Goal: Task Accomplishment & Management: Use online tool/utility

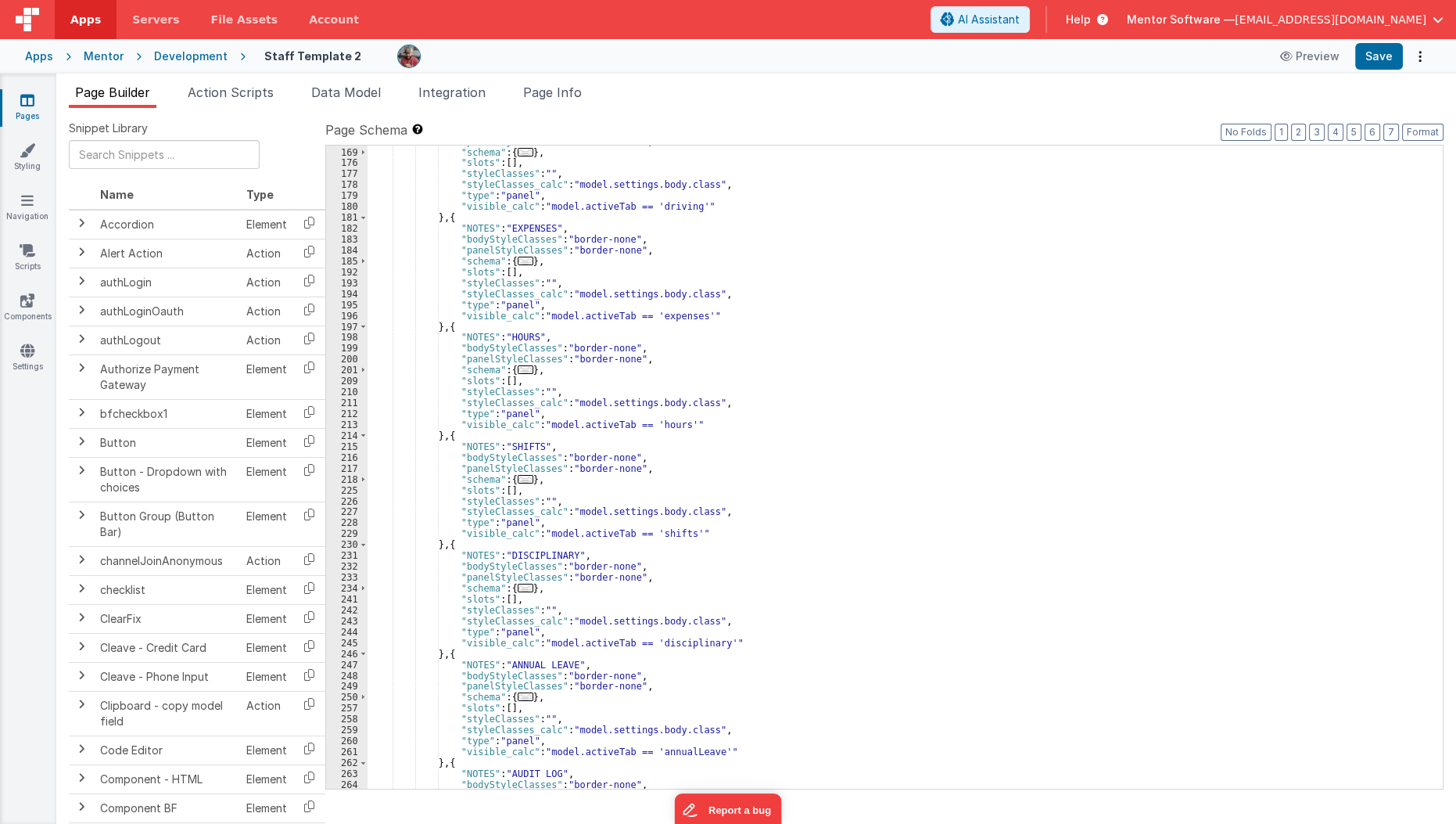
scroll to position [4458, 0]
click at [789, 648] on div ""panelStyleClasses" : "border-none" , "schema" : { ... } , "slots" : [ ] , "sty…" at bounding box center [900, 468] width 1065 height 665
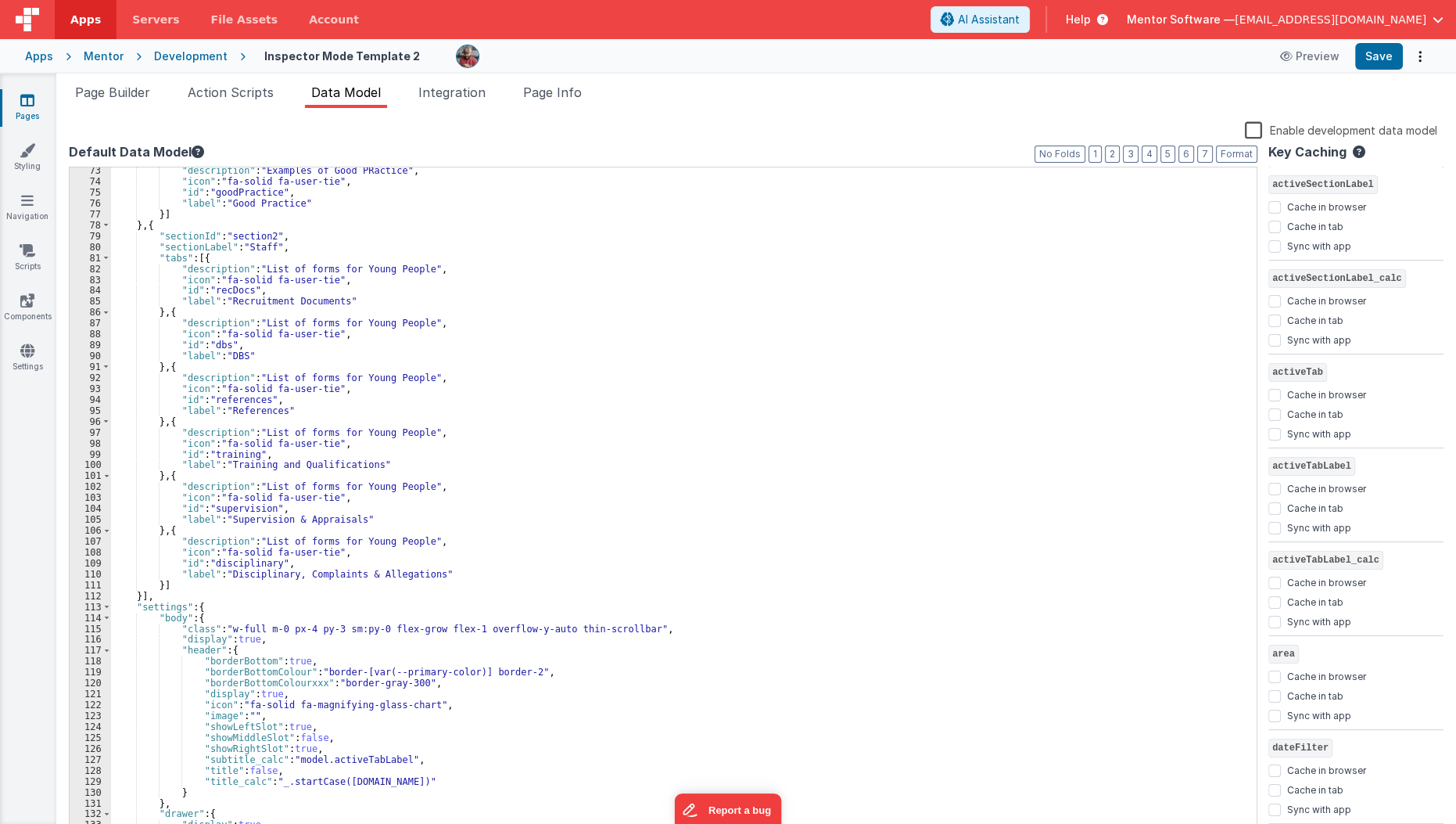
scroll to position [787, 0]
click at [102, 95] on span "Page Builder" at bounding box center [112, 91] width 75 height 15
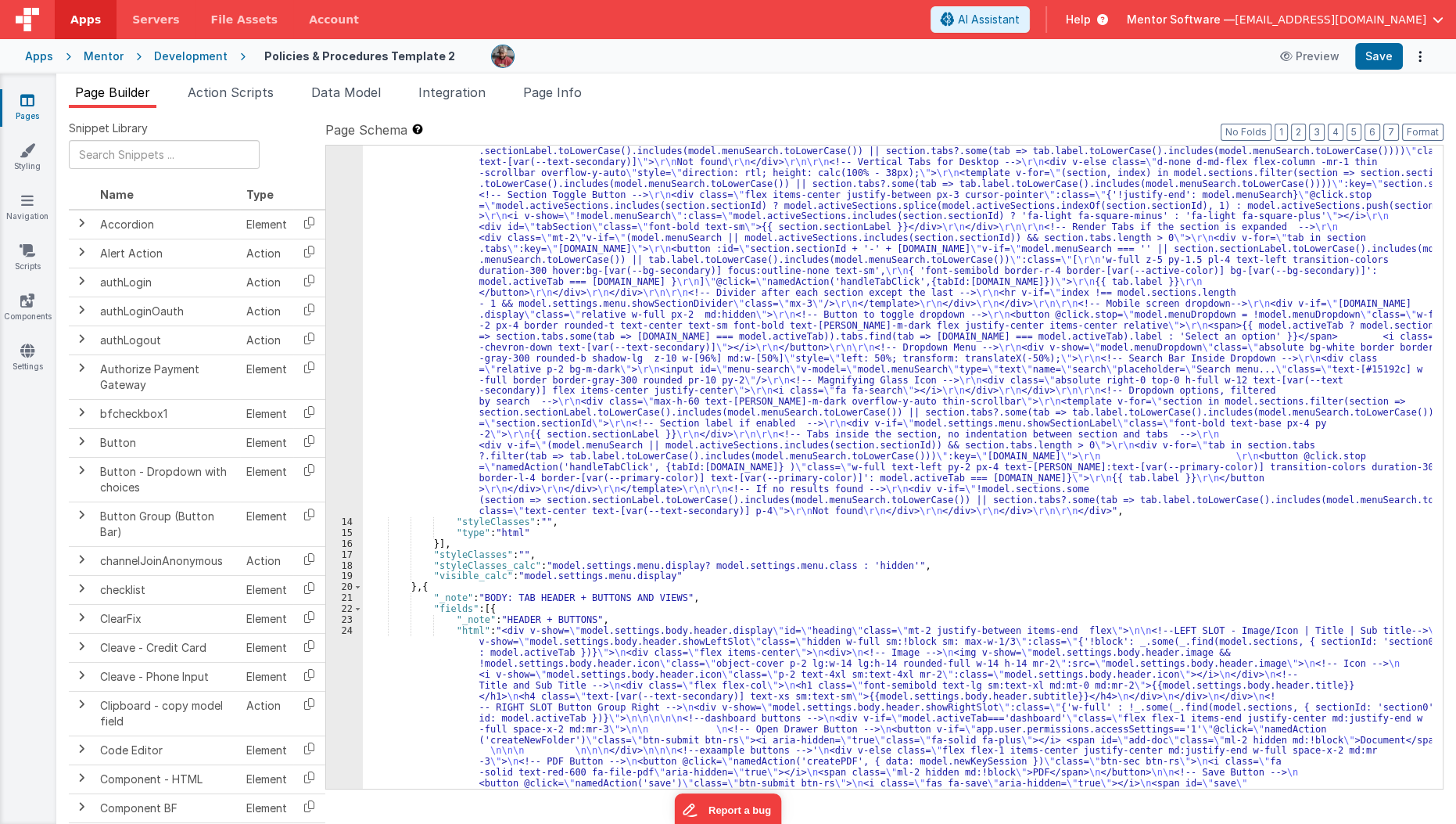
scroll to position [435, 0]
click at [406, 413] on div ""html" : "<div class= \" md:h-[74dvh] \" > \r\n <!-- Search Input --> \r\n <div…" at bounding box center [898, 674] width 1070 height 1428
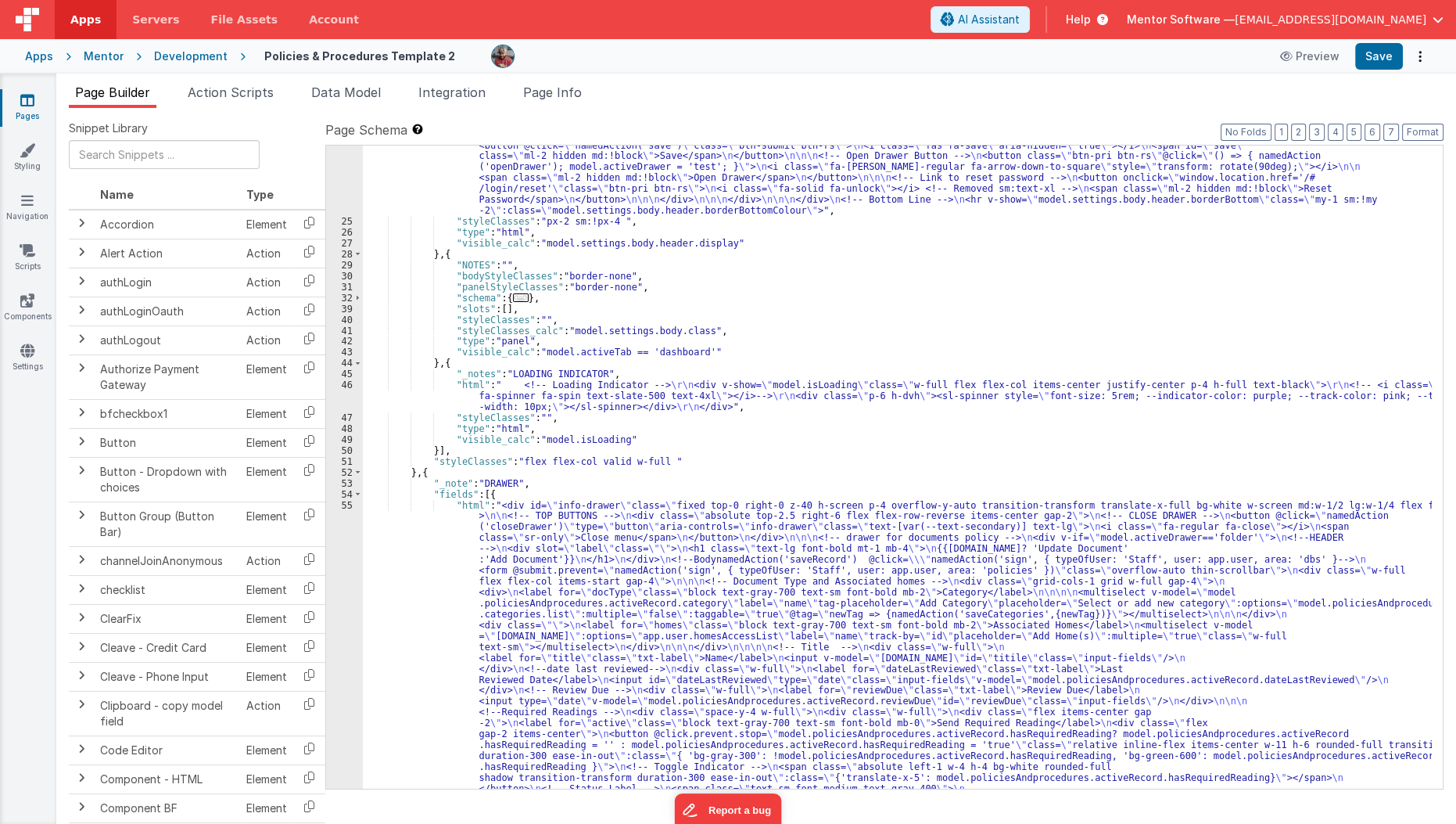
scroll to position [1074, 0]
click at [564, 90] on span "Page Info" at bounding box center [552, 91] width 58 height 15
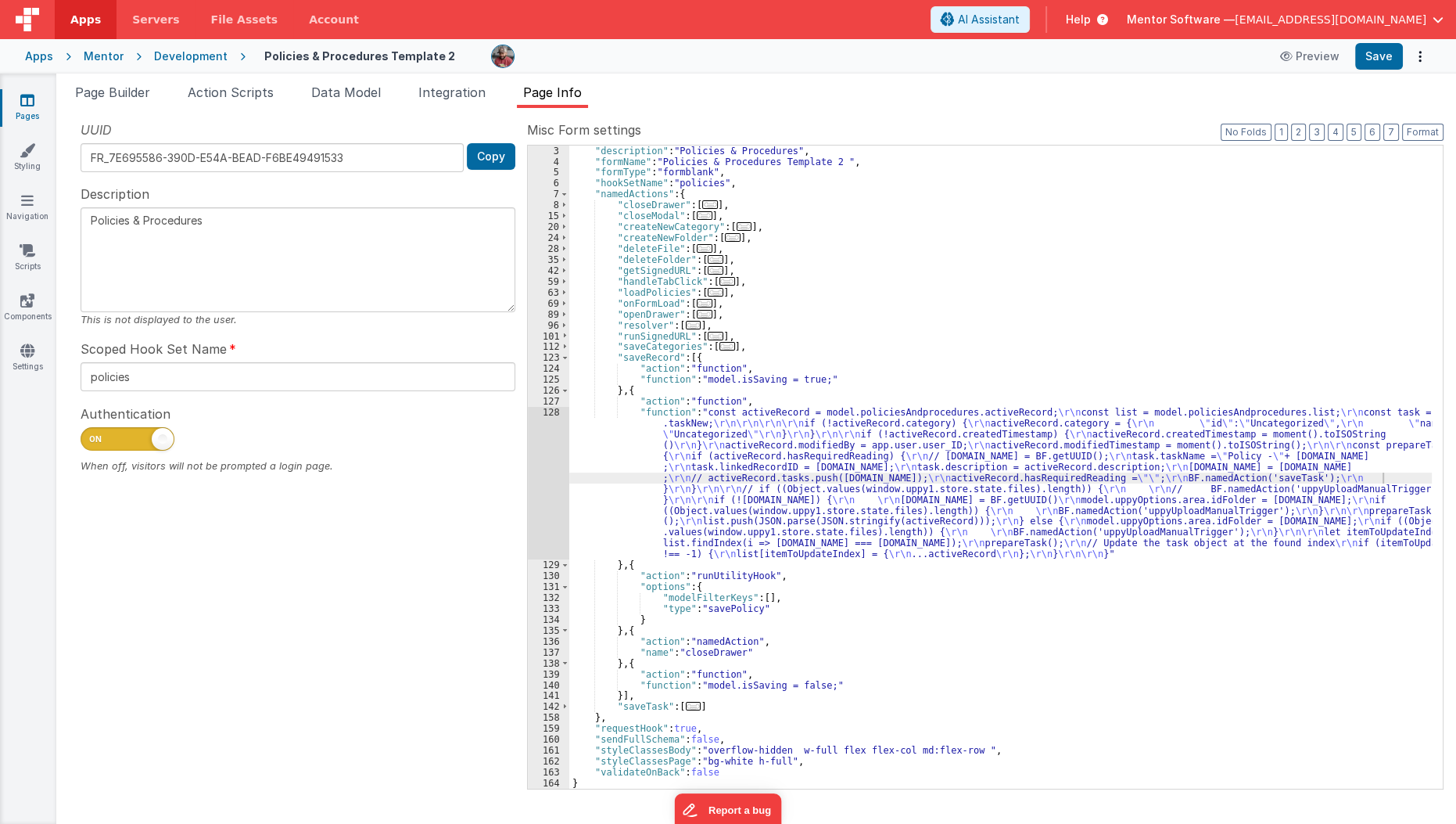
click at [852, 607] on div ""description" : "Policies & Procedures" , "formName" : "Policies & Procedures T…" at bounding box center [1000, 478] width 864 height 665
click at [836, 594] on div ""description" : "Policies & Procedures" , "formName" : "Policies & Procedures T…" at bounding box center [1000, 478] width 864 height 665
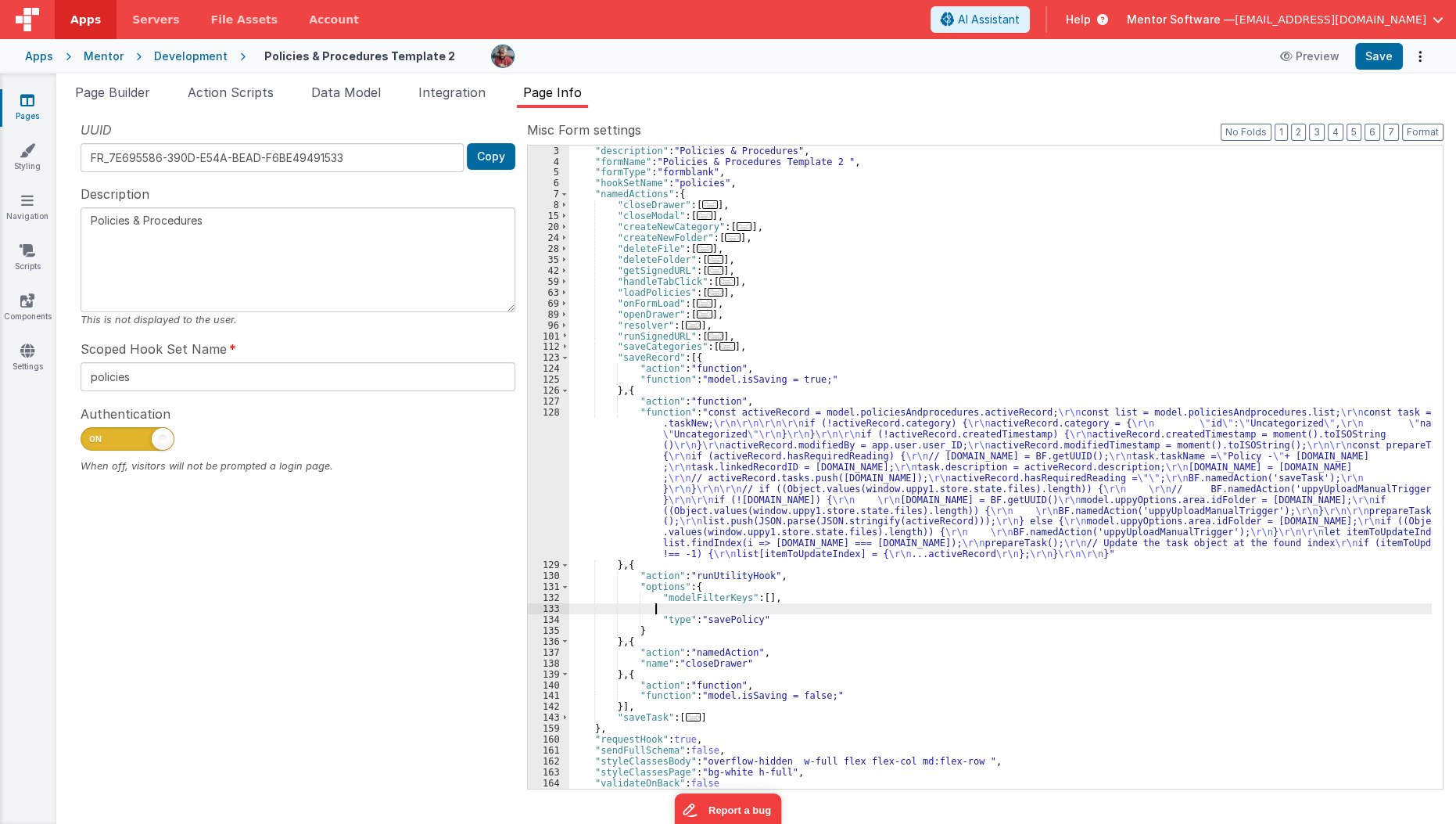
scroll to position [22, 0]
click at [666, 534] on div ""description" : "Policies & Procedures" , "formName" : "Policies & Procedures T…" at bounding box center [1000, 478] width 864 height 665
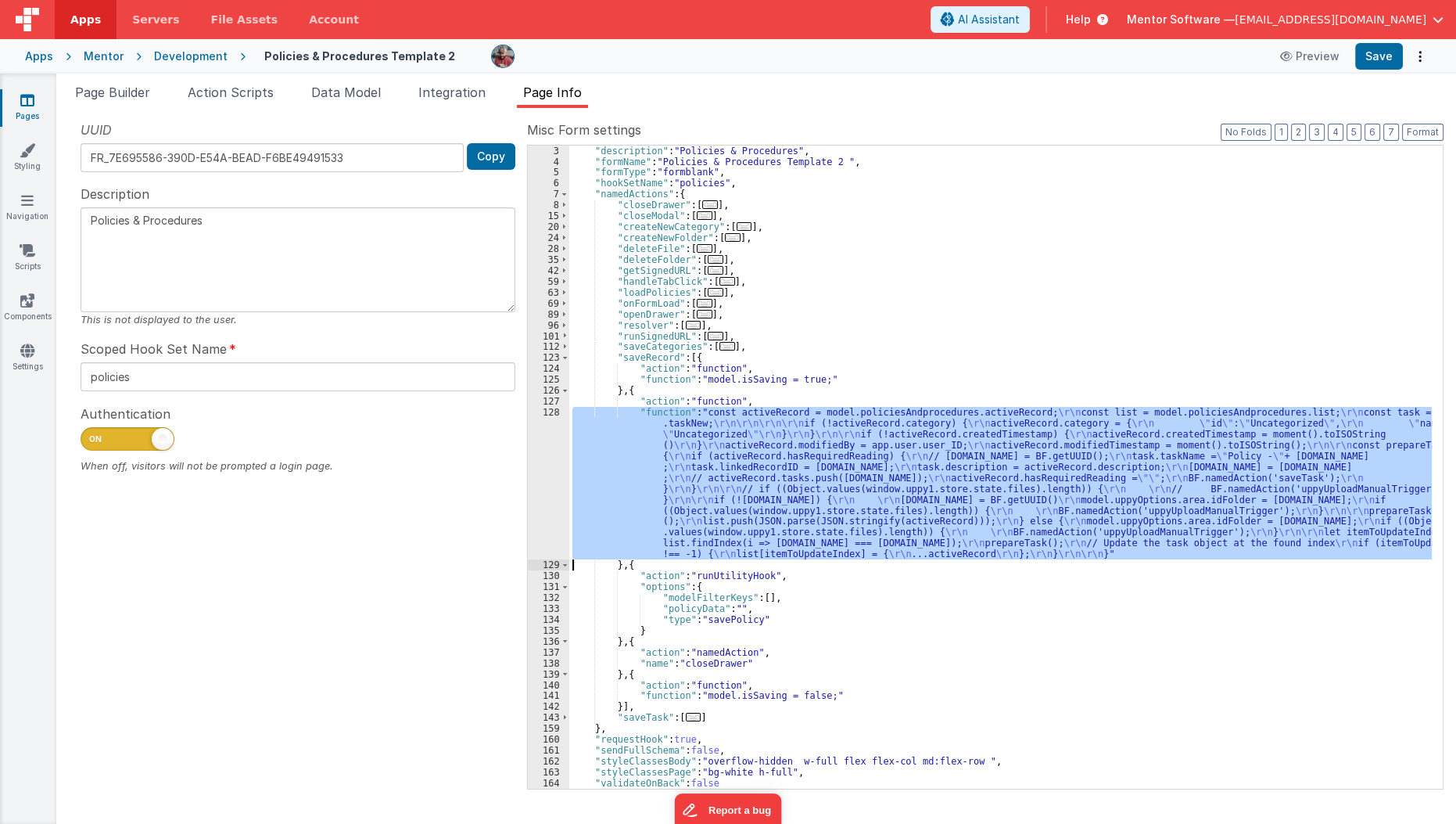
click at [553, 513] on div "128" at bounding box center [548, 482] width 41 height 152
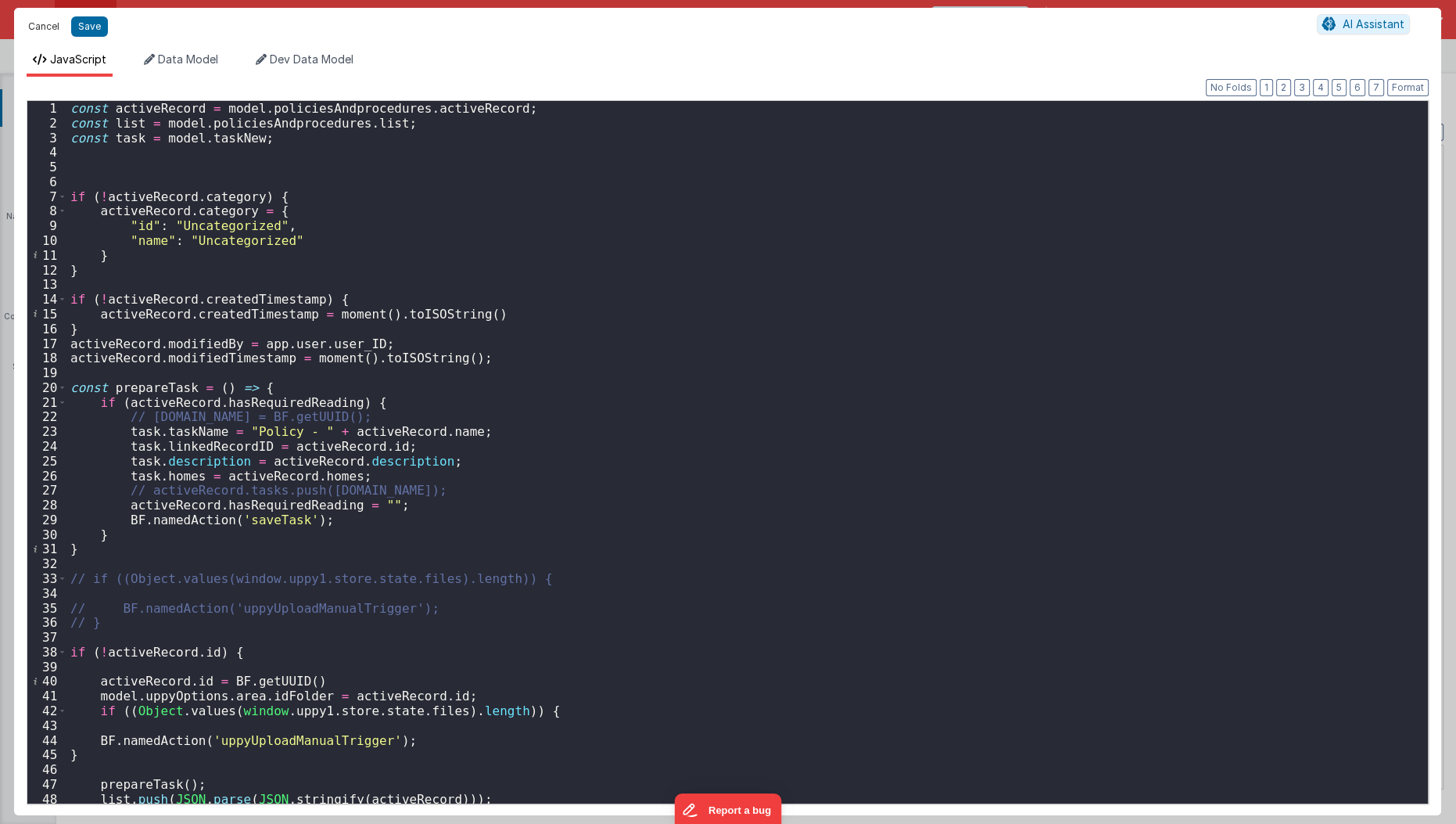
click at [46, 23] on button "Cancel" at bounding box center [44, 26] width 47 height 22
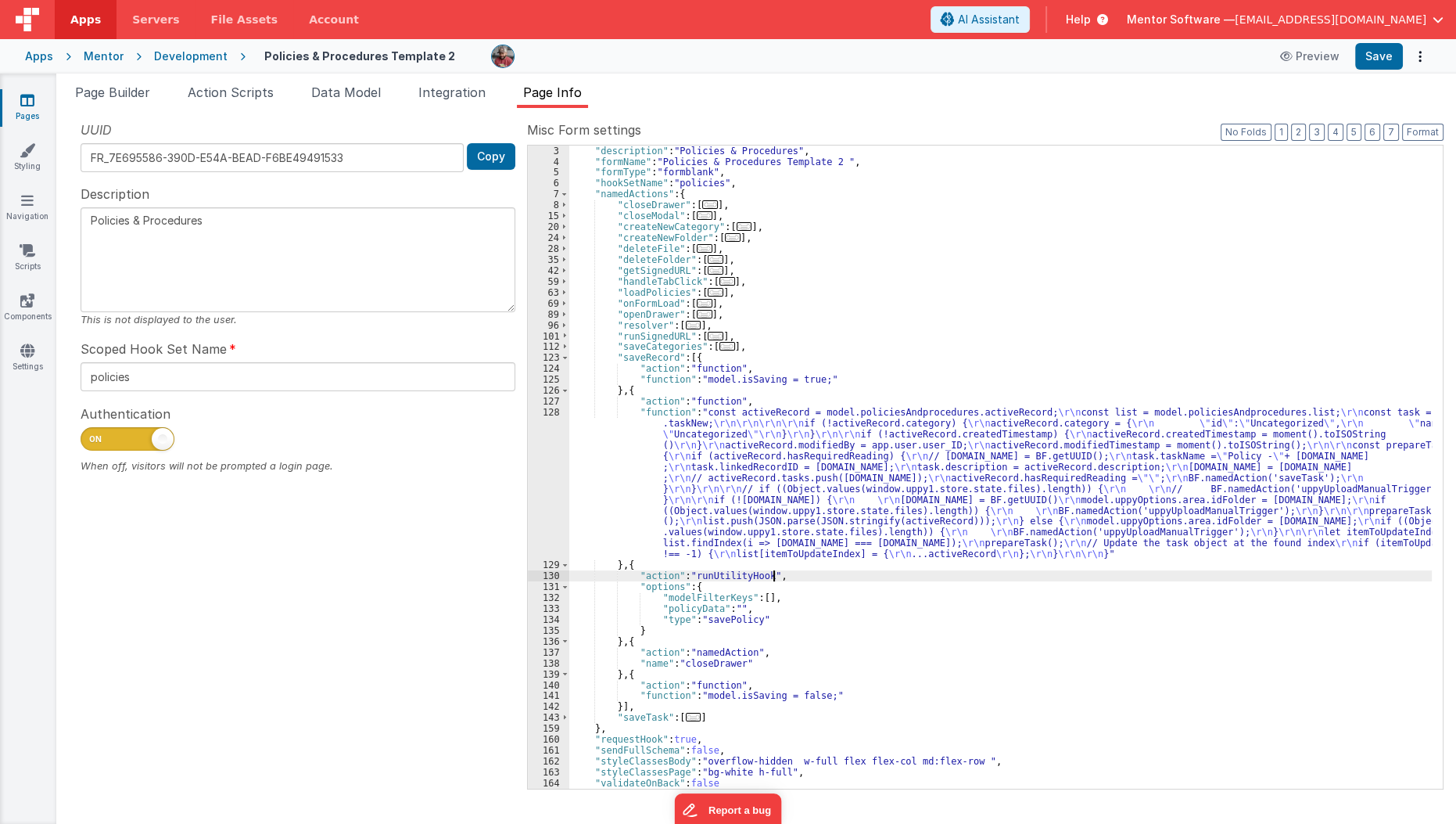
click at [797, 576] on div ""description" : "Policies & Procedures" , "formName" : "Policies & Procedures T…" at bounding box center [1000, 478] width 864 height 665
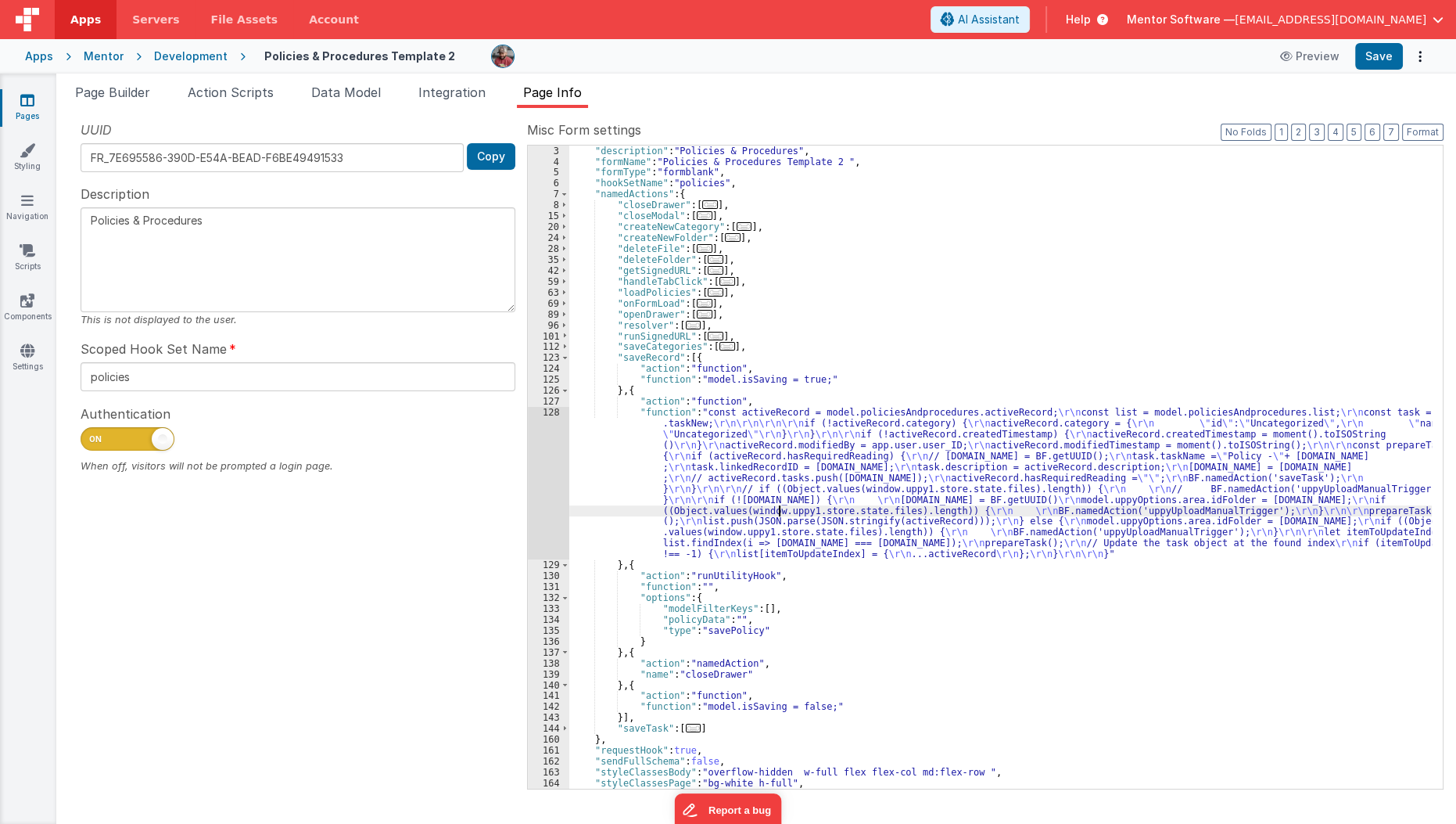
click at [777, 509] on div ""description" : "Policies & Procedures" , "formName" : "Policies & Procedures T…" at bounding box center [1000, 478] width 864 height 665
click at [557, 581] on div "131" at bounding box center [548, 587] width 41 height 11
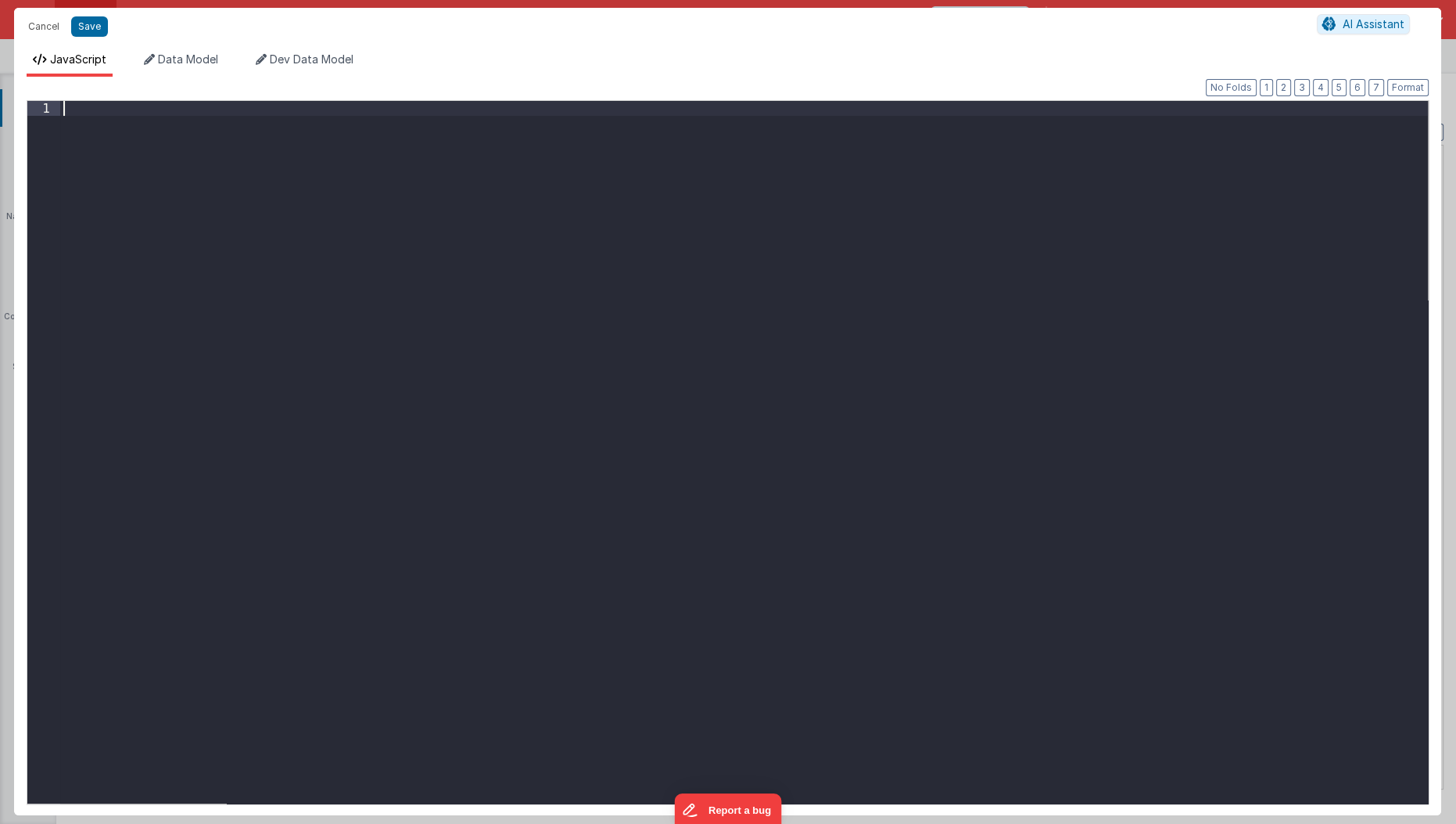
click at [557, 581] on div at bounding box center [744, 467] width 1369 height 733
click at [557, 581] on div "action . options . policyData = policiesAndprocedures . activeRecord" at bounding box center [744, 467] width 1369 height 733
click at [257, 104] on div "action . options . policyData = policiesAndprocedures . activeRecord" at bounding box center [744, 467] width 1369 height 733
click at [90, 33] on button "Save" at bounding box center [89, 26] width 36 height 20
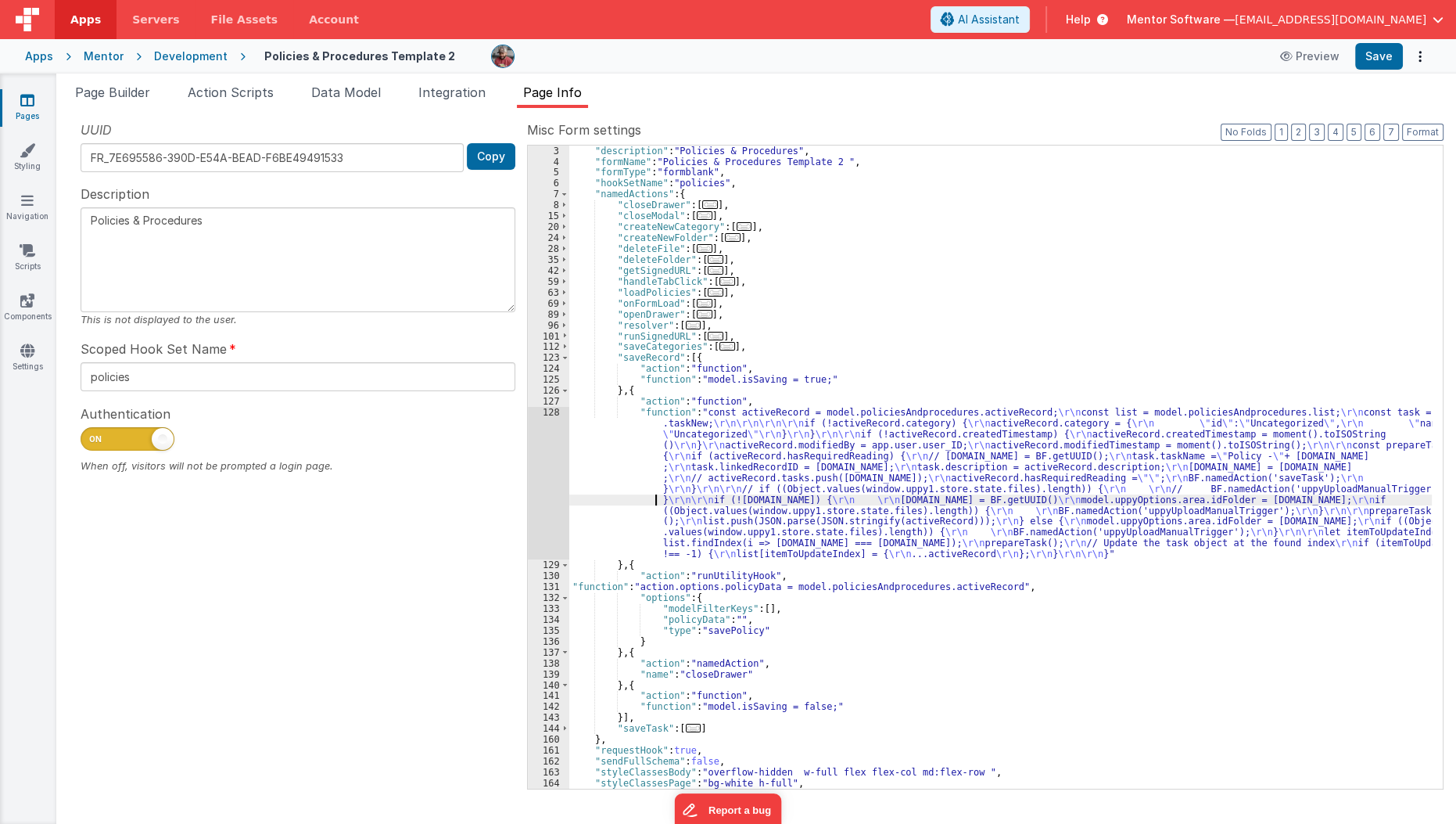
click at [602, 502] on div ""description" : "Policies & Procedures" , "formName" : "Policies & Procedures T…" at bounding box center [1000, 478] width 864 height 665
click at [537, 498] on div "128" at bounding box center [548, 482] width 41 height 152
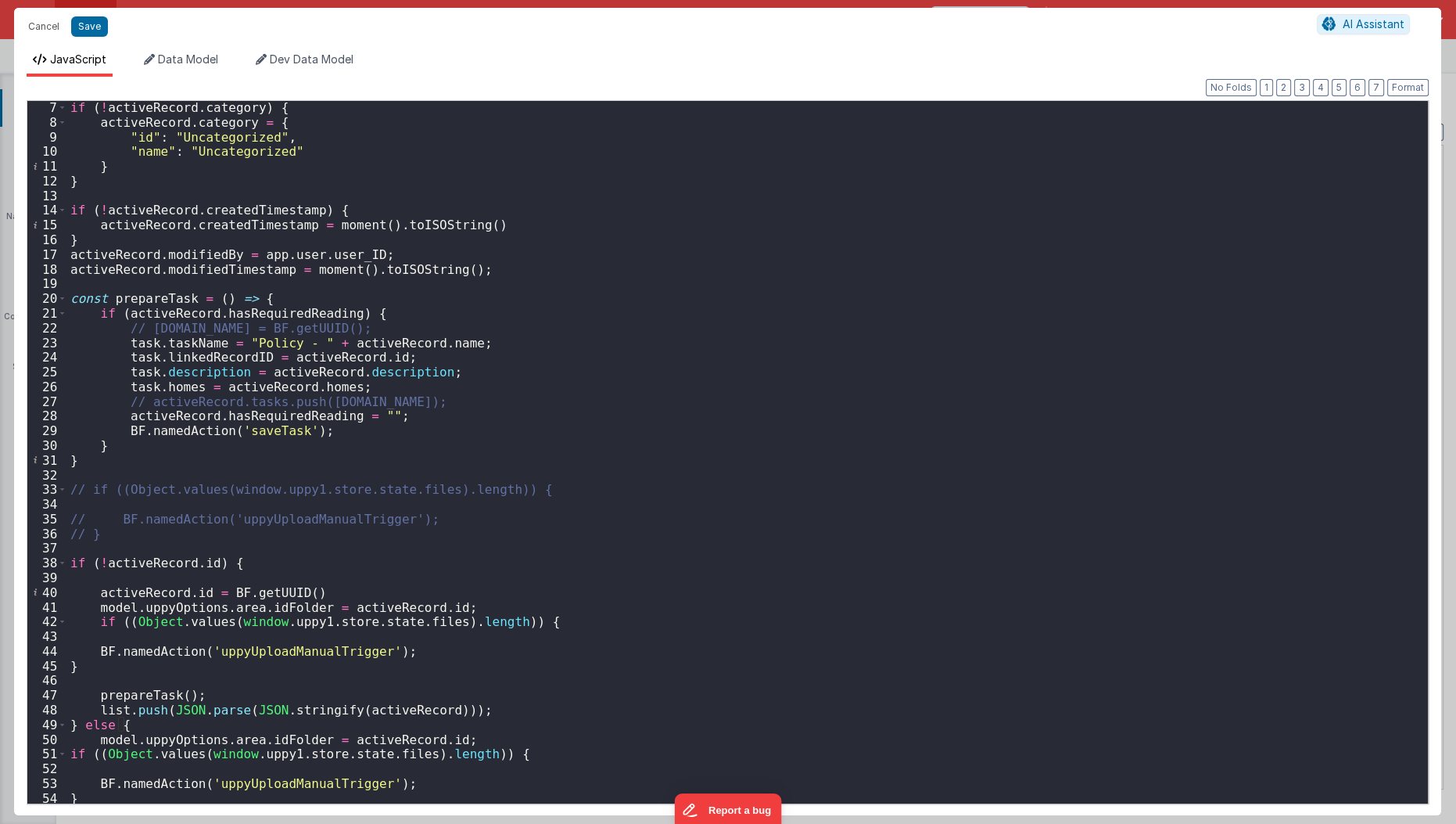
scroll to position [0, 0]
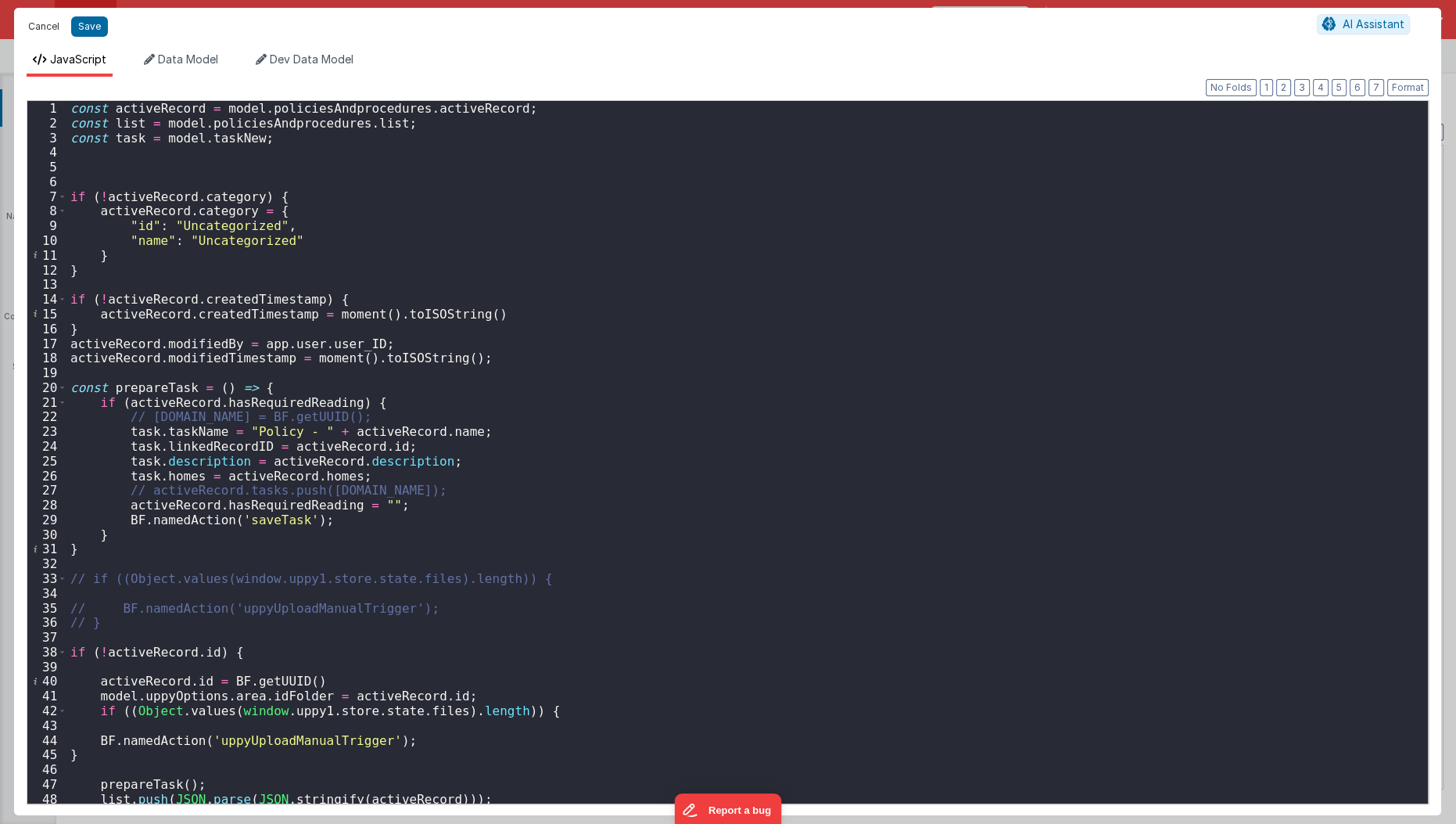
click at [40, 28] on button "Cancel" at bounding box center [44, 26] width 47 height 22
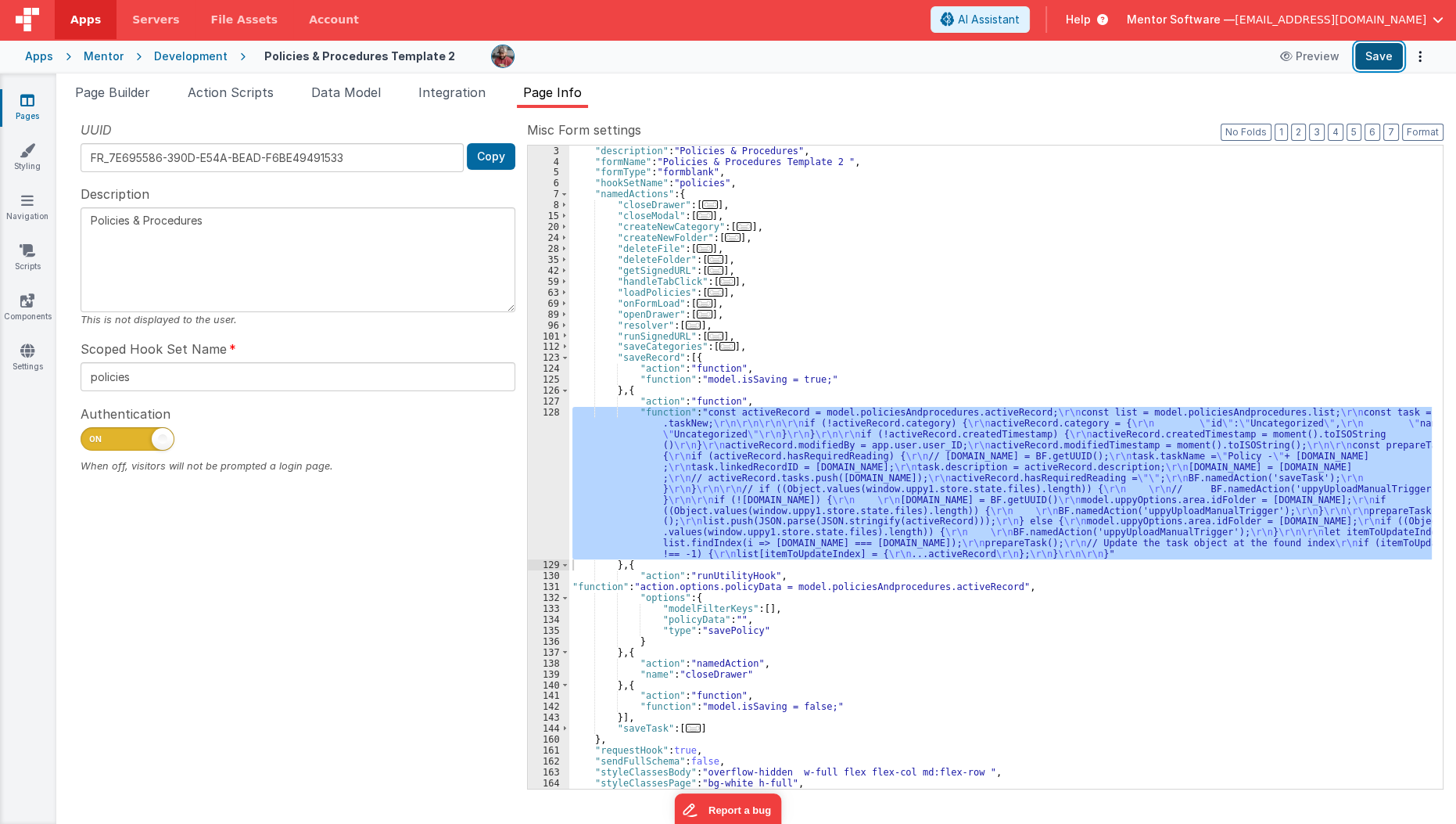
click at [1390, 60] on button "Save" at bounding box center [1379, 56] width 48 height 27
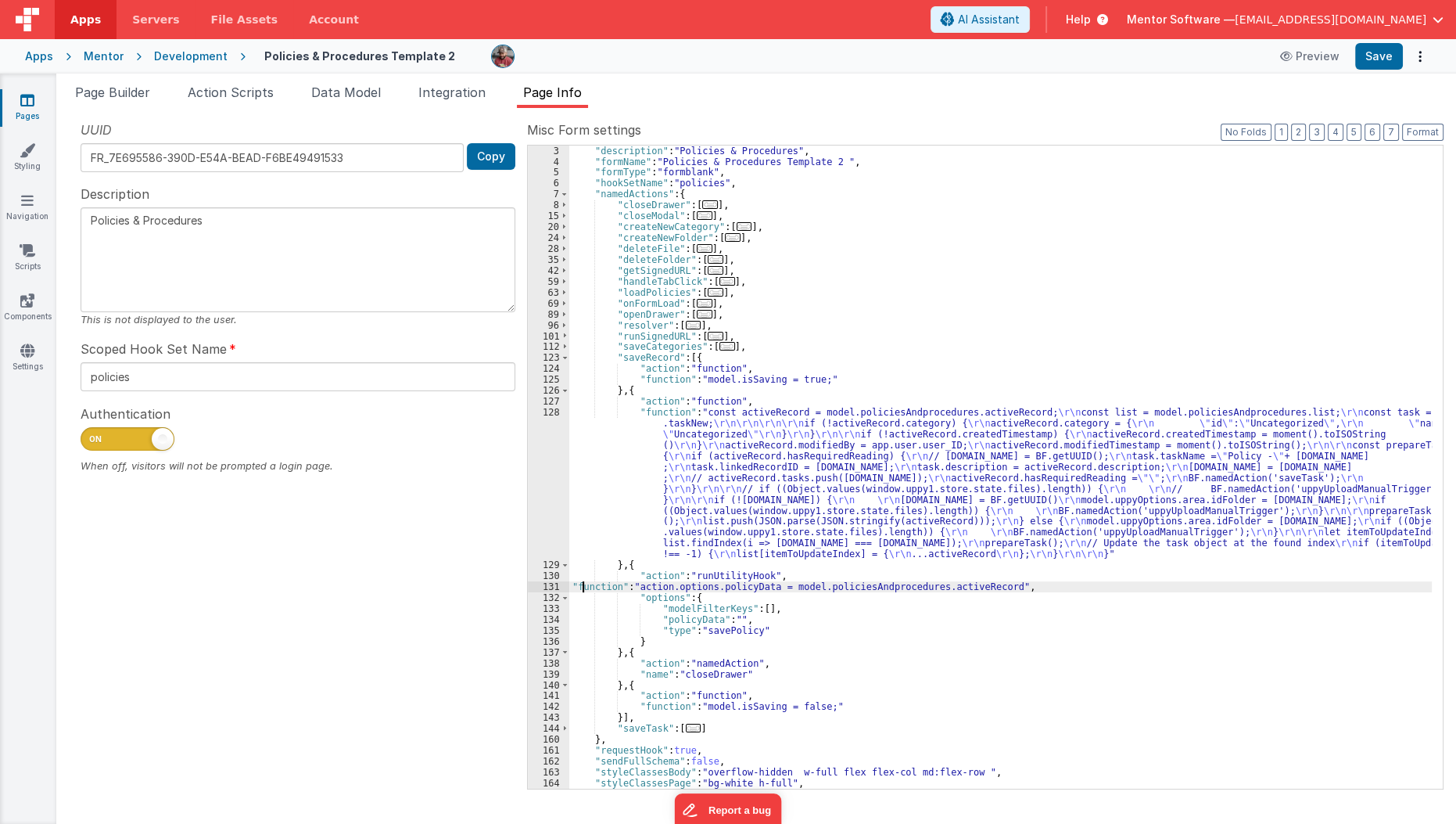
click at [581, 583] on div ""description" : "Policies & Procedures" , "formName" : "Policies & Procedures T…" at bounding box center [1000, 478] width 864 height 665
click at [551, 584] on div "131" at bounding box center [548, 587] width 41 height 11
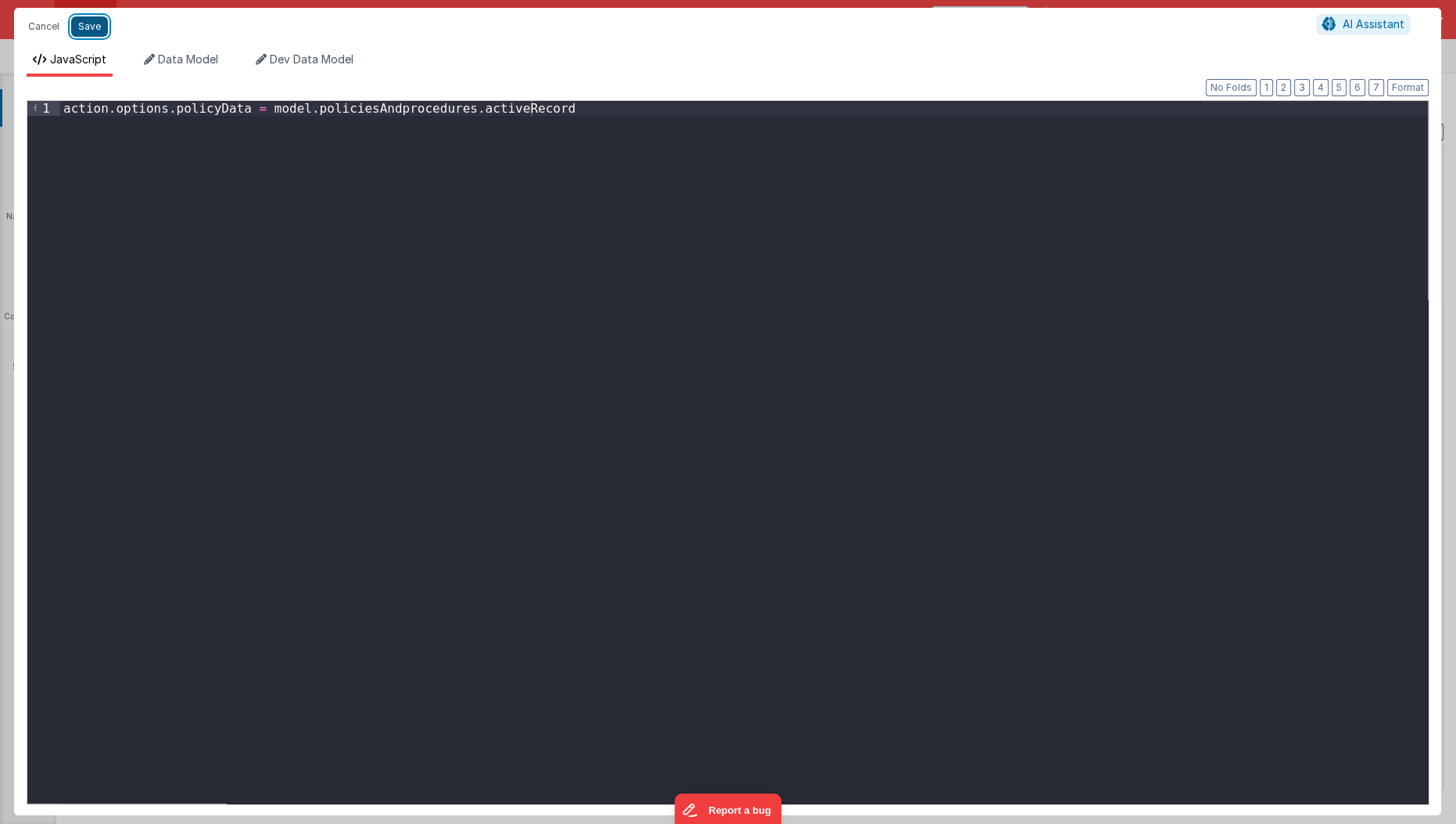
click at [91, 29] on button "Save" at bounding box center [89, 26] width 36 height 20
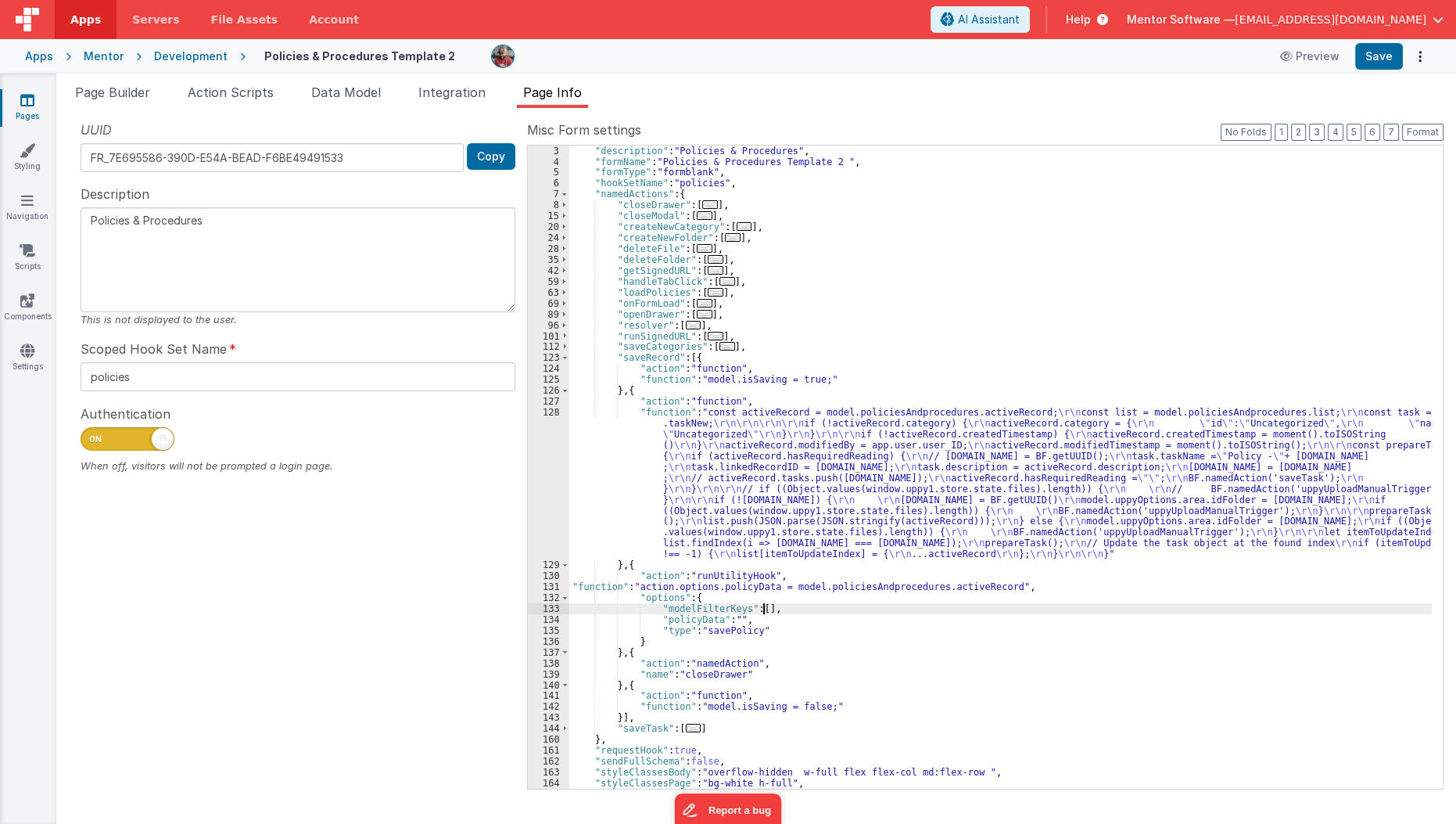
click at [775, 608] on div ""description" : "Policies & Procedures" , "formName" : "Policies & Procedures T…" at bounding box center [1000, 478] width 864 height 665
click at [766, 612] on div ""description" : "Policies & Procedures" , "formName" : "Policies & Procedures T…" at bounding box center [1000, 478] width 864 height 665
click at [758, 615] on div ""description" : "Policies & Procedures" , "formName" : "Policies & Procedures T…" at bounding box center [1000, 478] width 864 height 665
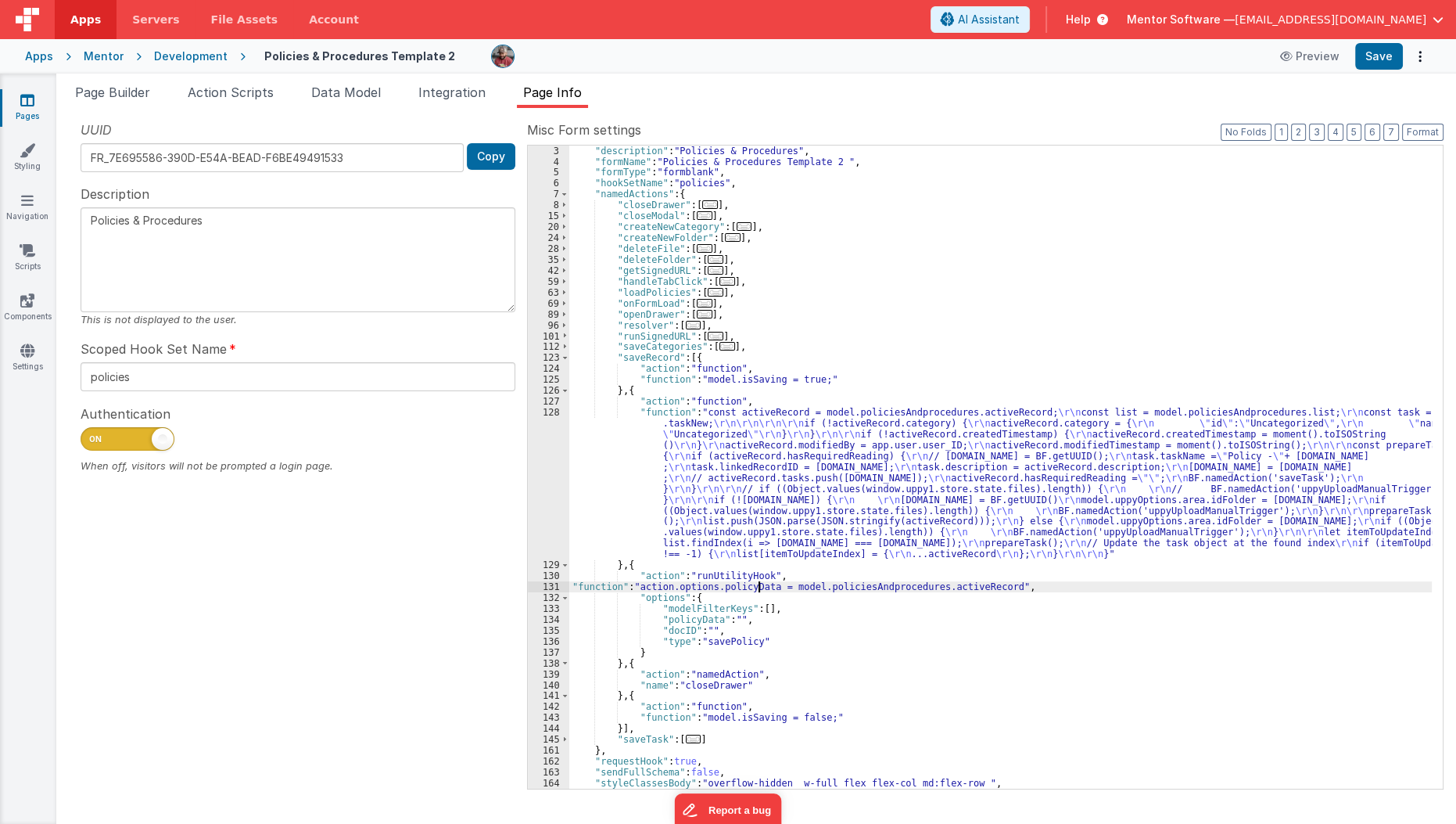
click at [756, 588] on div ""description" : "Policies & Procedures" , "formName" : "Policies & Procedures T…" at bounding box center [1000, 478] width 864 height 665
click at [539, 583] on div "131" at bounding box center [548, 587] width 41 height 11
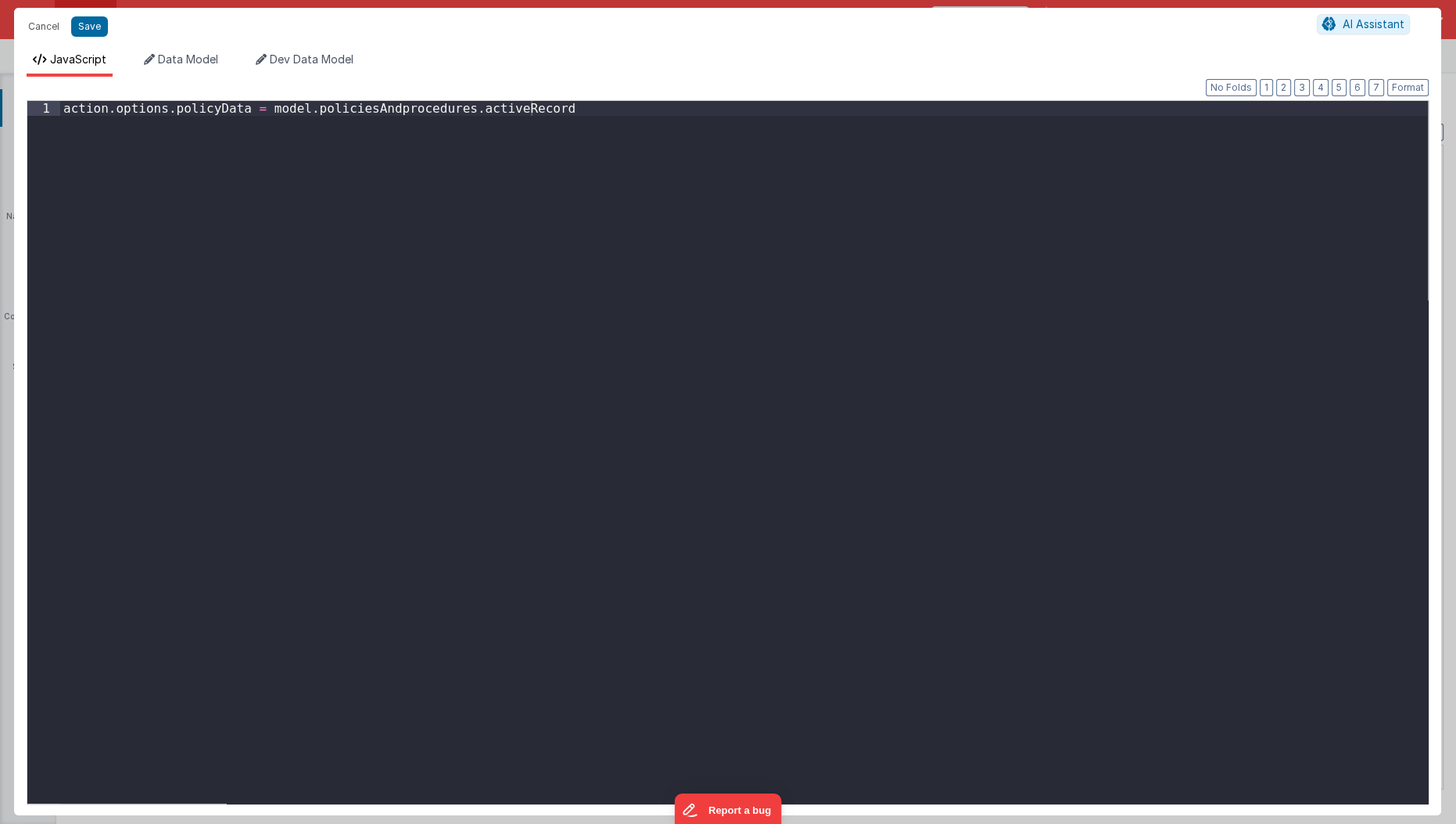
click at [559, 399] on div "action . options . policyData = model . policiesAndprocedures . activeRecord" at bounding box center [744, 467] width 1369 height 733
paste textarea
click at [87, 32] on button "Save" at bounding box center [89, 26] width 36 height 20
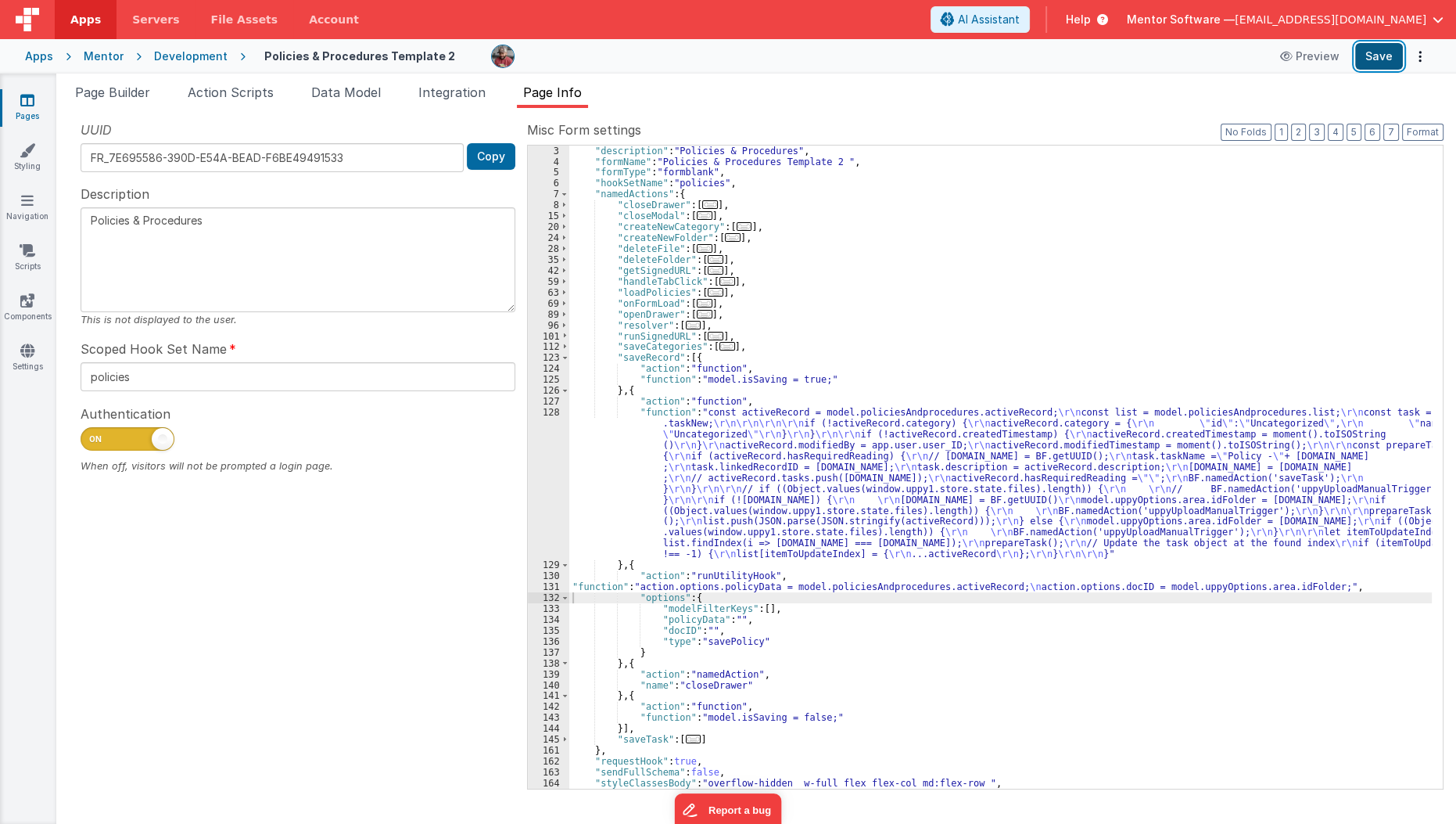
click at [1373, 55] on button "Save" at bounding box center [1379, 56] width 48 height 27
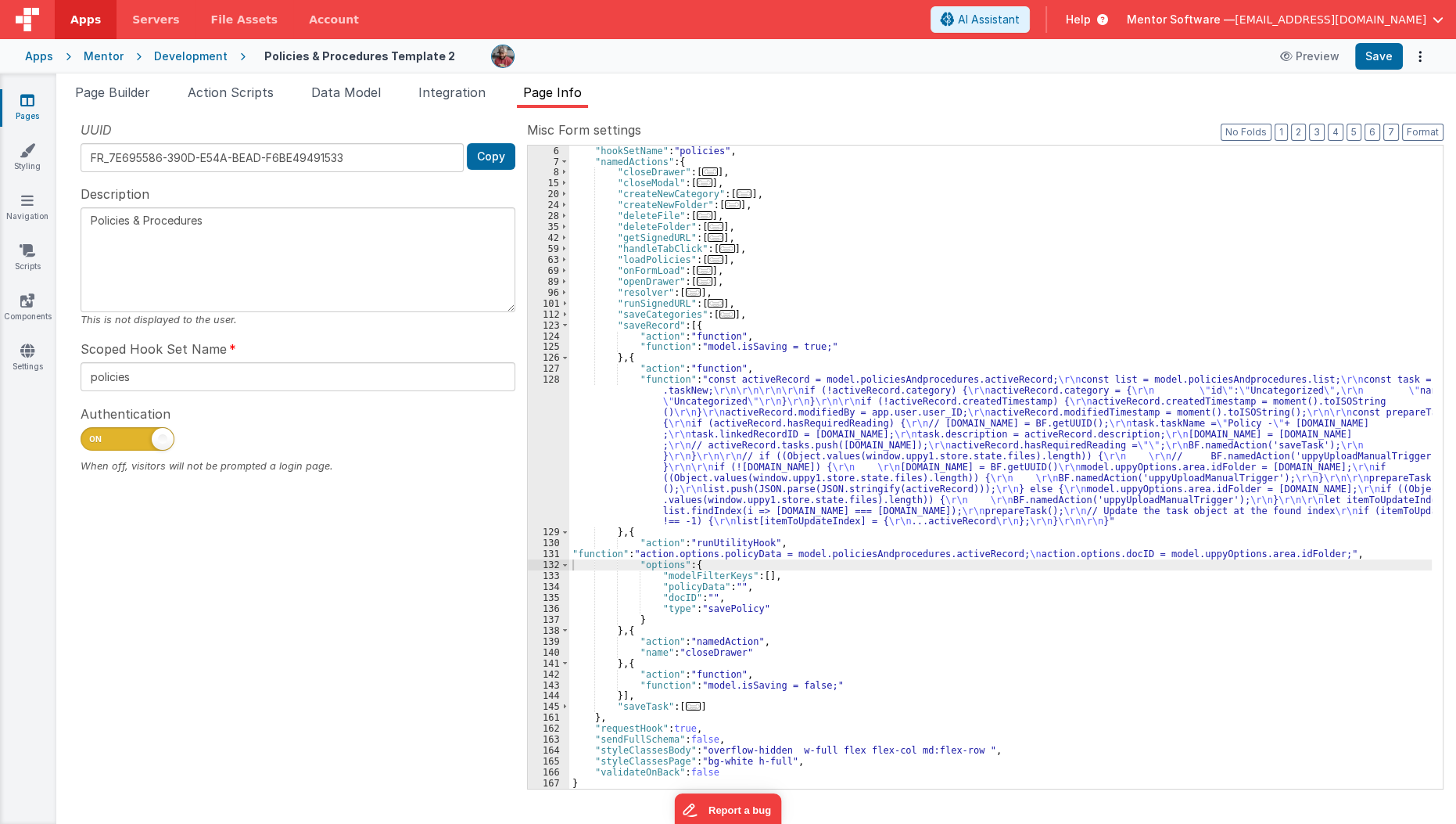
scroll to position [54, 0]
click at [1419, 130] on button "Format" at bounding box center [1423, 132] width 41 height 17
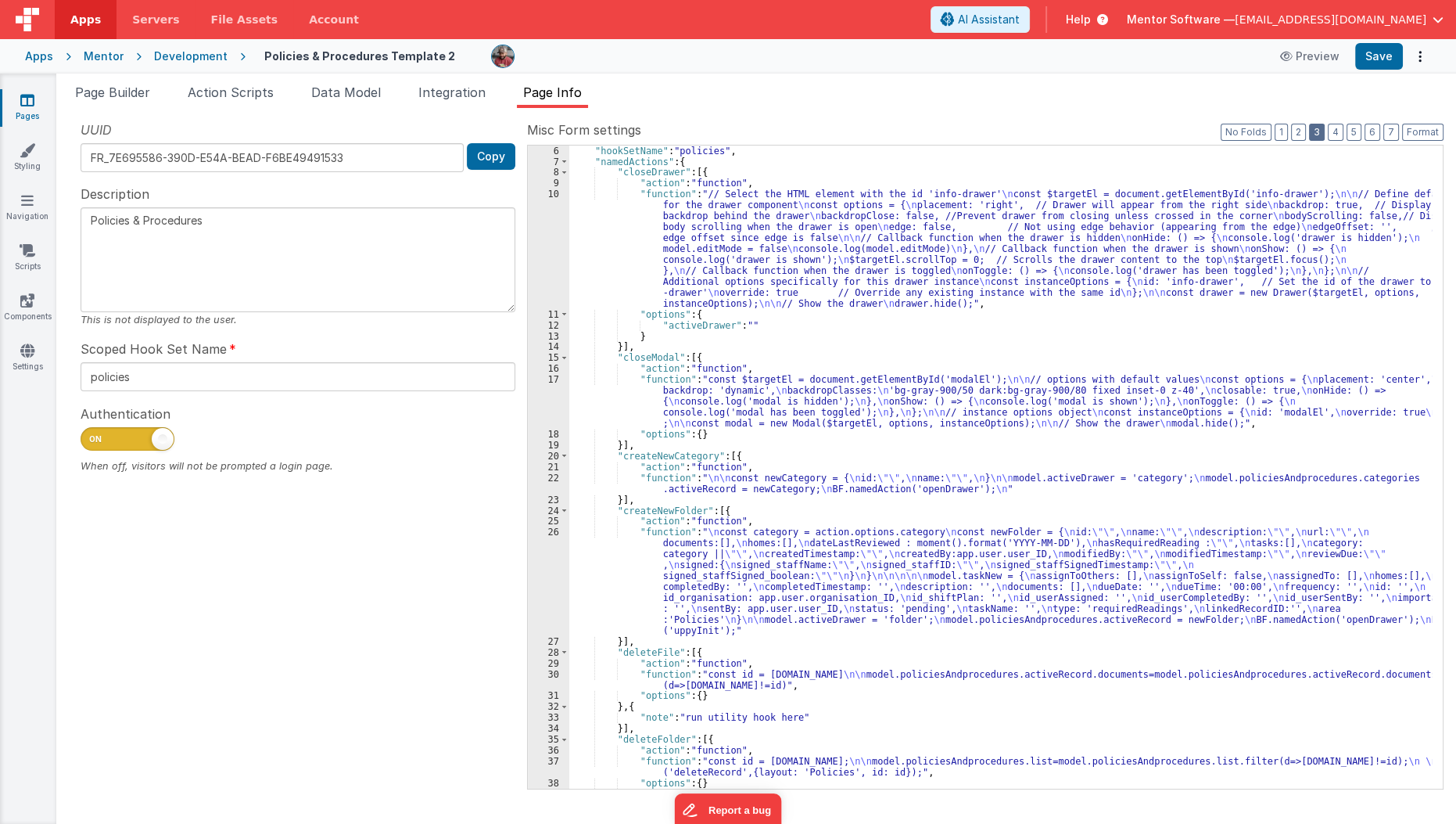
click at [1320, 134] on button "3" at bounding box center [1317, 132] width 15 height 17
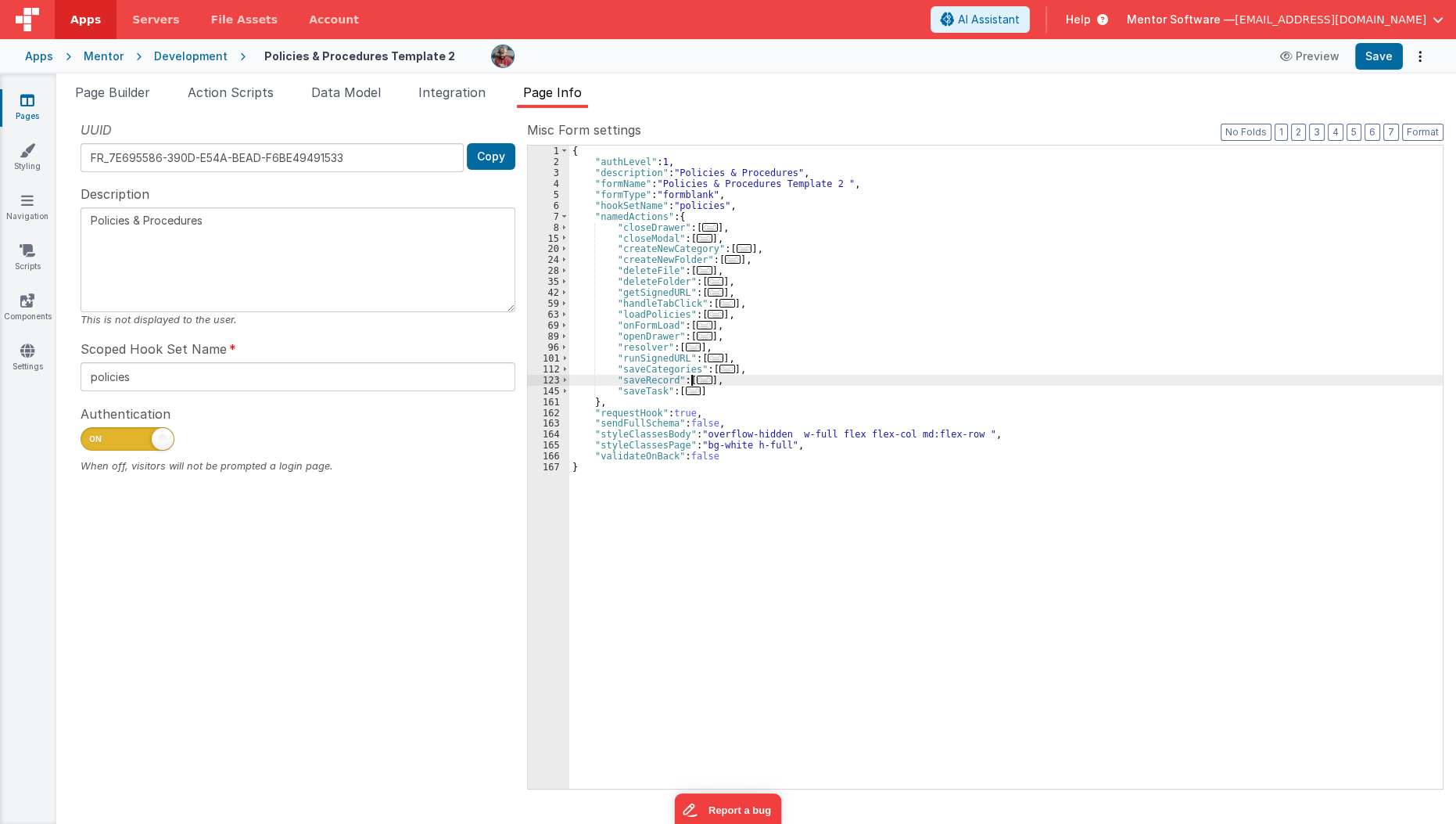
click at [697, 377] on span "..." at bounding box center [704, 380] width 15 height 9
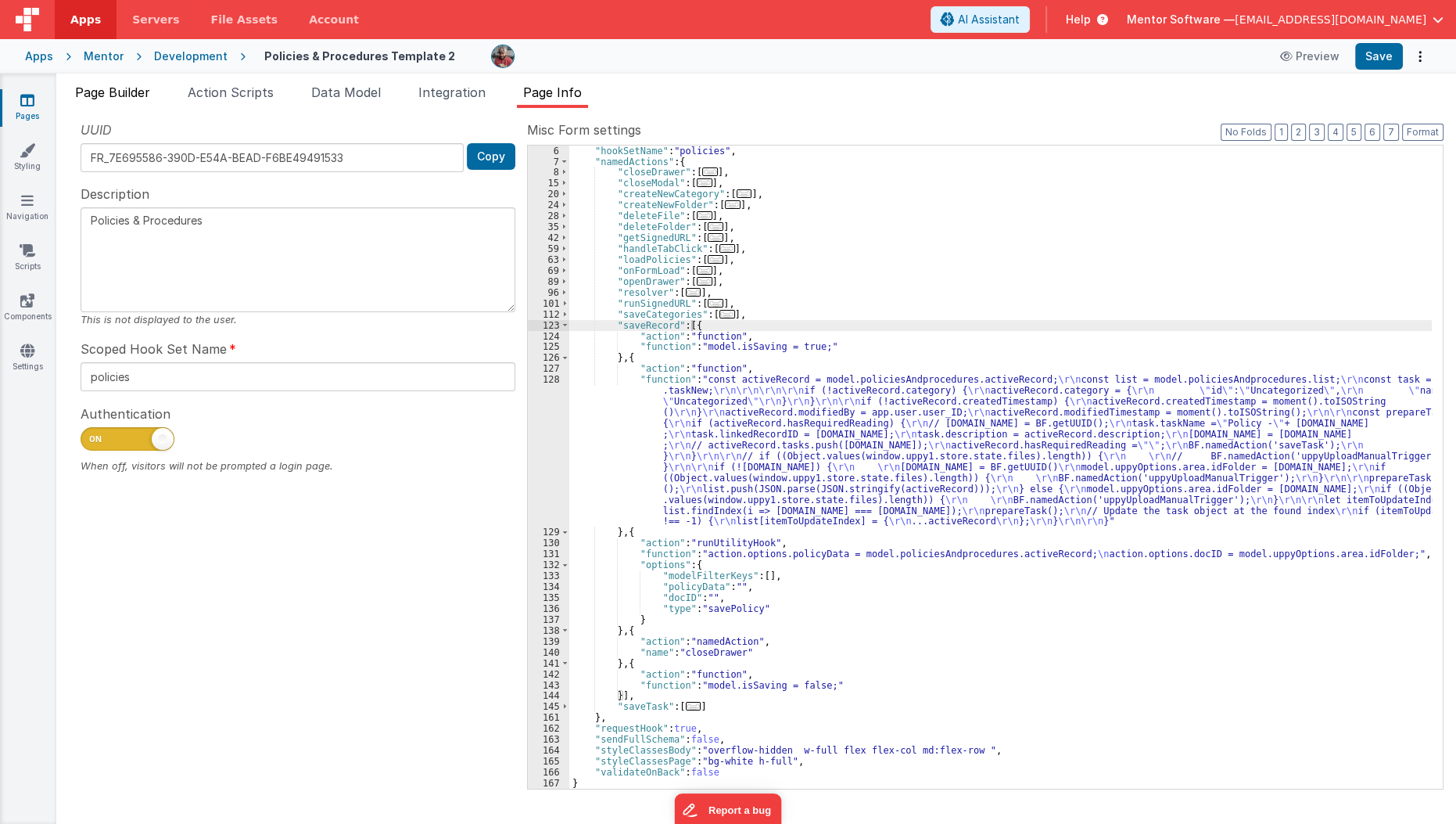
click at [122, 91] on span "Page Builder" at bounding box center [112, 91] width 75 height 15
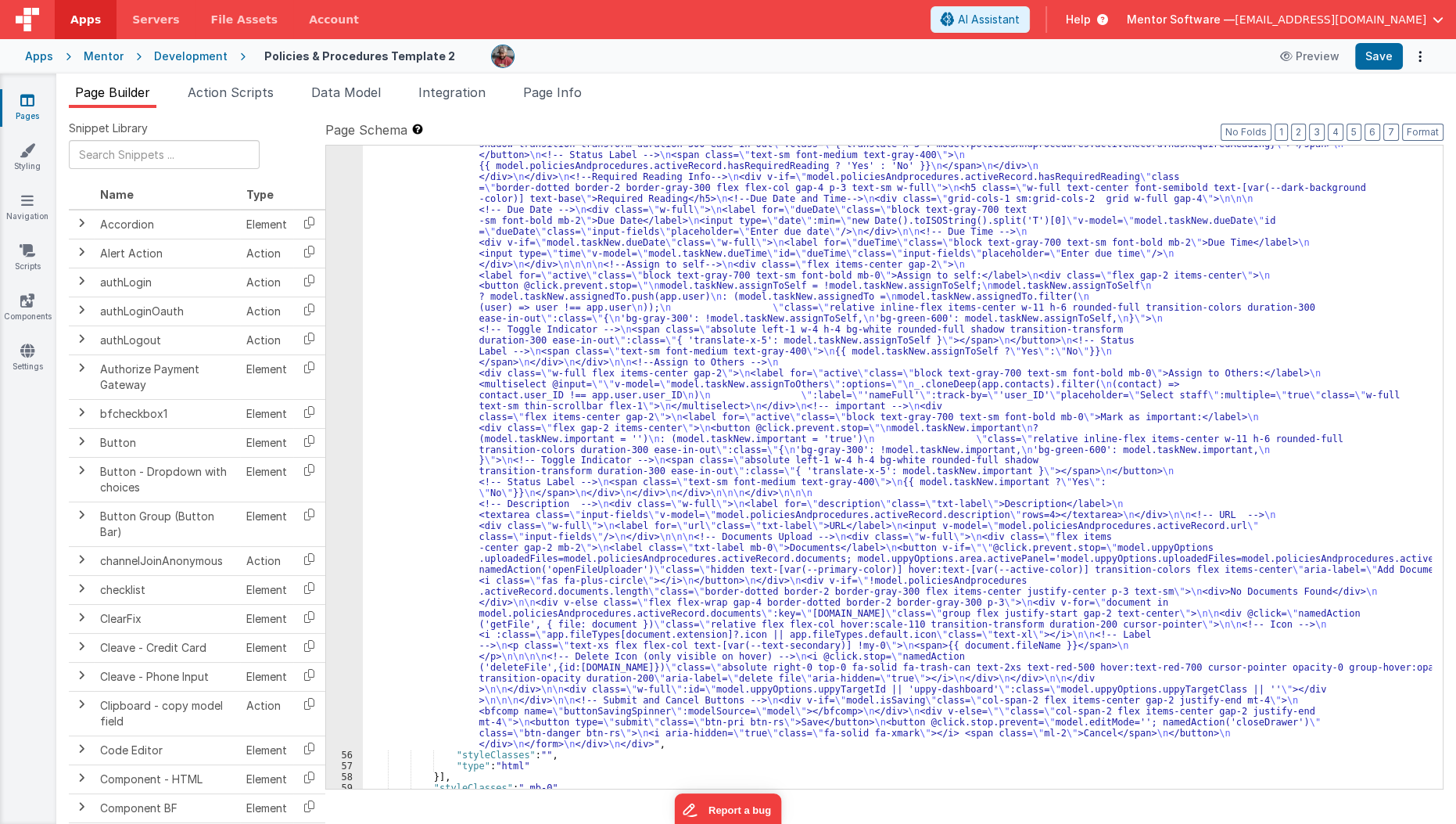
scroll to position [1708, 0]
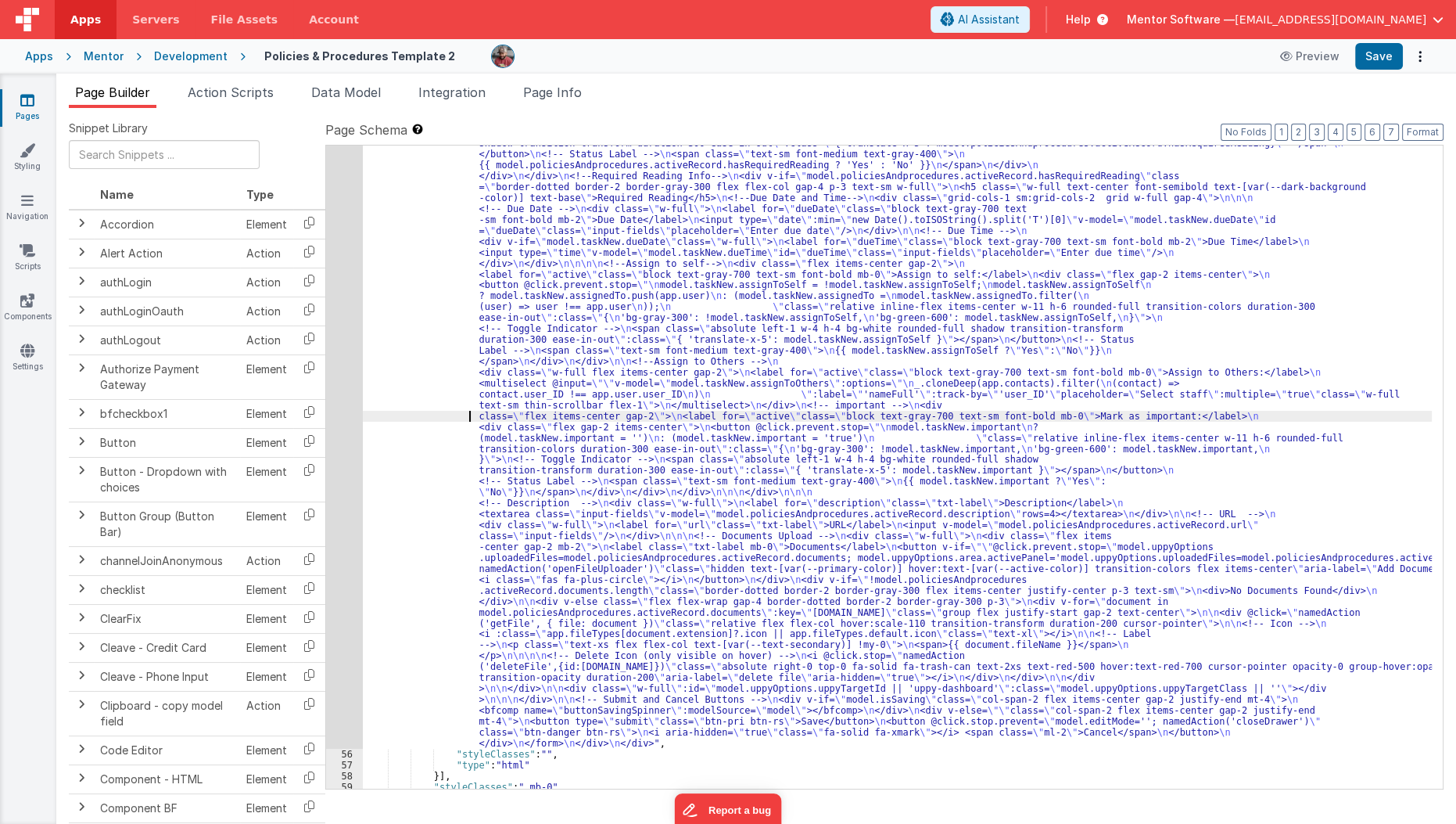
click at [417, 414] on div ""html" : "<div id= \" info-drawer \" class= \" fixed top-0 right-0 z-40 h-scree…" at bounding box center [898, 634] width 1070 height 1537
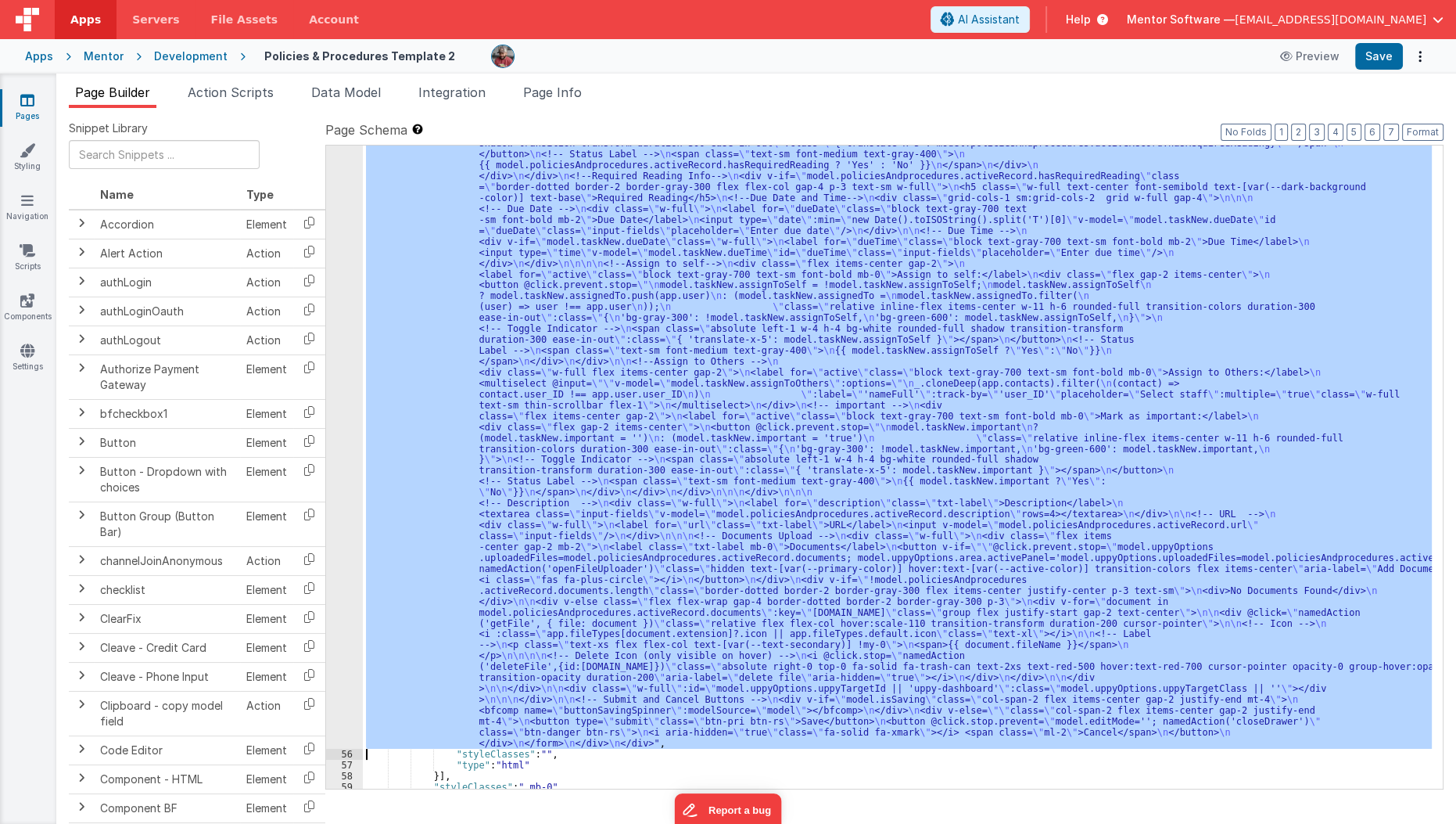
click at [347, 467] on div "55" at bounding box center [344, 307] width 36 height 883
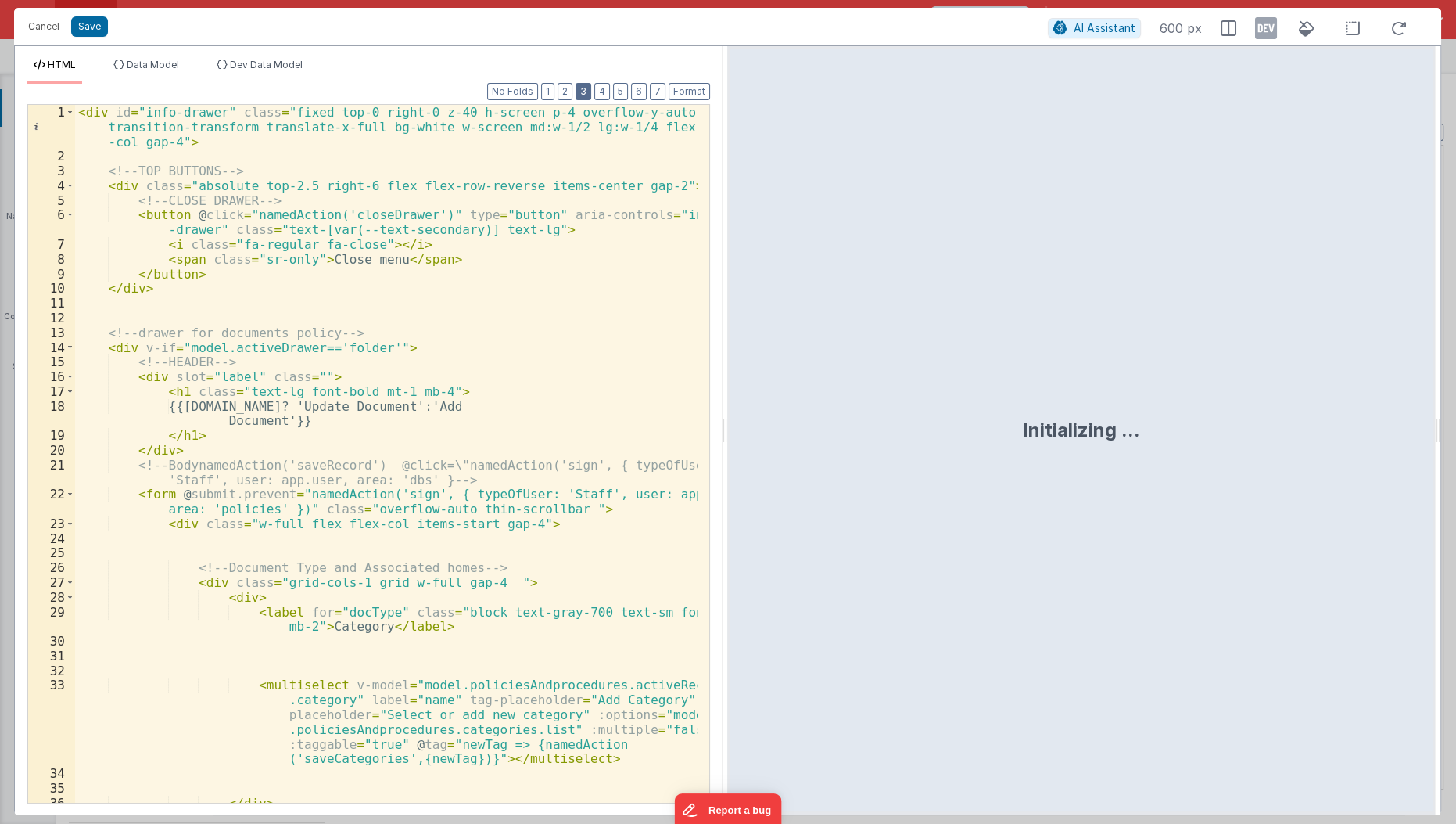
click at [592, 91] on button "3" at bounding box center [583, 91] width 15 height 17
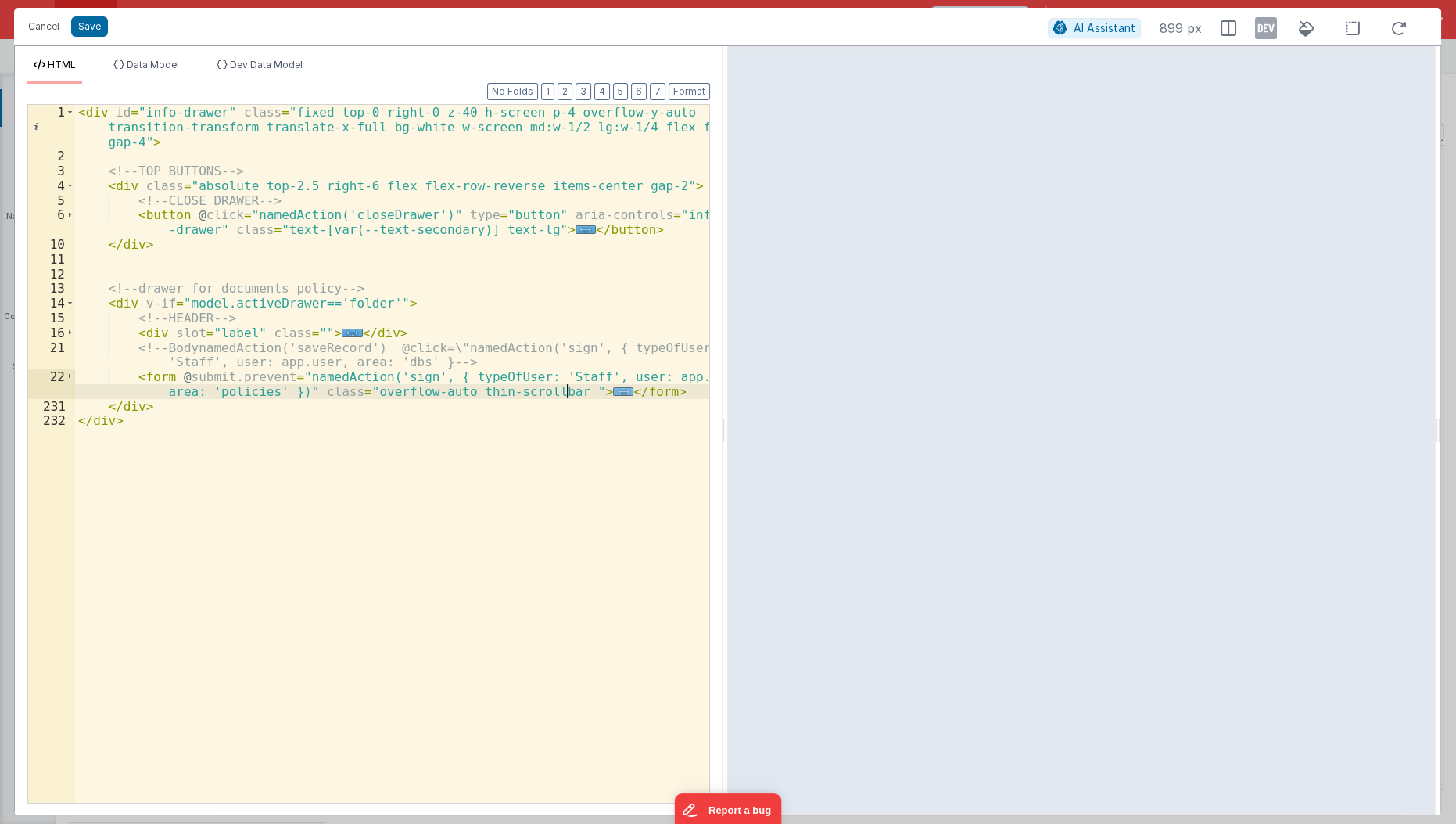
click at [613, 391] on span "..." at bounding box center [623, 391] width 20 height 9
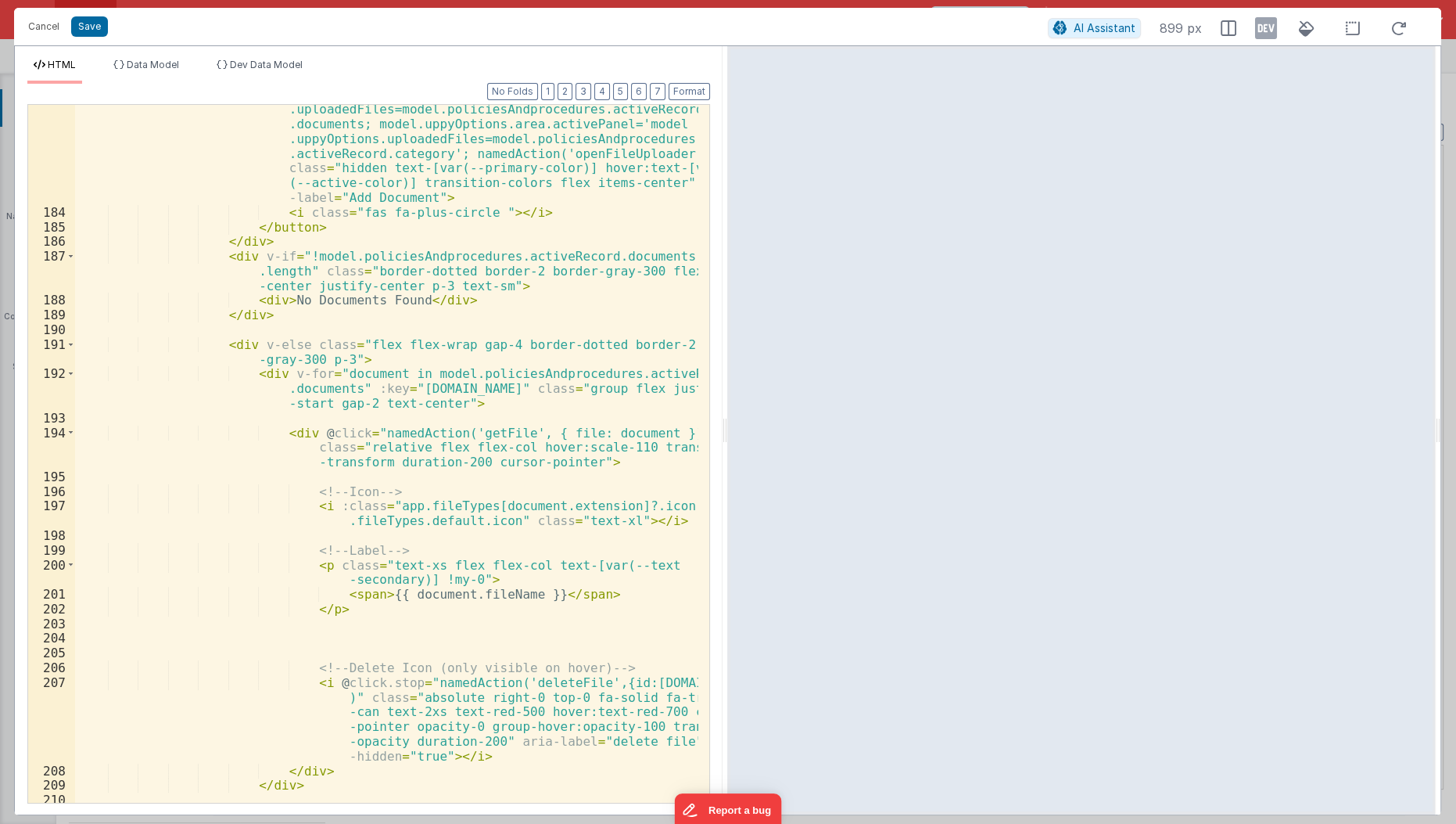
scroll to position [3871, 0]
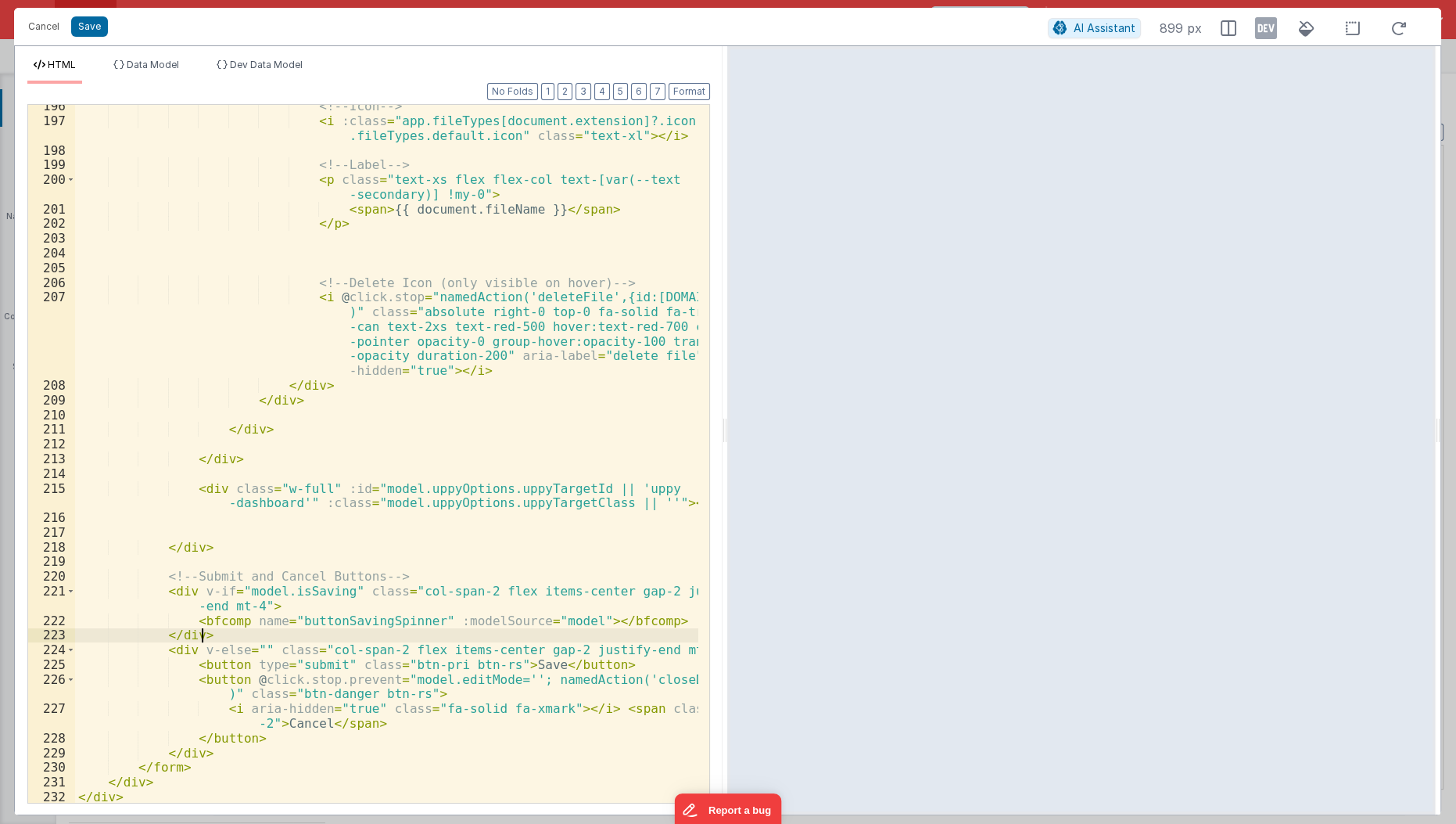
click at [236, 639] on div "<!-- Icon --> < i :class = "app.fileTypes[document.extension]?.icon || app .fil…" at bounding box center [388, 463] width 625 height 729
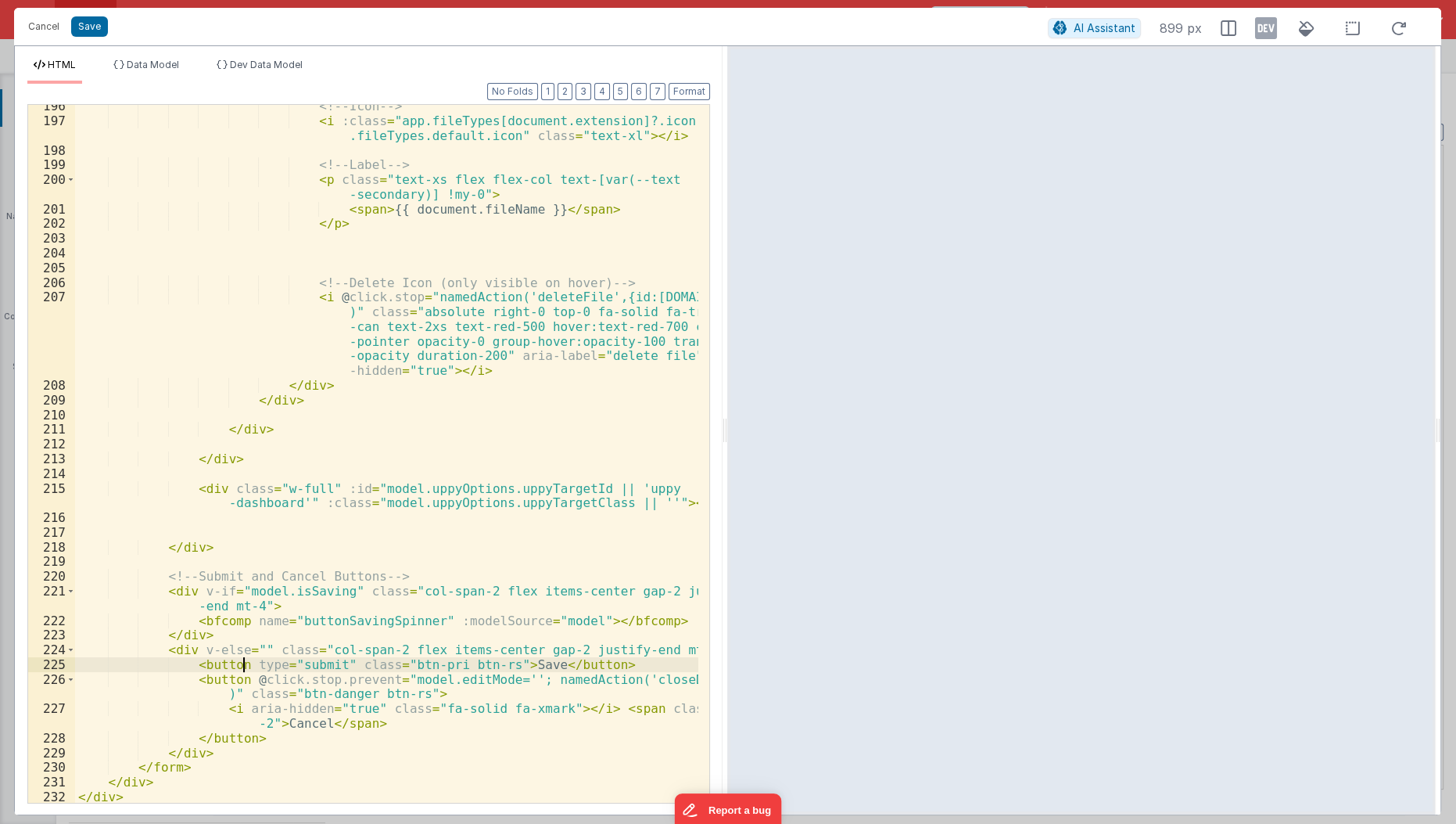
click at [240, 668] on div "<!-- Icon --> < i :class = "app.fileTypes[document.extension]?.icon || app .fil…" at bounding box center [388, 463] width 625 height 729
click at [185, 617] on div "<!-- Icon --> < i :class = "app.fileTypes[document.extension]?.icon || app .fil…" at bounding box center [388, 463] width 625 height 729
click at [433, 673] on div "<!-- Icon --> < i :class = "app.fileTypes[document.extension]?.icon || app .fil…" at bounding box center [388, 463] width 625 height 729
click at [500, 667] on div "<!-- Icon --> < i :class = "app.fileTypes[document.extension]?.icon || app .fil…" at bounding box center [388, 463] width 625 height 729
click at [490, 667] on div "<!-- Icon --> < i :class = "app.fileTypes[document.extension]?.icon || app .fil…" at bounding box center [388, 463] width 625 height 729
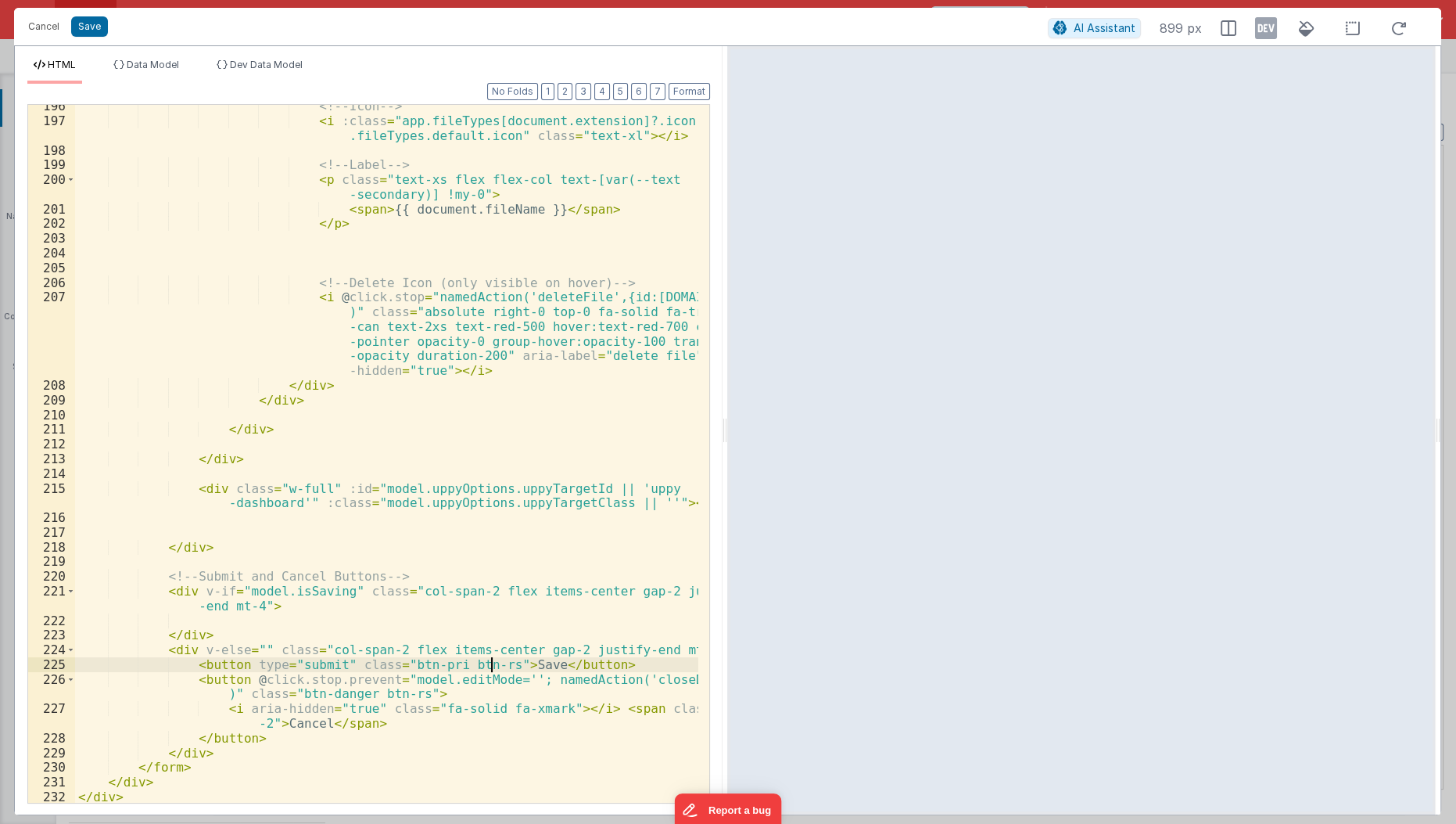
click at [501, 722] on div "<!-- Icon --> < i :class = "app.fileTypes[document.extension]?.icon || app .fil…" at bounding box center [388, 463] width 625 height 729
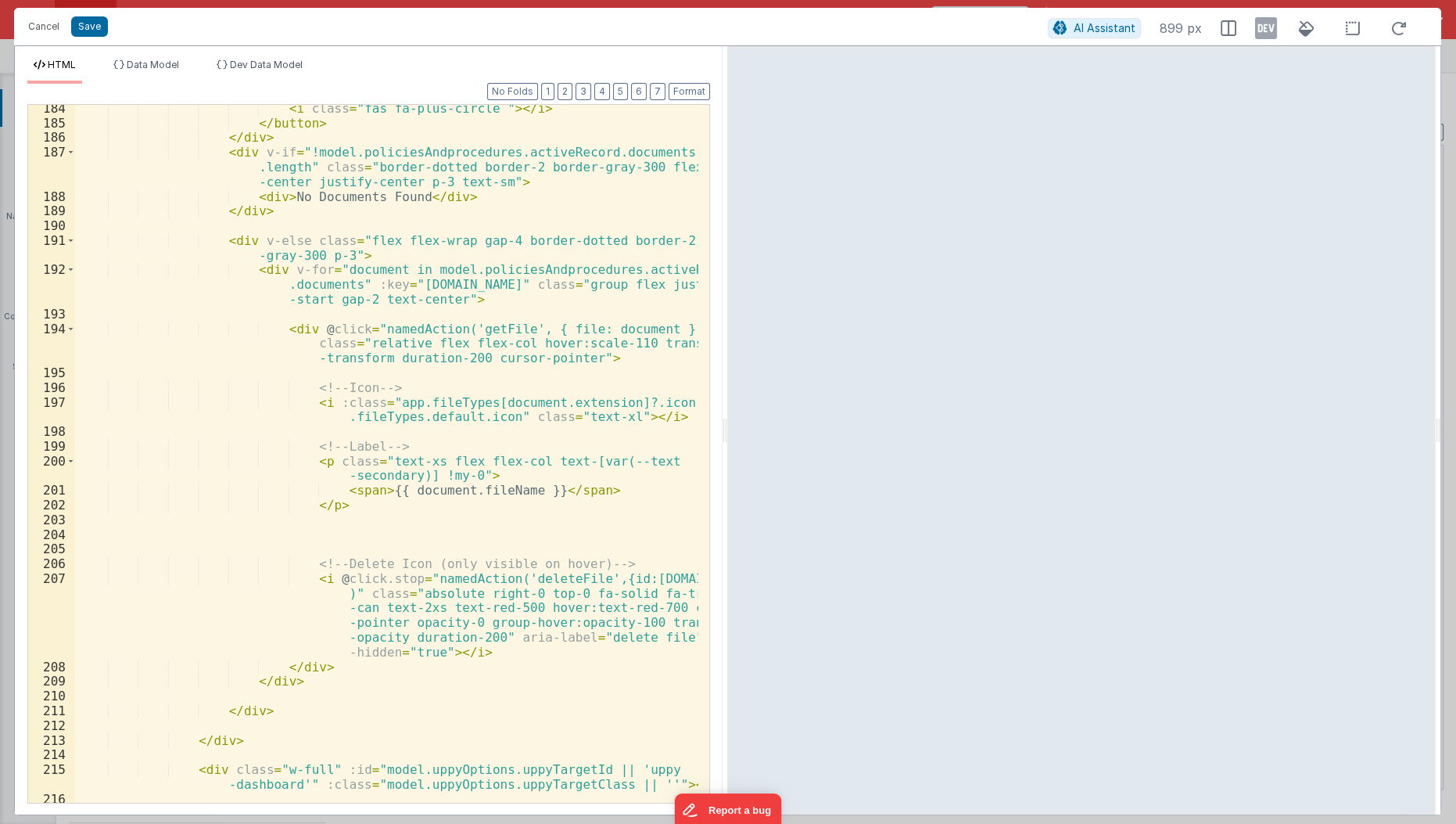
scroll to position [3587, 0]
click at [408, 267] on div "< i class = "fas fa-plus-circle " > </ i > </ button > </ div > < div v-if = "!…" at bounding box center [388, 468] width 625 height 729
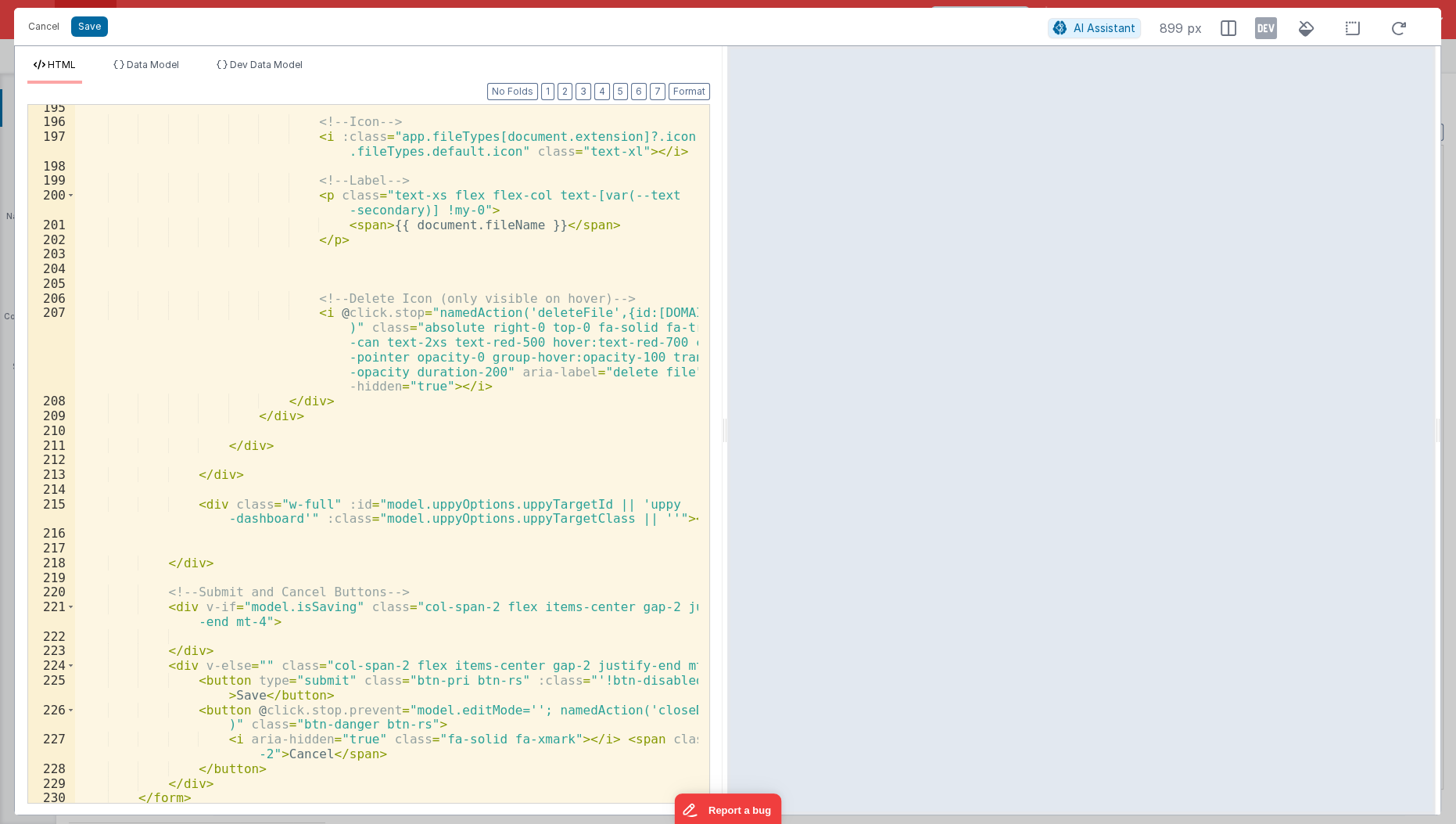
scroll to position [3885, 0]
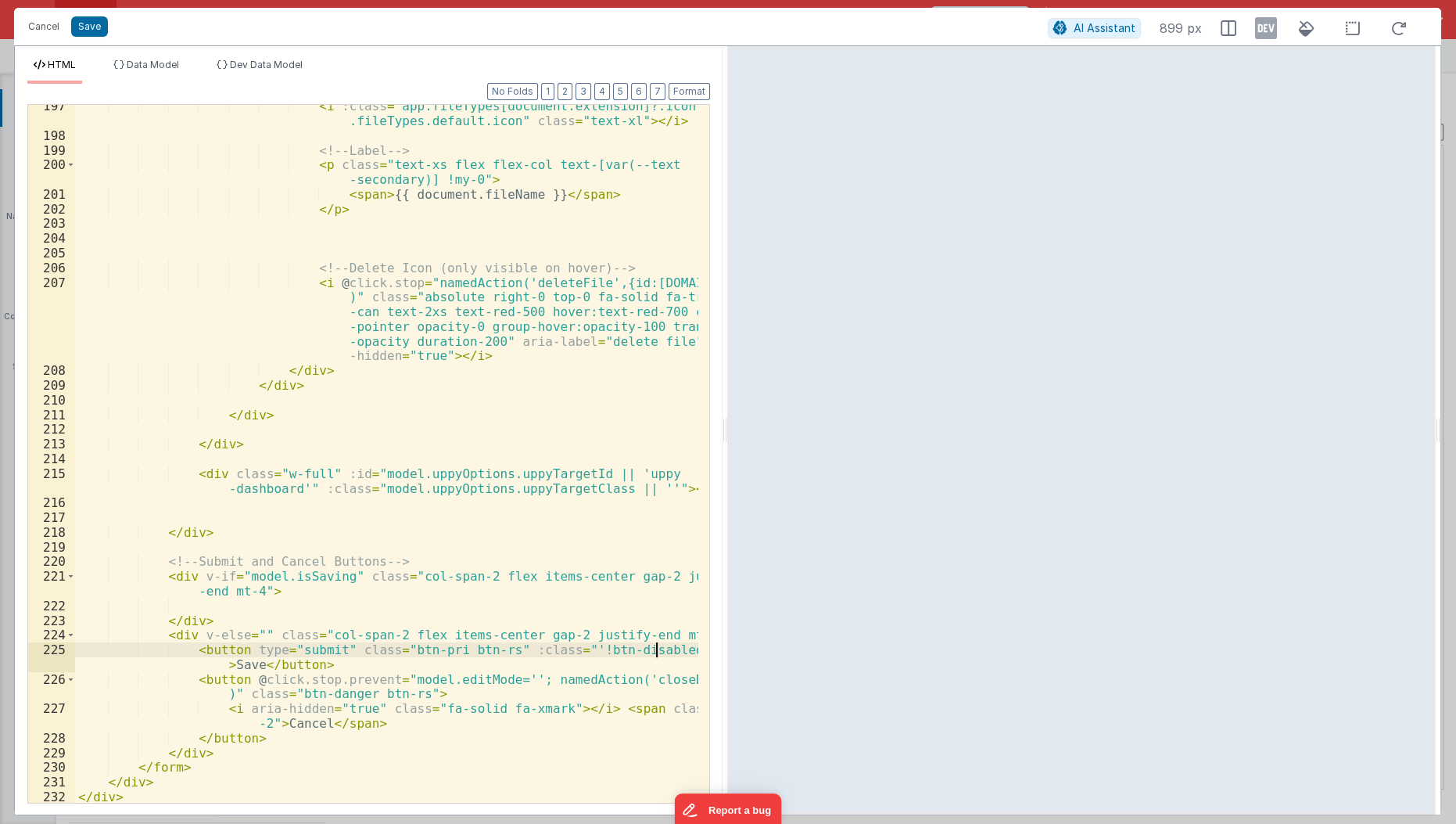
click at [659, 650] on div "< i :class = "app.fileTypes[document.extension]?.icon || app .fileTypes.default…" at bounding box center [388, 470] width 625 height 743
paste textarea
click at [485, 654] on div "< i :class = "app.fileTypes[document.extension]?.icon || app .fileTypes.default…" at bounding box center [388, 470] width 625 height 743
click at [486, 660] on div "< i :class = "app.fileTypes[document.extension]?.icon || app .fileTypes.default…" at bounding box center [388, 470] width 625 height 743
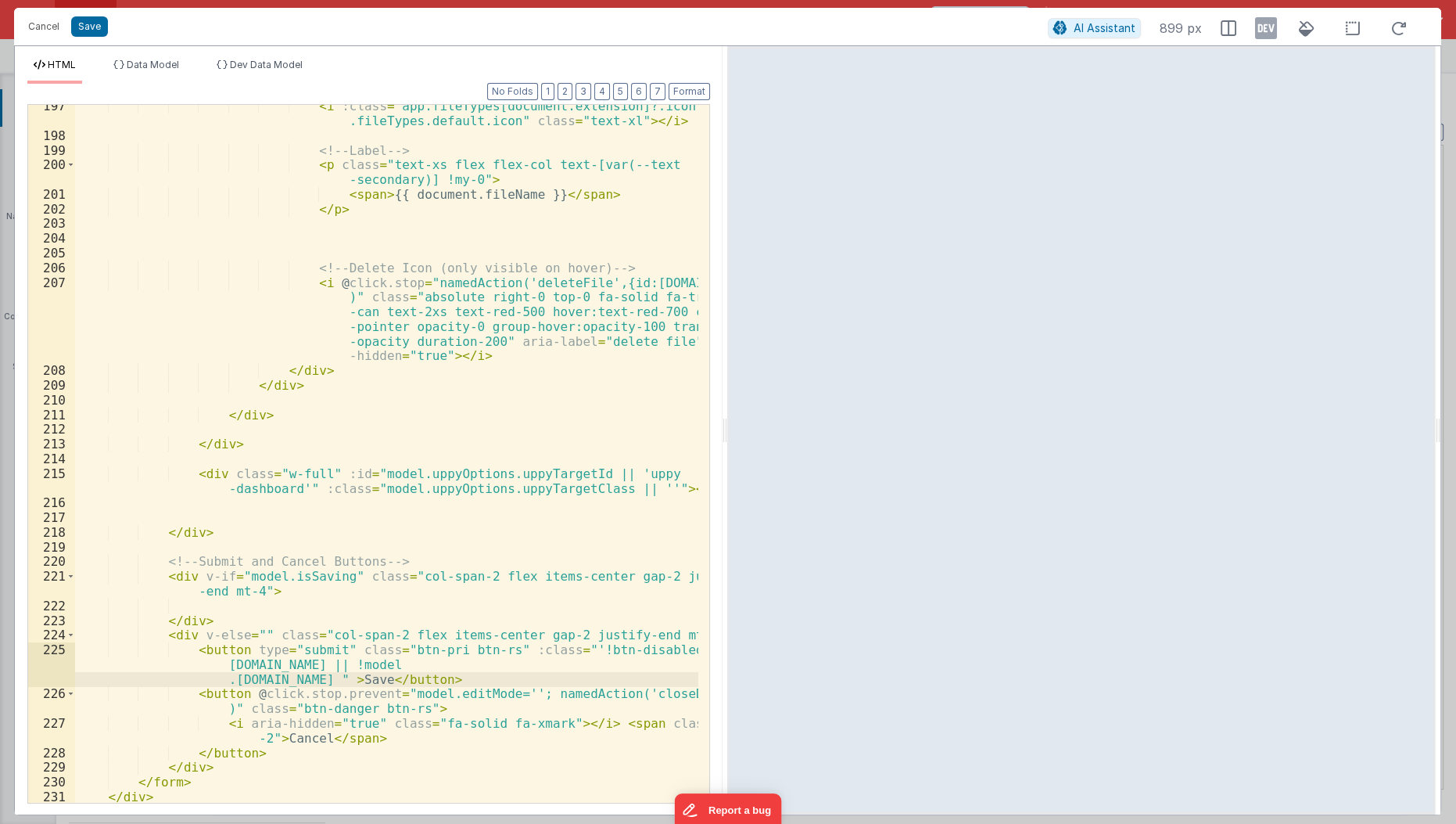
click at [214, 664] on div "< i :class = "app.fileTypes[document.extension]?.icon || app .fileTypes.default…" at bounding box center [388, 470] width 625 height 743
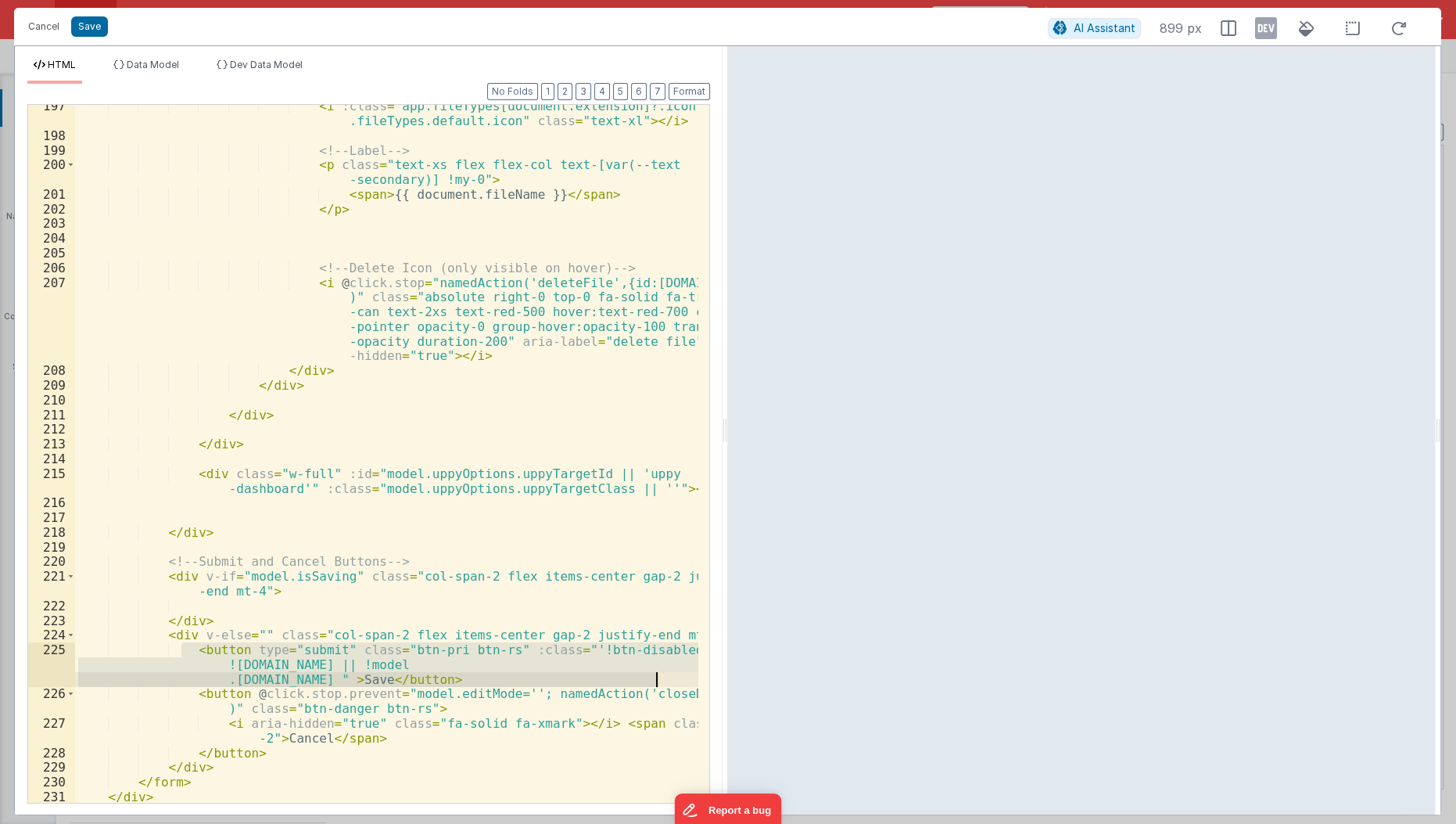
drag, startPoint x: 180, startPoint y: 644, endPoint x: 680, endPoint y: 677, distance: 501.1
click at [680, 677] on div "< i :class = "app.fileTypes[document.extension]?.icon || app .fileTypes.default…" at bounding box center [388, 470] width 625 height 743
click at [225, 665] on div "< i :class = "app.fileTypes[document.extension]?.icon || app .fileTypes.default…" at bounding box center [387, 453] width 623 height 698
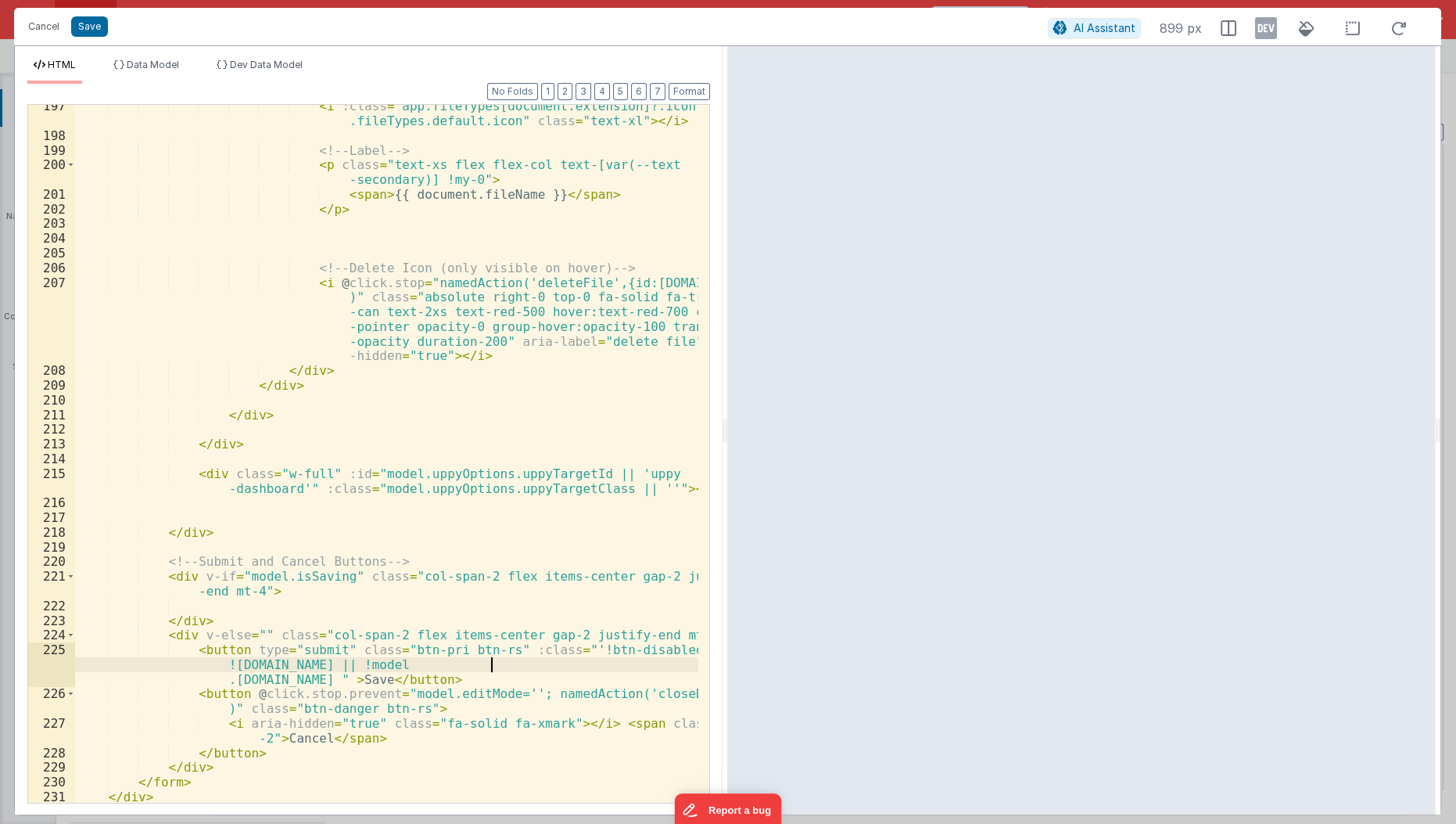
click at [489, 661] on div "< i :class = "app.fileTypes[document.extension]?.icon || app .fileTypes.default…" at bounding box center [388, 470] width 625 height 743
click at [497, 656] on div "< i :class = "app.fileTypes[document.extension]?.icon || app .fileTypes.default…" at bounding box center [388, 470] width 625 height 743
click at [501, 650] on div "< i :class = "app.fileTypes[document.extension]?.icon || app .fileTypes.default…" at bounding box center [388, 470] width 625 height 743
click at [497, 648] on div "< i :class = "app.fileTypes[document.extension]?.icon || app .fileTypes.default…" at bounding box center [388, 470] width 625 height 743
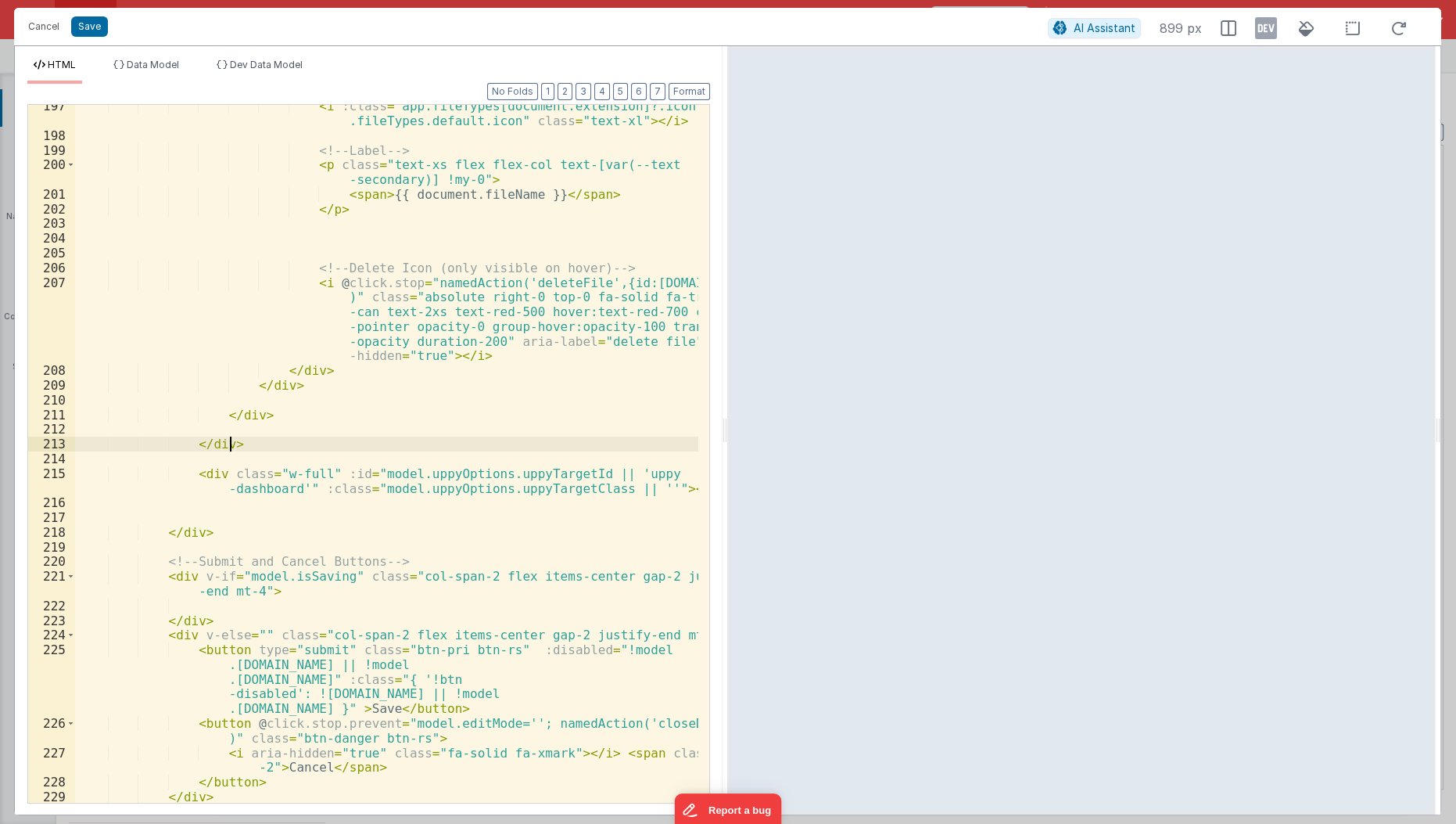
click at [472, 448] on div "< i :class = "app.fileTypes[document.extension]?.icon || app .fileTypes.default…" at bounding box center [388, 470] width 625 height 743
click at [97, 28] on button "Save" at bounding box center [89, 26] width 36 height 20
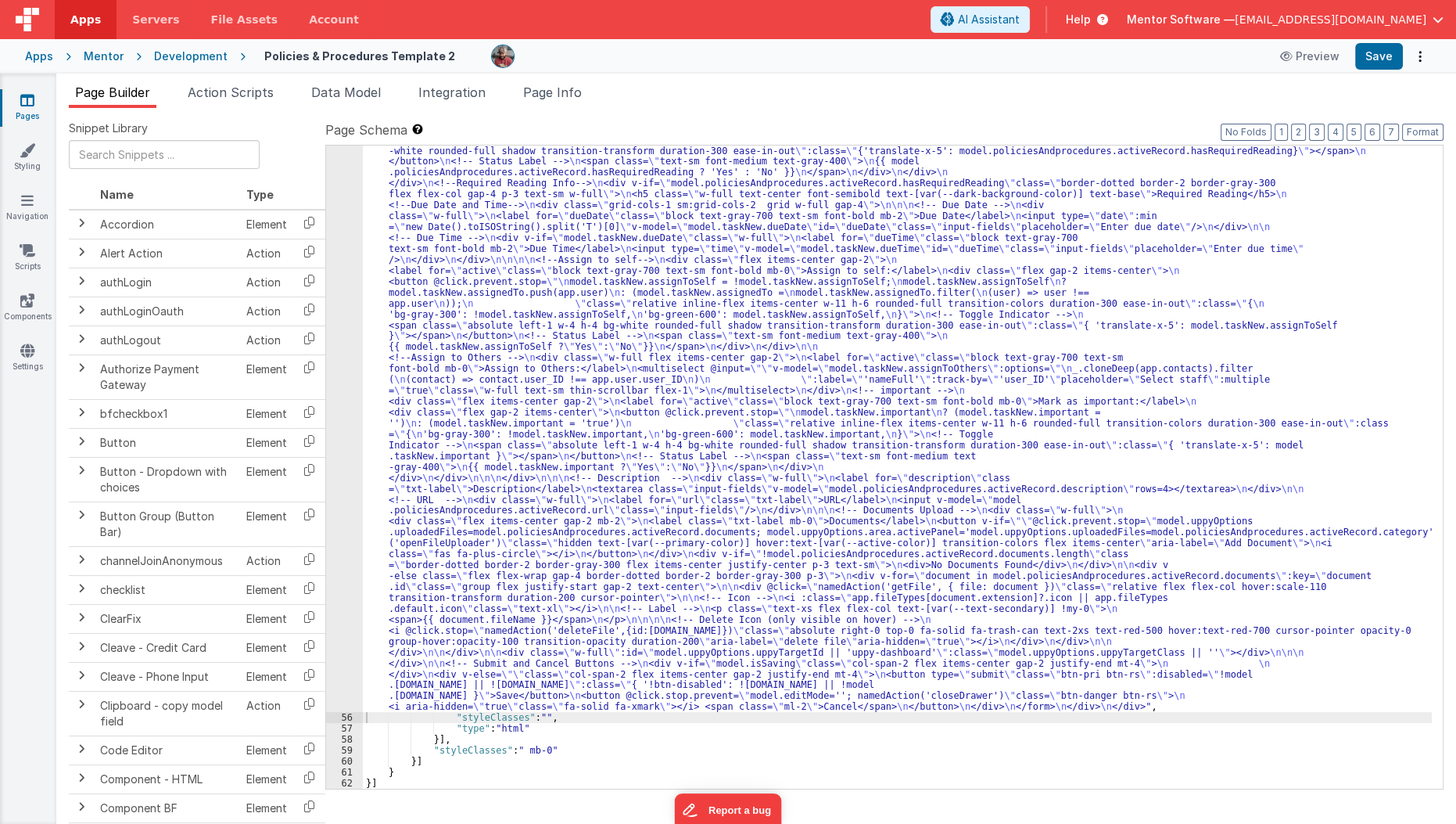
scroll to position [1679, 0]
click at [1386, 56] on button "Save" at bounding box center [1379, 56] width 48 height 27
click at [364, 530] on div ""html" : "<div id= \" info-drawer \" class= \" fixed top-0 right-0 z-40 h-scree…" at bounding box center [898, 631] width 1070 height 1472
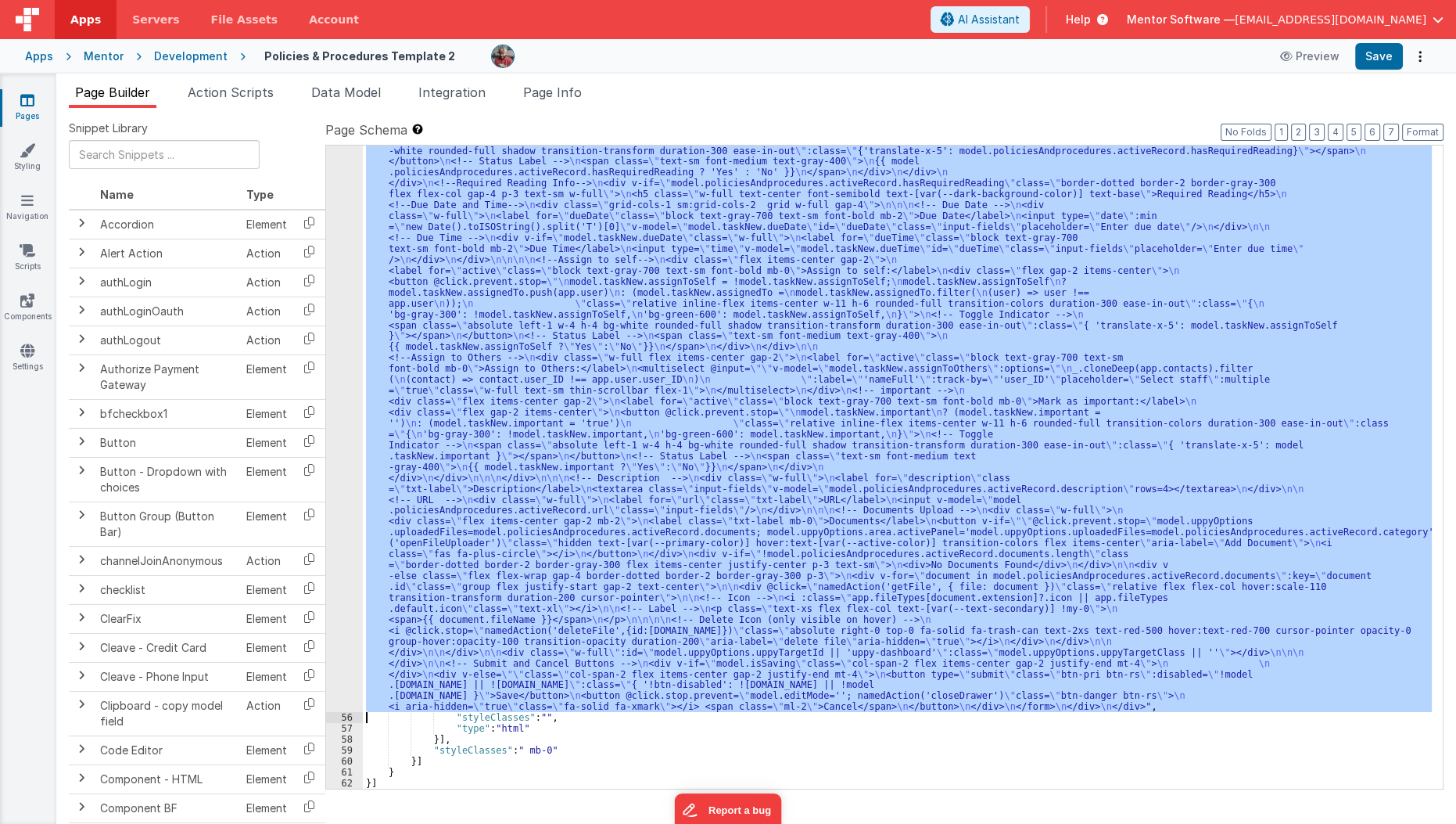
click at [341, 547] on div "55" at bounding box center [344, 304] width 36 height 818
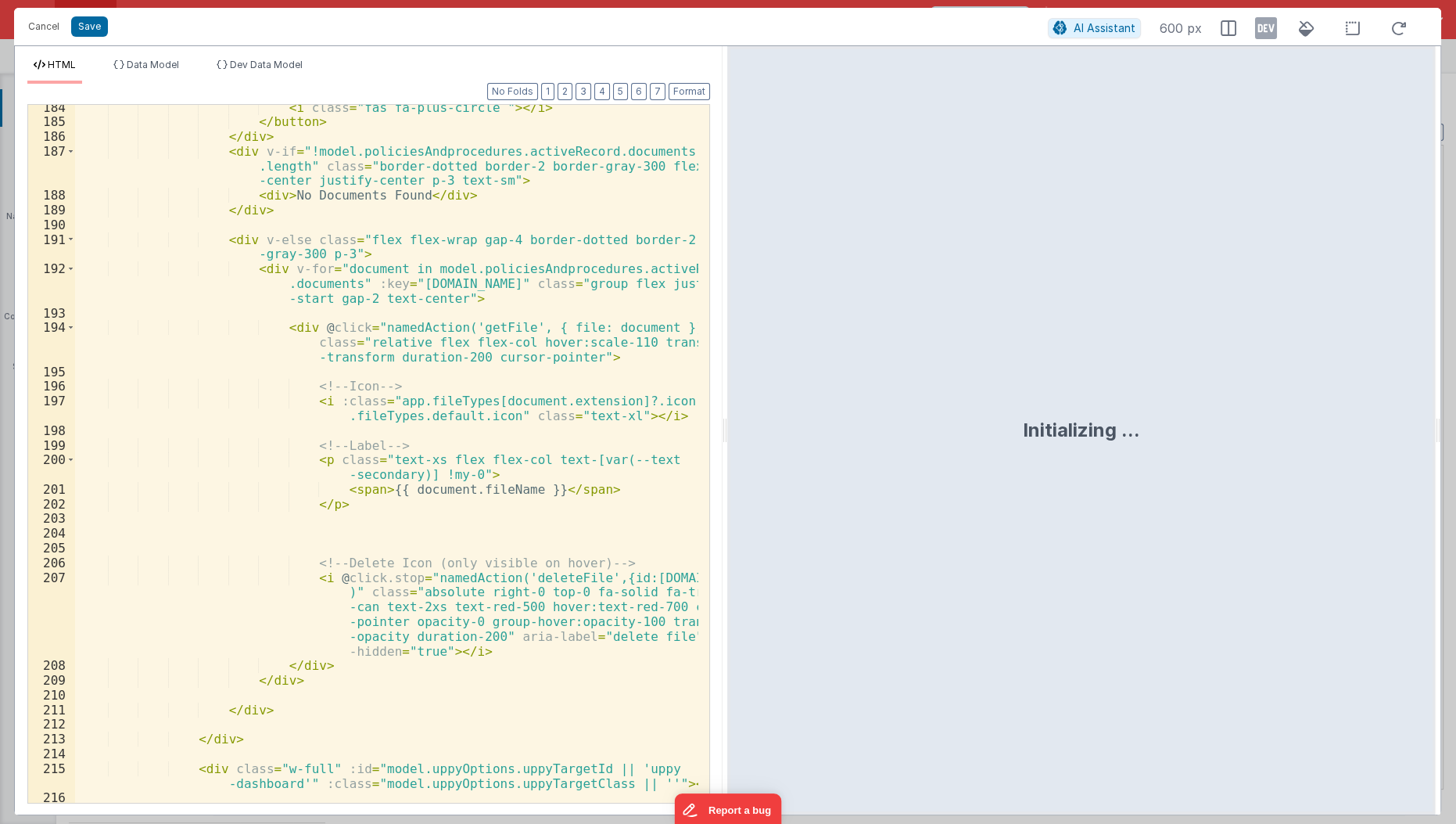
scroll to position [4047, 0]
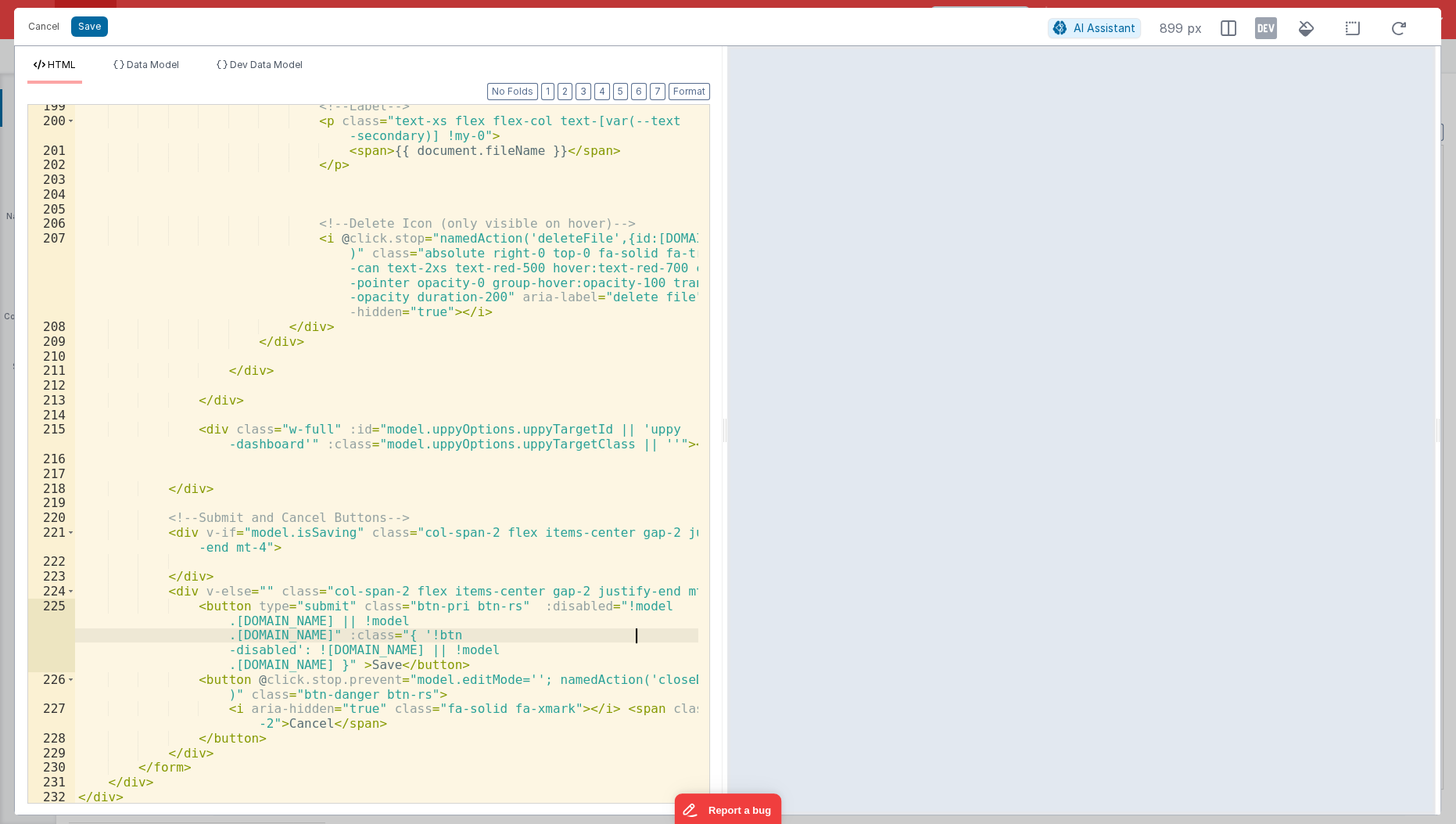
click at [635, 639] on div "<!-- Label --> < p class = "text-xs flex flex-col text-[var(--text -secondary)]…" at bounding box center [388, 463] width 625 height 729
click at [516, 661] on div "<!-- Label --> < p class = "text-xs flex flex-col text-[var(--text -secondary)]…" at bounding box center [388, 463] width 625 height 729
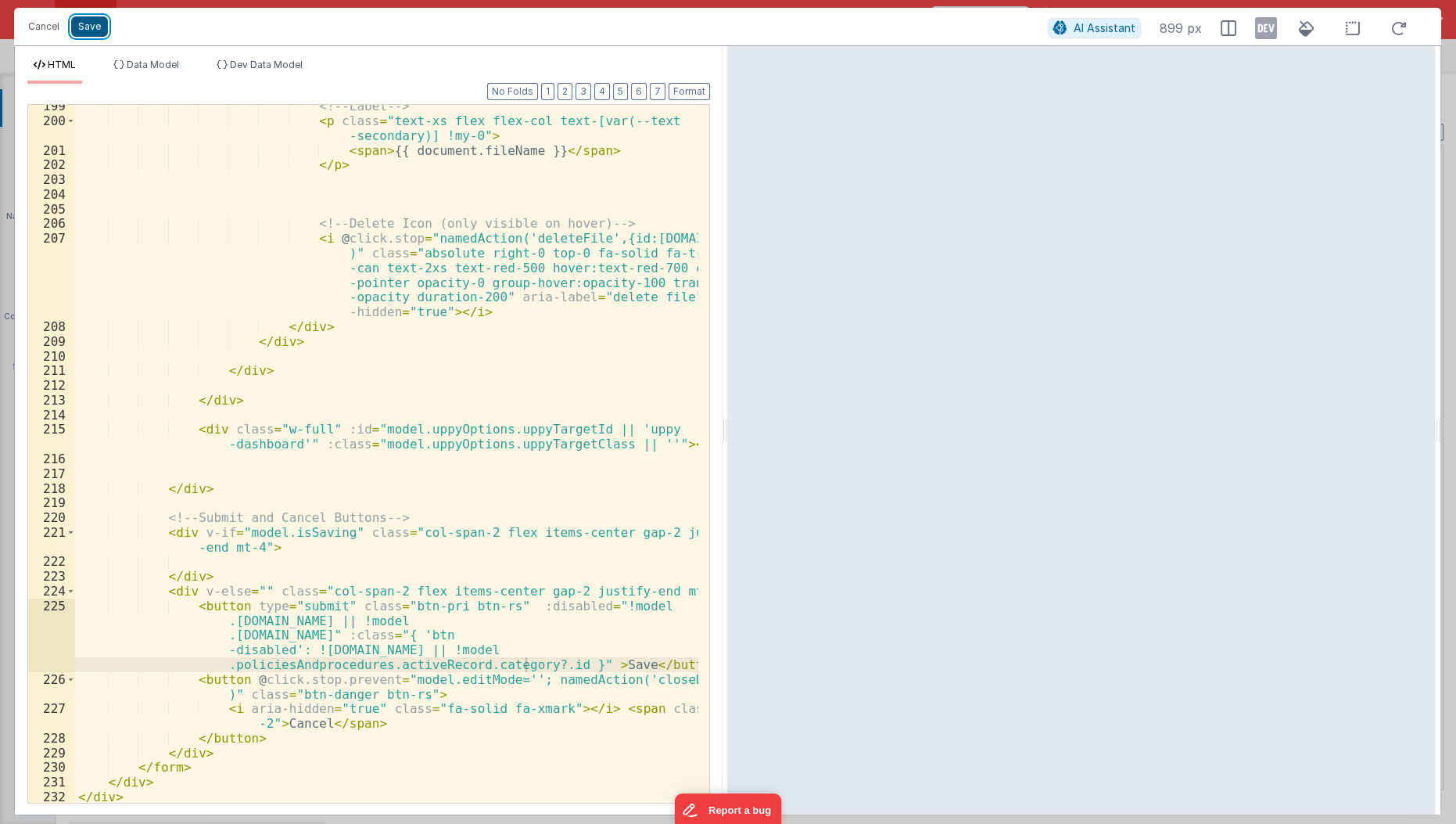
click at [93, 16] on button "Save" at bounding box center [89, 26] width 36 height 20
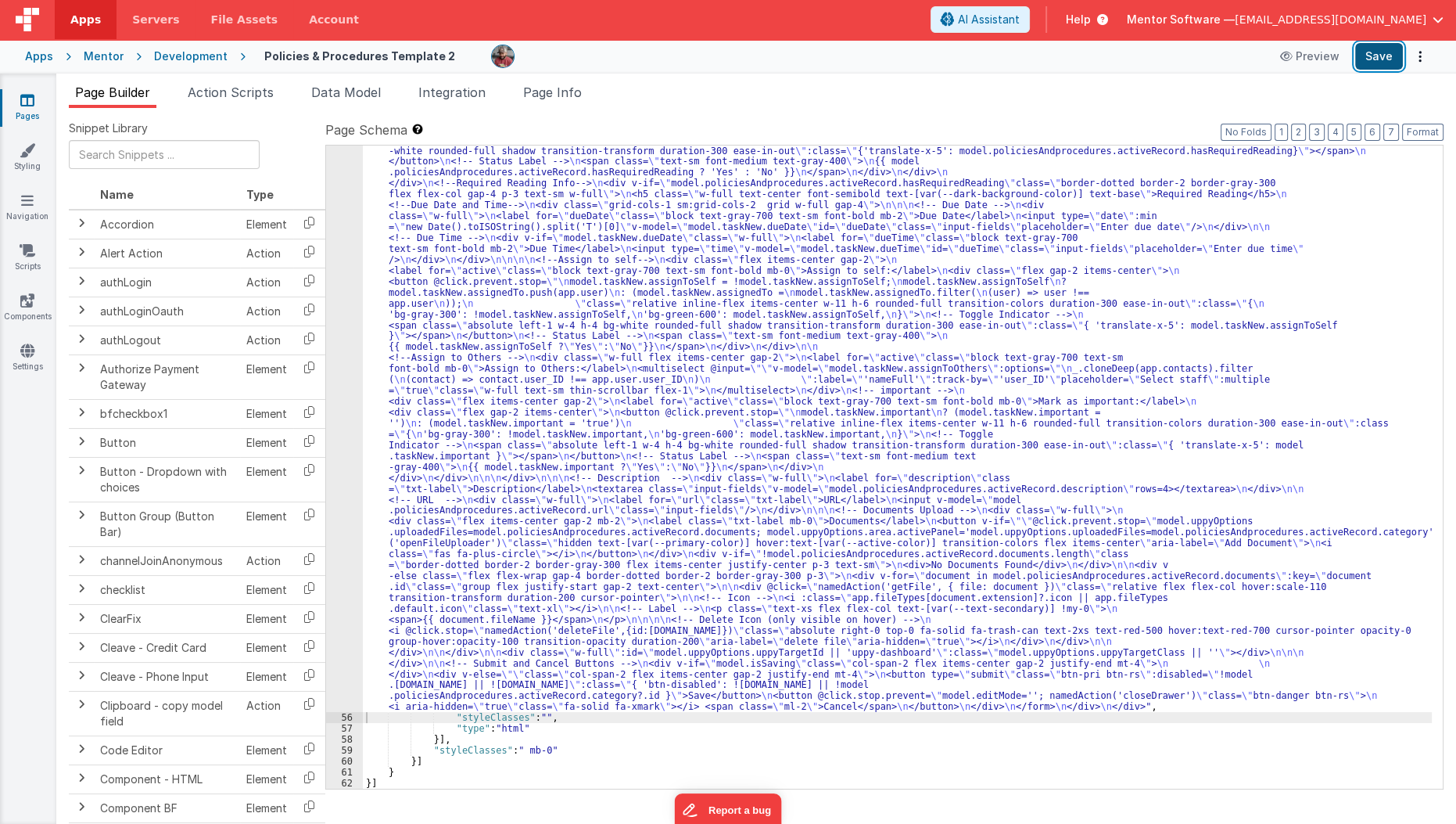
click at [1377, 62] on button "Save" at bounding box center [1379, 56] width 48 height 27
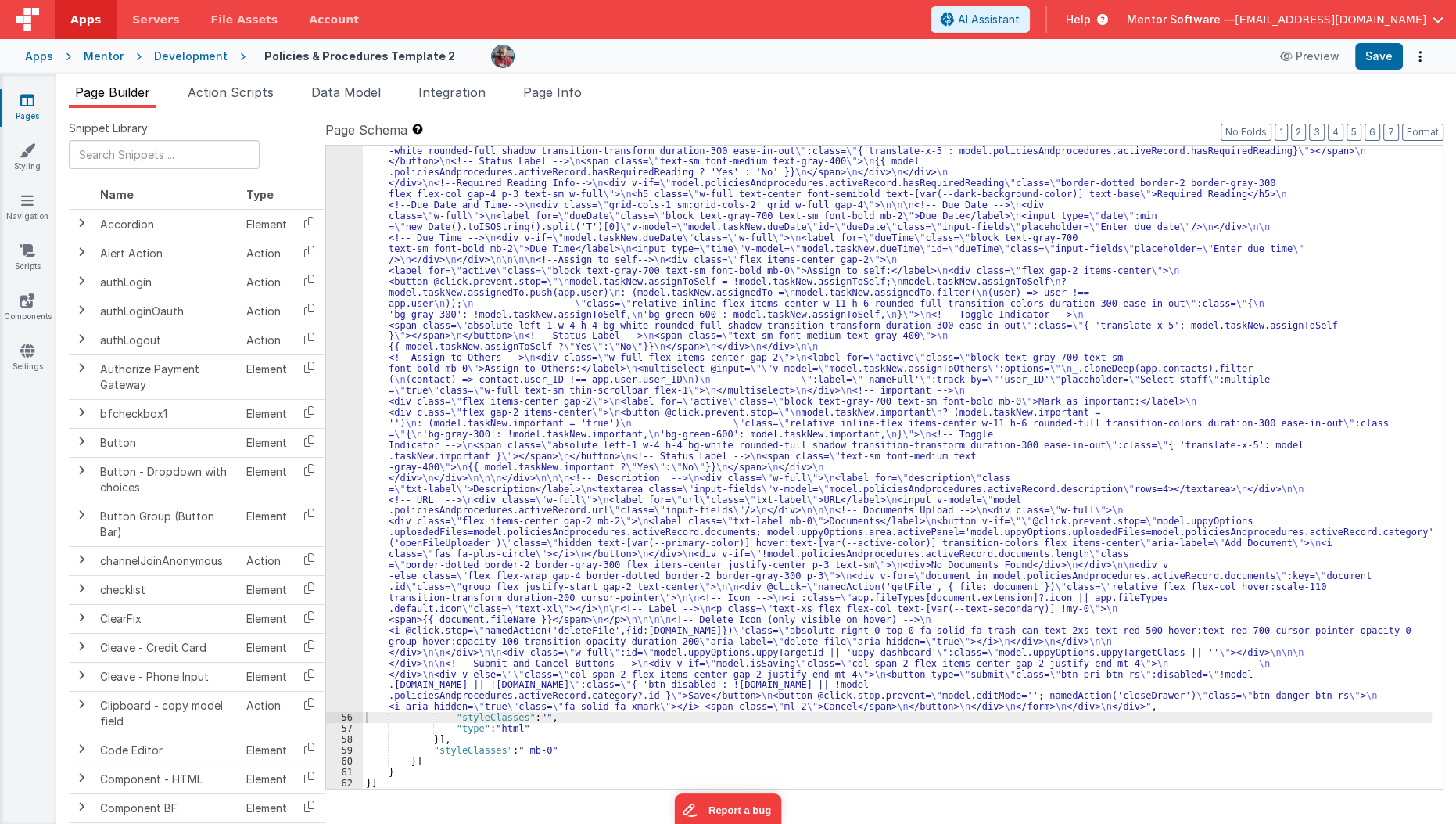
click at [32, 114] on link "Pages" at bounding box center [28, 108] width 57 height 32
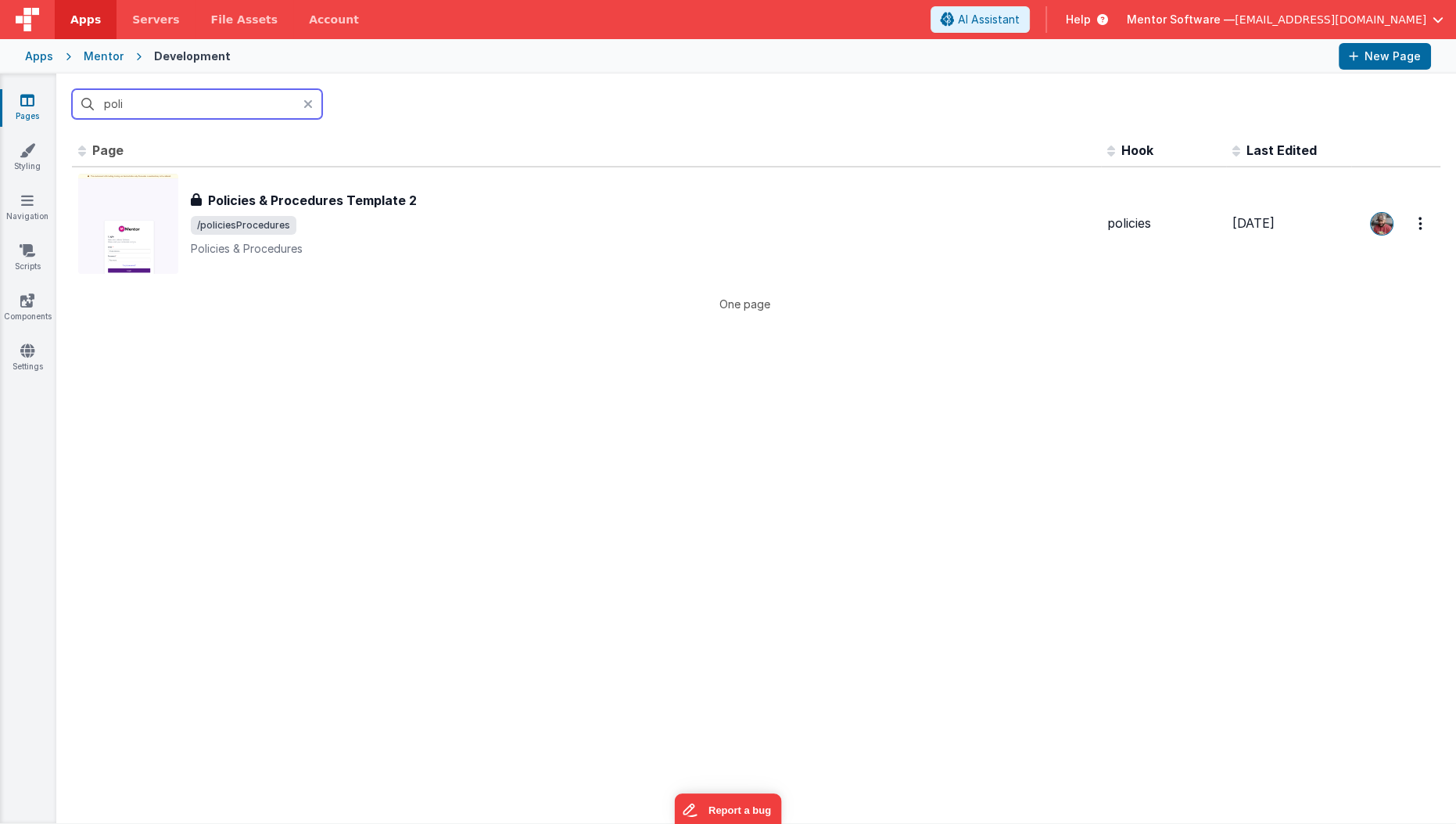
click at [173, 113] on input "poli" at bounding box center [197, 104] width 250 height 30
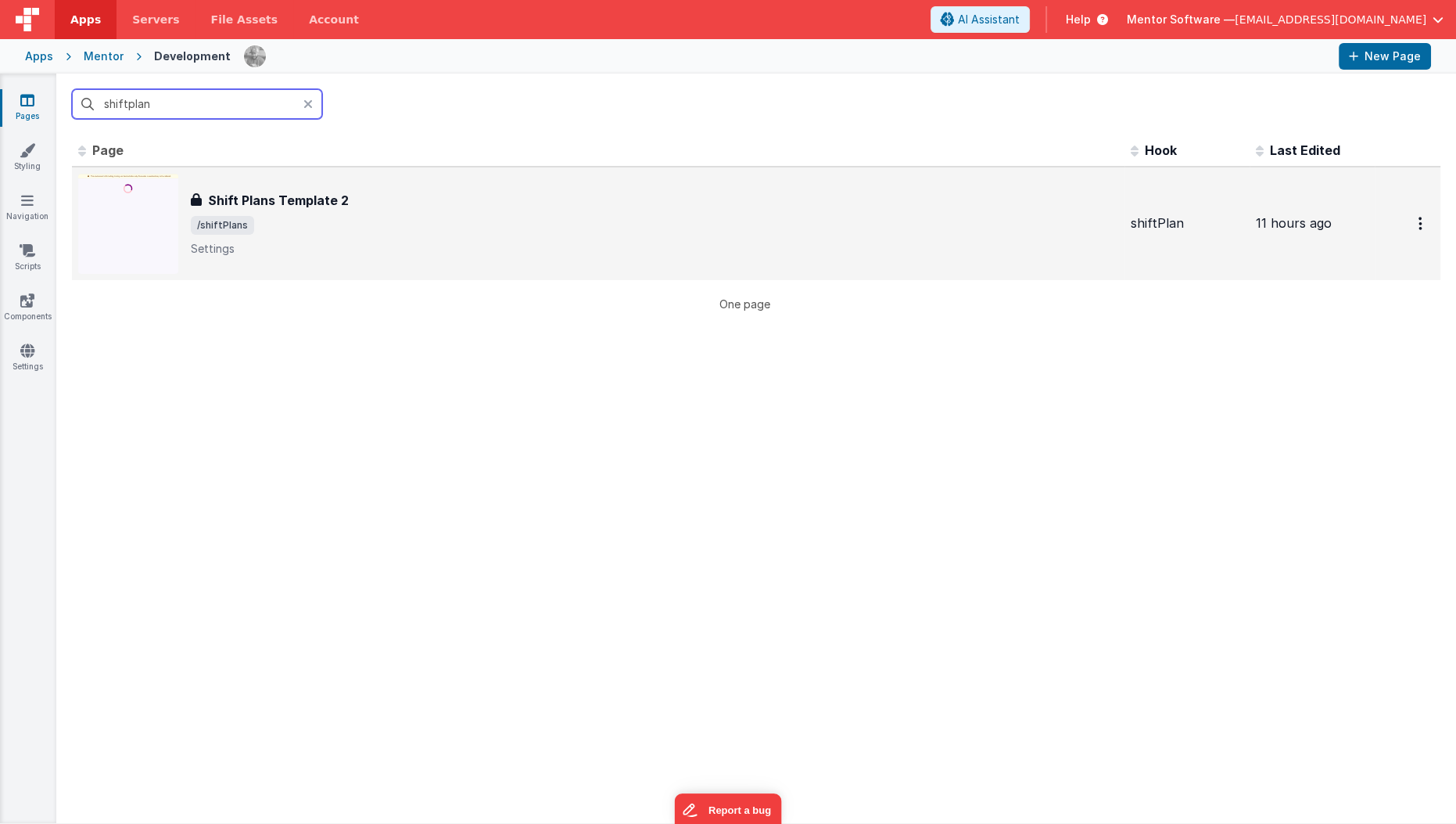
type input "shiftplan"
click at [309, 230] on span "/shiftPlans" at bounding box center [655, 225] width 928 height 19
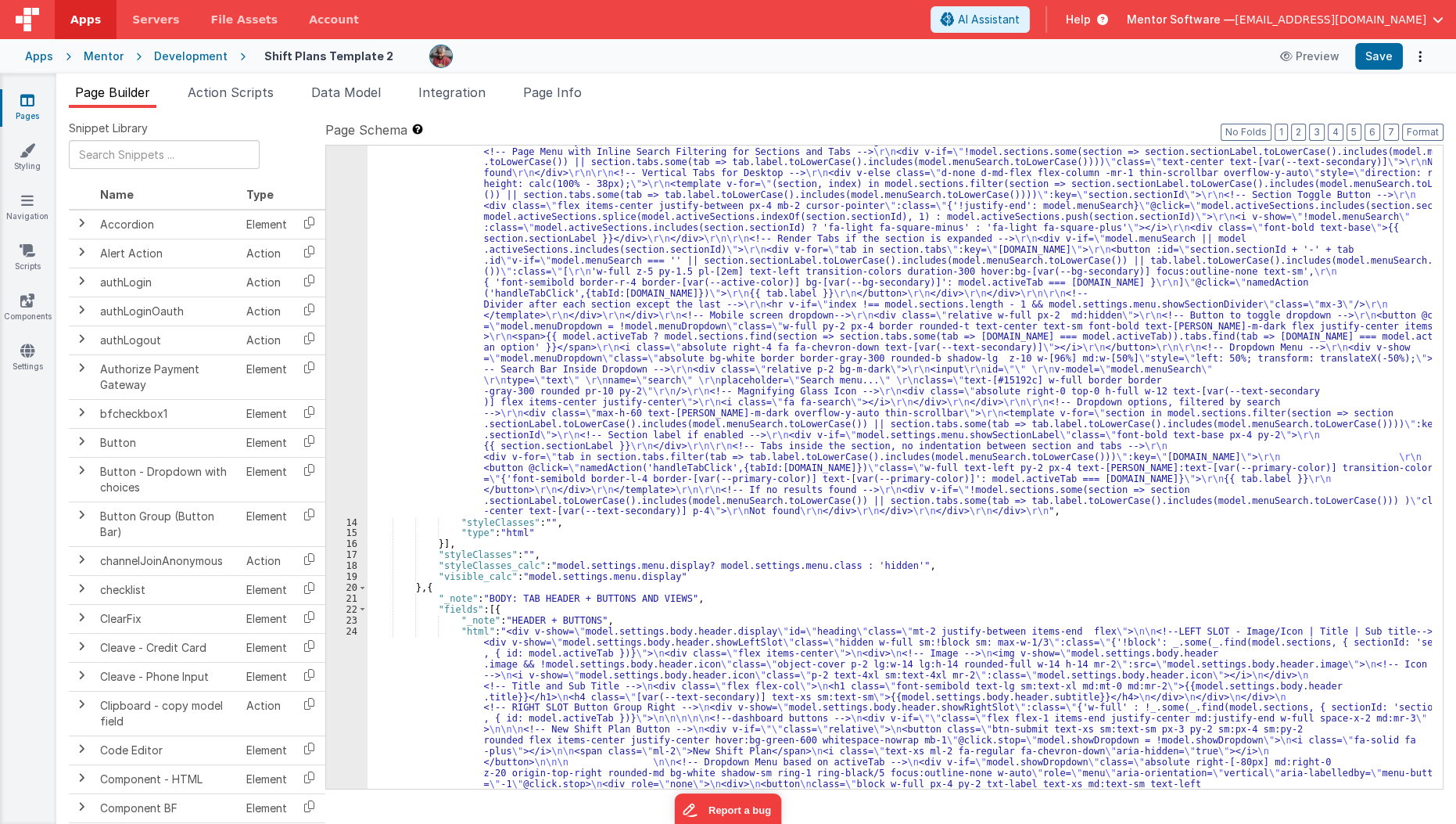
scroll to position [435, 0]
click at [1390, 132] on button "7" at bounding box center [1390, 132] width 15 height 17
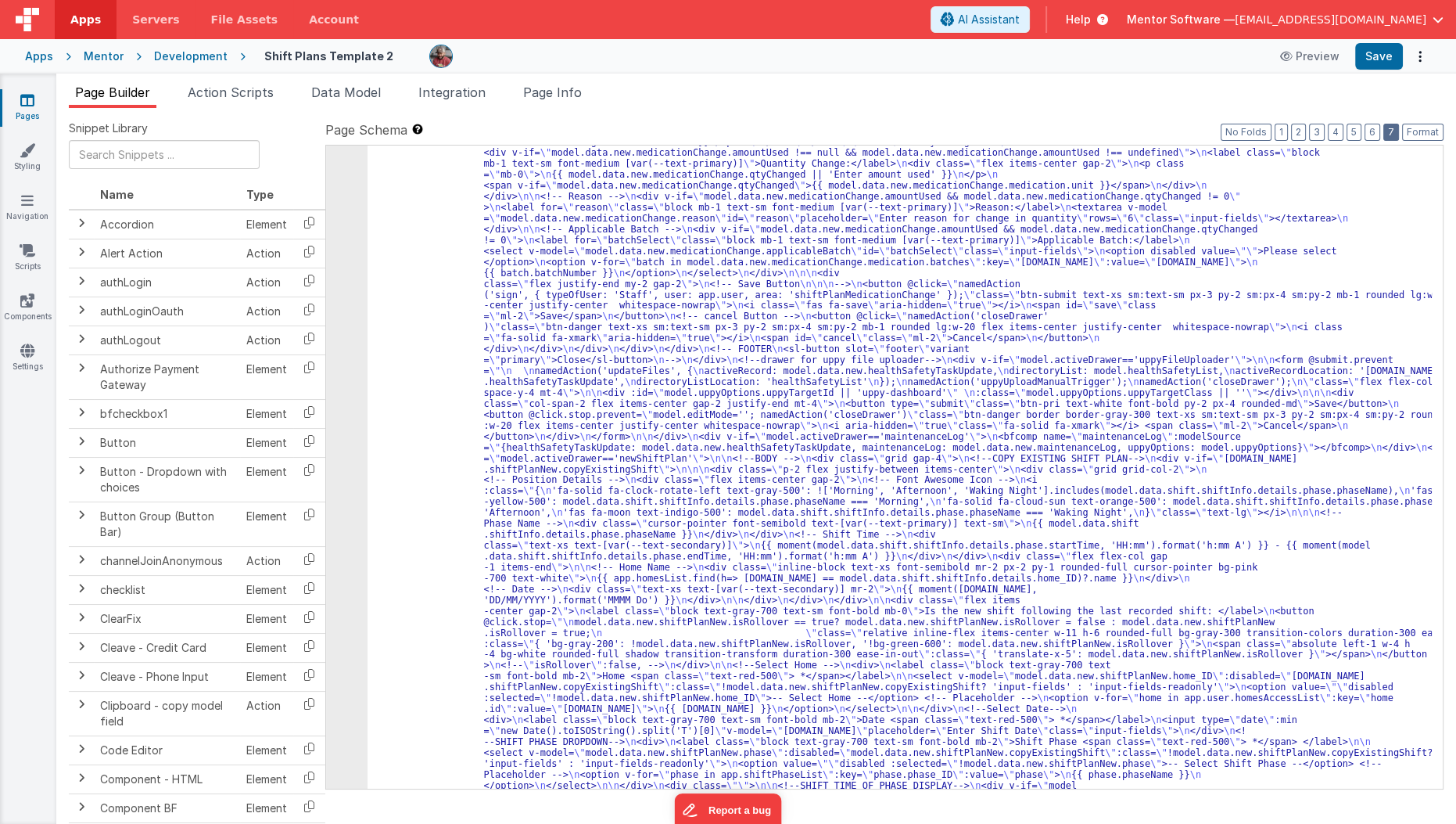
scroll to position [3216, 0]
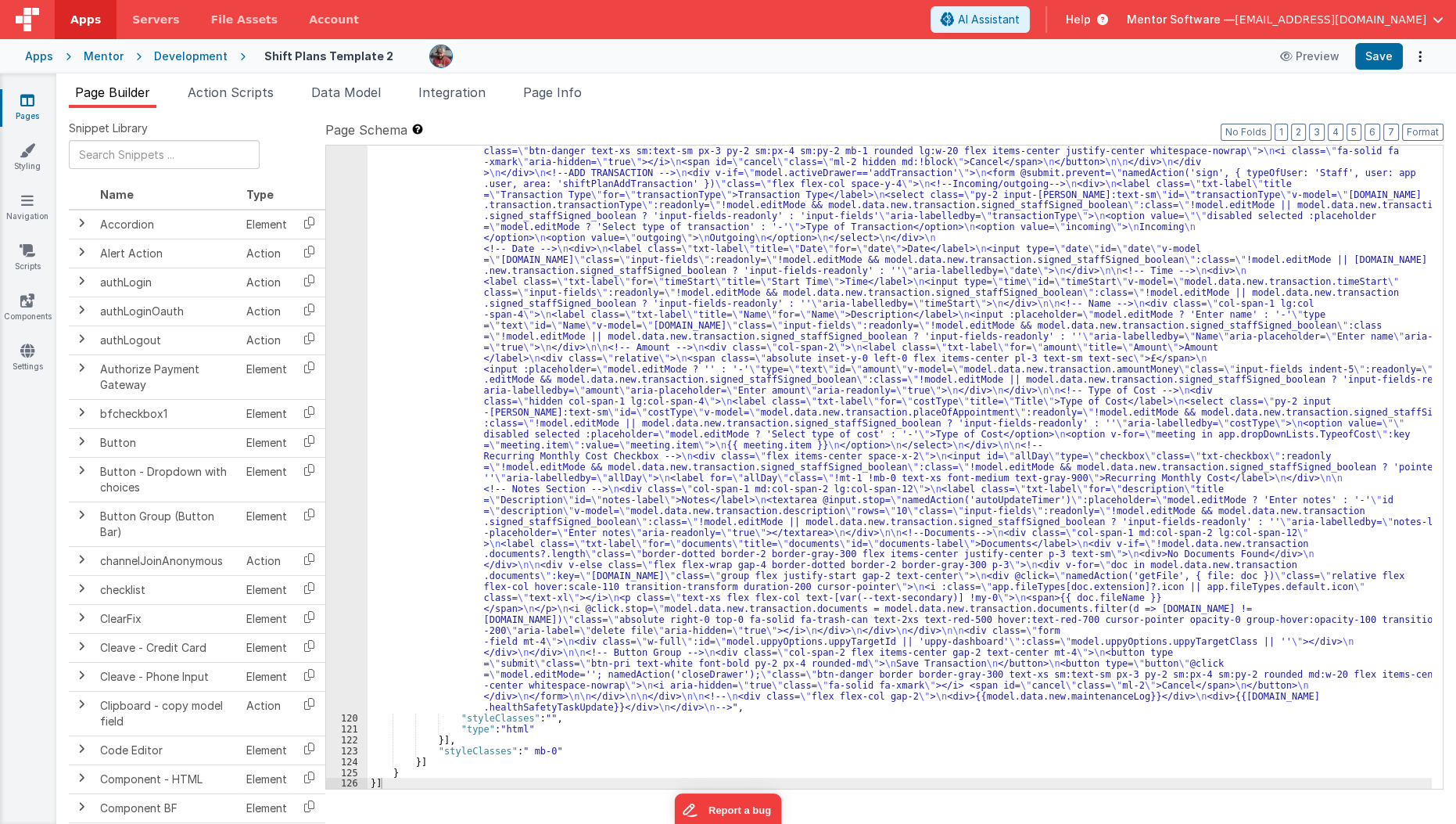
click at [730, 337] on div ""html" : "<div id= \" info-drawer \" class= \" fixed top-0 right-0 z-40 h-scree…" at bounding box center [900, 178] width 1065 height 2376
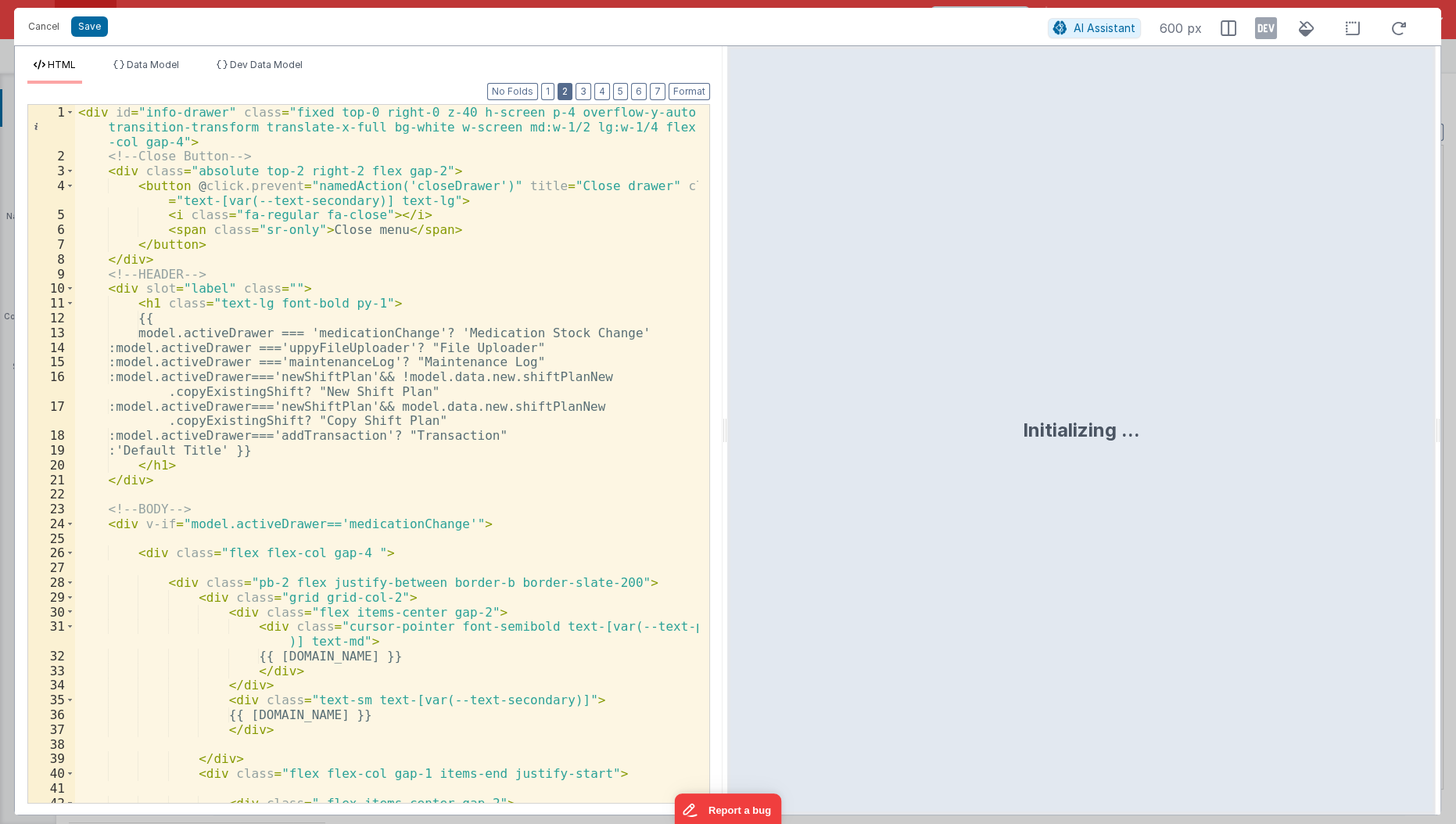
click at [572, 91] on button "2" at bounding box center [565, 91] width 15 height 17
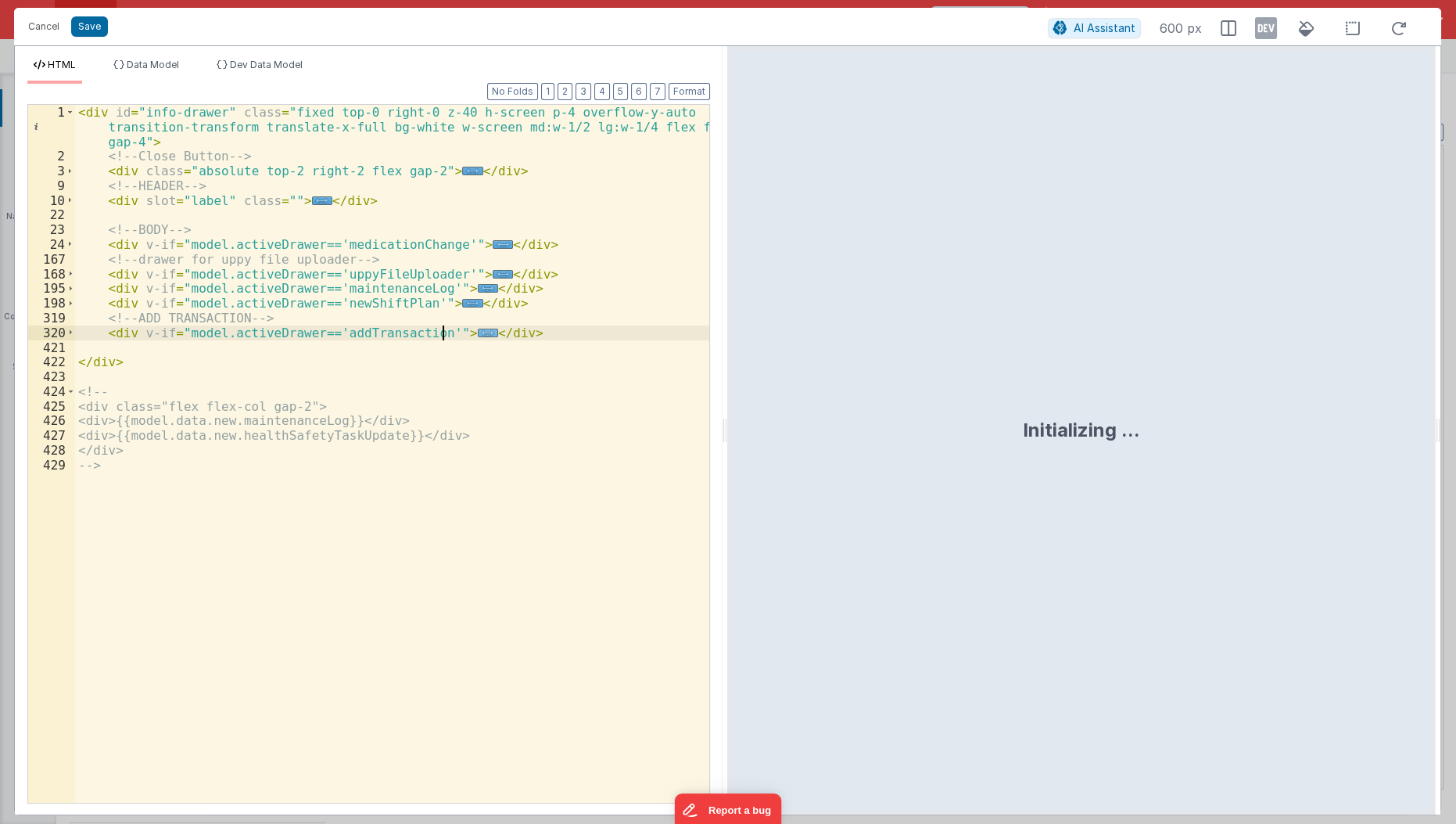
click at [478, 331] on span "..." at bounding box center [487, 333] width 20 height 9
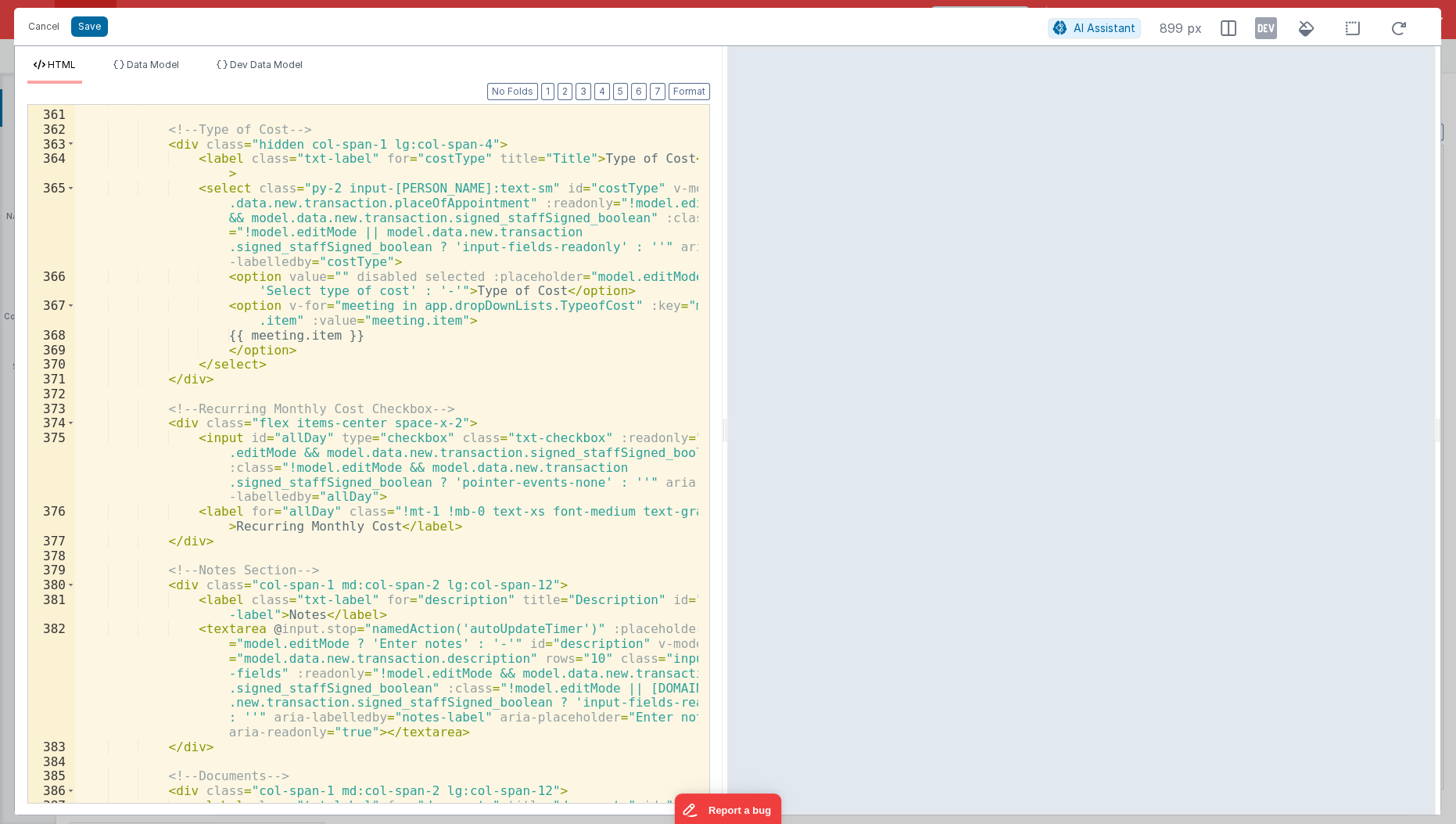
scroll to position [1257, 0]
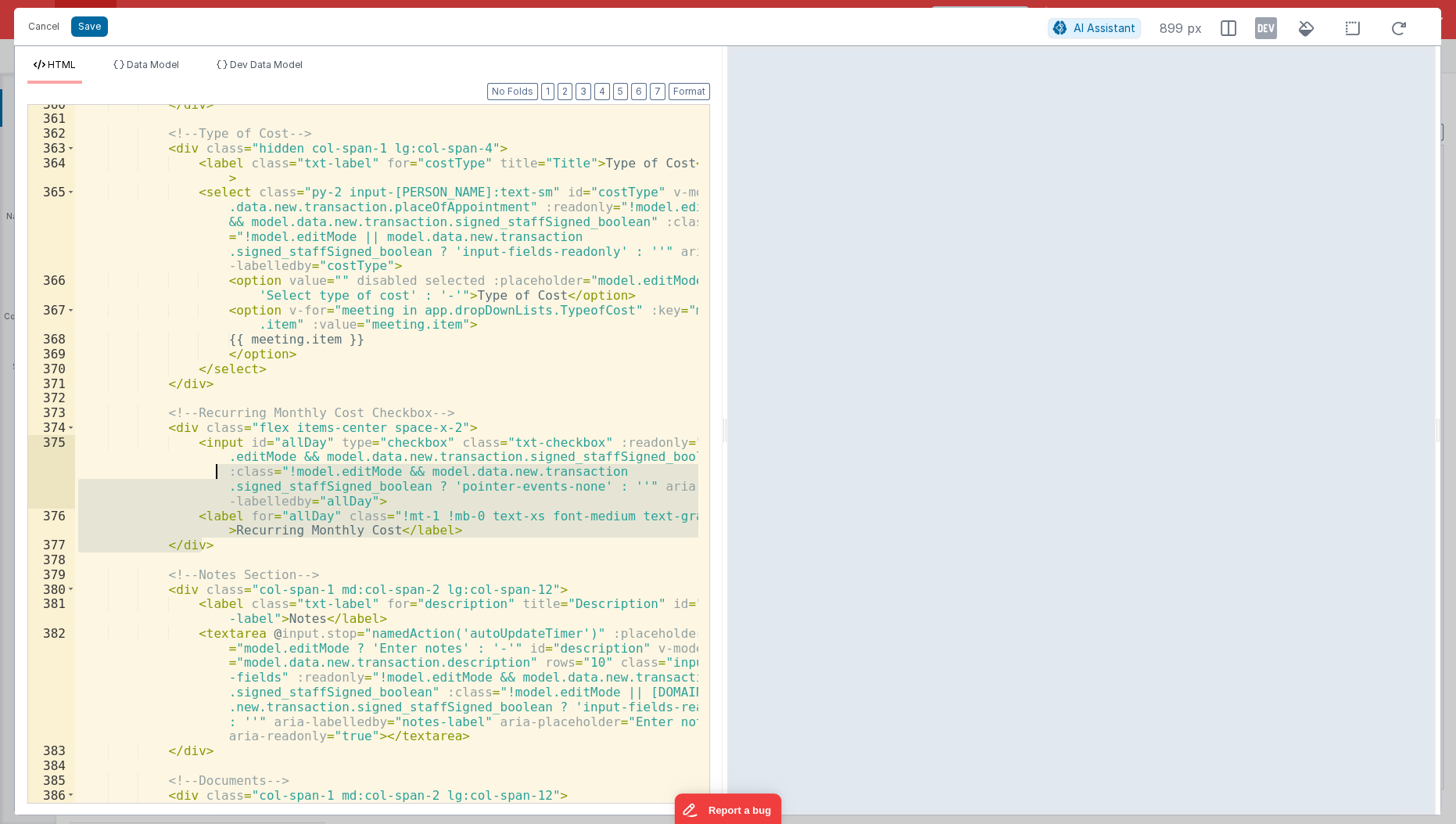
drag, startPoint x: 240, startPoint y: 547, endPoint x: 197, endPoint y: 474, distance: 84.7
click at [197, 474] on div "</ div > <!-- Type of Cost --> < div class = "hidden col-span-1 lg:col-span-4" …" at bounding box center [388, 469] width 625 height 743
click at [197, 474] on div "</ div > <!-- Type of Cost --> < div class = "hidden col-span-1 lg:col-span-4" …" at bounding box center [387, 453] width 623 height 698
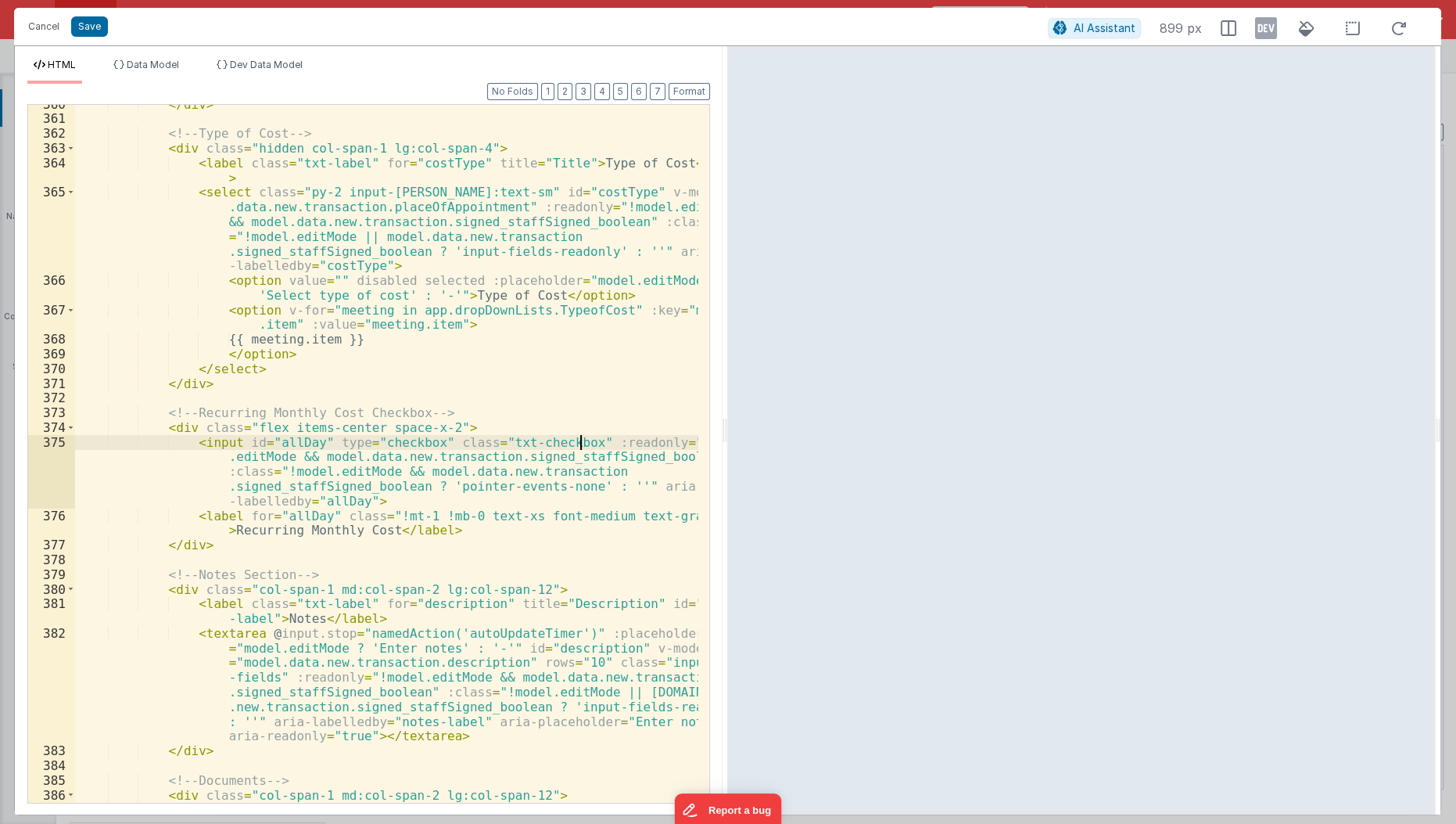
click at [579, 445] on div "</ div > <!-- Type of Cost --> < div class = "hidden col-span-1 lg:col-span-4" …" at bounding box center [388, 469] width 625 height 743
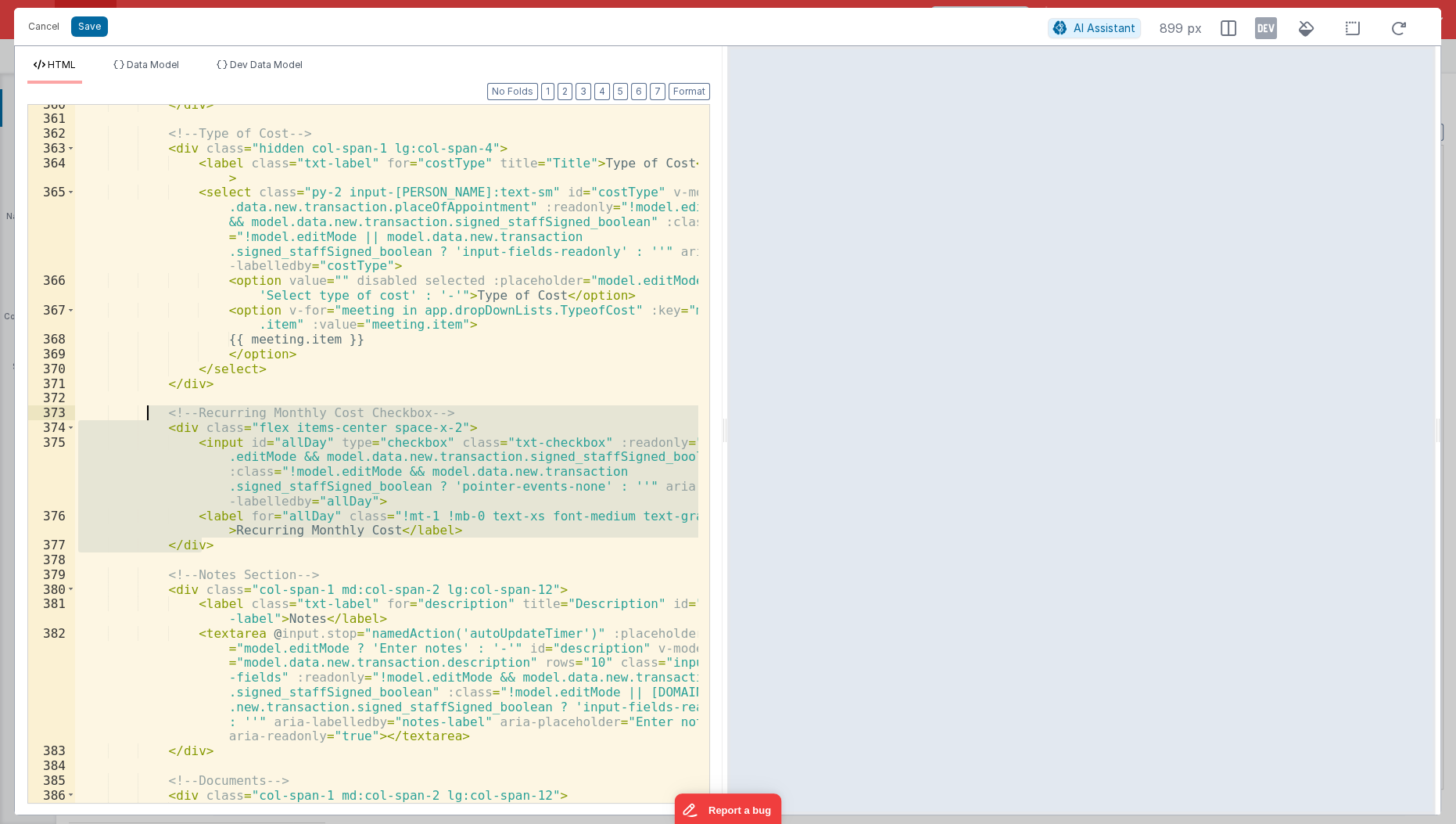
drag, startPoint x: 215, startPoint y: 541, endPoint x: 145, endPoint y: 406, distance: 152.1
click at [145, 406] on div "</ div > <!-- Type of Cost --> < div class = "hidden col-span-1 lg:col-span-4" …" at bounding box center [388, 469] width 625 height 743
click at [359, 496] on div "</ div > <!-- Type of Cost --> < div class = "hidden col-span-1 lg:col-span-4" …" at bounding box center [387, 453] width 623 height 698
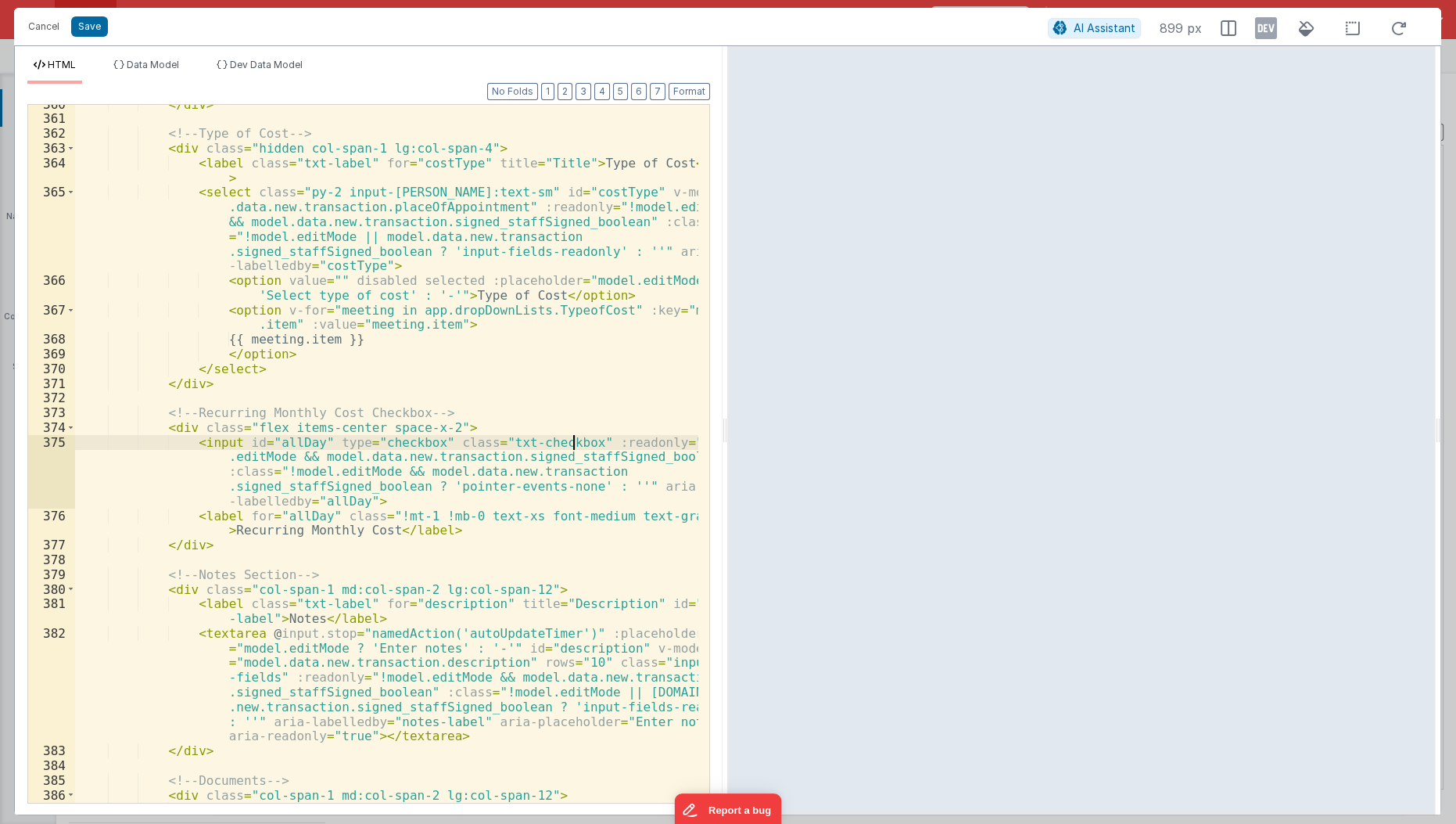
click at [575, 443] on div "</ div > <!-- Type of Cost --> < div class = "hidden col-span-1 lg:col-span-4" …" at bounding box center [388, 469] width 625 height 743
paste textarea
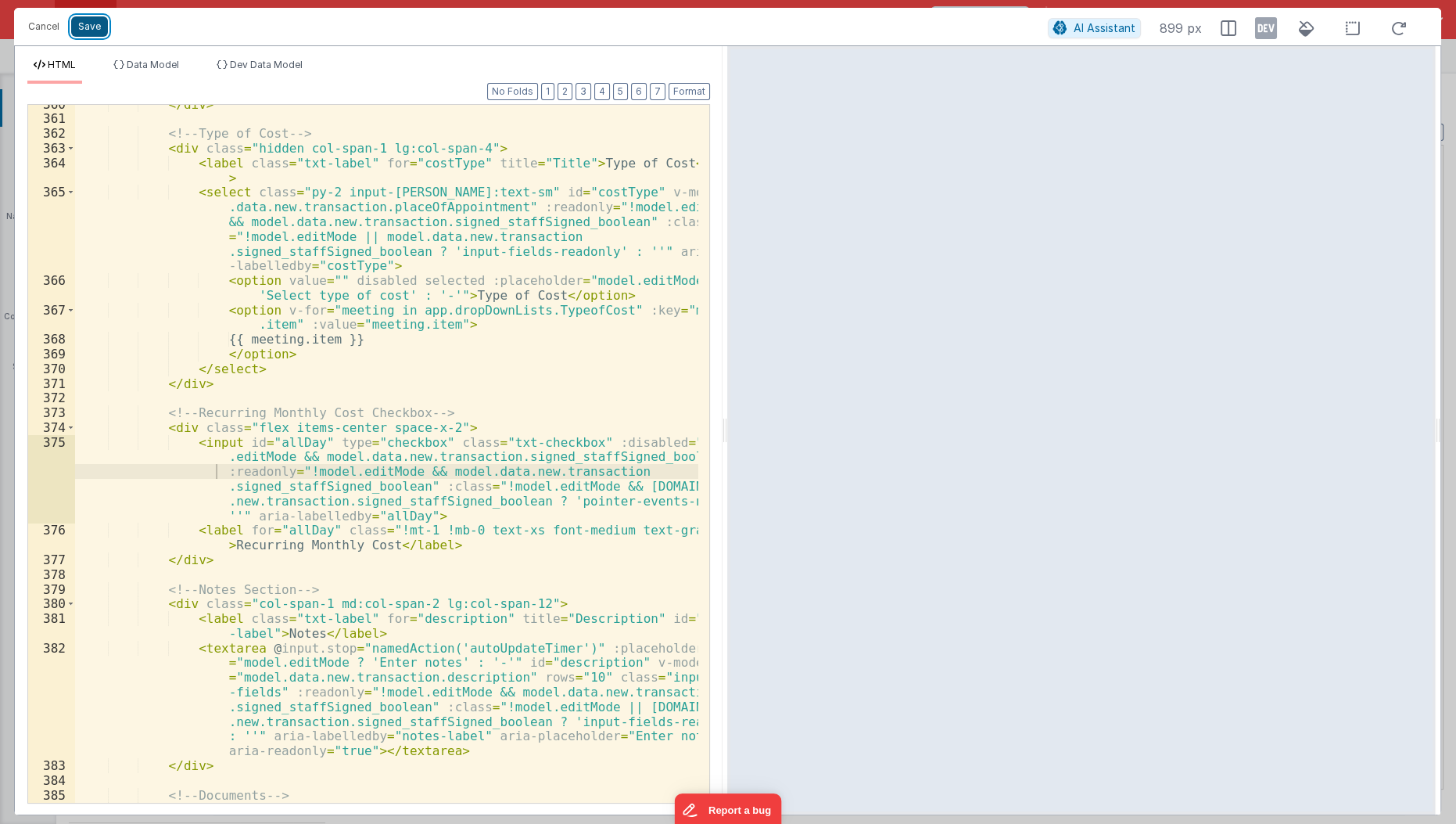
click at [99, 20] on button "Save" at bounding box center [89, 26] width 36 height 20
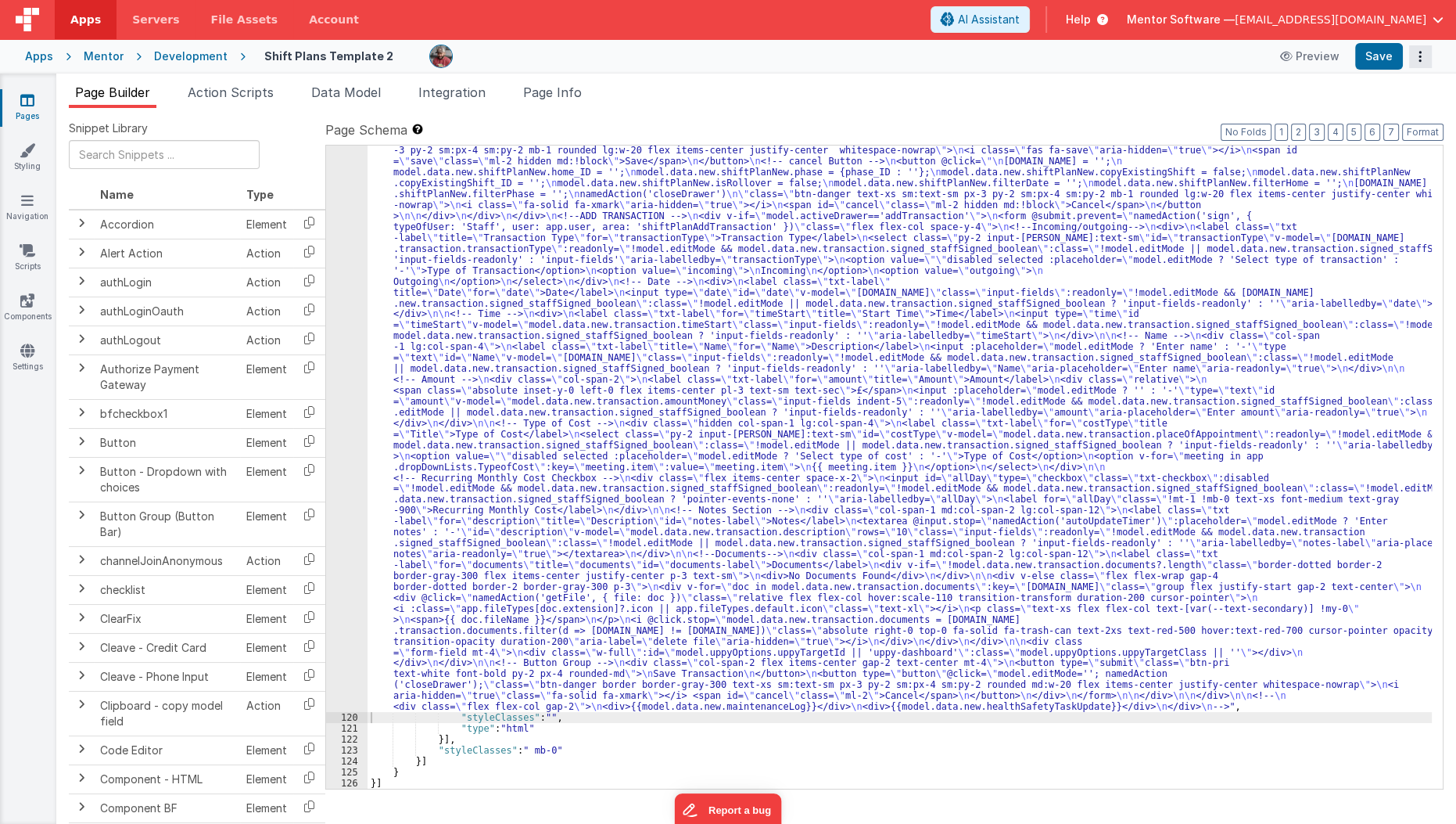
scroll to position [3074, 0]
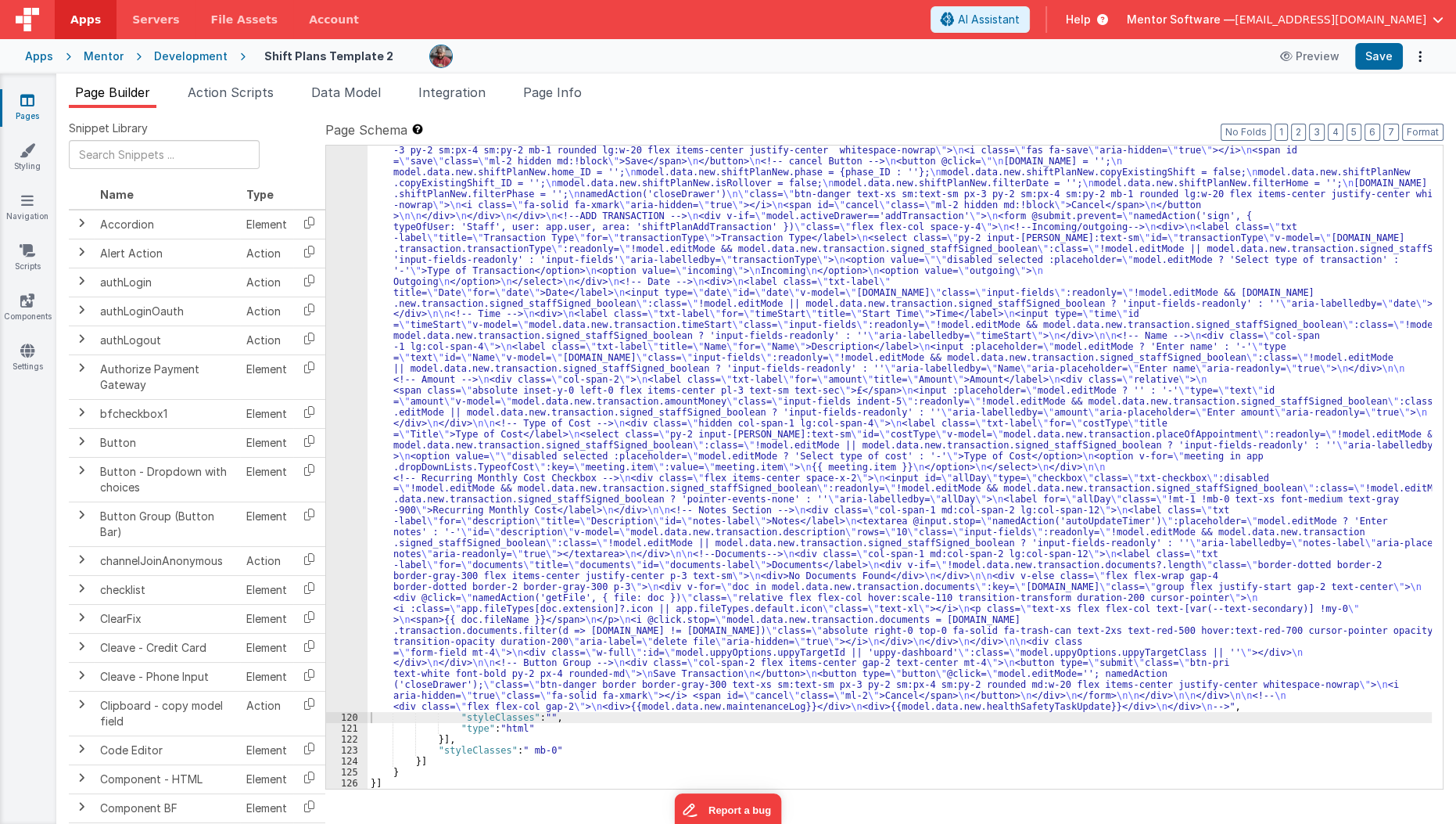
click at [554, 497] on div ""html" : "<div id= \" info-drawer \" class= \" fixed top-0 right-0 z-40 h-scree…" at bounding box center [900, 248] width 1065 height 2235
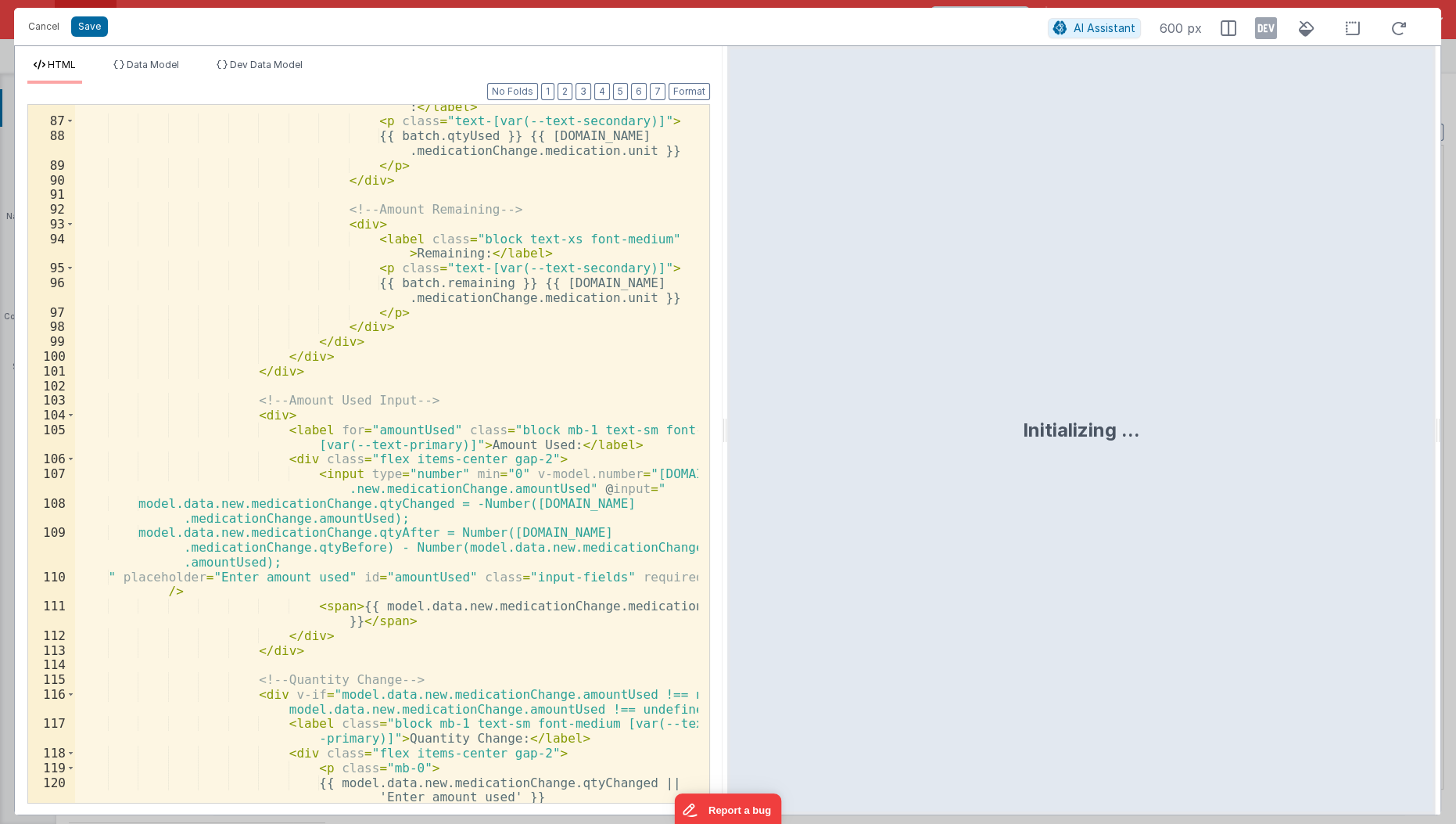
scroll to position [1519, 0]
click at [572, 94] on button "2" at bounding box center [565, 91] width 15 height 17
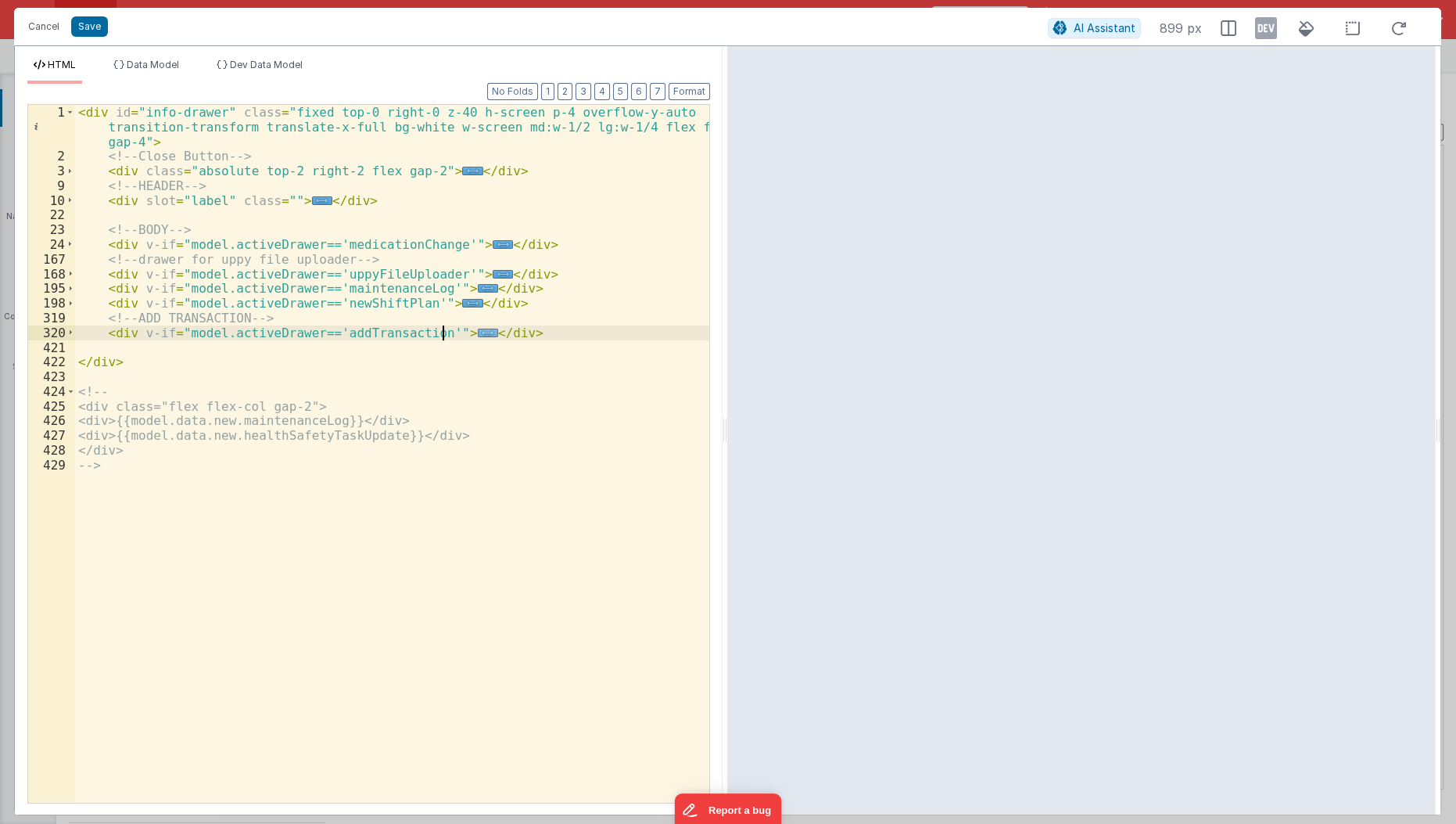
click at [478, 331] on span "..." at bounding box center [487, 333] width 20 height 9
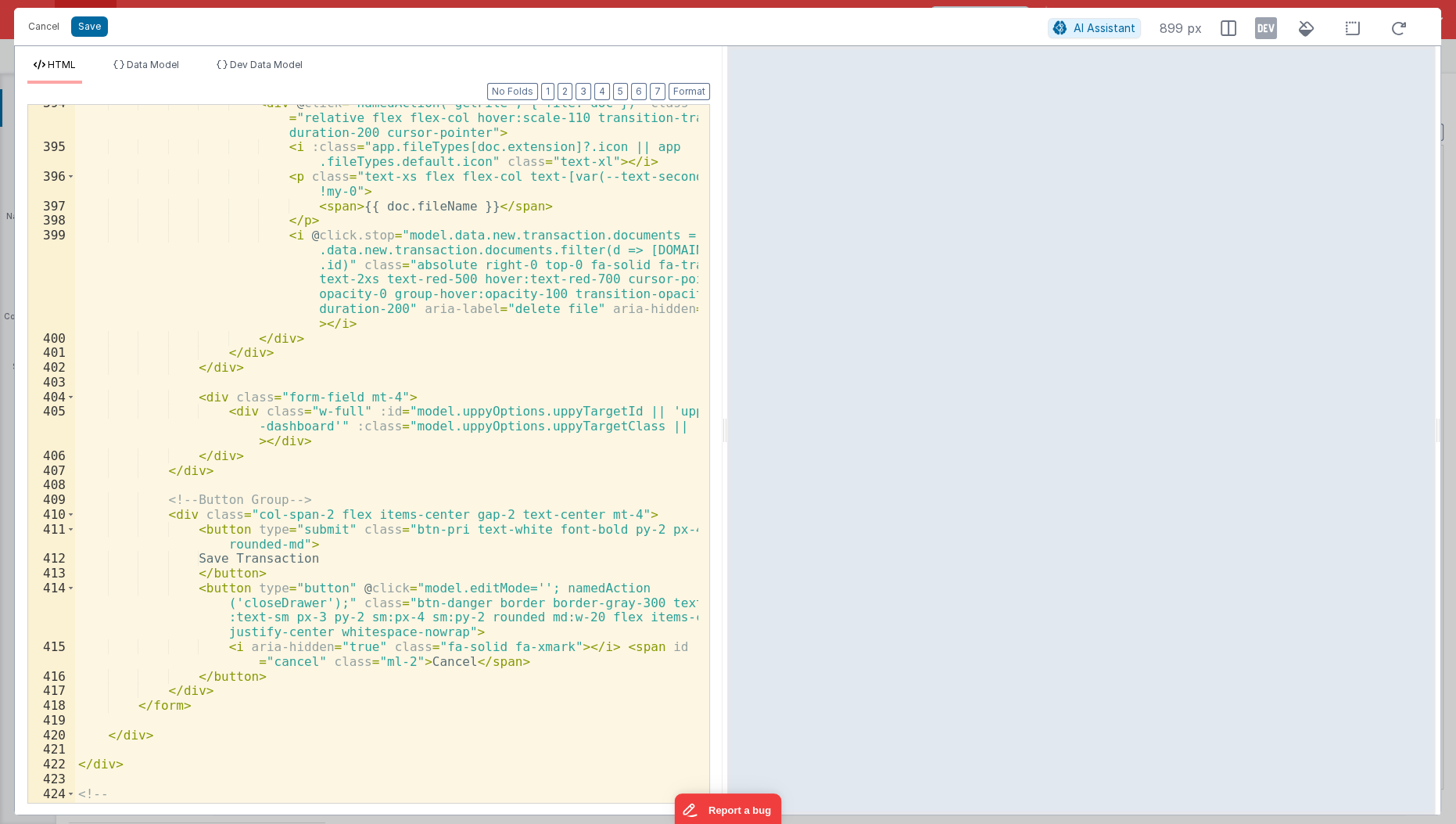
scroll to position [2168, 0]
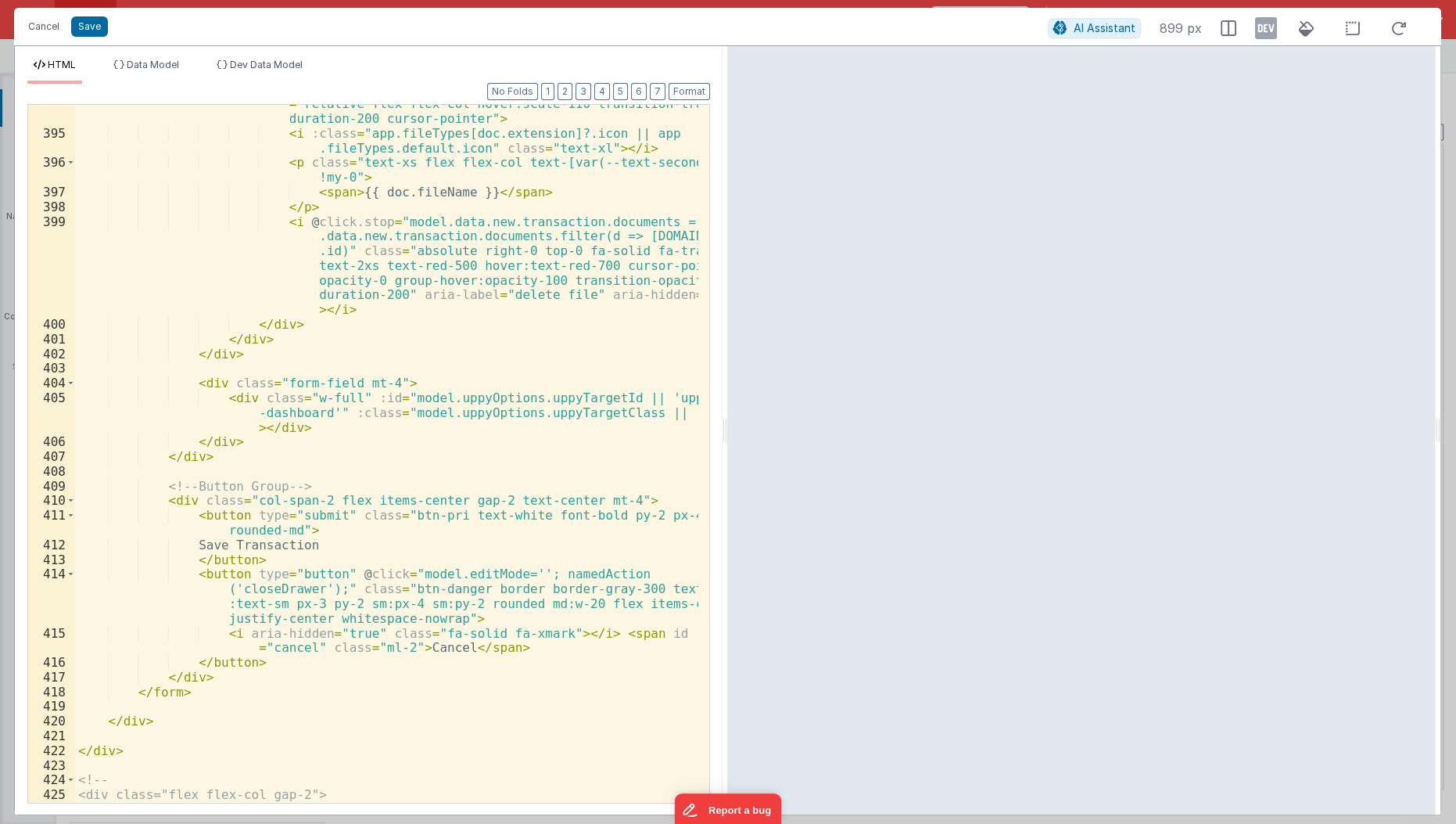
click at [312, 527] on div "< div @ click = "namedAction('getFile', { file: doc })" class = "relative flex …" at bounding box center [388, 461] width 625 height 758
click at [287, 527] on div "< div @ click = "namedAction('getFile', { file: doc })" class = "relative flex …" at bounding box center [388, 461] width 625 height 758
click at [347, 525] on div "< div @ click = "namedAction('getFile', { file: doc })" class = "relative flex …" at bounding box center [388, 461] width 625 height 758
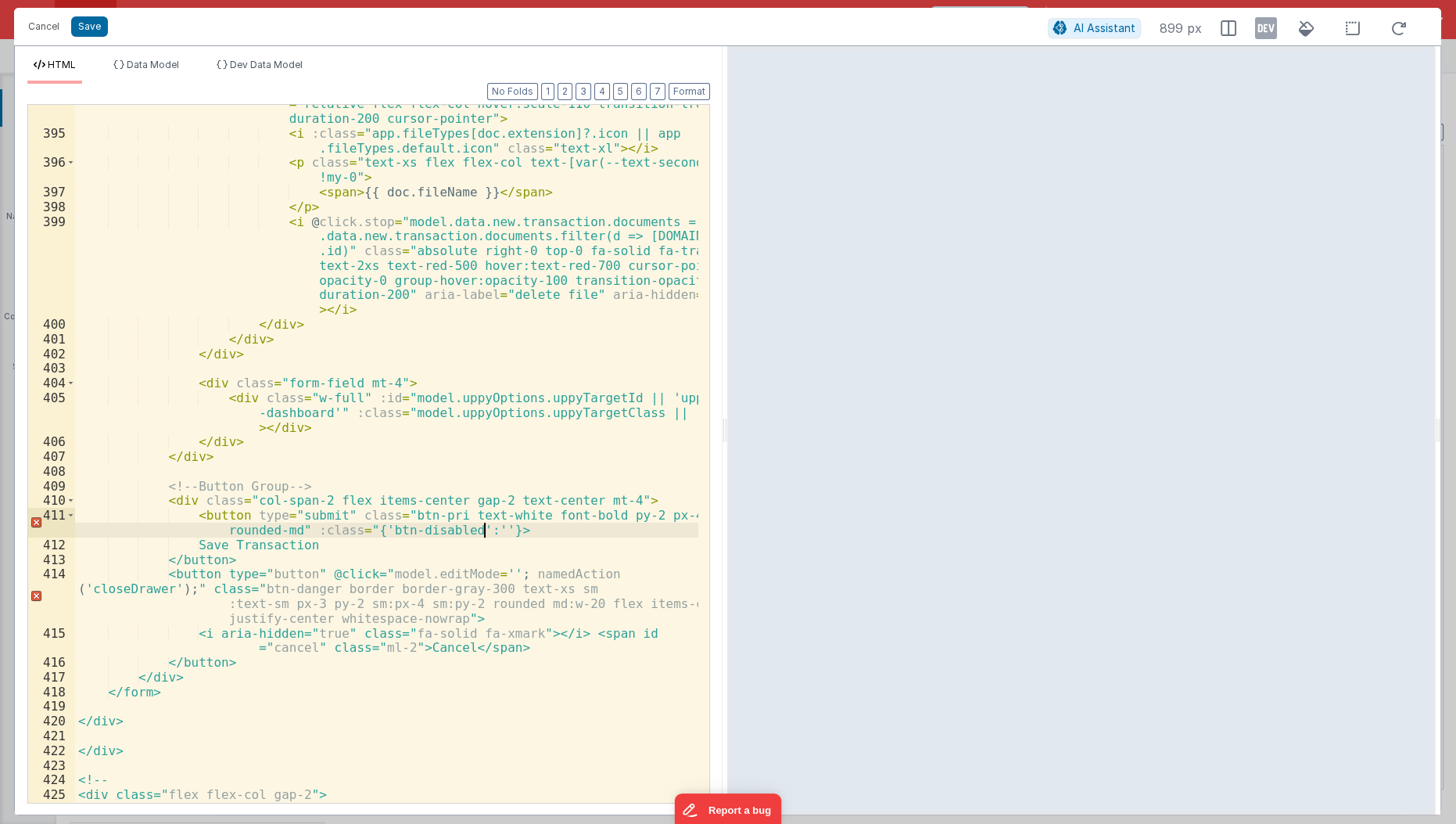
click at [481, 532] on div "< div @ click = "namedAction('getFile', { file: doc })" class = "relative flex …" at bounding box center [388, 461] width 625 height 758
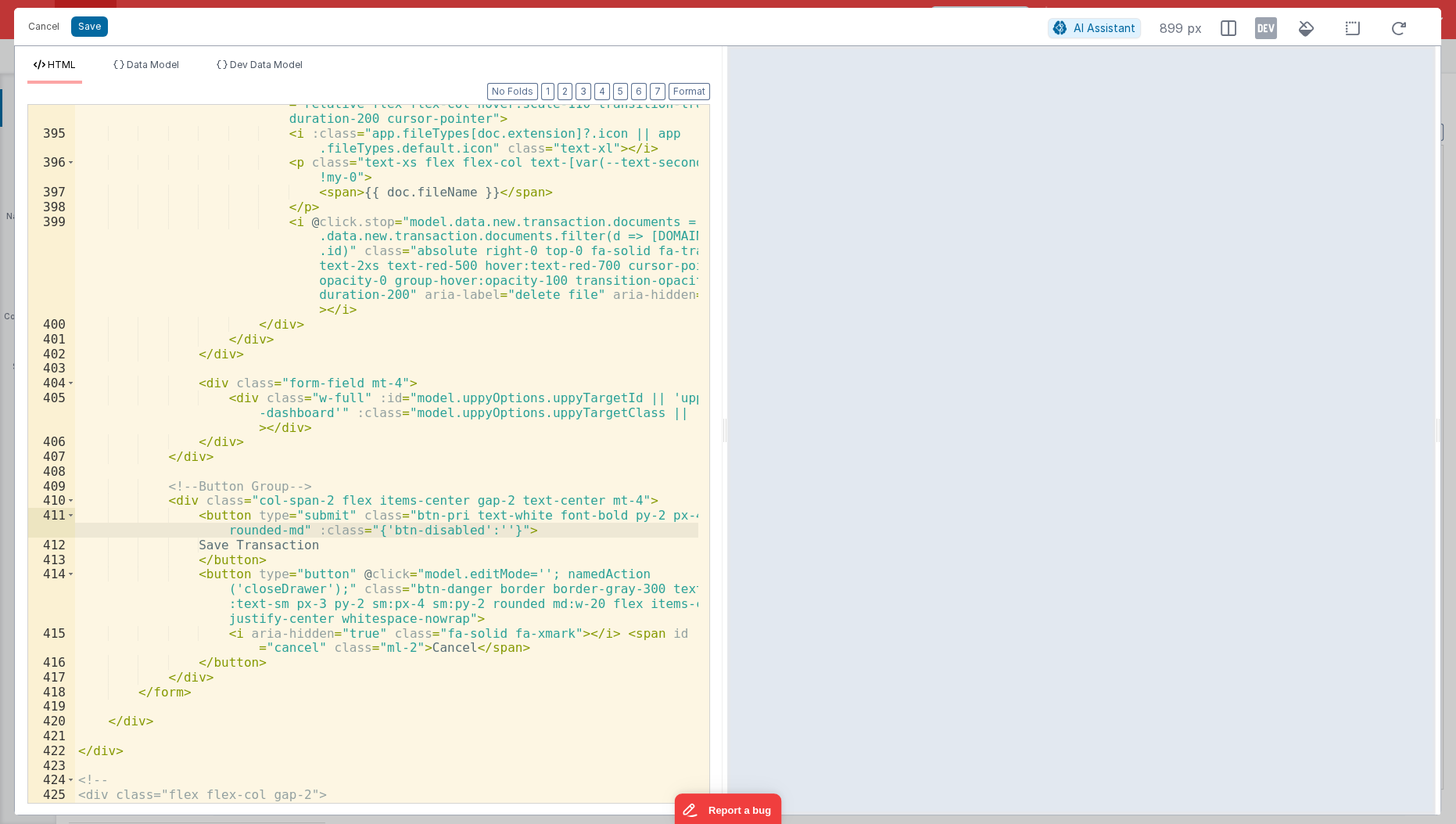
click at [468, 529] on div "< div @ click = "namedAction('getFile', { file: doc })" class = "relative flex …" at bounding box center [388, 461] width 625 height 758
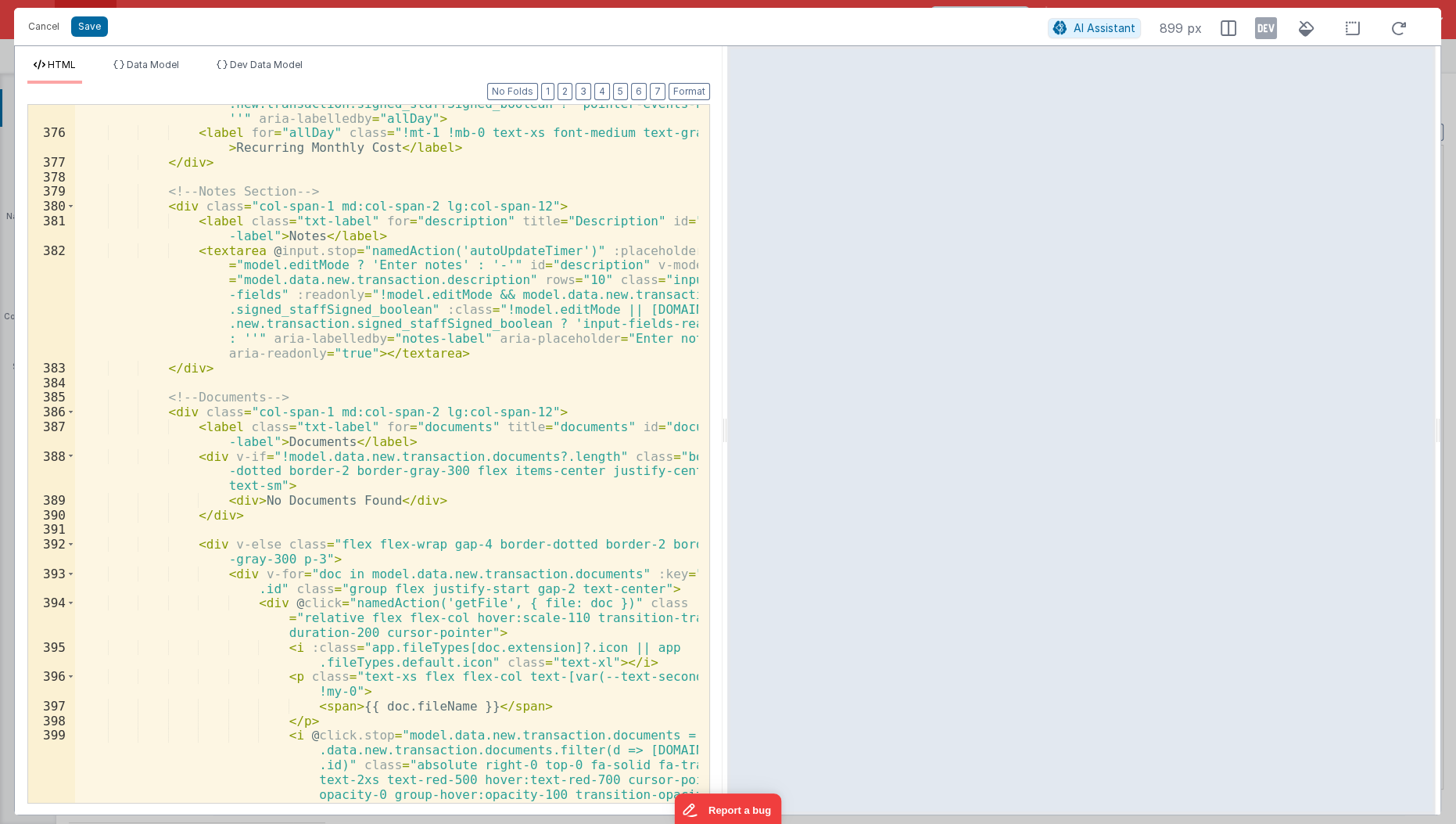
scroll to position [1654, 0]
click at [494, 291] on div "< input id = "allDay" type = "checkbox" class = "txt-checkbox" :disabled = "!mo…" at bounding box center [388, 482] width 625 height 890
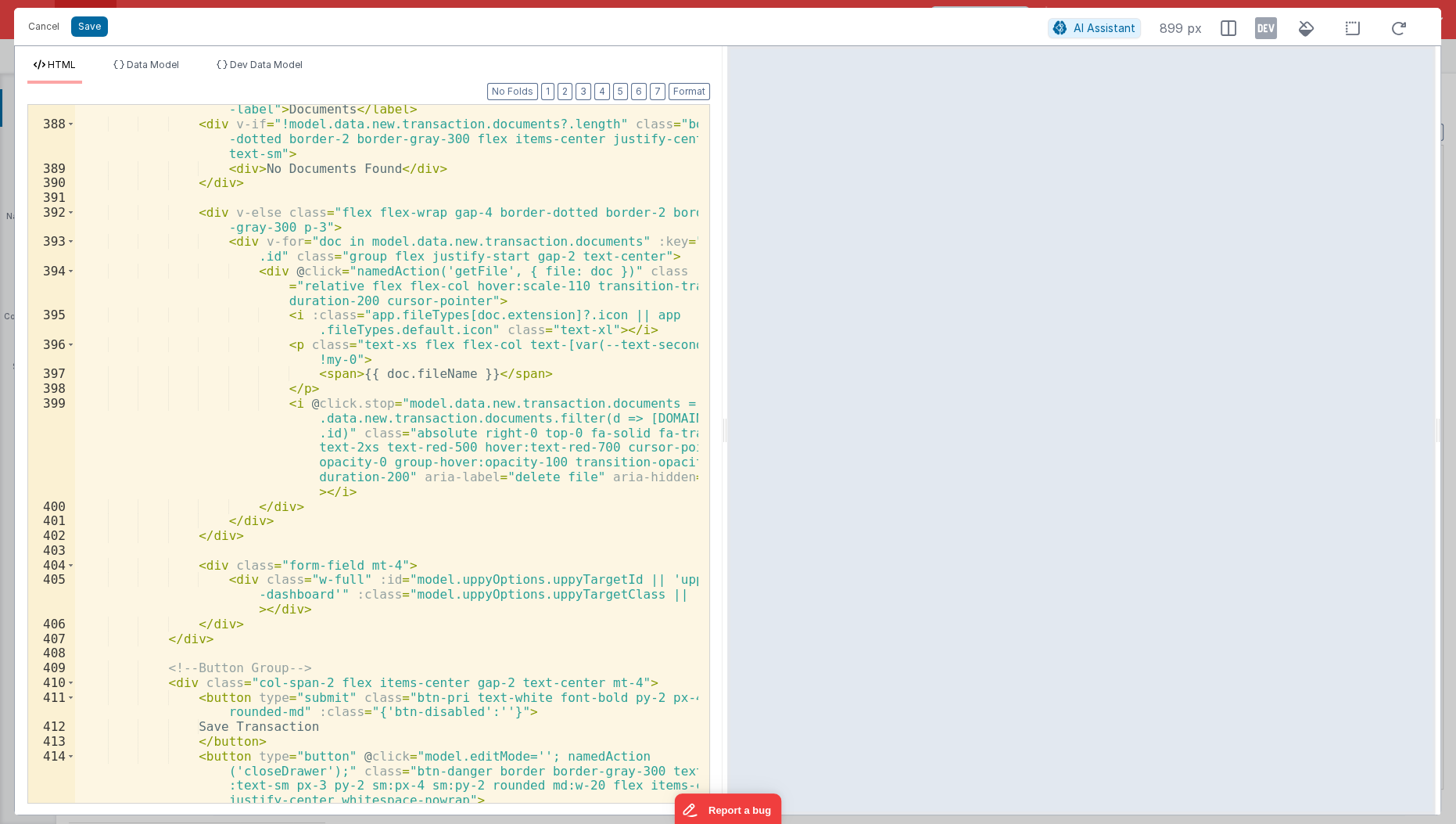
scroll to position [1999, 0]
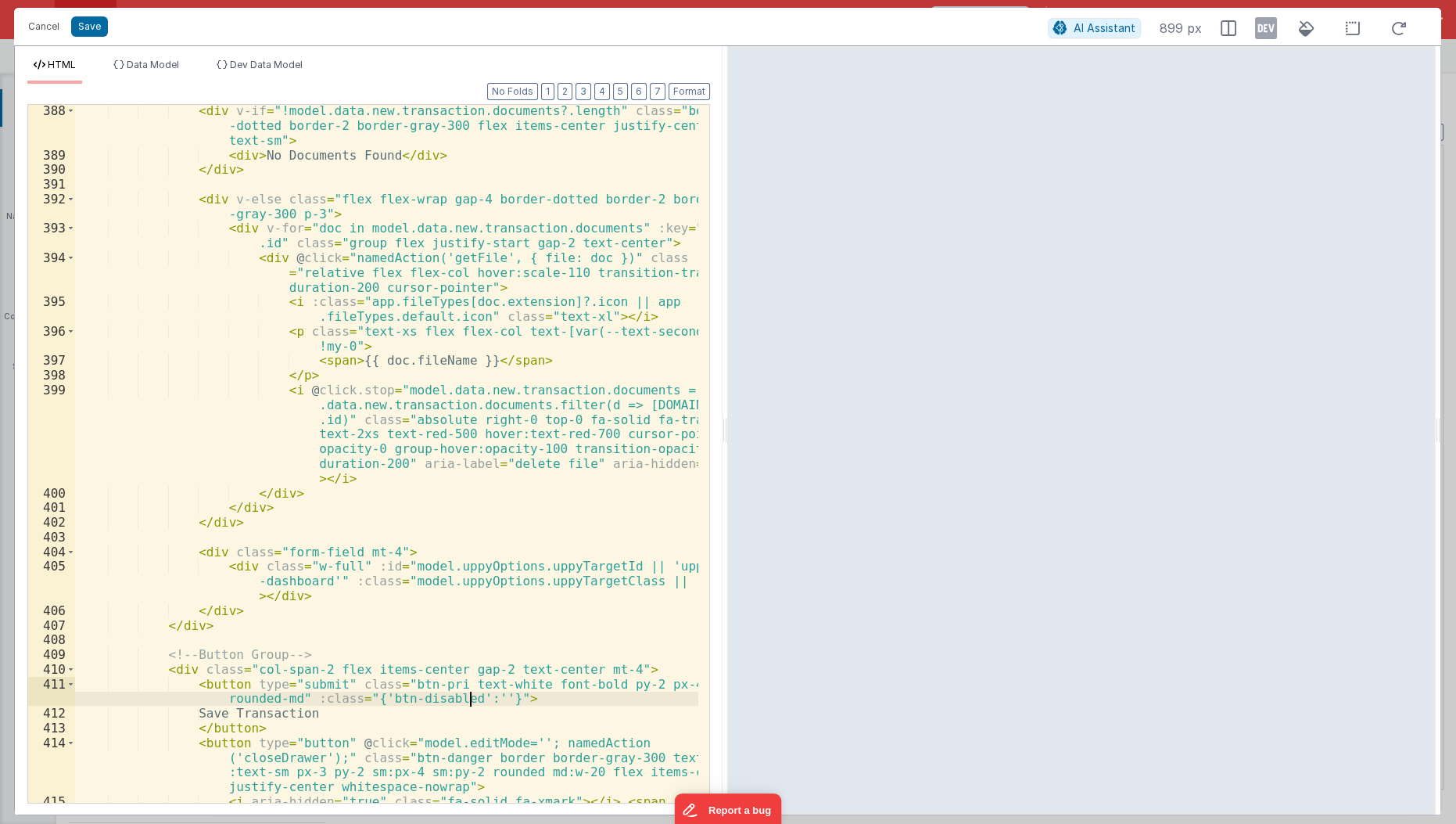
click at [467, 693] on div "< div v-if = "!model.data.new.transaction.documents?.length" class = "border -d…" at bounding box center [388, 490] width 625 height 773
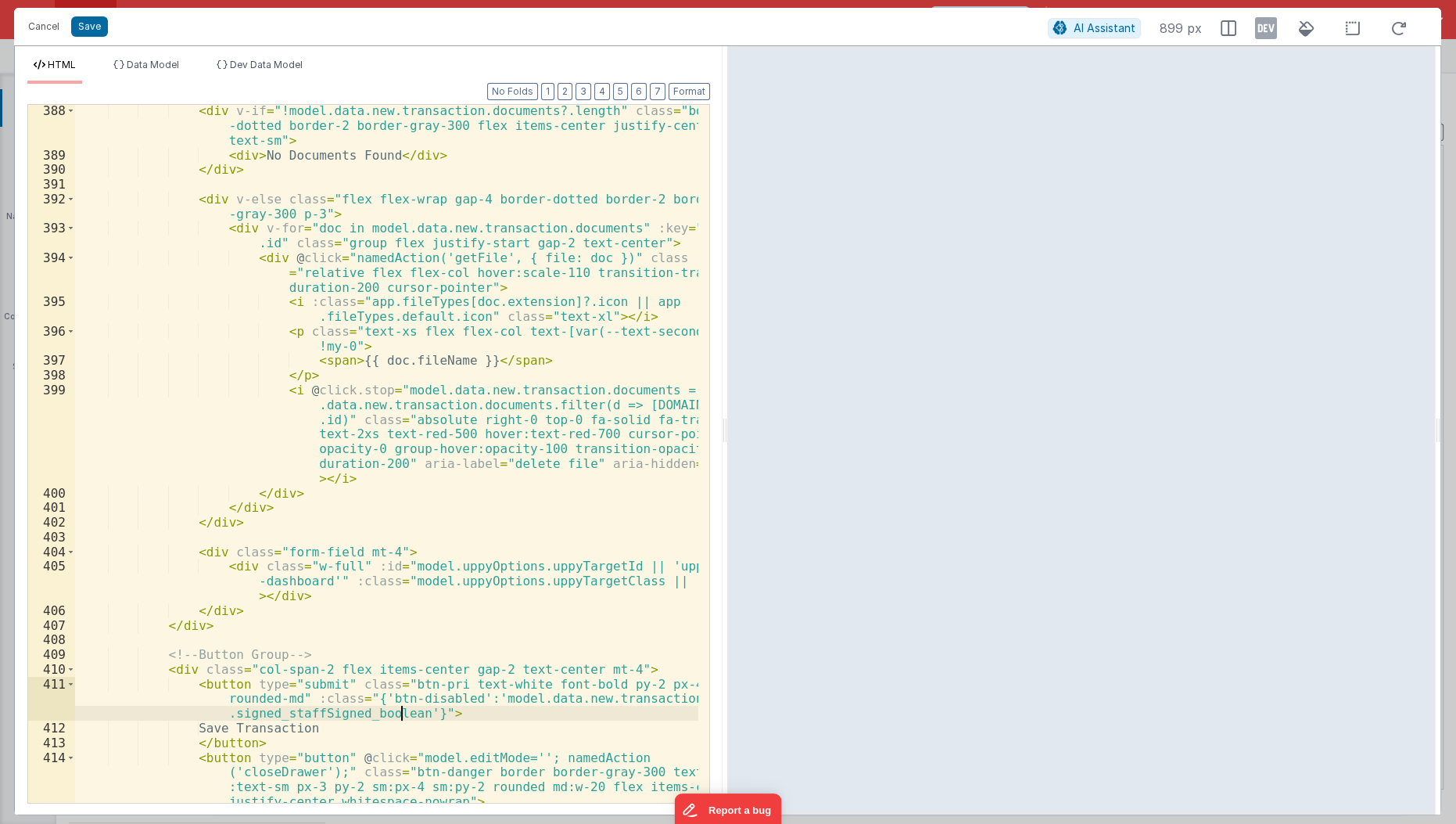
click at [474, 699] on div "< div v-if = "!model.data.new.transaction.documents?.length" class = "border -d…" at bounding box center [388, 490] width 625 height 773
click at [99, 28] on button "Save" at bounding box center [89, 26] width 36 height 20
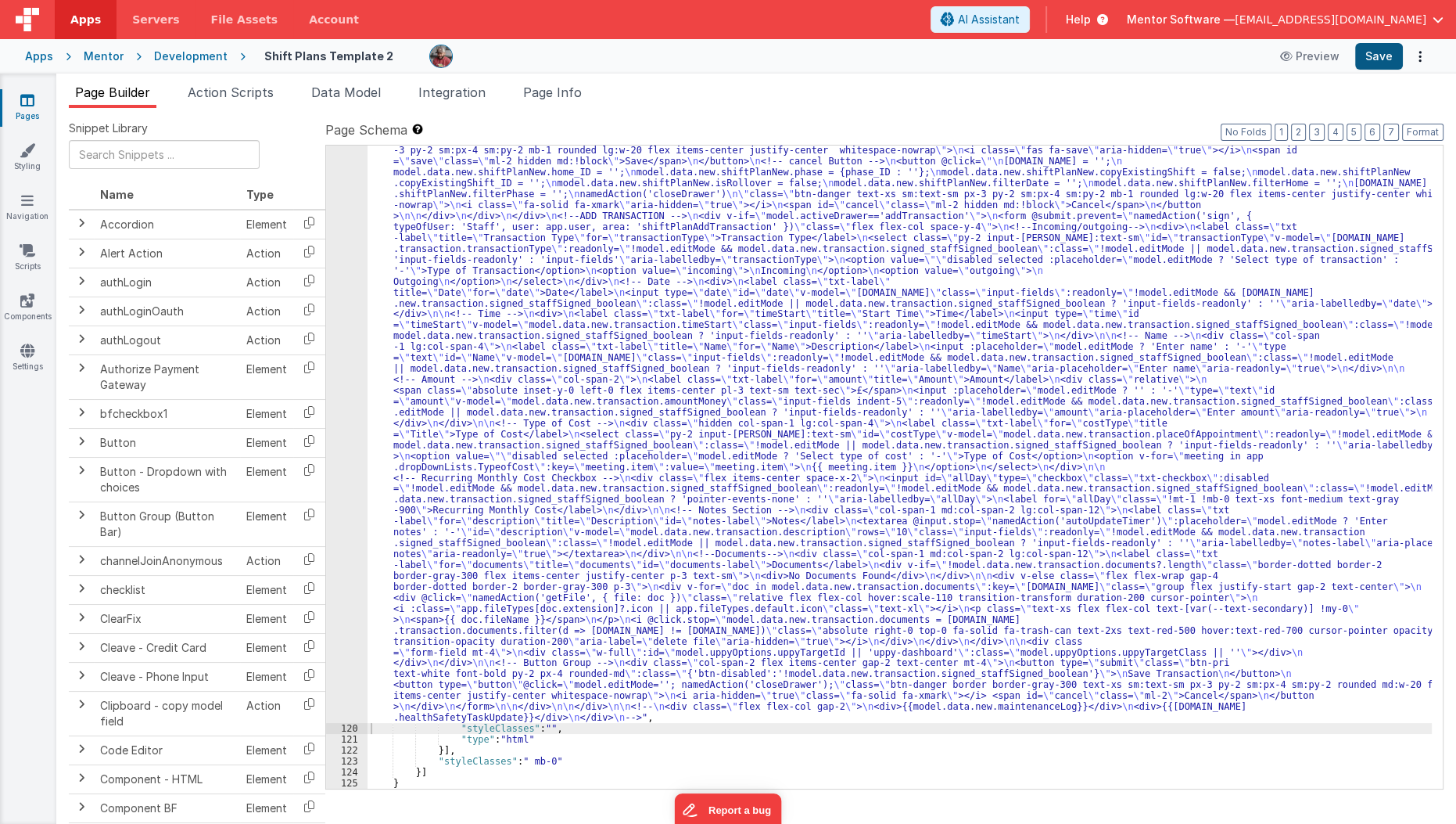
scroll to position [3075, 0]
click at [1384, 54] on button "Save" at bounding box center [1379, 56] width 48 height 27
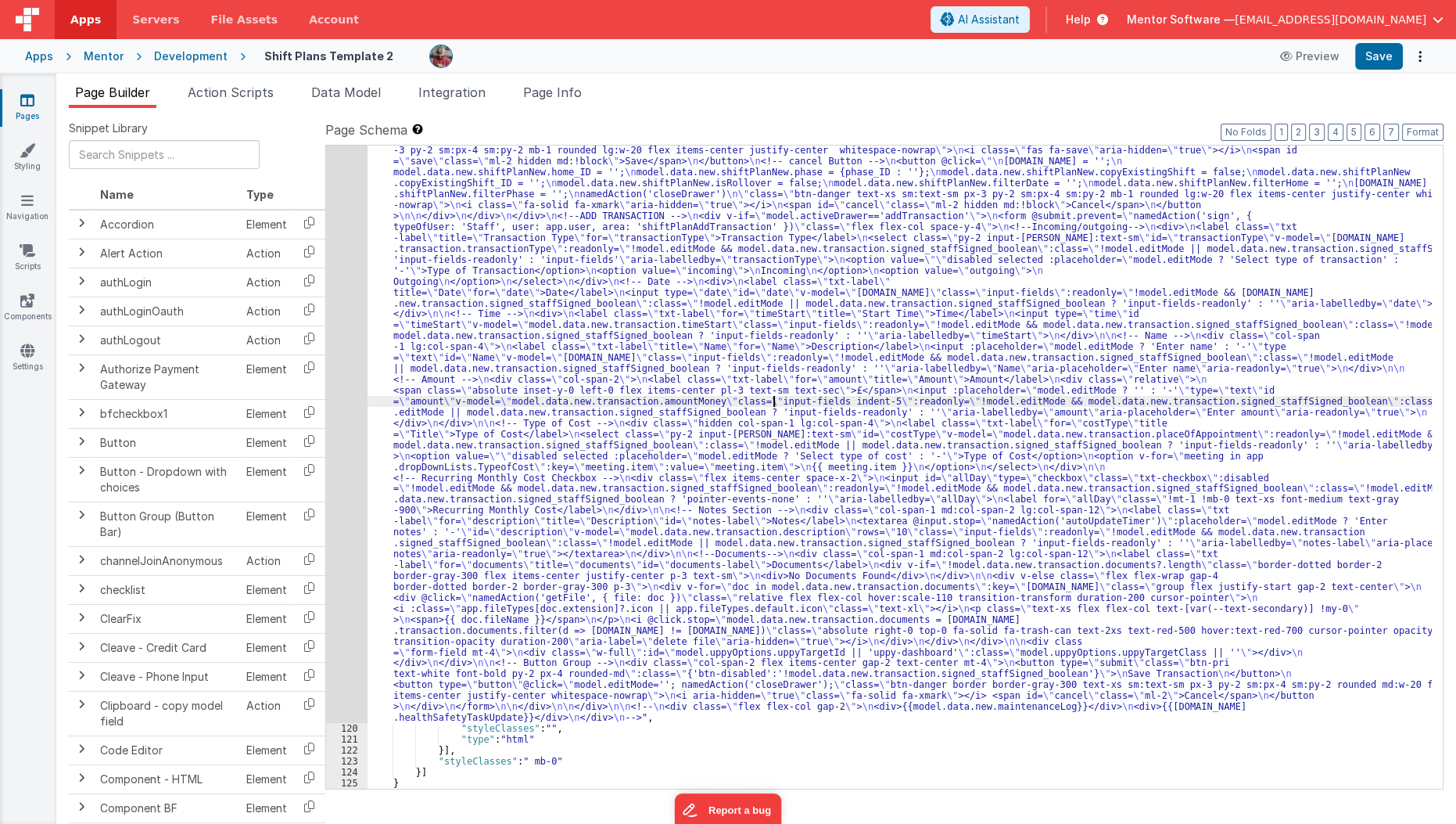
click at [772, 400] on div ""html" : "<div id= \" info-drawer \" class= \" fixed top-0 right-0 z-40 h-scree…" at bounding box center [900, 253] width 1065 height 2245
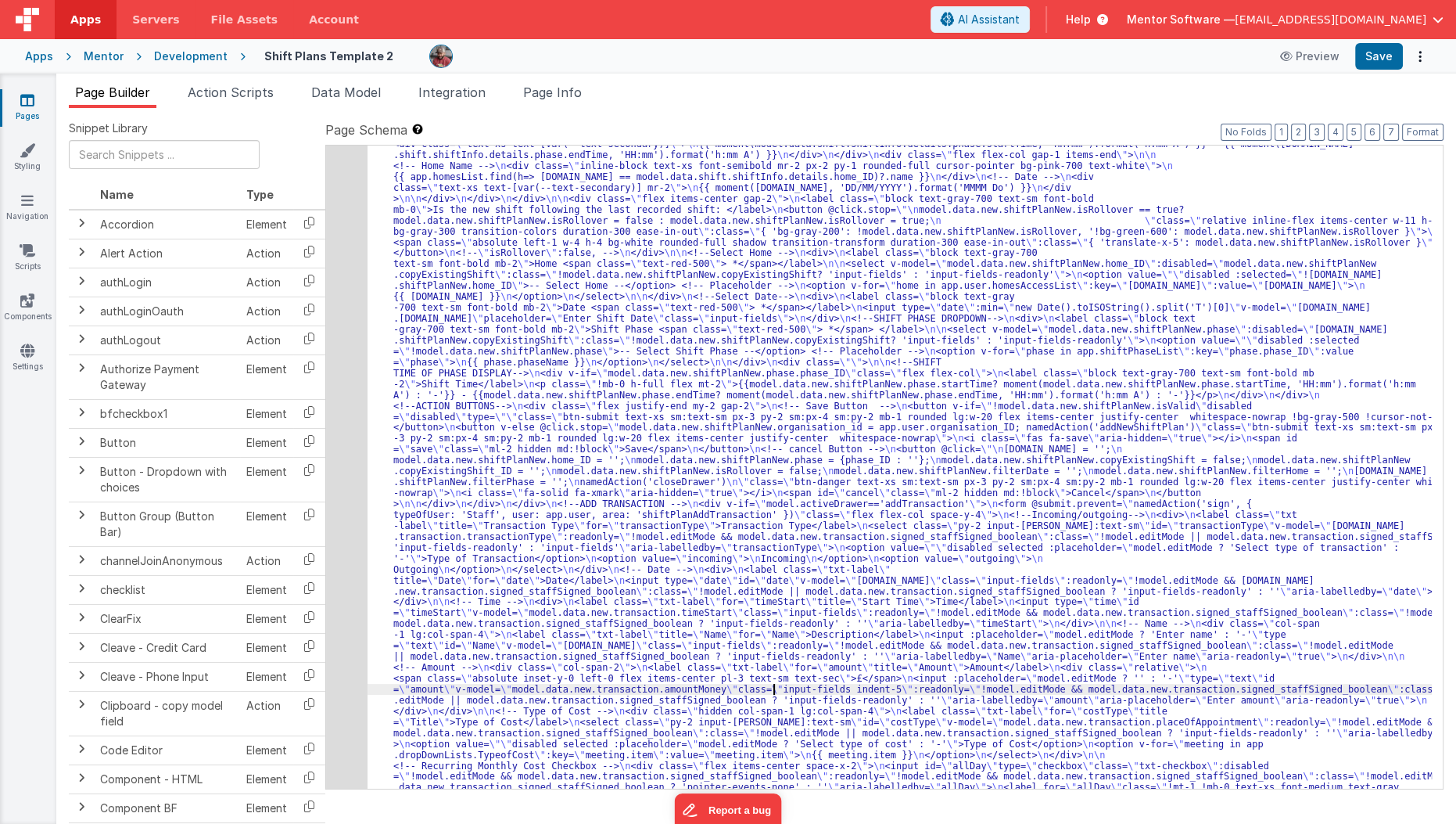
scroll to position [2787, 0]
click at [352, 494] on div "119" at bounding box center [346, 214] width 41 height 1591
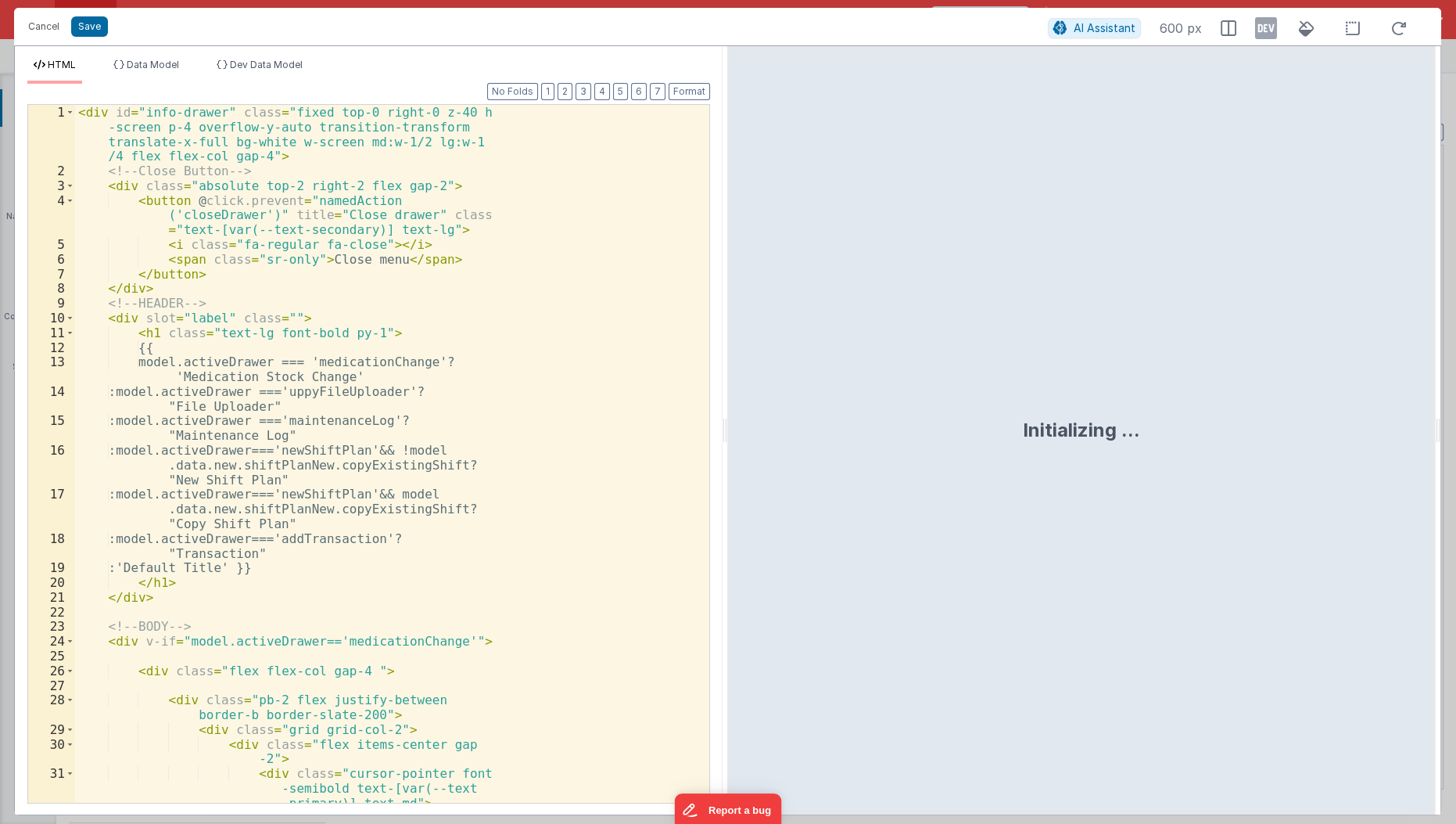
scroll to position [3020, 0]
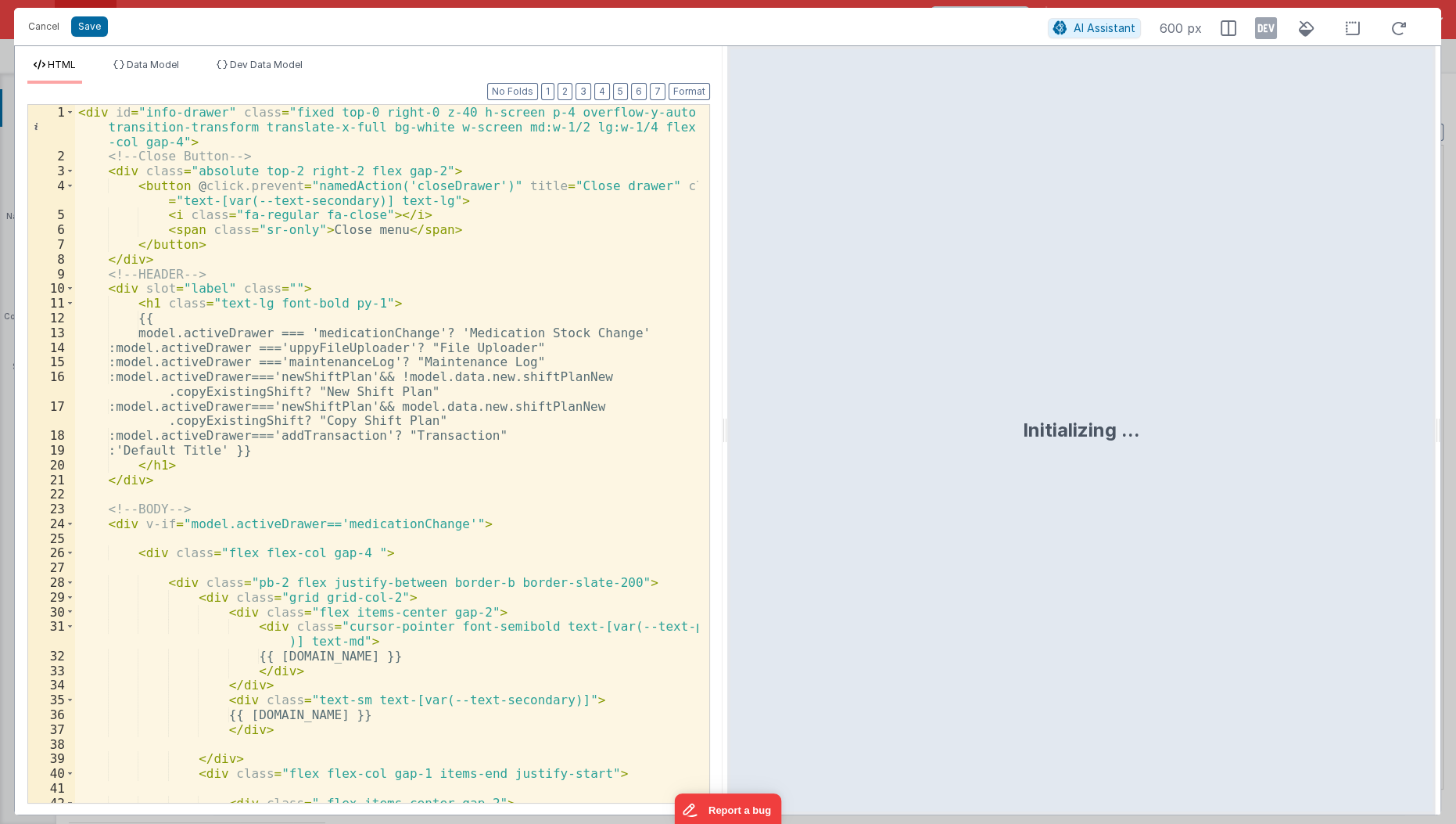
click at [352, 494] on div "< div id = "info-drawer" class = "fixed top-0 right-0 z-40 h-screen p-4 overflo…" at bounding box center [388, 483] width 625 height 758
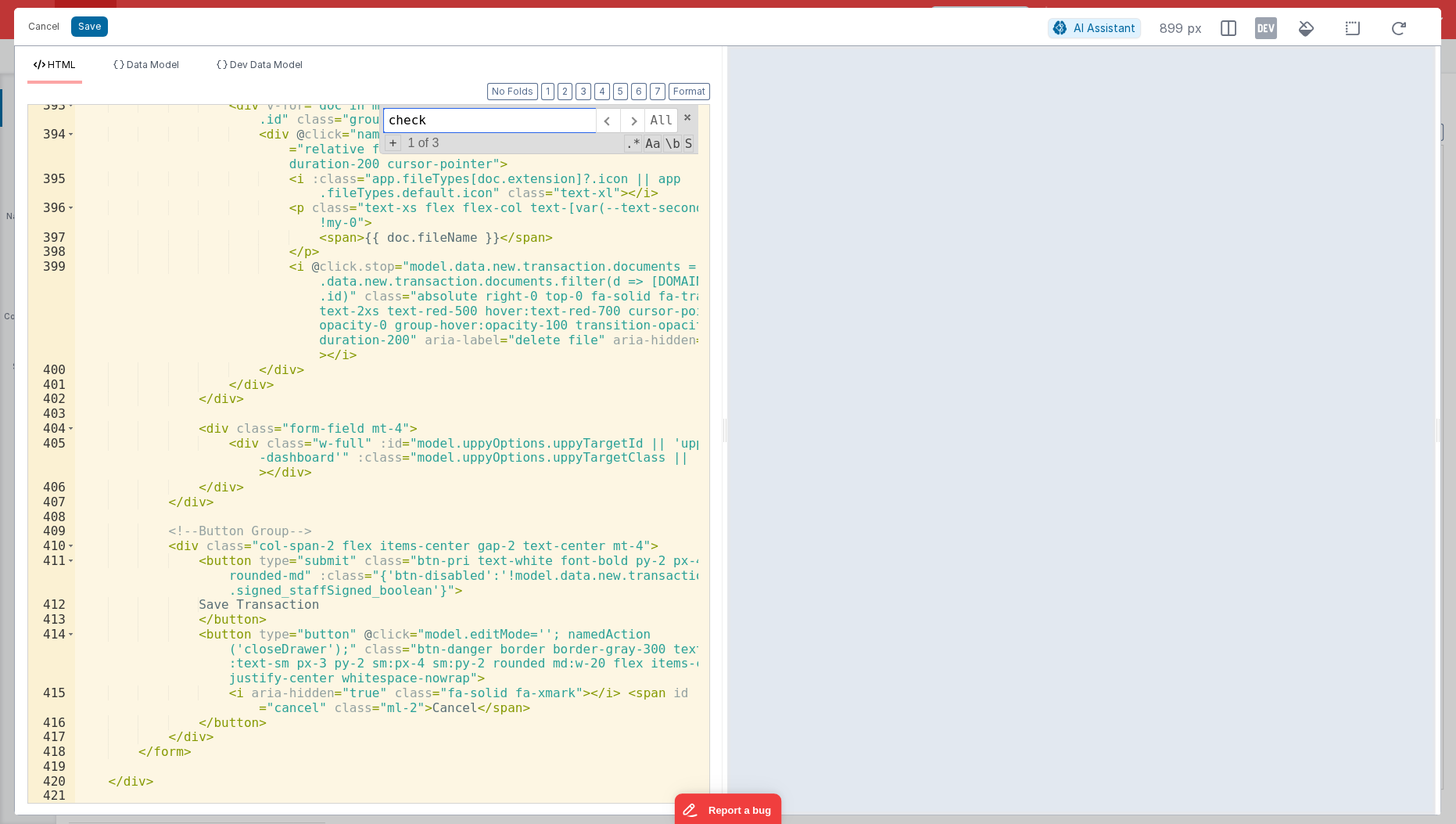
scroll to position [8170, 0]
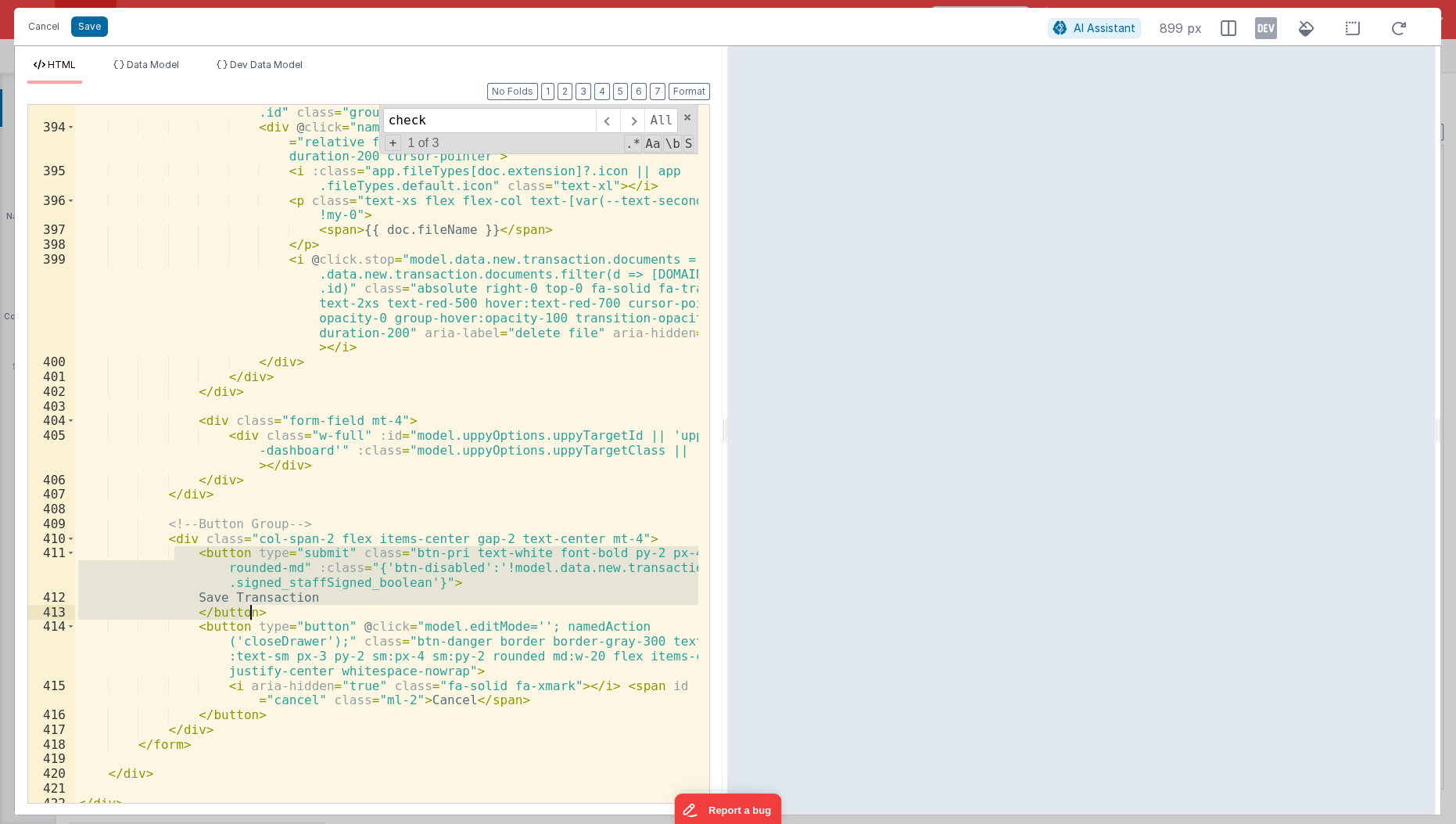
drag, startPoint x: 175, startPoint y: 550, endPoint x: 272, endPoint y: 613, distance: 115.7
click at [272, 613] on div "< div v-for = "doc in model.data.new.transaction.documents" :key = "doc .id" cl…" at bounding box center [388, 461] width 625 height 743
click at [537, 110] on input "check" at bounding box center [489, 120] width 213 height 25
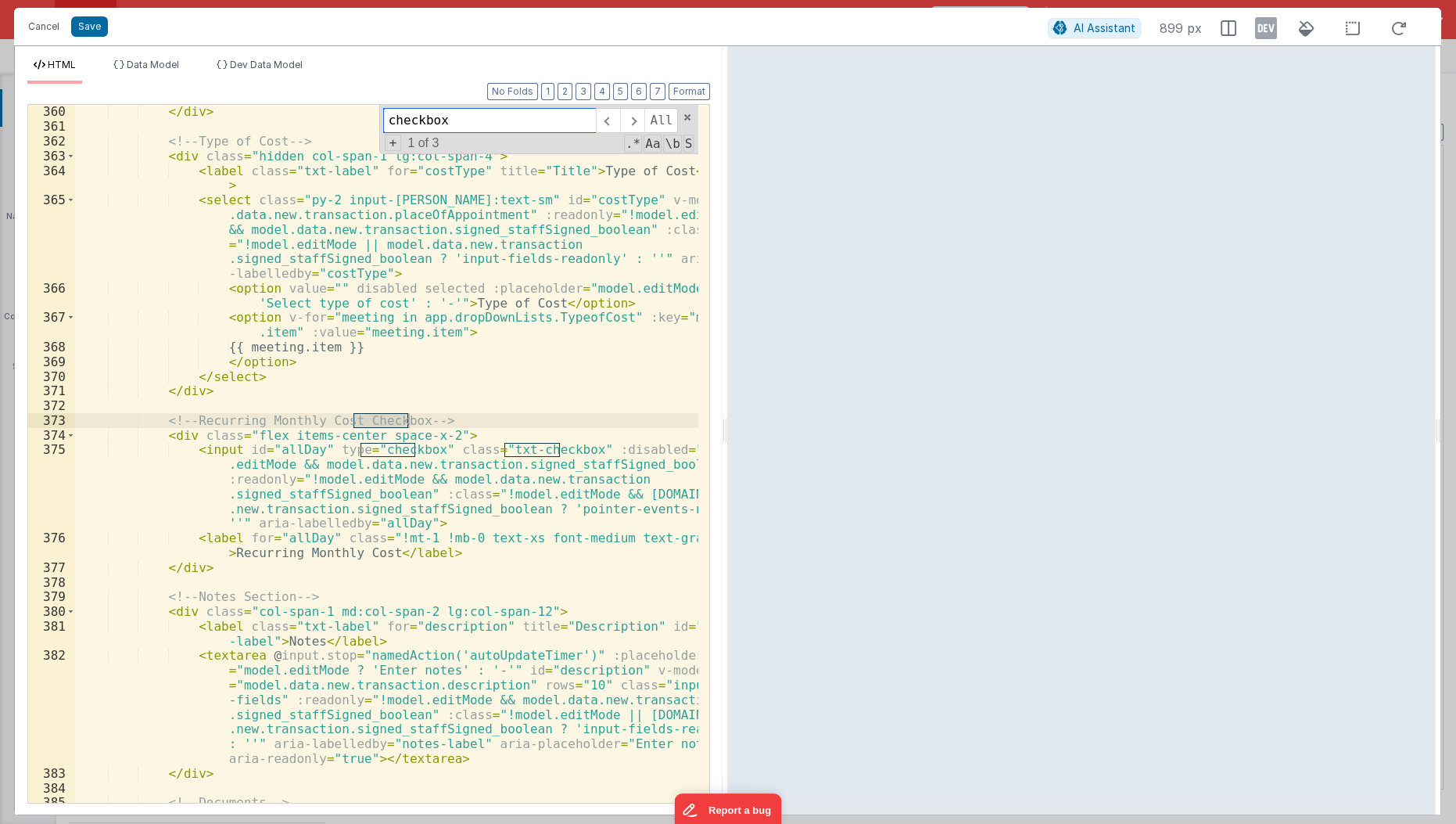
scroll to position [7289, 0]
type input "checkbox"
click at [628, 116] on span at bounding box center [632, 120] width 24 height 25
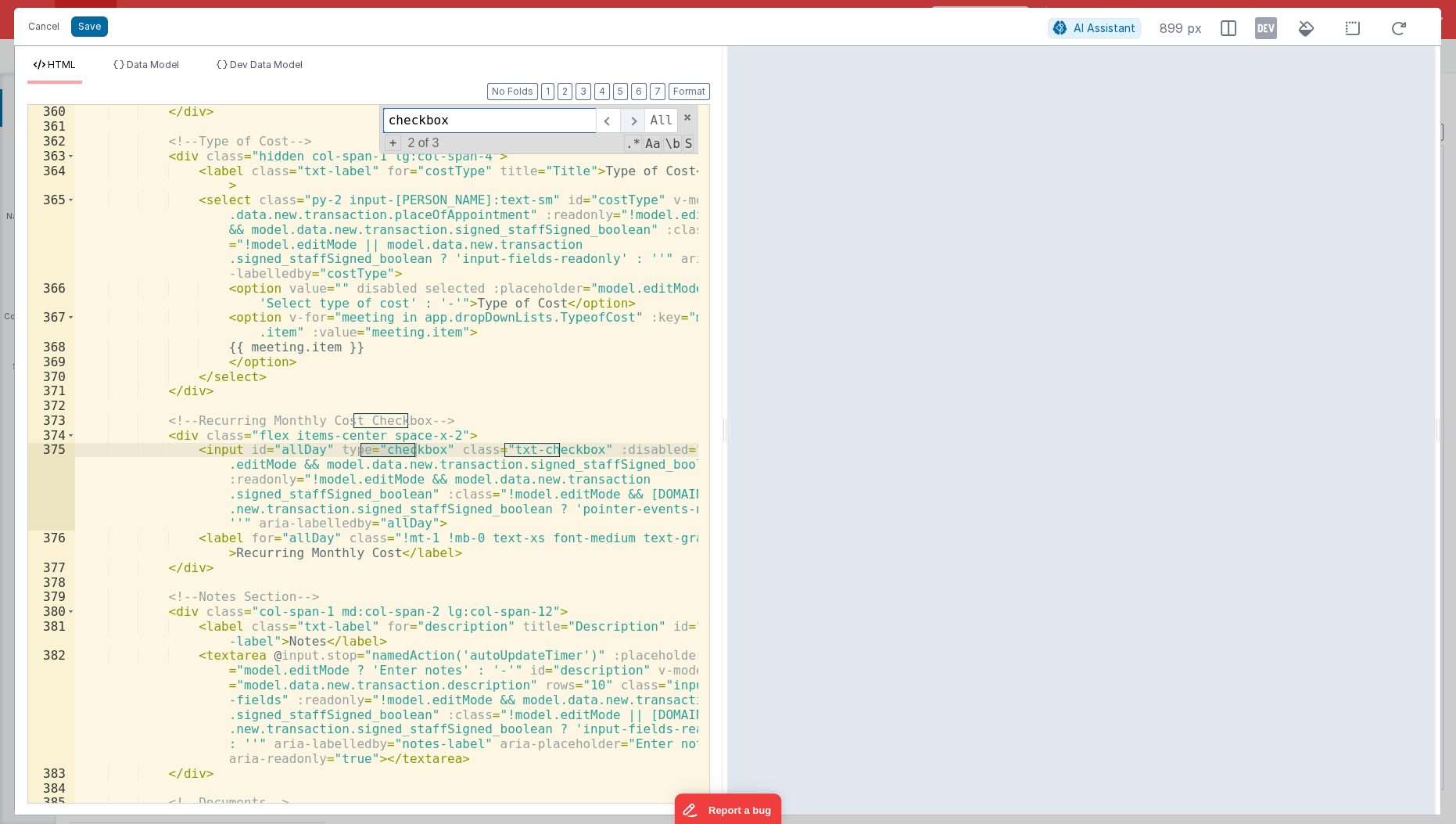
click at [628, 116] on span at bounding box center [632, 120] width 24 height 25
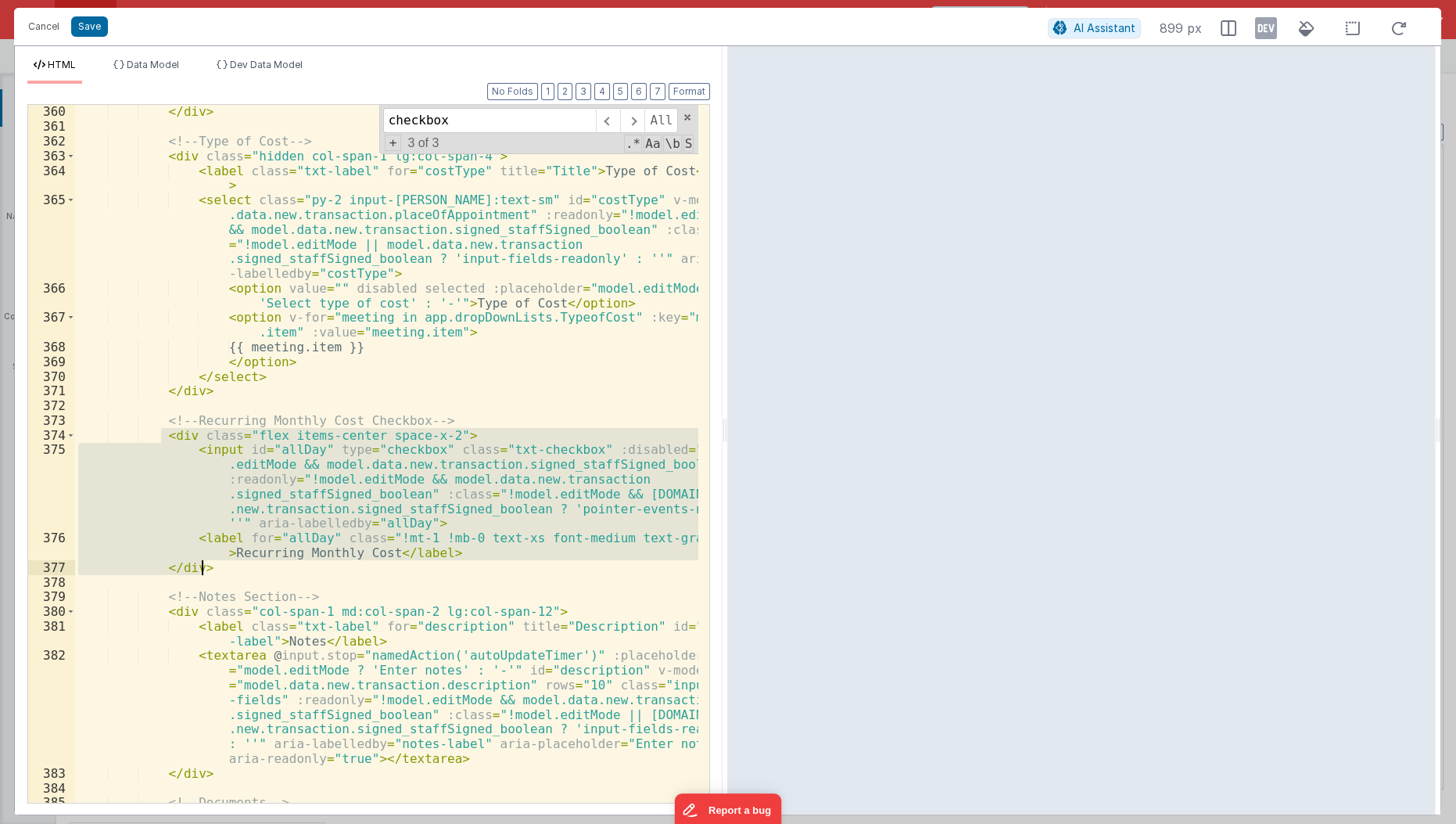
drag, startPoint x: 159, startPoint y: 430, endPoint x: 334, endPoint y: 569, distance: 223.5
click at [334, 569] on div "</ div > <!-- Type of Cost --> < div class = "hidden col-span-1 lg:col-span-4" …" at bounding box center [388, 469] width 625 height 729
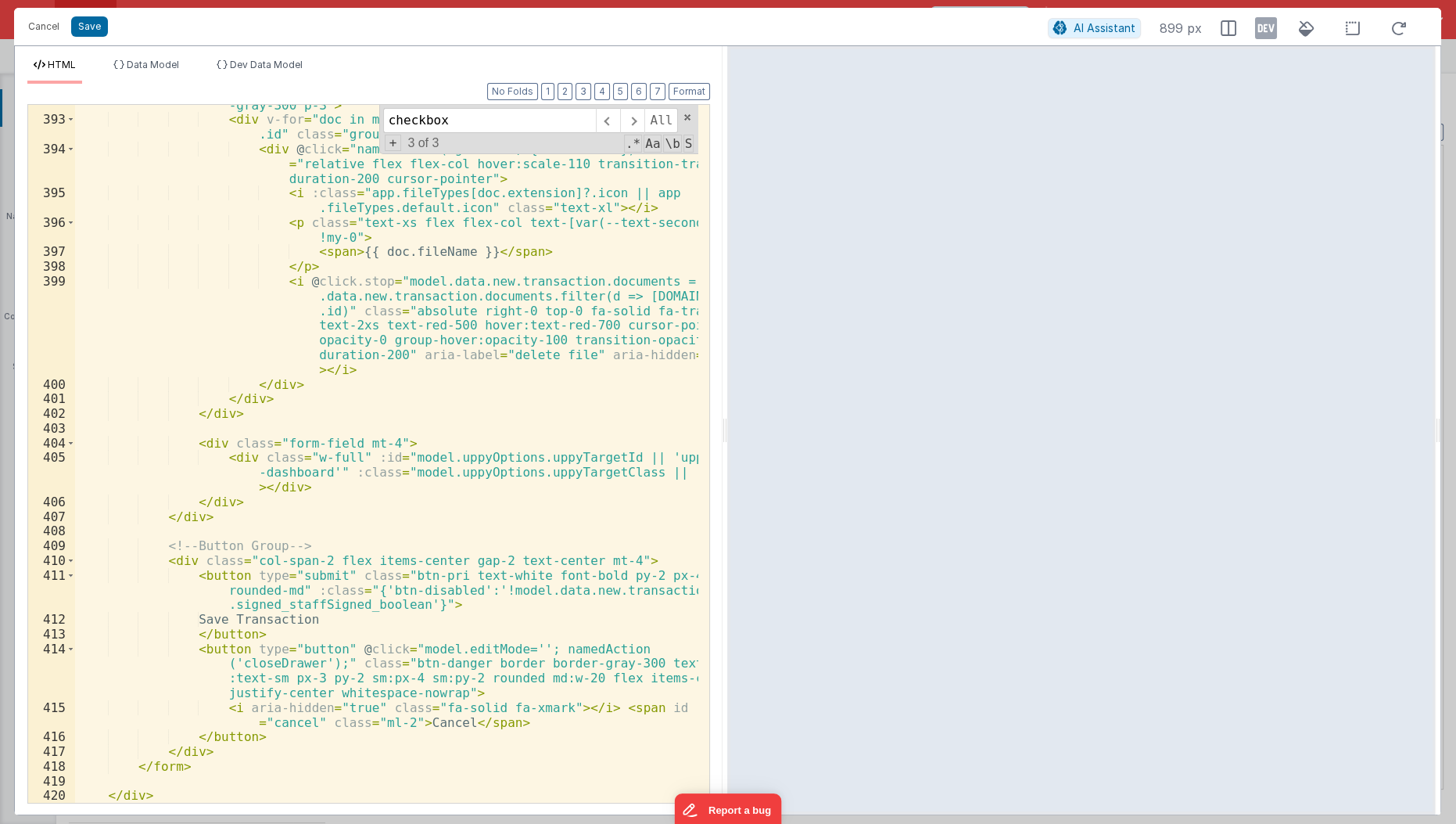
scroll to position [8279, 0]
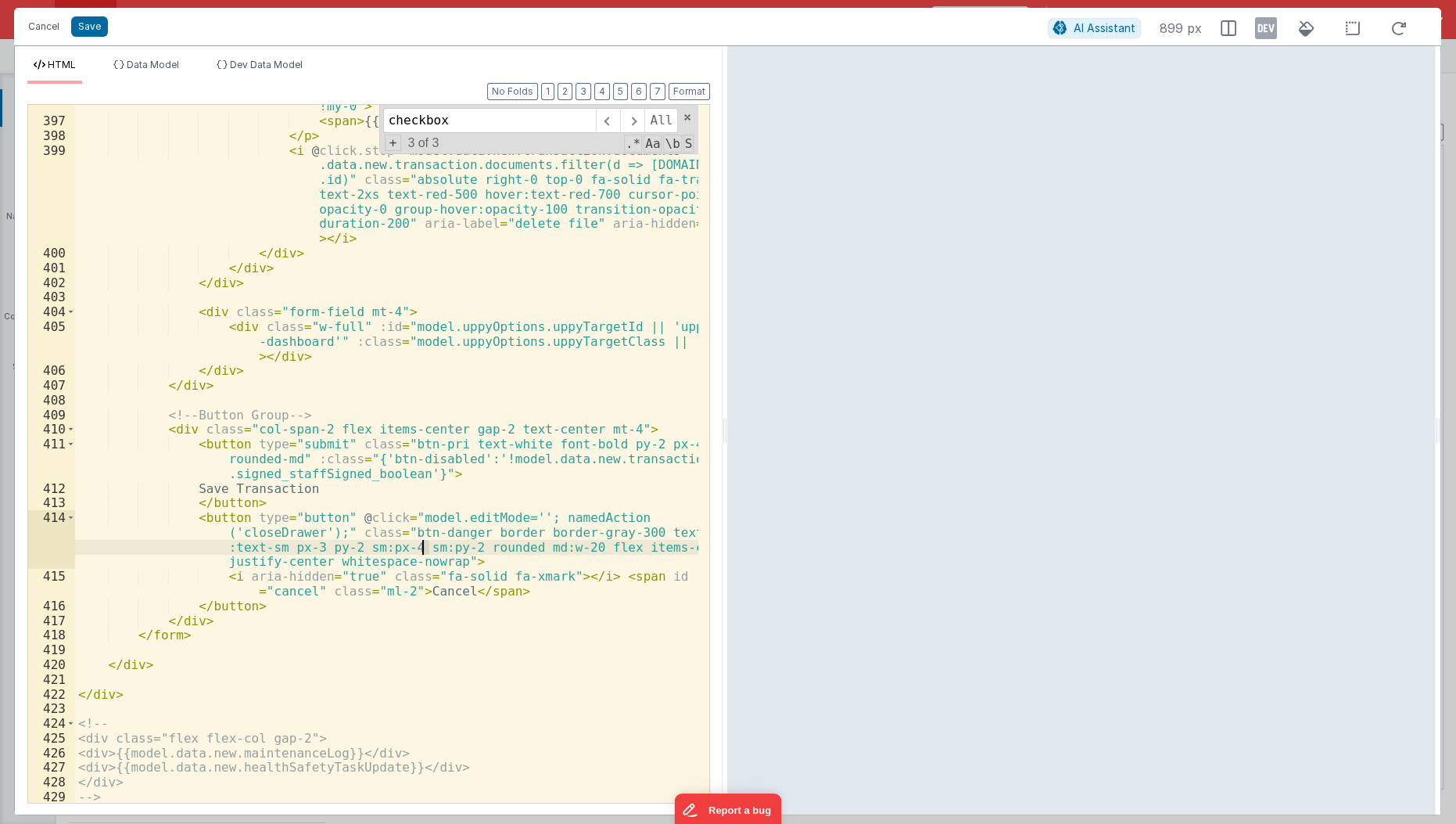
click at [425, 549] on div "< p class = "text-xs flex flex-col text-[var(--text-secondary)] !my-0" > < span…" at bounding box center [388, 455] width 625 height 743
click at [472, 458] on div "< p class = "text-xs flex flex-col text-[var(--text-secondary)] !my-0" > < span…" at bounding box center [388, 455] width 625 height 743
click at [404, 470] on div "< p class = "text-xs flex flex-col text-[var(--text-secondary)] !my-0" > < span…" at bounding box center [388, 455] width 625 height 743
click at [436, 546] on div "< p class = "text-xs flex flex-col text-[var(--text-secondary)] !my-0" > < span…" at bounding box center [388, 455] width 625 height 743
click at [395, 570] on div "< p class = "text-xs flex flex-col text-[var(--text-secondary)] !my-0" > < span…" at bounding box center [388, 455] width 625 height 743
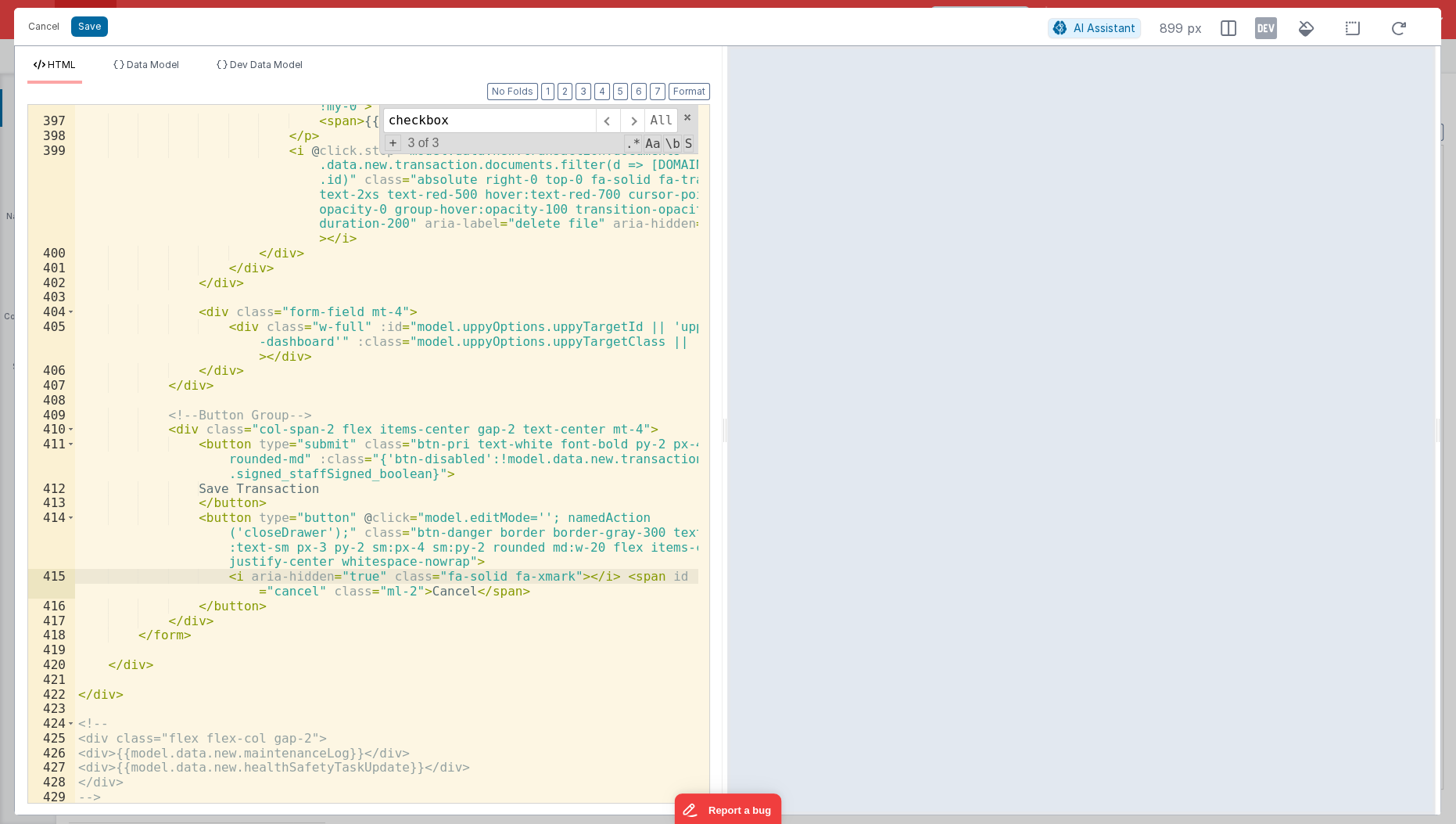
click at [470, 458] on div "< p class = "text-xs flex flex-col text-[var(--text-secondary)] !my-0" > < span…" at bounding box center [388, 455] width 625 height 743
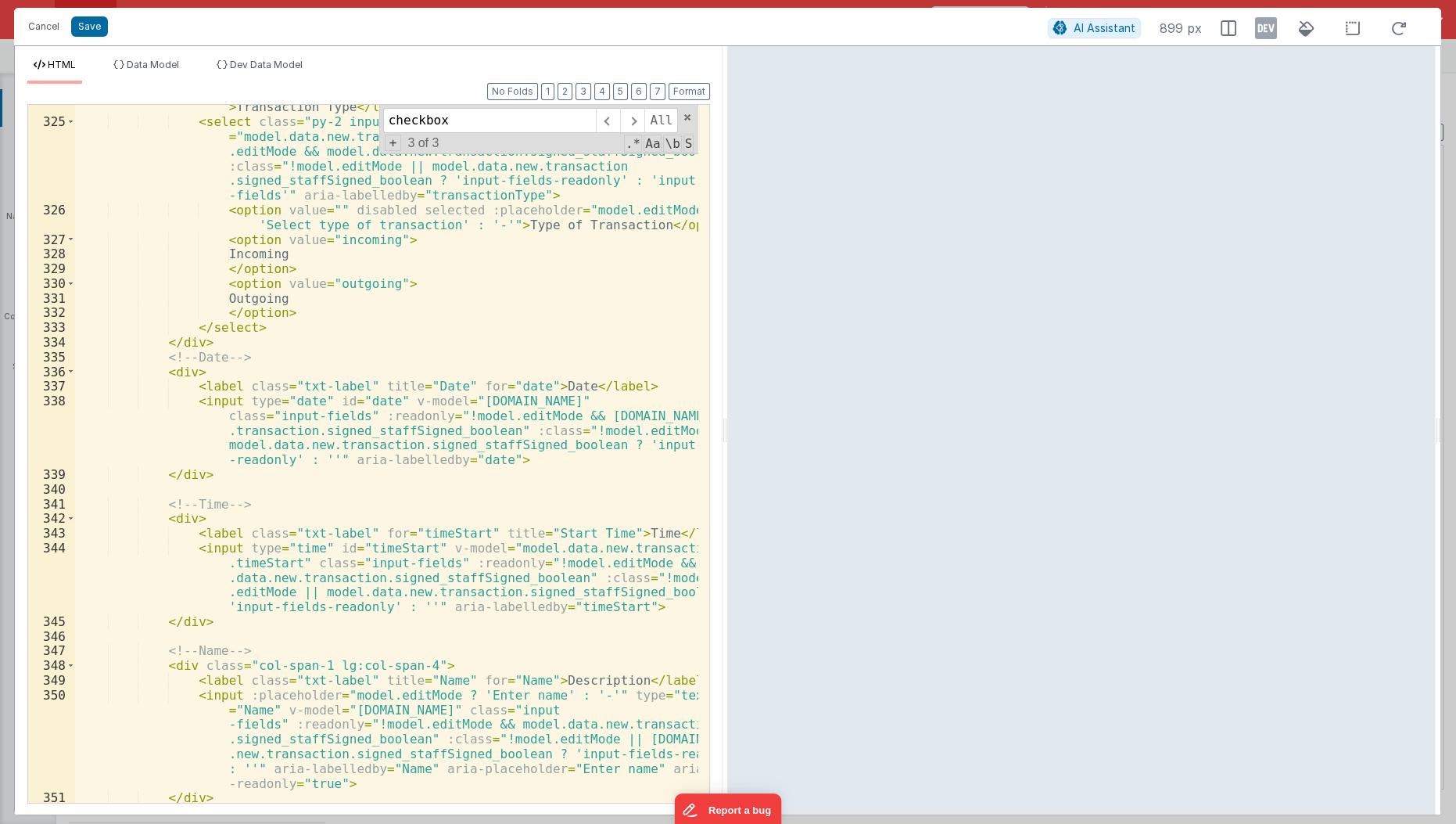
scroll to position [6352, 0]
click at [630, 125] on span at bounding box center [632, 120] width 24 height 25
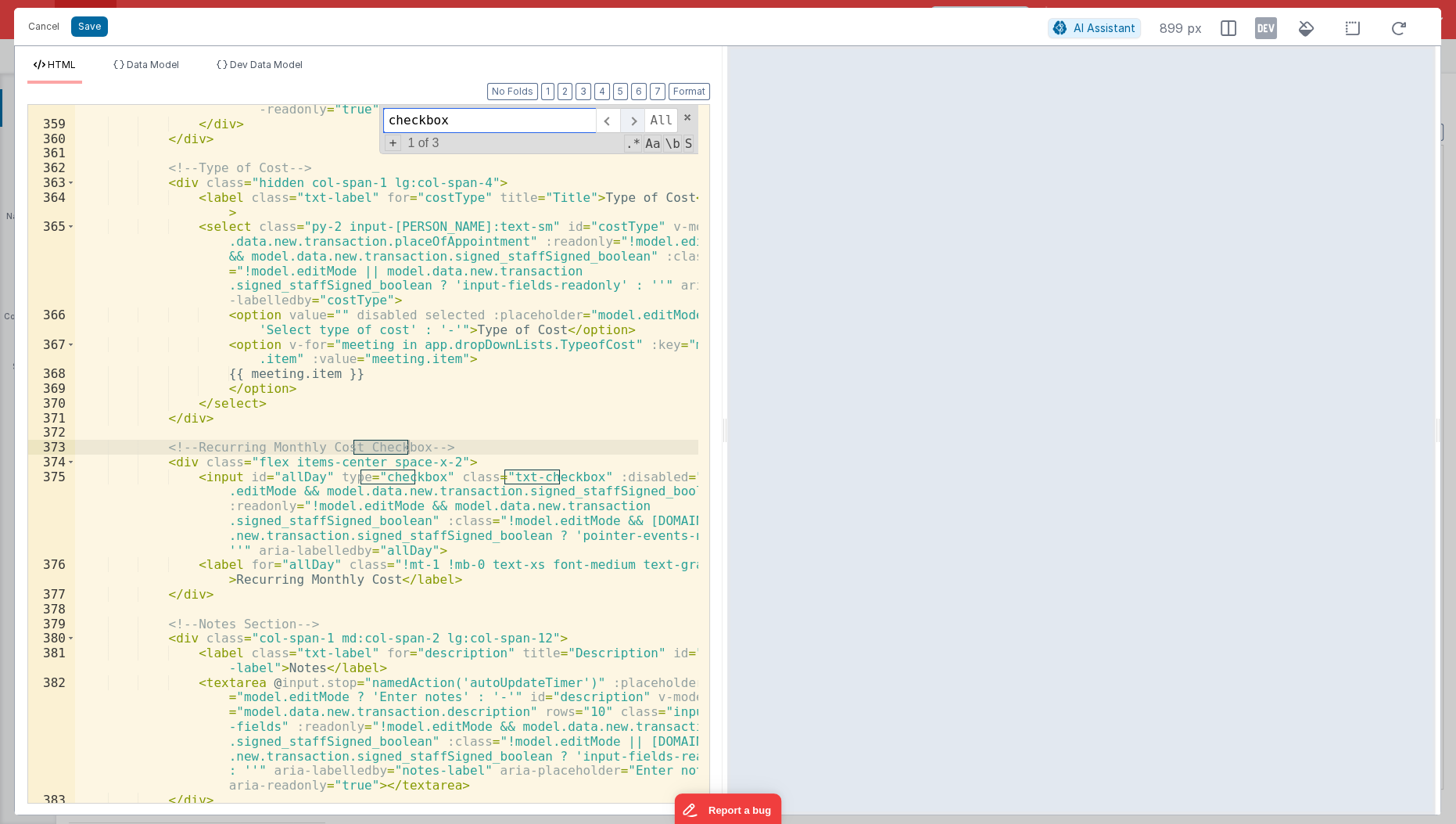
scroll to position [7261, 0]
click at [630, 125] on span at bounding box center [632, 120] width 24 height 25
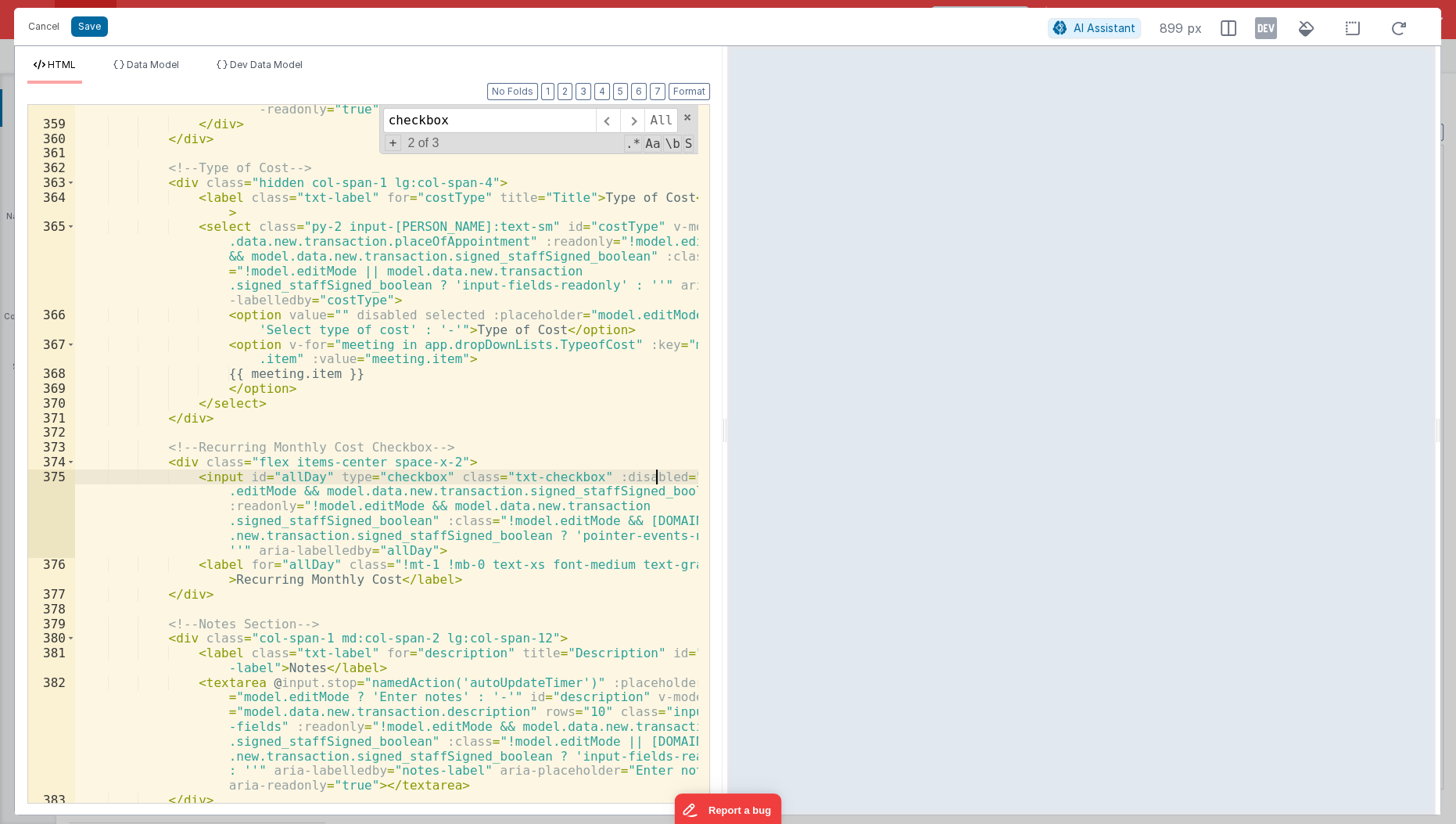
click at [656, 474] on div "< input :placeholder = "model.editMode ? '' : '-'" type = "text" id = "amount" …" at bounding box center [388, 414] width 625 height 831
click at [84, 27] on button "Save" at bounding box center [89, 26] width 36 height 20
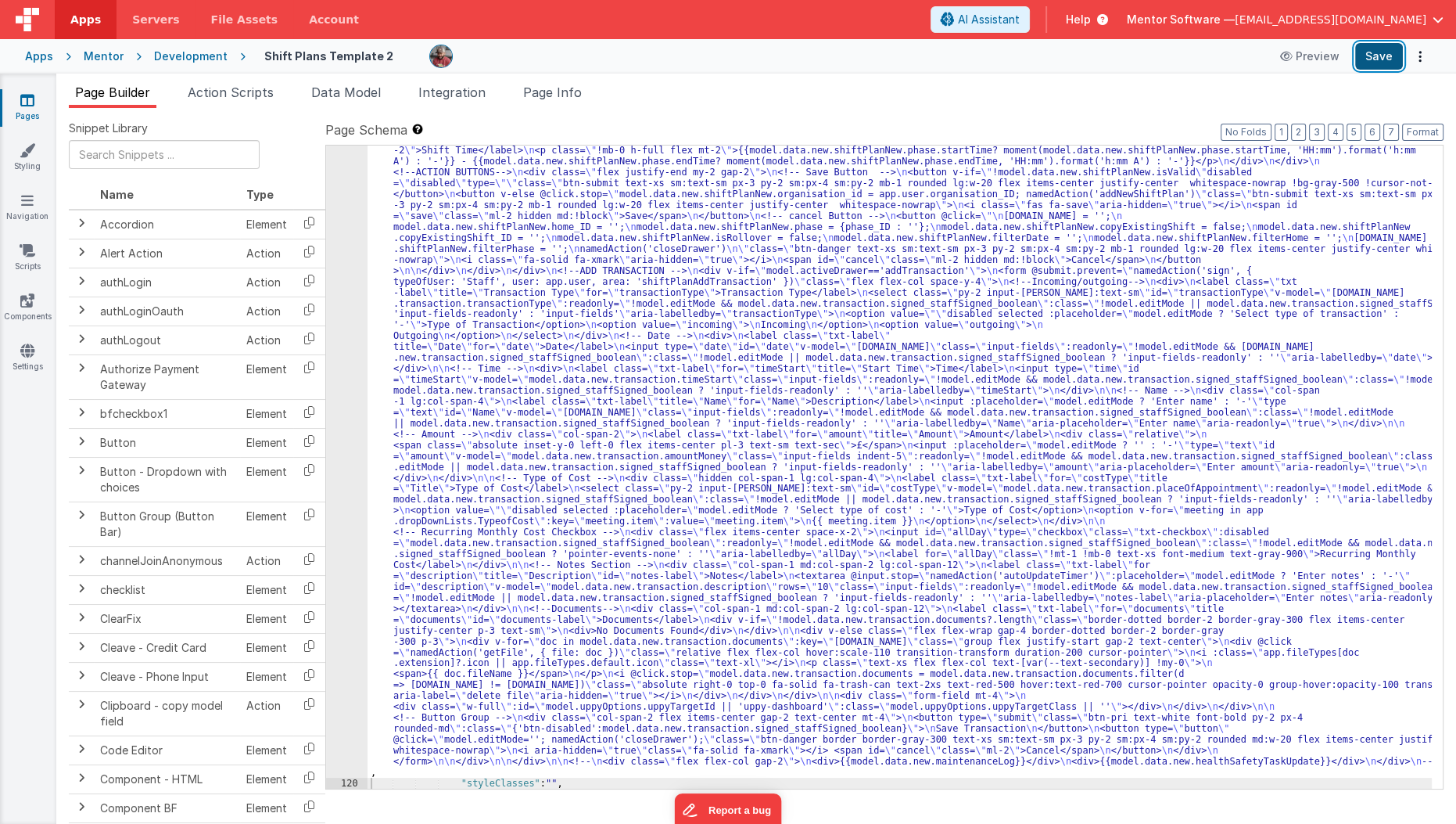
click at [1382, 51] on button "Save" at bounding box center [1379, 56] width 48 height 27
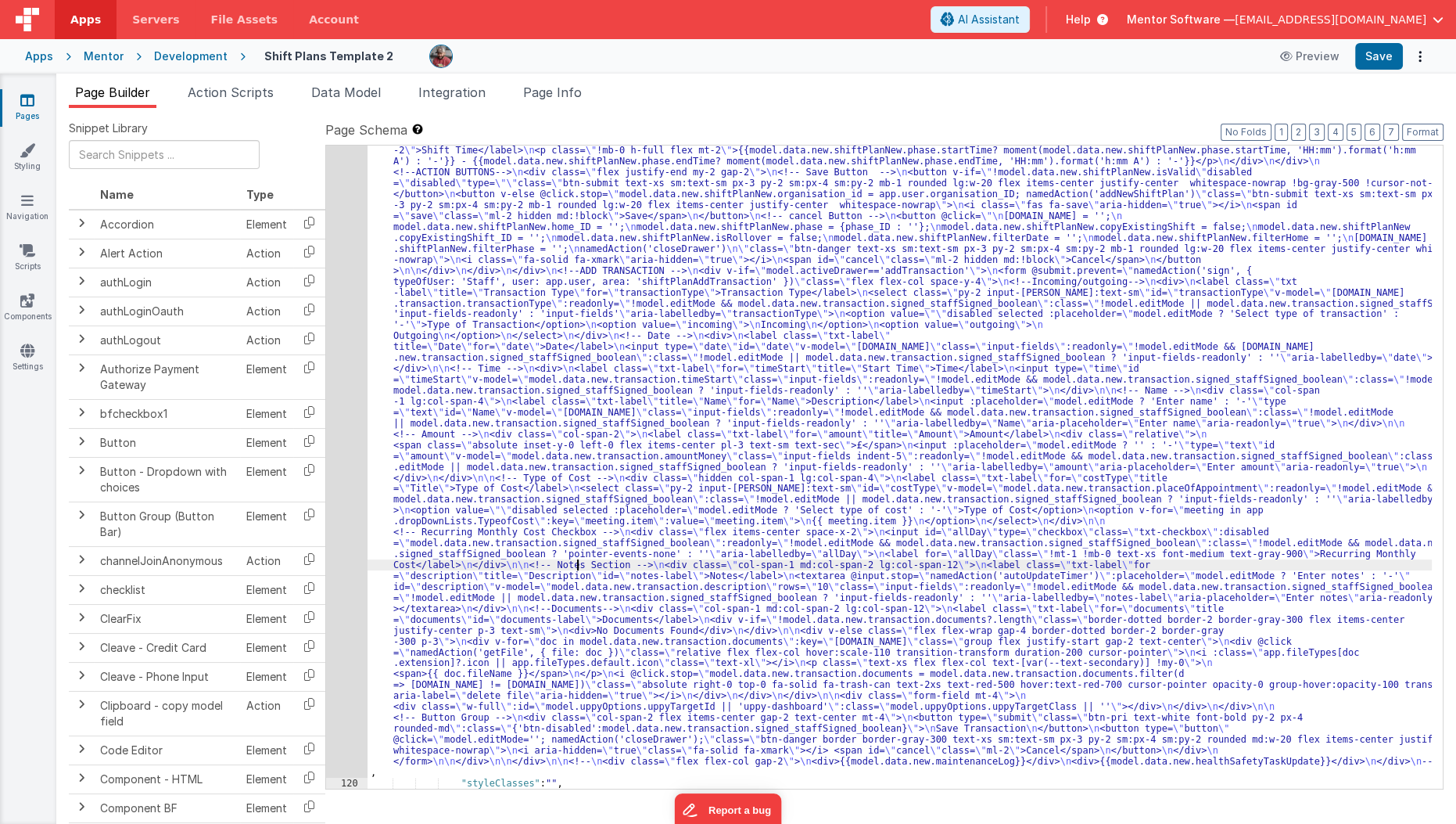
click at [575, 565] on div ""html" : "<div id= \" info-drawer \" class= \" fixed top-0 right-0 z-40 h-scree…" at bounding box center [900, 308] width 1065 height 2245
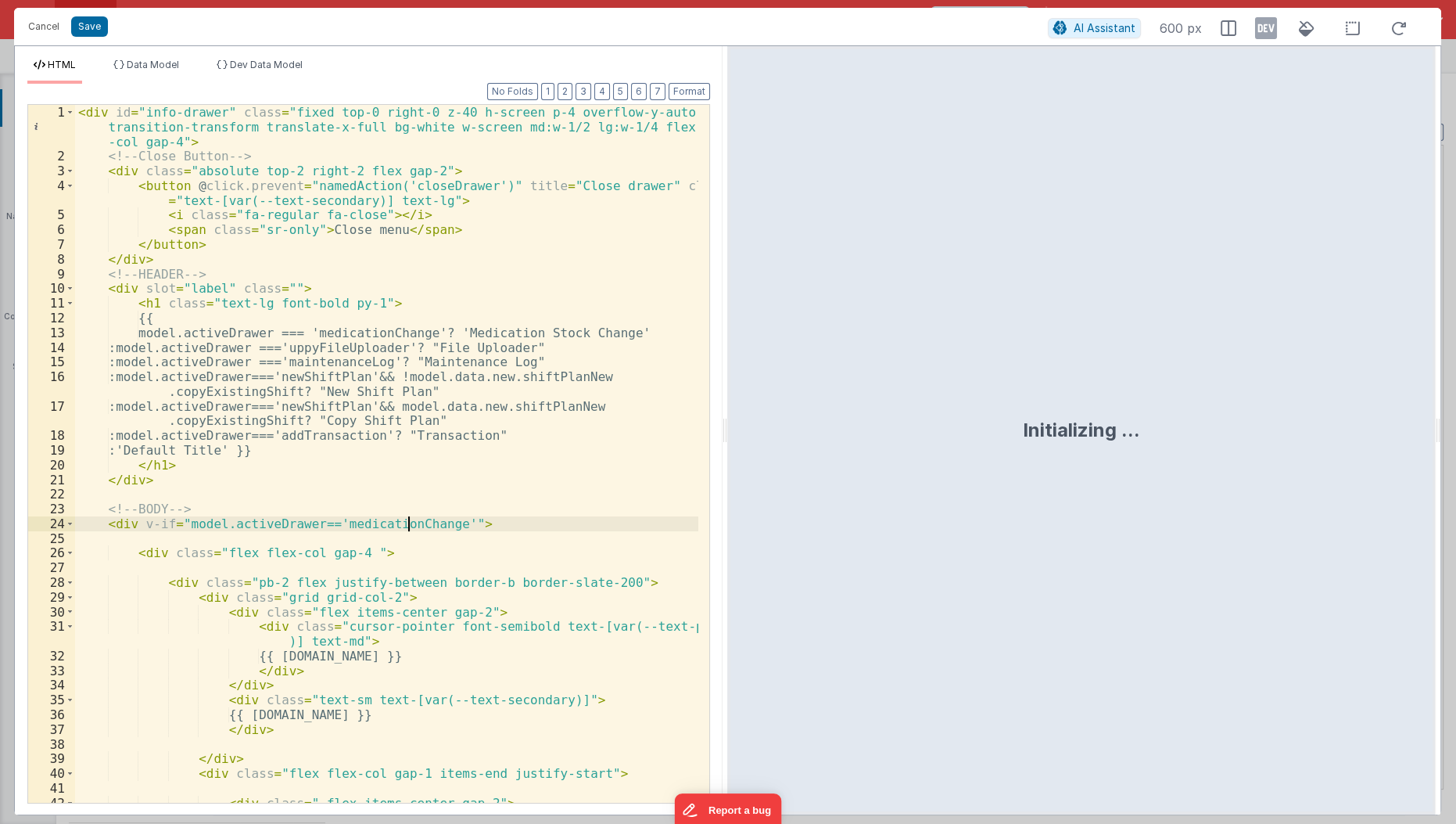
click at [408, 529] on div "< div id = "info-drawer" class = "fixed top-0 right-0 z-40 h-screen p-4 overflo…" at bounding box center [388, 483] width 625 height 758
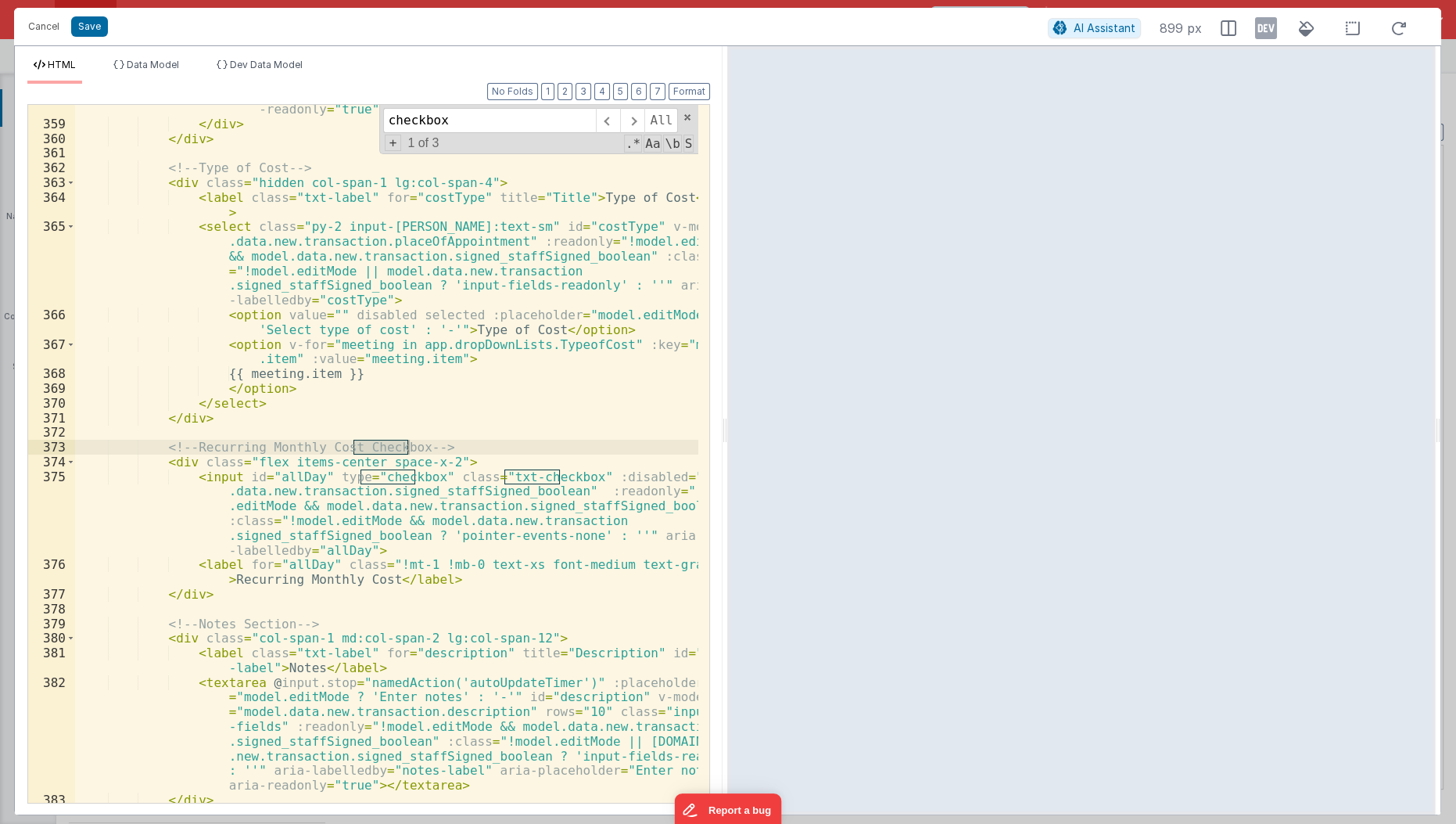
type input "checkbox"
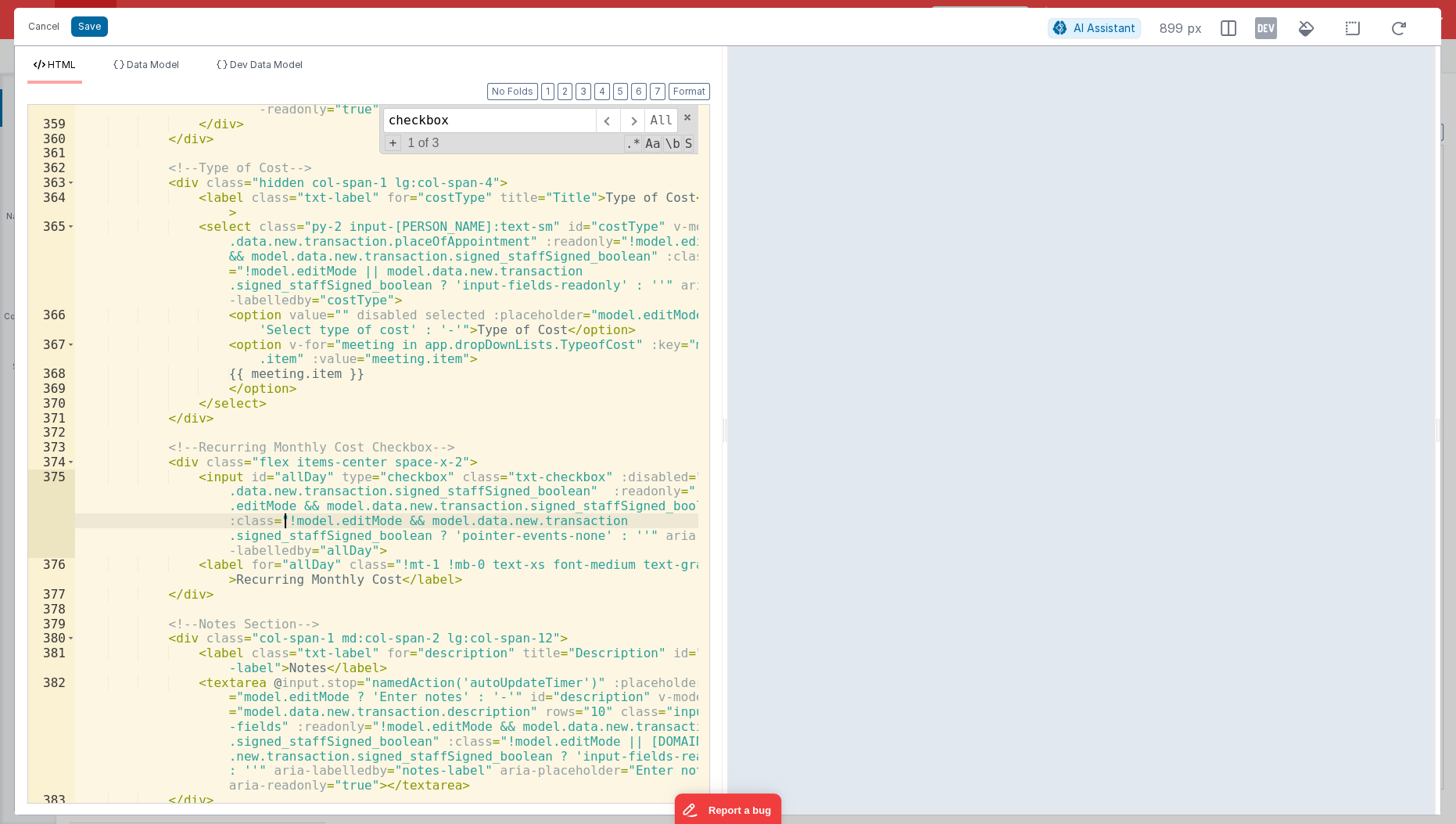
click at [284, 518] on div "< input :placeholder = "model.editMode ? '' : '-'" type = "text" id = "amount" …" at bounding box center [388, 414] width 625 height 831
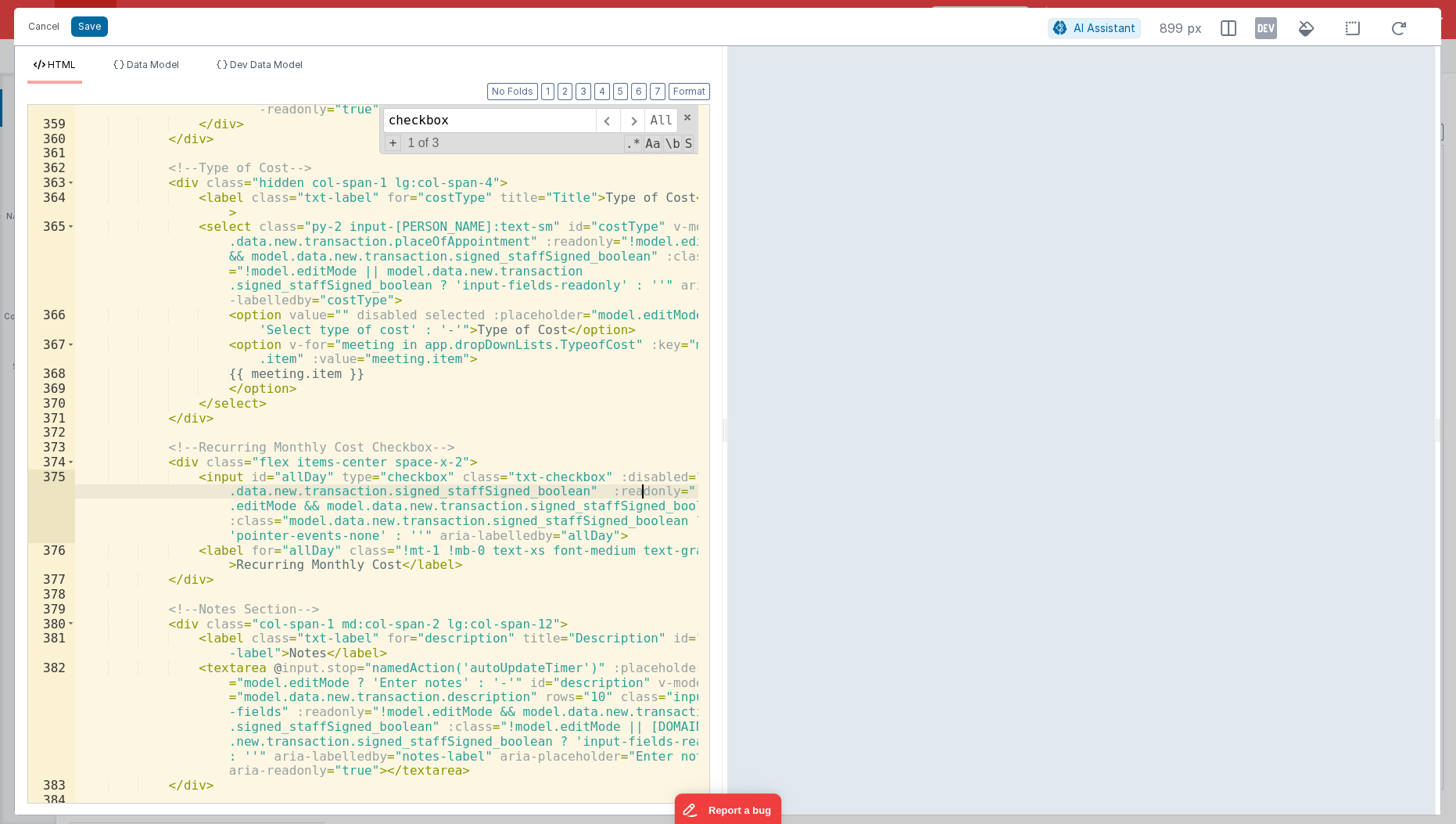
click at [640, 489] on div "< input :placeholder = "model.editMode ? '' : '-'" type = "text" id = "amount" …" at bounding box center [388, 414] width 625 height 831
click at [575, 497] on div "< input :placeholder = "model.editMode ? '' : '-'" type = "text" id = "amount" …" at bounding box center [388, 414] width 625 height 831
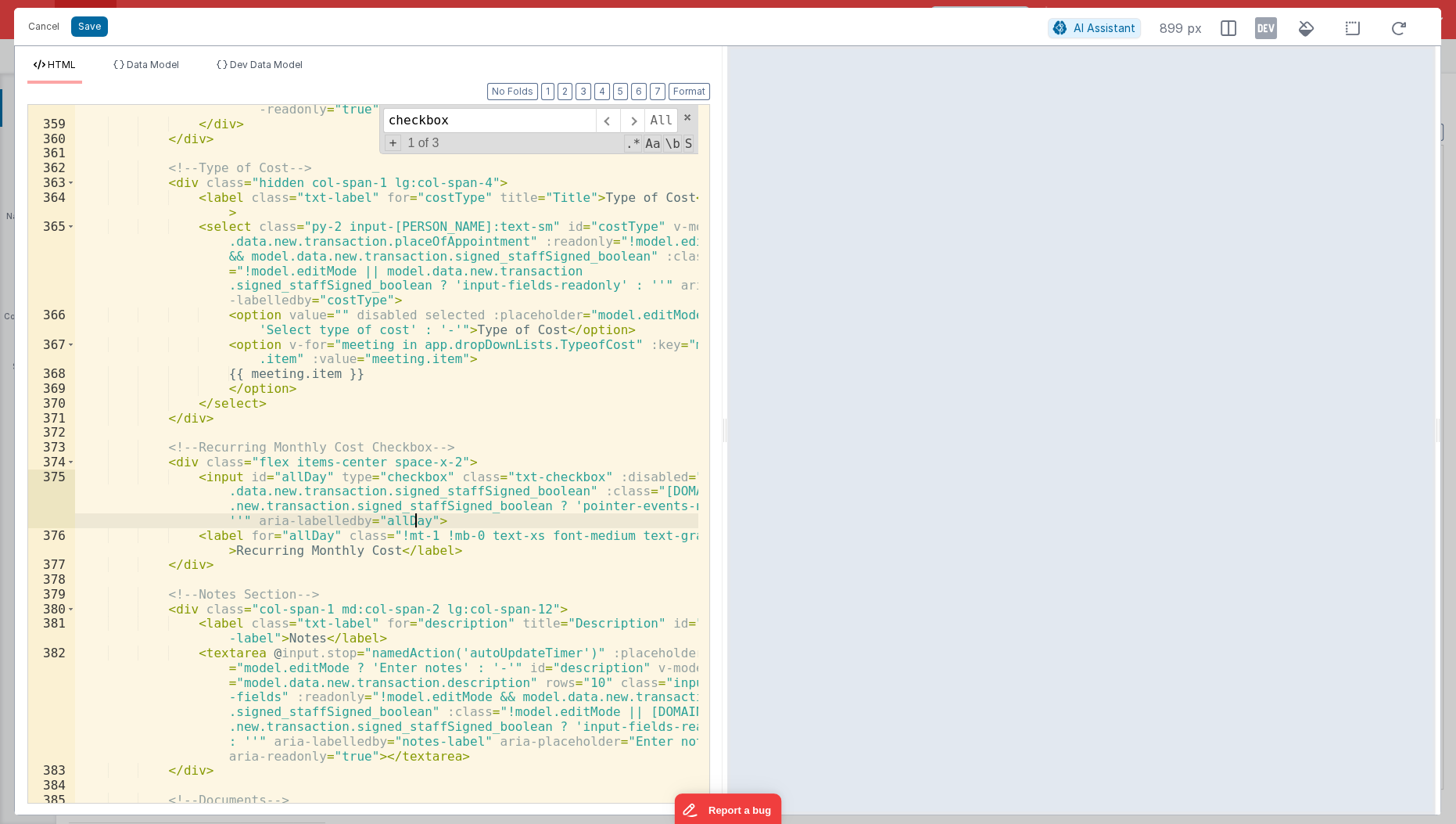
click at [562, 518] on div "< input :placeholder = "model.editMode ? '' : '-'" type = "text" id = "amount" …" at bounding box center [388, 414] width 625 height 831
click at [96, 28] on button "Save" at bounding box center [89, 26] width 36 height 20
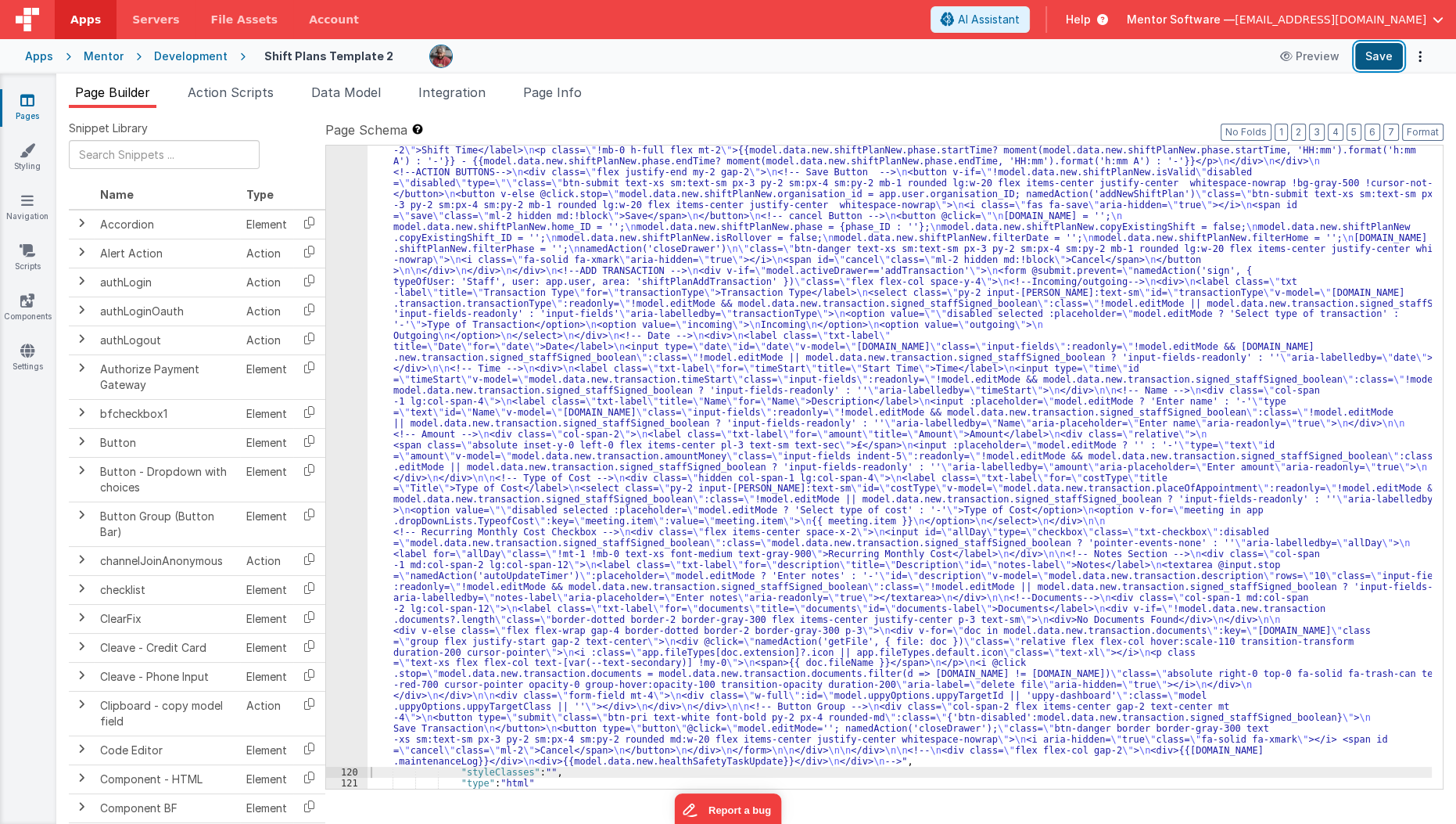
click at [1372, 69] on button "Save" at bounding box center [1379, 56] width 48 height 27
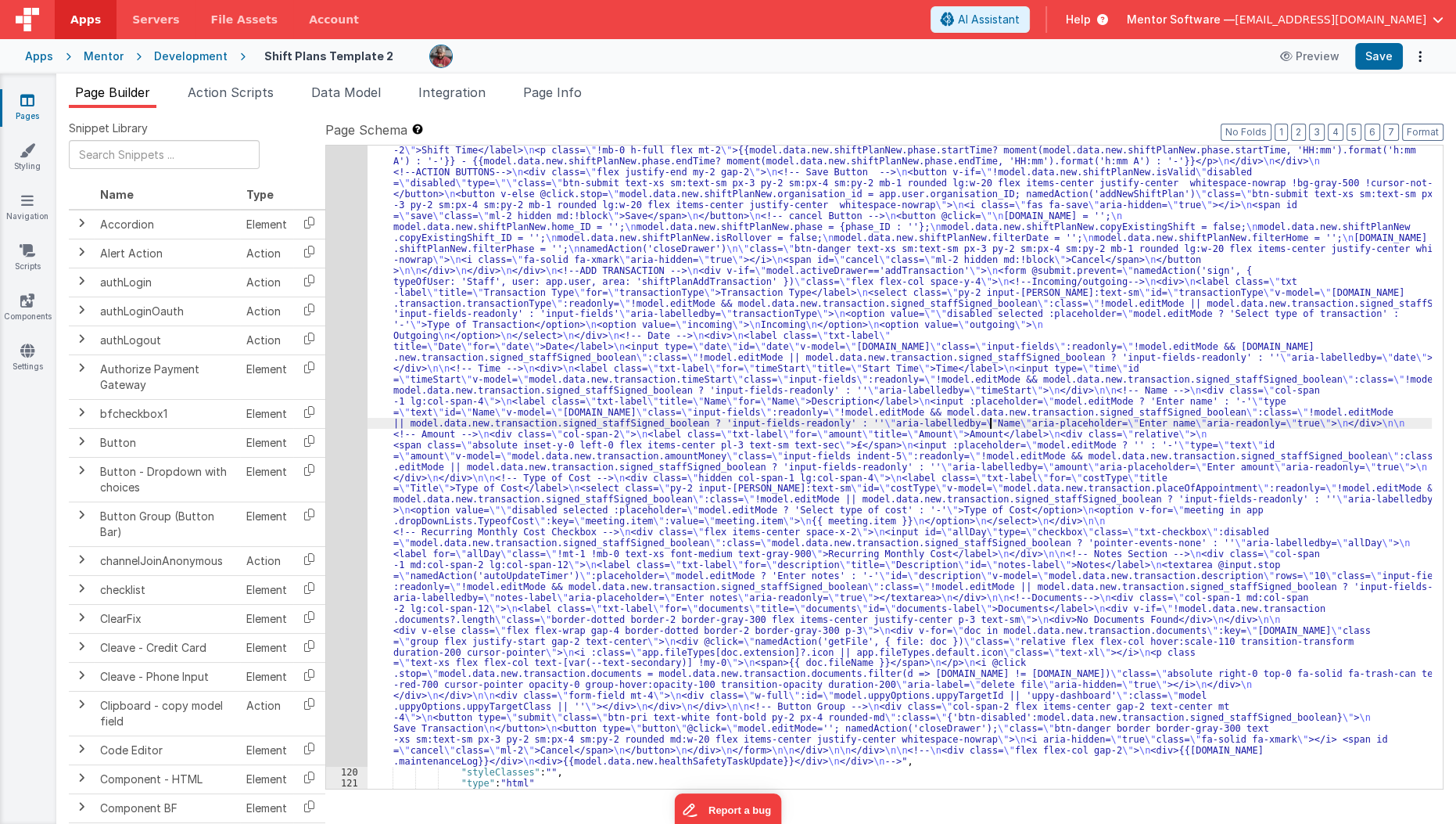
click at [989, 421] on div ""html" : "<div id= \" info-drawer \" class= \" fixed top-0 right-0 z-40 h-scree…" at bounding box center [900, 303] width 1065 height 2235
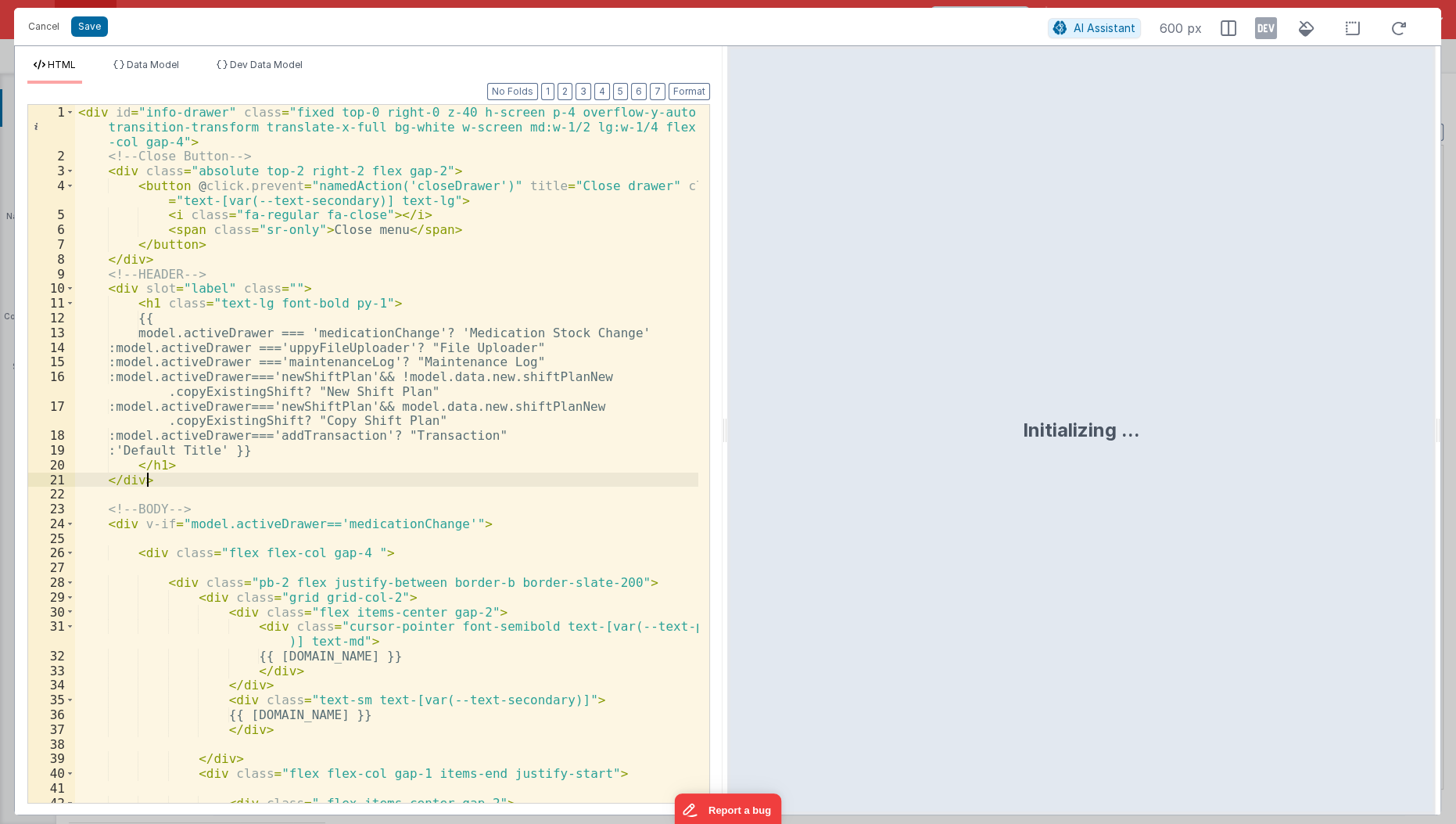
click at [448, 480] on div "< div id = "info-drawer" class = "fixed top-0 right-0 z-40 h-screen p-4 overflo…" at bounding box center [388, 483] width 625 height 758
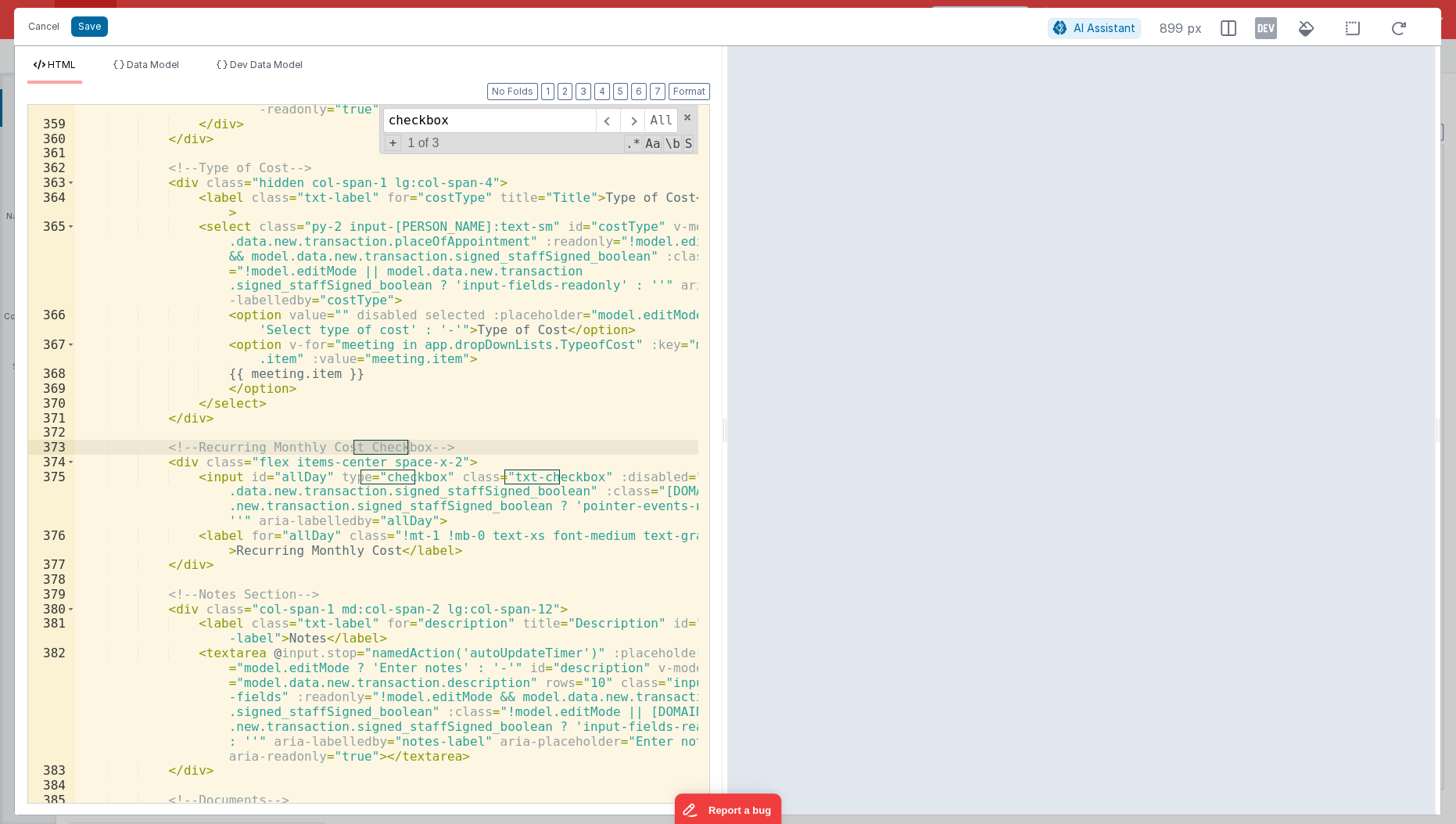
type input "checkbox"
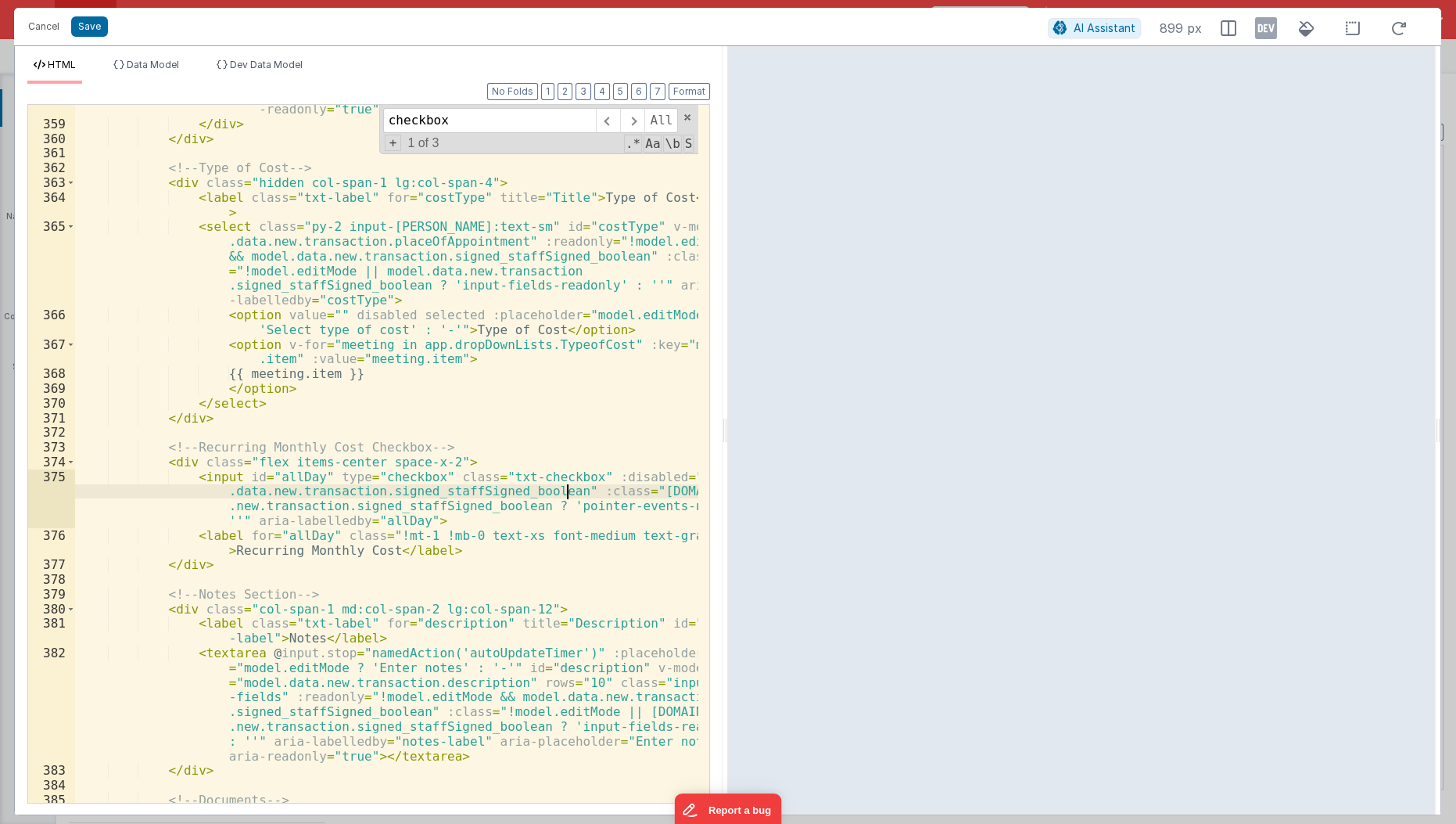
click at [563, 484] on div "< input :placeholder = "model.editMode ? '' : '-'" type = "text" id = "amount" …" at bounding box center [388, 414] width 625 height 831
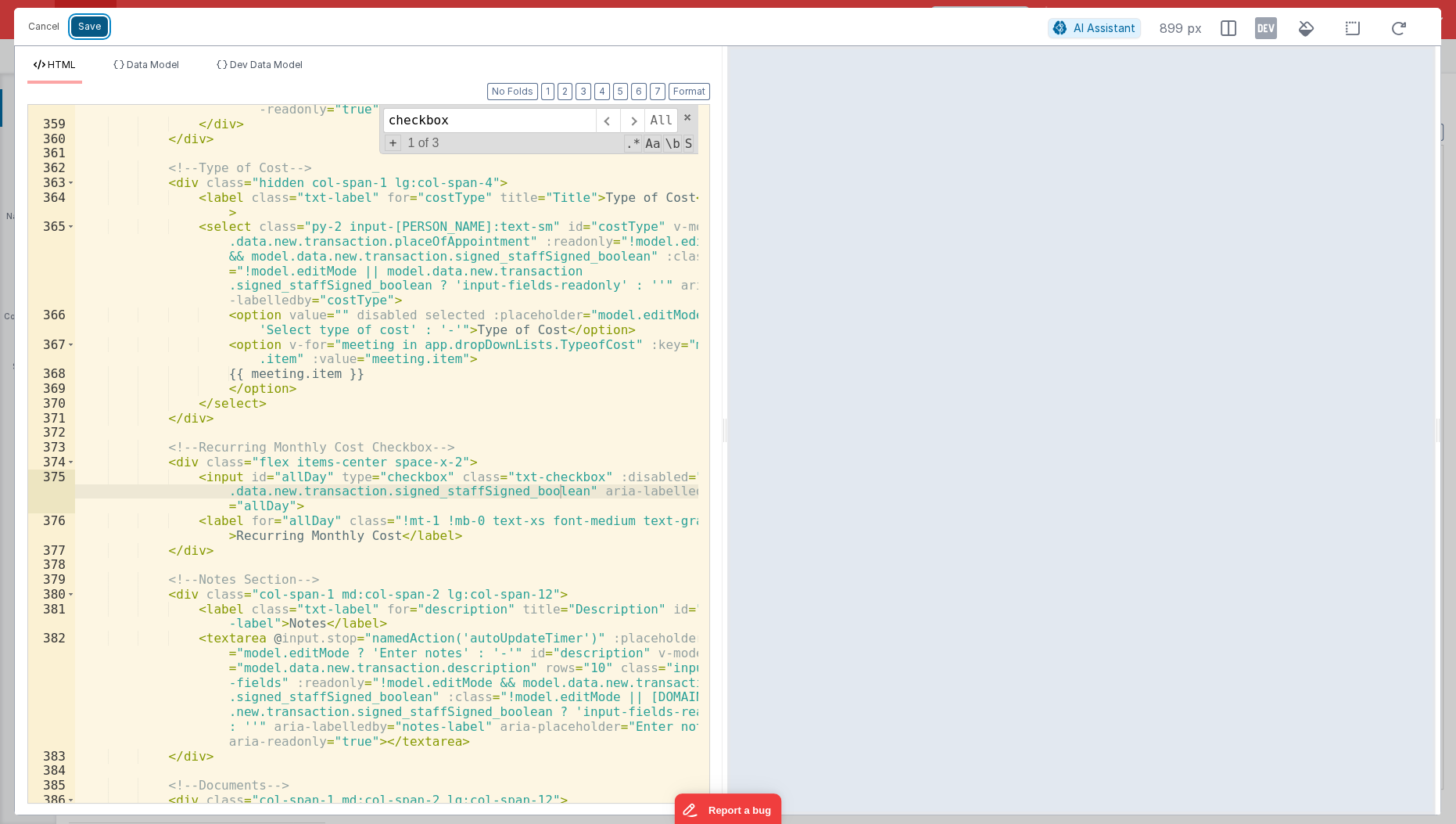
click at [99, 27] on button "Save" at bounding box center [89, 26] width 36 height 20
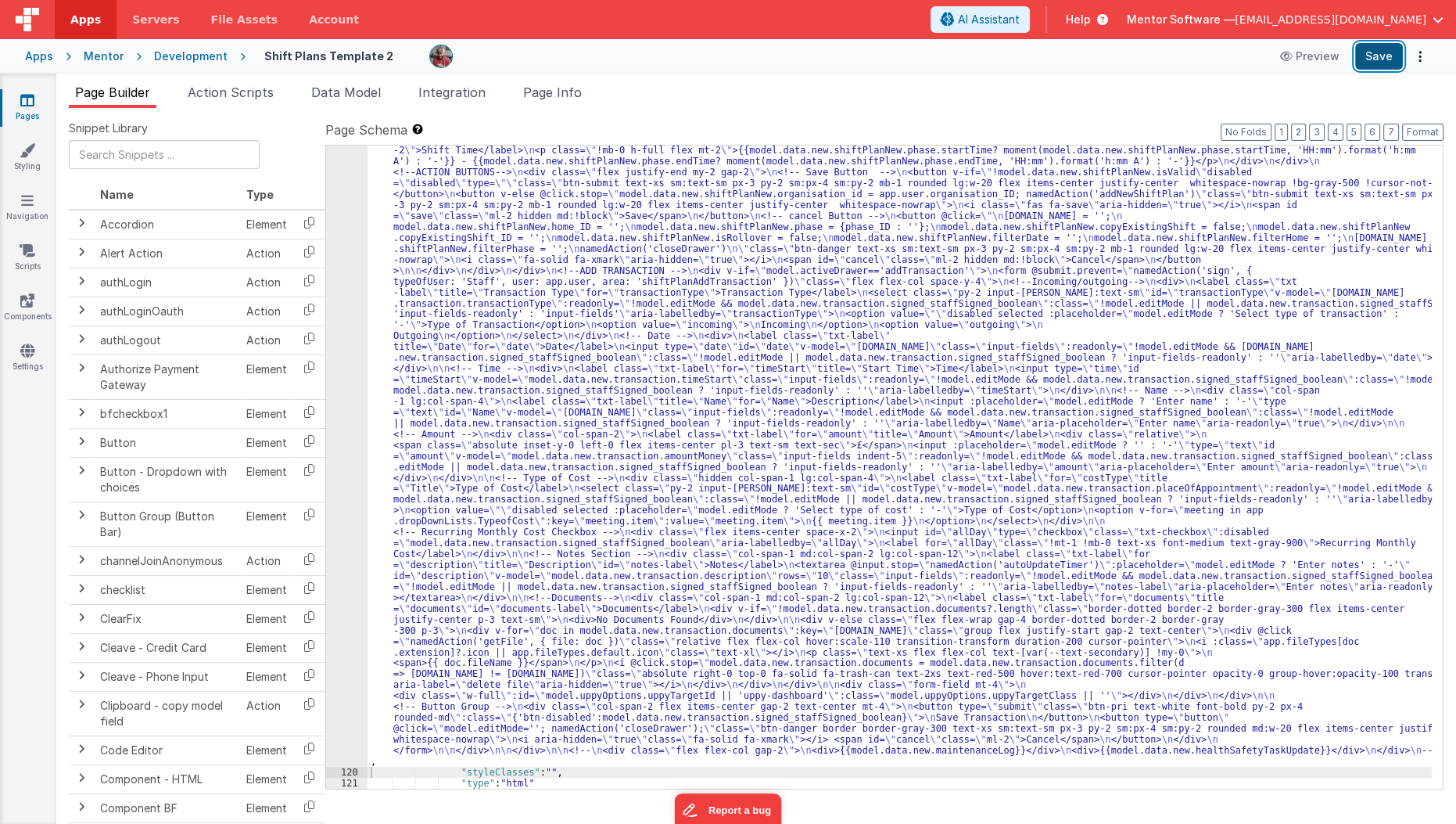
click at [1369, 60] on button "Save" at bounding box center [1379, 56] width 48 height 27
click at [548, 104] on li "Page Info" at bounding box center [553, 95] width 71 height 25
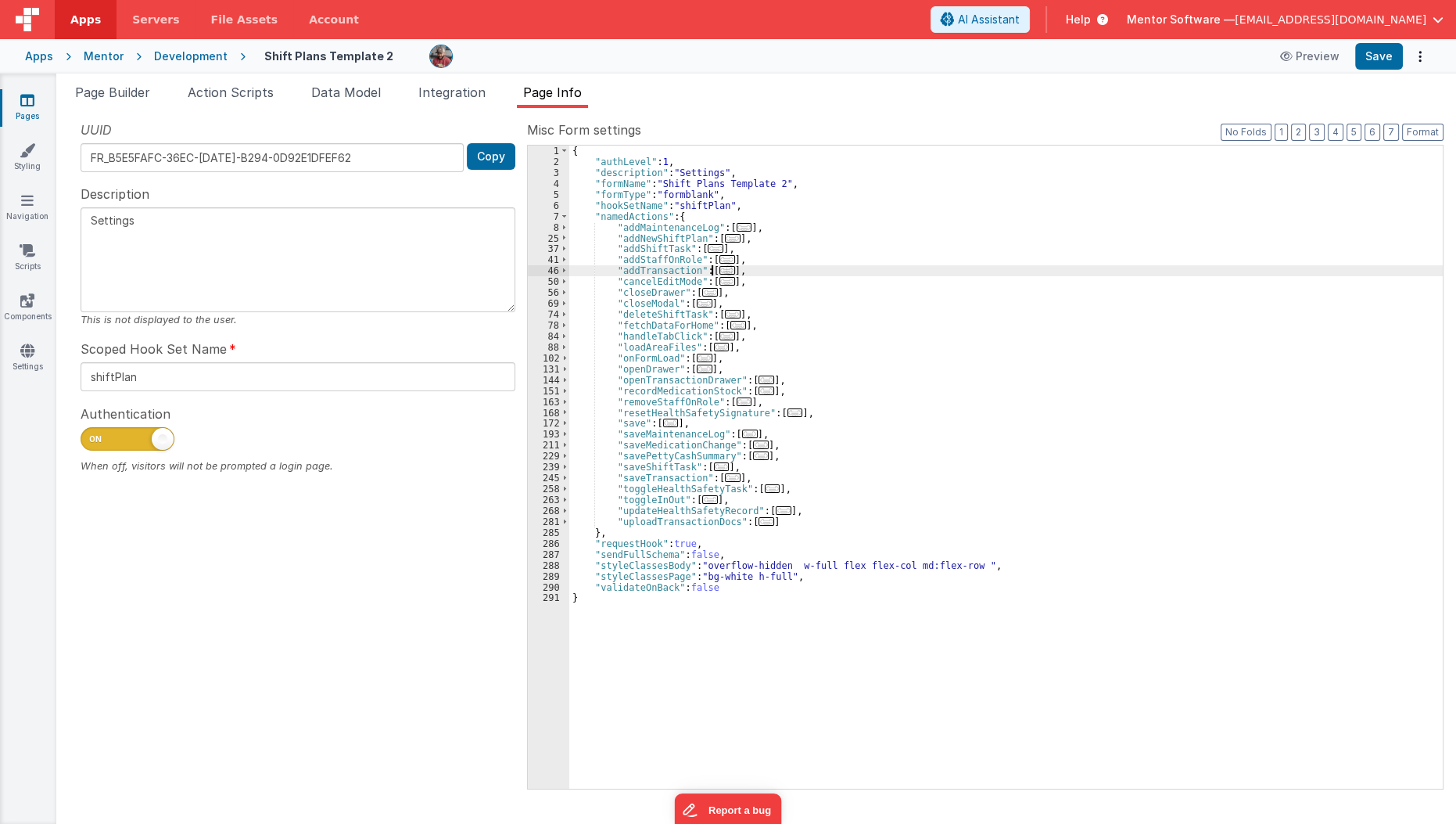
click at [720, 267] on span "..." at bounding box center [727, 270] width 15 height 9
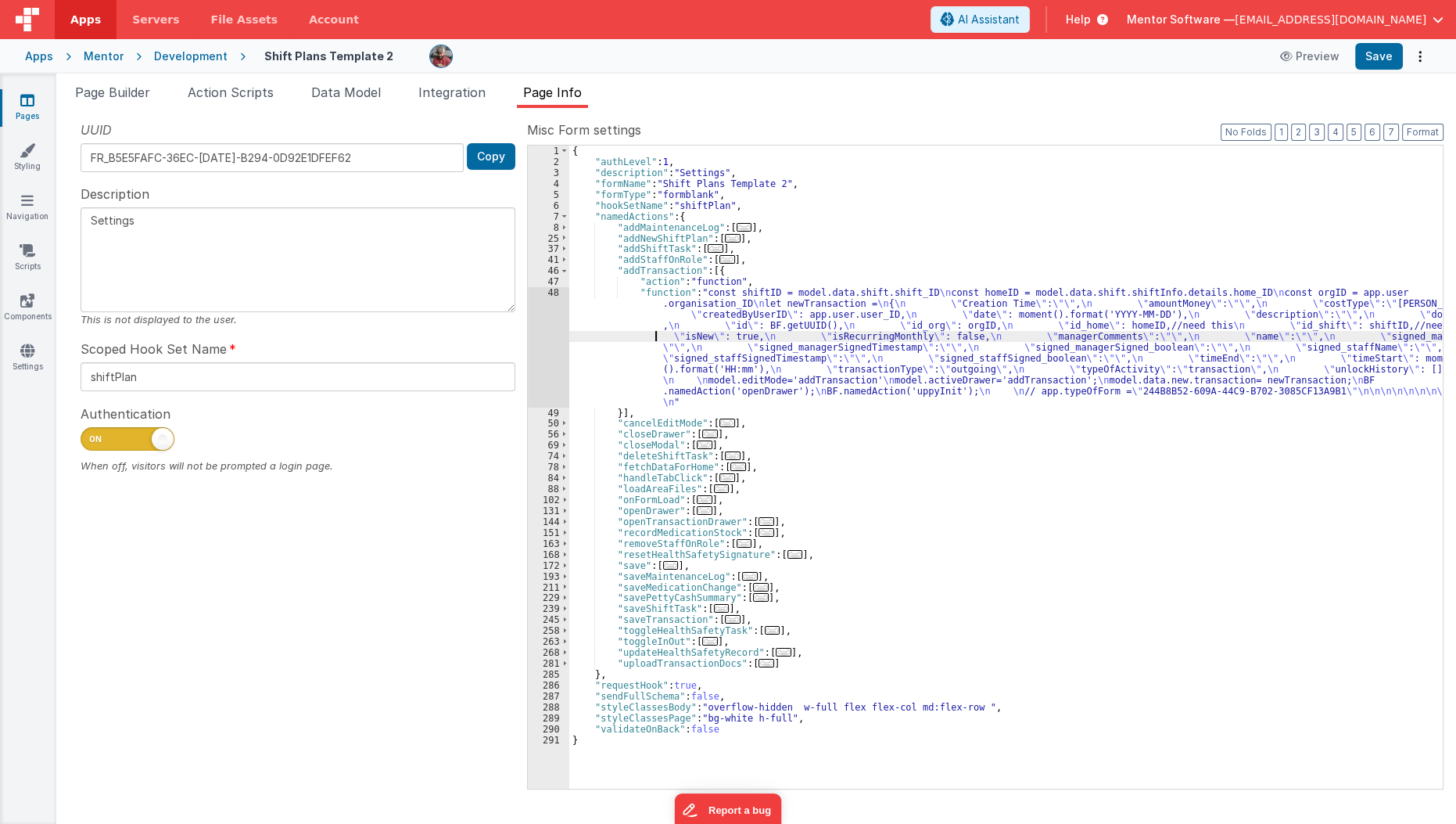
click at [649, 335] on div "{ "authLevel" : 1 , "description" : "Settings" , "formName" : "Shift Plans Temp…" at bounding box center [1006, 478] width 874 height 665
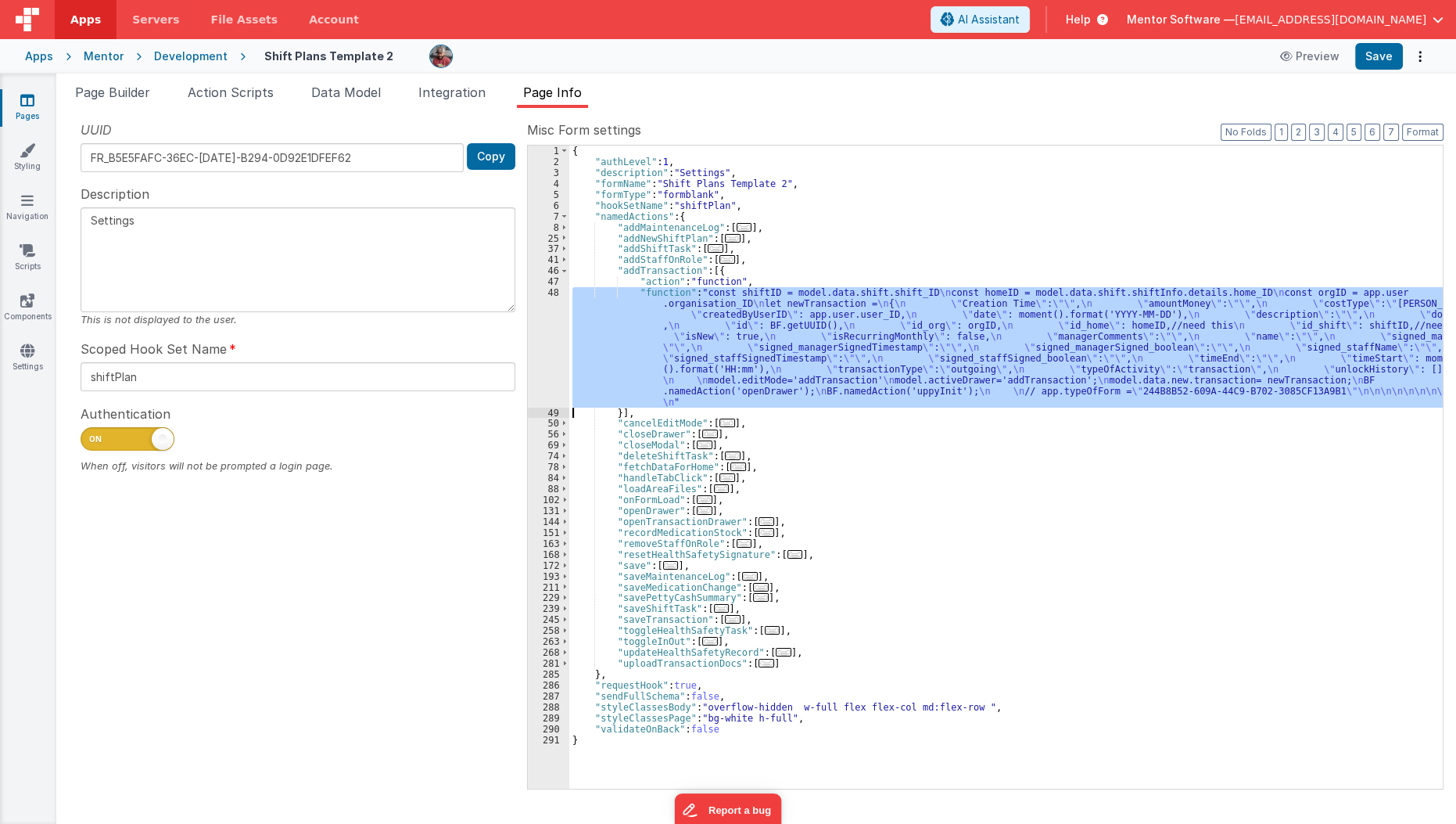
click at [538, 354] on div "48" at bounding box center [548, 347] width 41 height 120
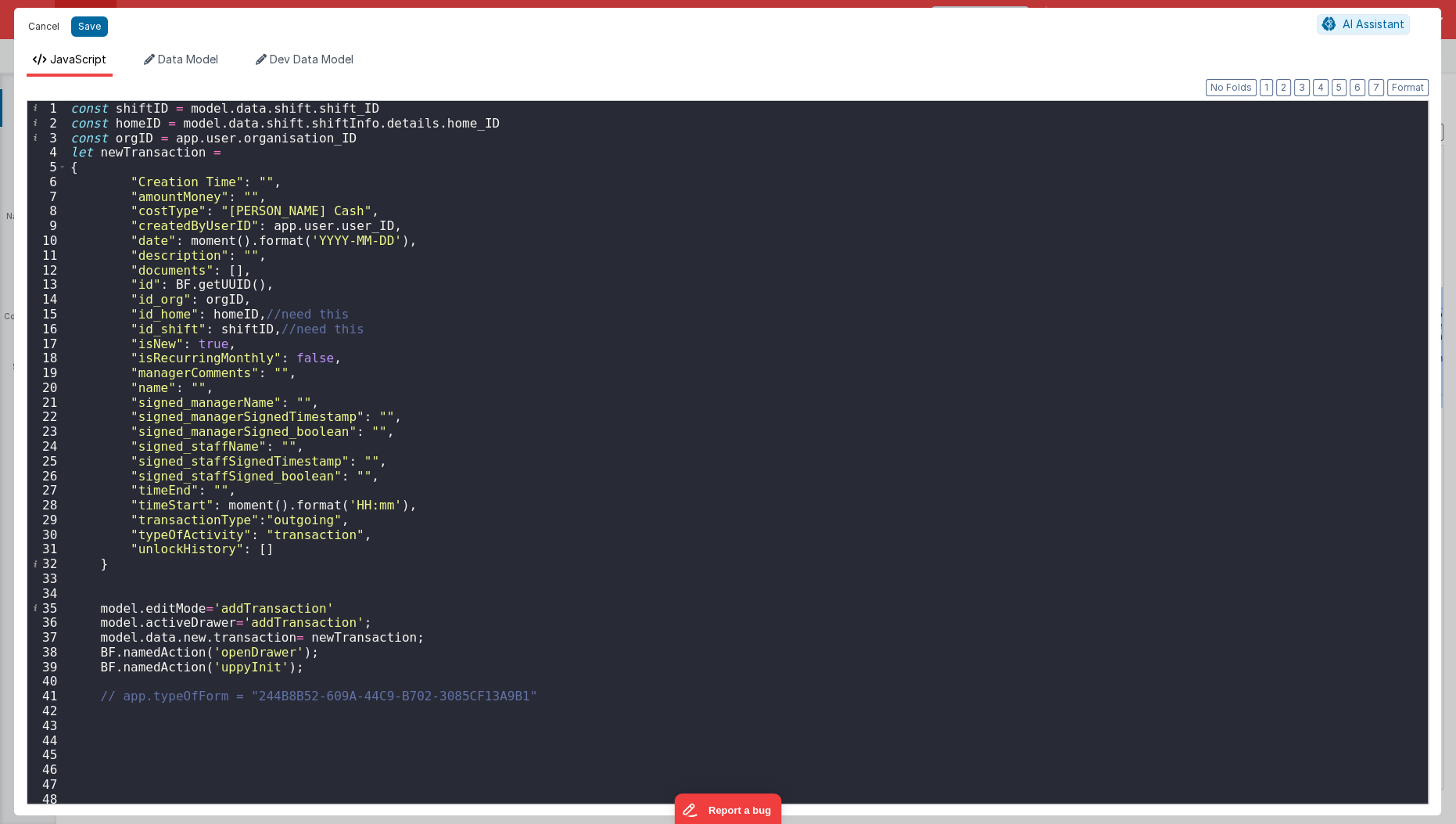
click at [36, 33] on button "Cancel" at bounding box center [44, 26] width 47 height 22
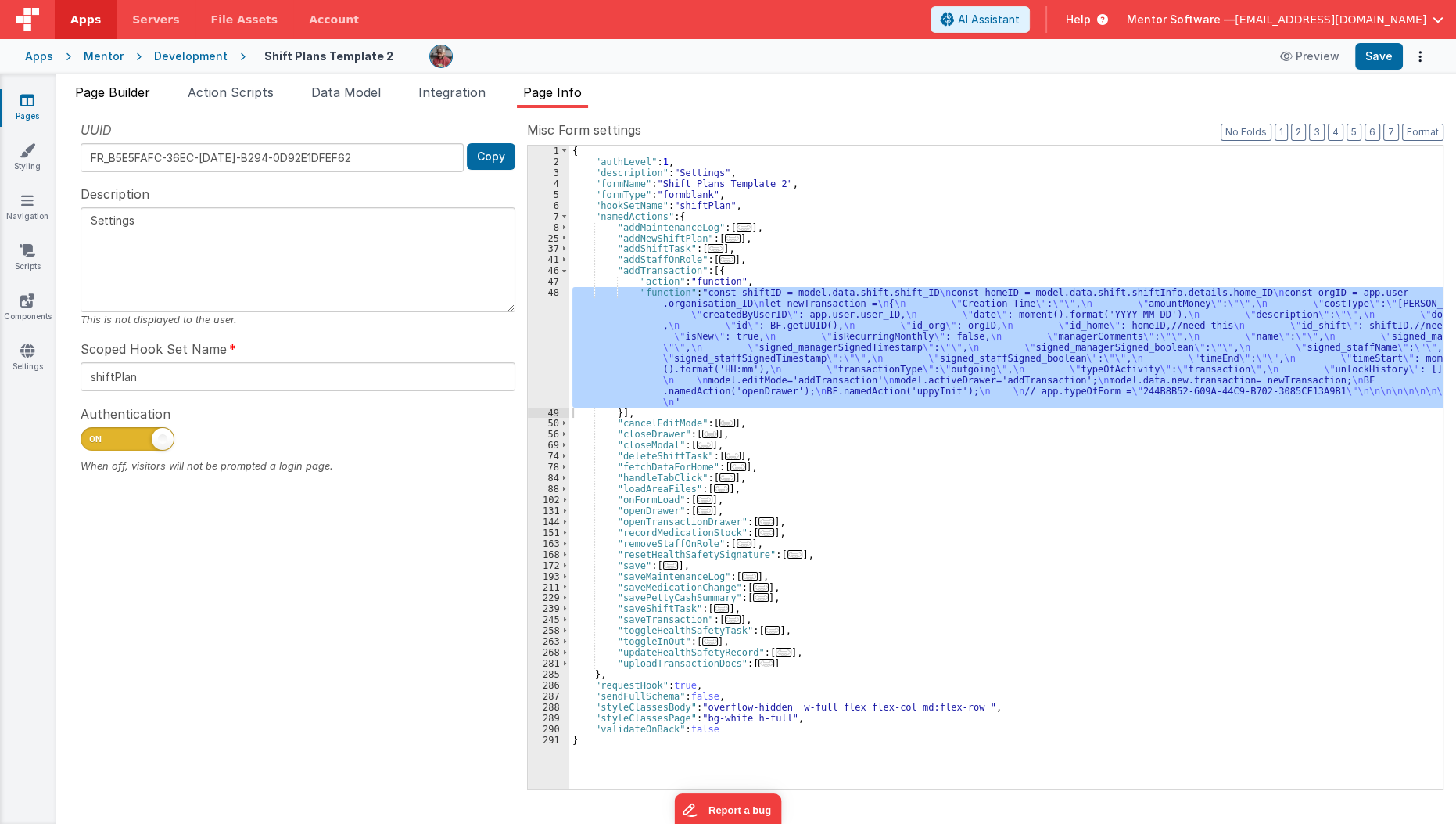
click at [103, 88] on span "Page Builder" at bounding box center [112, 91] width 75 height 15
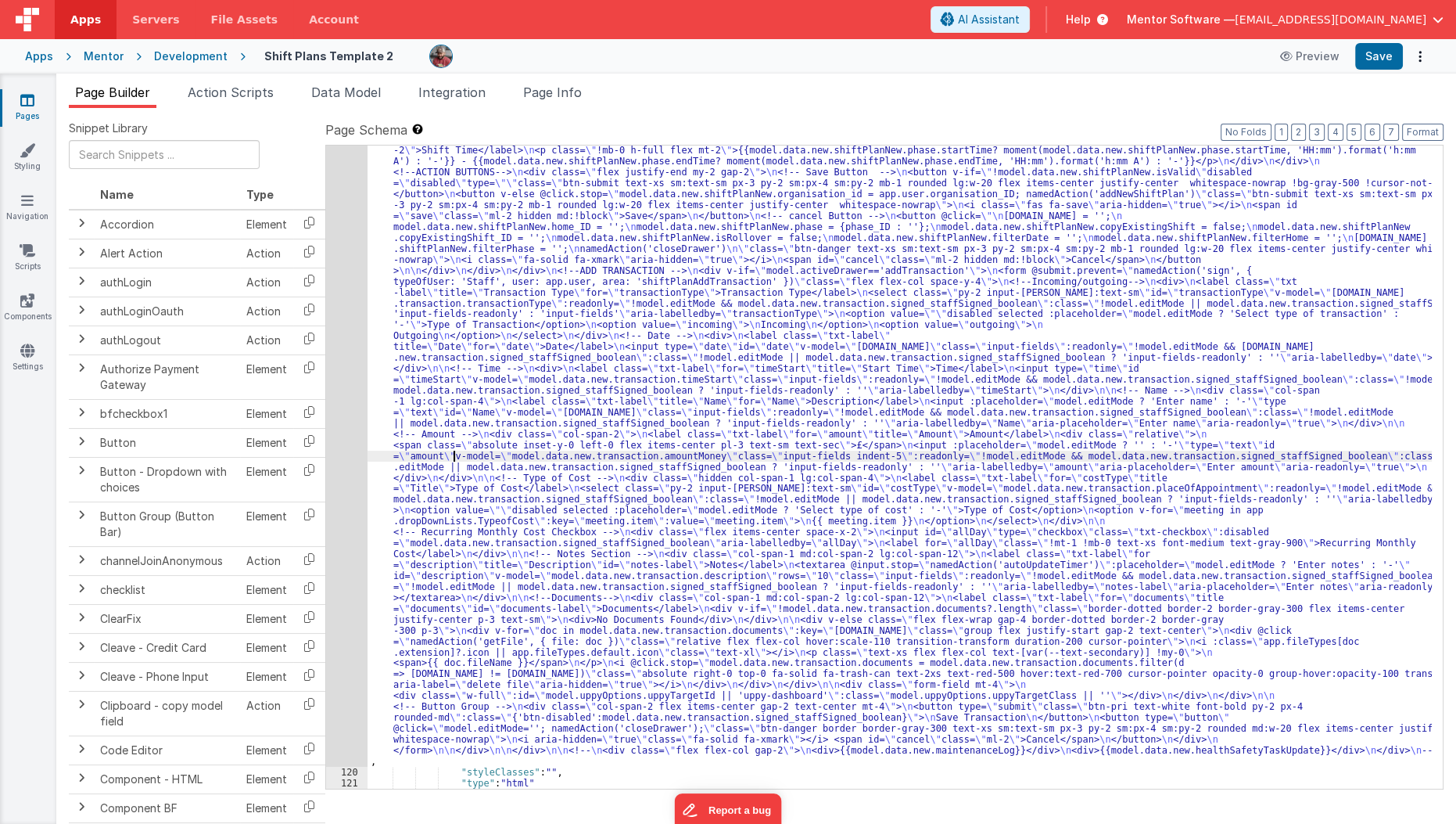
click at [453, 455] on div ""html" : "<div id= \" info-drawer \" class= \" fixed top-0 right-0 z-40 h-scree…" at bounding box center [900, 303] width 1065 height 2235
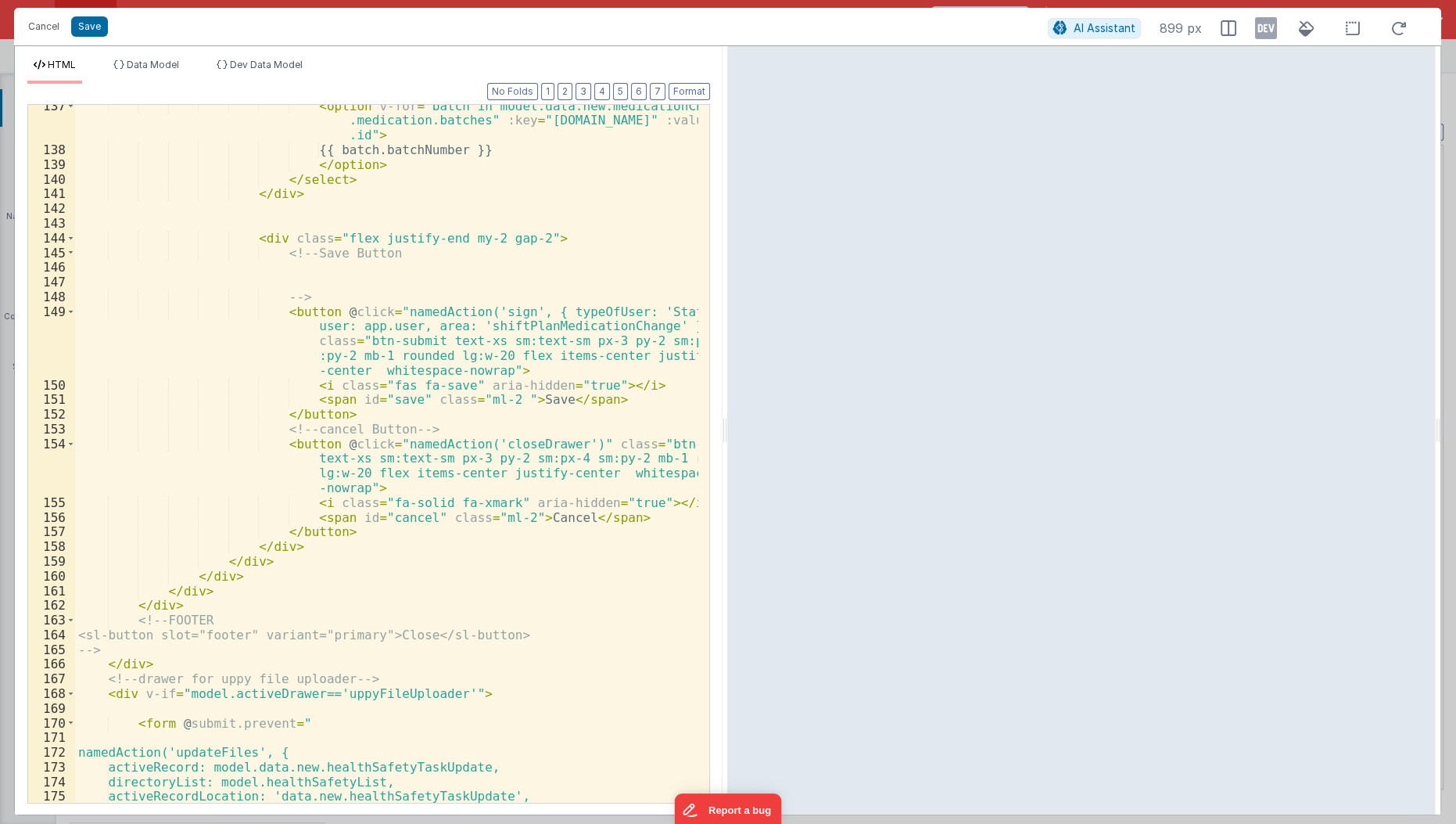
scroll to position [2593, 0]
click at [590, 91] on button "3" at bounding box center [583, 91] width 15 height 17
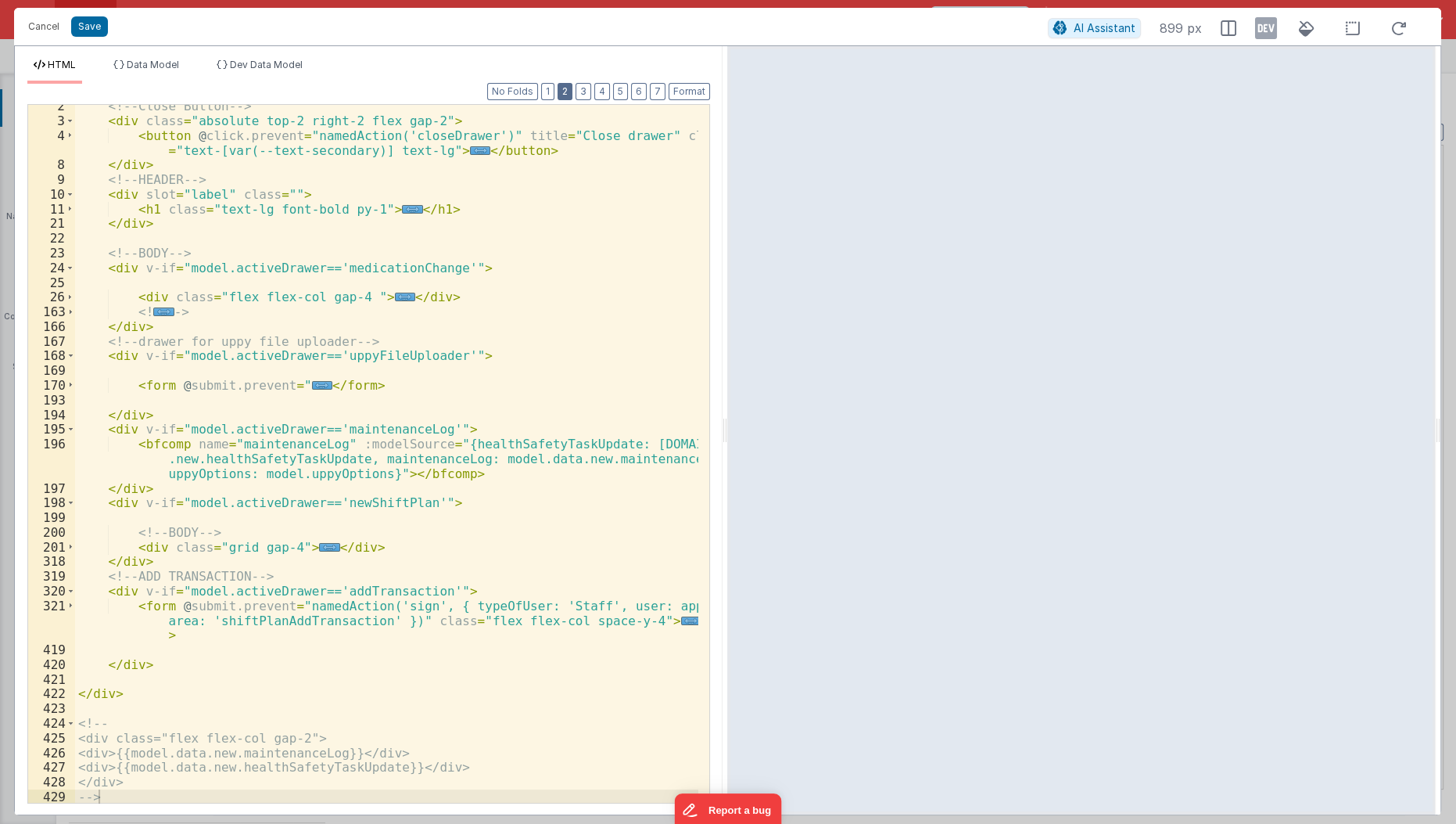
click at [566, 91] on button "2" at bounding box center [565, 91] width 15 height 17
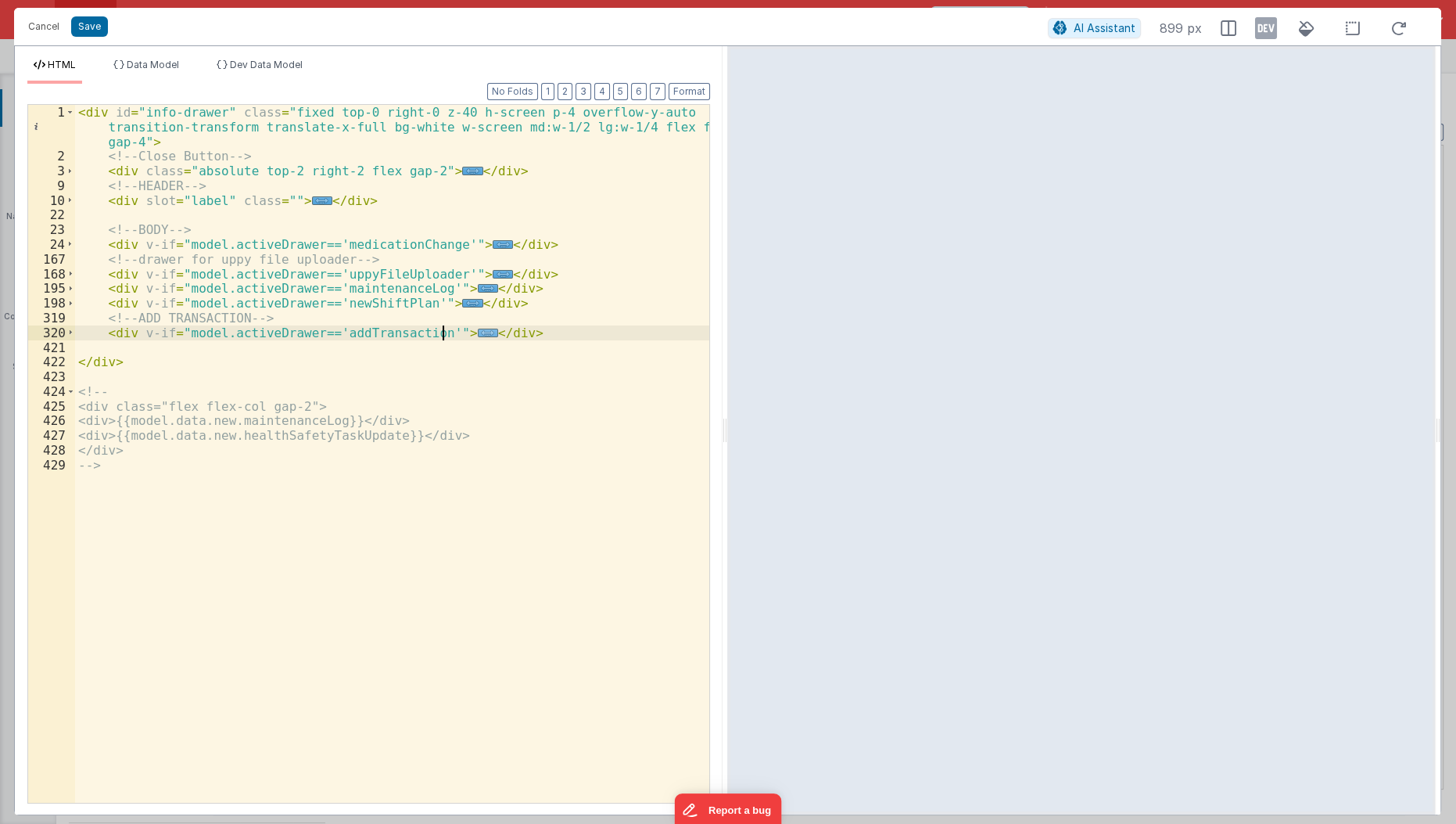
click at [478, 331] on span "..." at bounding box center [487, 333] width 20 height 9
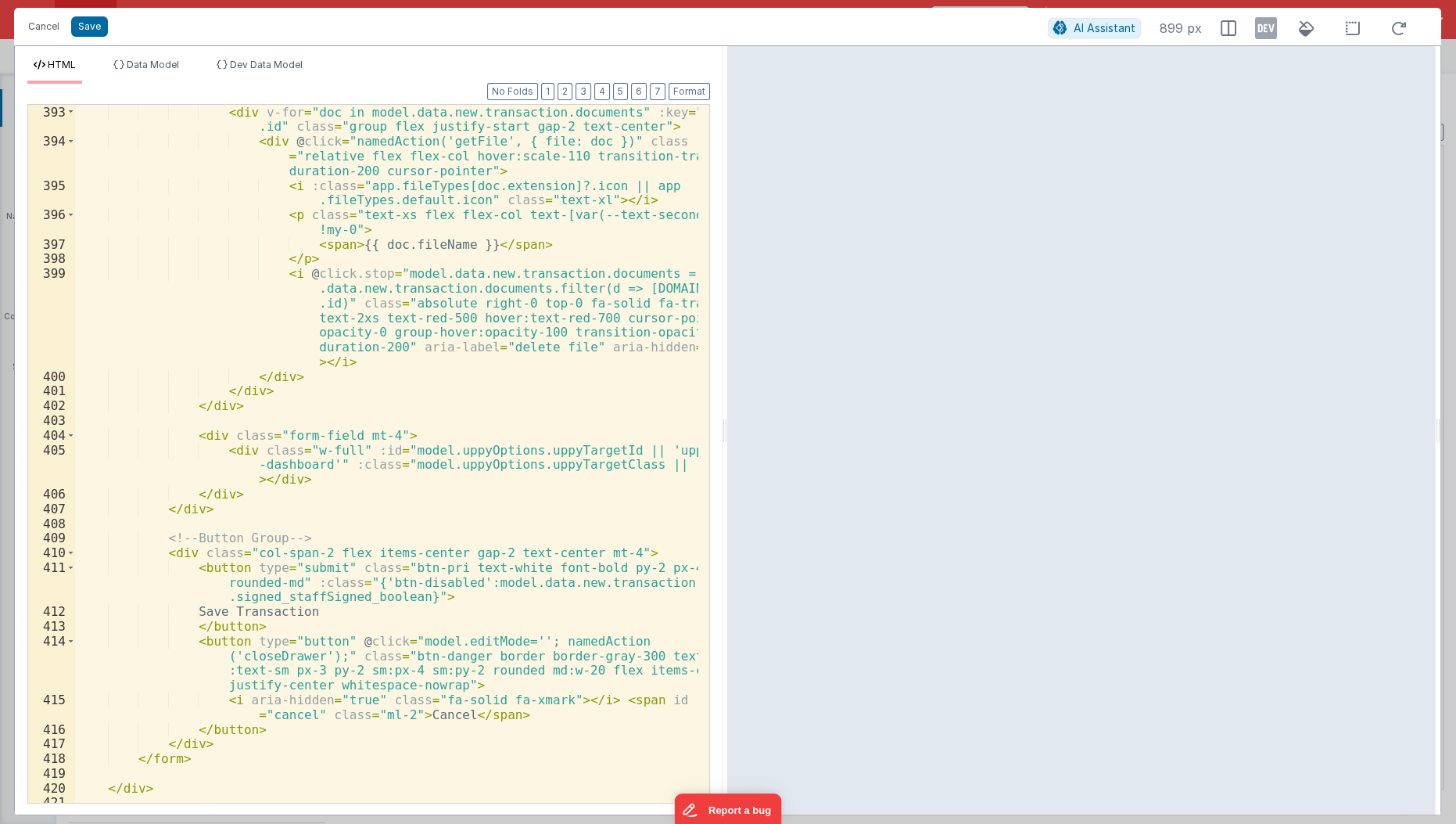
scroll to position [2195, 0]
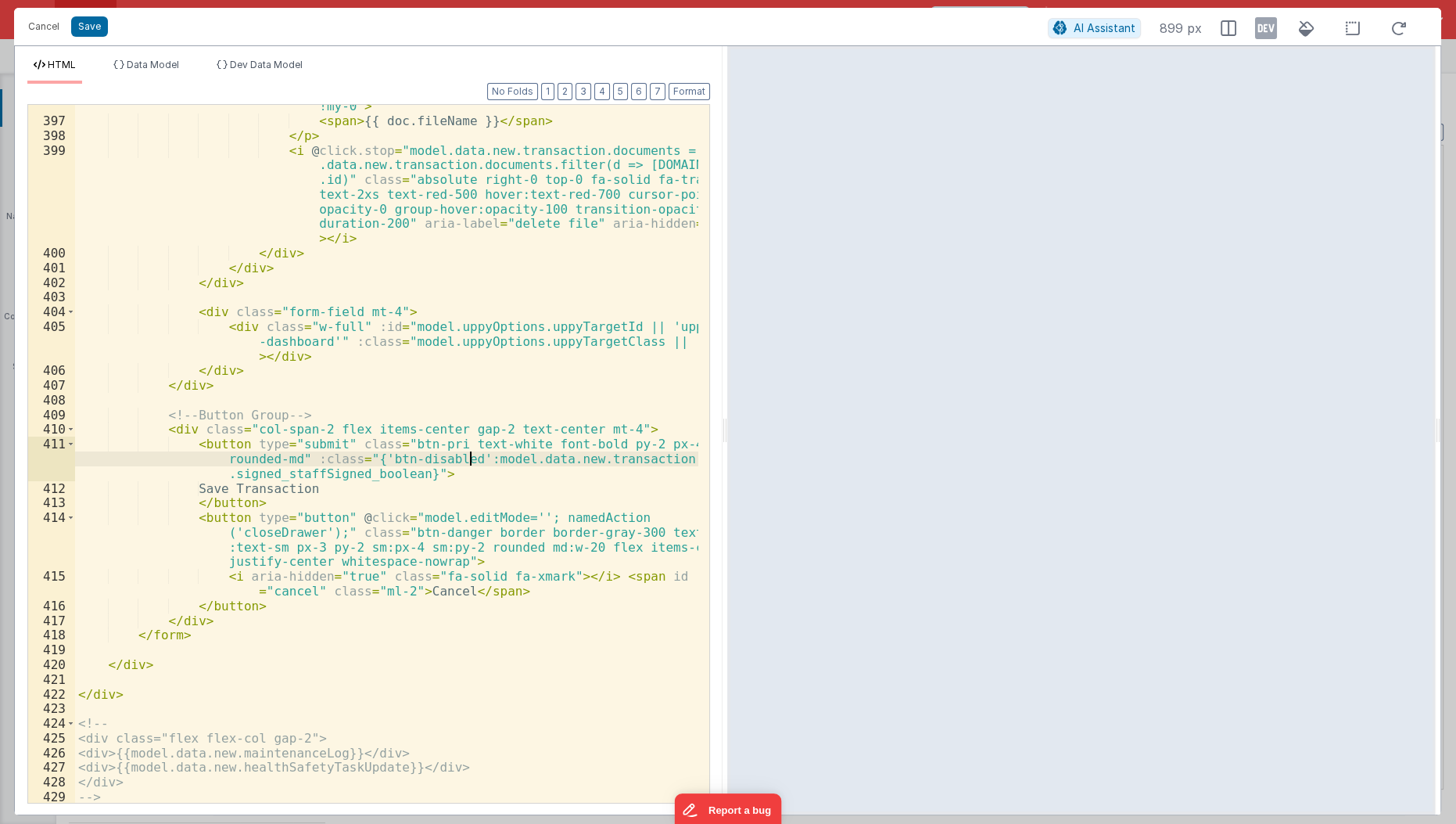
click at [470, 460] on div "< p class = "text-xs flex flex-col text-[var(--text-secondary)] !my-0" > < span…" at bounding box center [388, 455] width 625 height 743
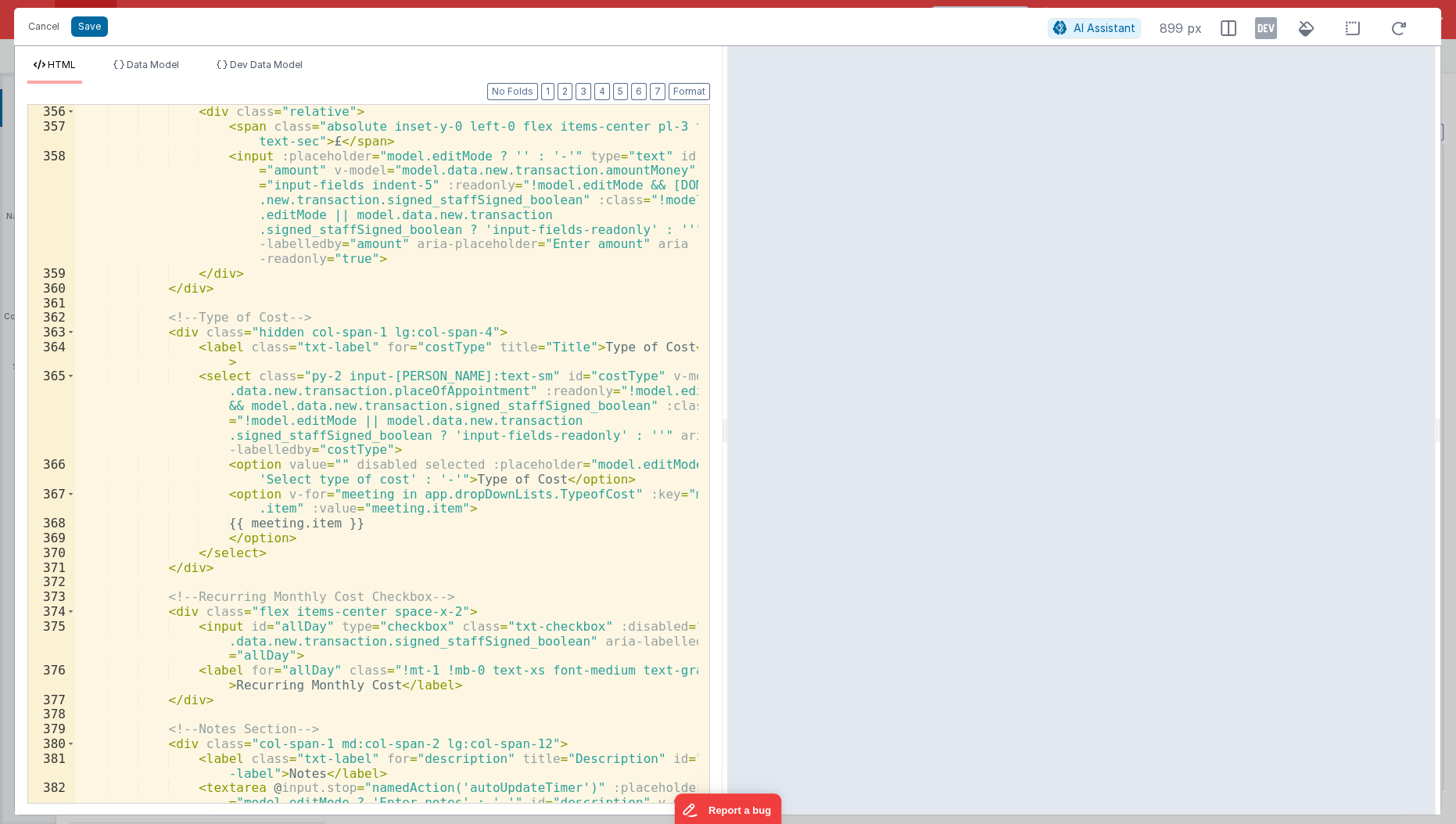
scroll to position [1234, 0]
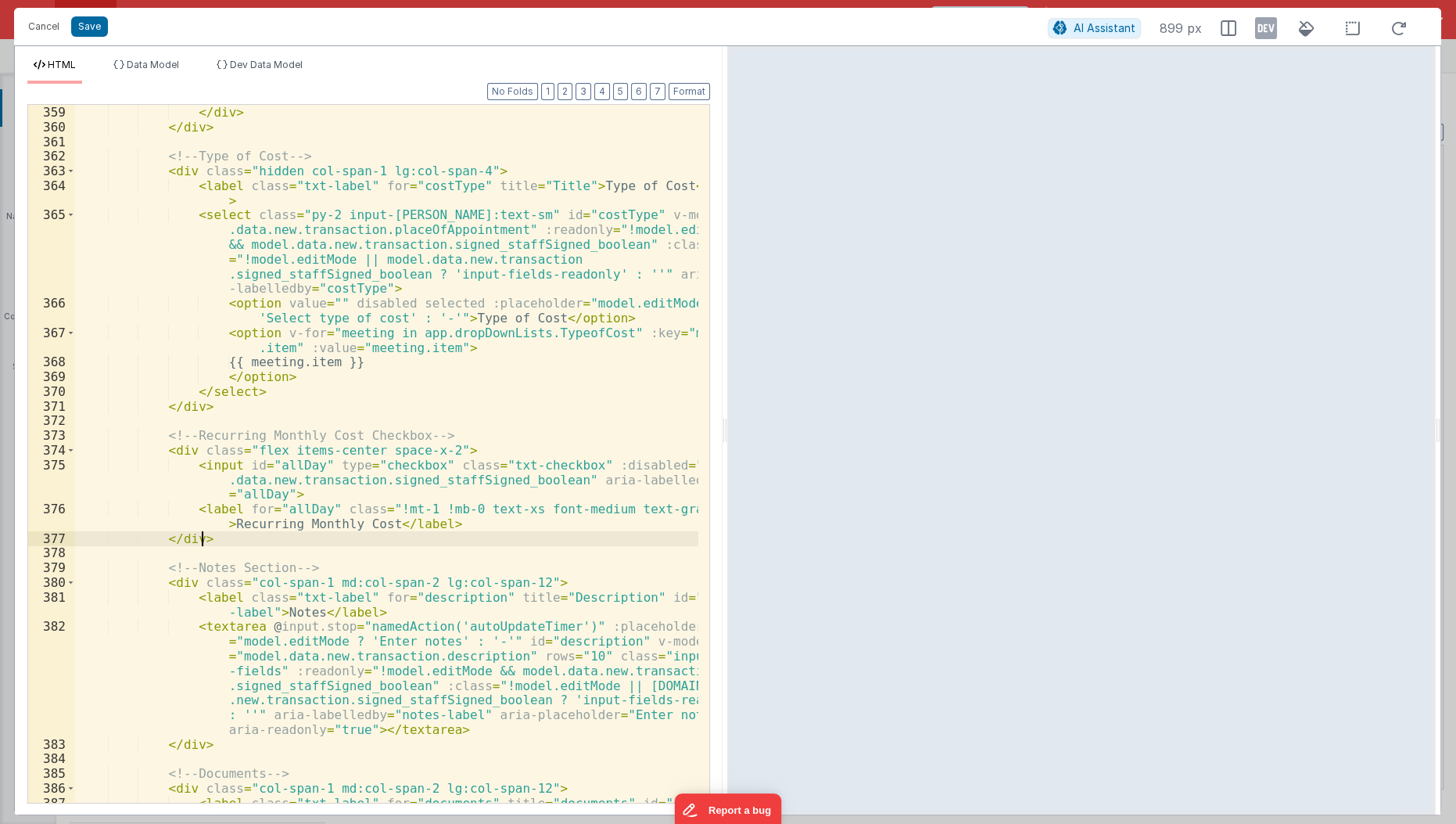
click at [431, 542] on div "</ div > </ div > <!-- Type of Cost --> < div class = "hidden col-span-1 lg:col…" at bounding box center [388, 476] width 625 height 743
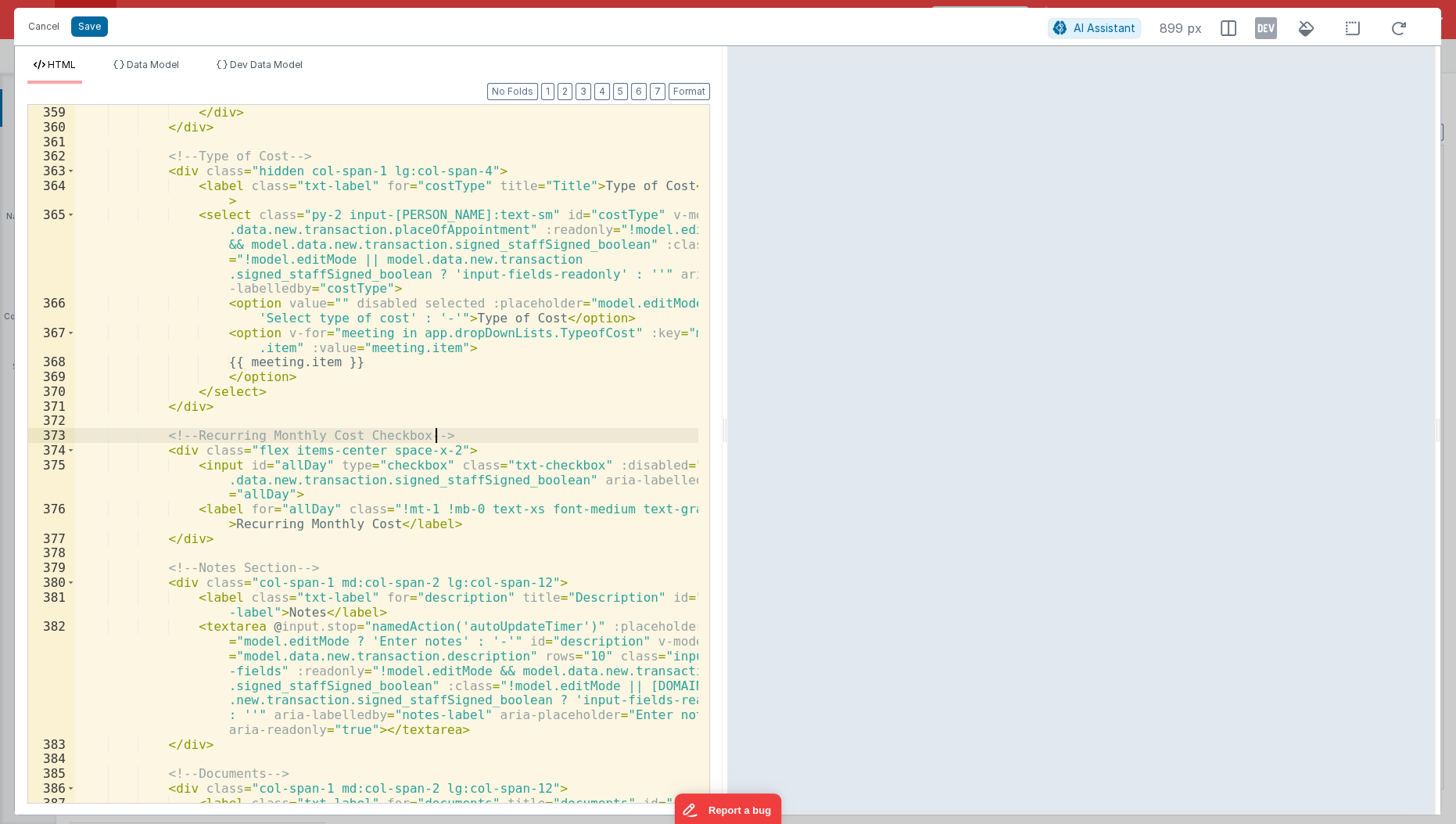
click at [583, 430] on div "</ div > </ div > <!-- Type of Cost --> < div class = "hidden col-span-1 lg:col…" at bounding box center [388, 476] width 625 height 743
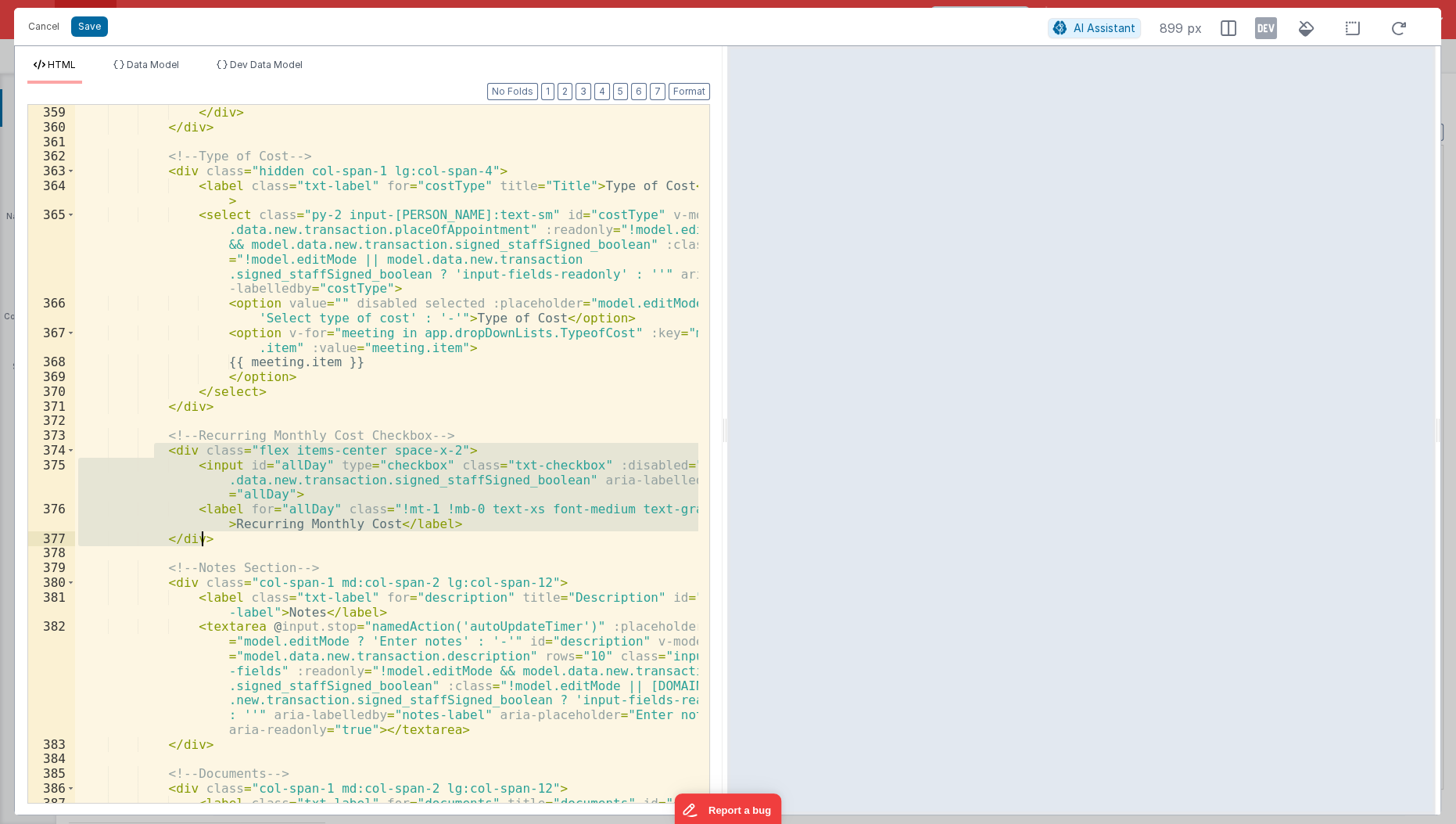
drag, startPoint x: 156, startPoint y: 444, endPoint x: 233, endPoint y: 535, distance: 119.2
click at [233, 535] on div "</ div > </ div > <!-- Type of Cost --> < div class = "hidden col-span-1 lg:col…" at bounding box center [388, 476] width 625 height 743
click at [233, 535] on div "</ div > </ div > <!-- Type of Cost --> < div class = "hidden col-span-1 lg:col…" at bounding box center [387, 453] width 623 height 698
drag, startPoint x: 235, startPoint y: 539, endPoint x: 153, endPoint y: 456, distance: 116.7
click at [153, 456] on div "</ div > </ div > <!-- Type of Cost --> < div class = "hidden col-span-1 lg:col…" at bounding box center [388, 476] width 625 height 743
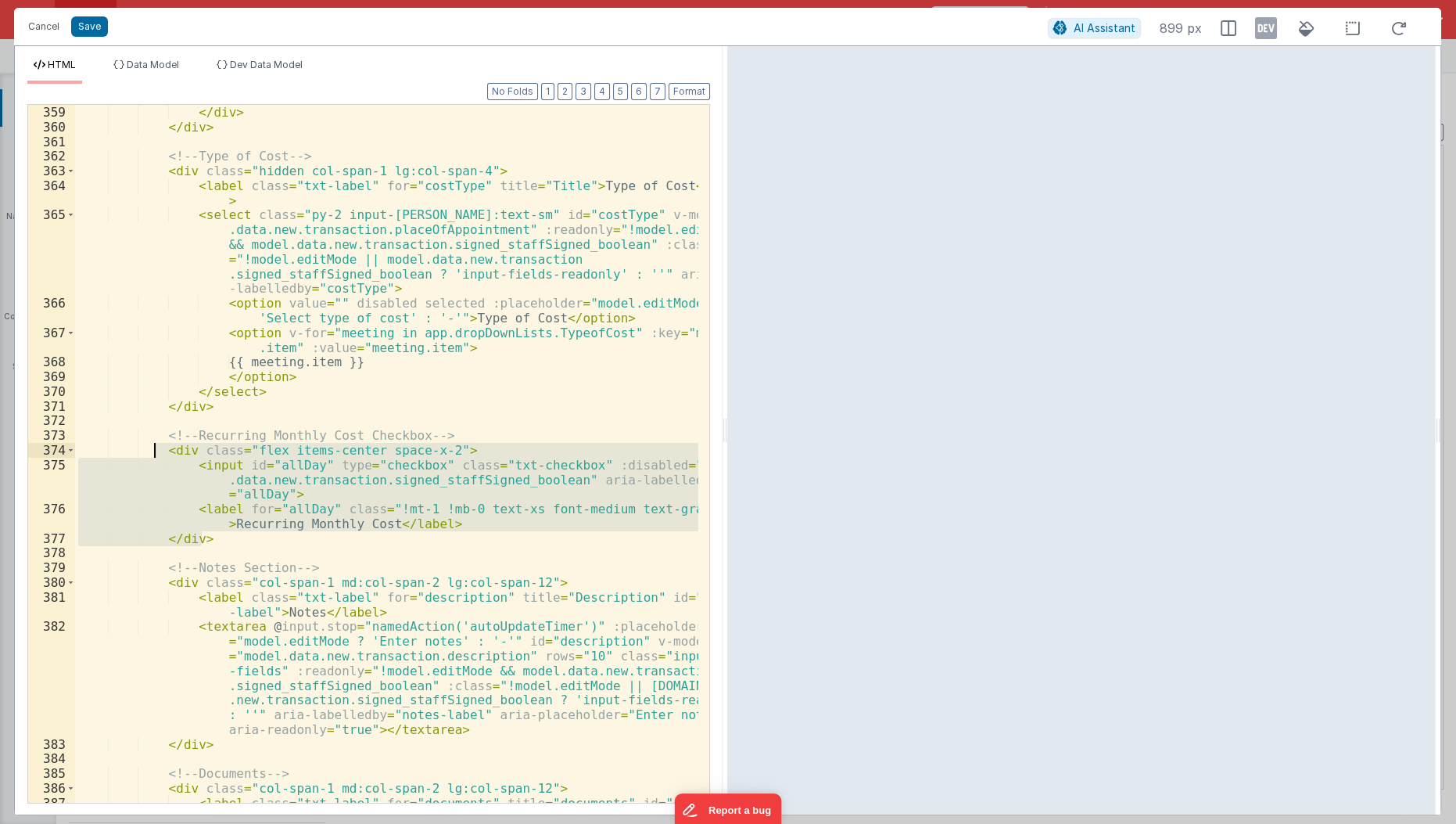
click at [653, 460] on div "</ div > </ div > <!-- Type of Cost --> < div class = "hidden col-span-1 lg:col…" at bounding box center [387, 453] width 623 height 698
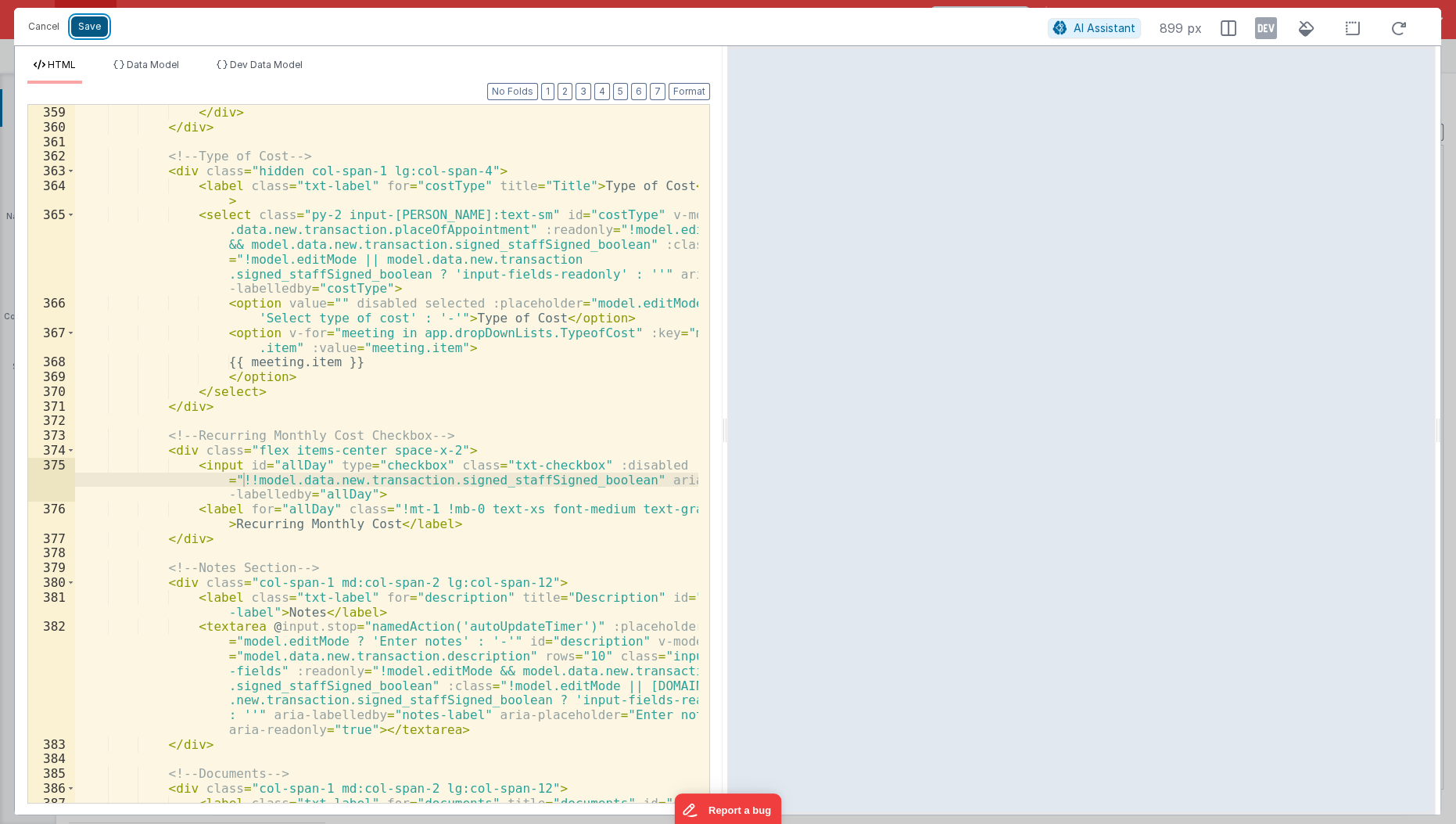
click at [91, 23] on button "Save" at bounding box center [89, 26] width 36 height 20
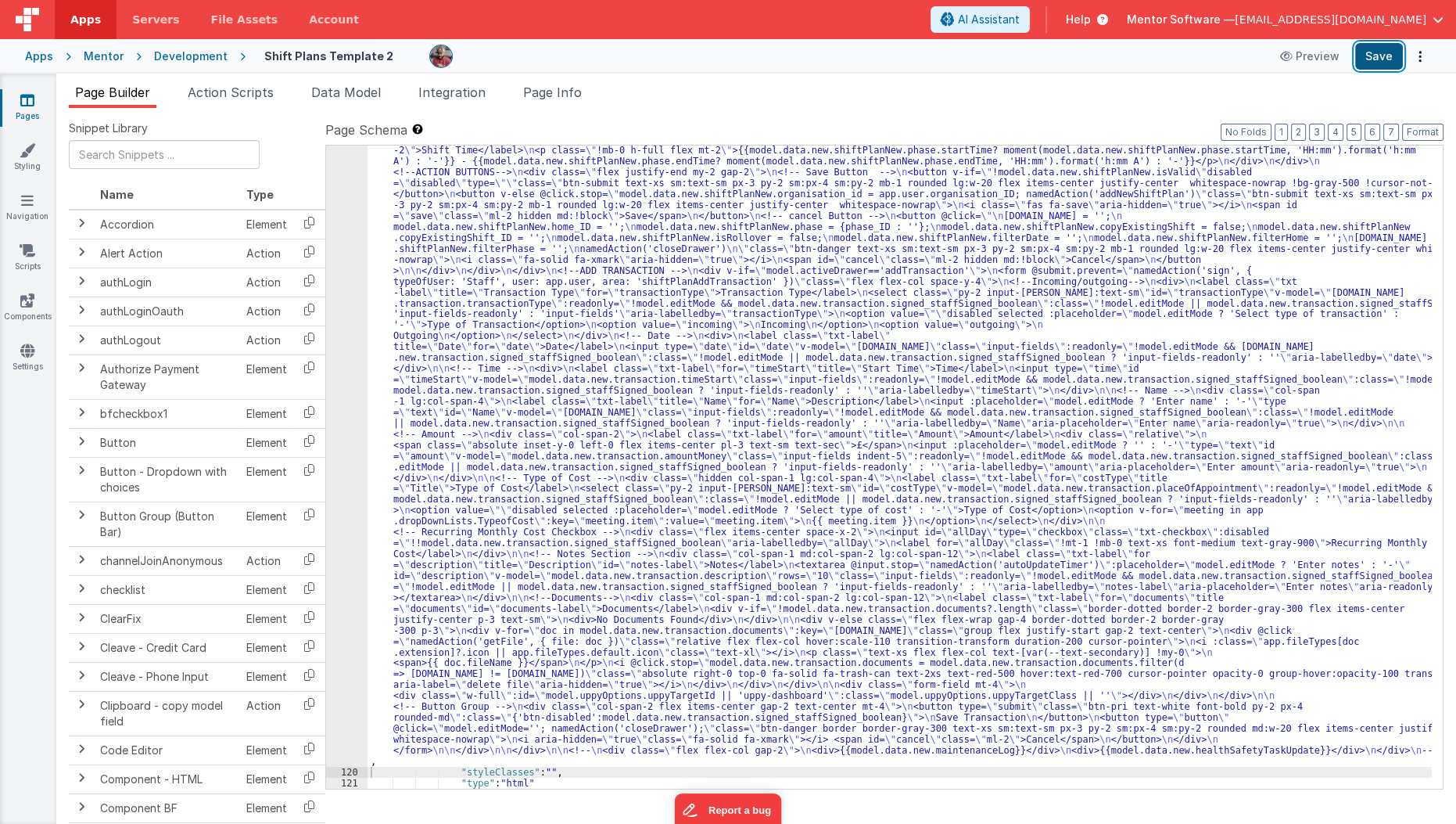
click at [1391, 64] on button "Save" at bounding box center [1379, 56] width 48 height 27
click at [20, 96] on icon at bounding box center [27, 100] width 14 height 15
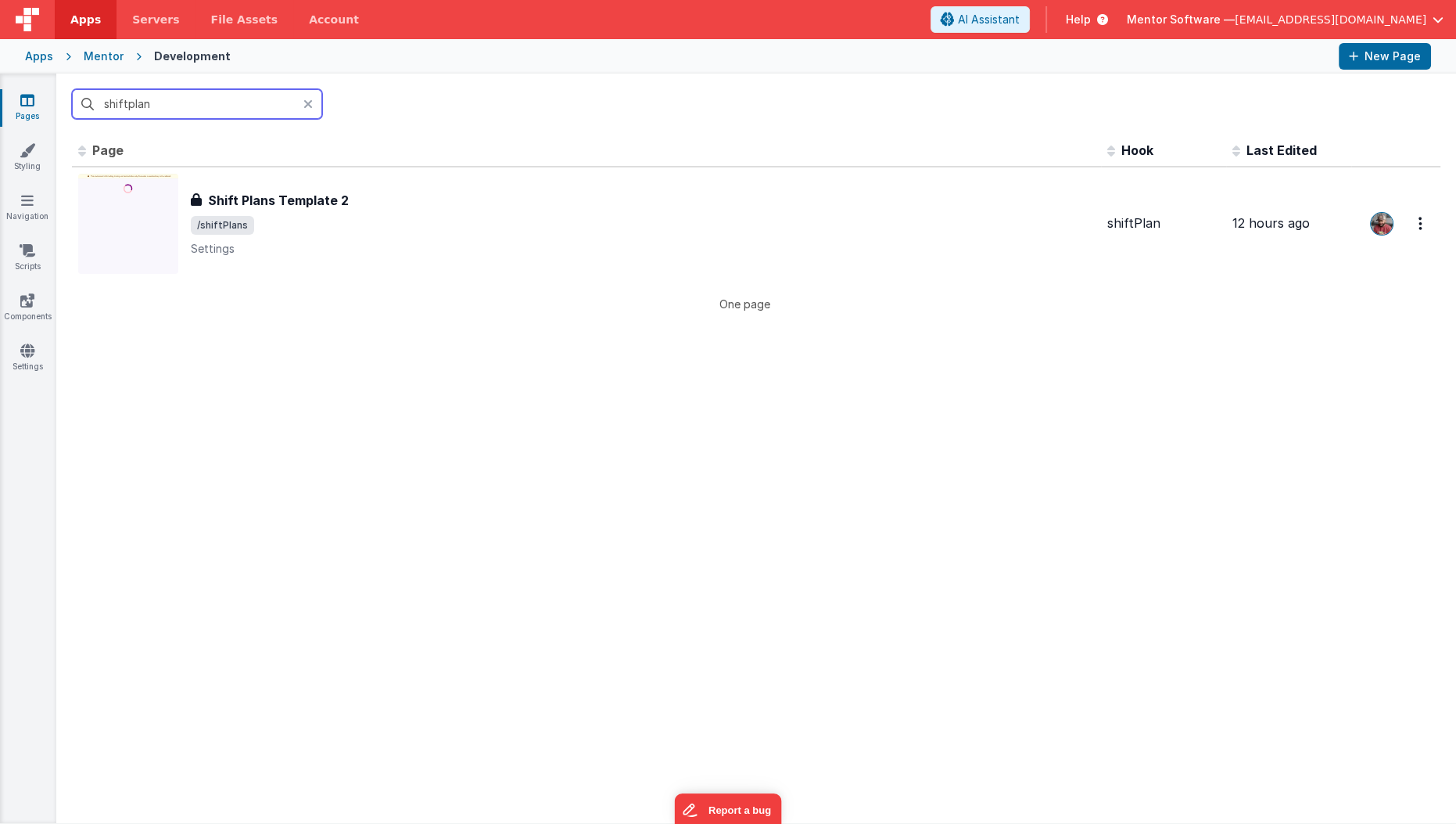
click at [149, 104] on input "shiftplan" at bounding box center [197, 104] width 250 height 30
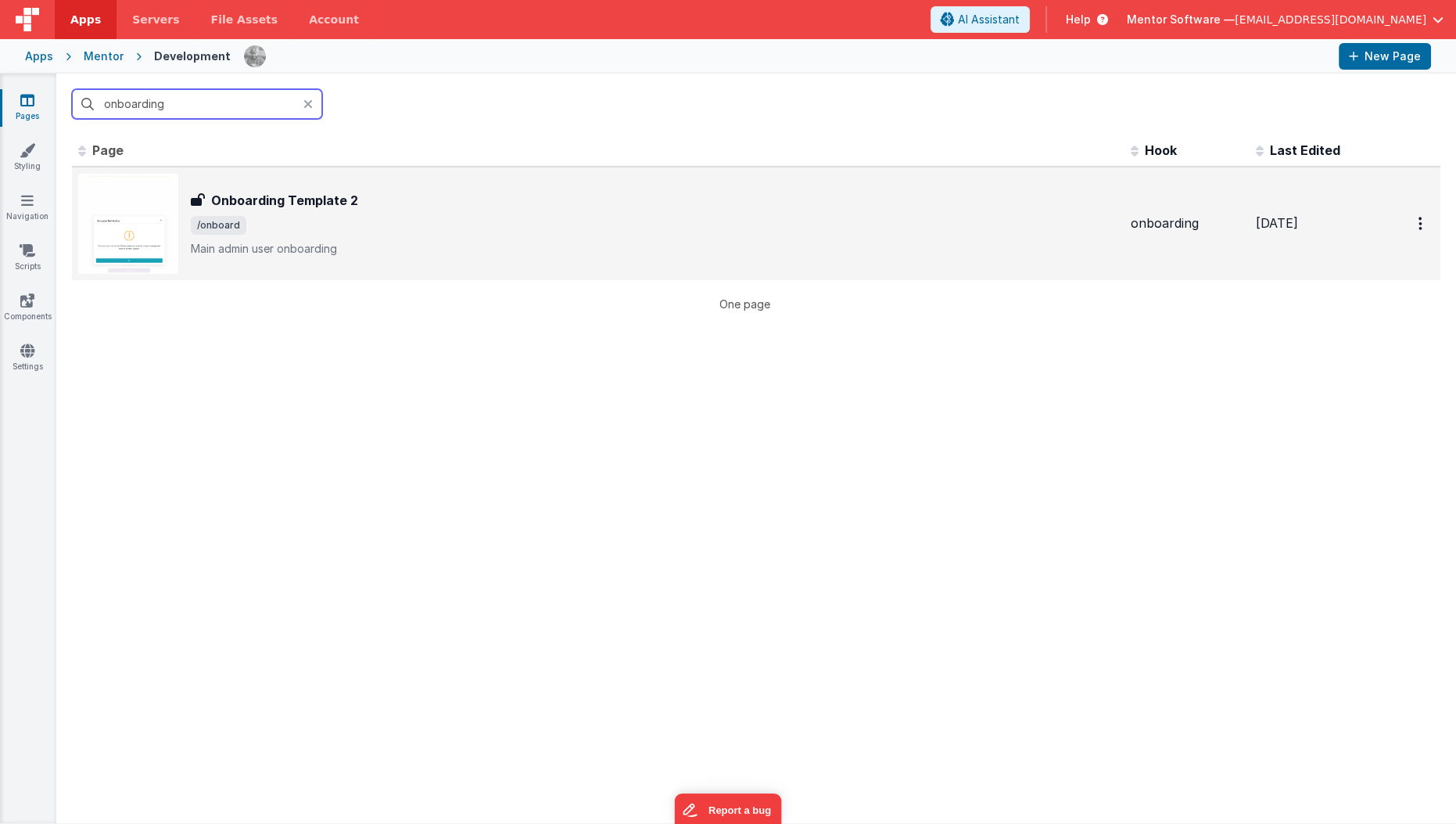
type input "onboarding"
click at [352, 223] on span "/onboard" at bounding box center [655, 225] width 928 height 19
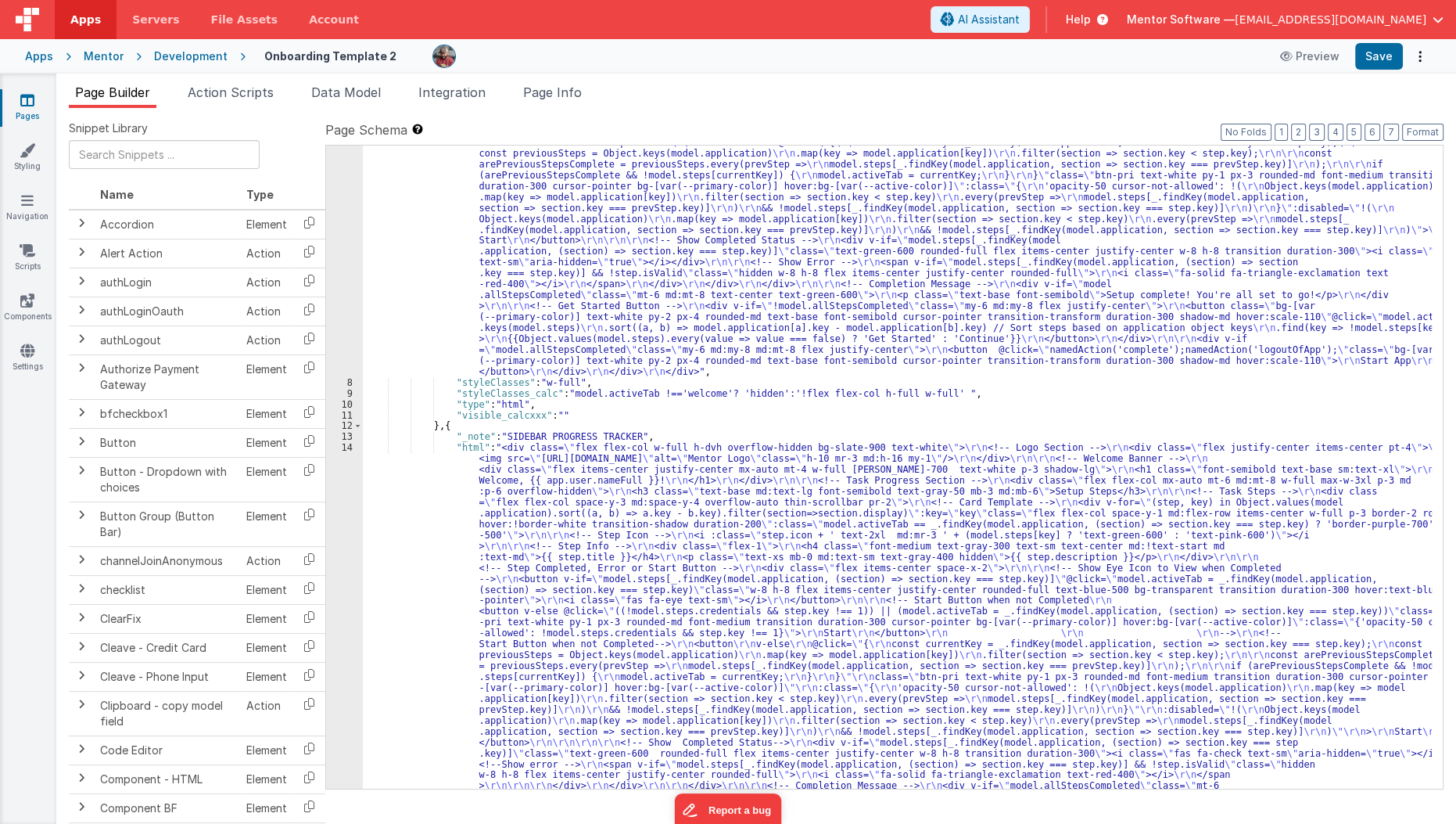
scroll to position [270, 0]
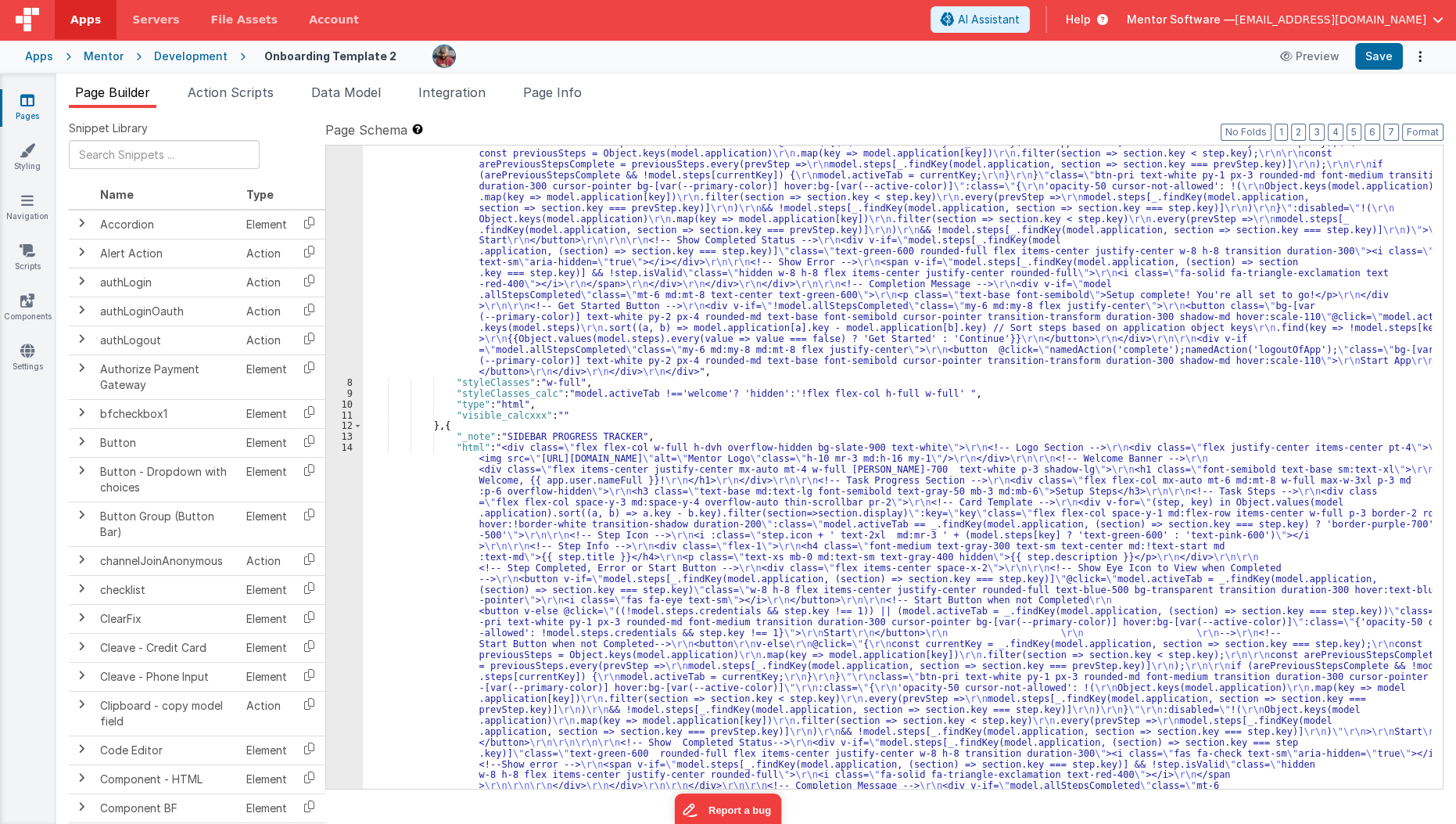
click at [550, 292] on div ""html" : "<div class= \" flex flex-col w-full h-dvh overflow-hidden bg-[var(--b…" at bounding box center [898, 693] width 1070 height 1504
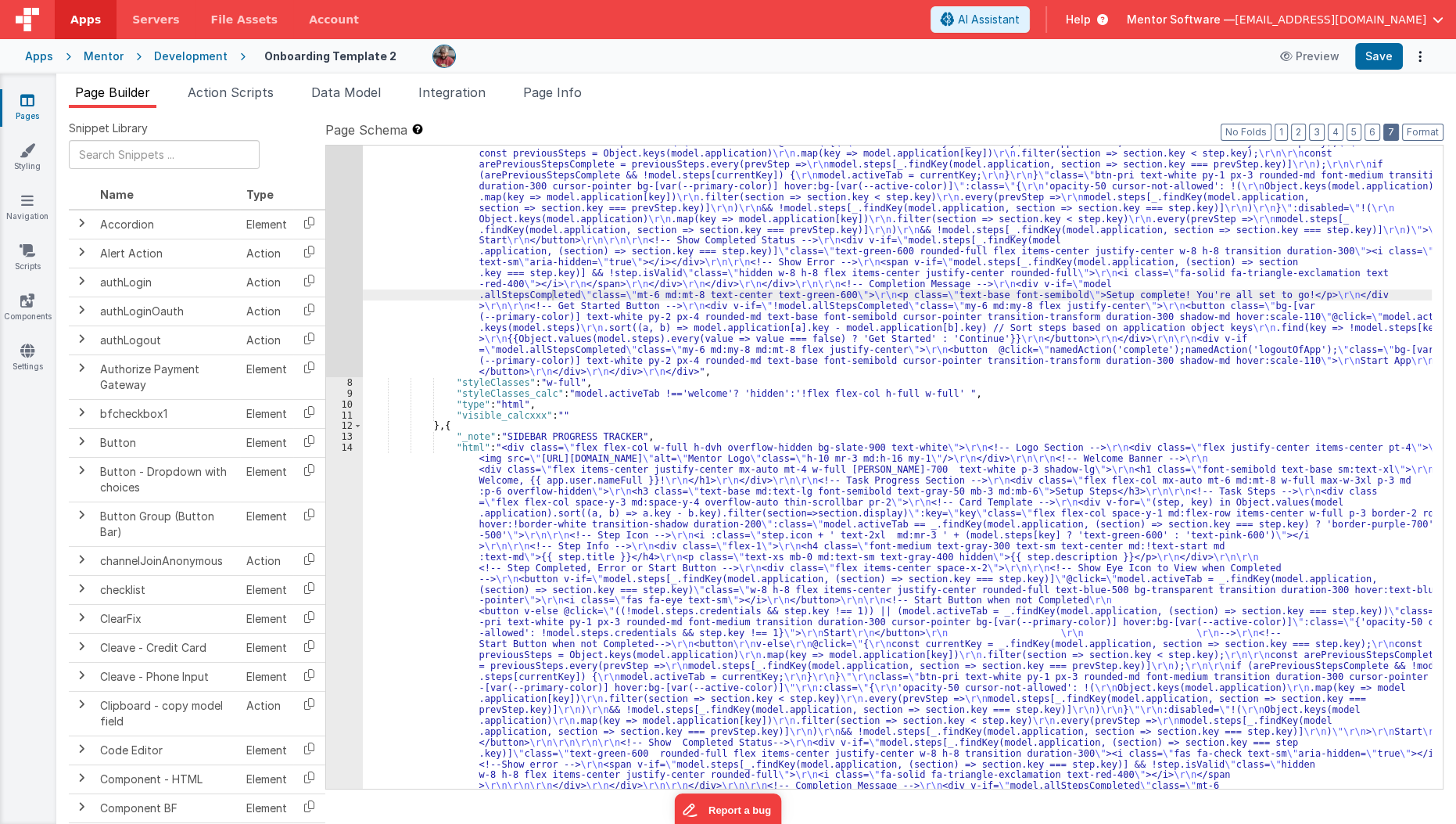
click at [1391, 136] on button "7" at bounding box center [1390, 132] width 15 height 17
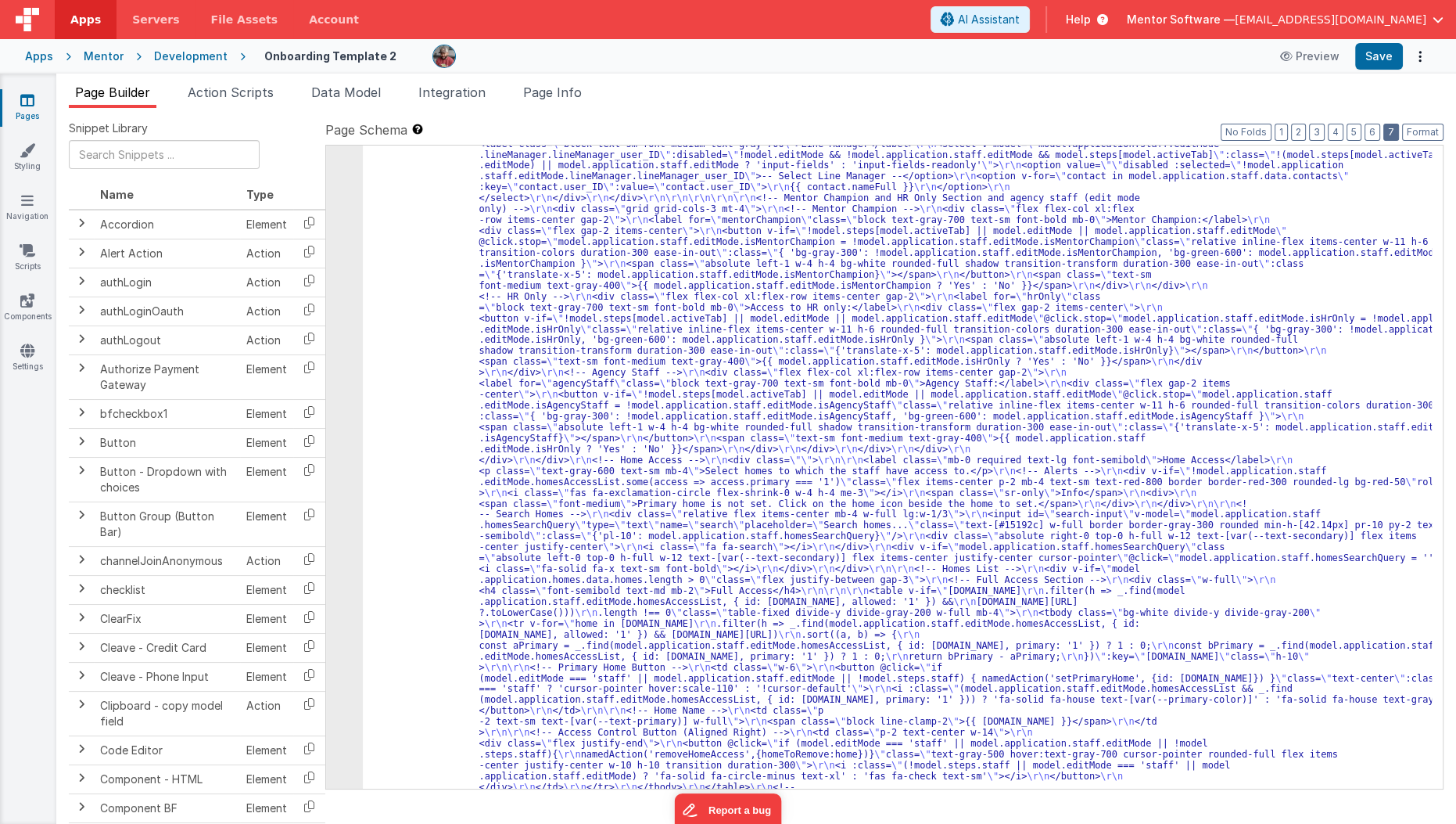
scroll to position [5287, 0]
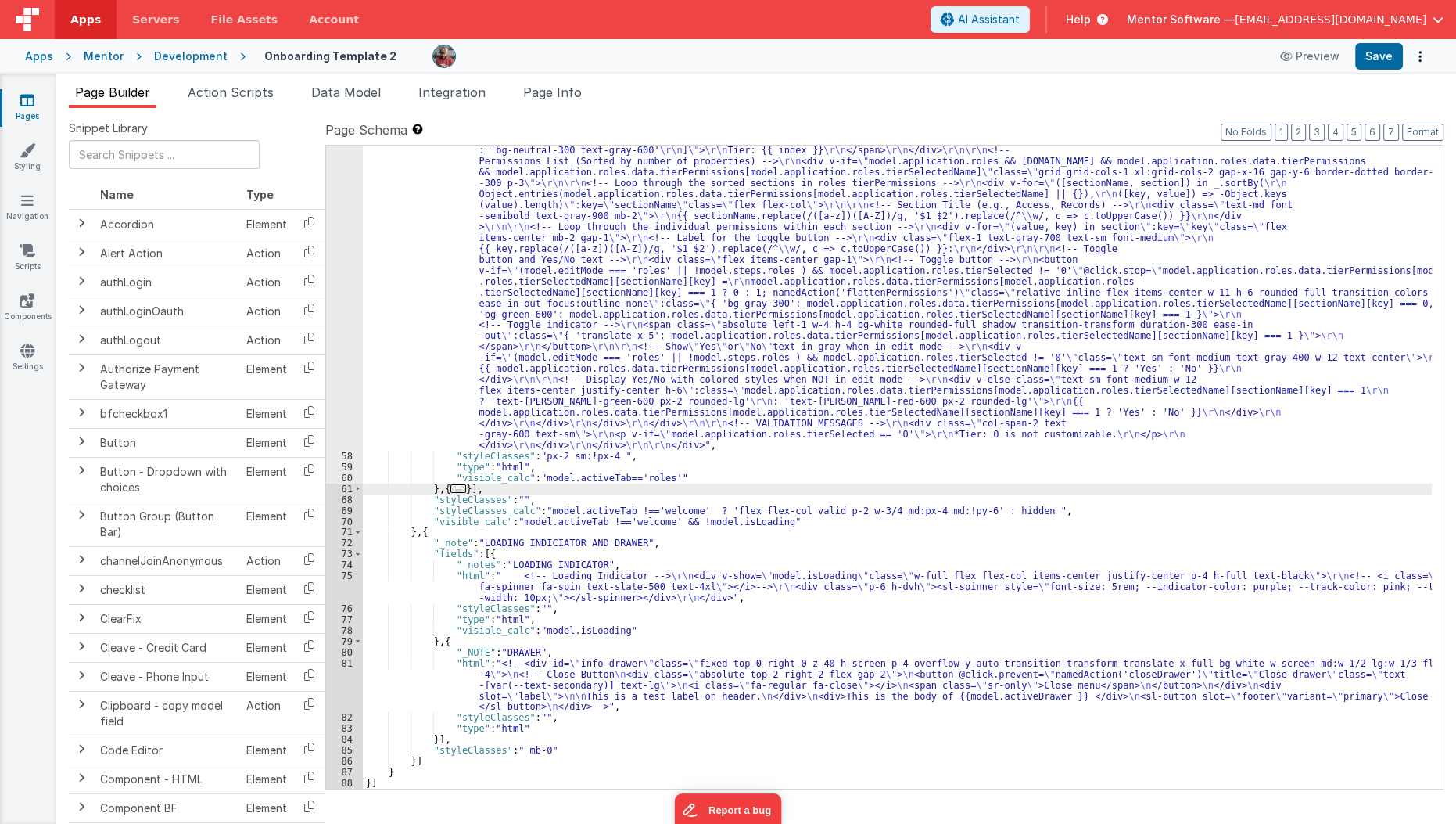
click at [454, 484] on span "..." at bounding box center [458, 488] width 15 height 9
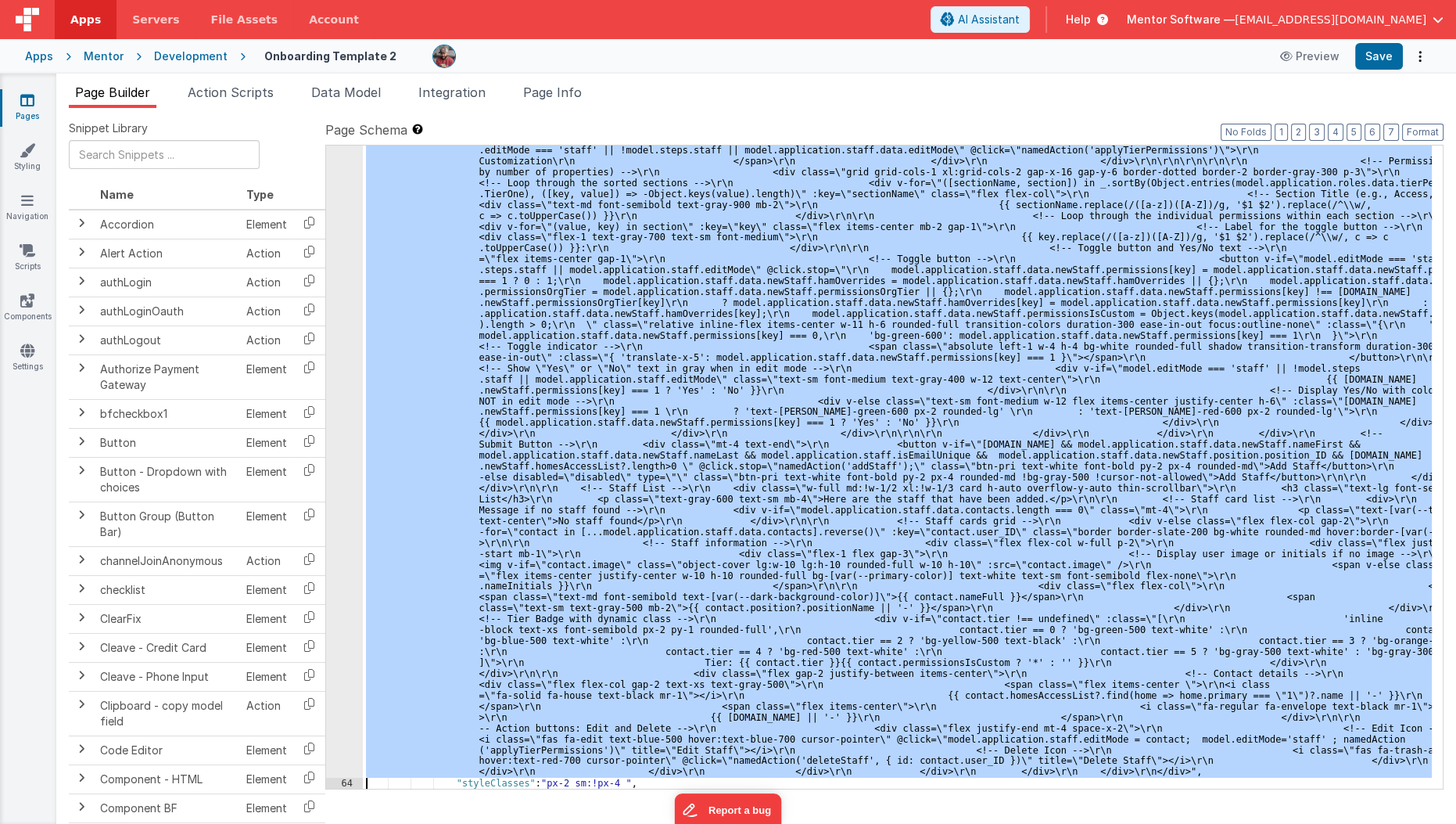
scroll to position [8264, 0]
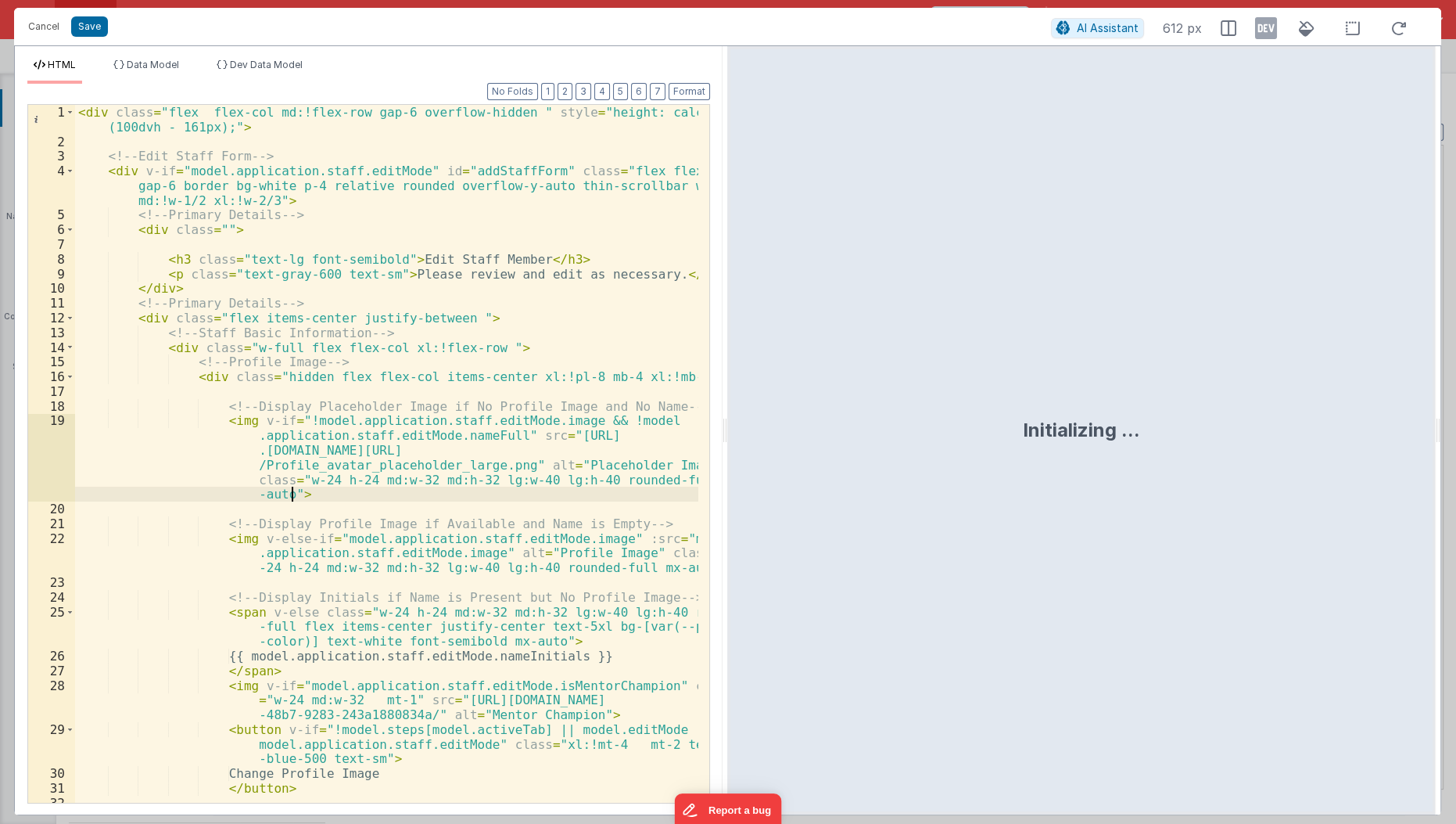
click at [405, 486] on div "< div class = "flex flex-col md:!flex-row gap-6 overflow-hidden " style = "heig…" at bounding box center [388, 476] width 625 height 743
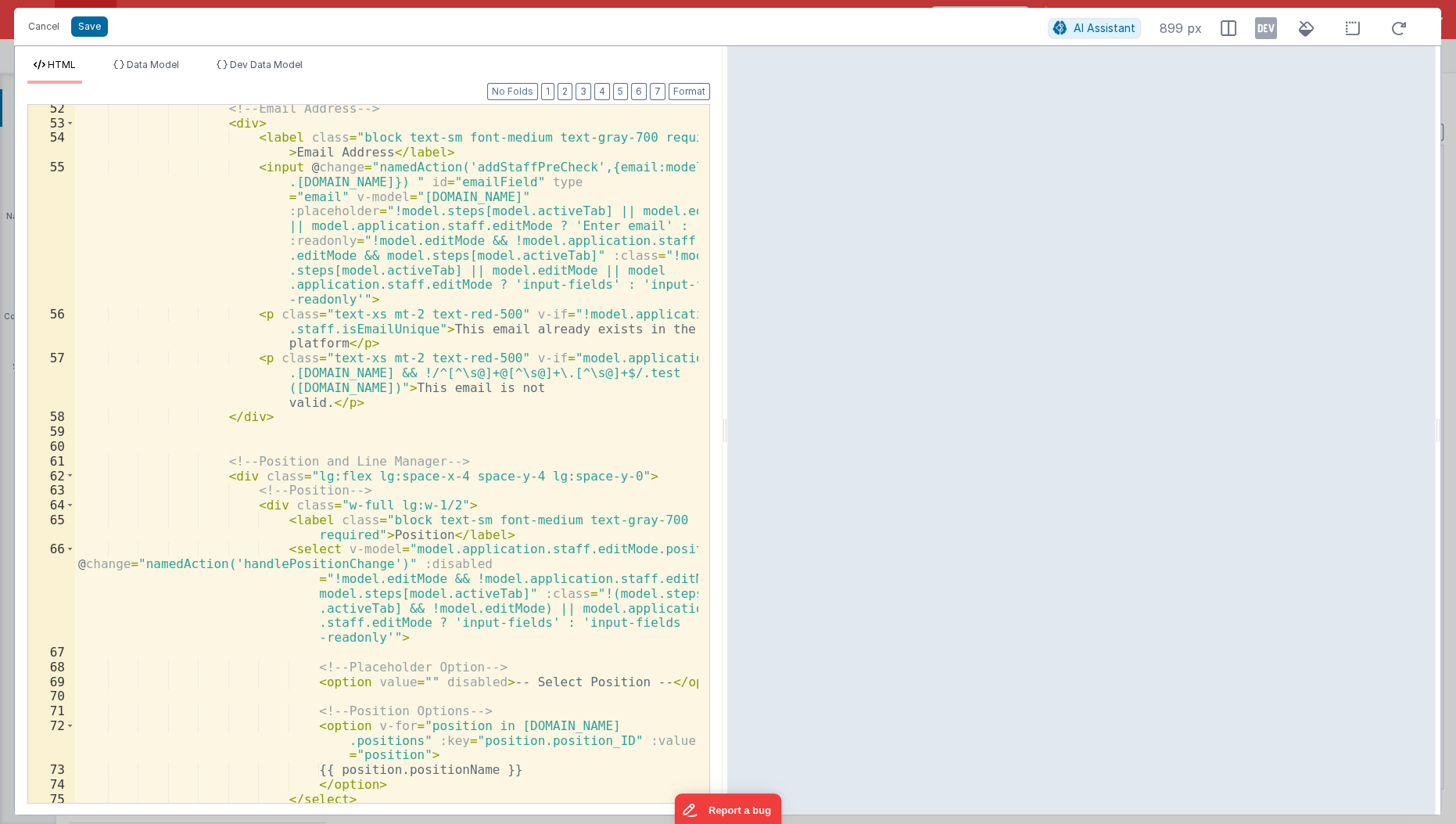
scroll to position [1417, 0]
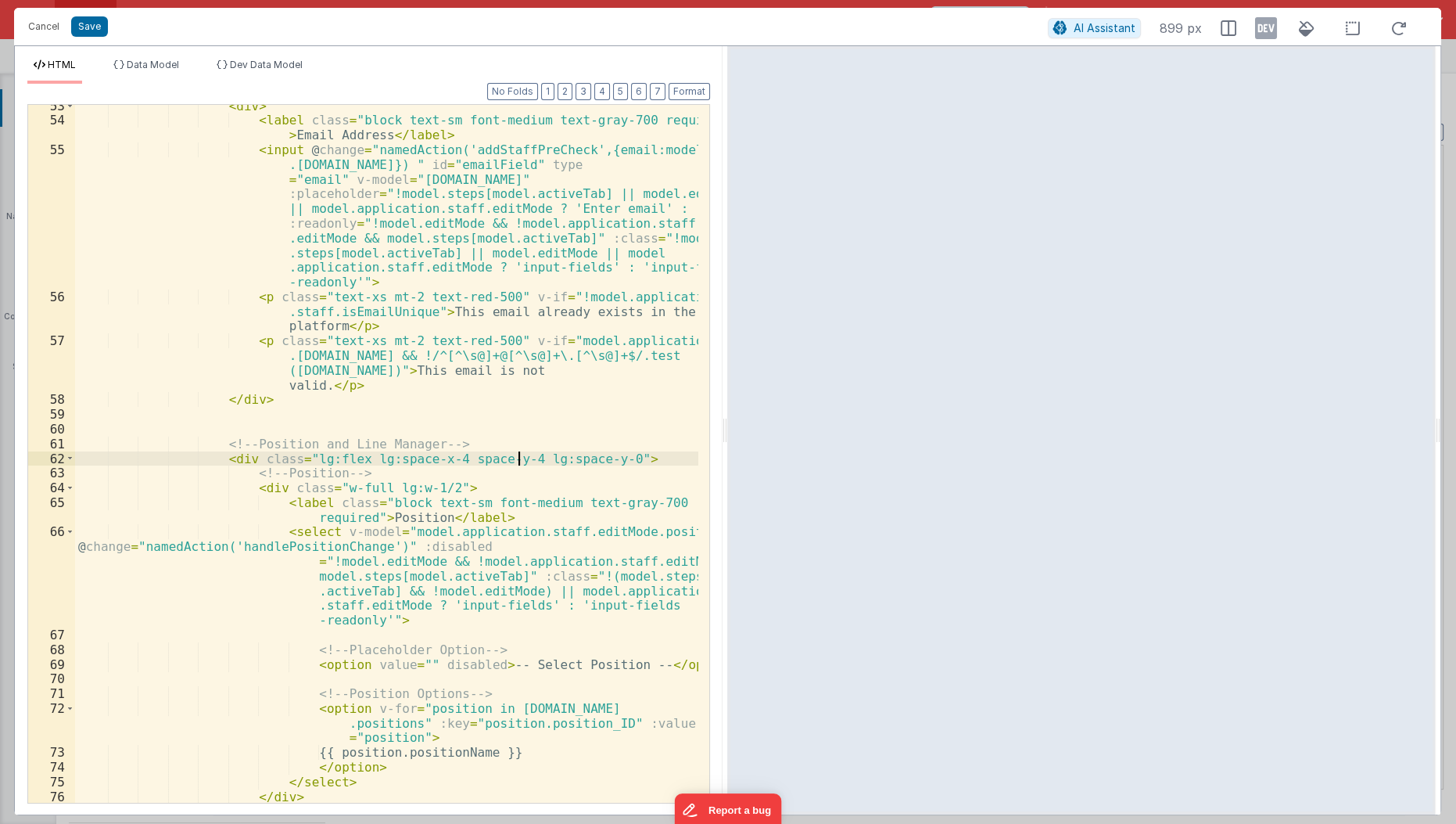
click at [519, 463] on div "< div > < label class = "block text-sm font-medium text-gray-700 required" > Em…" at bounding box center [388, 463] width 625 height 729
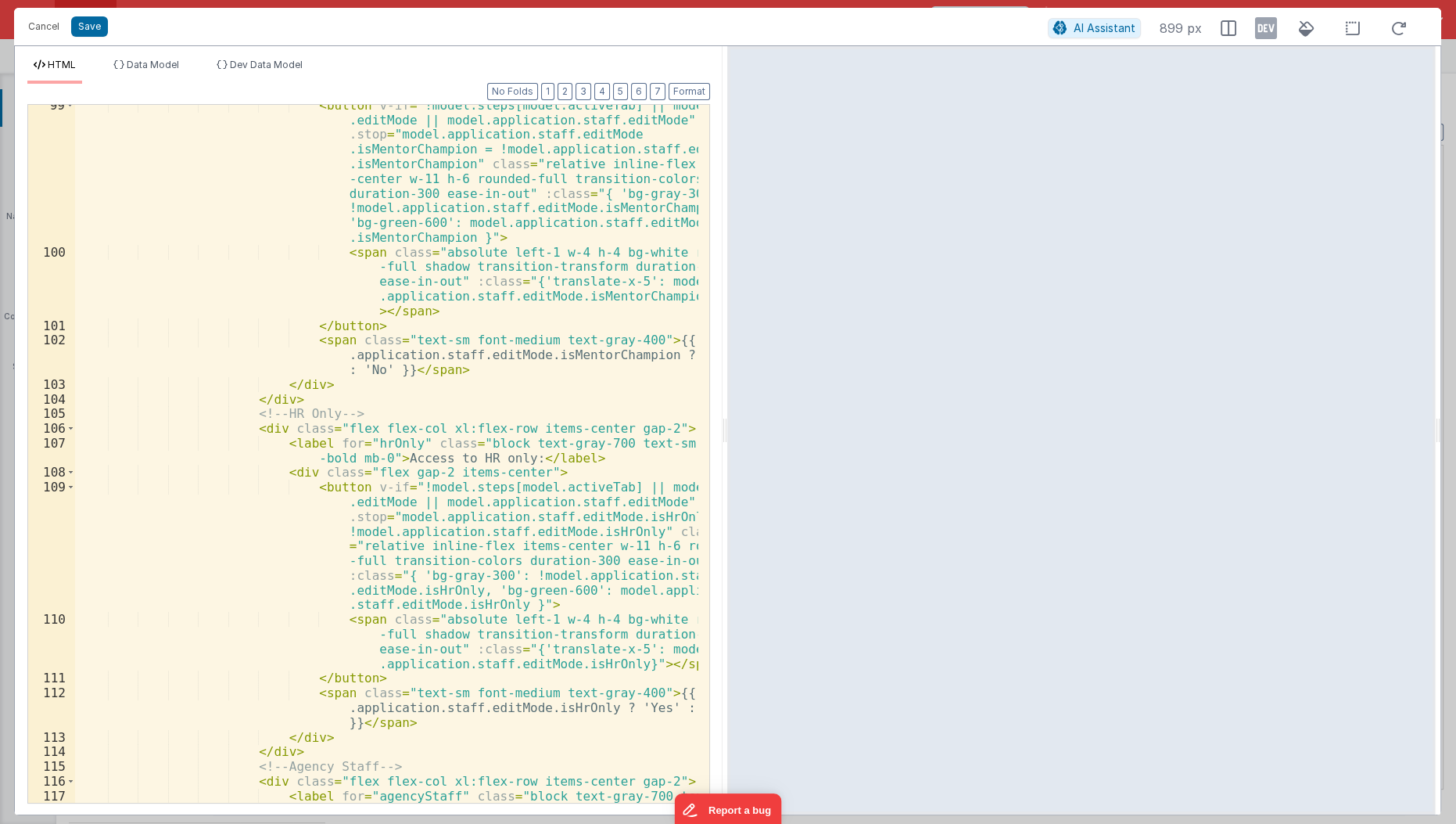
scroll to position [2671, 0]
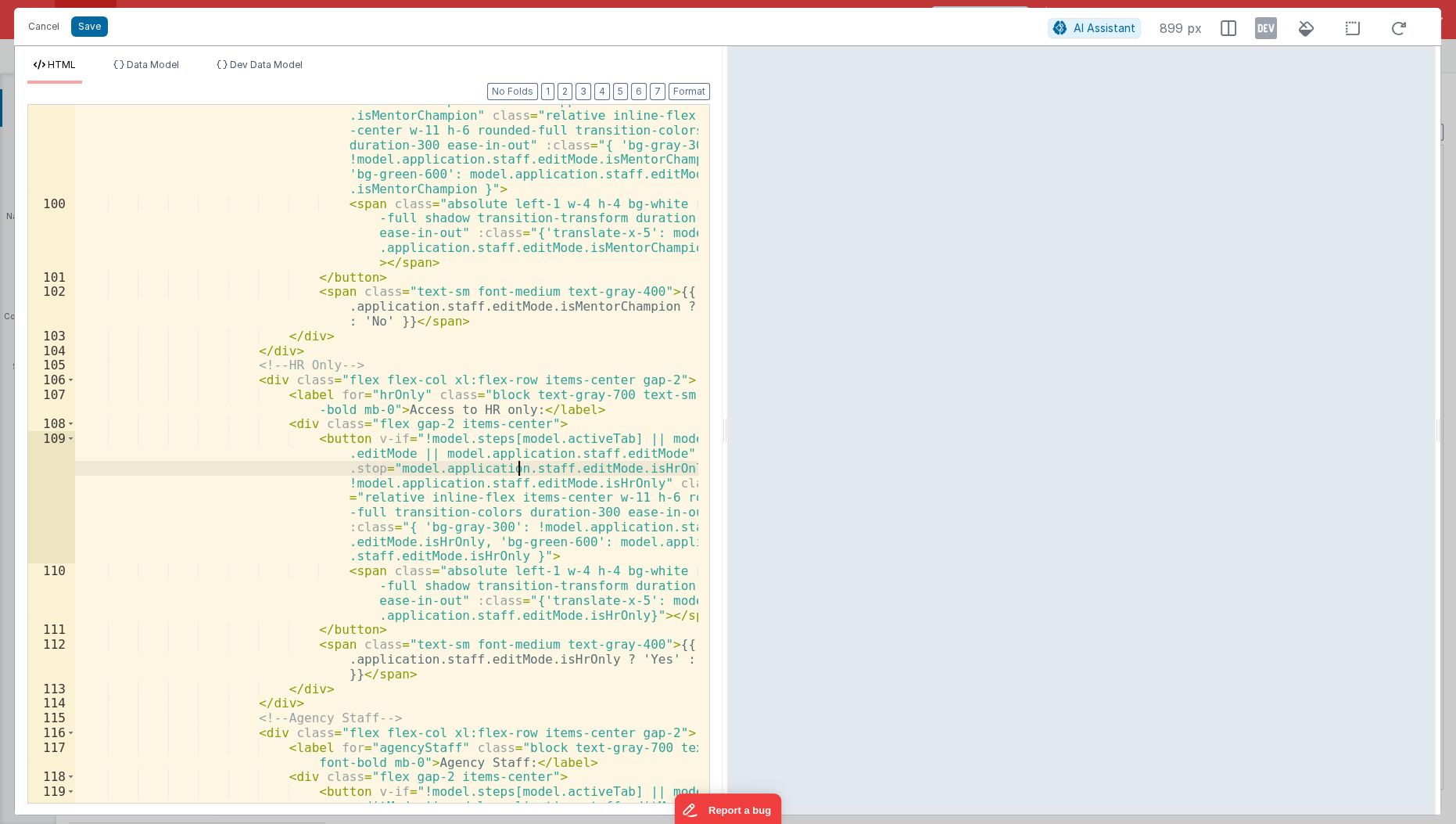
click at [519, 463] on div "< button v-if = "!model.steps[model.activeTab] || model .editMode || model.appl…" at bounding box center [388, 538] width 625 height 979
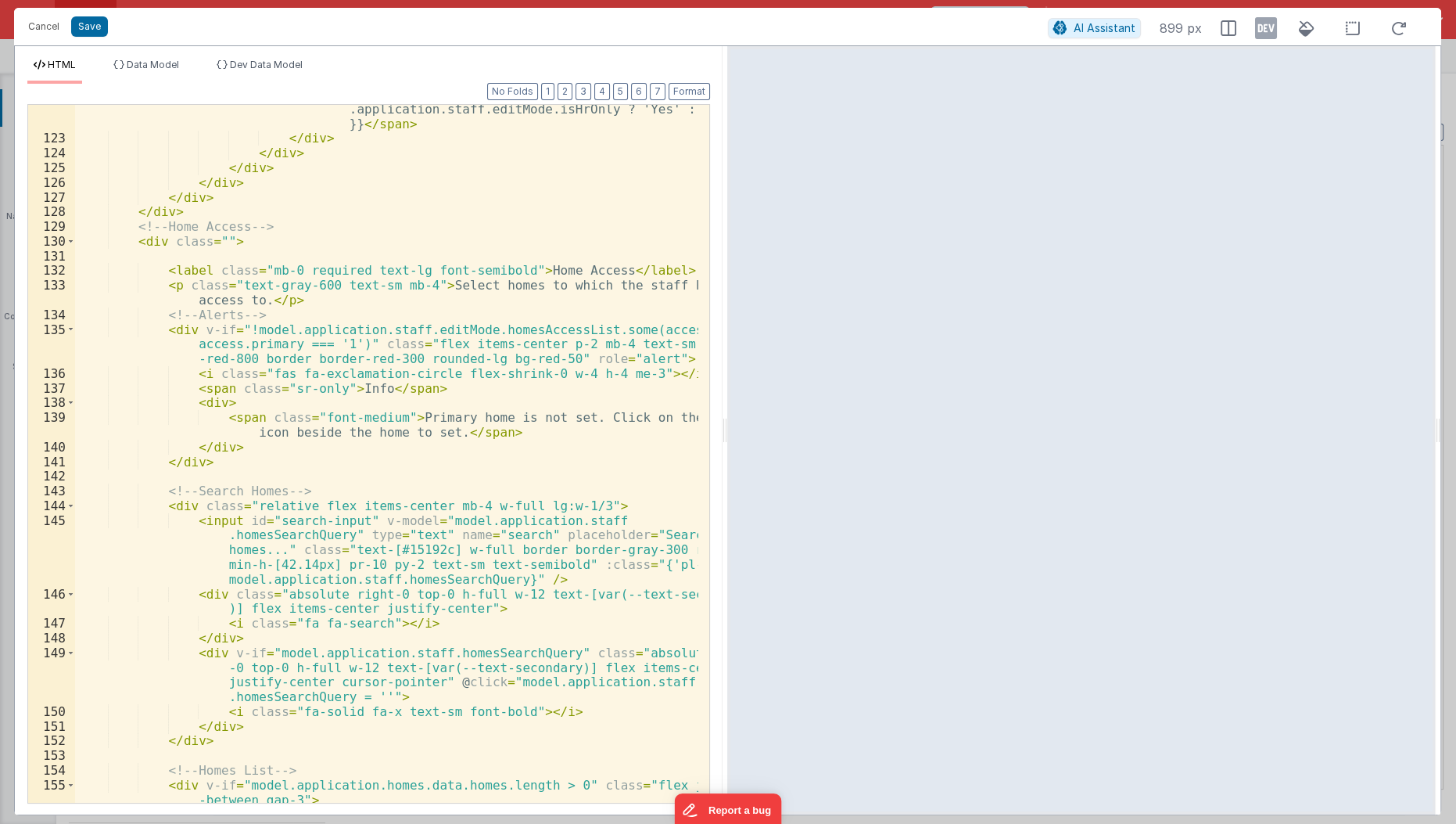
scroll to position [3691, 0]
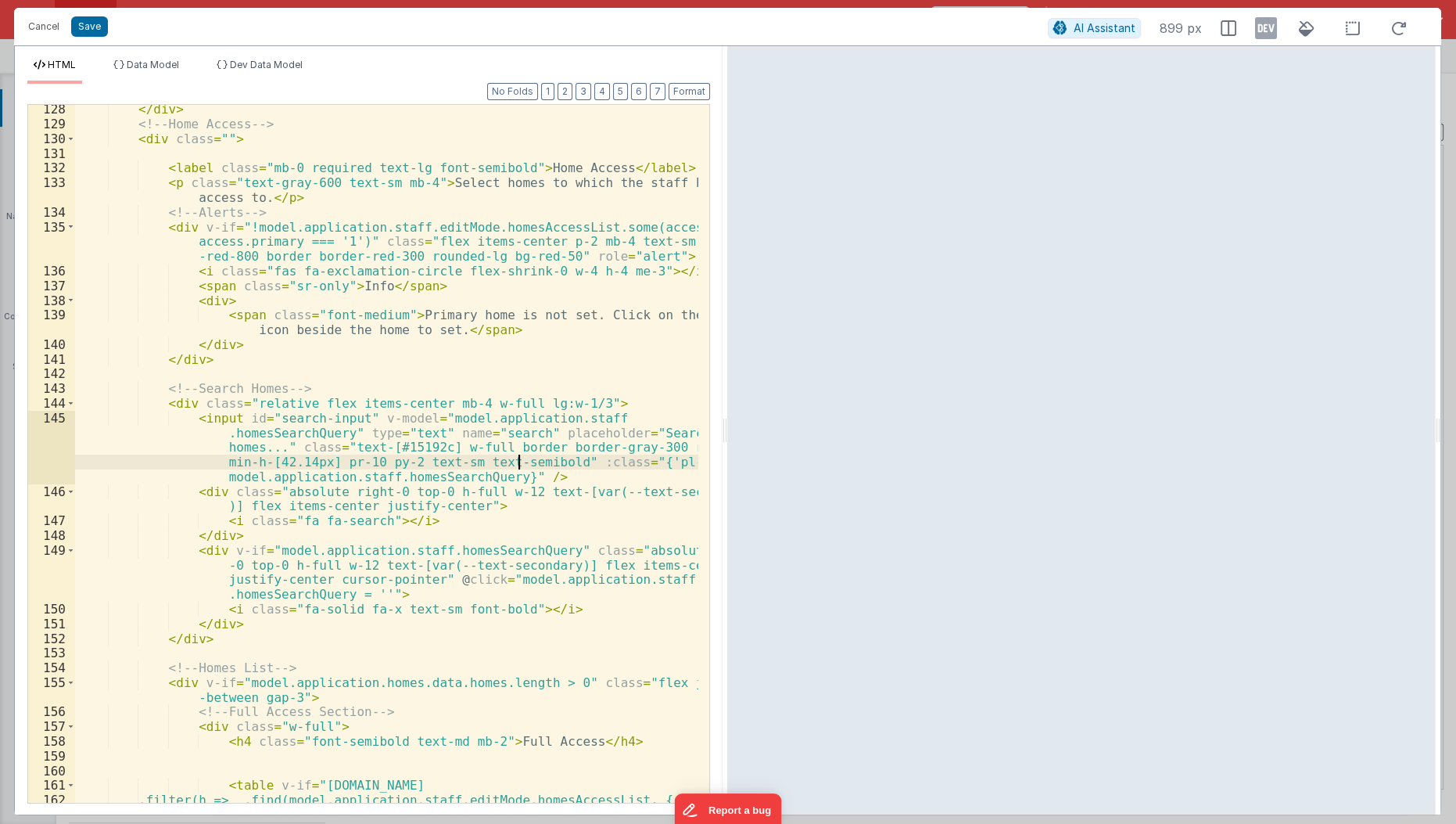
click at [519, 463] on div "</ div > <!-- Home Access --> < div class = "" > < label class = "mb-0 required…" at bounding box center [388, 474] width 625 height 743
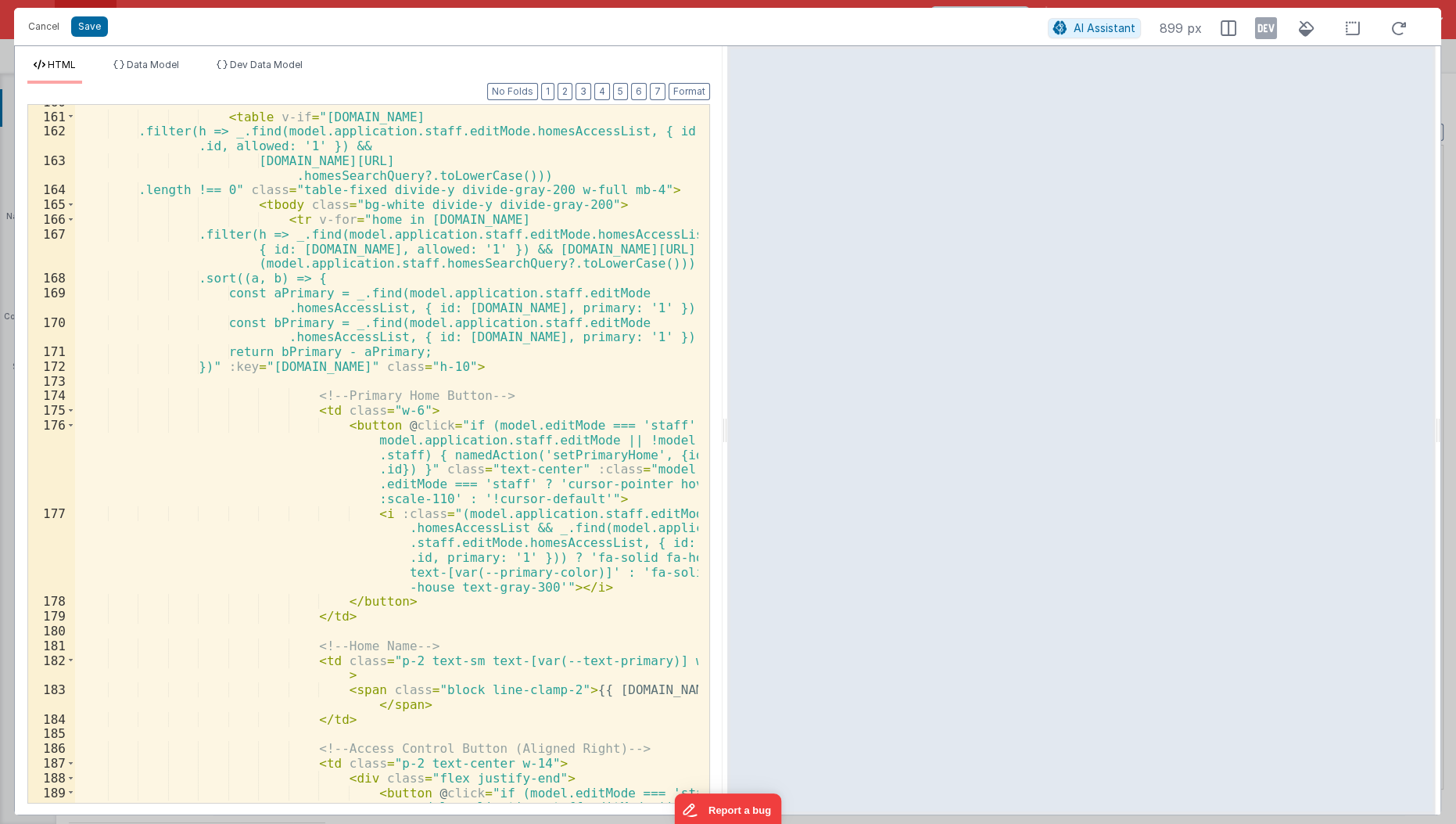
scroll to position [4369, 0]
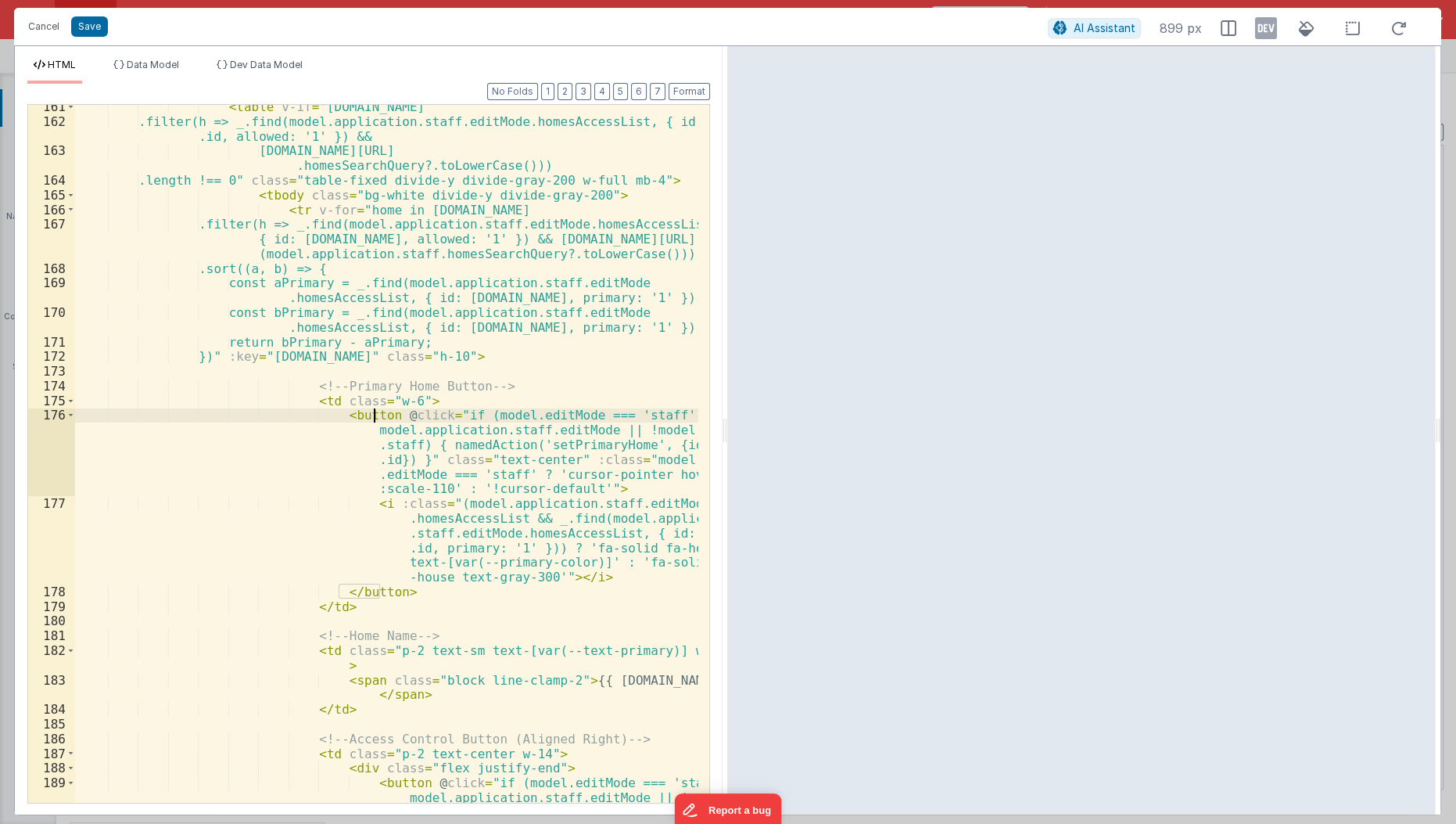
click at [374, 416] on div "< table v-if = "model.application.homes.data.homes .filter(h => _.find(model.ap…" at bounding box center [388, 478] width 625 height 758
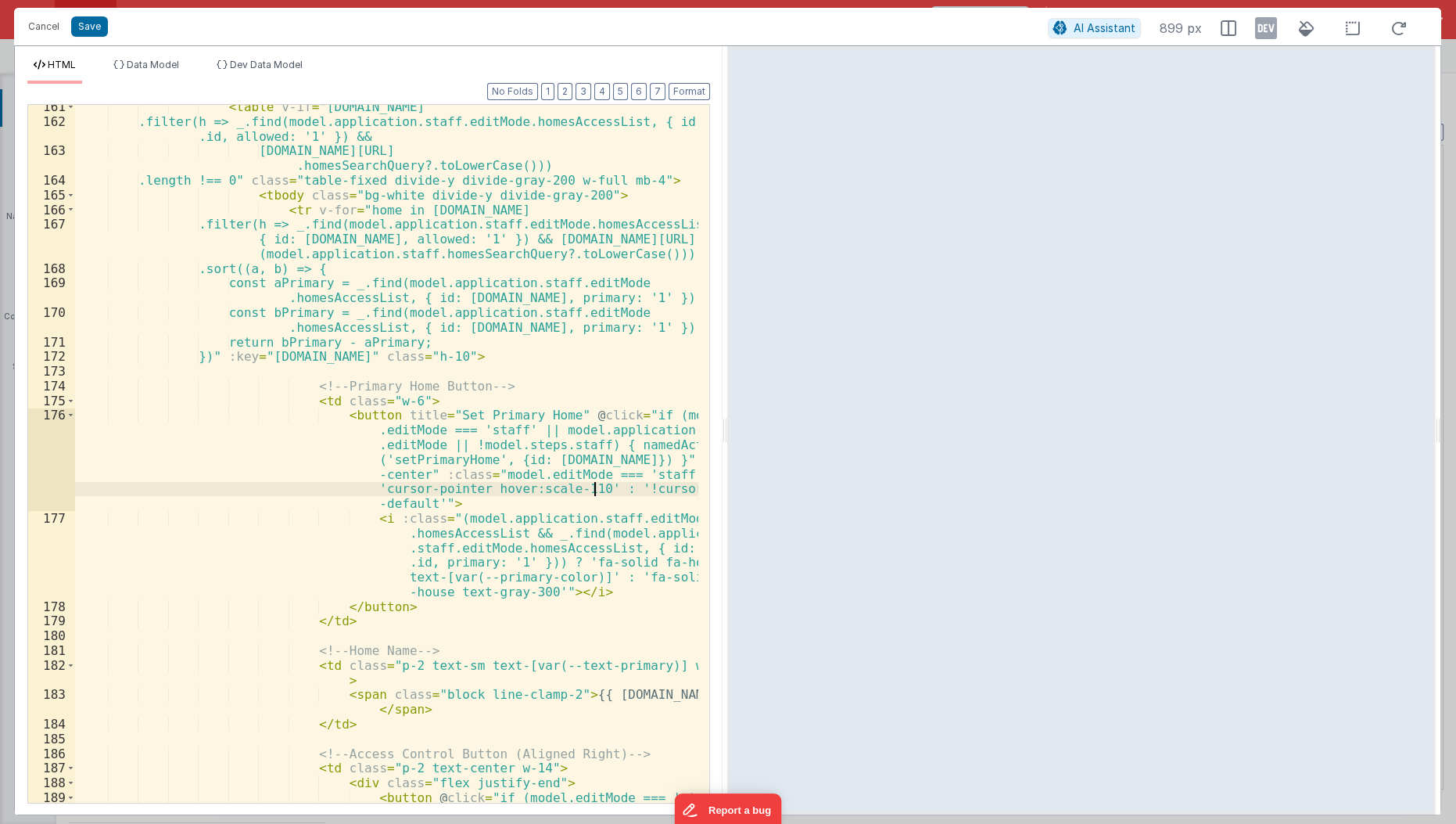
click at [592, 494] on div "< table v-if = "model.application.homes.data.homes .filter(h => _.find(model.ap…" at bounding box center [388, 478] width 625 height 758
click at [567, 489] on div "< table v-if = "model.application.homes.data.homes .filter(h => _.find(model.ap…" at bounding box center [388, 478] width 625 height 758
click at [525, 559] on div "< table v-if = "model.application.homes.data.homes .filter(h => _.find(model.ap…" at bounding box center [388, 478] width 625 height 758
click at [568, 579] on div "< table v-if = "model.application.homes.data.homes .filter(h => _.find(model.ap…" at bounding box center [388, 478] width 625 height 758
click at [607, 564] on div "< table v-if = "model.application.homes.data.homes .filter(h => _.find(model.ap…" at bounding box center [388, 478] width 625 height 758
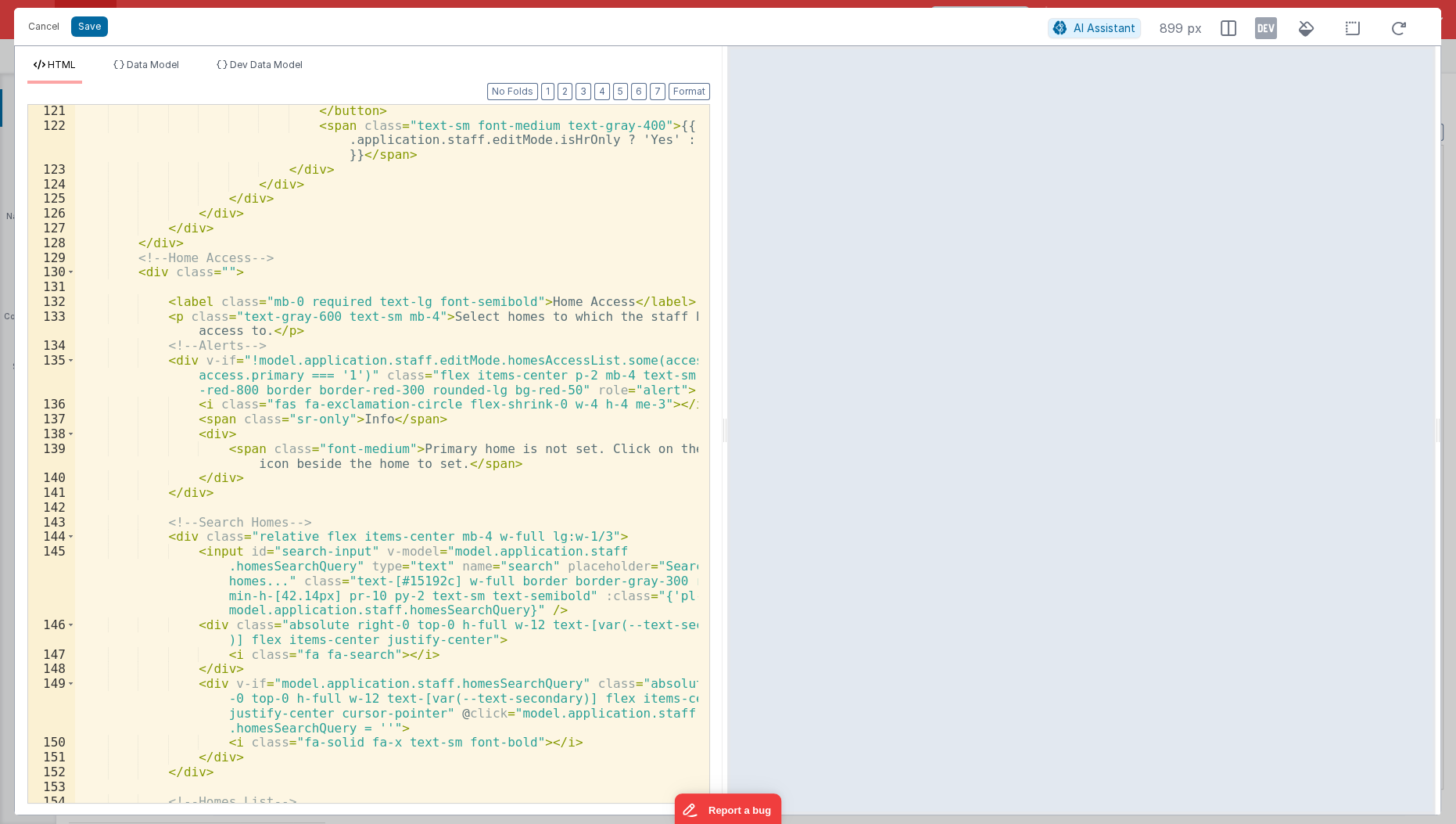
scroll to position [3553, 0]
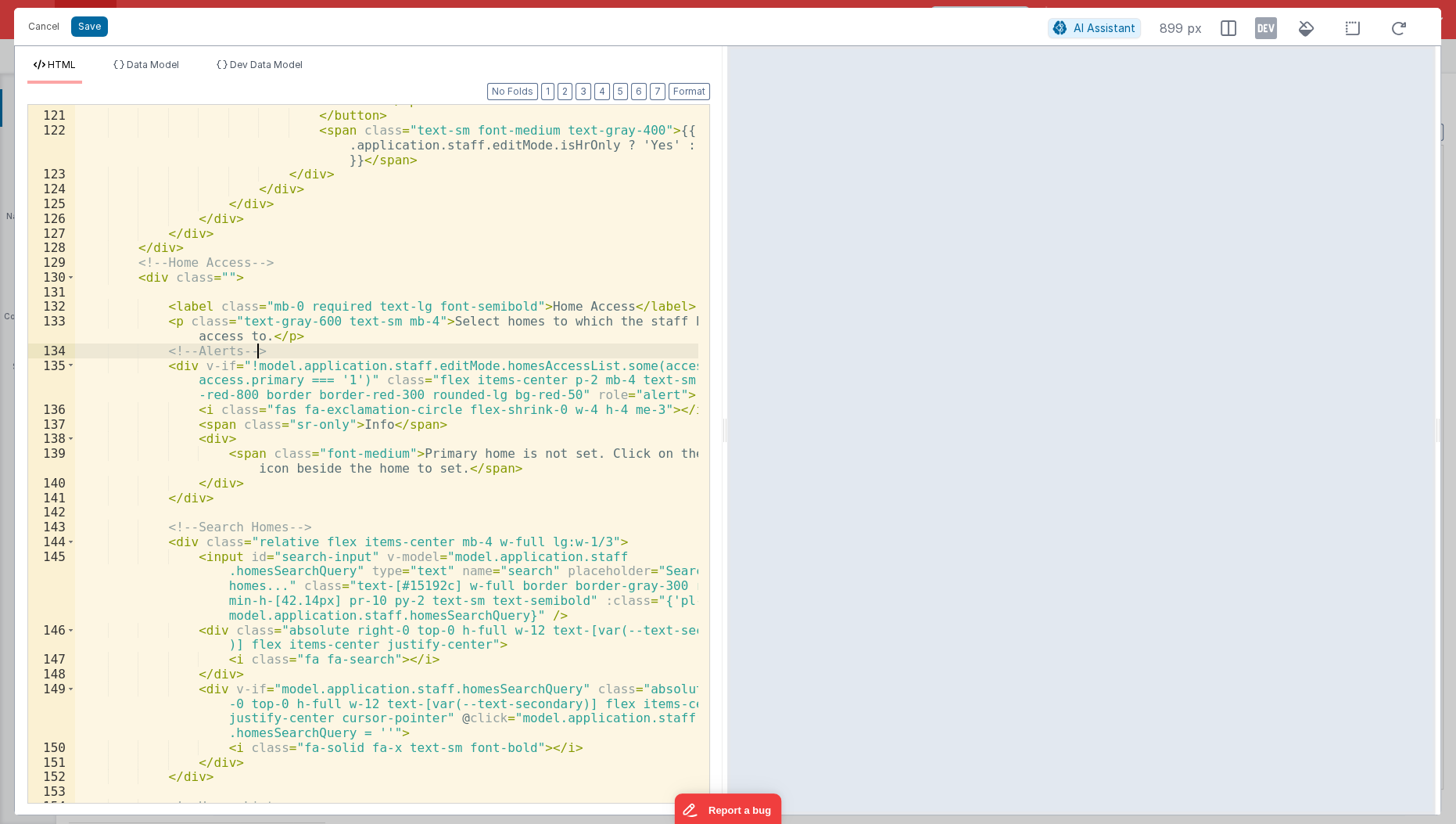
click at [253, 342] on div "< span class = "absolute left-1 w-4 h-4 bg-white rounded -full shadow transitio…" at bounding box center [388, 428] width 625 height 788
click at [253, 323] on div "< span class = "absolute left-1 w-4 h-4 bg-white rounded -full shadow transitio…" at bounding box center [388, 428] width 625 height 788
click at [256, 338] on div "< span class = "absolute left-1 w-4 h-4 bg-white rounded -full shadow transitio…" at bounding box center [388, 428] width 625 height 788
click at [278, 410] on div "< span class = "absolute left-1 w-4 h-4 bg-white rounded -full shadow transitio…" at bounding box center [388, 428] width 625 height 788
click at [525, 329] on div "< span class = "absolute left-1 w-4 h-4 bg-white rounded -full shadow transitio…" at bounding box center [388, 428] width 625 height 788
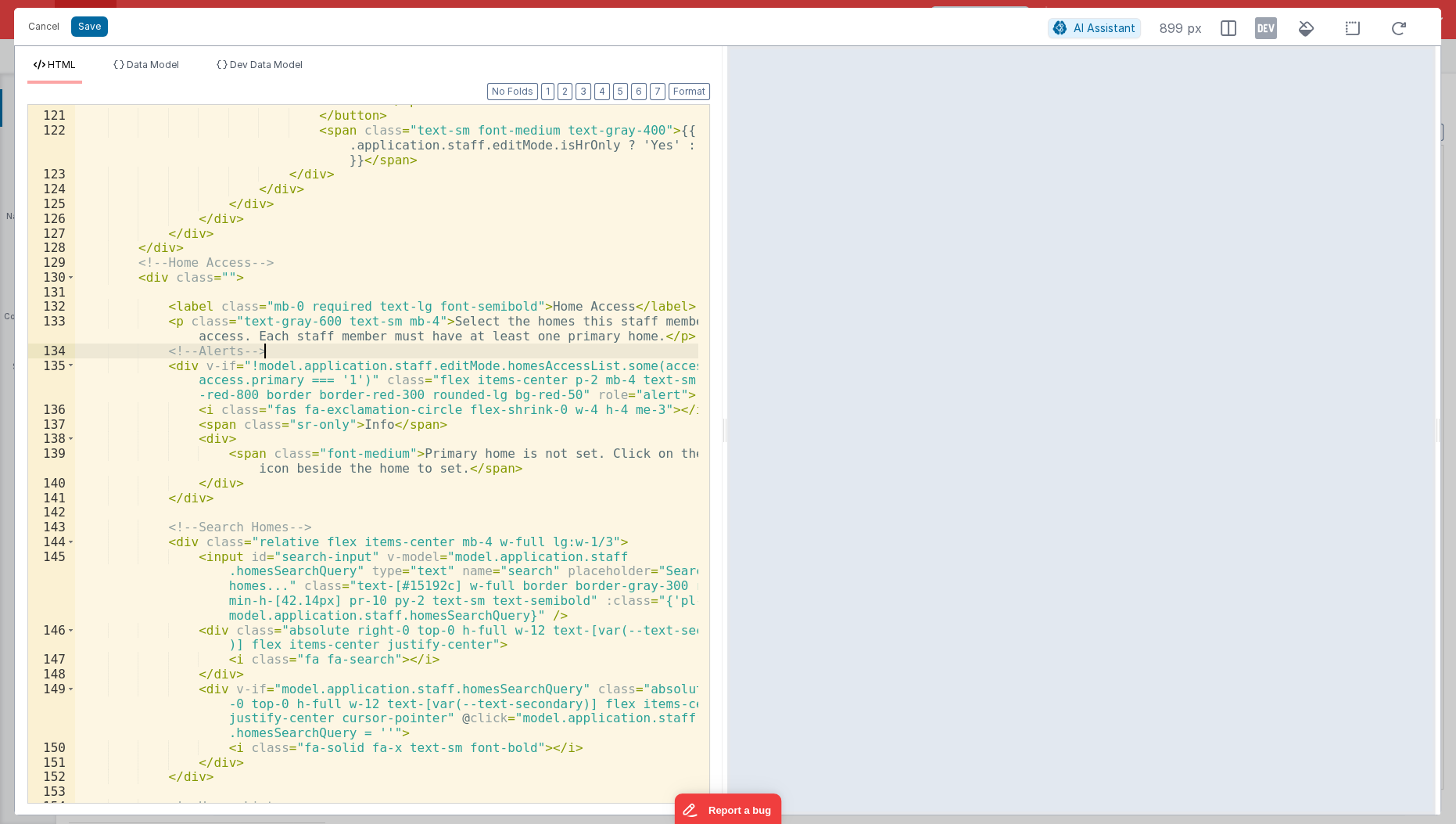
click at [490, 350] on div "< span class = "absolute left-1 w-4 h-4 bg-white rounded -full shadow transitio…" at bounding box center [388, 428] width 625 height 788
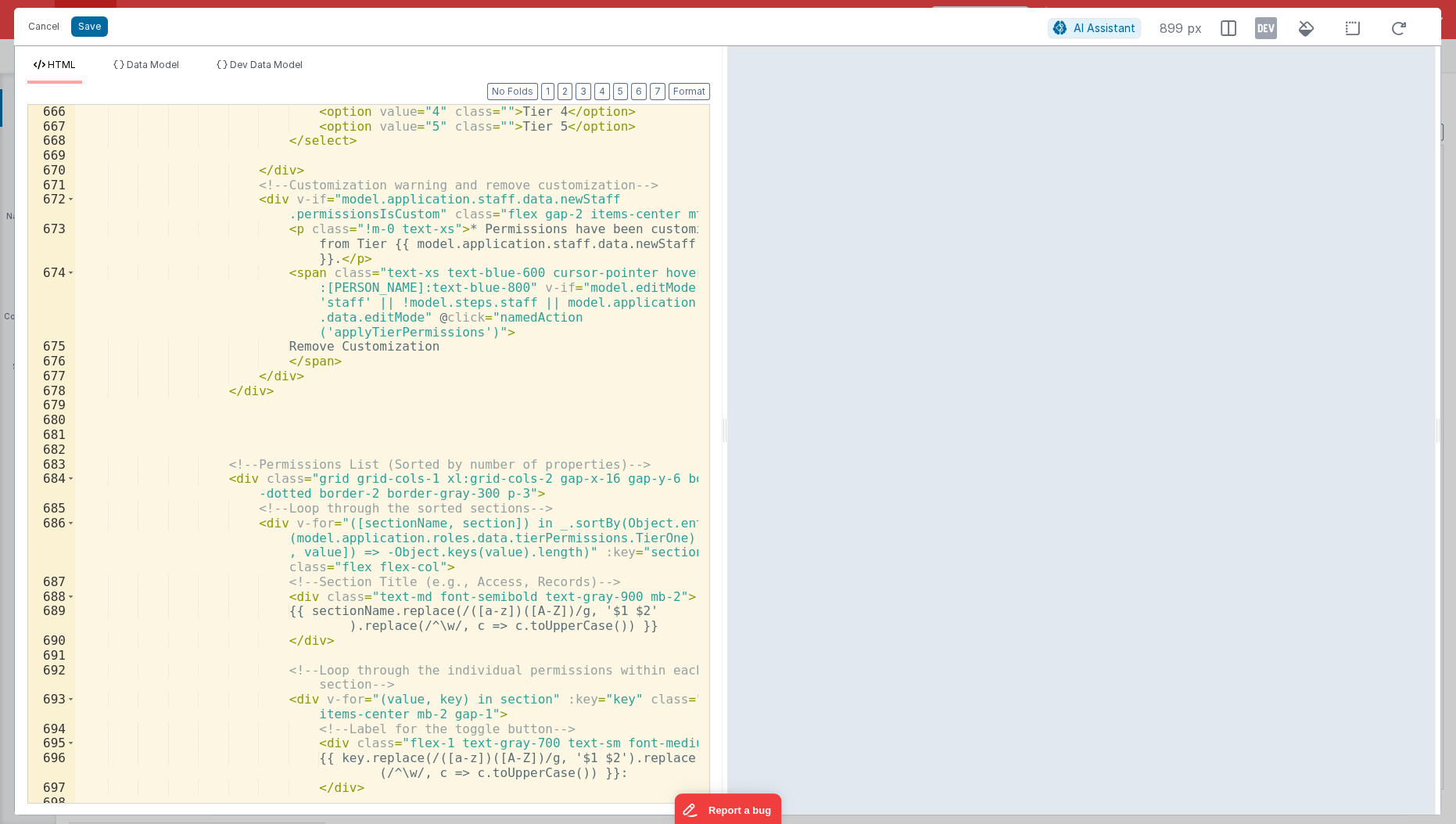
scroll to position [16693, 0]
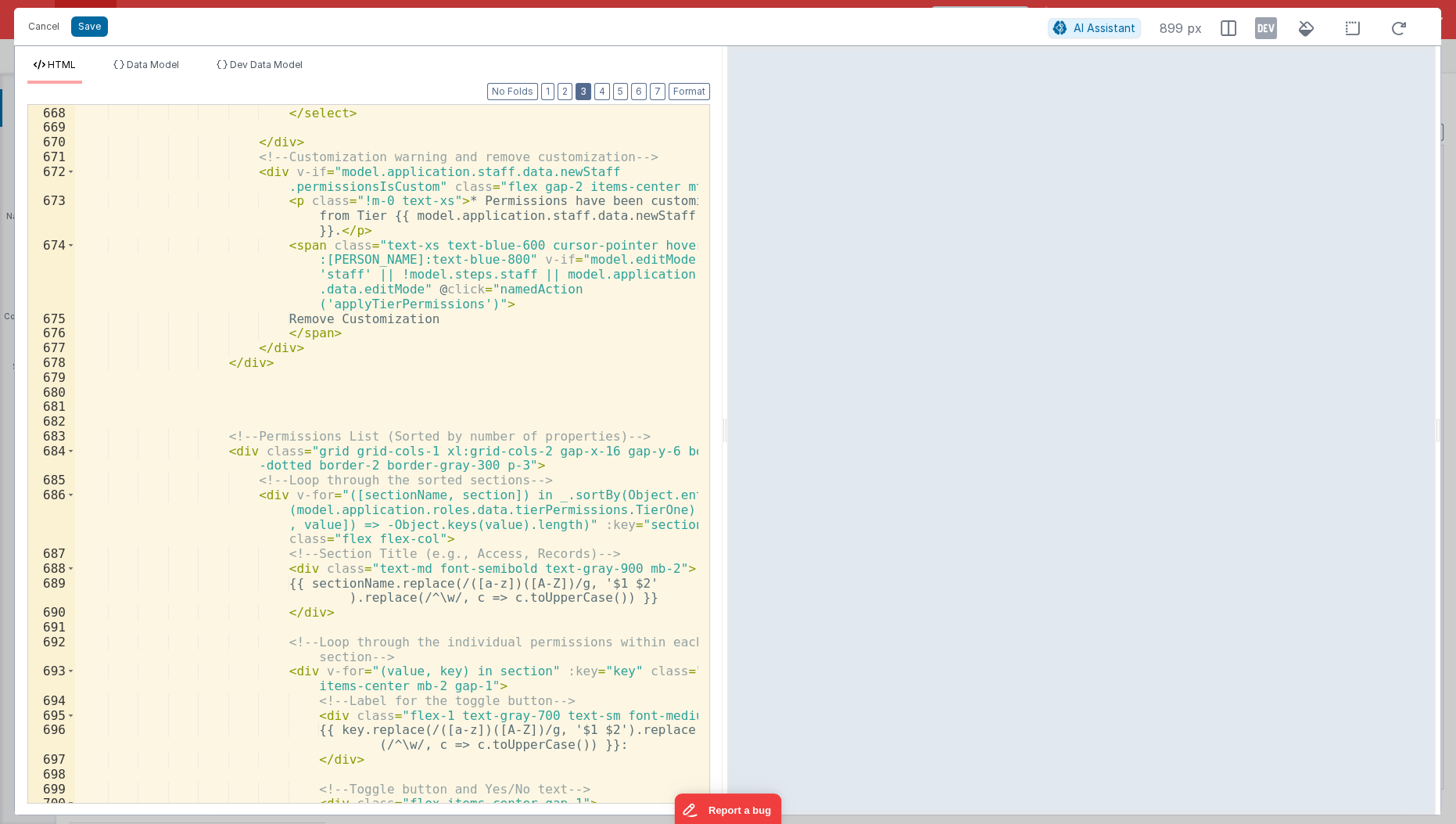
click at [592, 88] on button "3" at bounding box center [583, 91] width 15 height 17
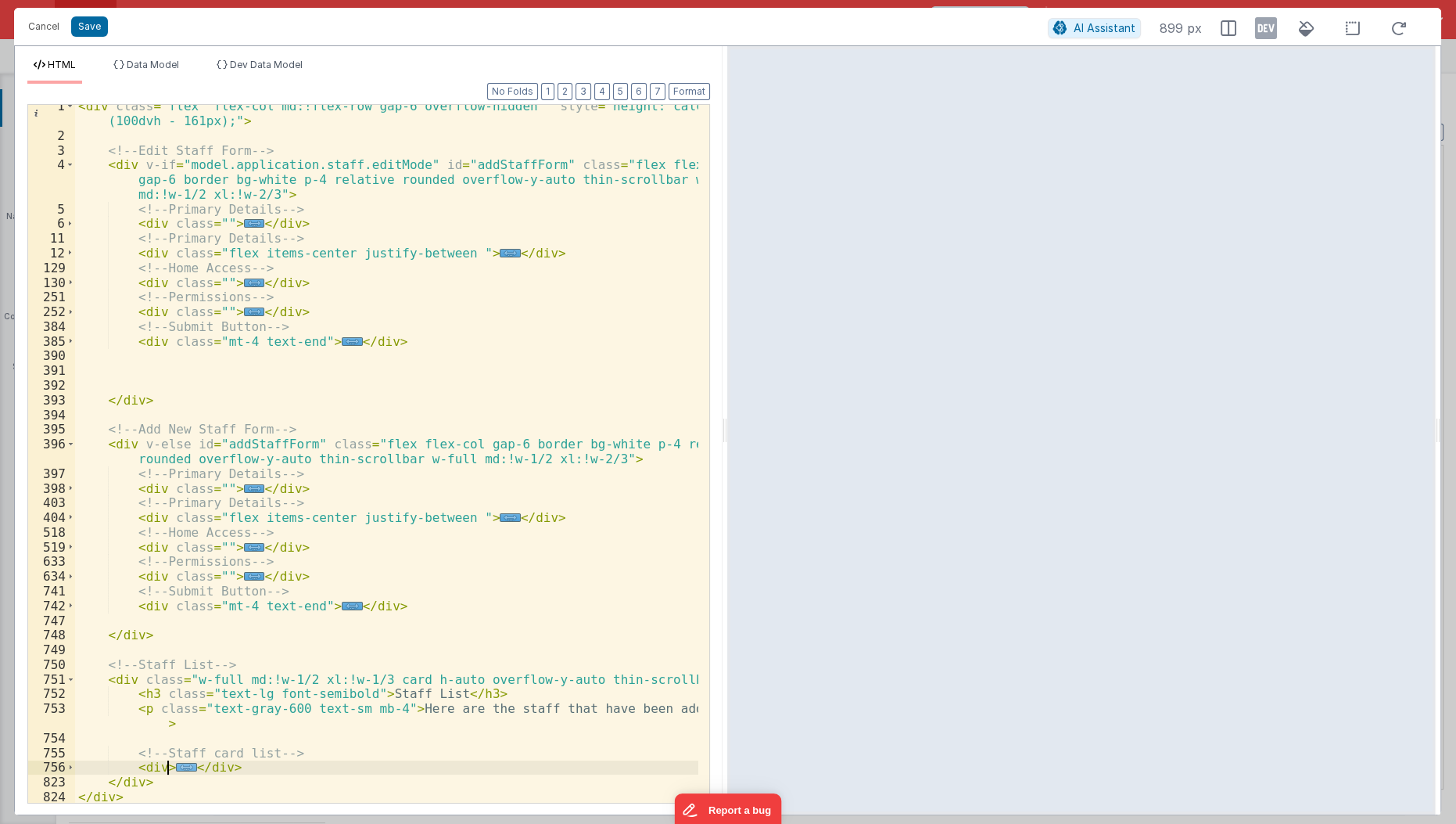
click at [176, 767] on span "..." at bounding box center [185, 767] width 20 height 9
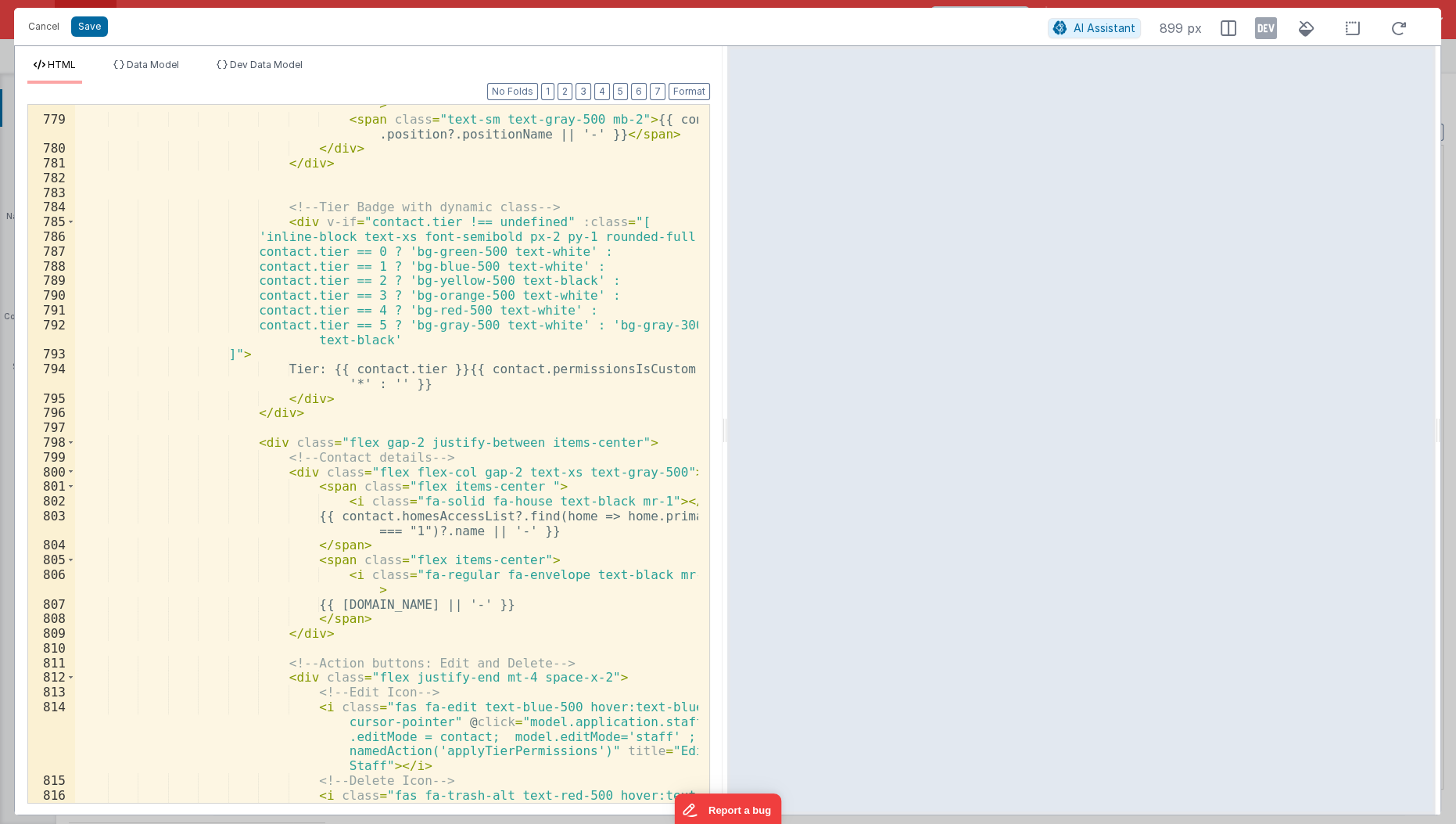
scroll to position [1115, 0]
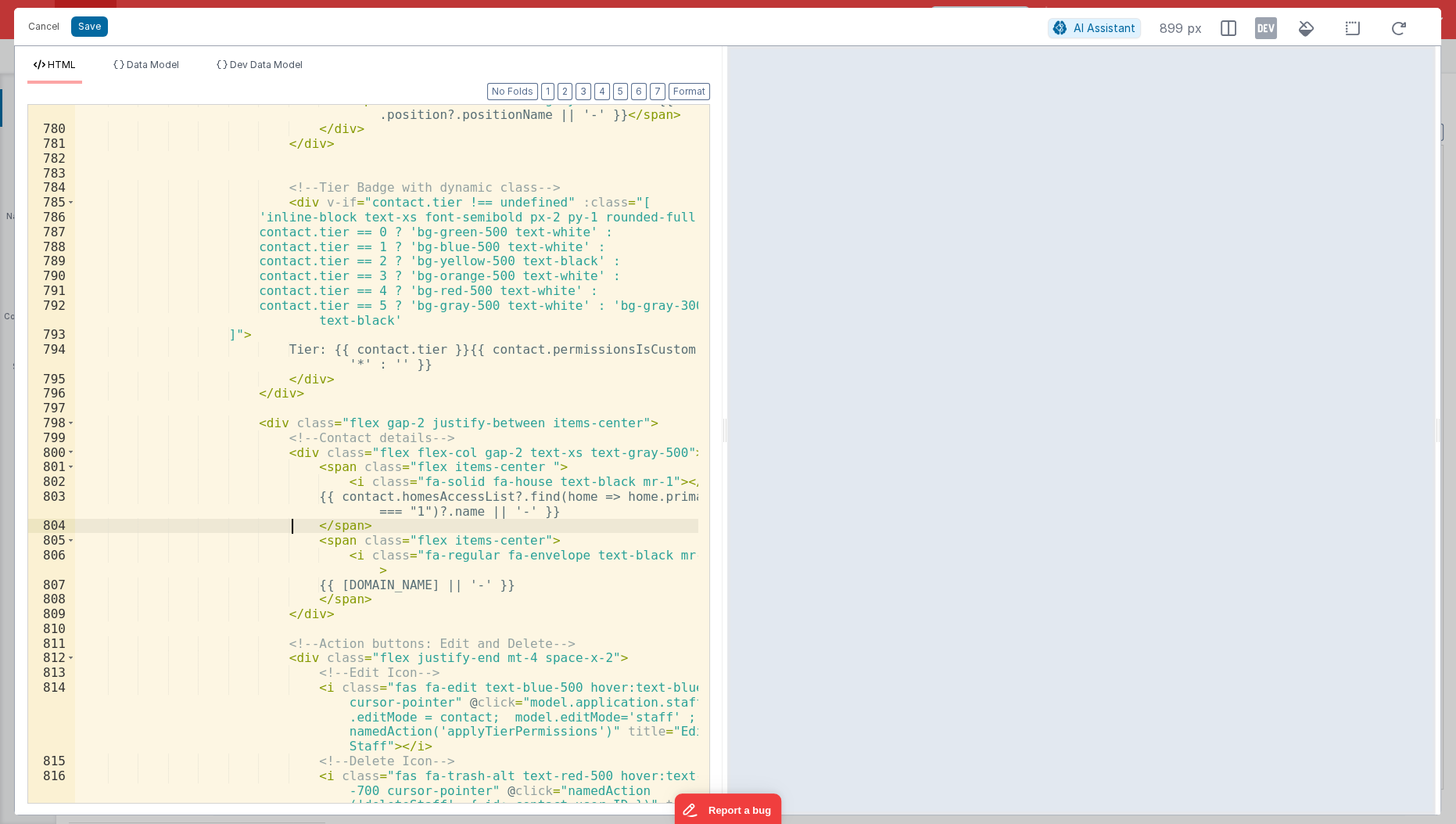
click at [290, 526] on div "< span class = "text-sm text-gray-500 mb-2" > {{ contact .position?.positionNam…" at bounding box center [388, 486] width 625 height 788
click at [269, 454] on div "< span class = "text-sm text-gray-500 mb-2" > {{ contact .position?.positionNam…" at bounding box center [388, 486] width 625 height 788
click at [284, 464] on div "< span class = "text-sm text-gray-500 mb-2" > {{ contact .position?.positionNam…" at bounding box center [388, 486] width 625 height 788
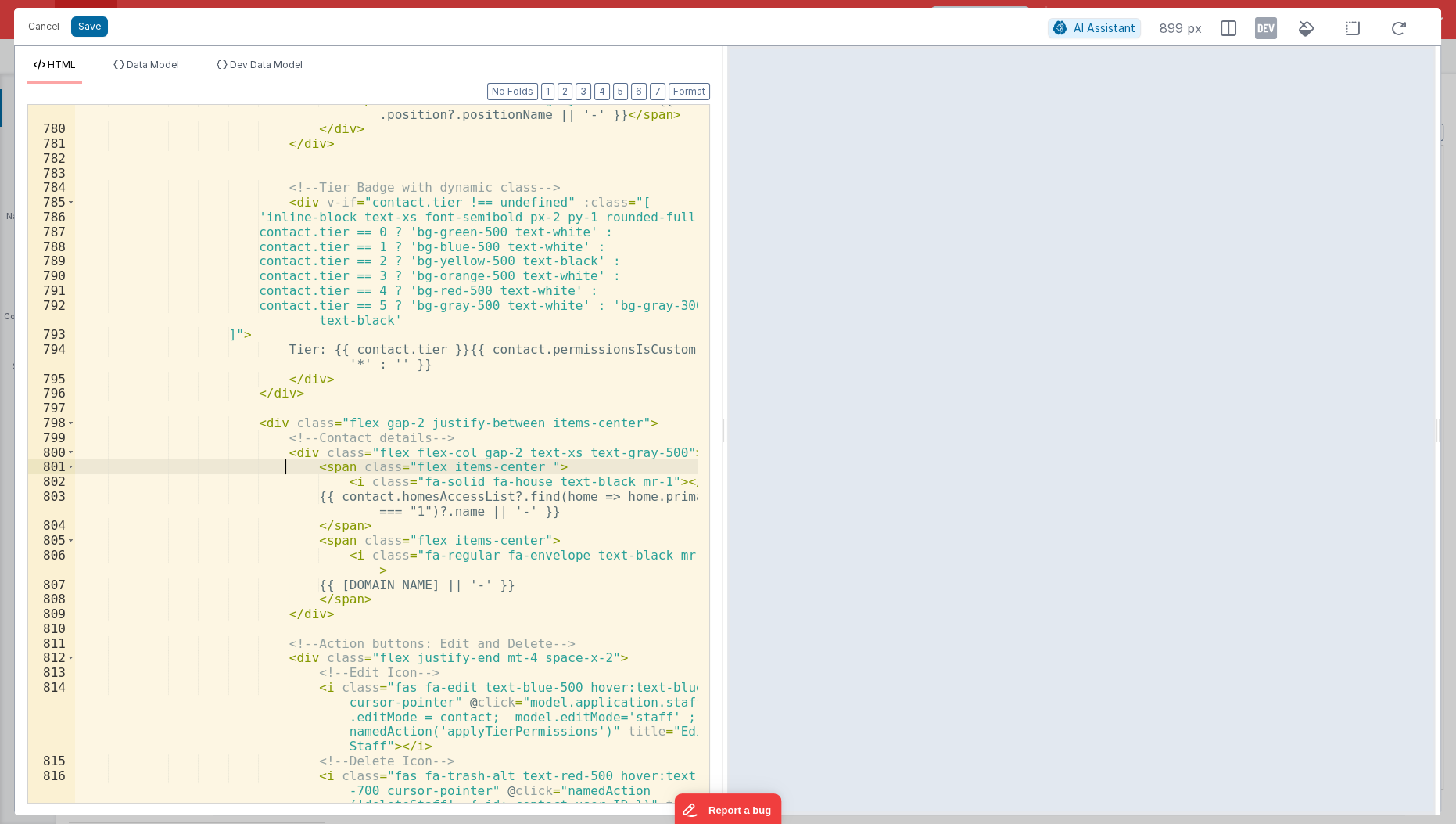
click at [291, 522] on div "< span class = "text-sm text-gray-500 mb-2" > {{ contact .position?.positionNam…" at bounding box center [388, 486] width 625 height 788
click at [299, 476] on div "< span class = "text-sm text-gray-500 mb-2" > {{ contact .position?.positionNam…" at bounding box center [388, 486] width 625 height 788
click at [299, 469] on div "< span class = "text-sm text-gray-500 mb-2" > {{ contact .position?.positionNam…" at bounding box center [388, 486] width 625 height 788
click at [333, 464] on div "< span class = "text-sm text-gray-500 mb-2" > {{ contact .position?.positionNam…" at bounding box center [388, 486] width 625 height 788
click at [377, 465] on div "< span class = "text-sm text-gray-500 mb-2" > {{ contact .position?.positionNam…" at bounding box center [388, 486] width 625 height 788
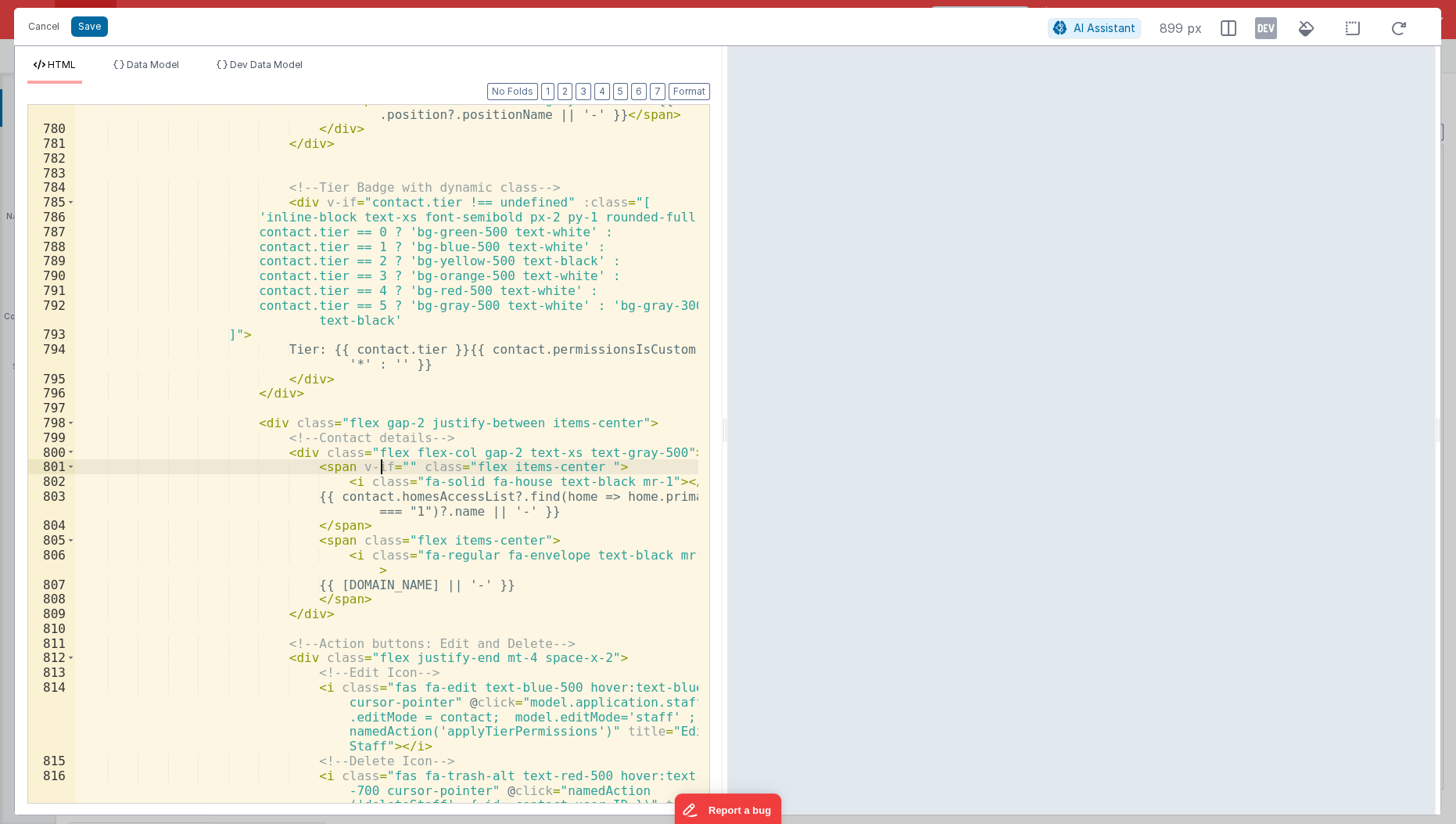
paste textarea
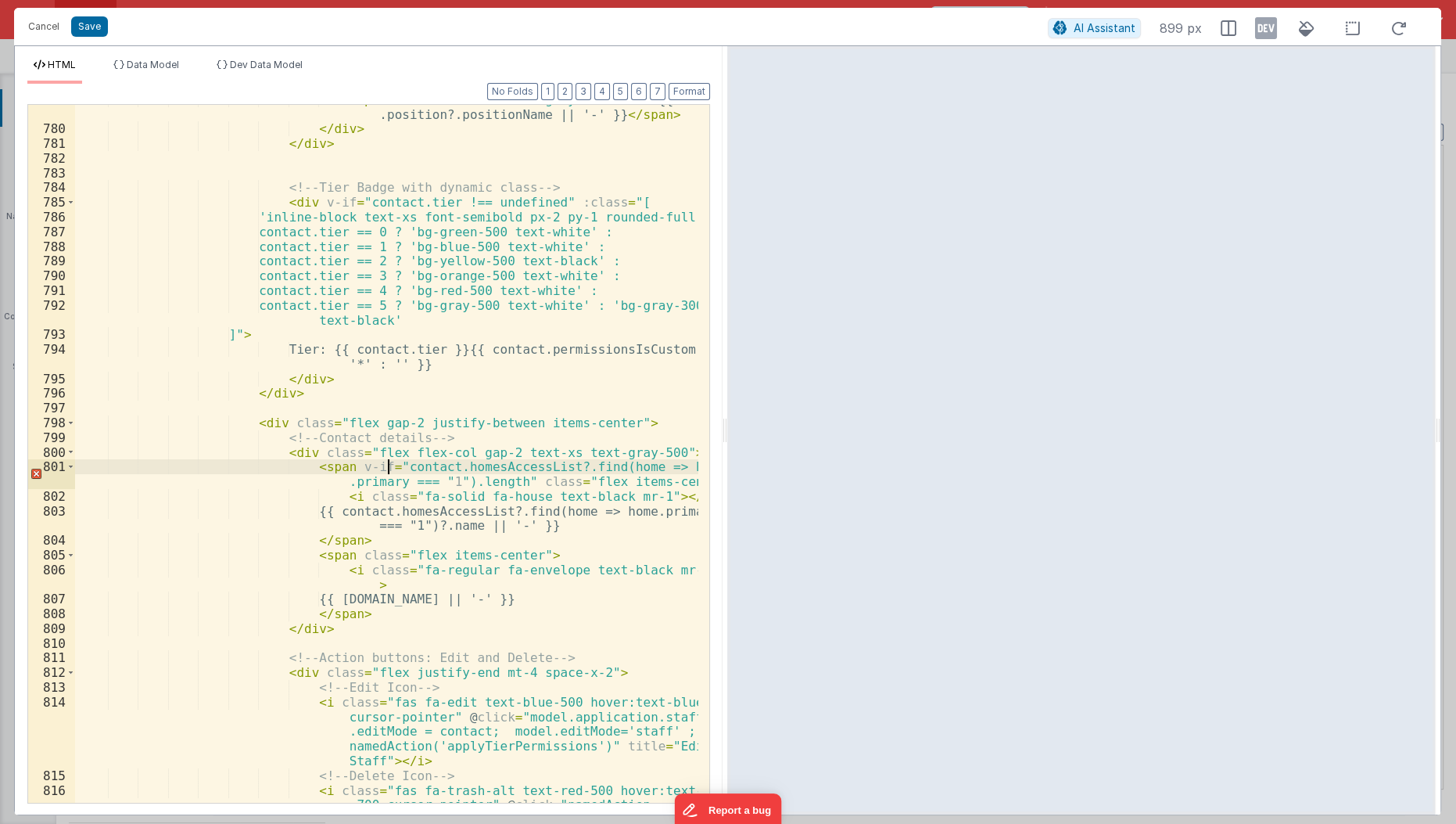
click at [386, 461] on div "< span class = "text-sm text-gray-500 mb-2" > {{ contact .position?.positionNam…" at bounding box center [388, 486] width 625 height 788
click at [421, 480] on div "< span class = "text-sm text-gray-500 mb-2" > {{ contact .position?.positionNam…" at bounding box center [388, 486] width 625 height 788
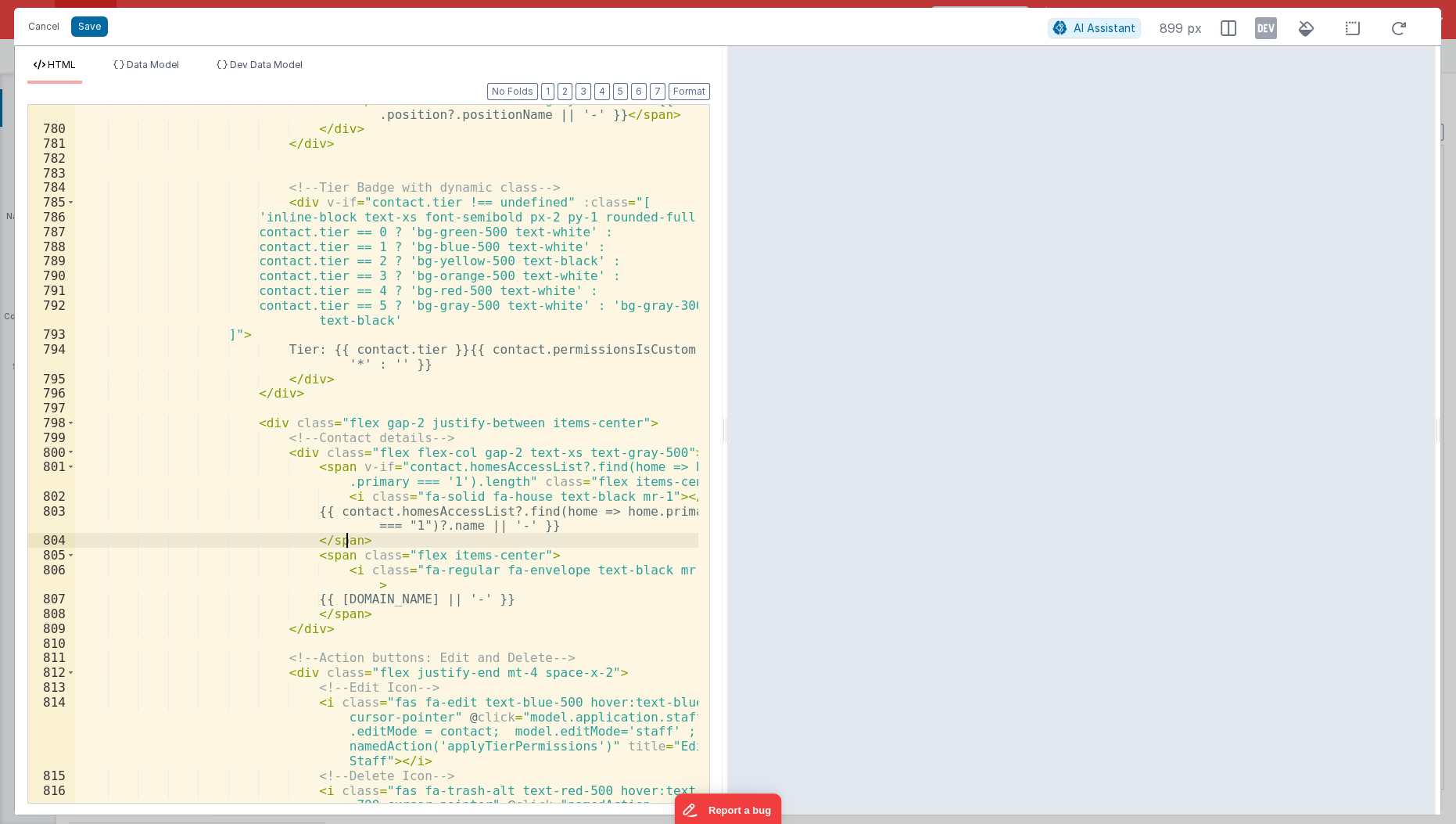
click at [359, 542] on div "< span class = "text-sm text-gray-500 mb-2" > {{ contact .position?.positionNam…" at bounding box center [388, 486] width 625 height 788
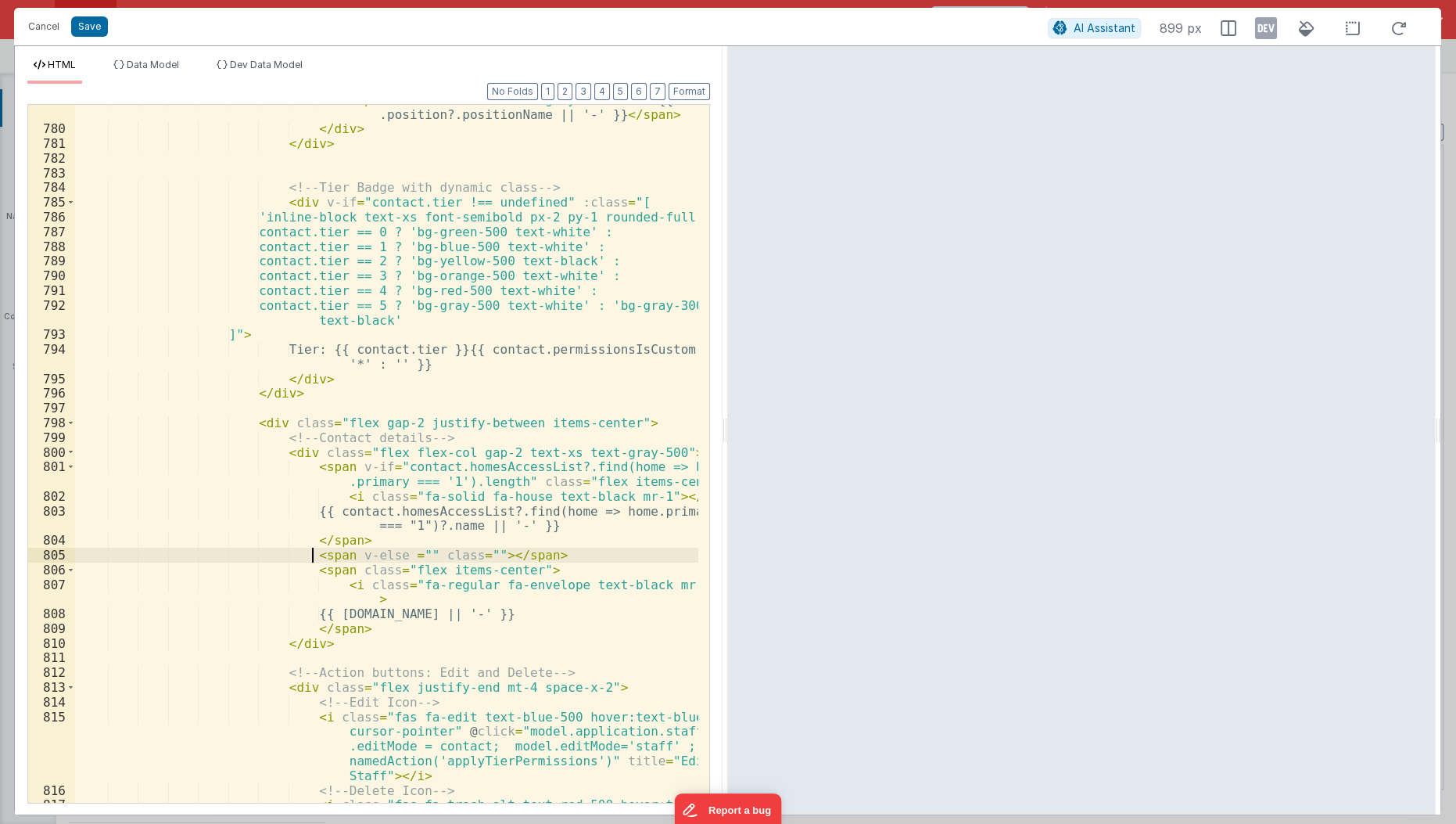
click at [311, 558] on div "< span class = "text-sm text-gray-500 mb-2" > {{ contact .position?.positionNam…" at bounding box center [388, 486] width 625 height 788
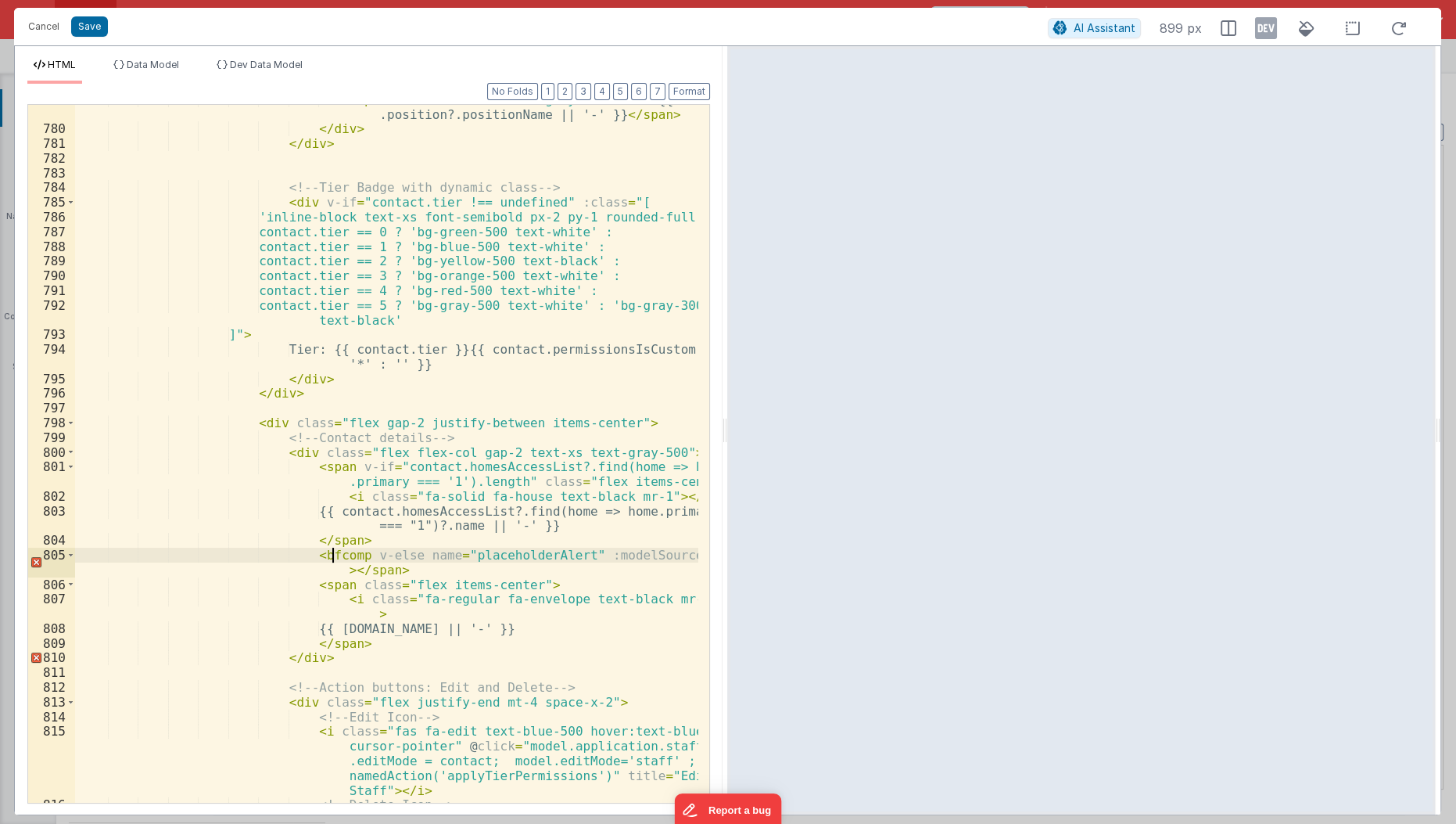
click at [329, 552] on div "< span class = "text-sm text-gray-500 mb-2" > {{ contact .position?.positionNam…" at bounding box center [388, 464] width 625 height 743
click at [359, 567] on div "< span class = "text-sm text-gray-500 mb-2" > {{ contact .position?.positionNam…" at bounding box center [388, 464] width 625 height 743
click at [660, 556] on div "< span class = "text-sm text-gray-500 mb-2" > {{ contact .position?.positionNam…" at bounding box center [388, 464] width 625 height 743
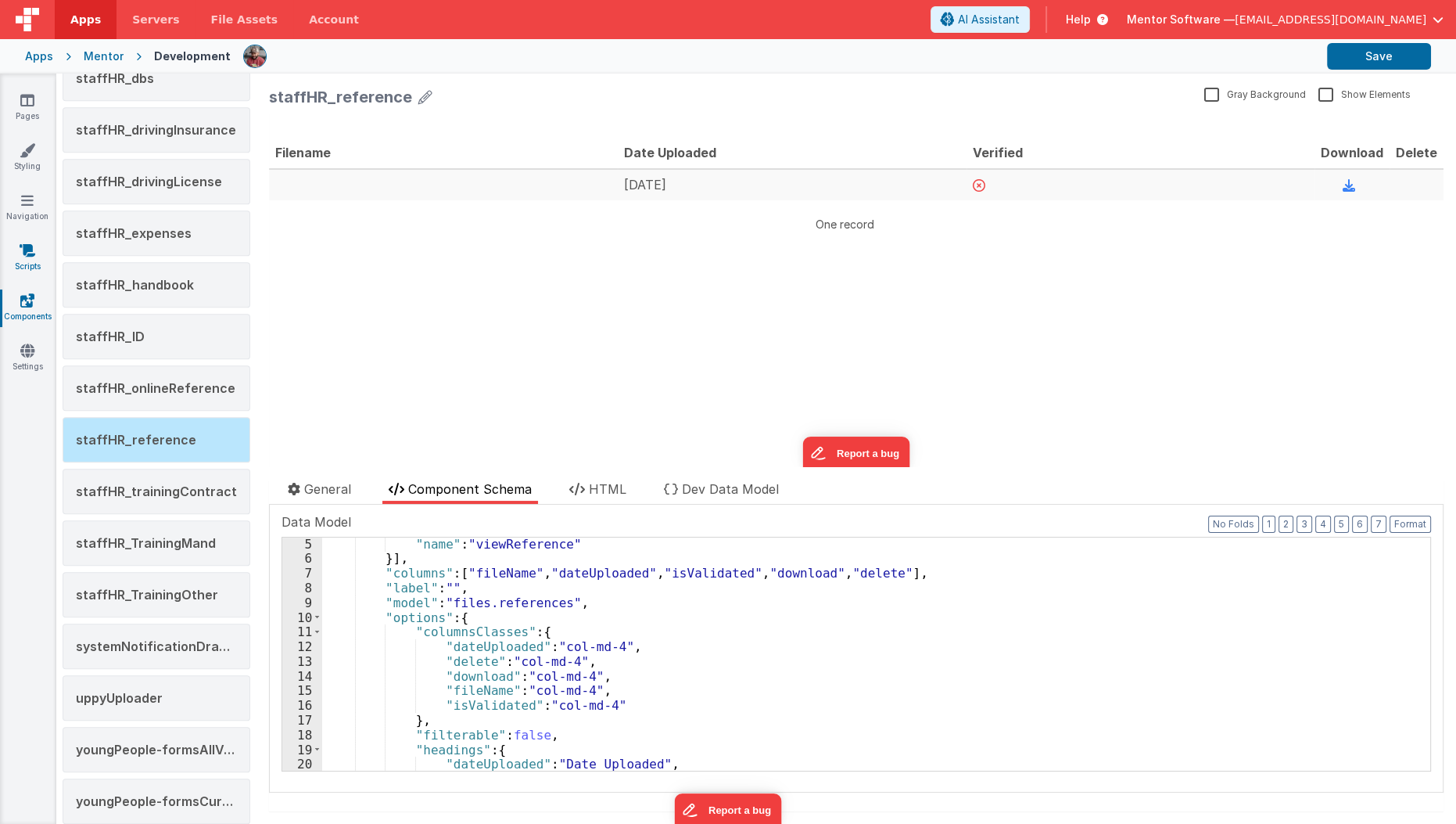
click at [34, 252] on icon at bounding box center [27, 250] width 15 height 15
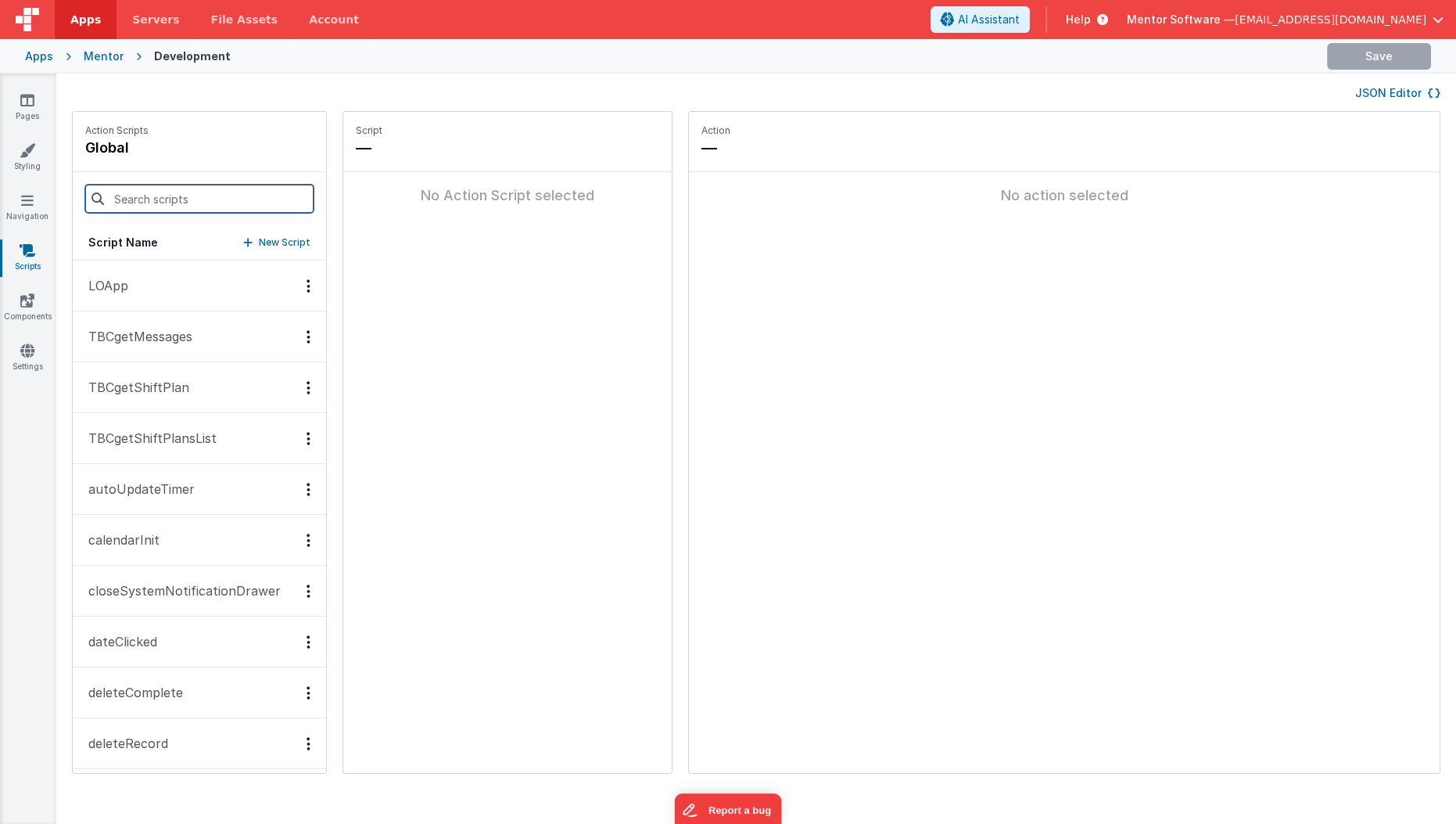
click at [162, 198] on input at bounding box center [199, 198] width 228 height 28
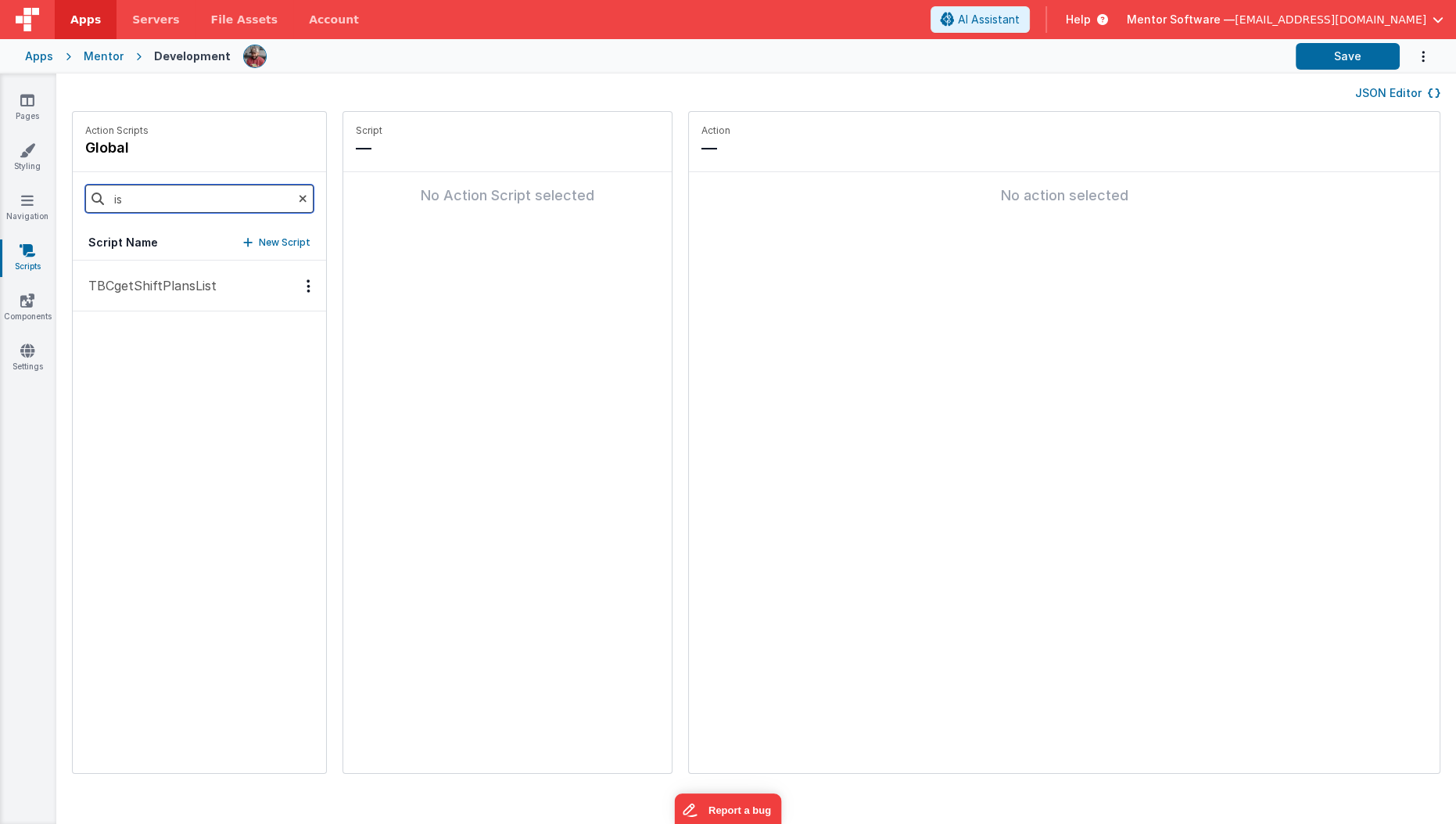
type input "i"
type input "save"
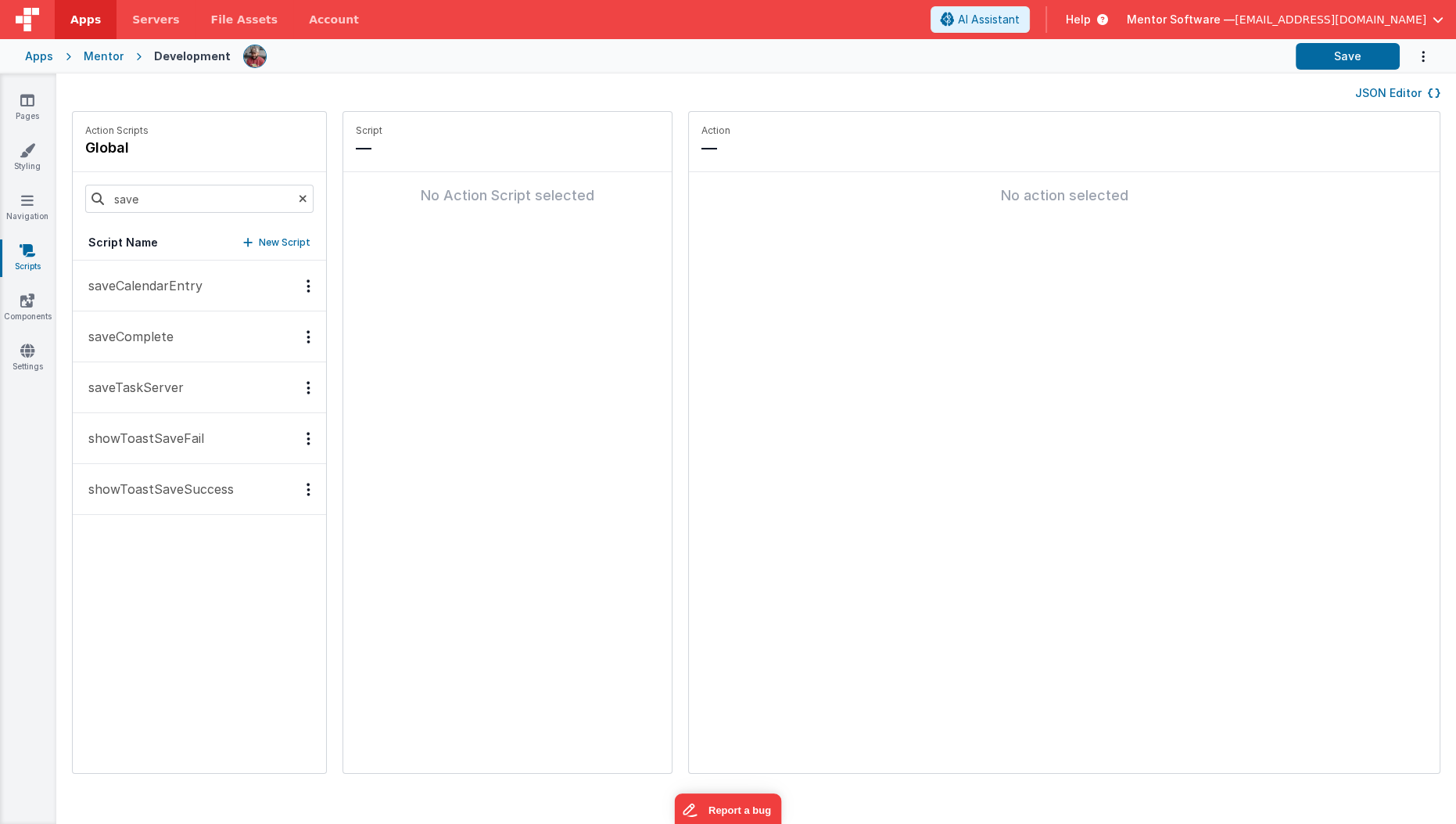
click at [116, 343] on p "saveComplete" at bounding box center [126, 336] width 95 height 19
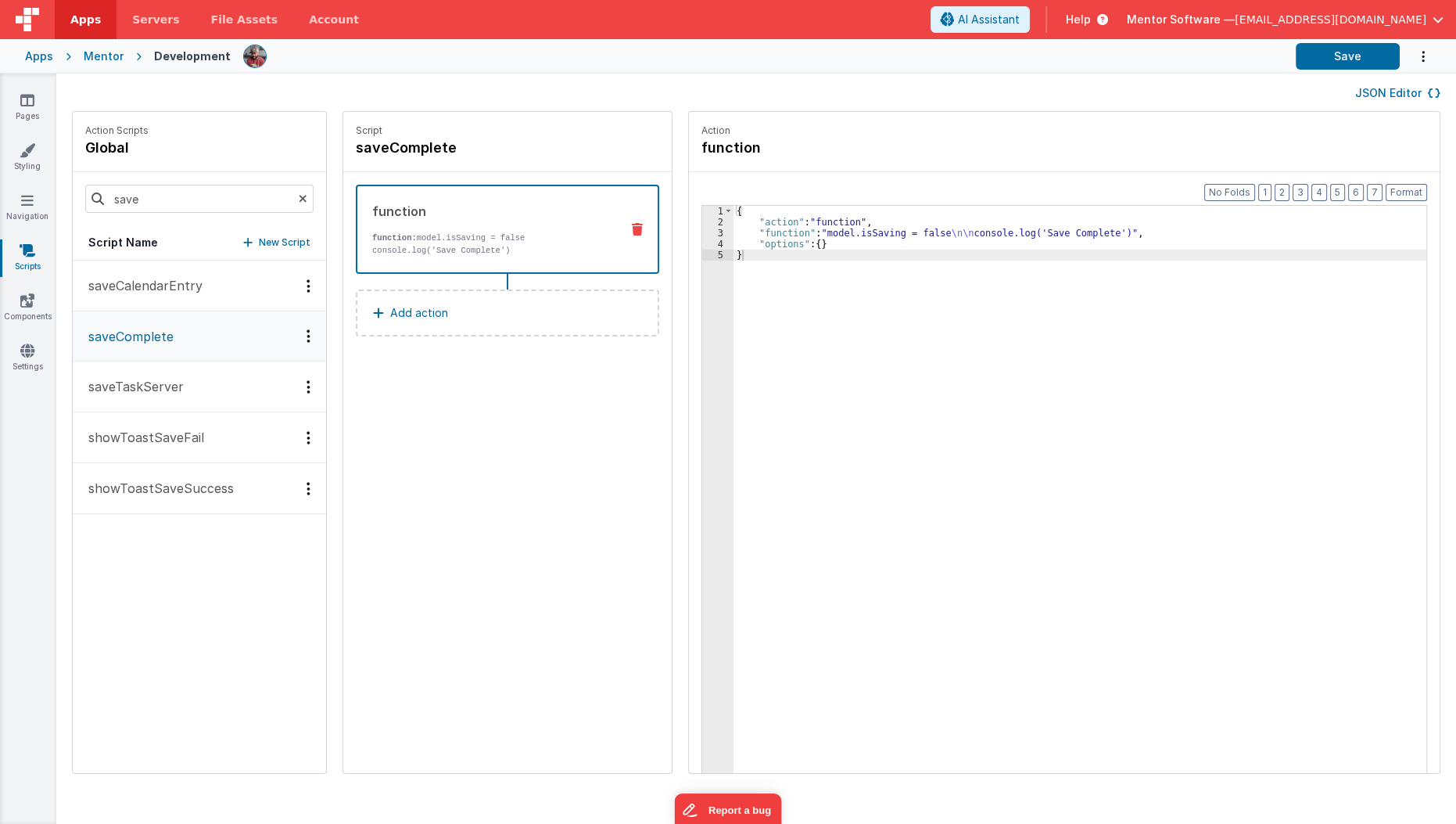
click at [216, 499] on button "showToastSaveSuccess" at bounding box center [199, 488] width 253 height 51
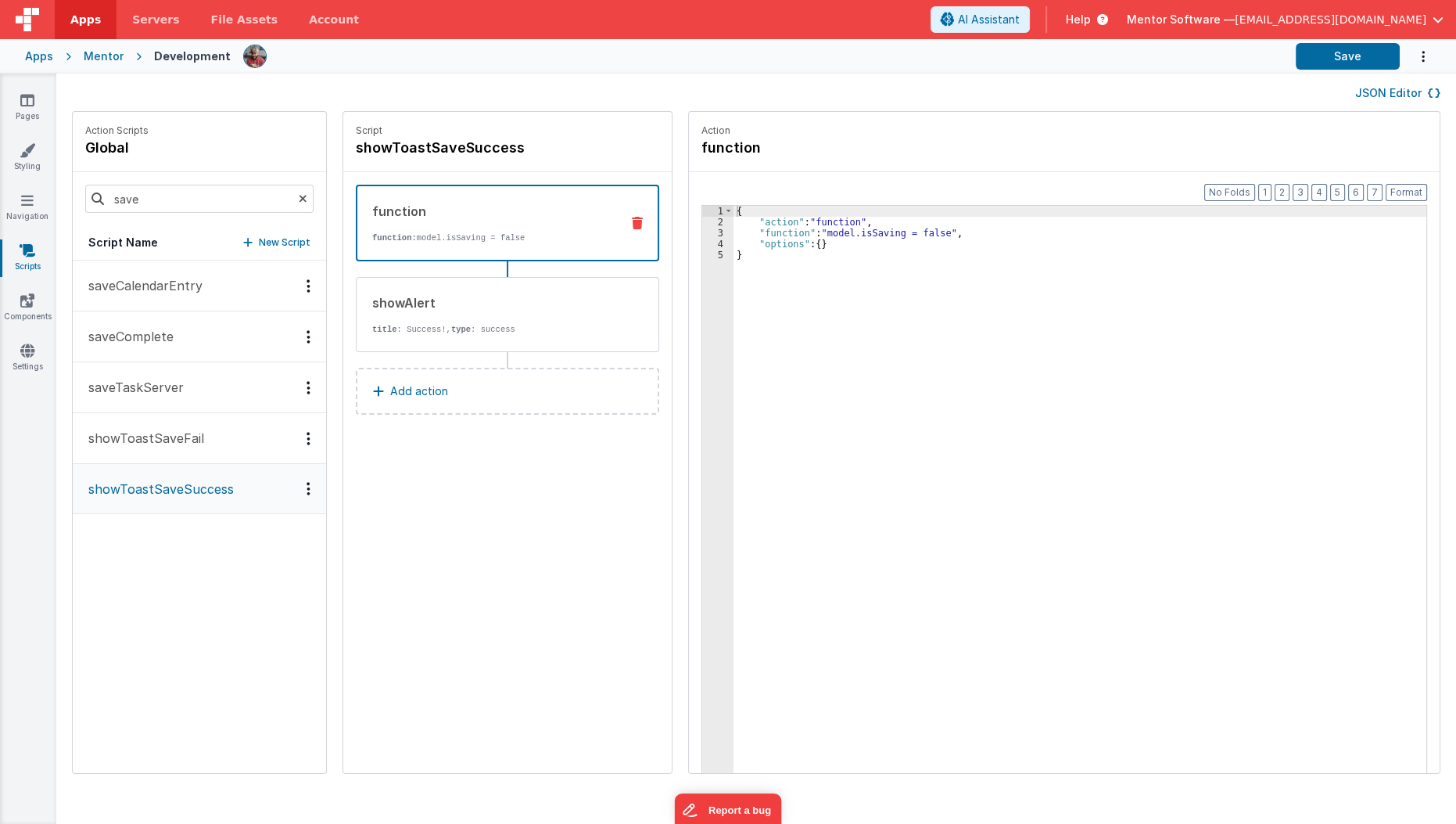
click at [221, 343] on button "saveComplete" at bounding box center [199, 337] width 253 height 51
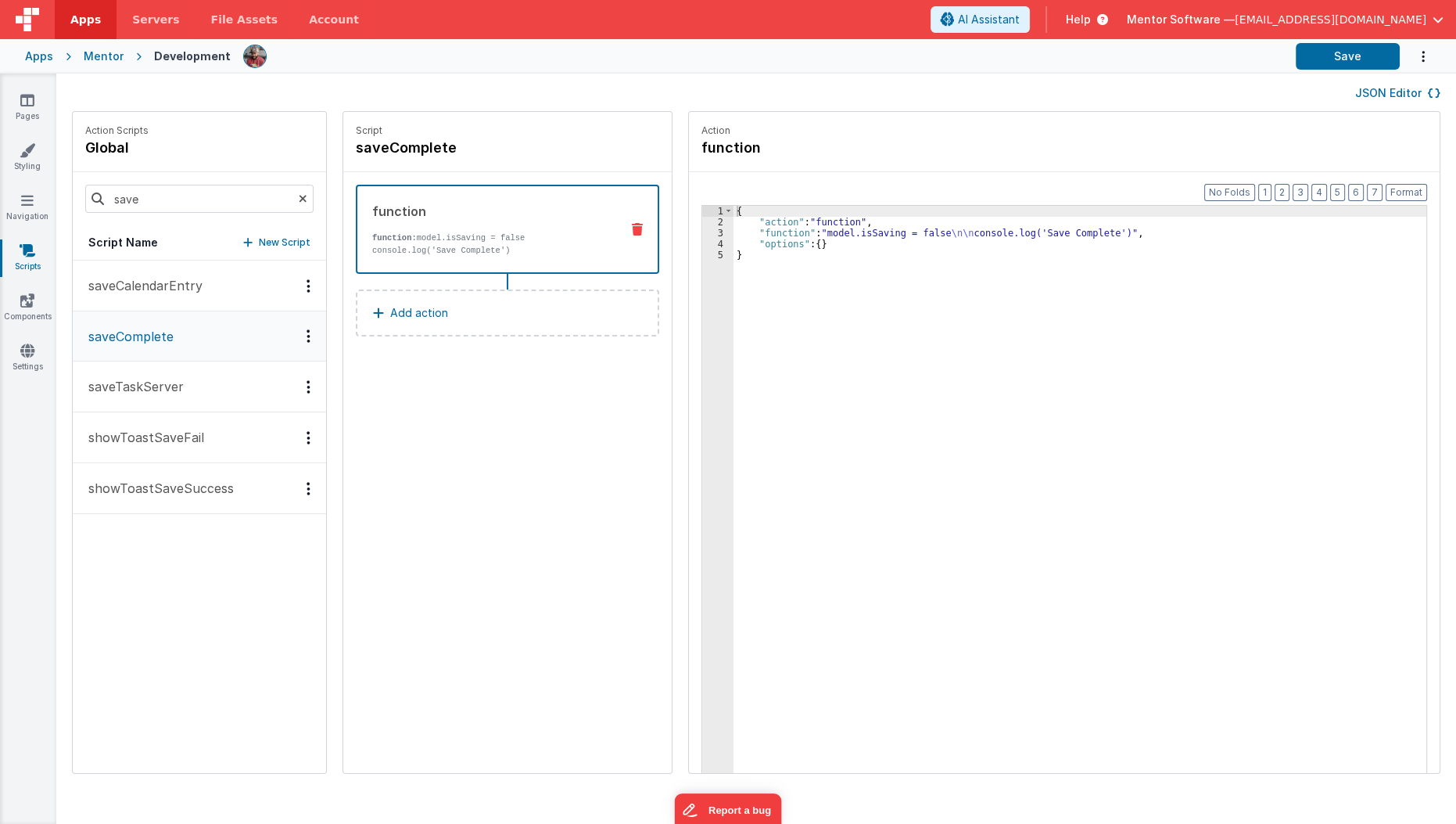
click at [197, 491] on p "showToastSaveSuccess" at bounding box center [156, 487] width 155 height 19
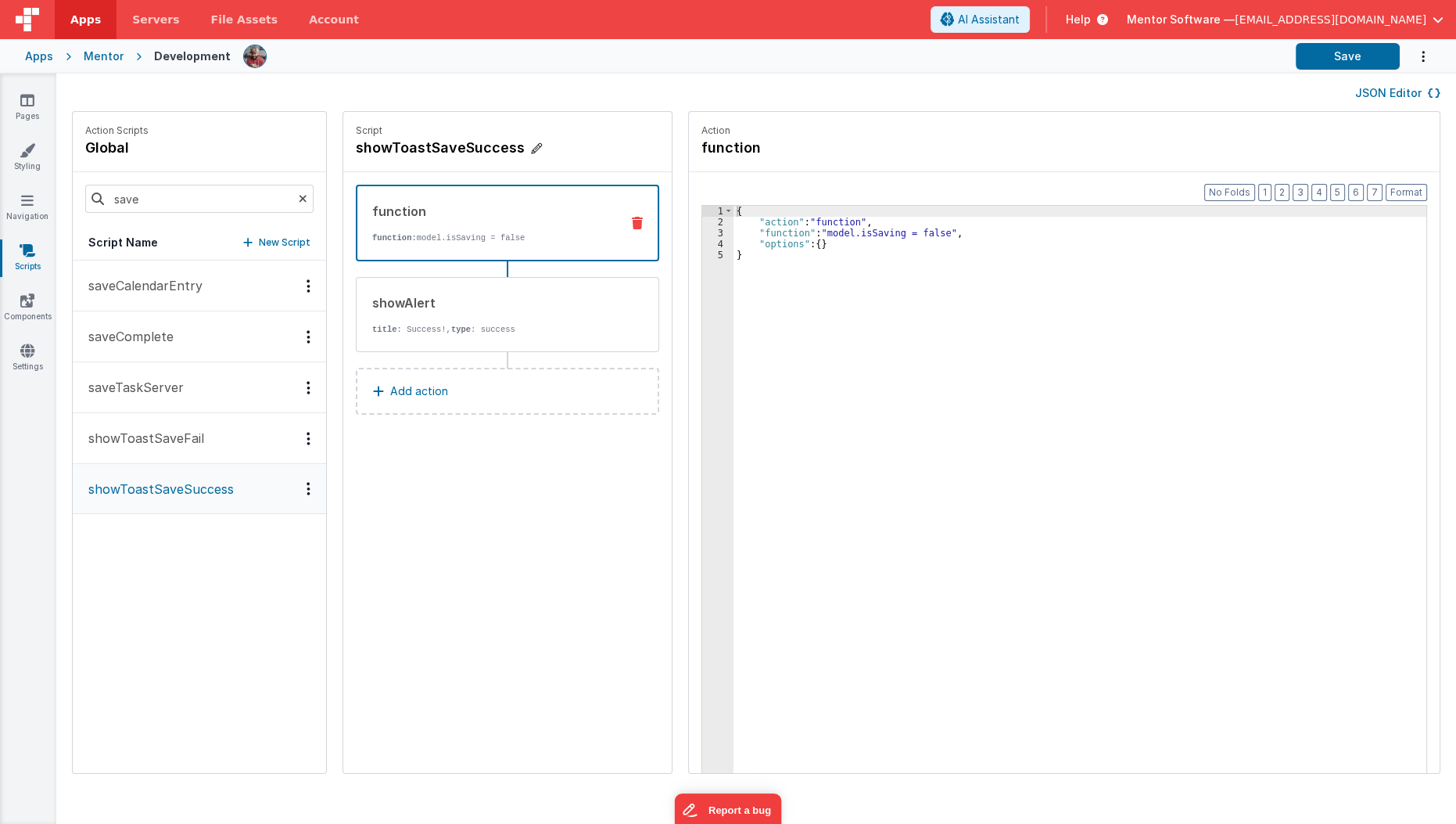
click at [393, 146] on h4 "showToastSaveSuccess" at bounding box center [473, 147] width 235 height 22
click at [393, 146] on input "showToastSaveSuccess" at bounding box center [434, 147] width 156 height 22
click at [468, 78] on div "JSON Editor" at bounding box center [757, 92] width 1400 height 37
click at [446, 147] on input "showToastSaveSuccess" at bounding box center [434, 147] width 156 height 22
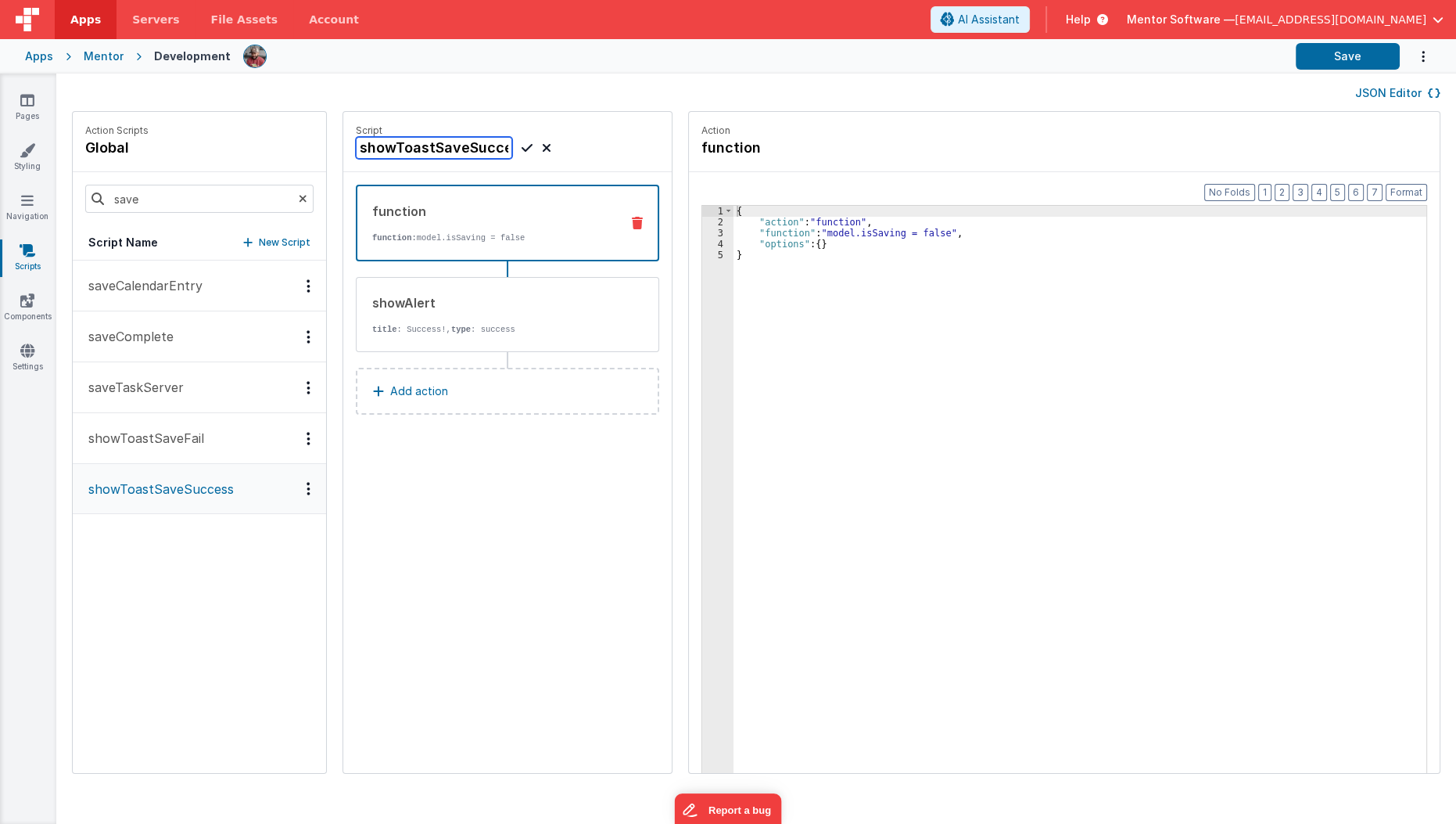
click at [446, 147] on input "showToastSaveSuccess" at bounding box center [434, 147] width 156 height 22
click at [40, 308] on link "Components" at bounding box center [28, 308] width 57 height 32
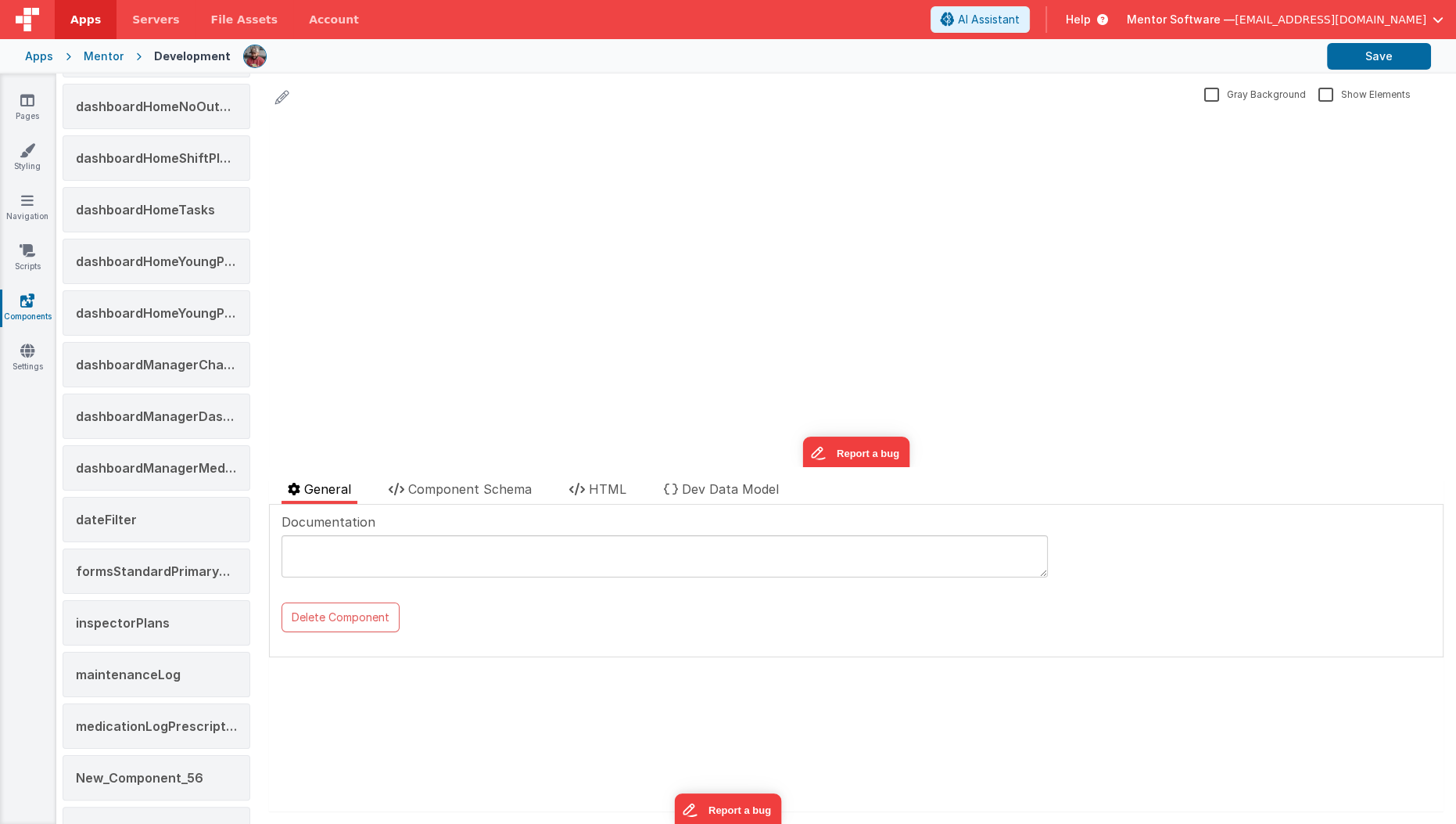
scroll to position [294, 0]
click at [34, 353] on icon at bounding box center [27, 350] width 14 height 15
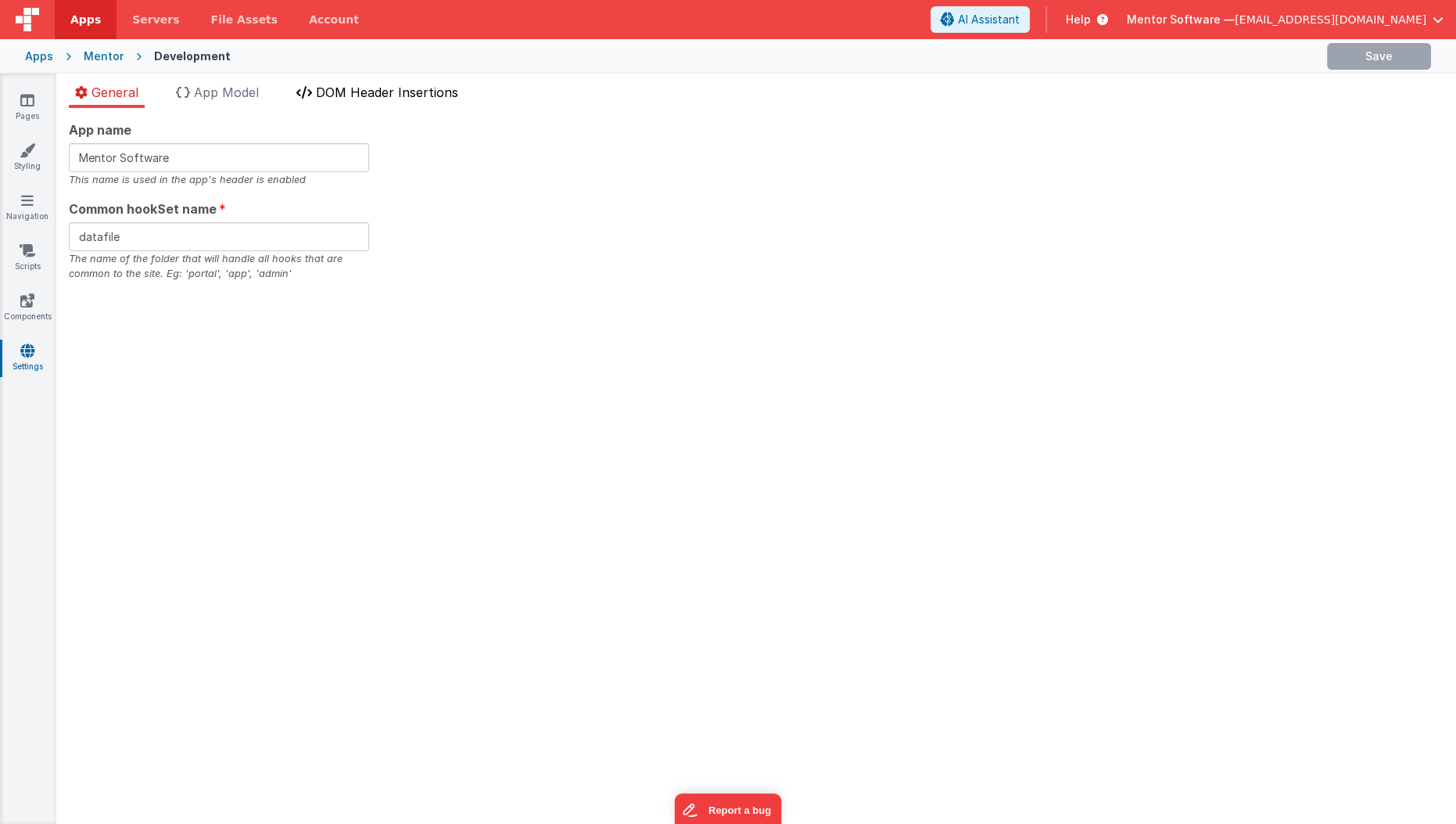
click at [321, 94] on span "DOM Header Insertions" at bounding box center [387, 91] width 142 height 15
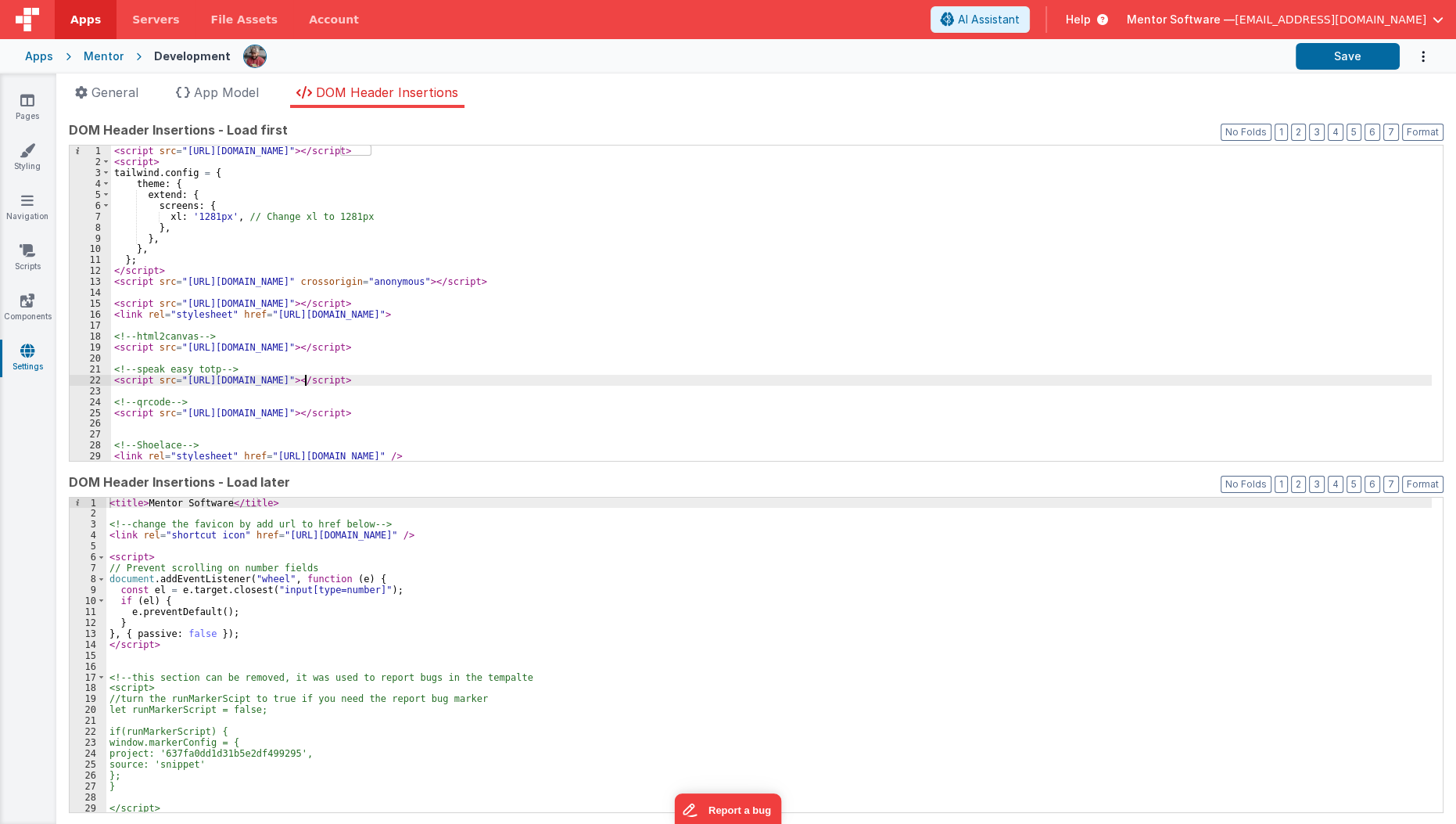
click at [305, 376] on div "< script src = "https://cdn.tailwindcss.com" > </ script > < script > tailwind …" at bounding box center [771, 314] width 1321 height 337
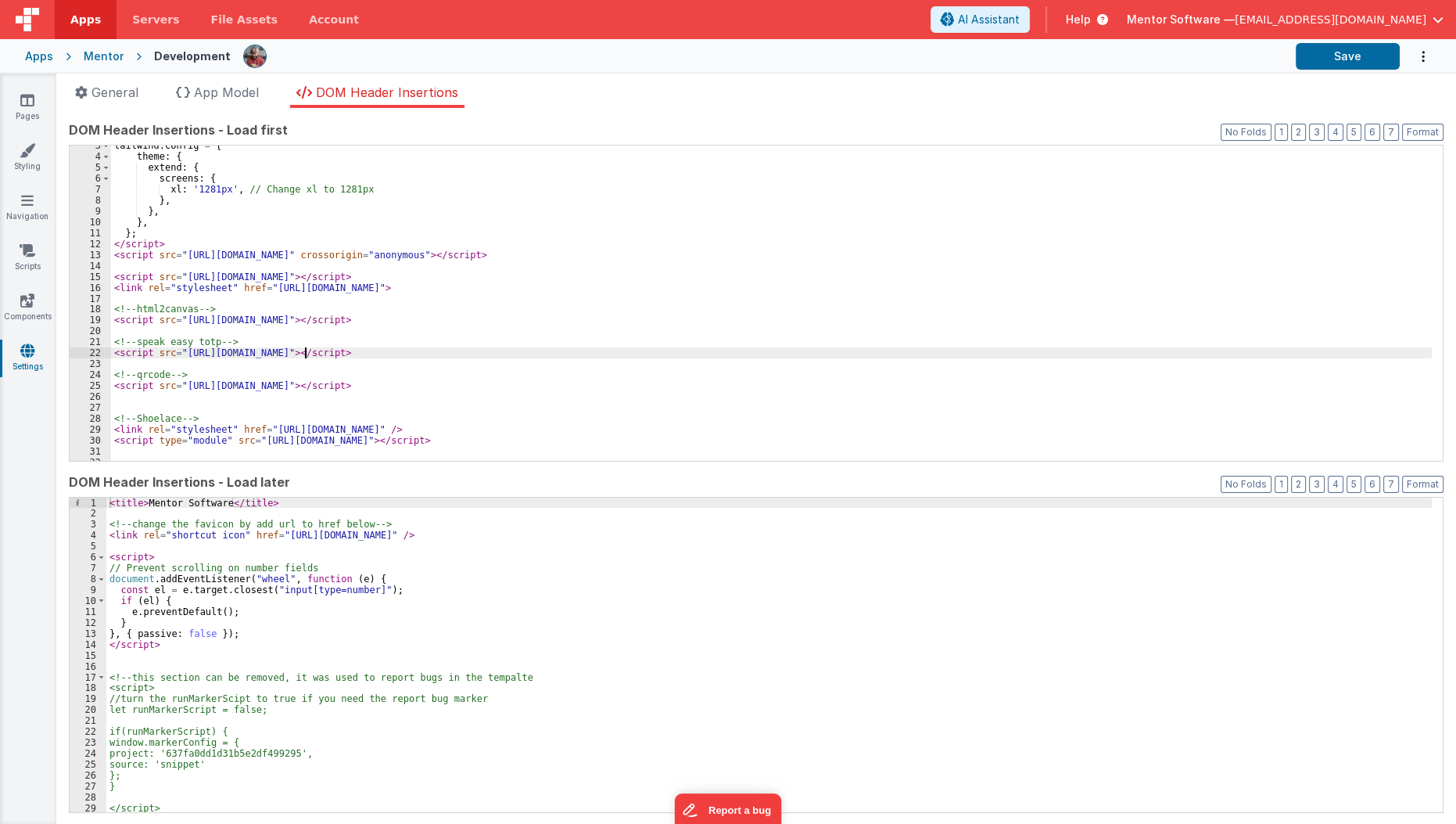
scroll to position [28, 0]
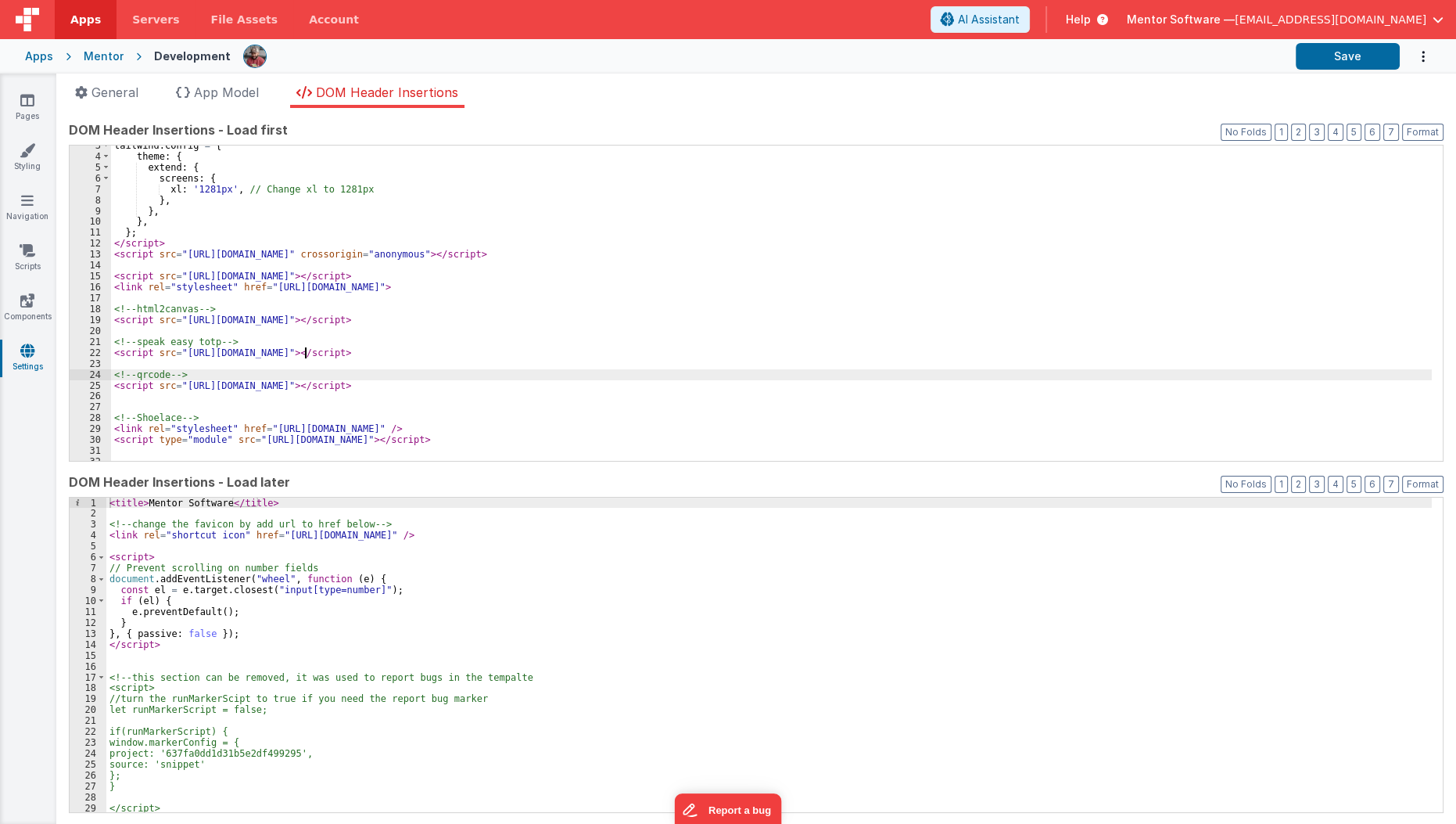
click at [305, 376] on div "tailwind . config = { theme : { extend : { screens : { xl : '1281px' , // Chang…" at bounding box center [771, 308] width 1321 height 337
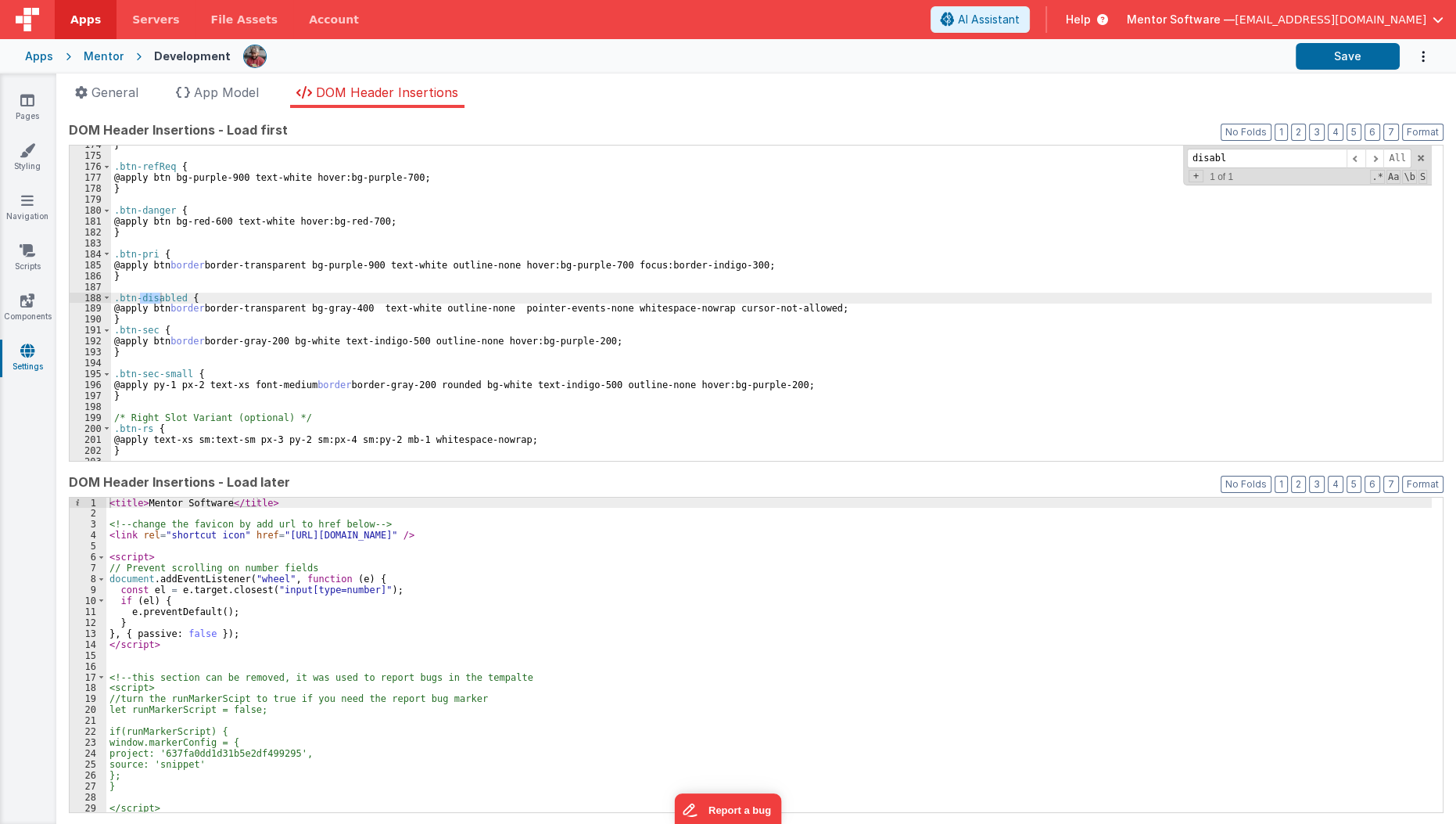
scroll to position [1925, 0]
type input "disable"
click at [186, 297] on div "} .btn-refReq { @apply btn bg-purple-900 text-white hover:bg-purple-700; } .btn…" at bounding box center [771, 308] width 1321 height 337
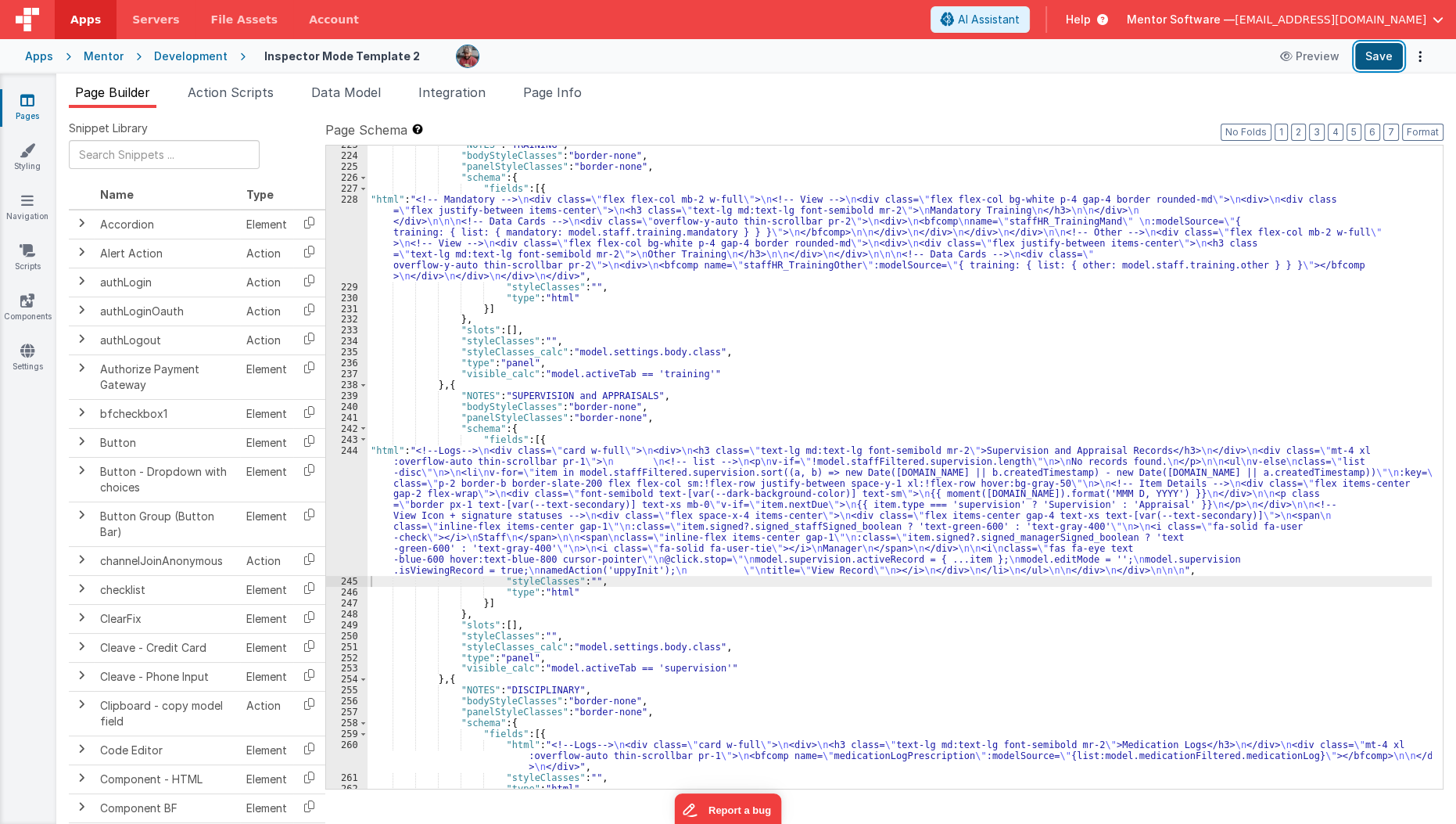
click at [1365, 64] on button "Save" at bounding box center [1379, 56] width 48 height 27
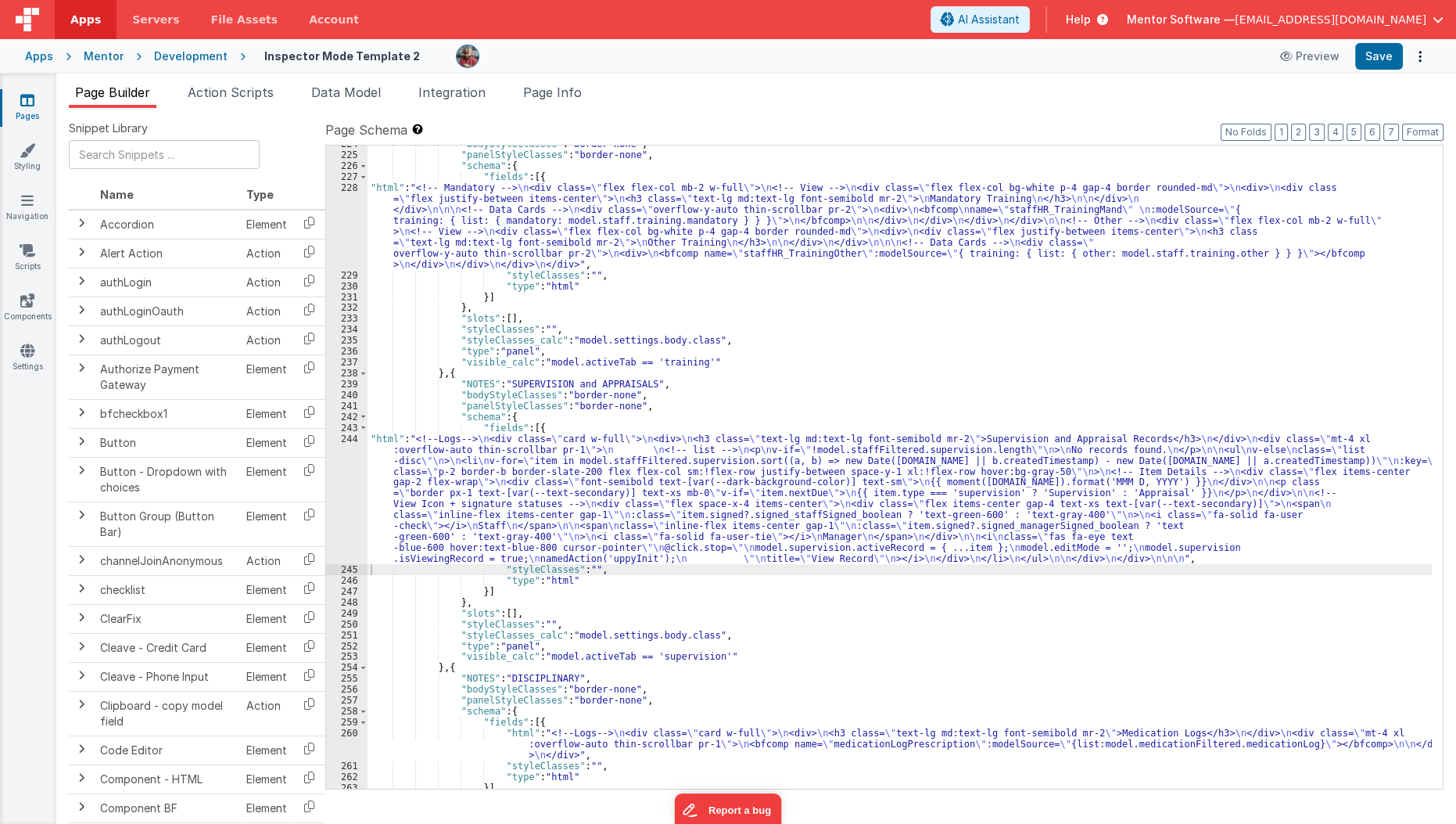
scroll to position [5004, 0]
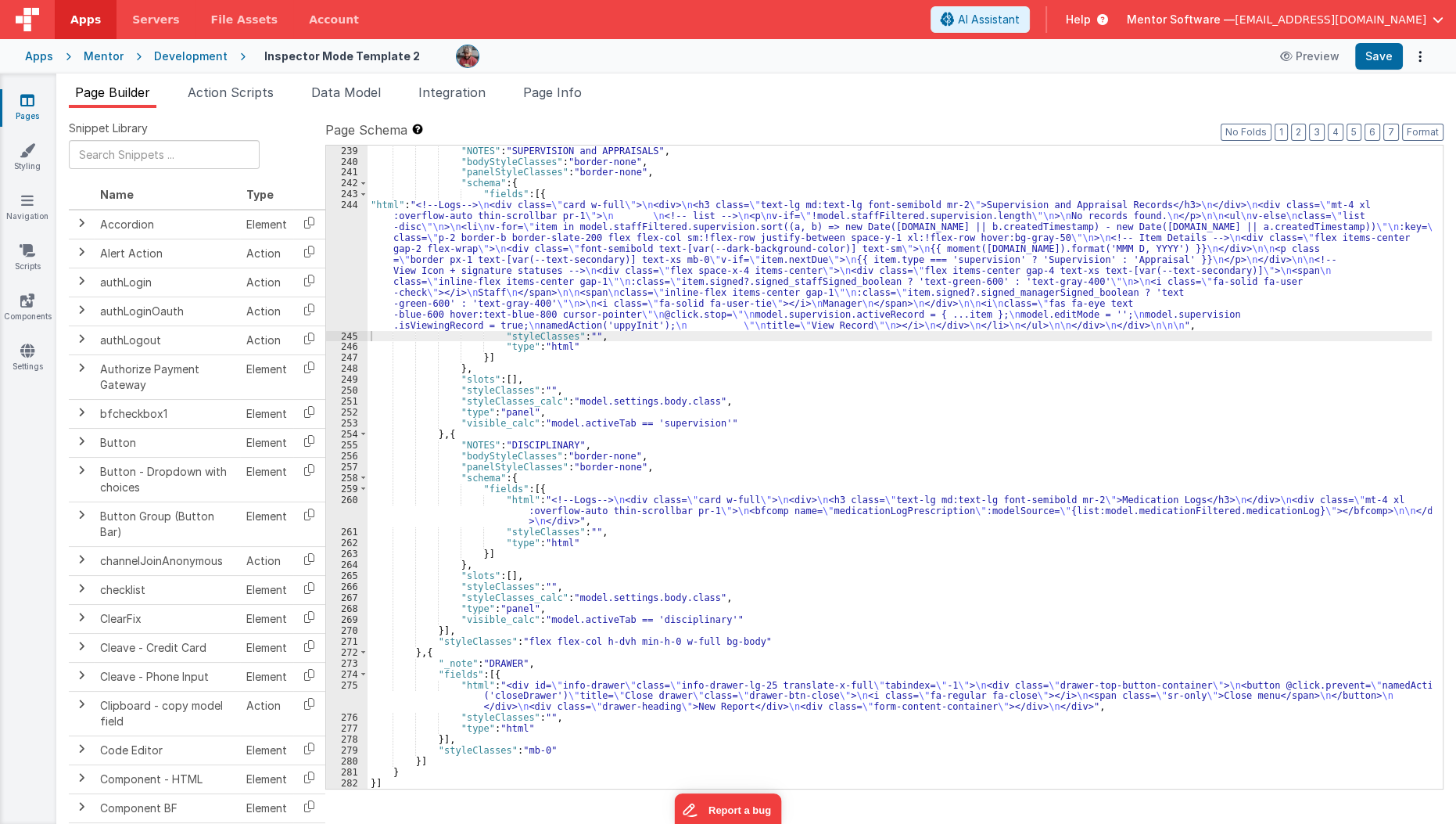
click at [516, 320] on div ""NOTES" : "SUPERVISION and APPRAISALS" , "bodyStyleClasses" : "border-none" , "…" at bounding box center [900, 478] width 1065 height 665
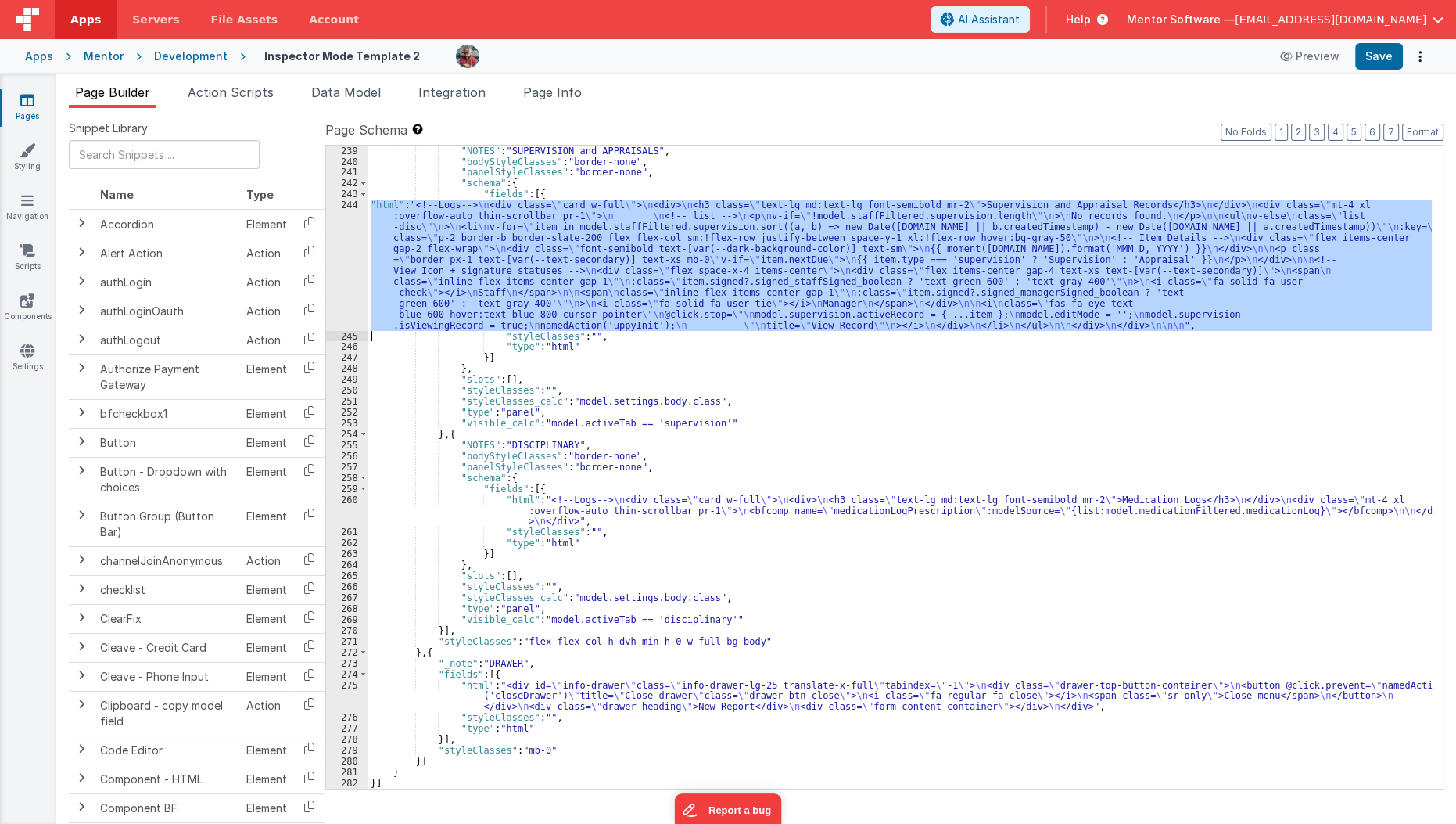
click at [337, 253] on div "244" at bounding box center [346, 264] width 41 height 130
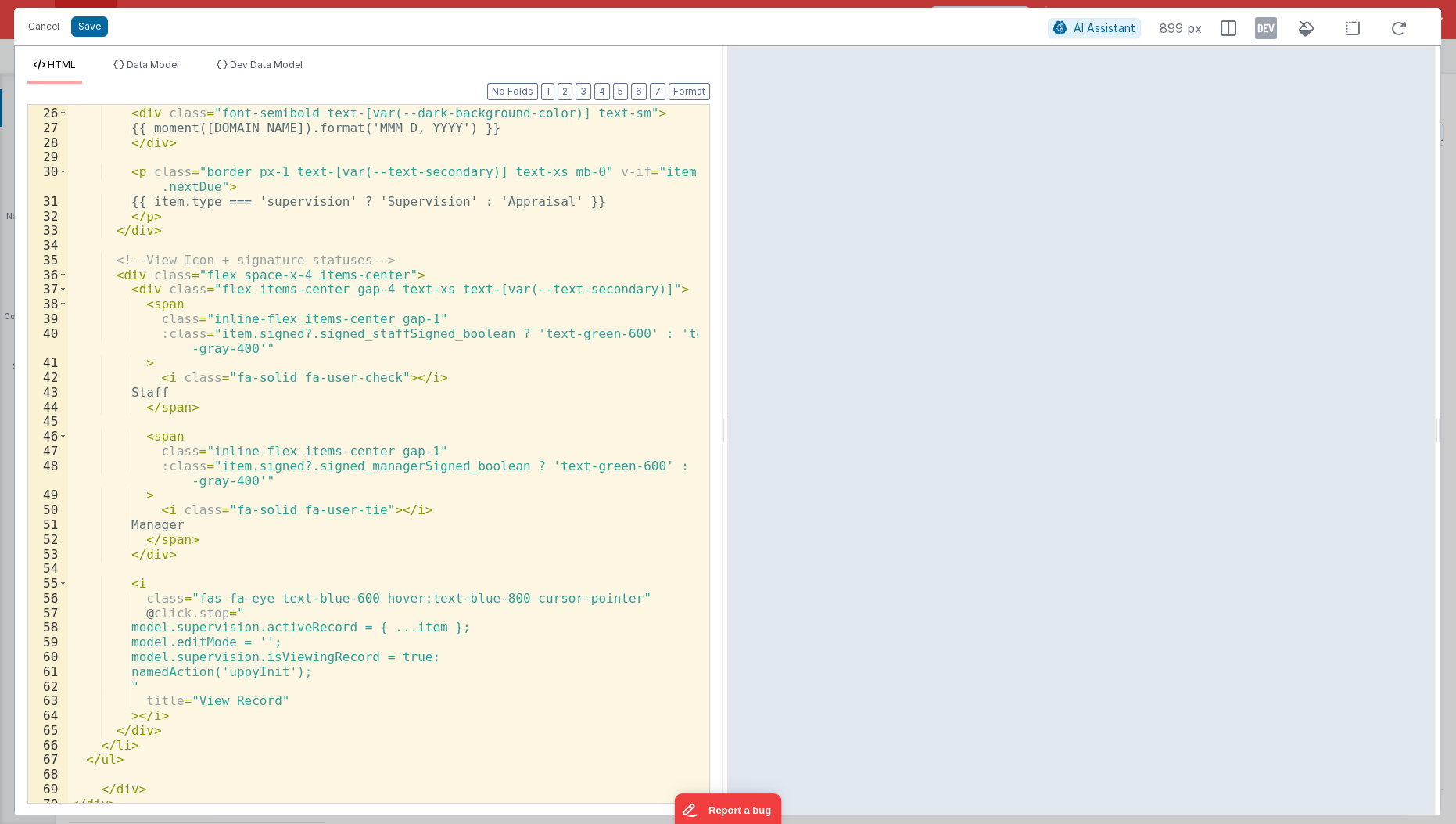
scroll to position [461, 0]
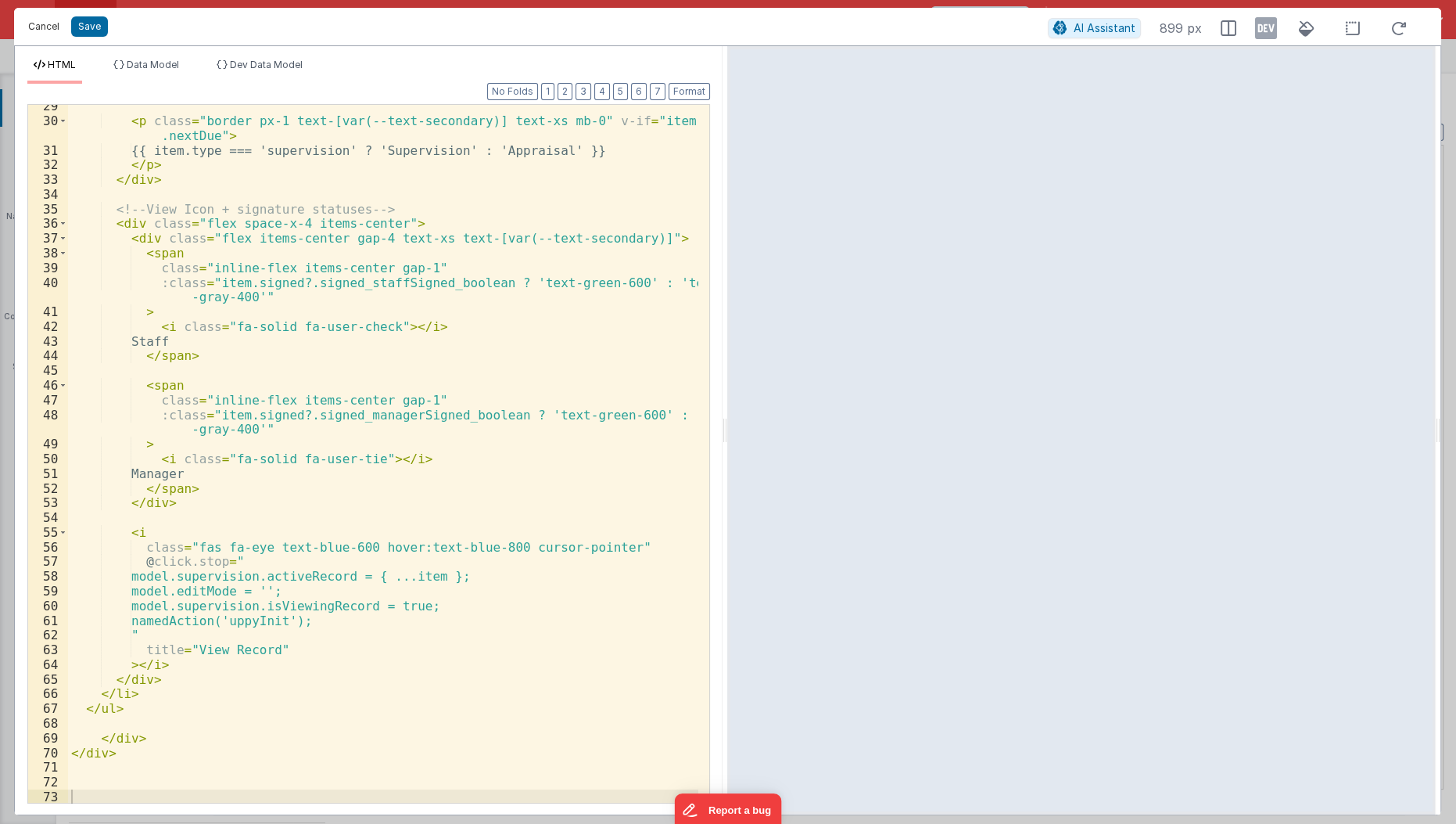
click at [44, 32] on button "Cancel" at bounding box center [44, 26] width 47 height 22
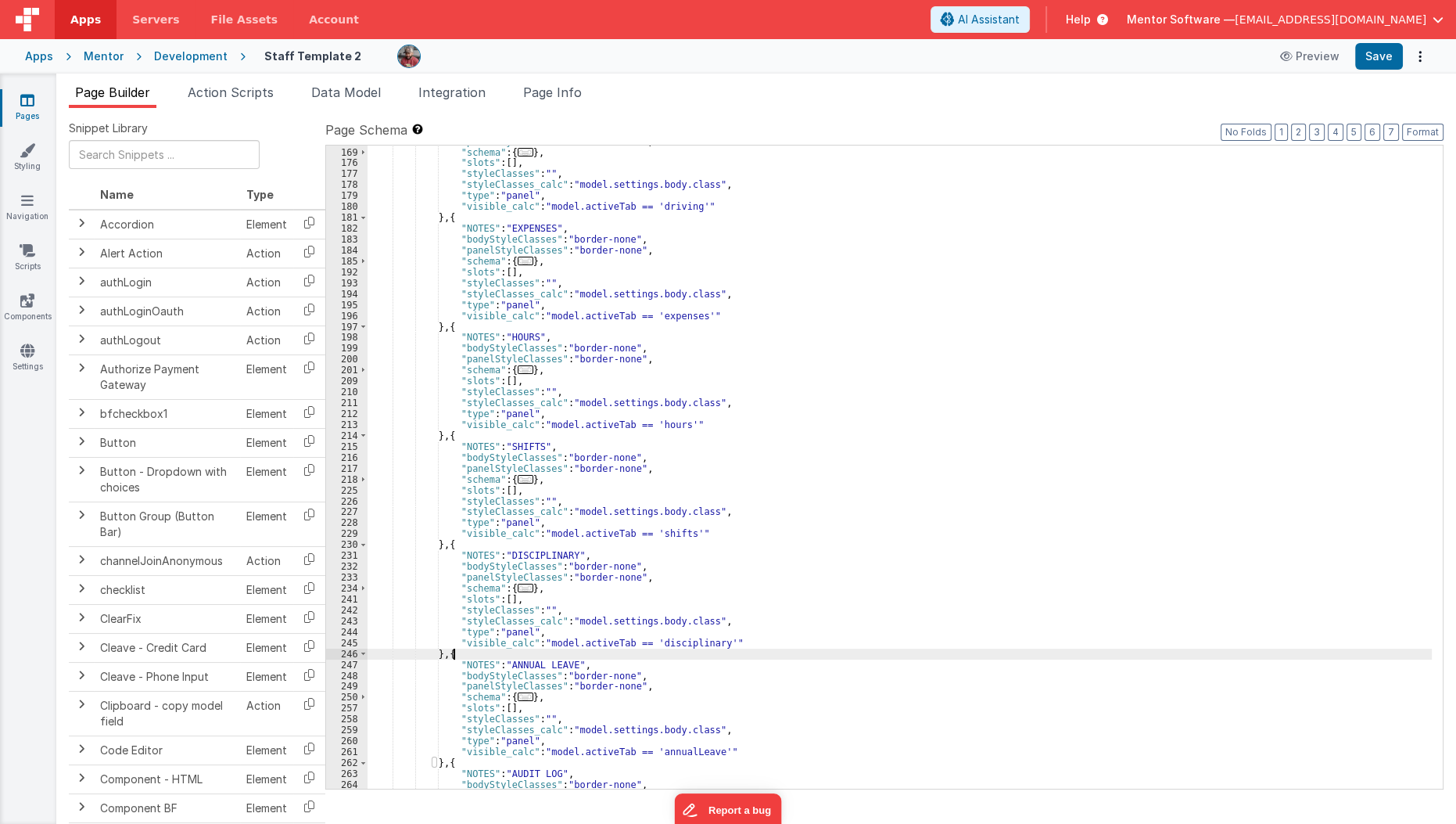
scroll to position [4458, 0]
click at [726, 327] on div ""panelStyleClasses" : "border-none" , "schema" : { ... } , "slots" : [ ] , "sty…" at bounding box center [900, 468] width 1065 height 665
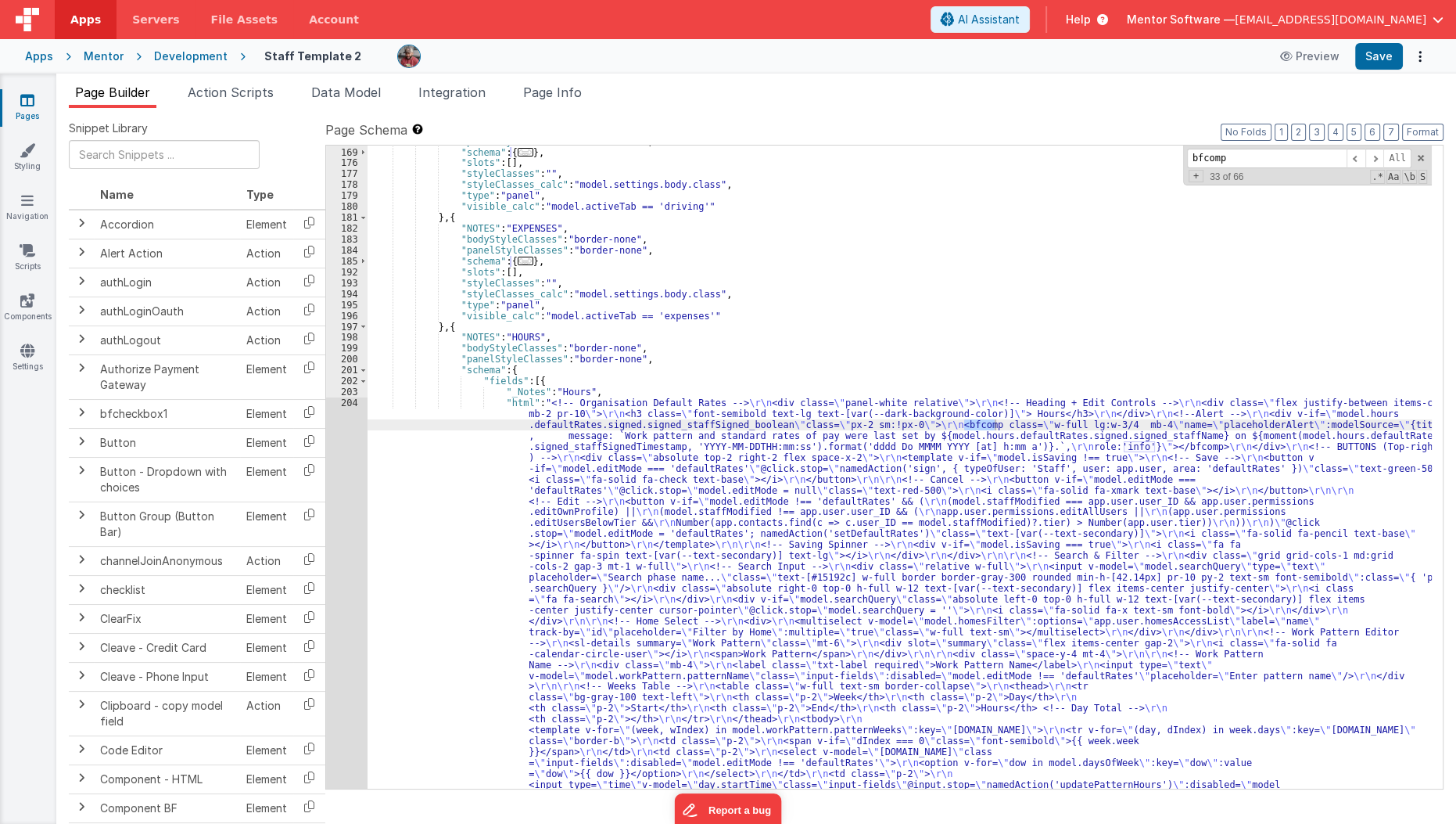
type input "bfcomp"
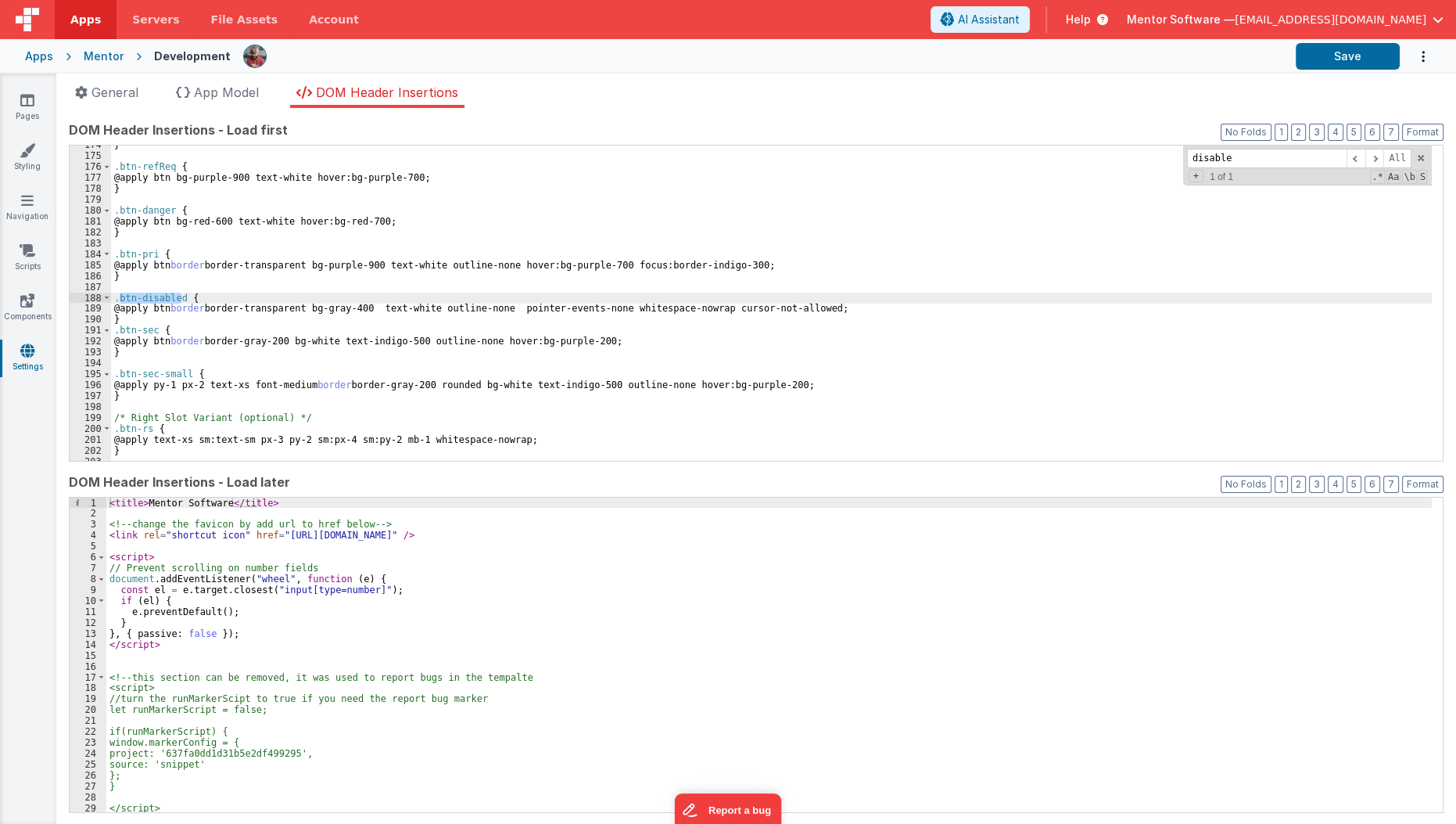
scroll to position [1925, 0]
click at [24, 312] on link "Components" at bounding box center [28, 308] width 57 height 32
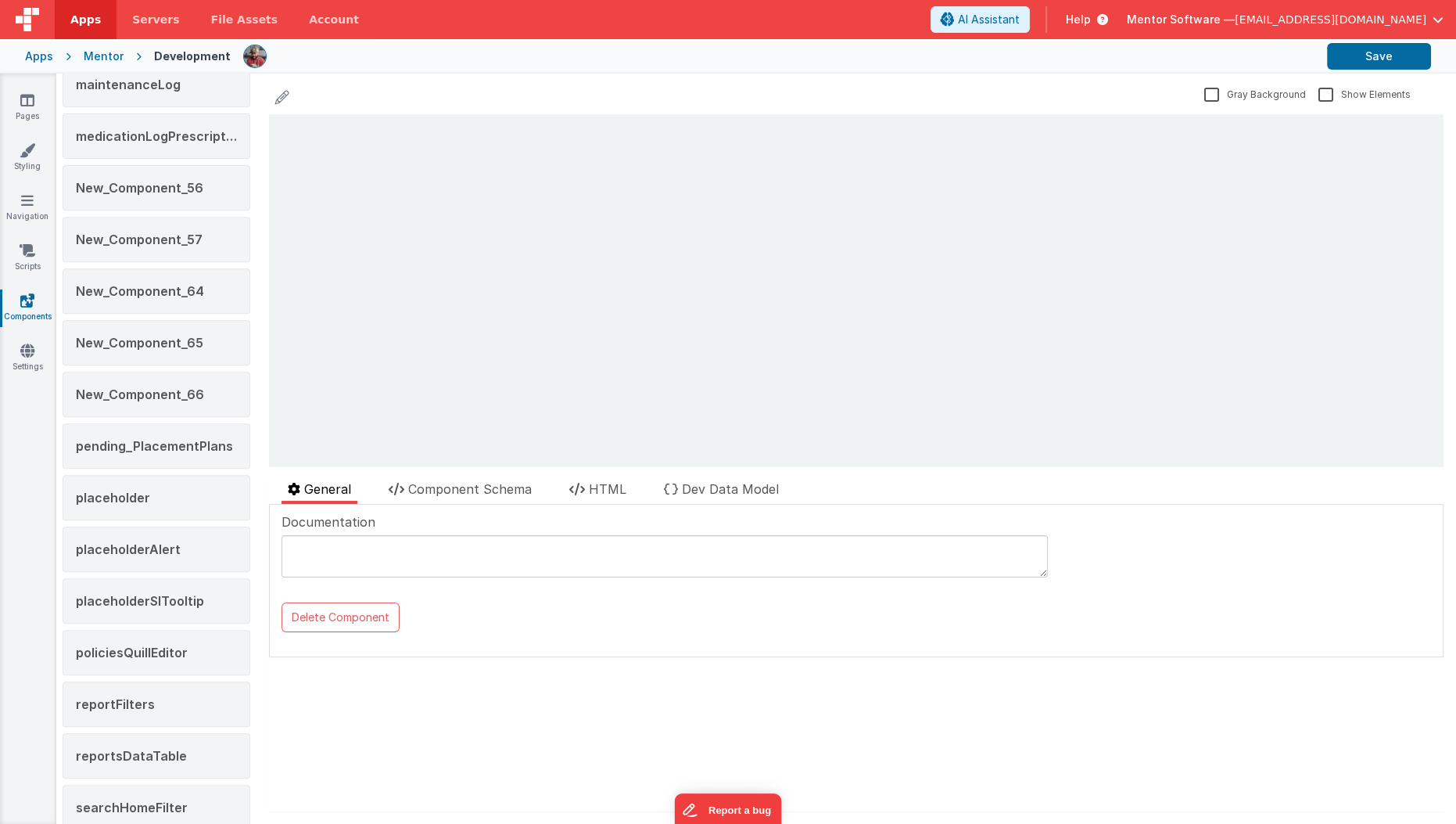
scroll to position [882, 0]
click at [125, 527] on div "placeholderAlert" at bounding box center [156, 550] width 188 height 45
click at [617, 476] on div "placeholderAlert Gray Background Show Elements General Component Schema HTML De…" at bounding box center [856, 448] width 1199 height 750
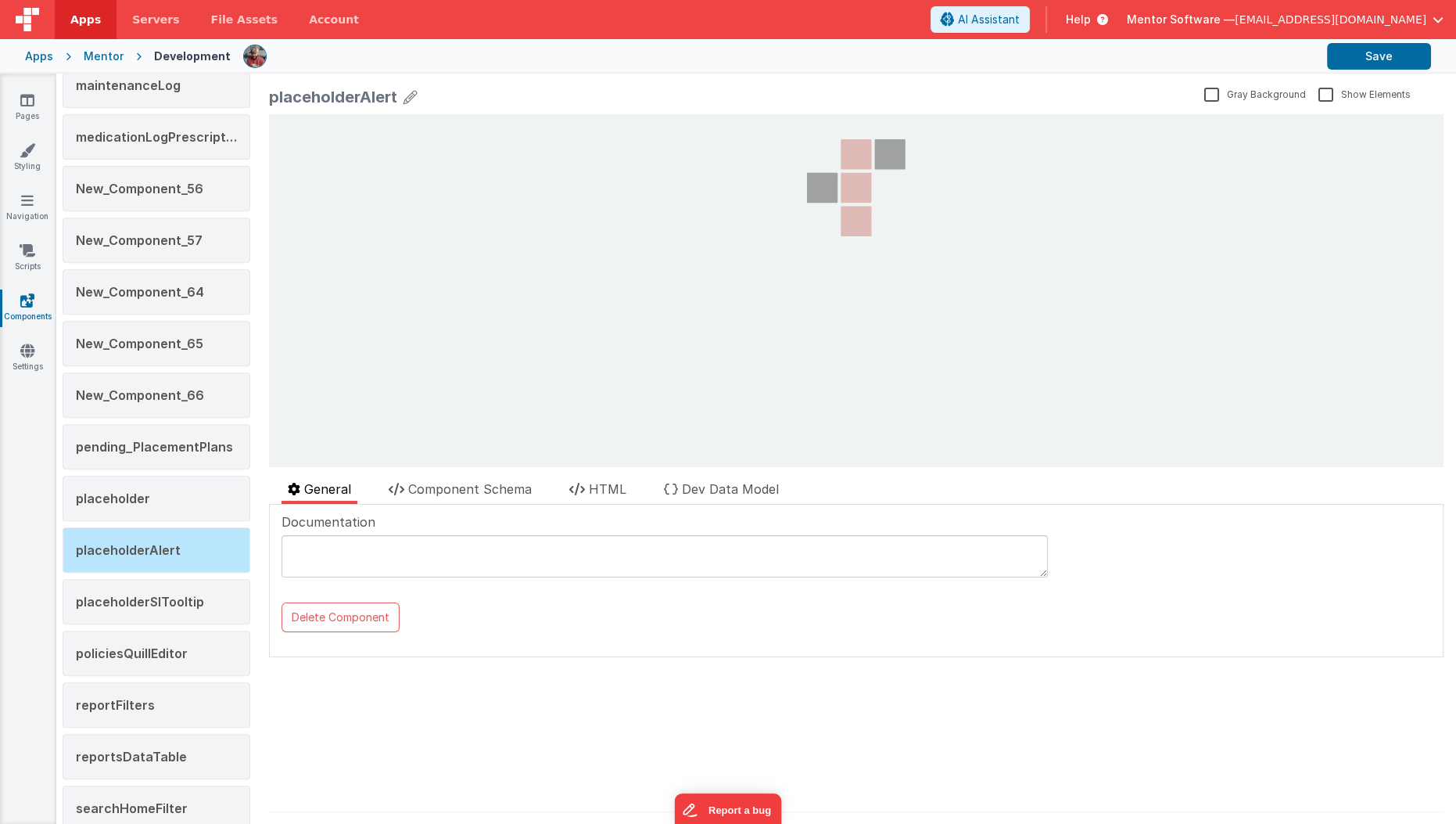
drag, startPoint x: 707, startPoint y: 504, endPoint x: 732, endPoint y: 469, distance: 43.0
click at [732, 469] on div "placeholderAlert Gray Background Show Elements General Component Schema HTML De…" at bounding box center [856, 448] width 1199 height 750
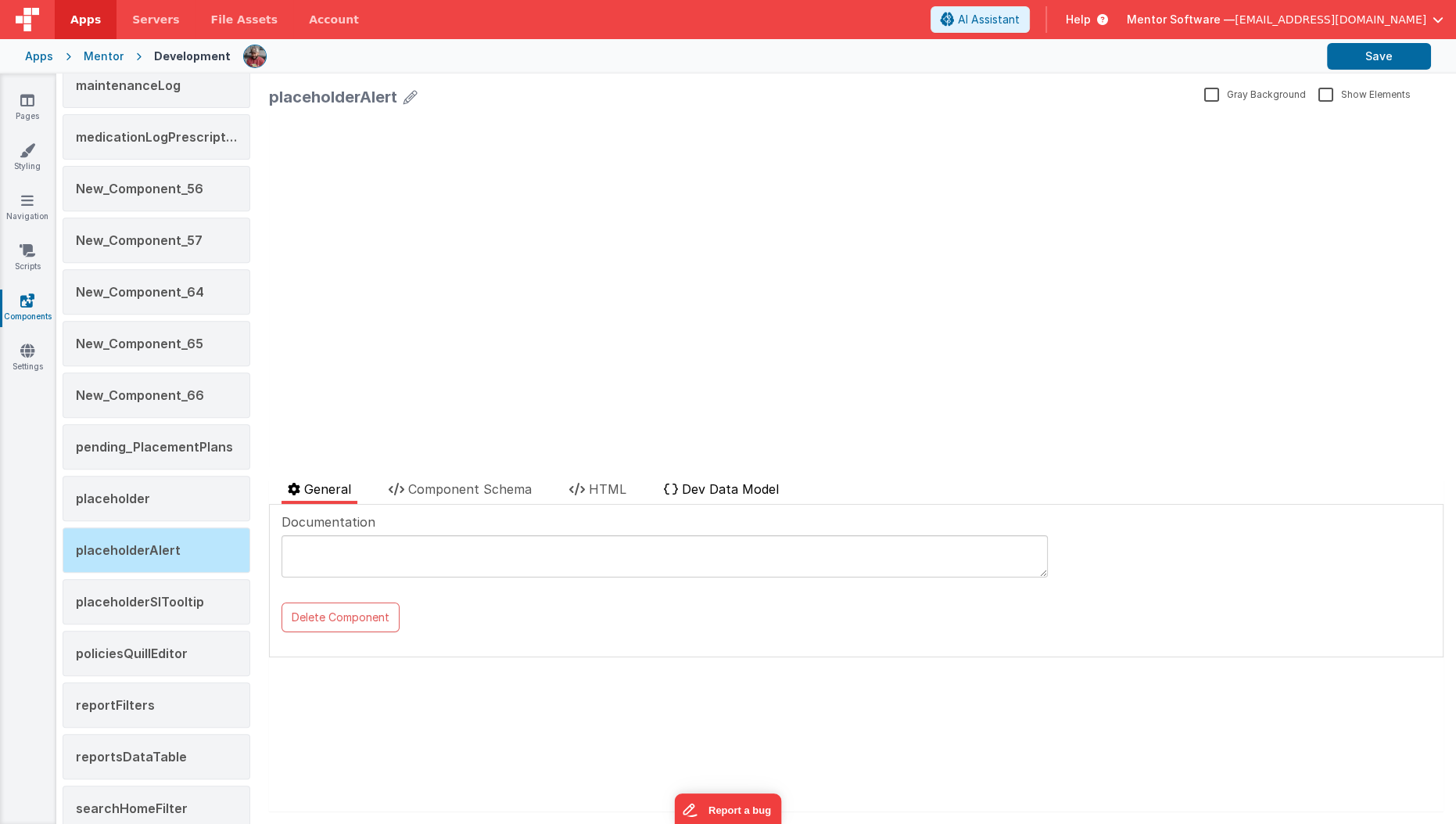
click at [726, 484] on span "Dev Data Model" at bounding box center [731, 488] width 97 height 15
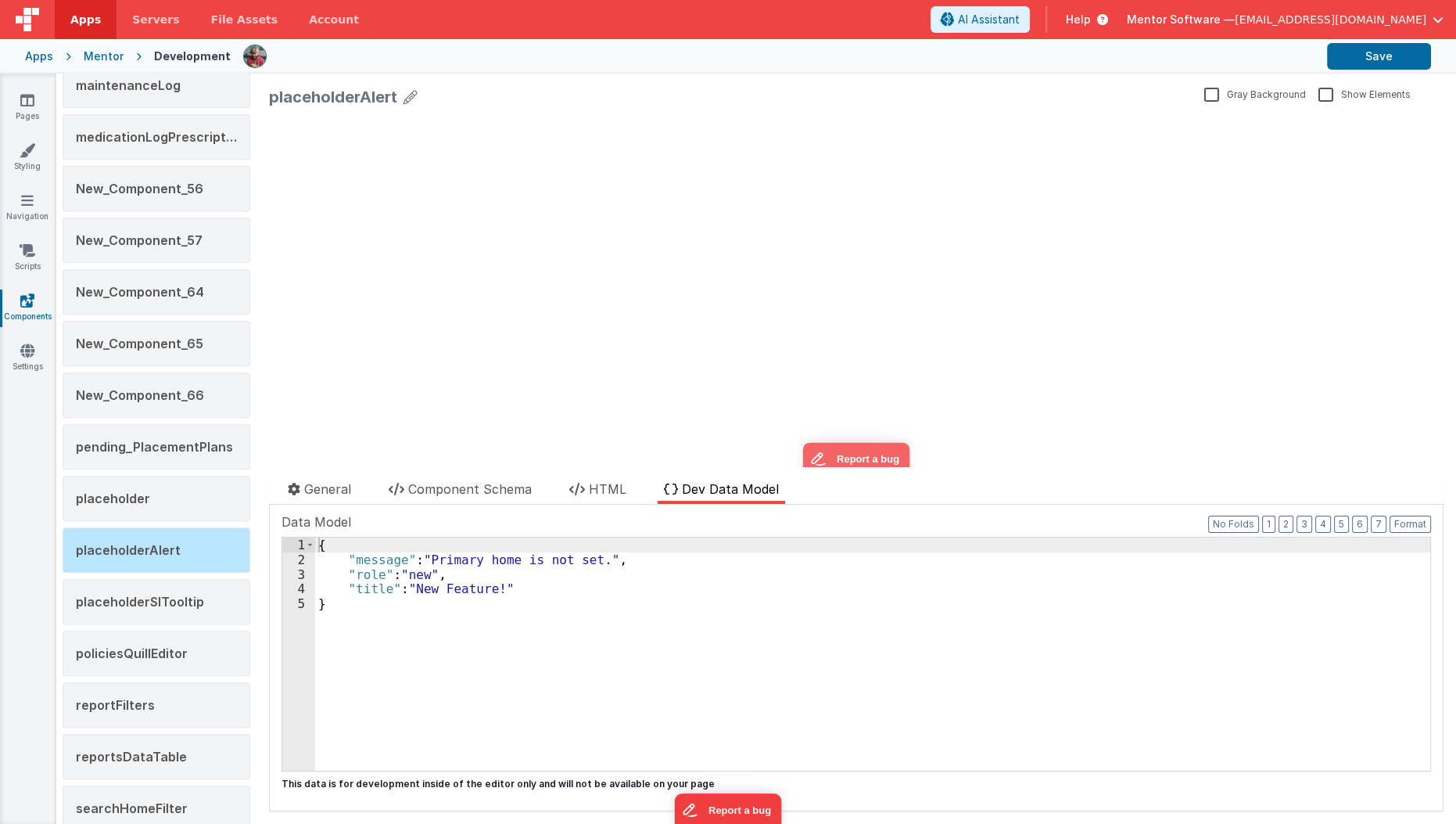
scroll to position [0, 0]
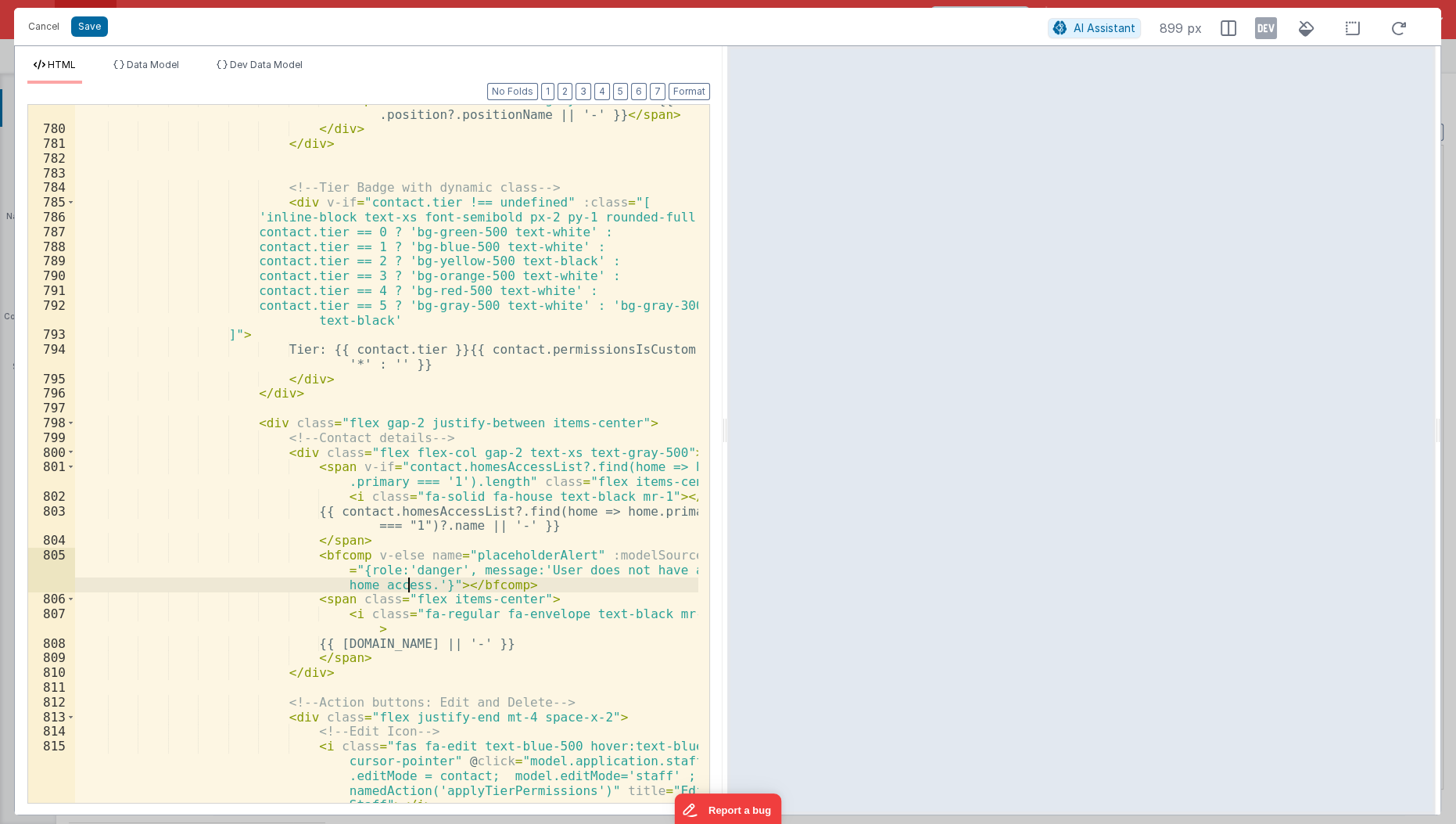
scroll to position [8264, 0]
click at [85, 29] on button "Save" at bounding box center [89, 26] width 36 height 20
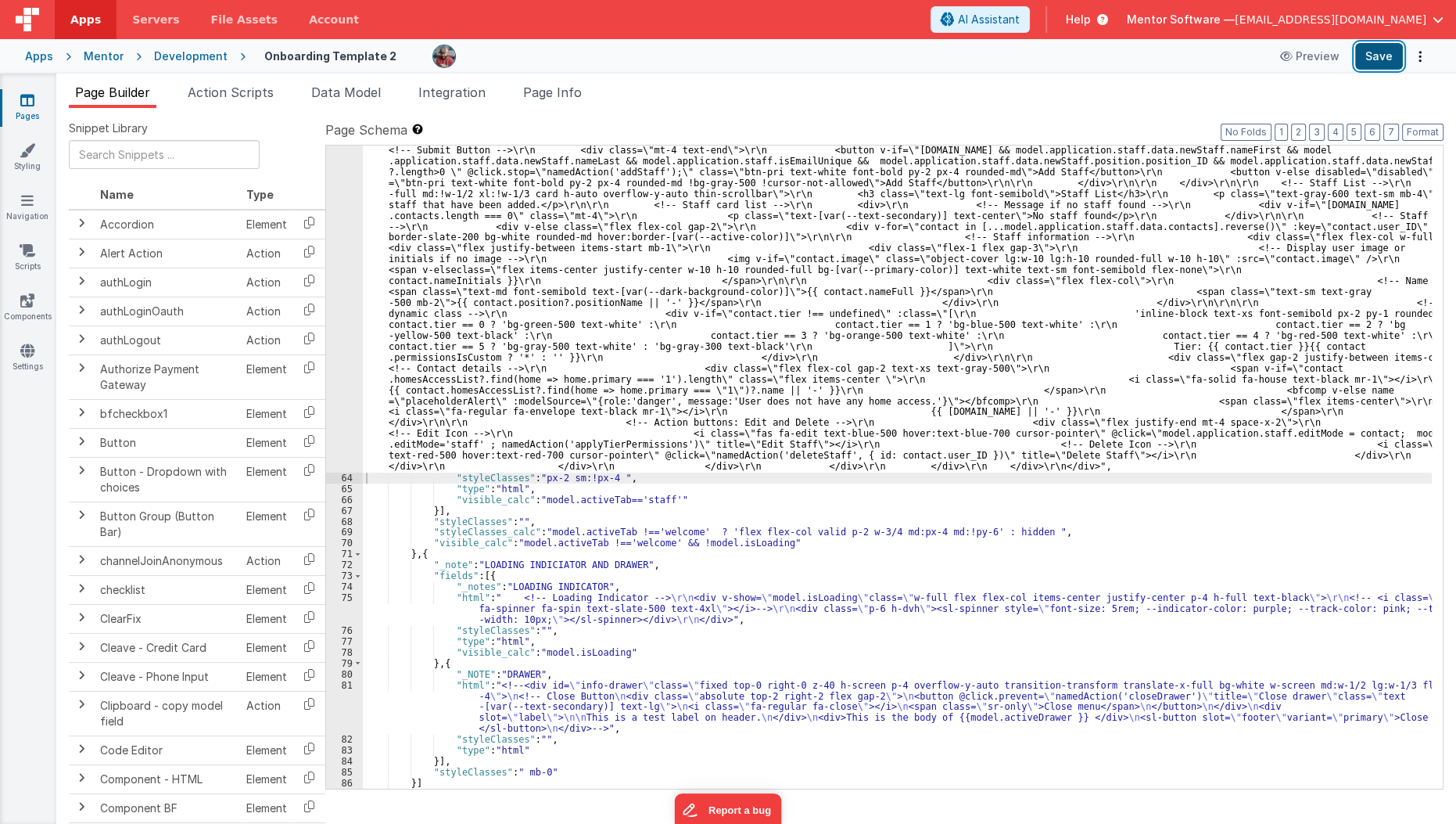
click at [1377, 64] on button "Save" at bounding box center [1379, 56] width 48 height 27
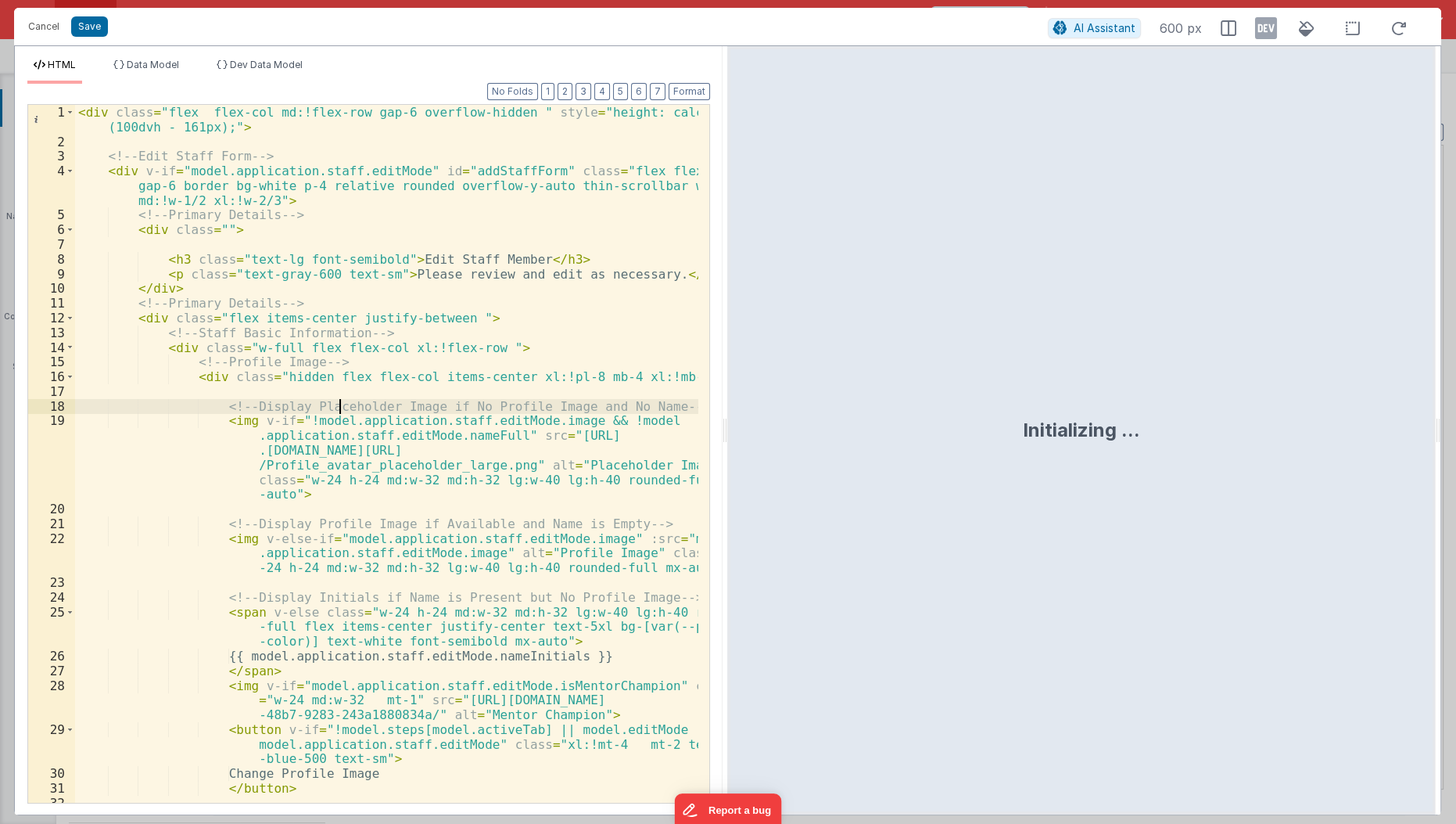
click at [337, 405] on div "< div class = "flex flex-col md:!flex-row gap-6 overflow-hidden " style = "heig…" at bounding box center [388, 476] width 625 height 743
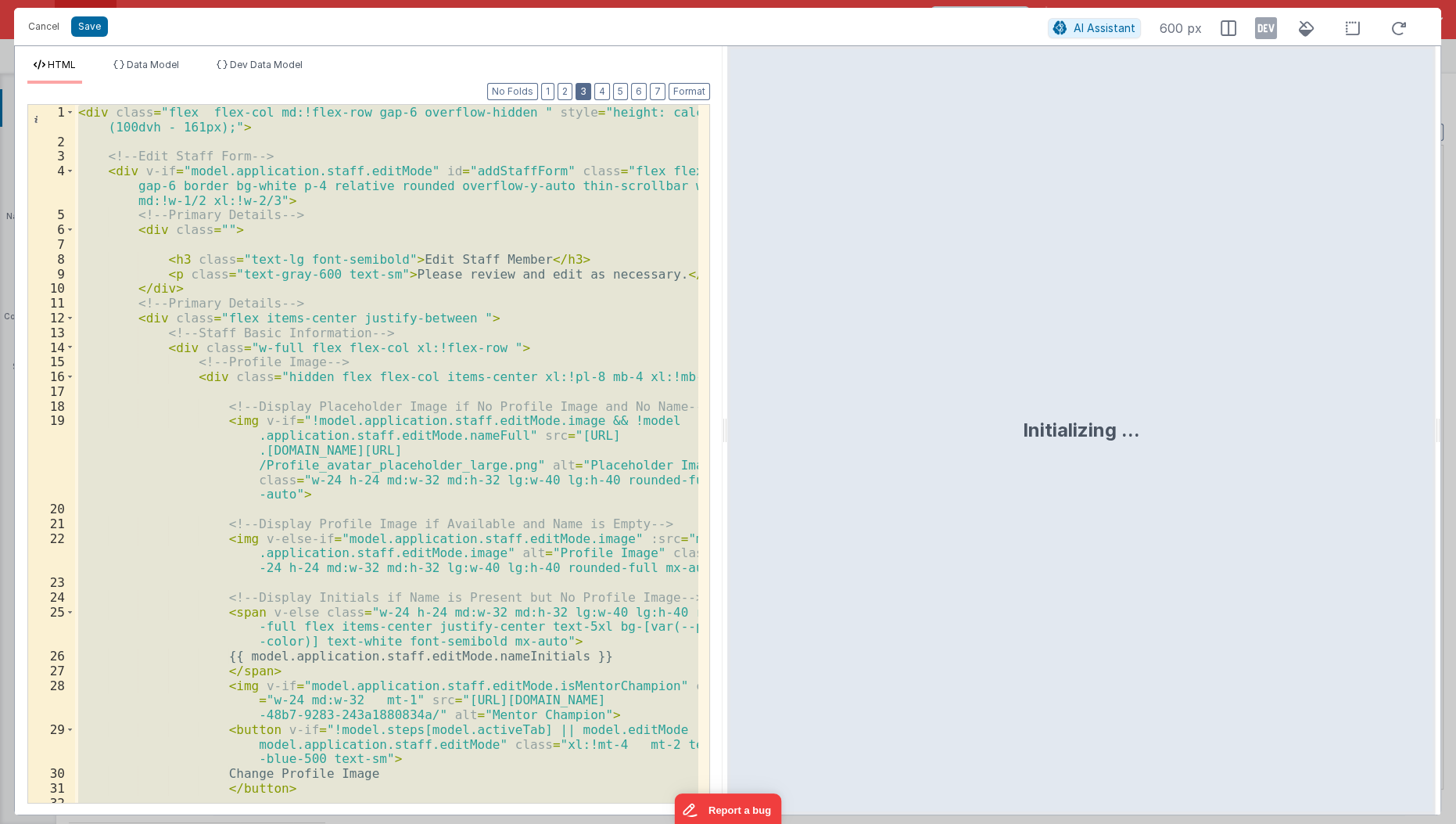
click at [588, 85] on button "3" at bounding box center [583, 91] width 15 height 17
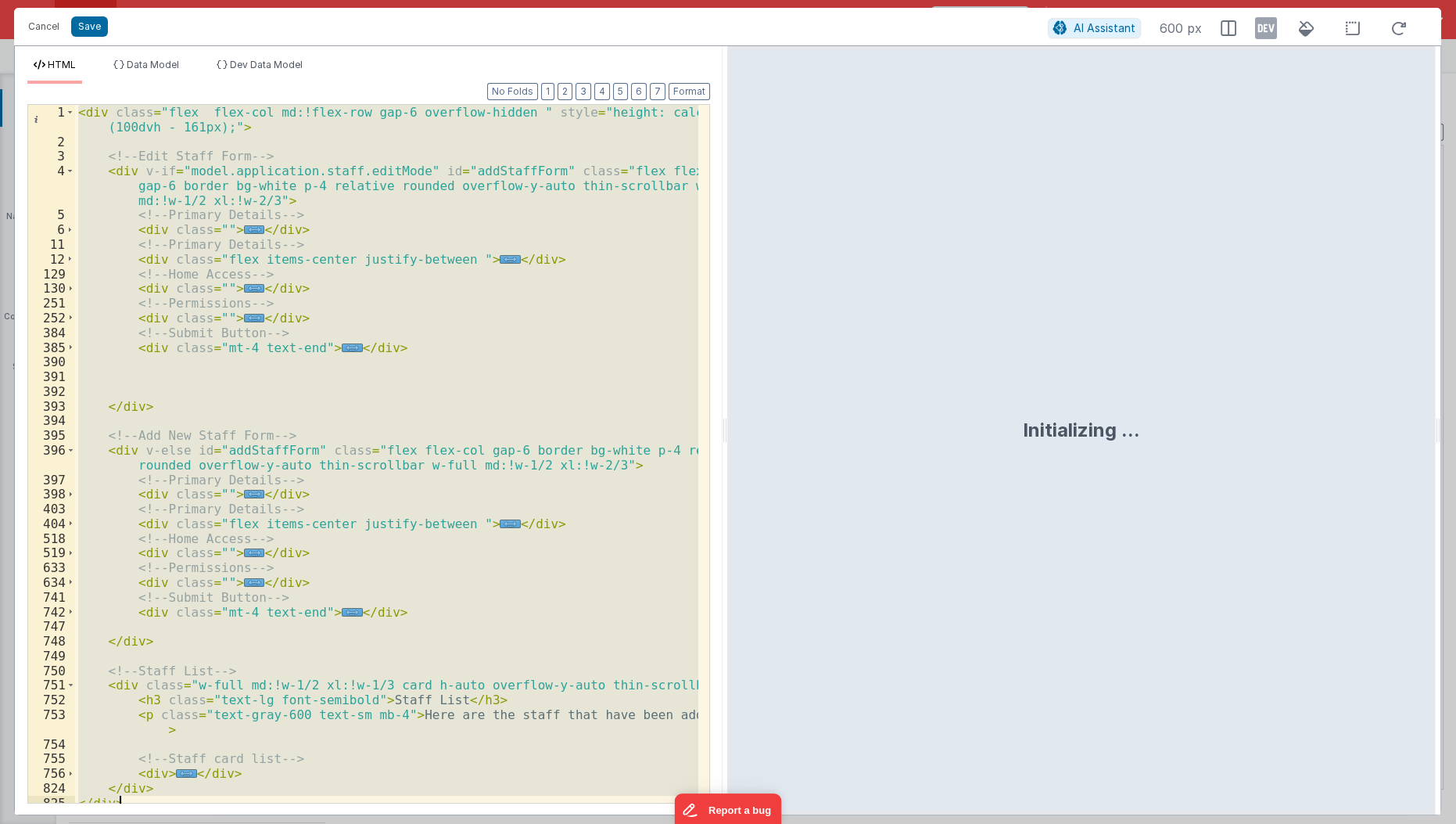
click at [505, 294] on div "< div class = "flex flex-col md:!flex-row gap-6 overflow-hidden " style = "heig…" at bounding box center [387, 453] width 623 height 698
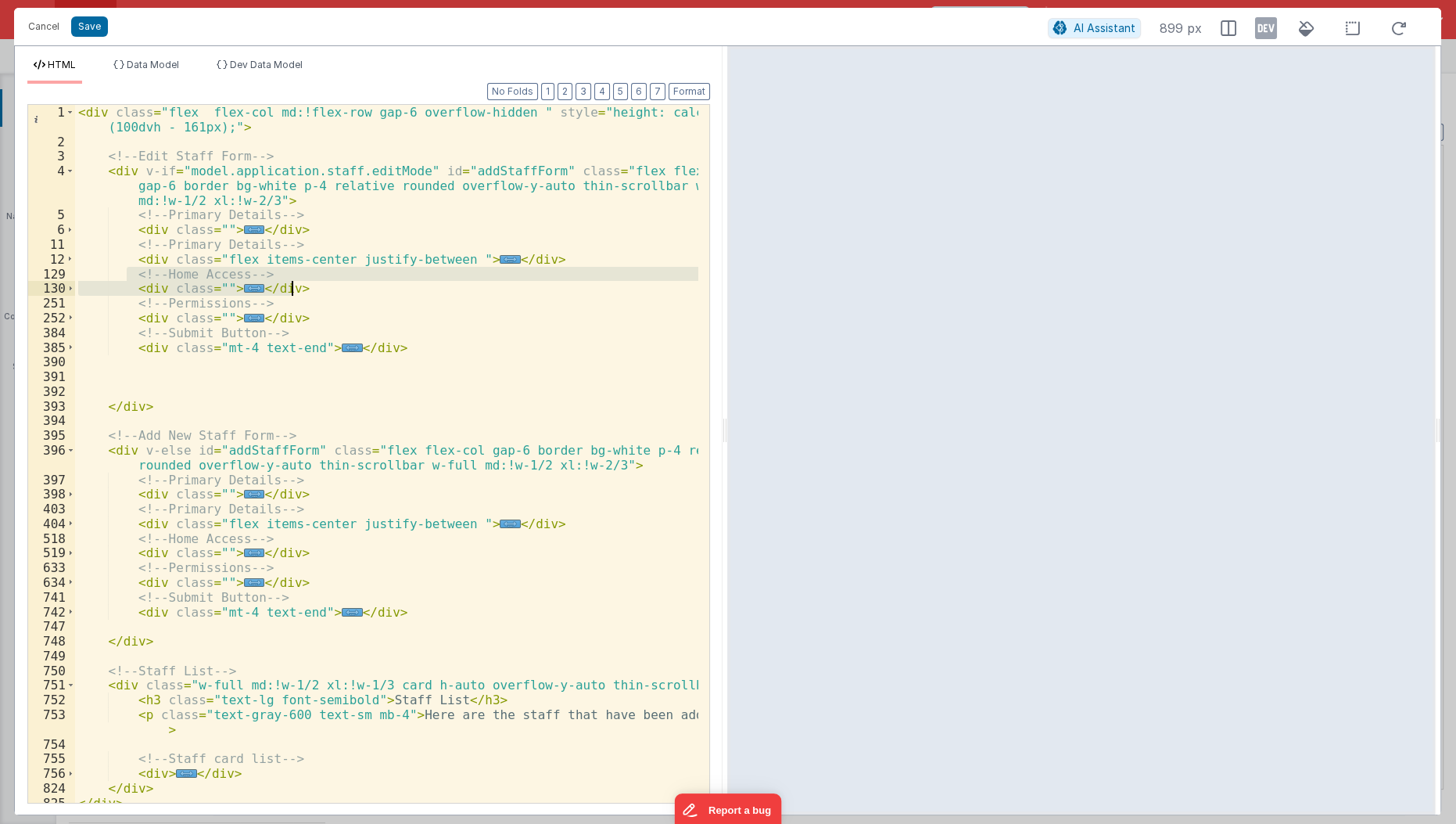
drag, startPoint x: 125, startPoint y: 274, endPoint x: 294, endPoint y: 283, distance: 169.2
click at [294, 283] on div "< div class = "flex flex-col md:!flex-row gap-6 overflow-hidden " style = "heig…" at bounding box center [388, 476] width 625 height 743
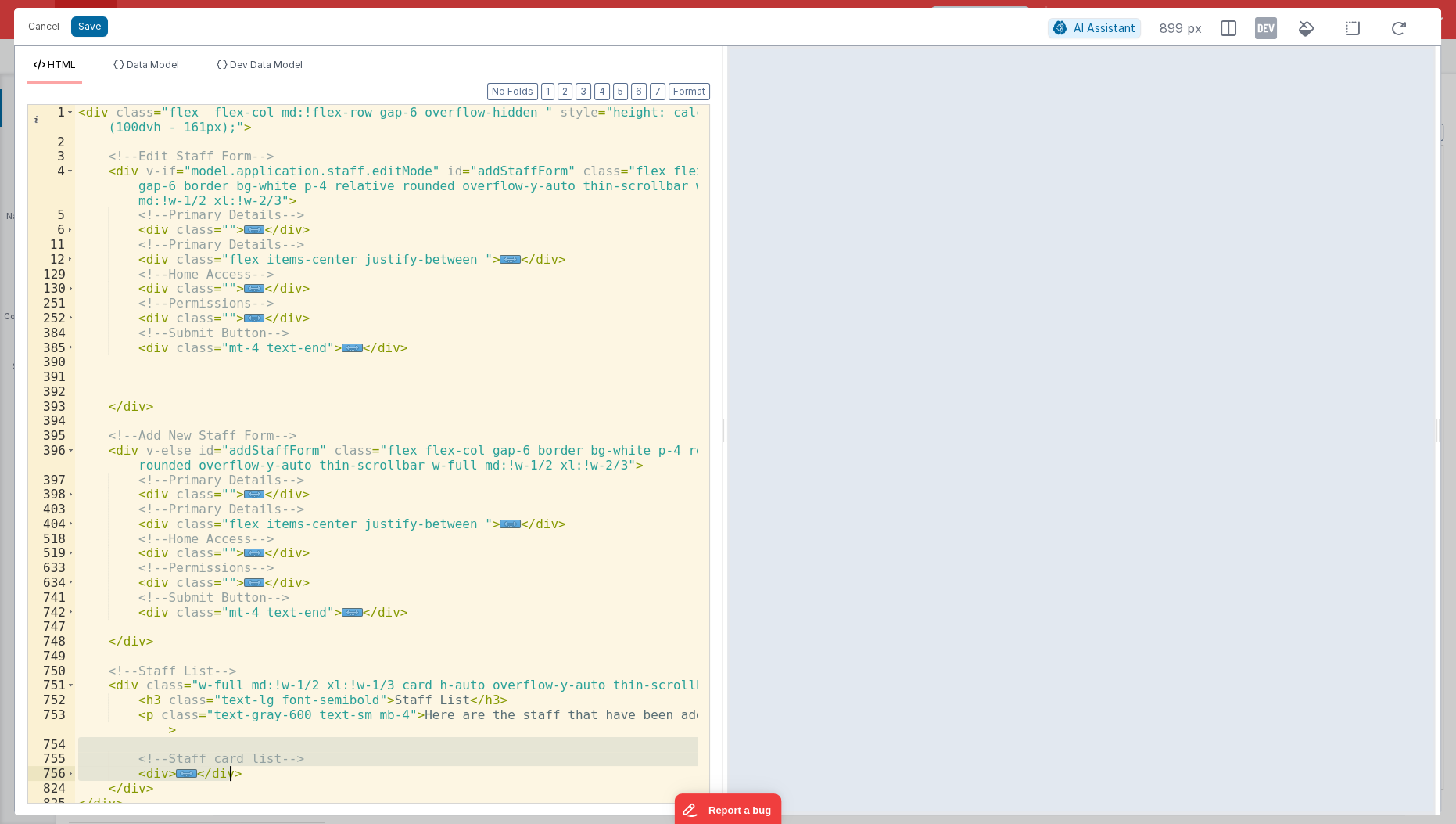
drag, startPoint x: 104, startPoint y: 737, endPoint x: 258, endPoint y: 771, distance: 157.7
click at [258, 771] on div "< div class = "flex flex-col md:!flex-row gap-6 overflow-hidden " style = "heig…" at bounding box center [388, 476] width 625 height 743
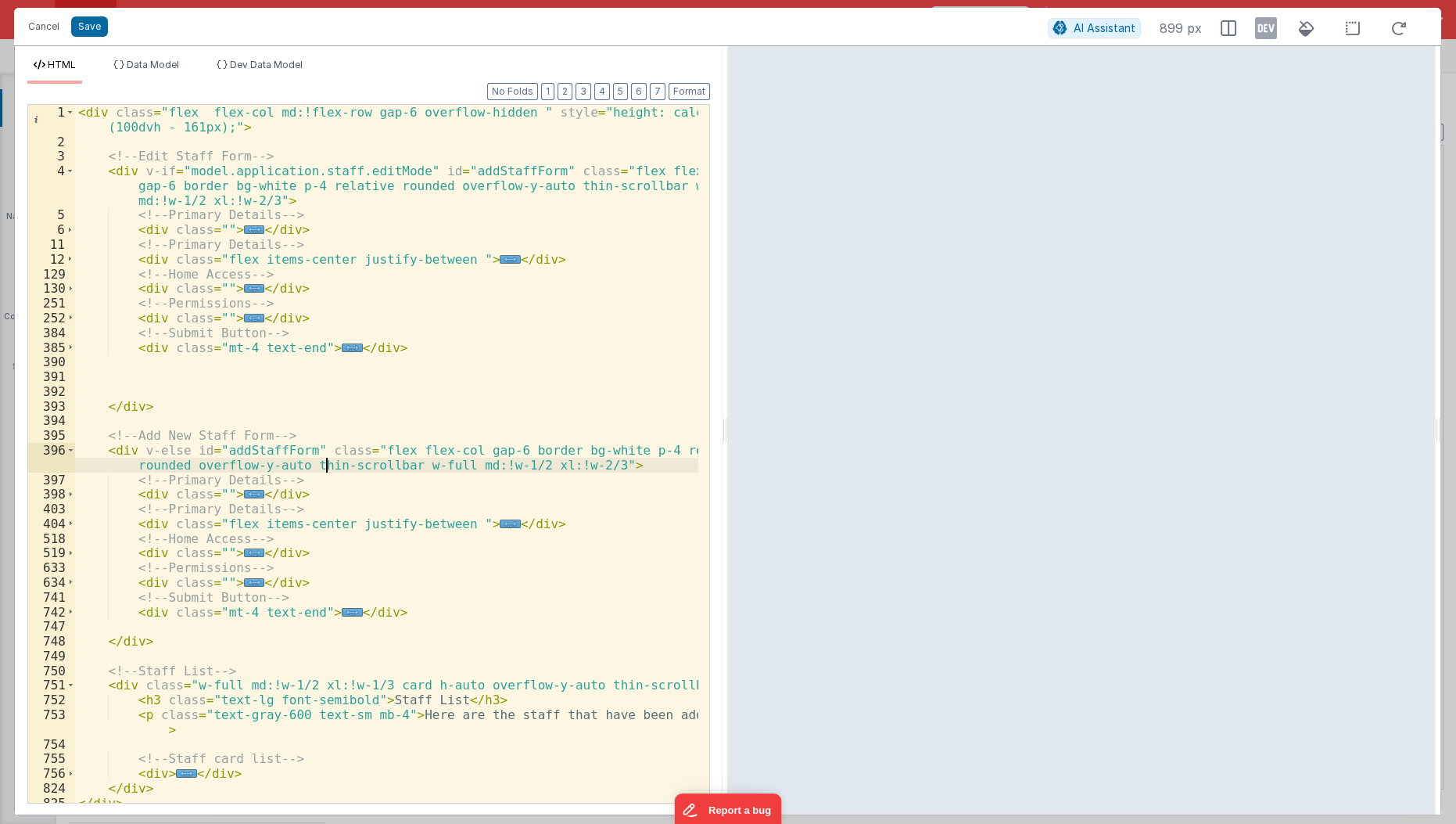
click at [323, 466] on div "< div class = "flex flex-col md:!flex-row gap-6 overflow-hidden " style = "heig…" at bounding box center [388, 476] width 625 height 743
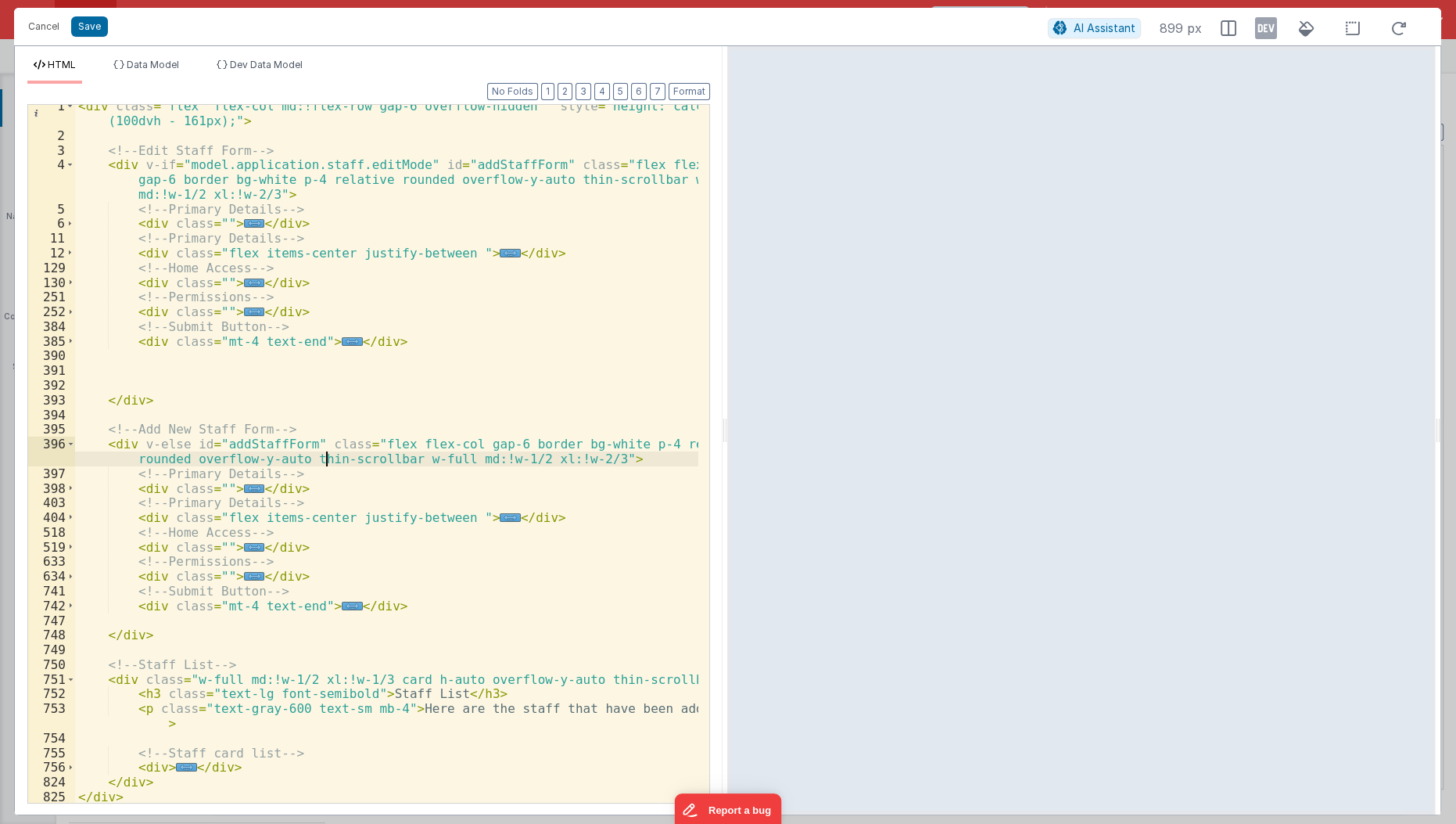
scroll to position [6, 0]
click at [179, 769] on span "..." at bounding box center [185, 767] width 20 height 9
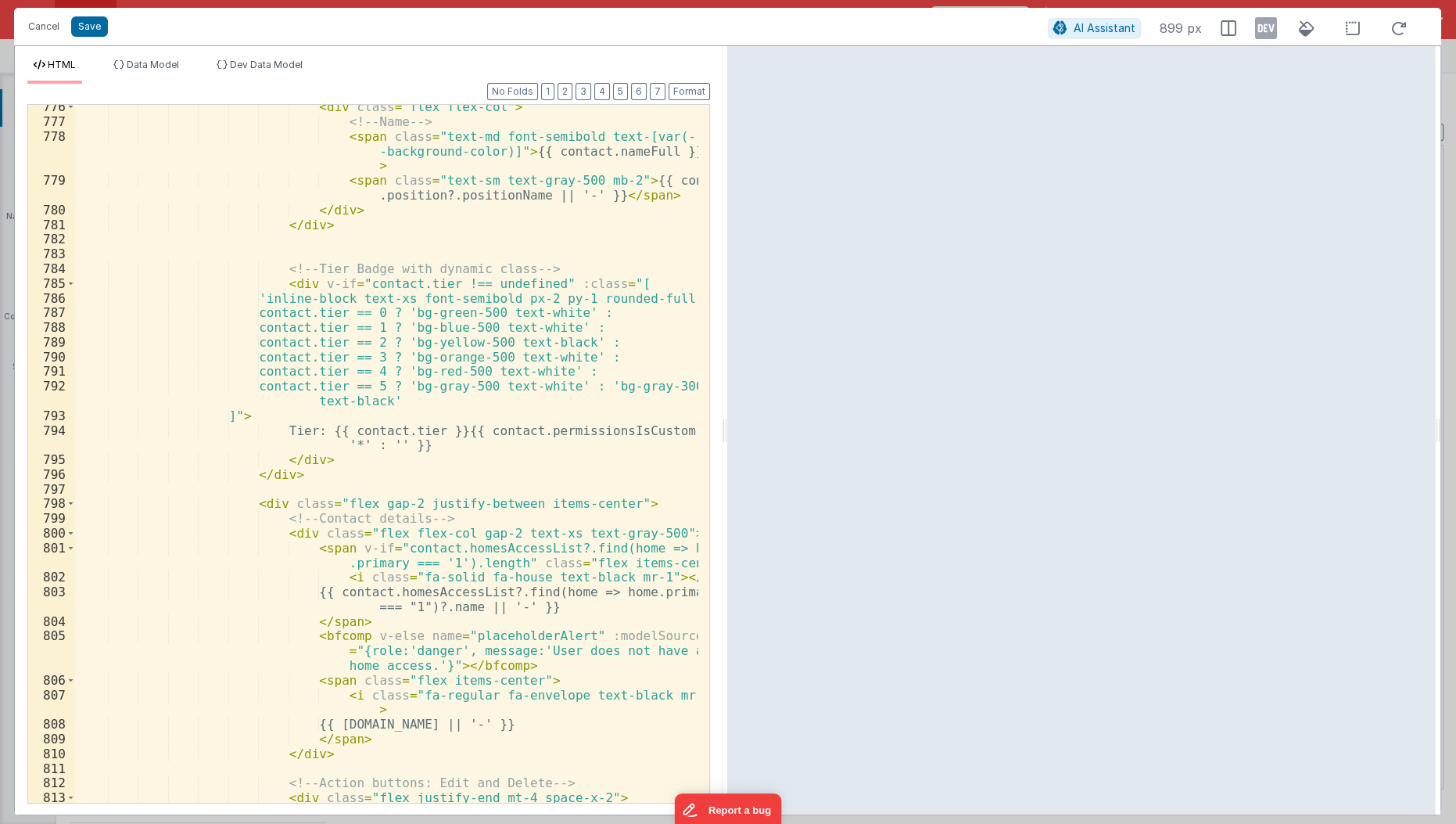
scroll to position [1040, 0]
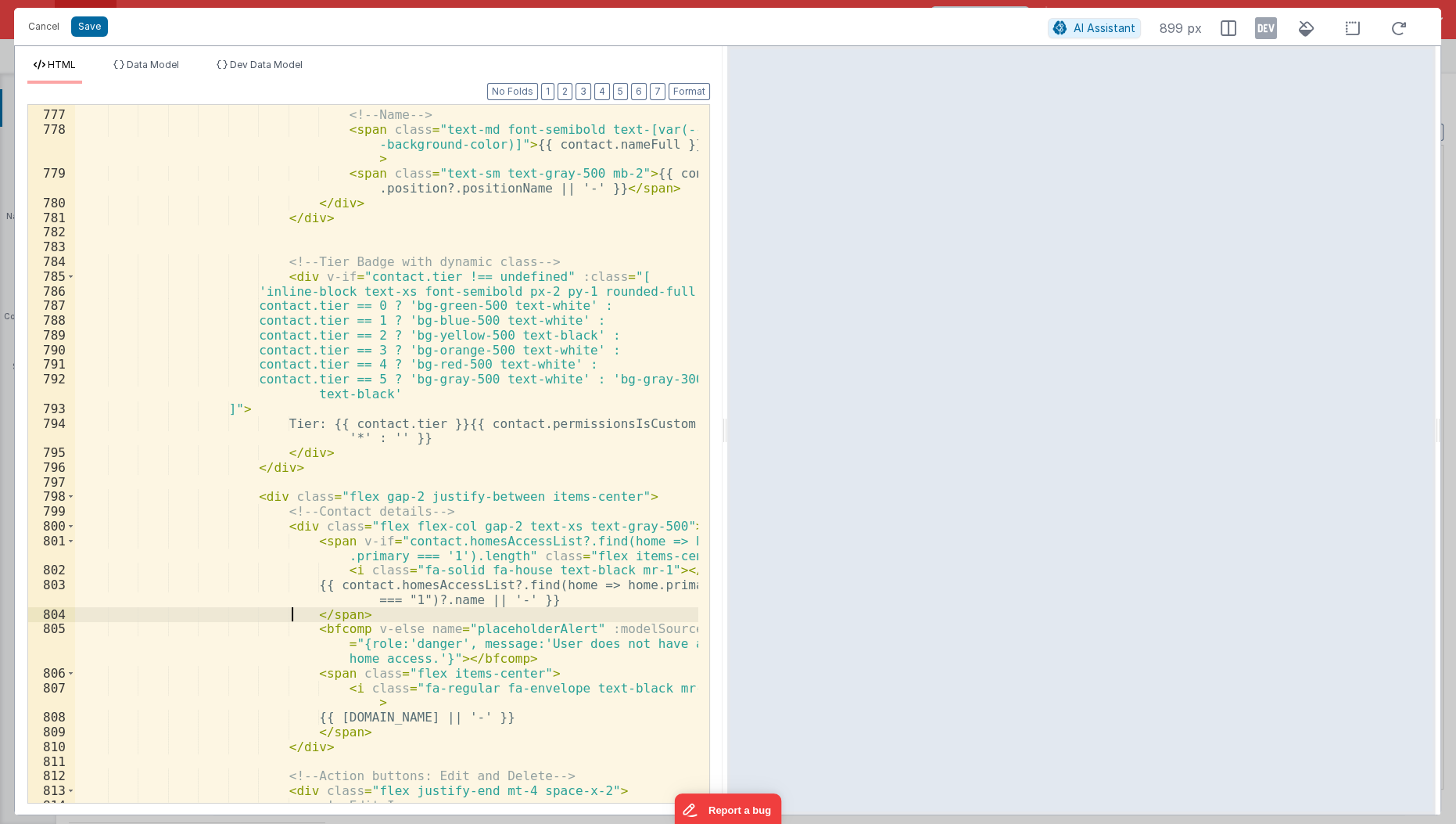
click at [289, 620] on div "< div class = "flex flex-col" > <!-- Name --> < span class = "text-md font-semi…" at bounding box center [388, 457] width 625 height 729
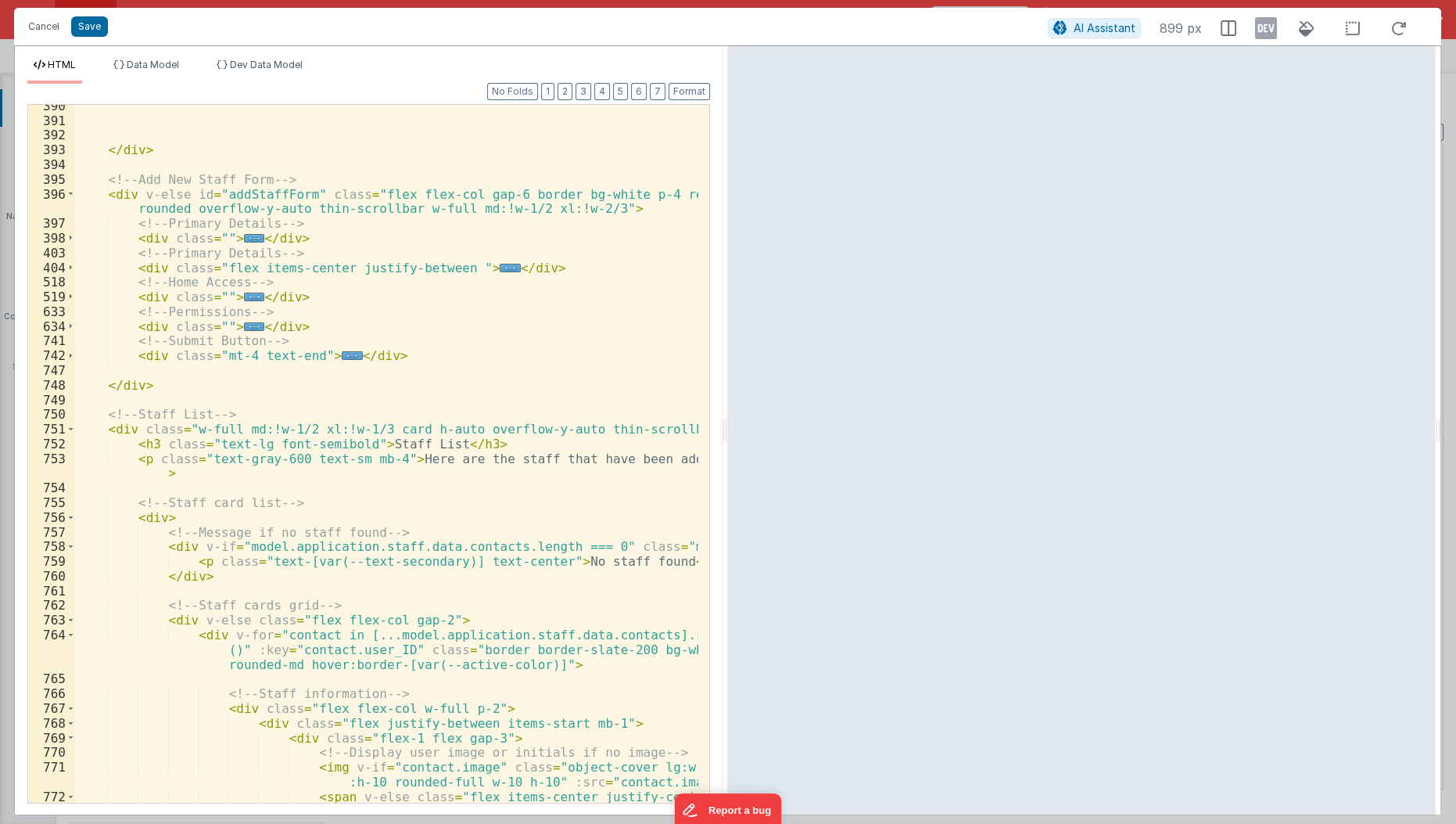
scroll to position [247, 0]
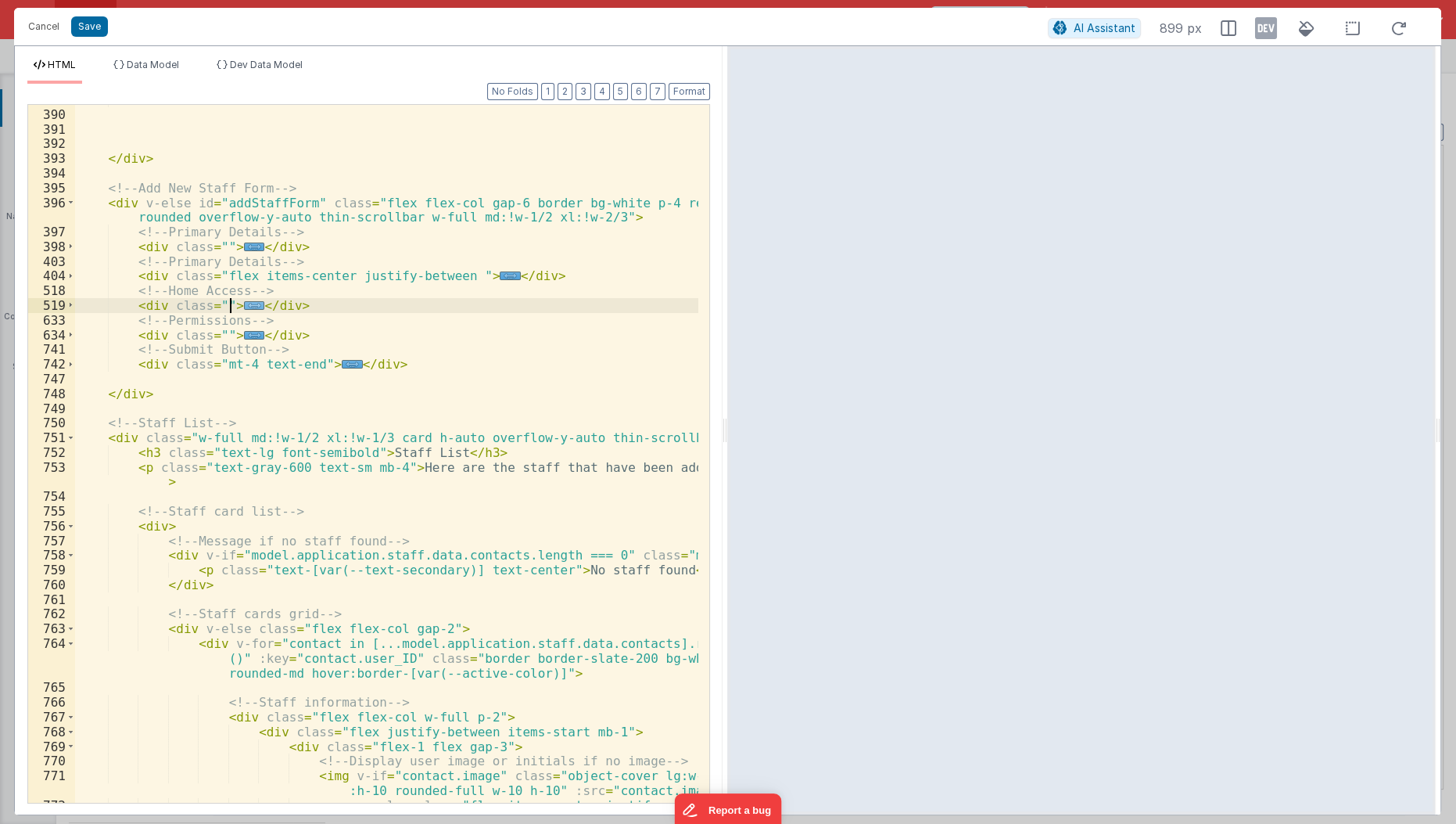
click at [244, 301] on span "..." at bounding box center [253, 305] width 20 height 9
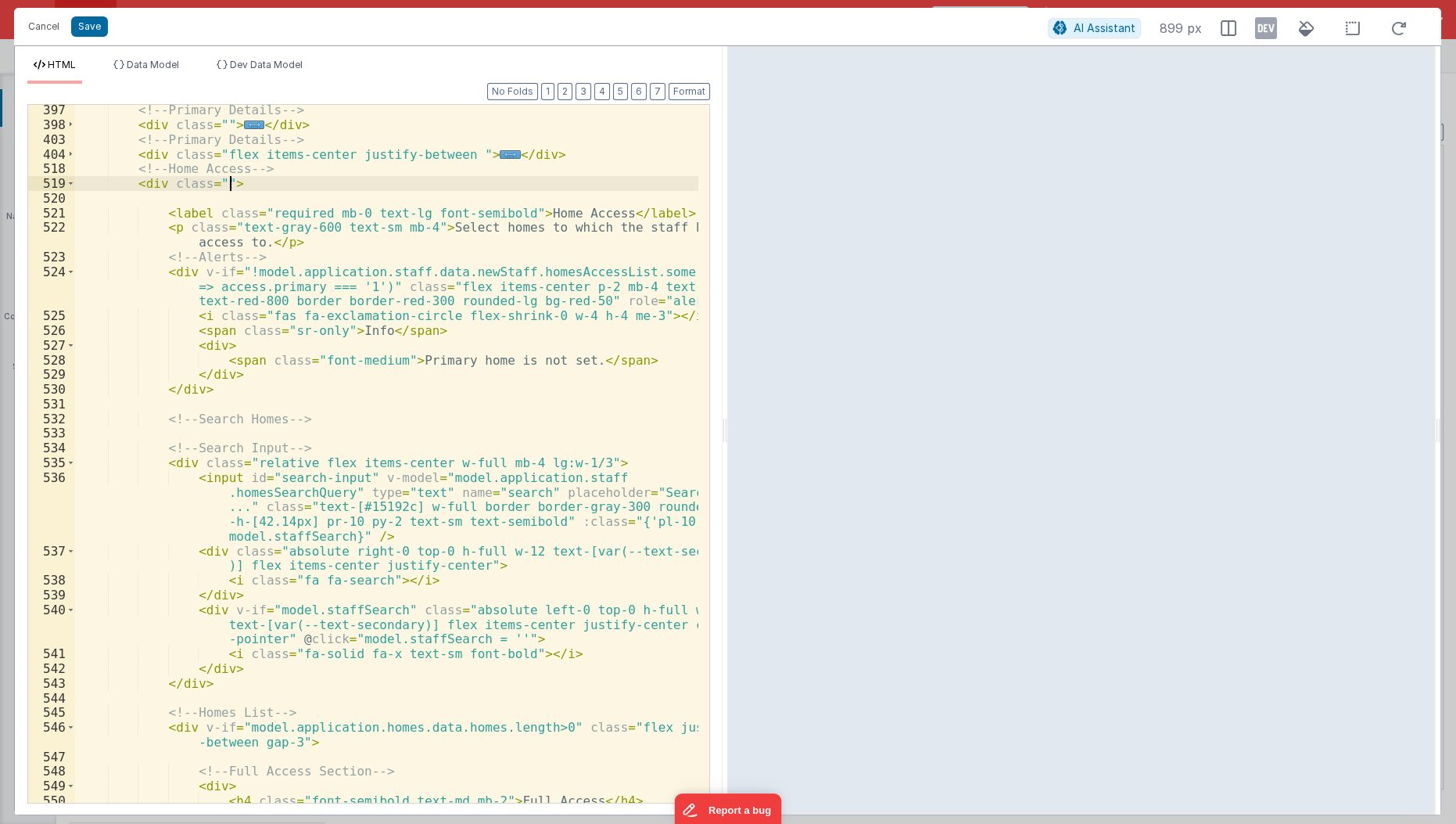
scroll to position [363, 0]
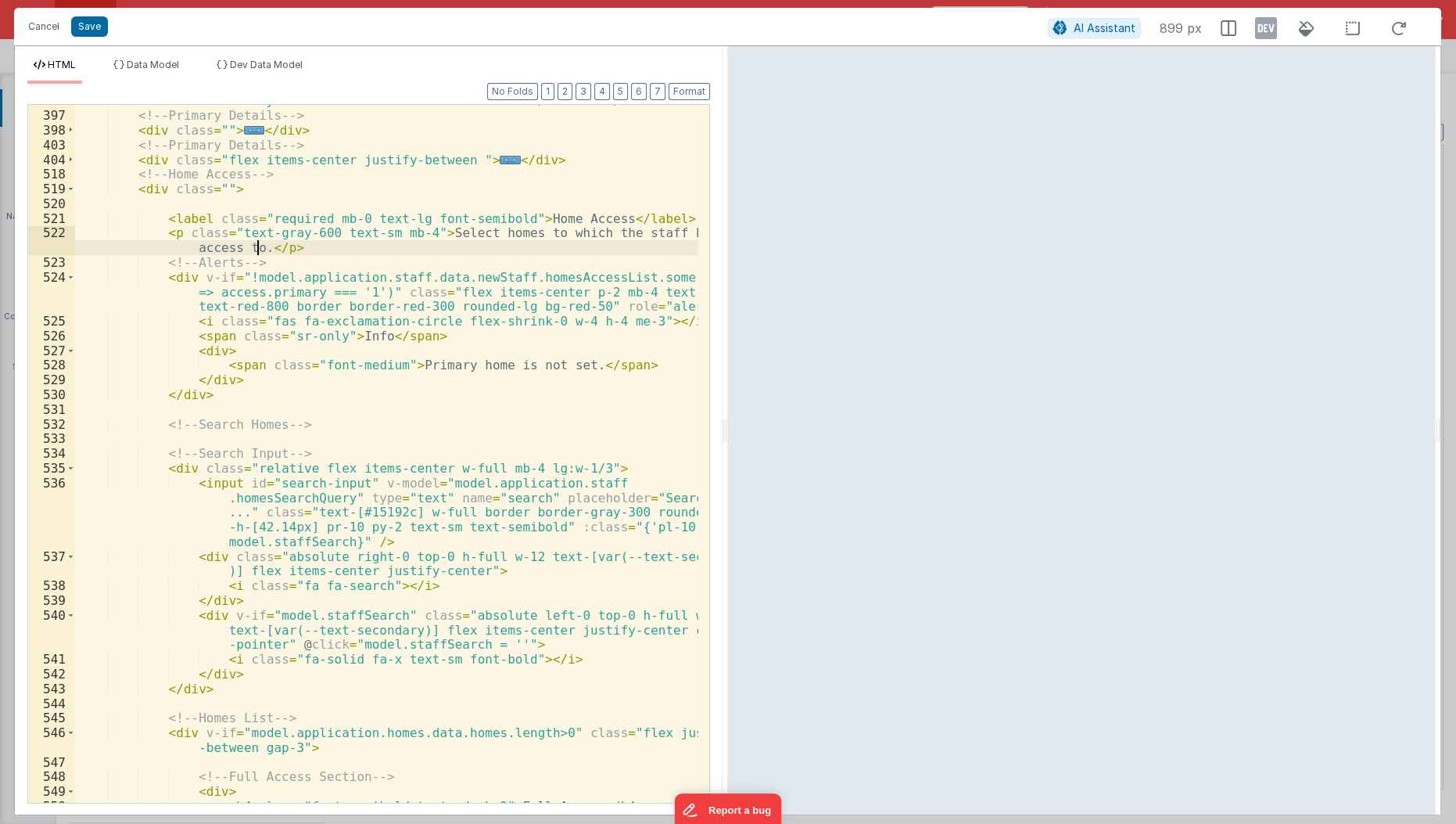
click at [256, 244] on div "< div v-else id = "addStaffForm" class = "flex flex-col gap-6 border bg-white p…" at bounding box center [388, 451] width 625 height 743
click at [499, 220] on div "< div v-else id = "addStaffForm" class = "flex flex-col gap-6 border bg-white p…" at bounding box center [388, 451] width 625 height 743
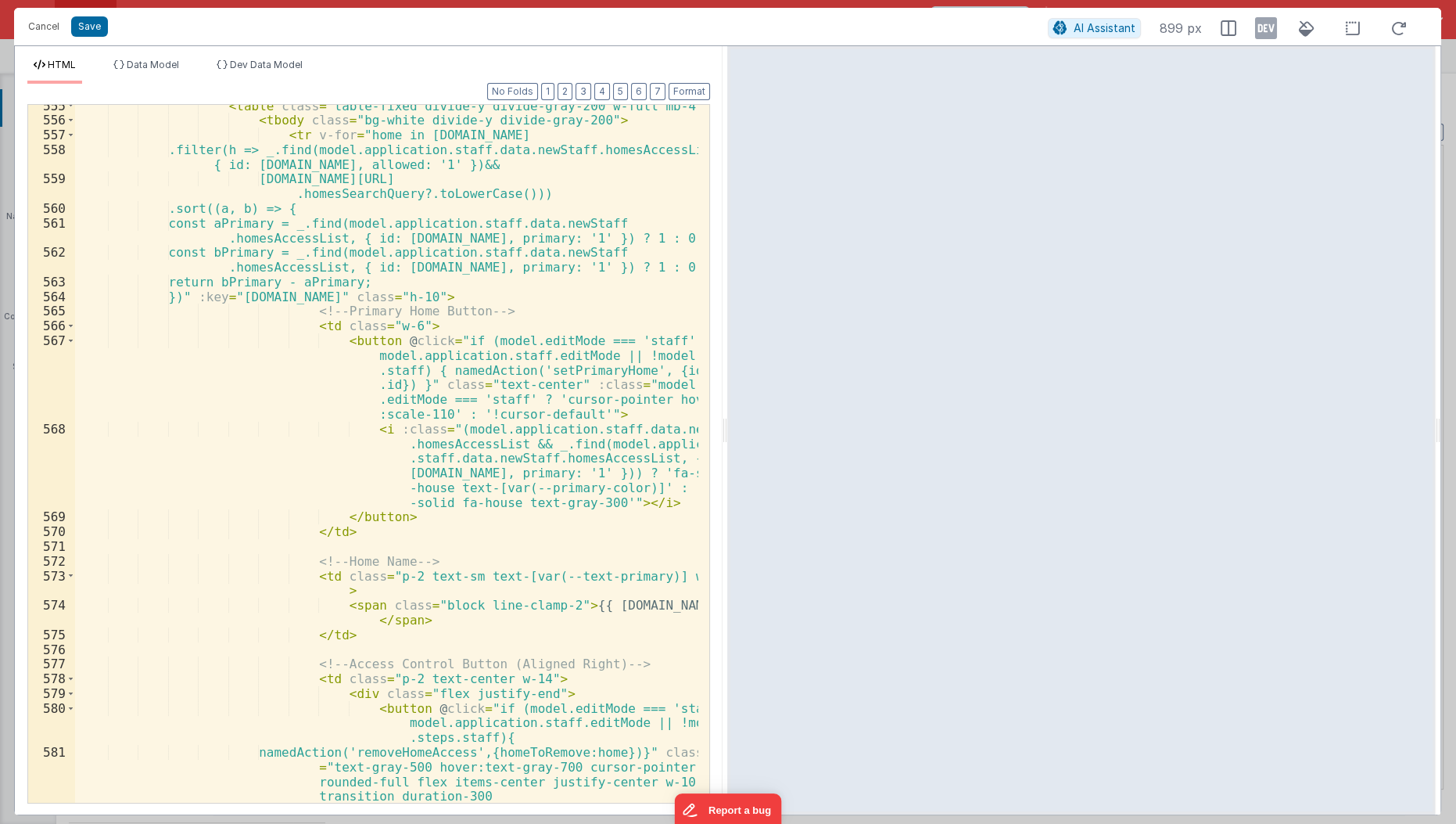
scroll to position [1191, 0]
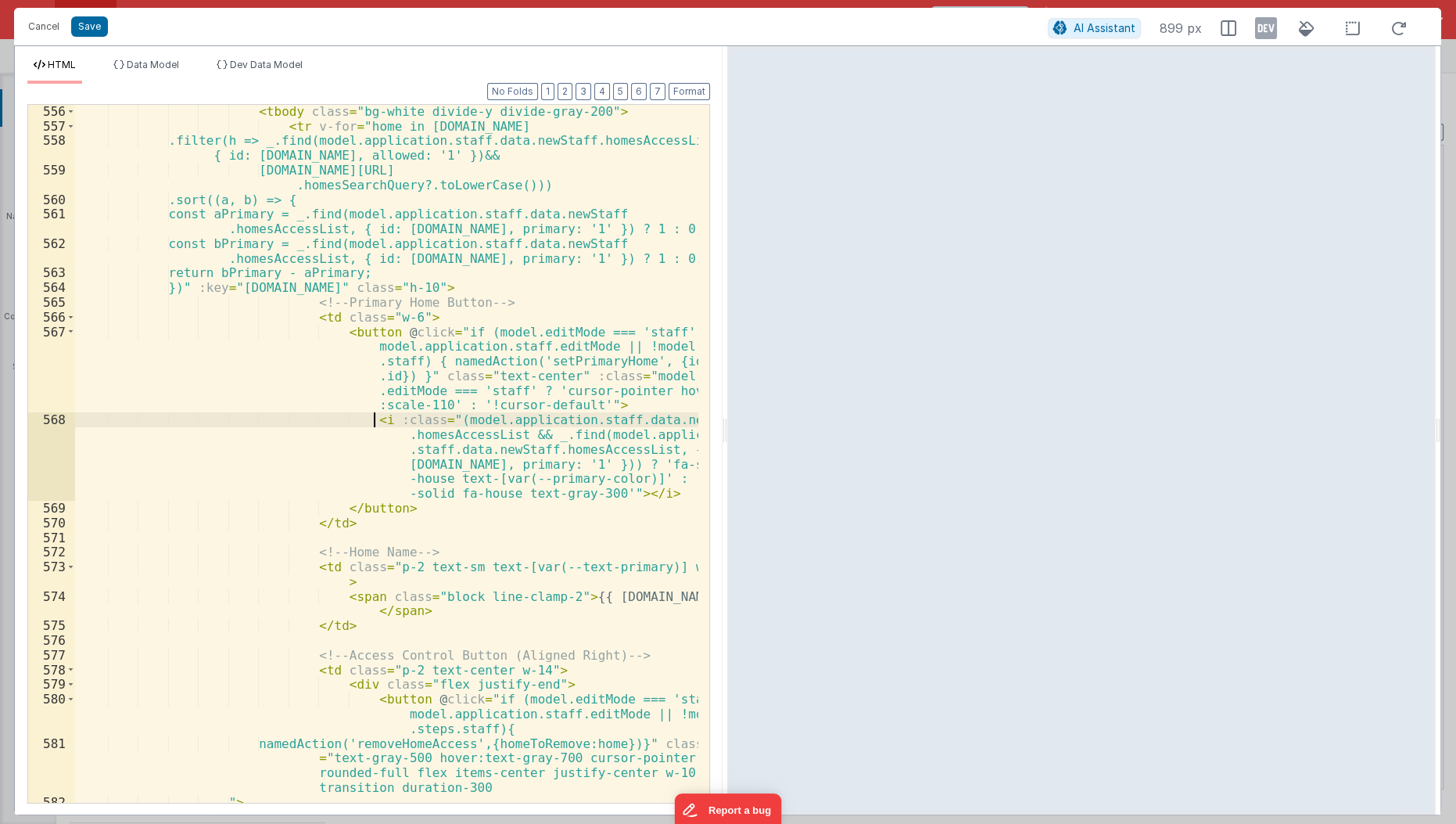
click at [371, 422] on div "< tbody class = "bg-white divide-y divide-gray-200" > < tr v-for = "home in mod…" at bounding box center [388, 491] width 625 height 773
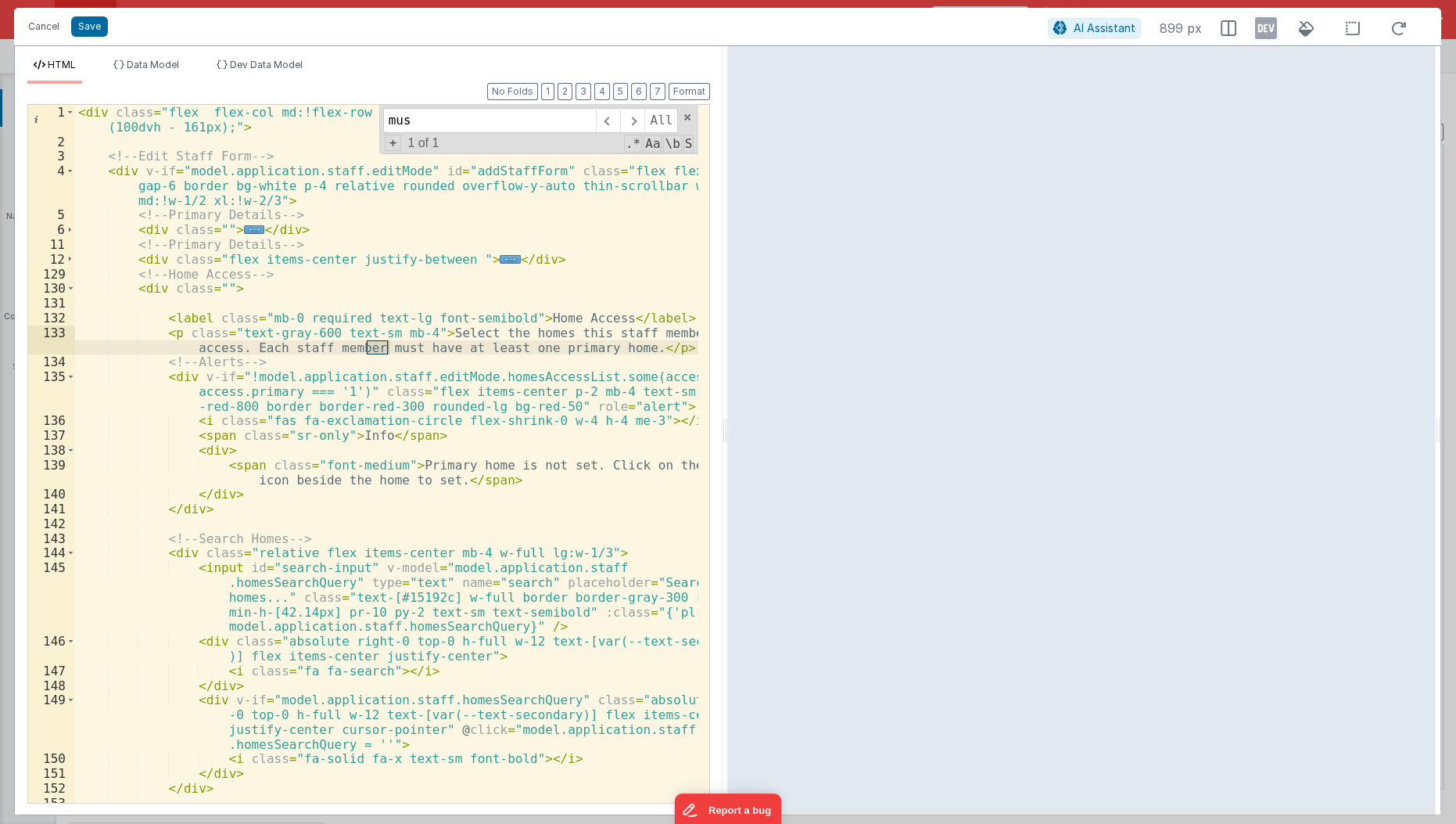
scroll to position [0, 0]
type input "must"
click at [244, 346] on div "< div class = "flex flex-col md:!flex-row gap-6 overflow-hidden " style = "heig…" at bounding box center [388, 476] width 625 height 743
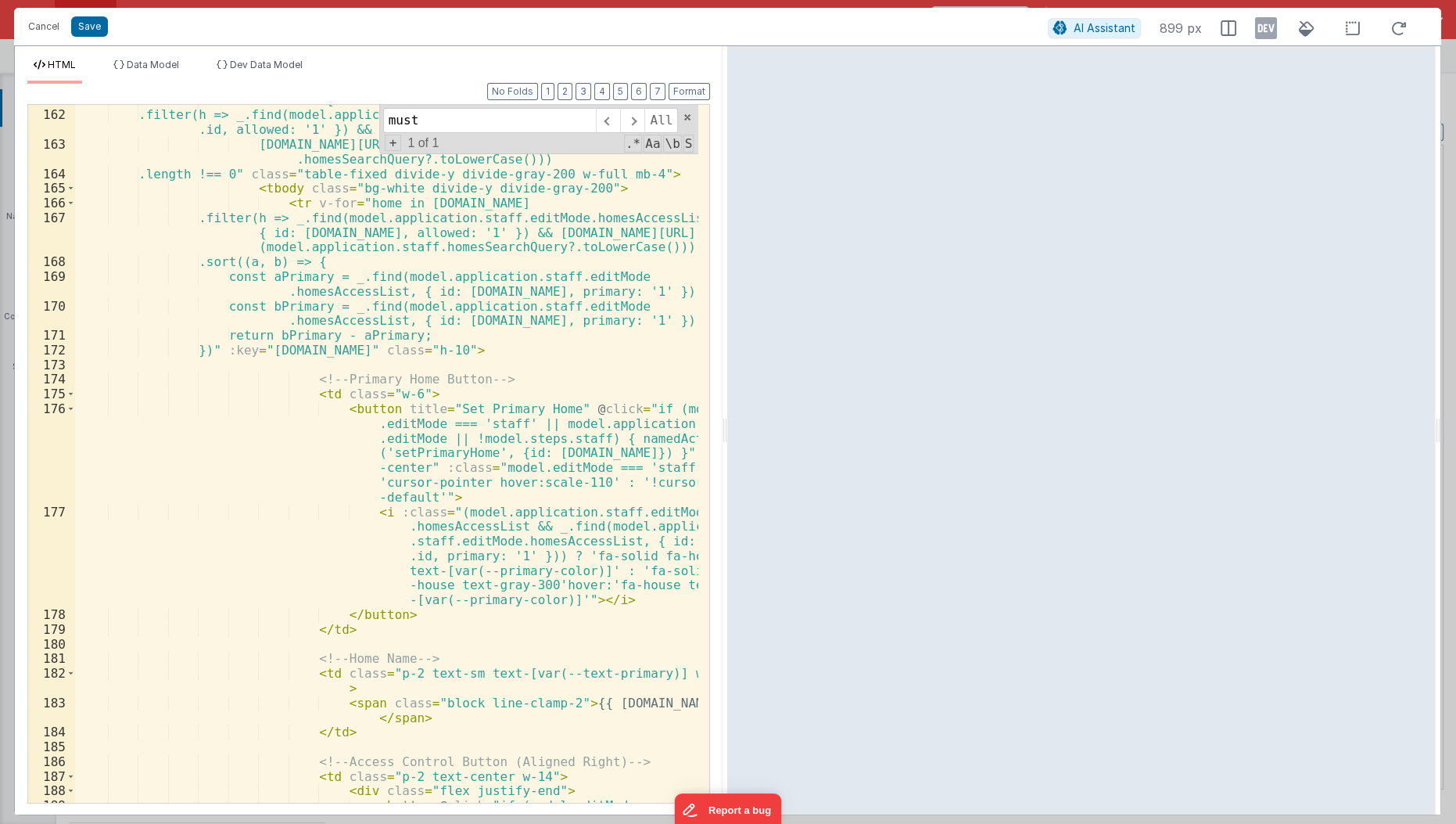
scroll to position [872, 0]
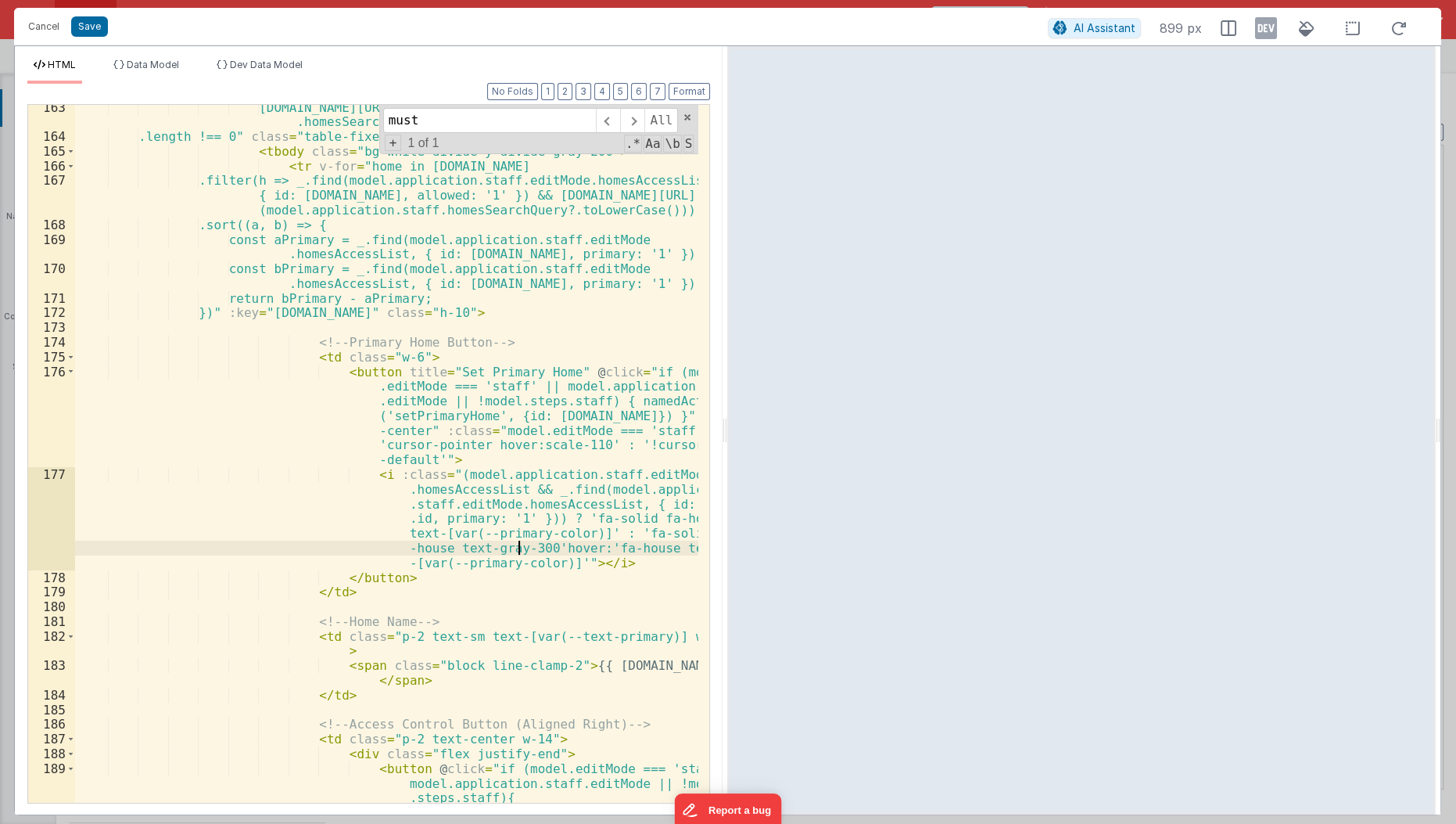
click at [520, 550] on div "h.name?.toLowerCase().includes(model.application.staff .homesSearchQuery?.toLow…" at bounding box center [388, 494] width 625 height 788
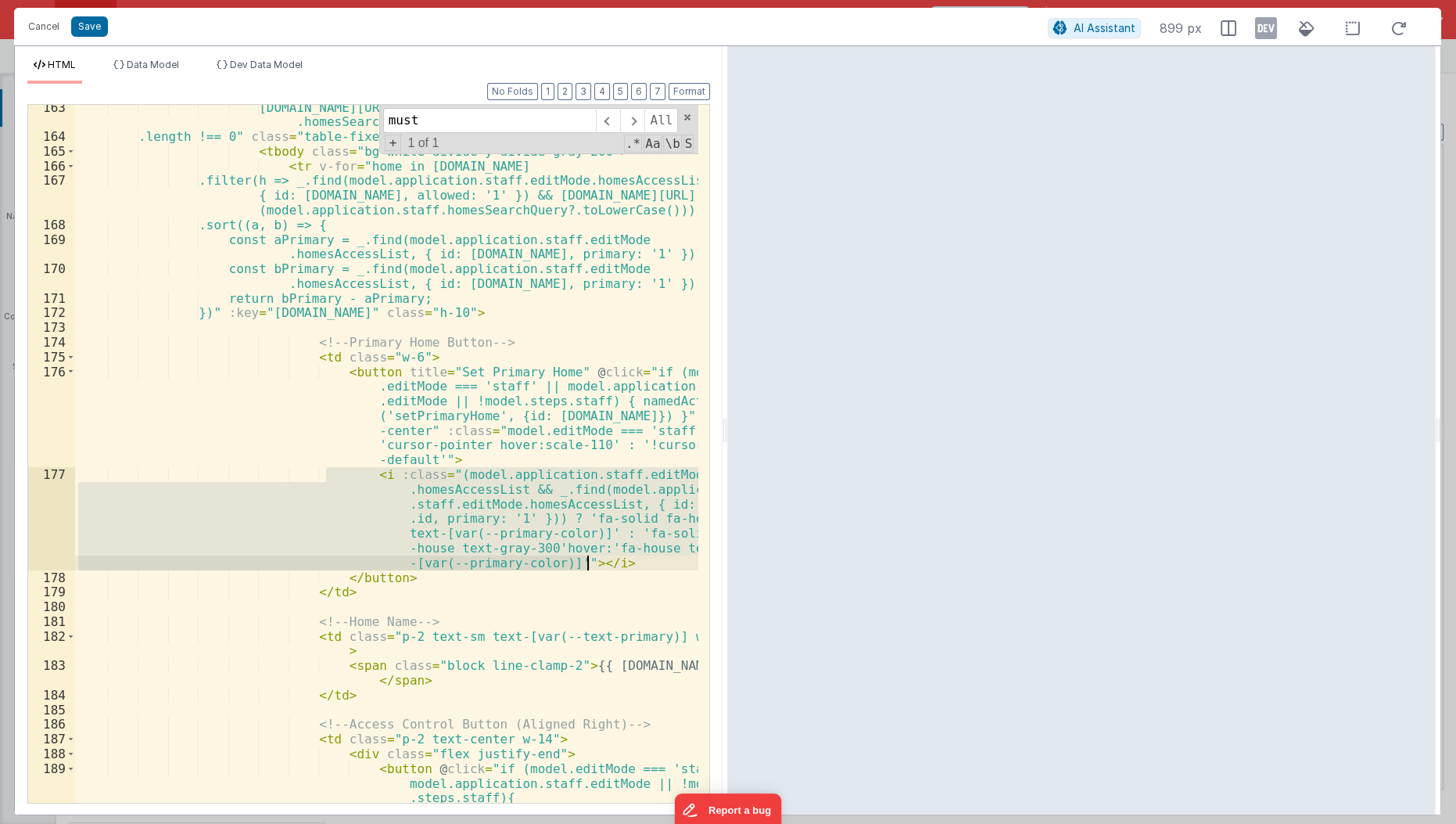
drag, startPoint x: 327, startPoint y: 474, endPoint x: 635, endPoint y: 565, distance: 321.2
click at [635, 565] on div "h.name?.toLowerCase().includes(model.application.staff .homesSearchQuery?.toLow…" at bounding box center [388, 494] width 625 height 788
click at [342, 476] on div "h.name?.toLowerCase().includes(model.application.staff .homesSearchQuery?.toLow…" at bounding box center [387, 453] width 623 height 698
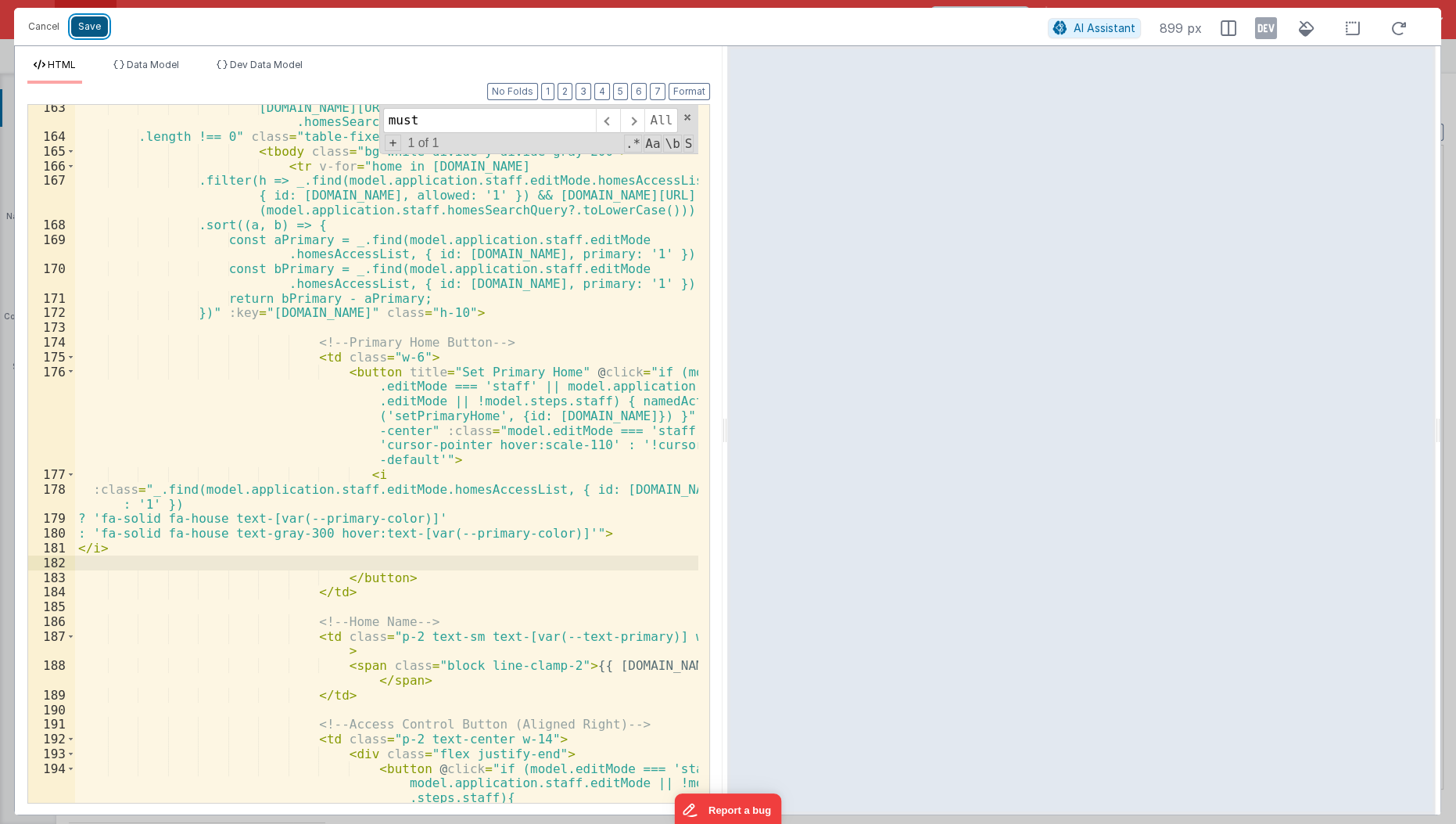
click at [84, 29] on button "Save" at bounding box center [89, 26] width 36 height 20
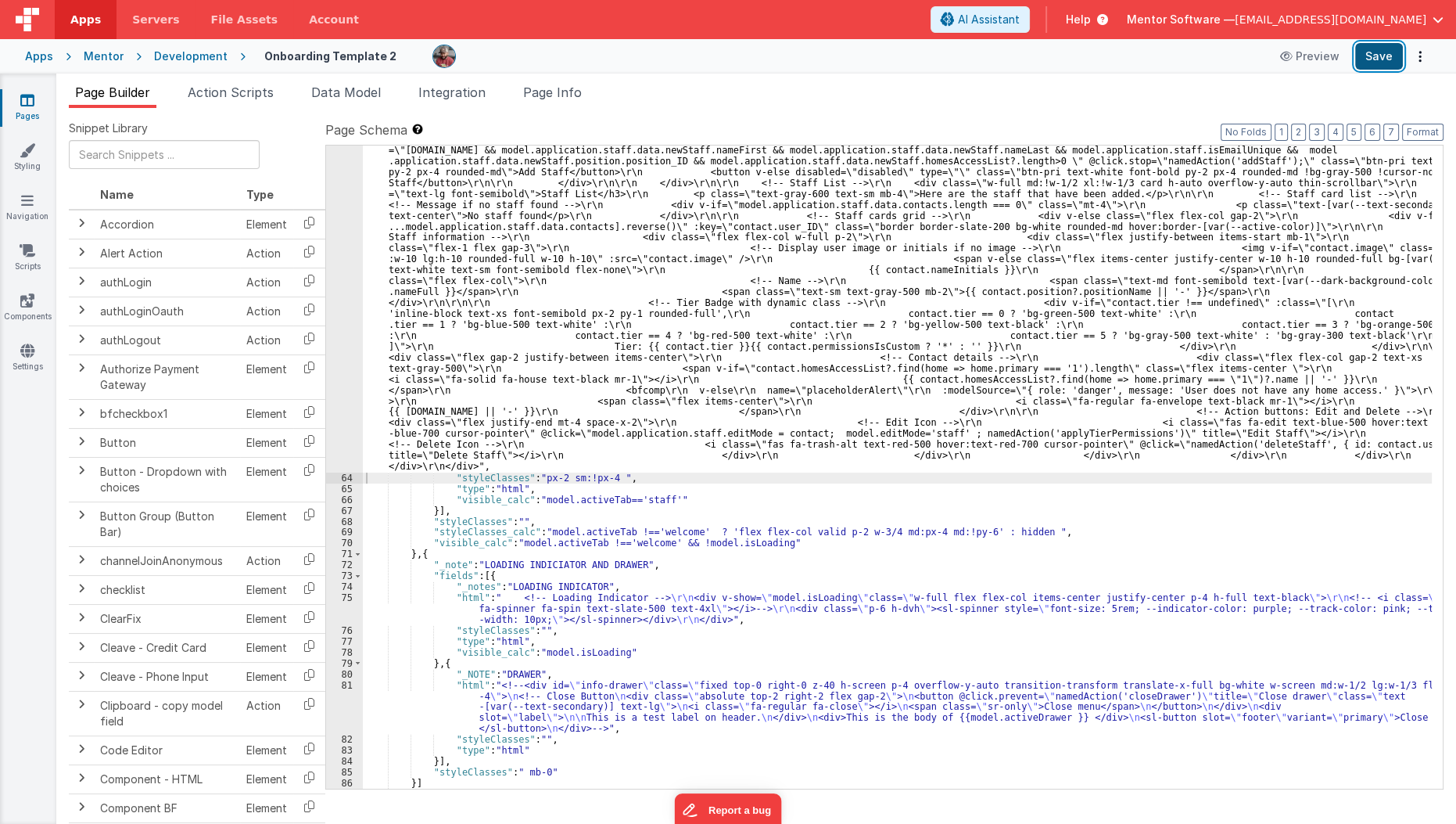
click at [1384, 48] on button "Save" at bounding box center [1379, 56] width 48 height 27
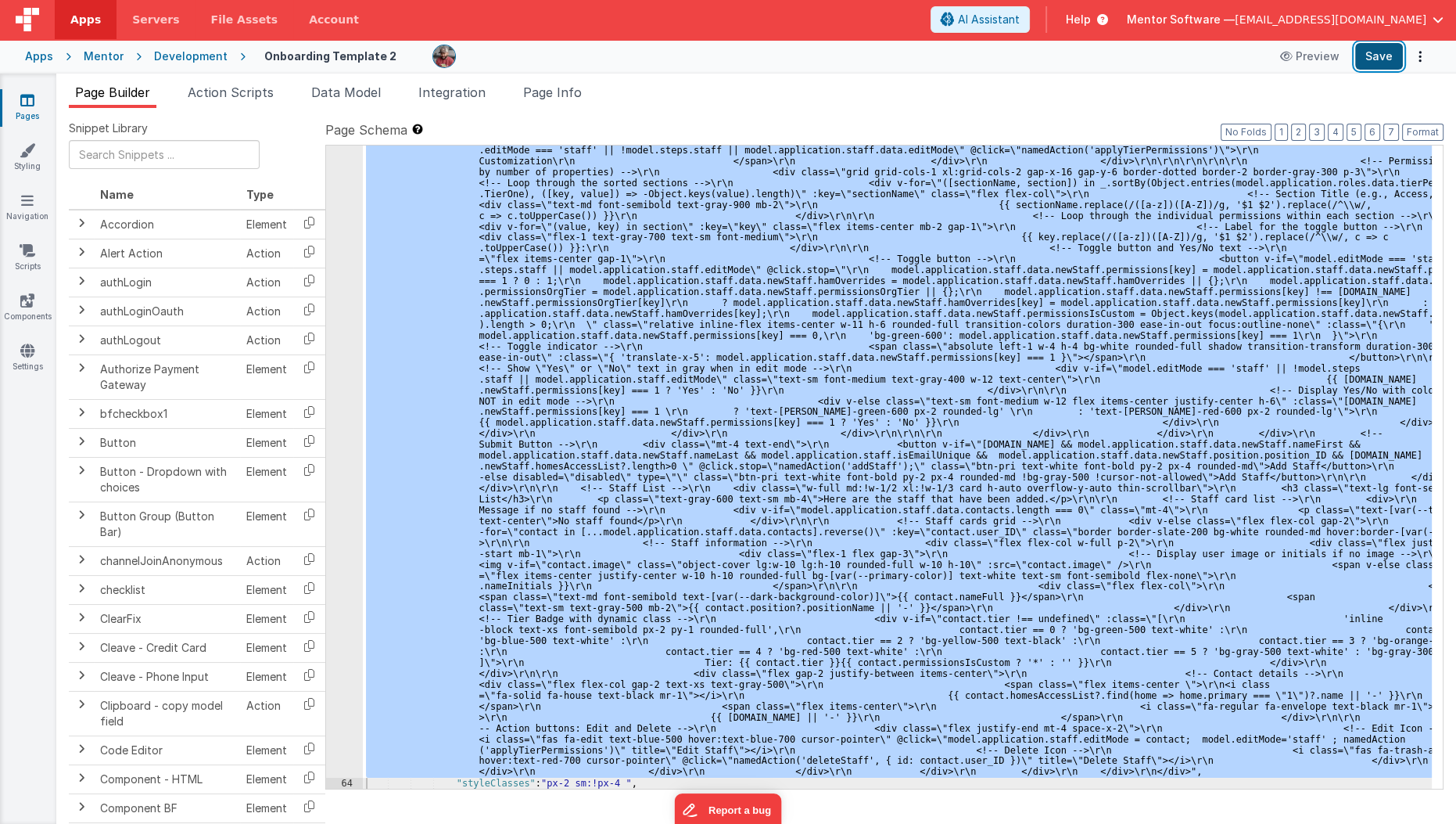
click at [1370, 59] on button "Save" at bounding box center [1379, 56] width 48 height 27
click at [538, 304] on div ""html" : "<div class= \" flex flex-col md:!flex-row gap-6 overflow-hidden \" st…" at bounding box center [897, 467] width 1069 height 643
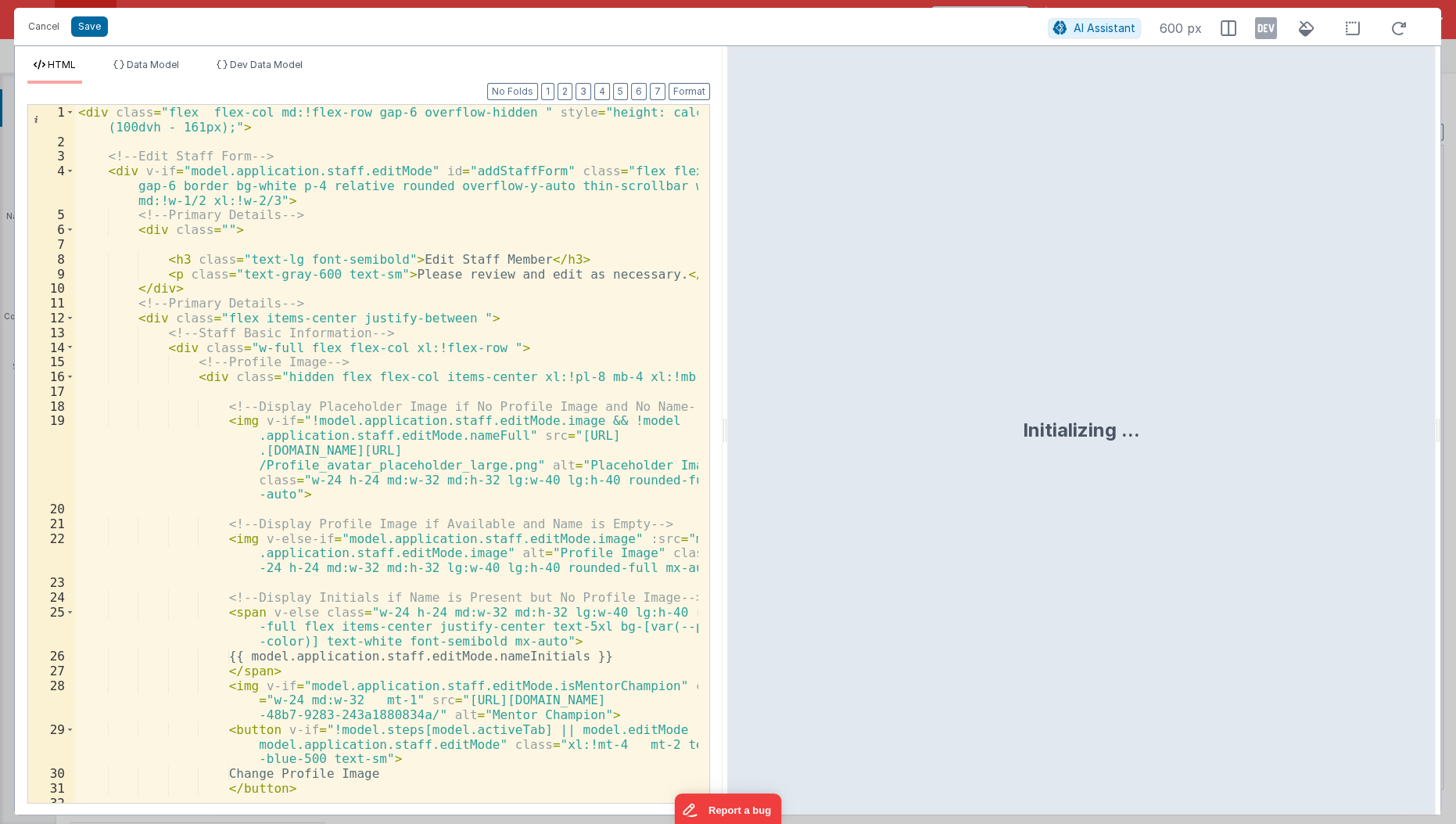
click at [335, 391] on div "< div class = "flex flex-col md:!flex-row gap-6 overflow-hidden " style = "heig…" at bounding box center [388, 476] width 625 height 743
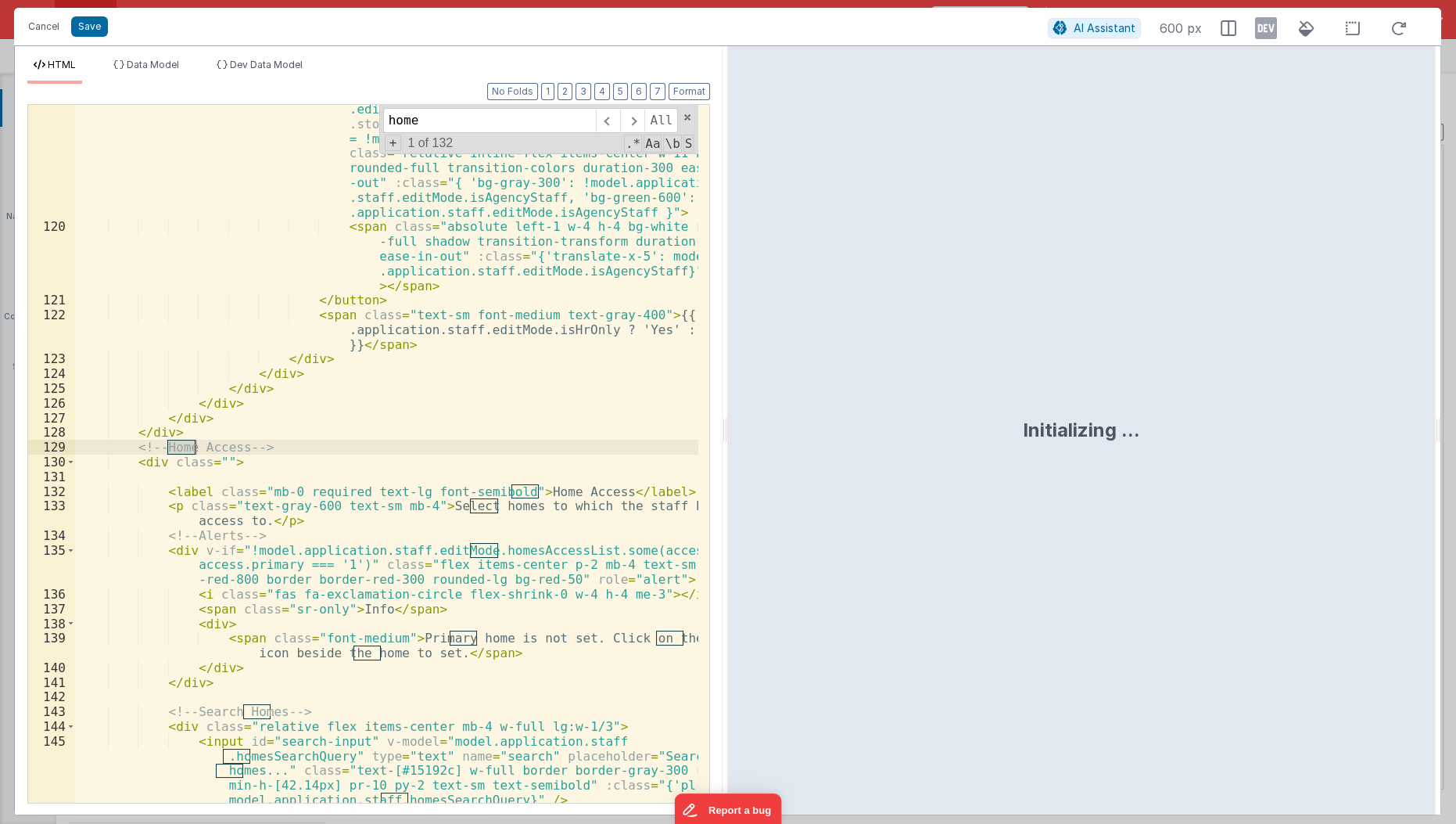
scroll to position [3368, 0]
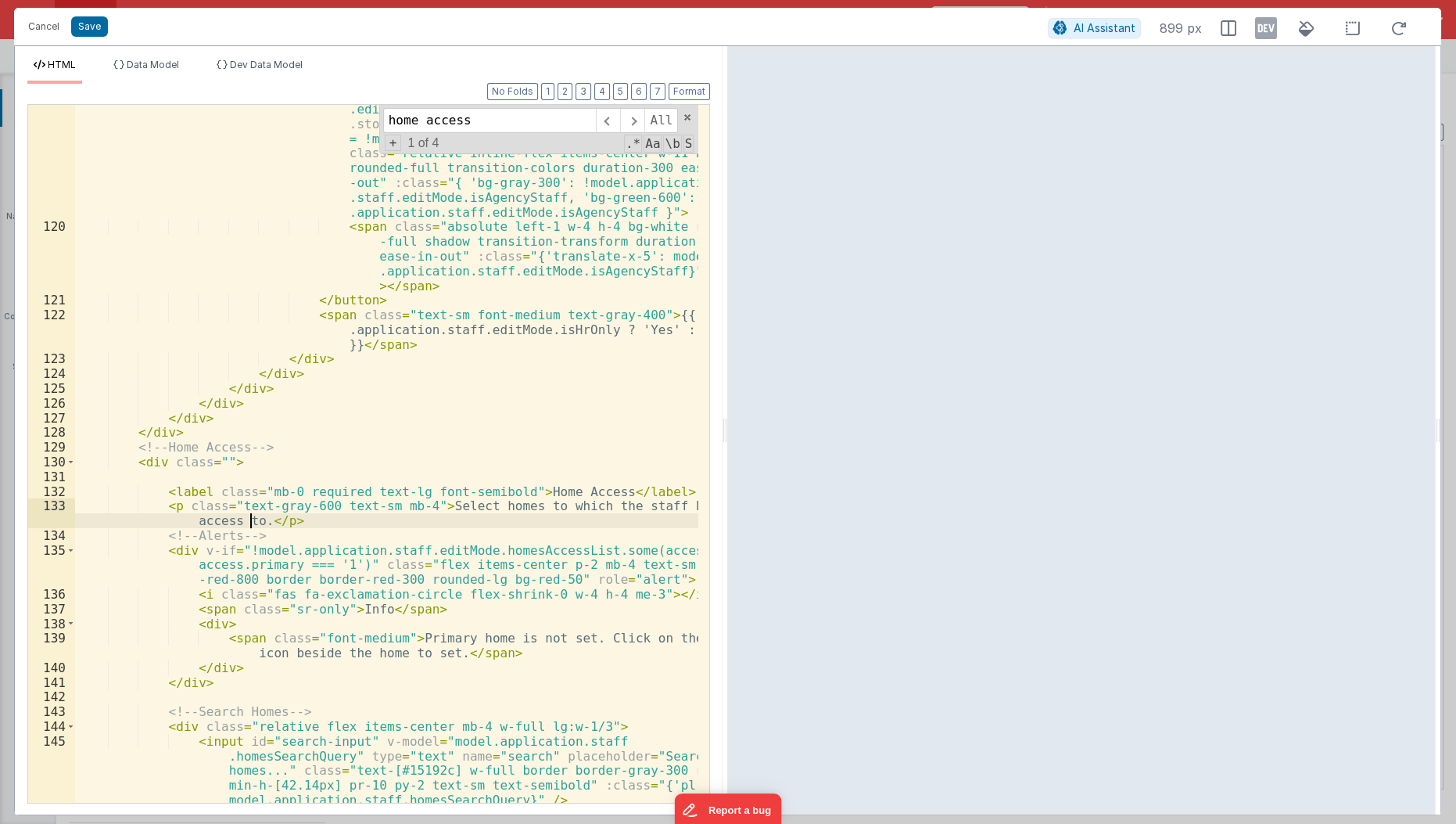
click at [252, 524] on div "< button v-if = "!model.steps[model.activeTab] || model .editMode || model.appl…" at bounding box center [388, 517] width 625 height 861
click at [421, 505] on div "< button v-if = "!model.steps[model.activeTab] || model .editMode || model.appl…" at bounding box center [388, 517] width 625 height 861
type input "Select homes to which the staff have access to."
click at [398, 136] on span "+" at bounding box center [393, 142] width 17 height 16
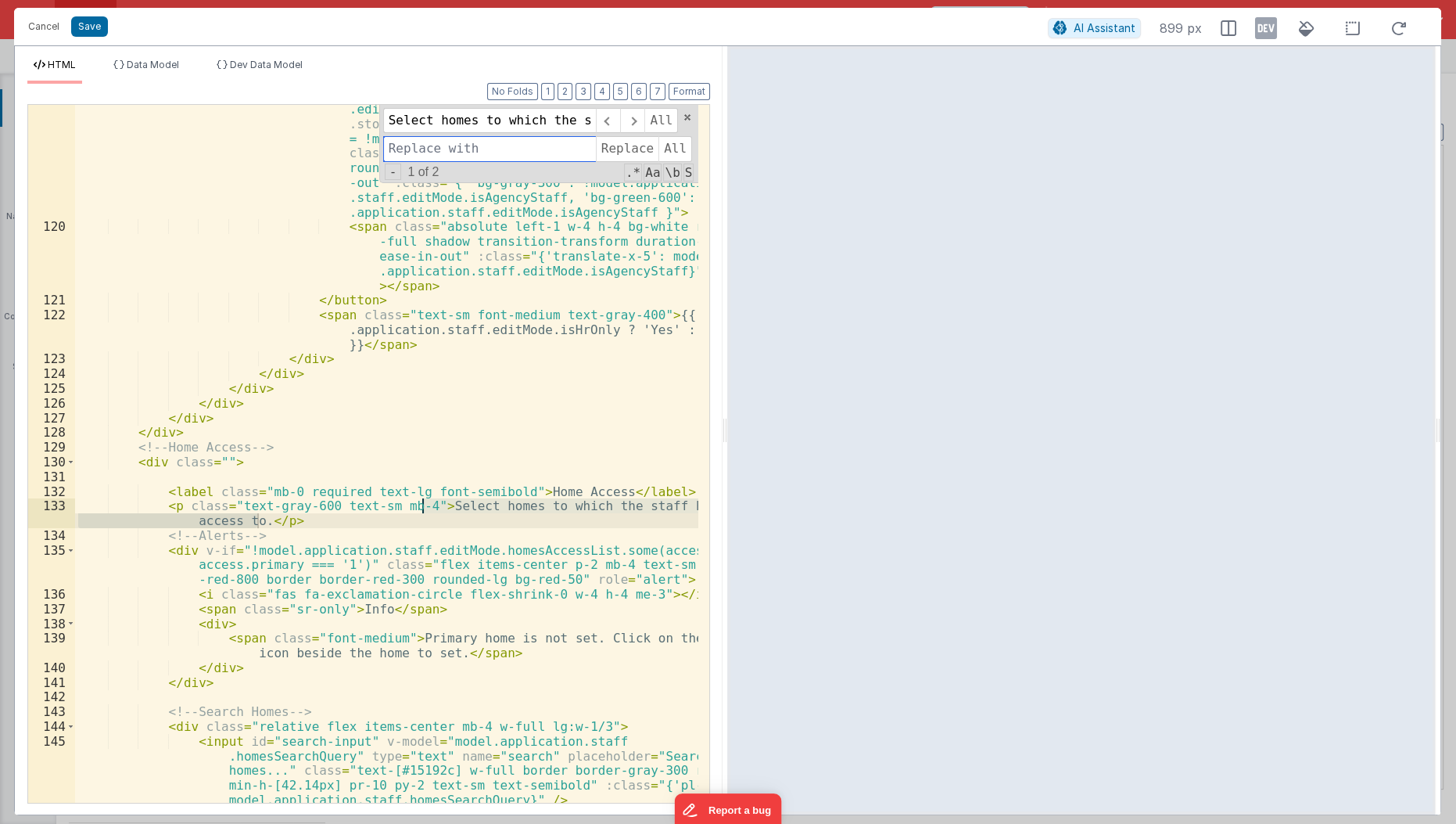
click at [403, 140] on input at bounding box center [489, 148] width 213 height 25
paste input "Choose the homes the staff member has access to. One home must be marked as the…"
type input "Choose the homes the staff member has access to. One home must be marked as the…"
click at [673, 147] on span "All" at bounding box center [676, 148] width 34 height 25
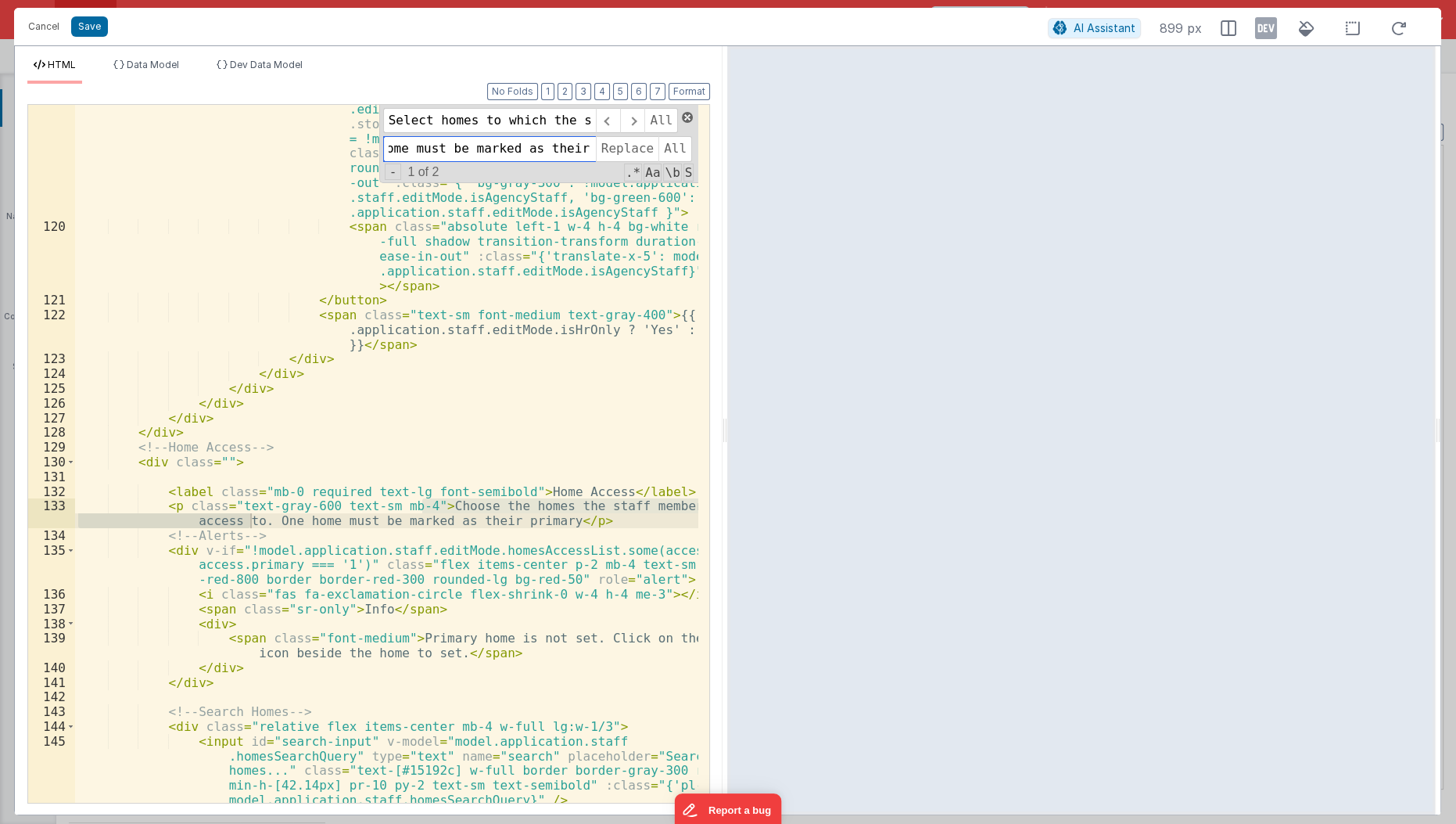
click at [686, 113] on span at bounding box center [688, 117] width 11 height 11
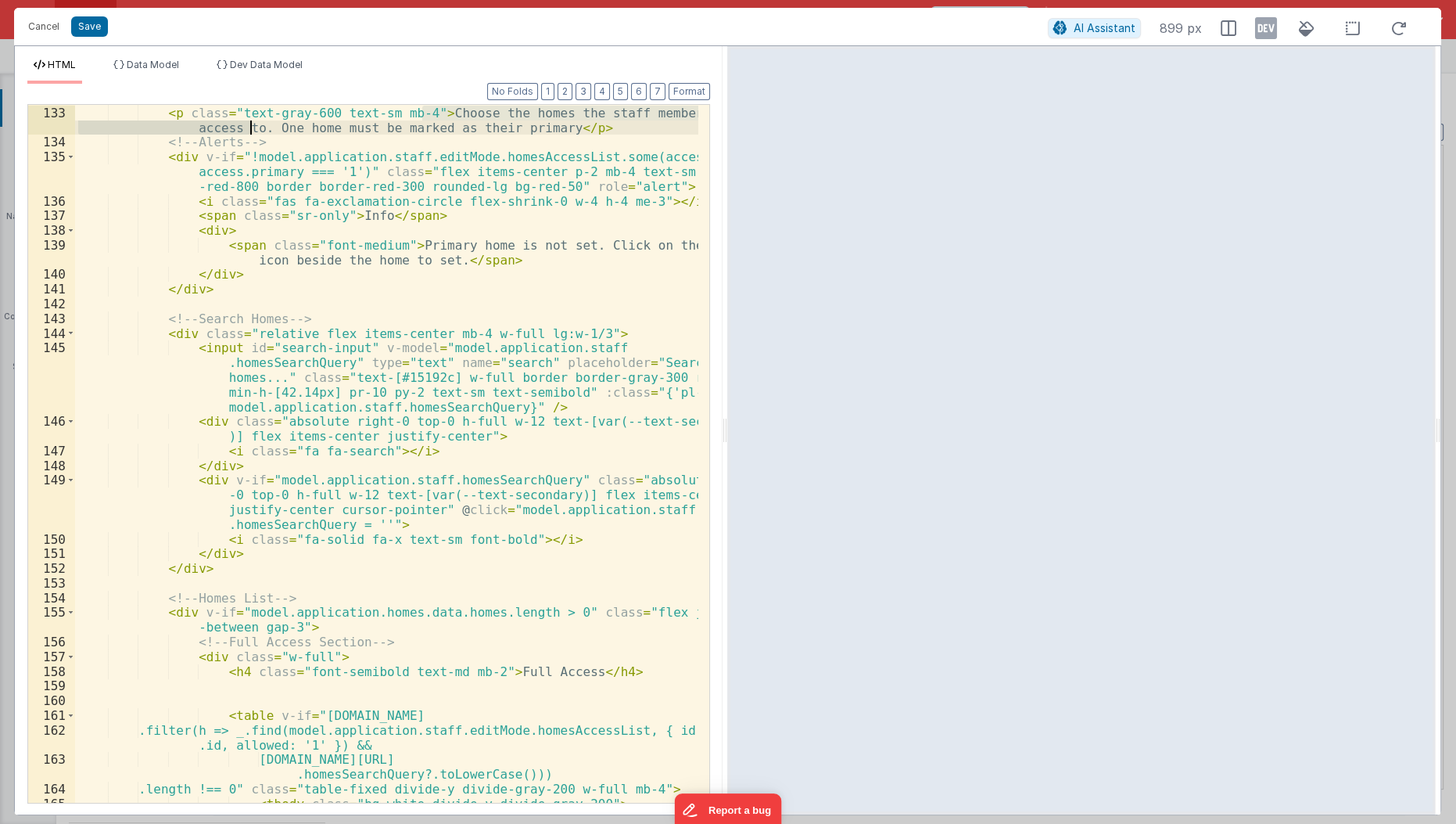
scroll to position [3761, 0]
click at [388, 261] on div "< label class = "mb-0 required text-lg font-semibold" > Home Access </ label > …" at bounding box center [388, 455] width 625 height 729
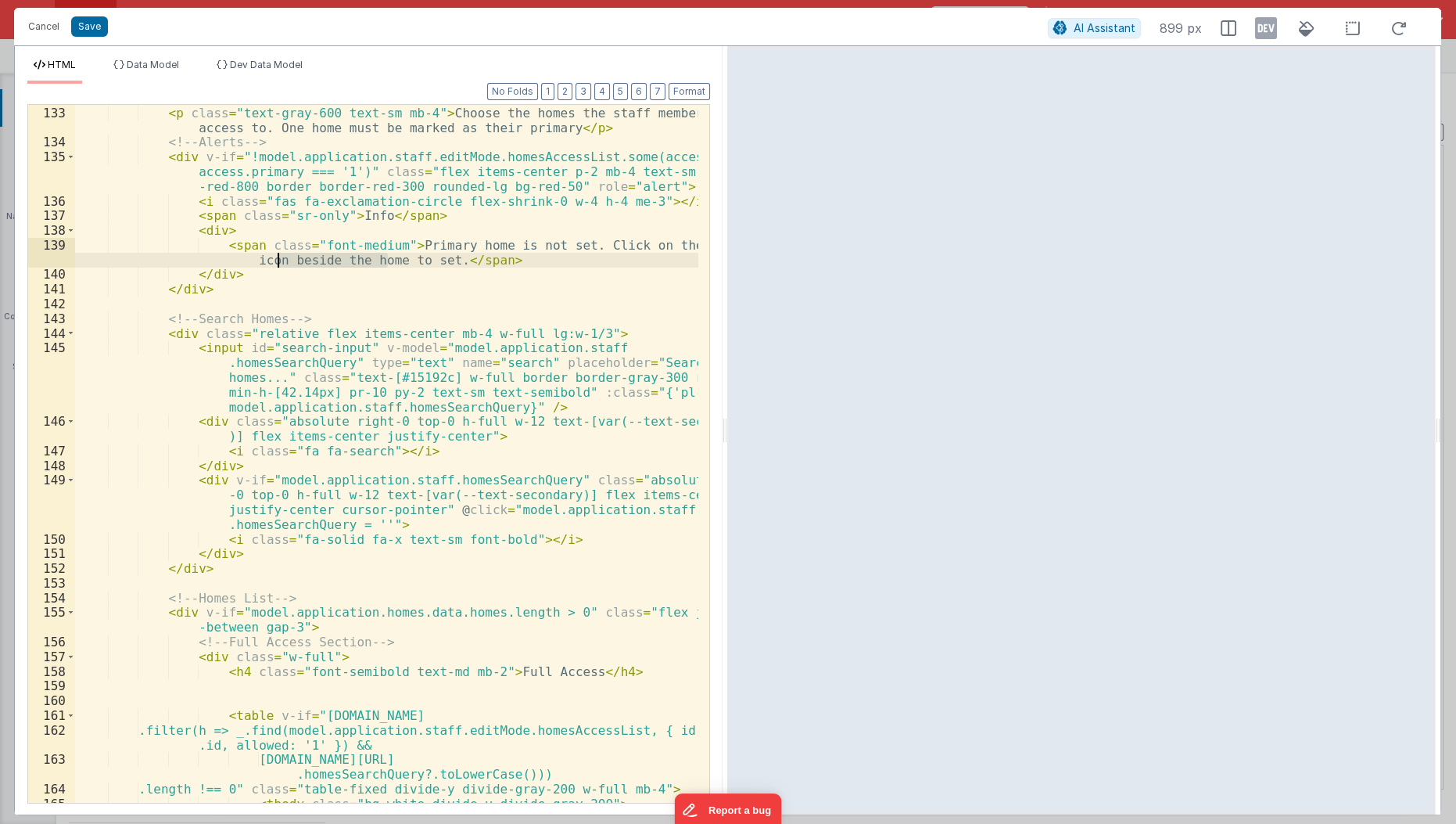
drag, startPoint x: 388, startPoint y: 261, endPoint x: 278, endPoint y: 259, distance: 110.0
click at [278, 259] on div "< label class = "mb-0 required text-lg font-semibold" > Home Access </ label > …" at bounding box center [388, 455] width 625 height 729
type input "beside the home"
click at [395, 142] on span "+" at bounding box center [393, 142] width 17 height 16
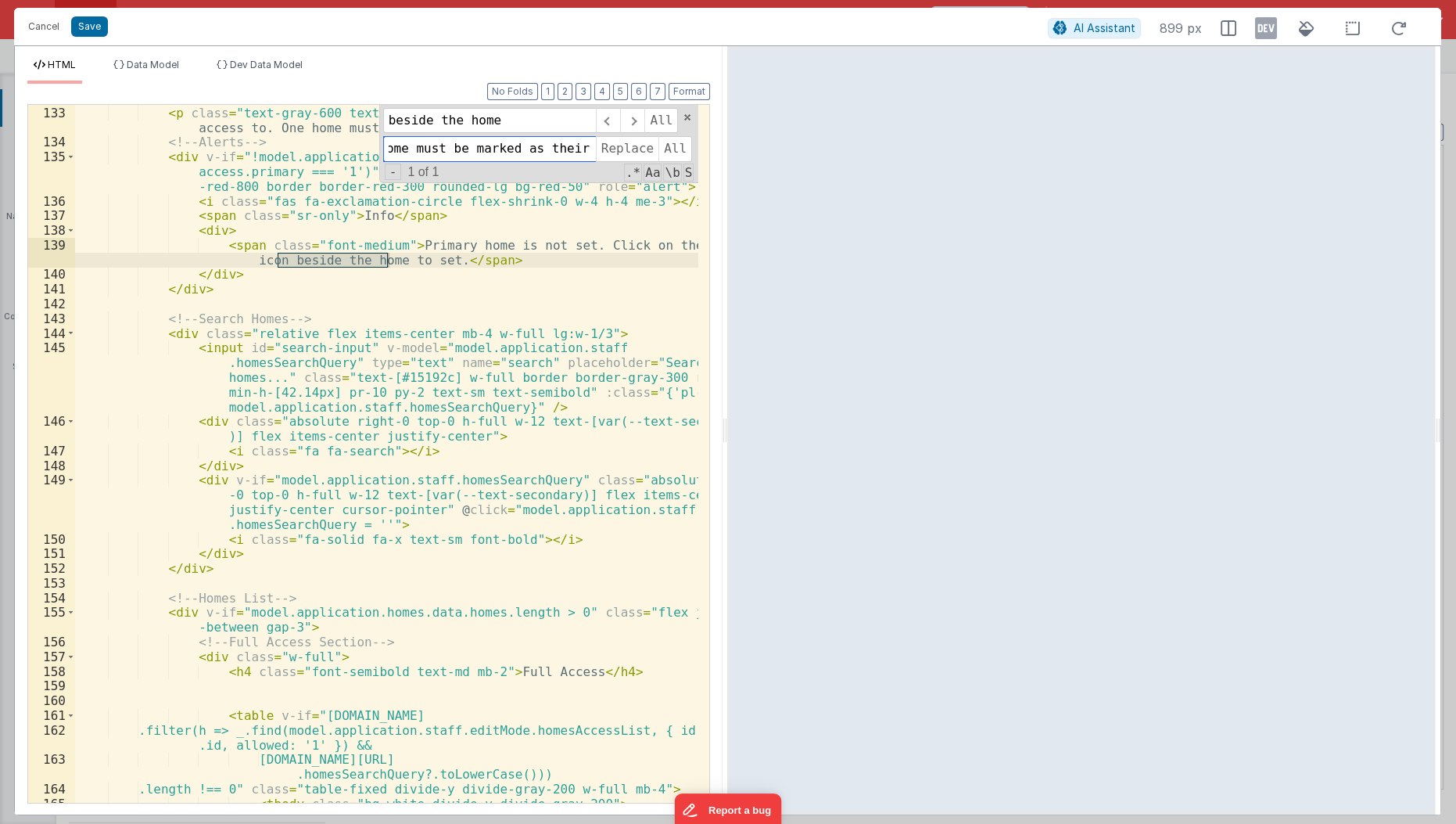
click at [407, 147] on input "Choose the homes the staff member has access to. One home must be marked as the…" at bounding box center [489, 148] width 213 height 25
type input "beside the home name"
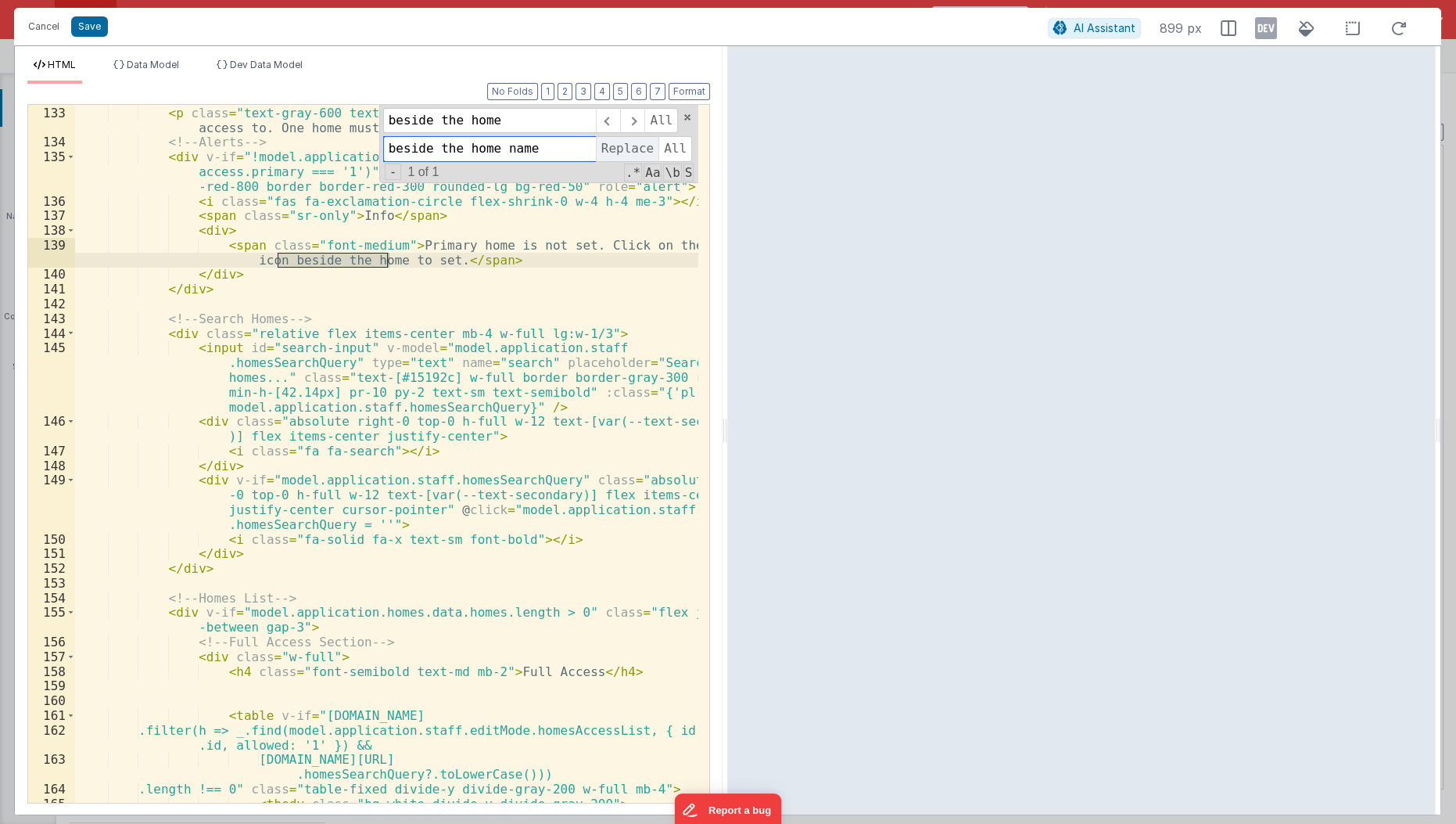
click at [645, 144] on span "Replace" at bounding box center [626, 148] width 62 height 25
click at [689, 117] on span at bounding box center [688, 117] width 11 height 11
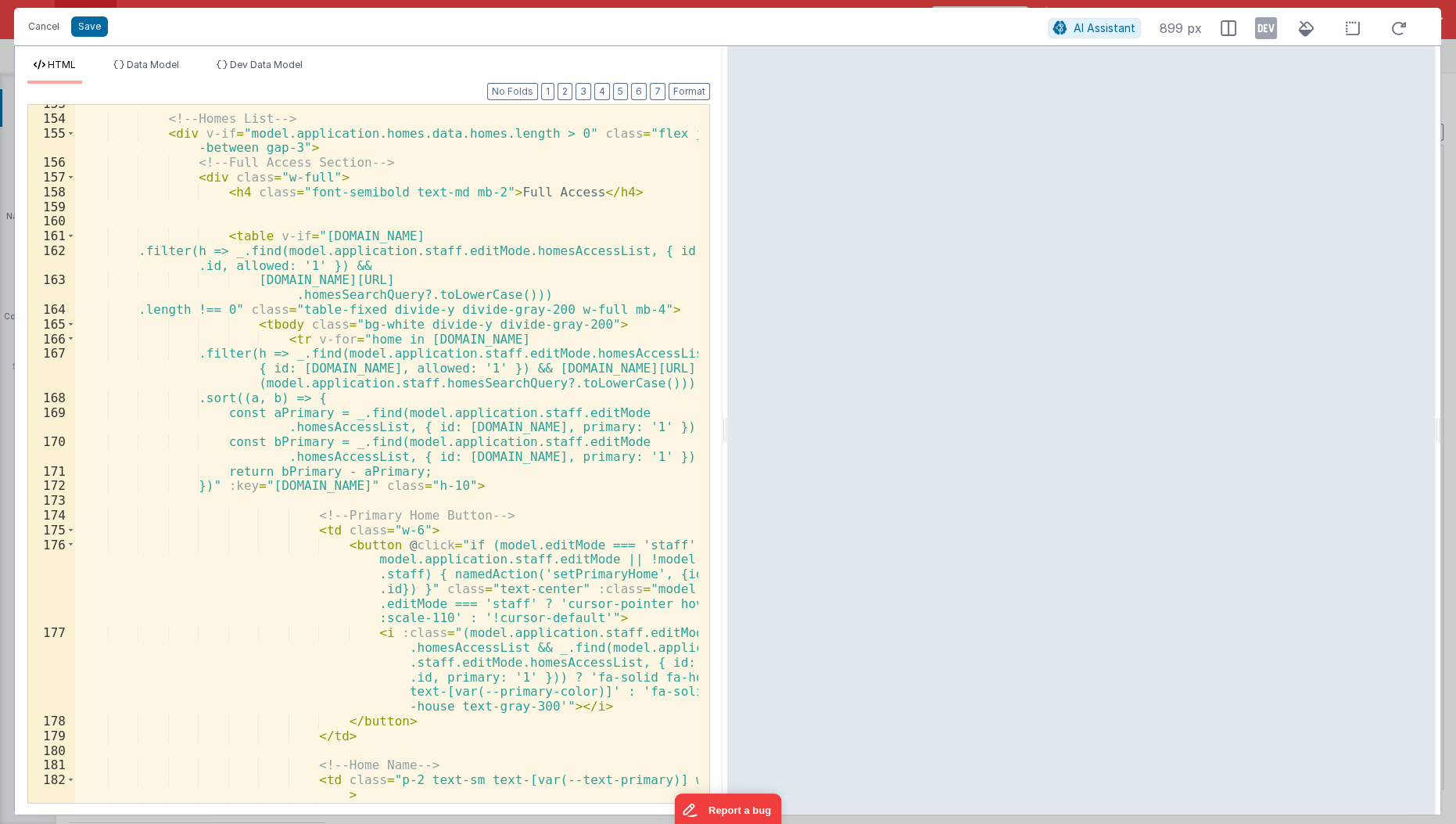
scroll to position [4396, 0]
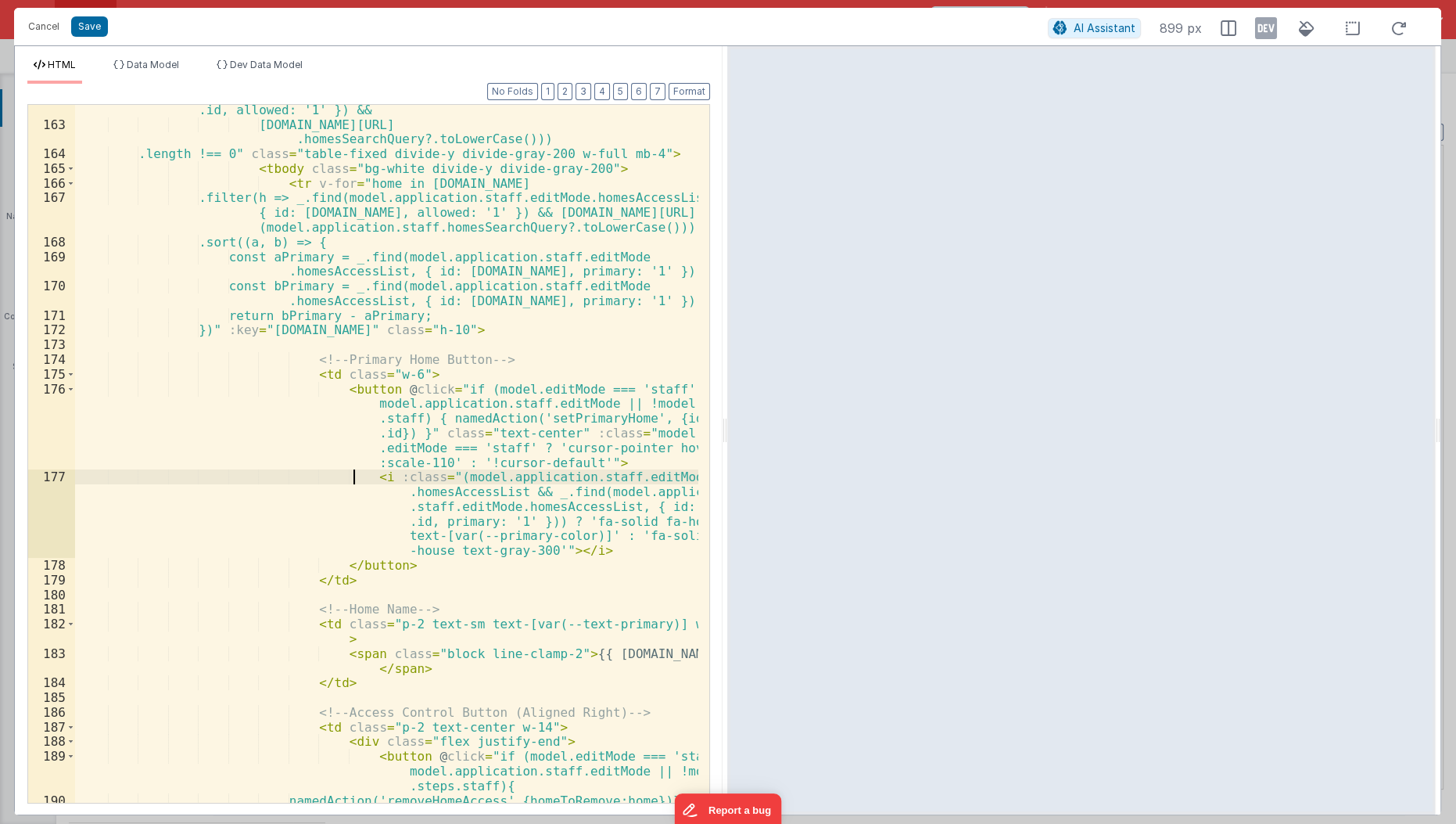
click at [350, 475] on div ".filter(h => _.find(model.application.staff.editMode.homesAccessList, { id: h .…" at bounding box center [388, 481] width 625 height 788
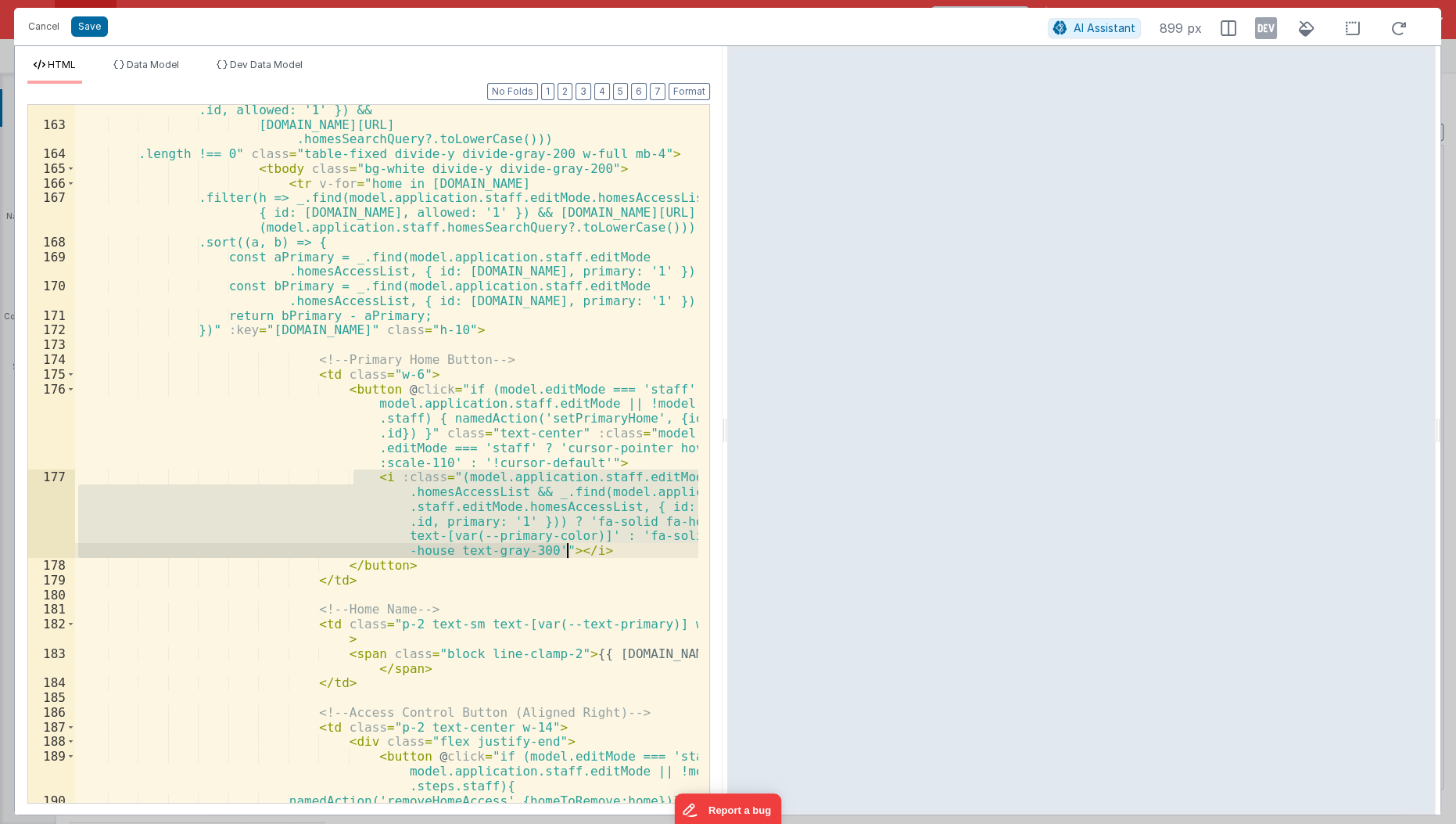
drag, startPoint x: 350, startPoint y: 475, endPoint x: 579, endPoint y: 551, distance: 241.3
click at [579, 551] on div ".filter(h => _.find(model.application.staff.editMode.homesAccessList, { id: h .…" at bounding box center [388, 481] width 625 height 788
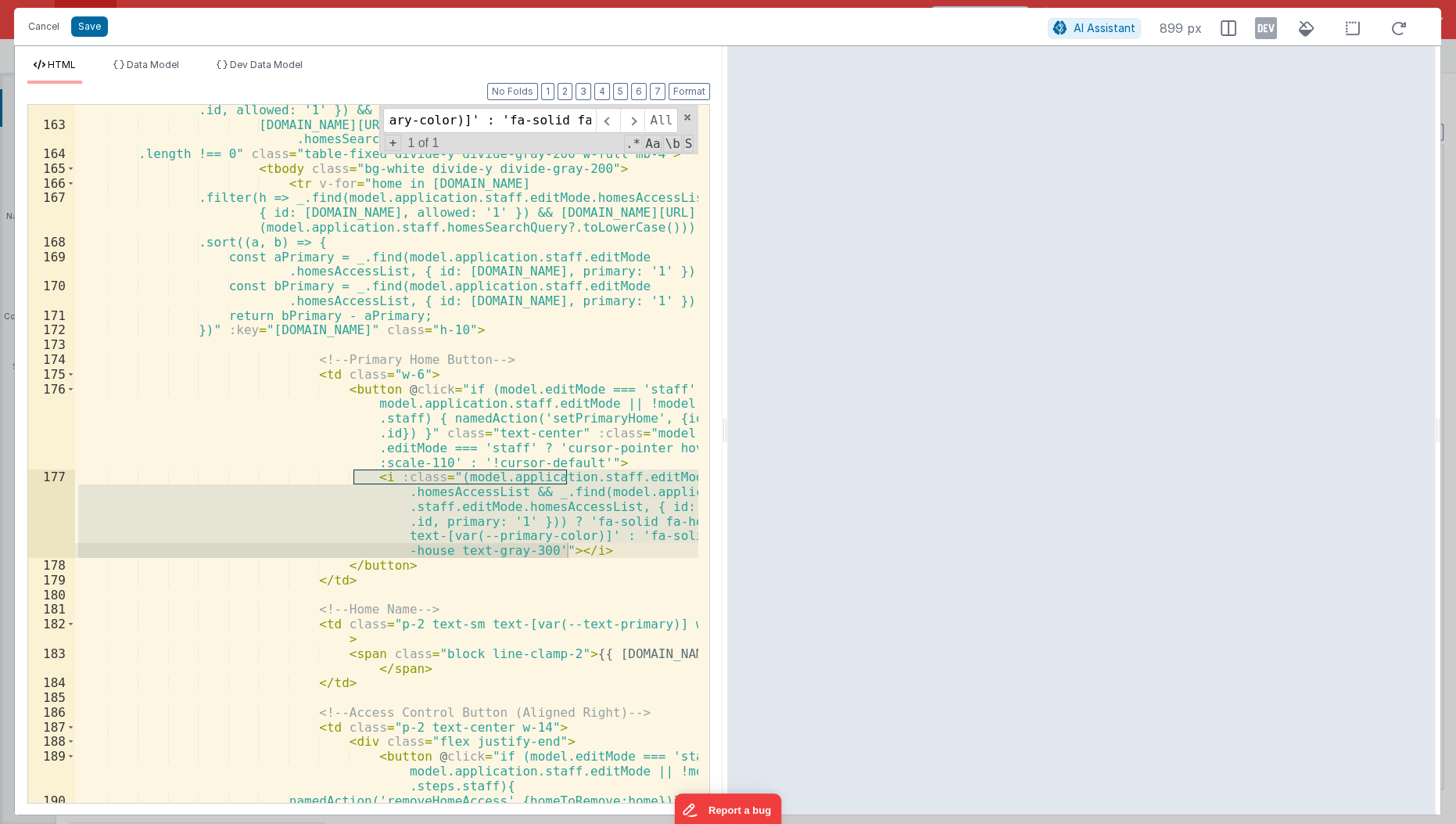
scroll to position [0, 0]
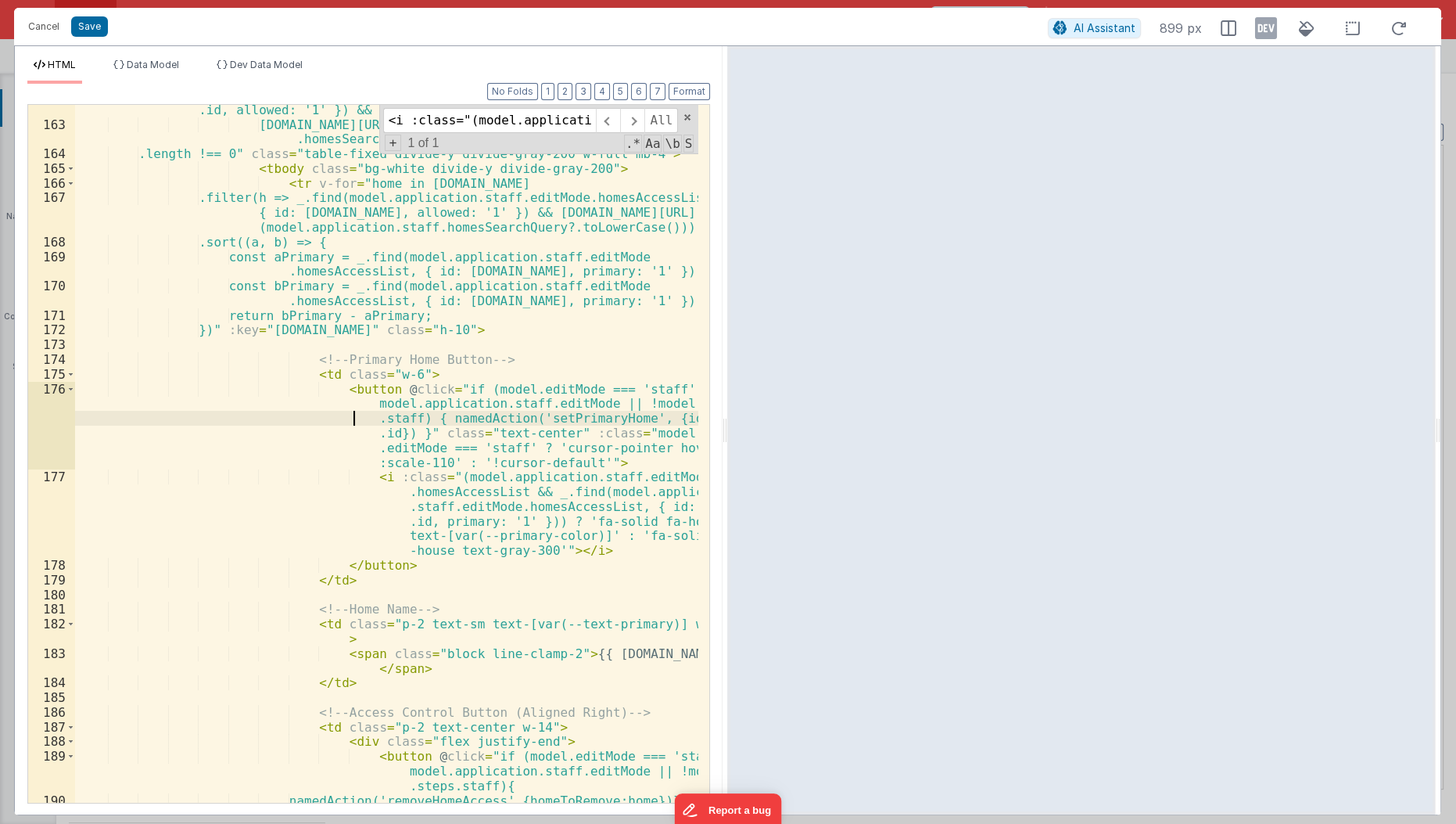
click at [331, 422] on div ".filter(h => _.find(model.application.staff.editMode.homesAccessList, { id: h .…" at bounding box center [388, 481] width 625 height 788
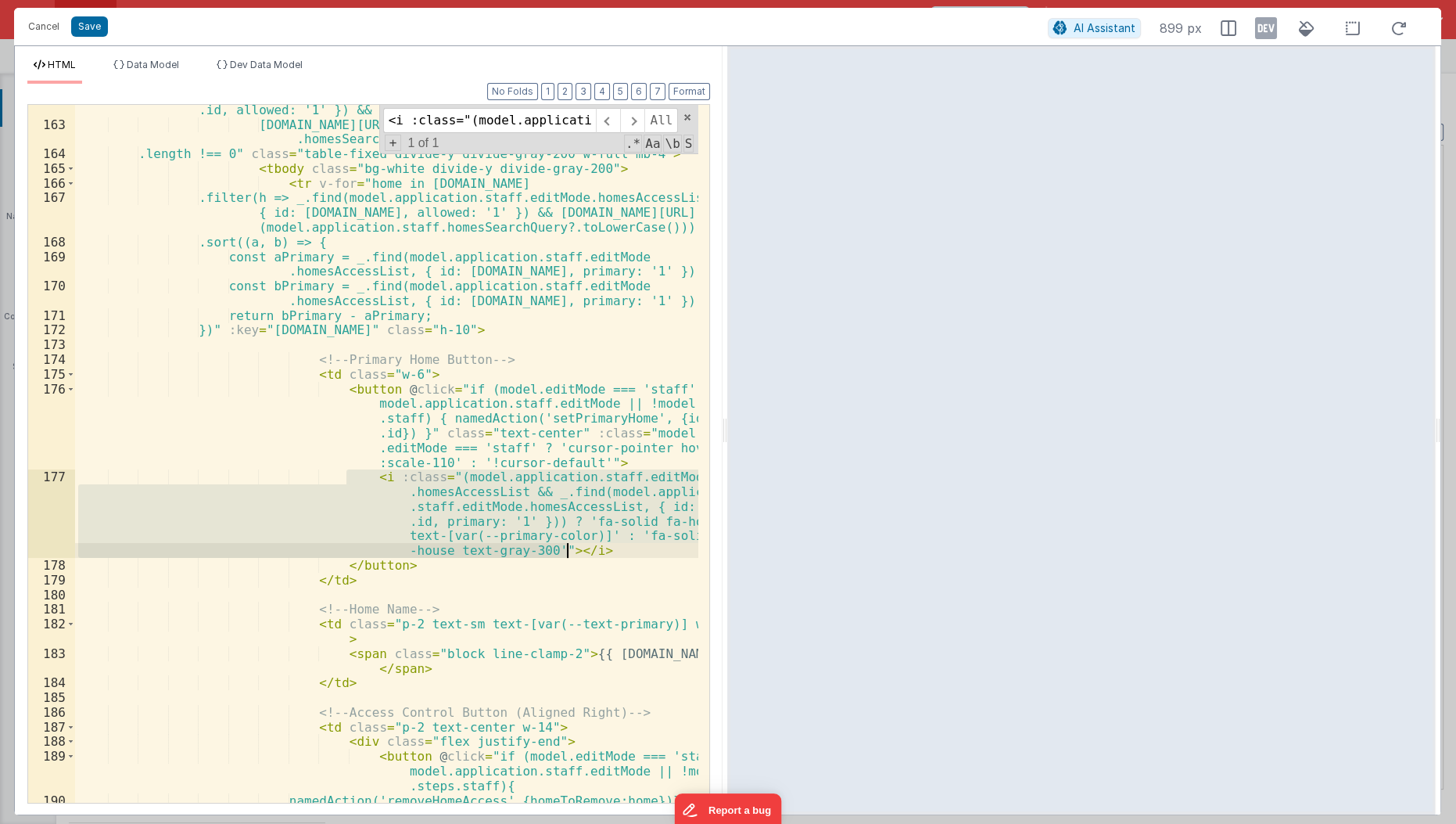
drag, startPoint x: 347, startPoint y: 476, endPoint x: 613, endPoint y: 546, distance: 275.1
click at [613, 546] on div ".filter(h => _.find(model.application.staff.editMode.homesAccessList, { id: h .…" at bounding box center [388, 481] width 625 height 788
click at [613, 546] on div ".filter(h => _.find(model.application.staff.editMode.homesAccessList, { id: h .…" at bounding box center [387, 453] width 623 height 698
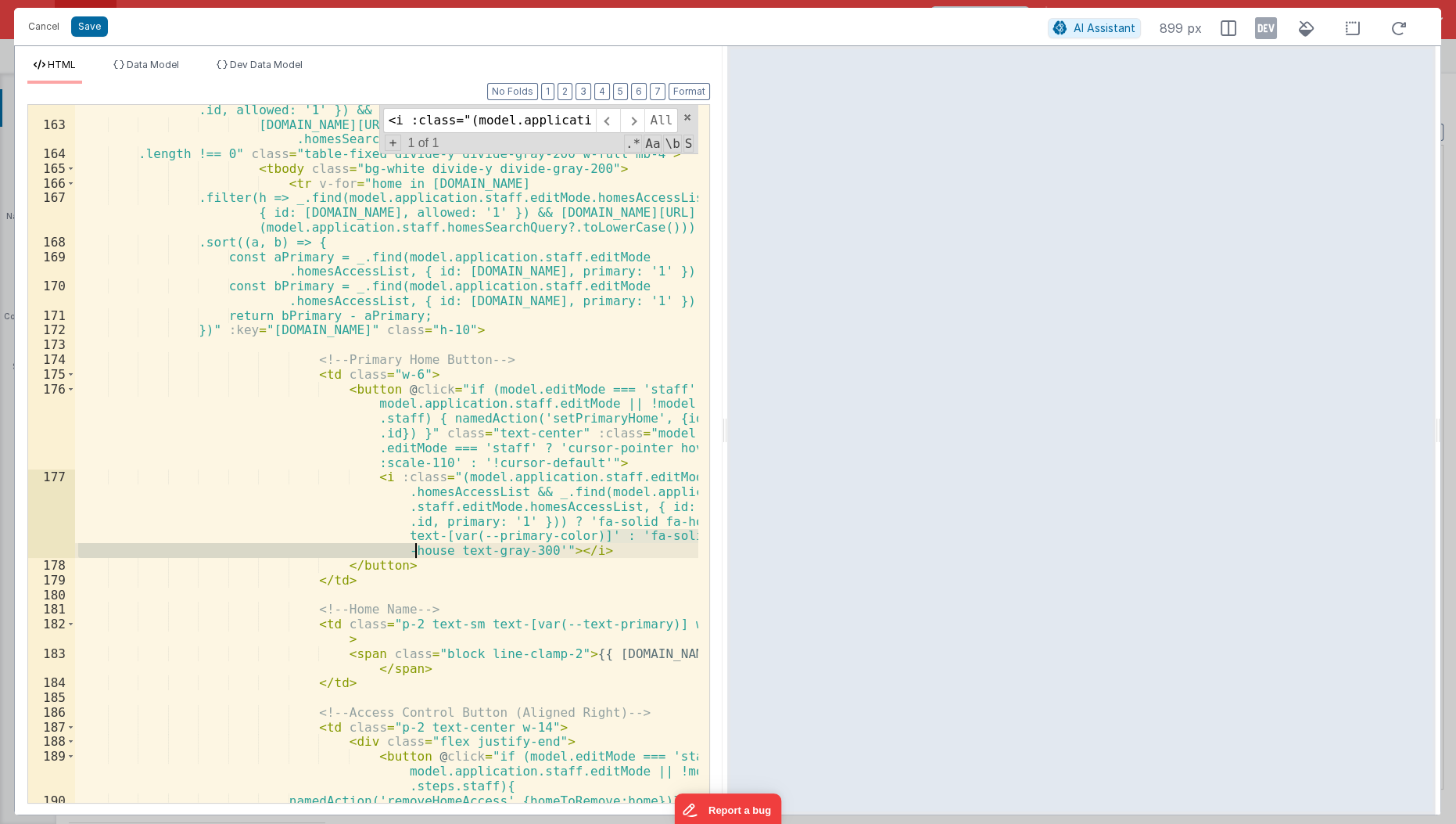
drag, startPoint x: 601, startPoint y: 533, endPoint x: 417, endPoint y: 543, distance: 184.3
click at [417, 543] on div ".filter(h => _.find(model.application.staff.editMode.homesAccessList, { id: h .…" at bounding box center [388, 481] width 625 height 788
click at [631, 124] on span at bounding box center [632, 120] width 24 height 25
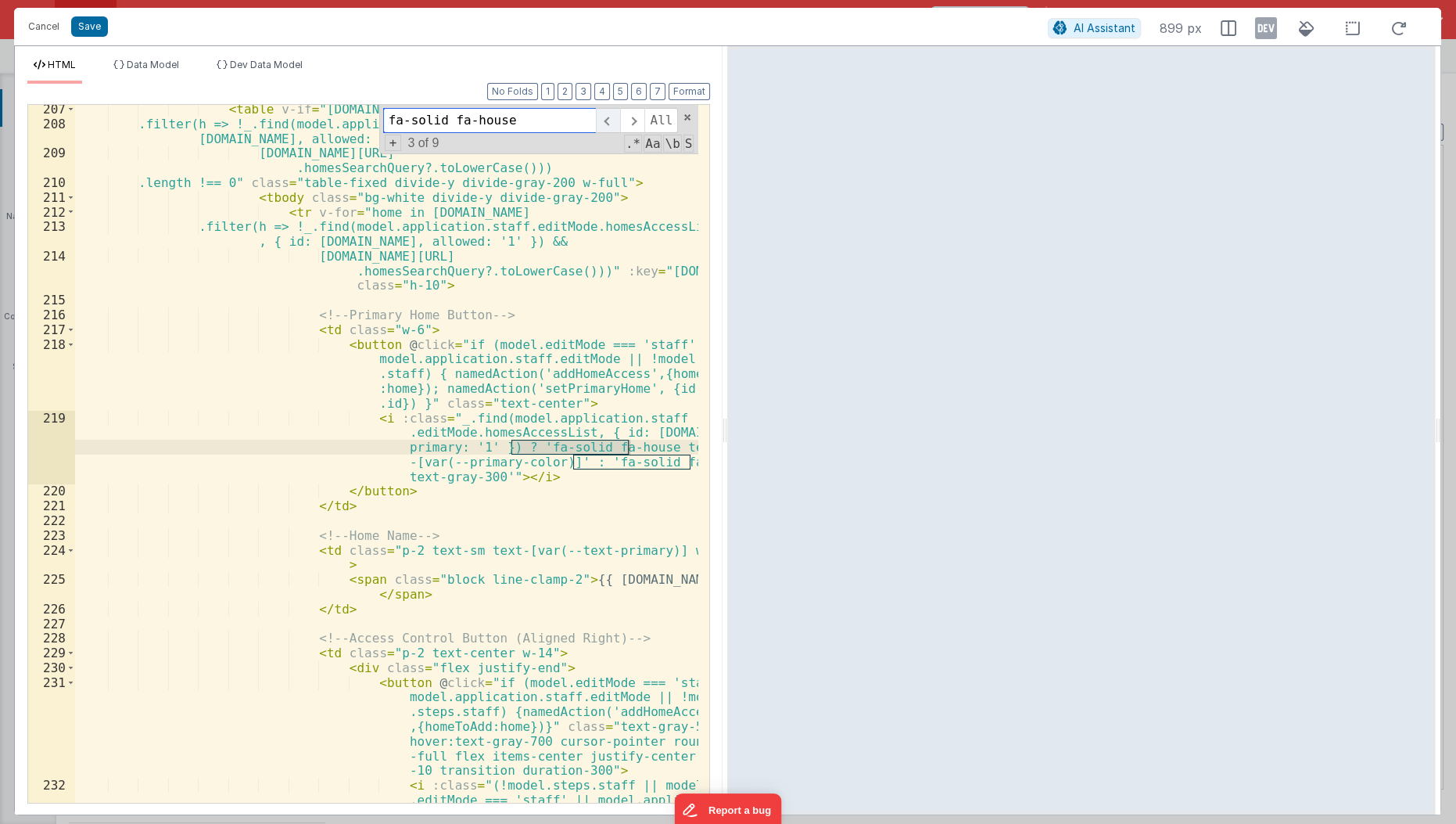
click at [613, 121] on span at bounding box center [608, 120] width 24 height 25
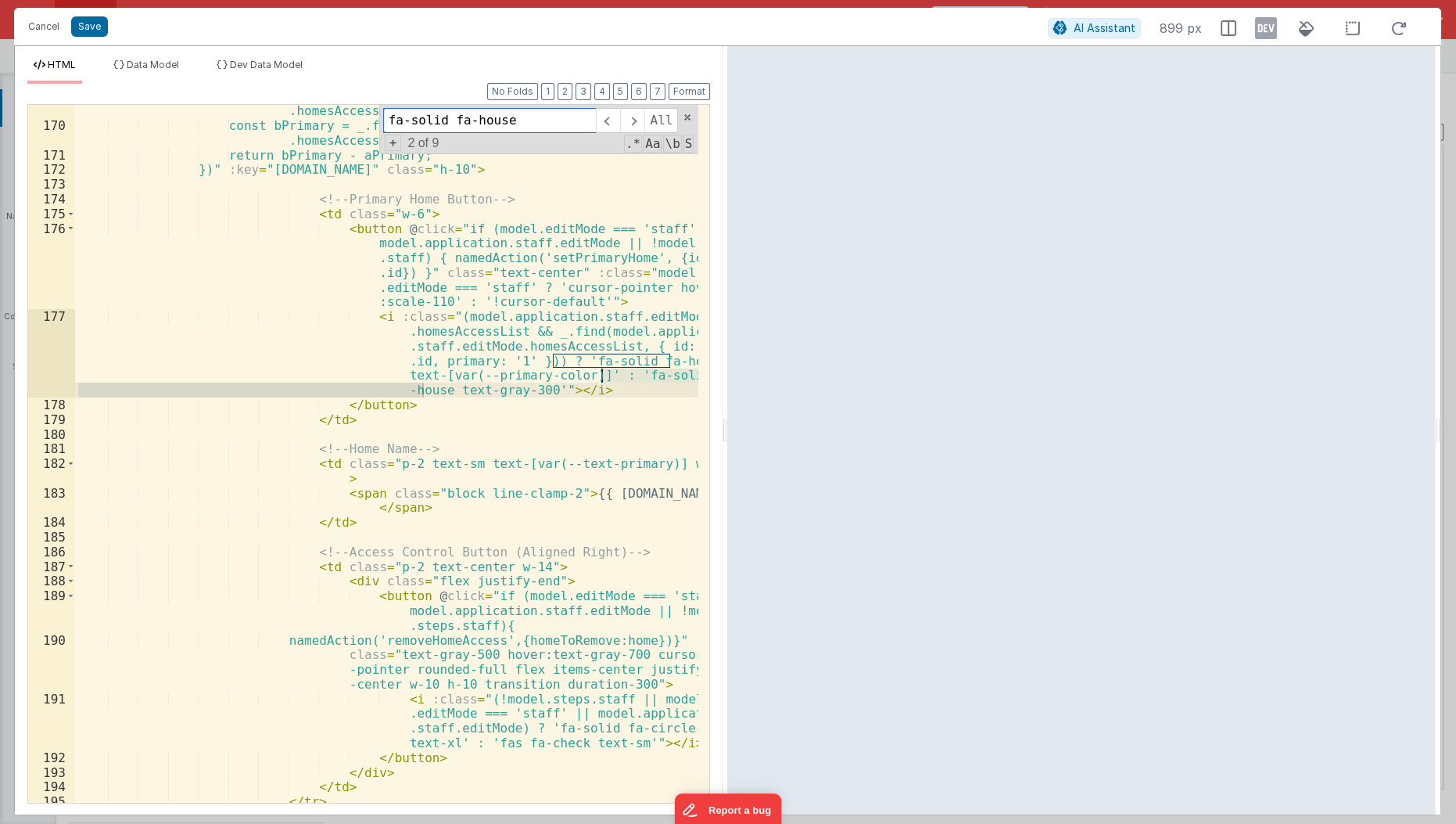
scroll to position [4557, 0]
click at [631, 114] on span at bounding box center [632, 120] width 24 height 25
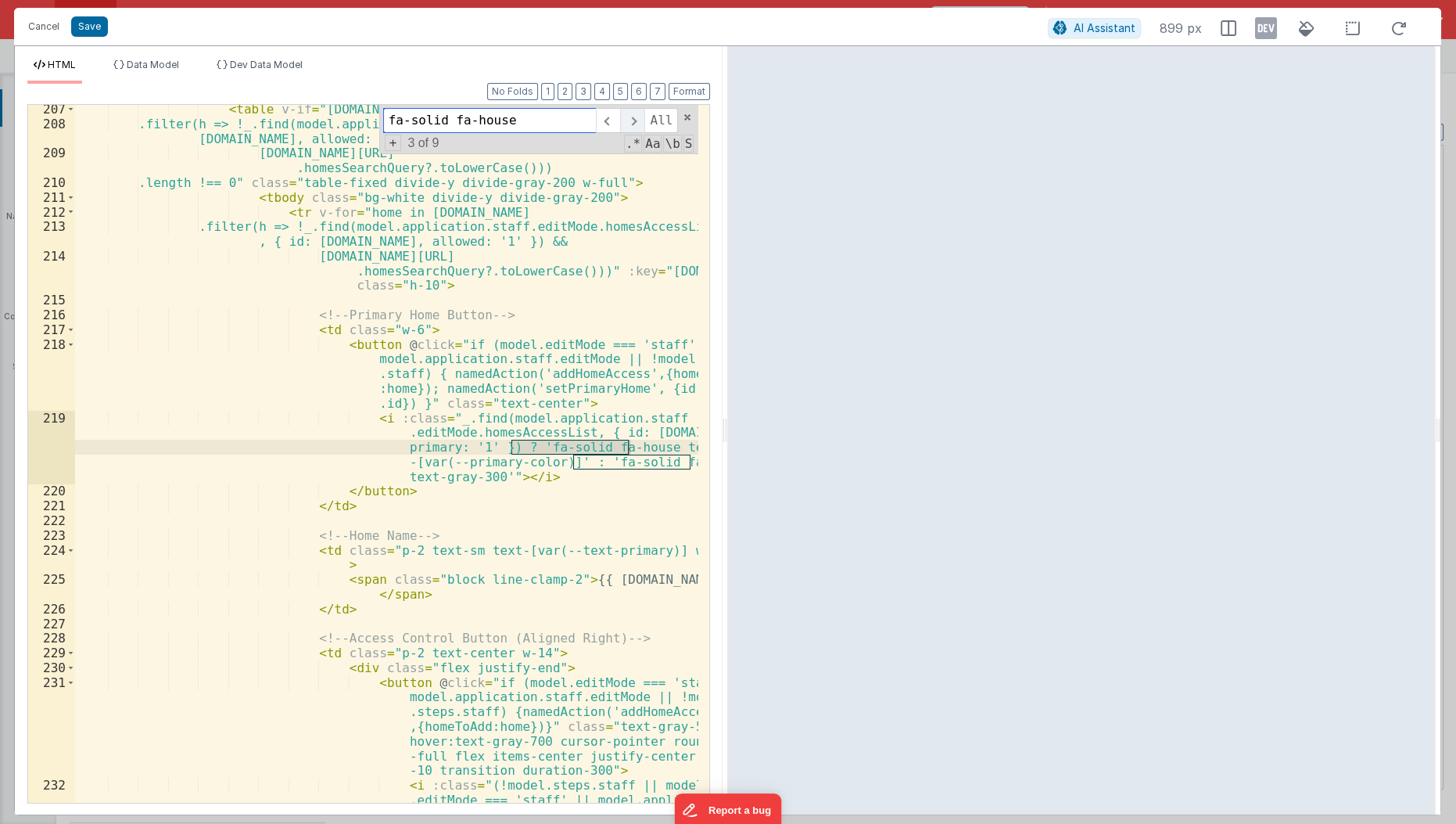
scroll to position [5440, 0]
click at [635, 117] on span at bounding box center [632, 120] width 24 height 25
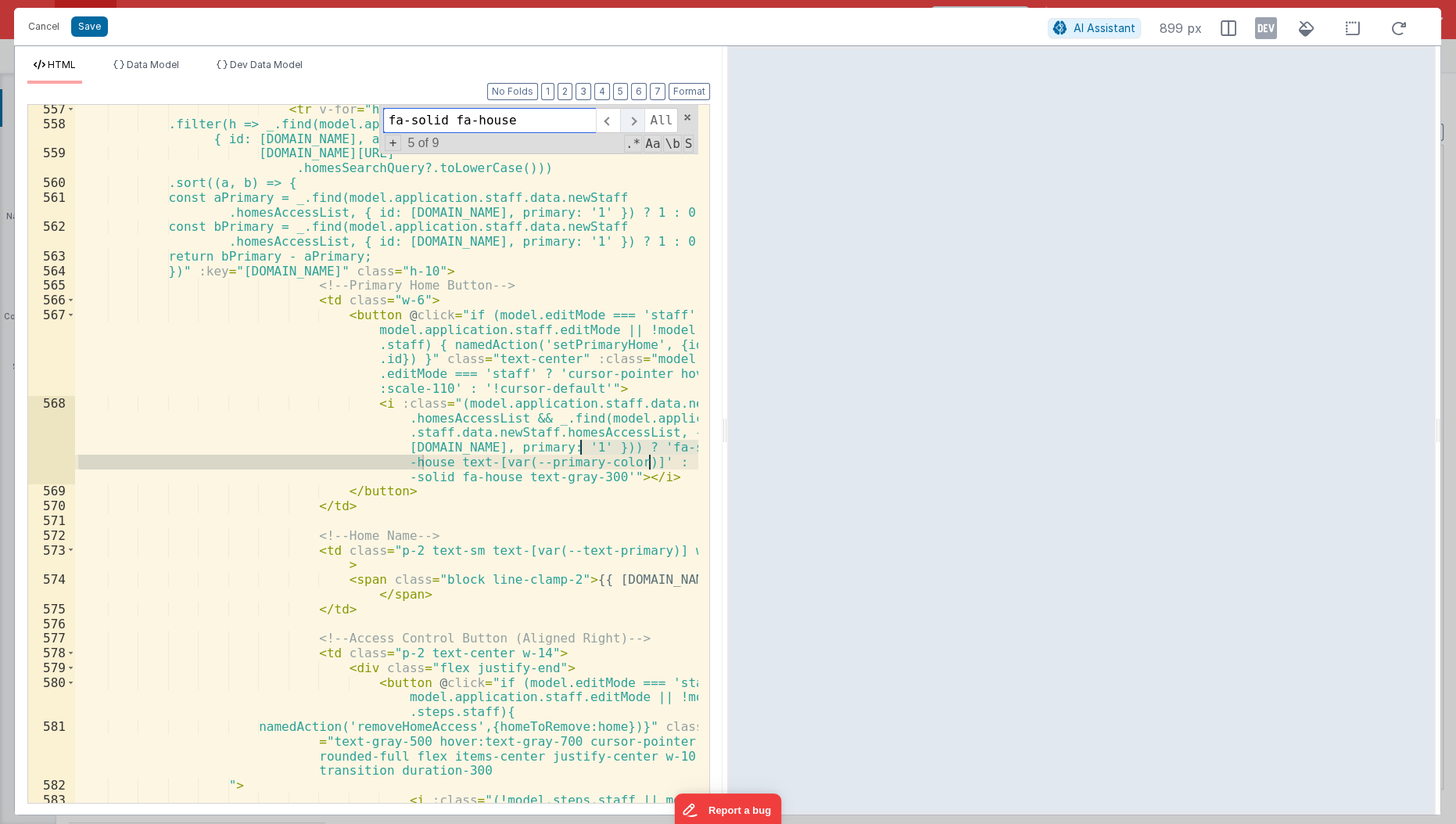
click at [635, 117] on span at bounding box center [632, 120] width 24 height 25
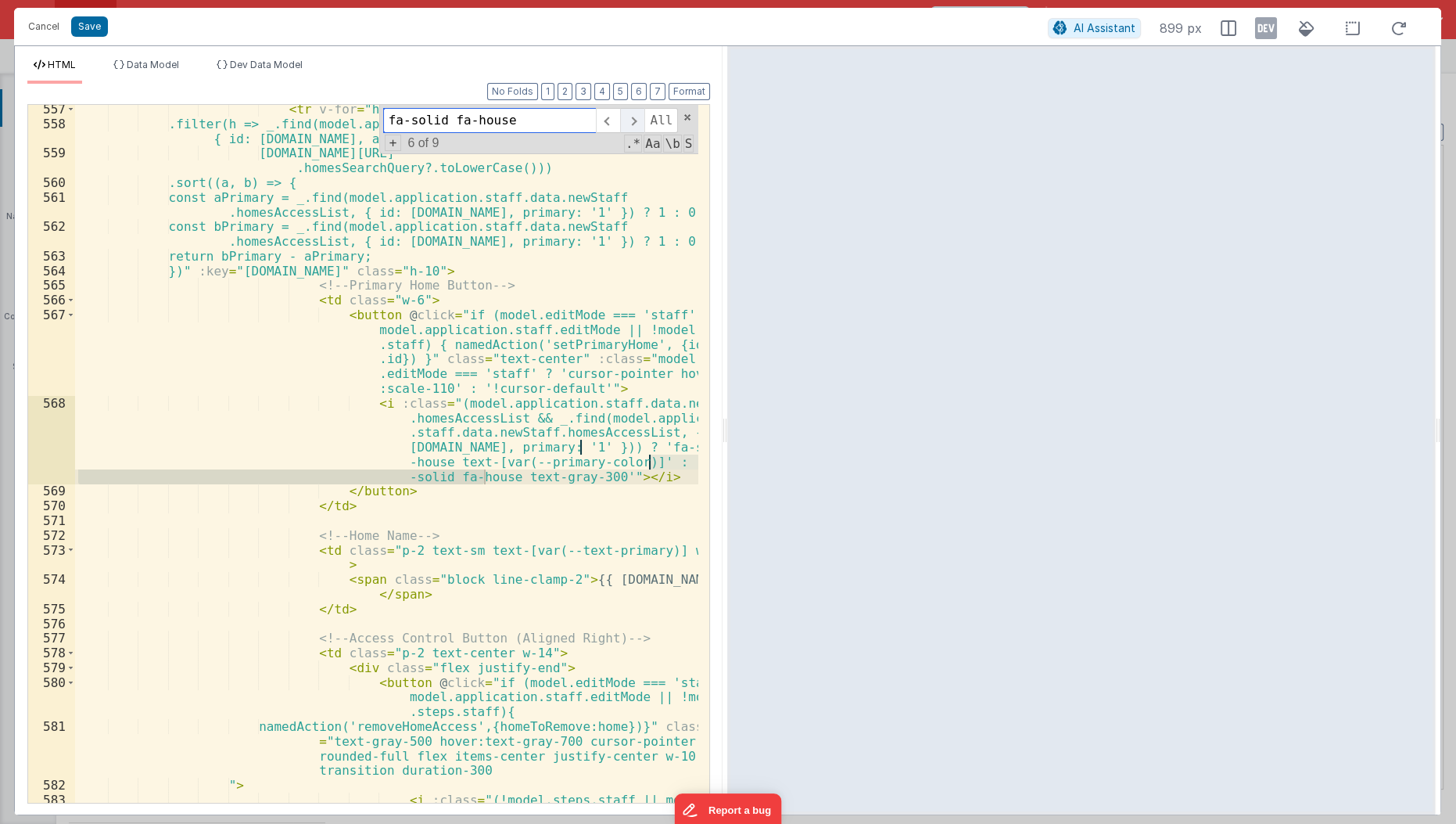
click at [635, 117] on span at bounding box center [632, 120] width 24 height 25
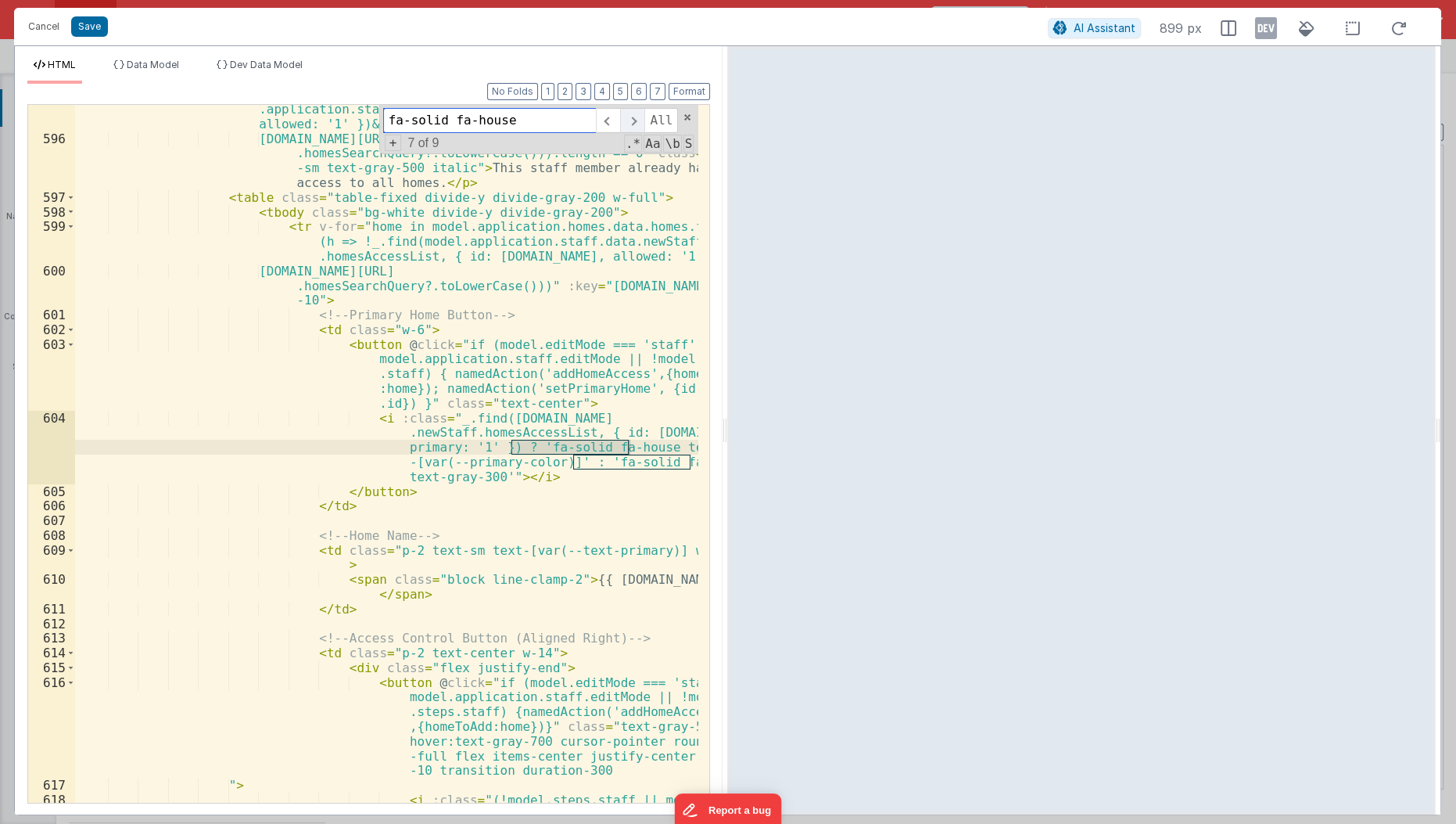
scroll to position [14860, 0]
click at [635, 117] on span at bounding box center [632, 120] width 24 height 25
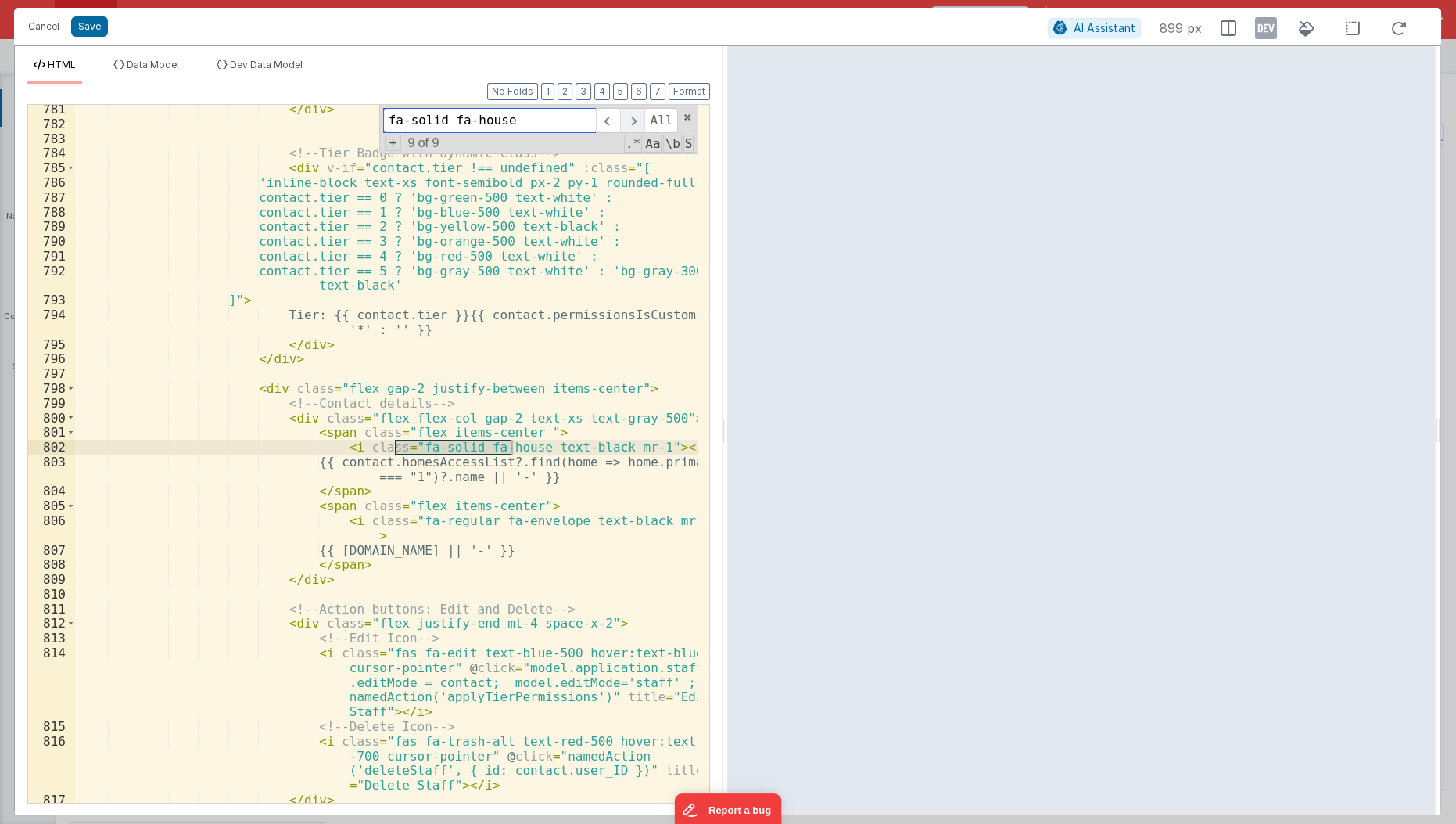
click at [635, 117] on span at bounding box center [632, 120] width 24 height 25
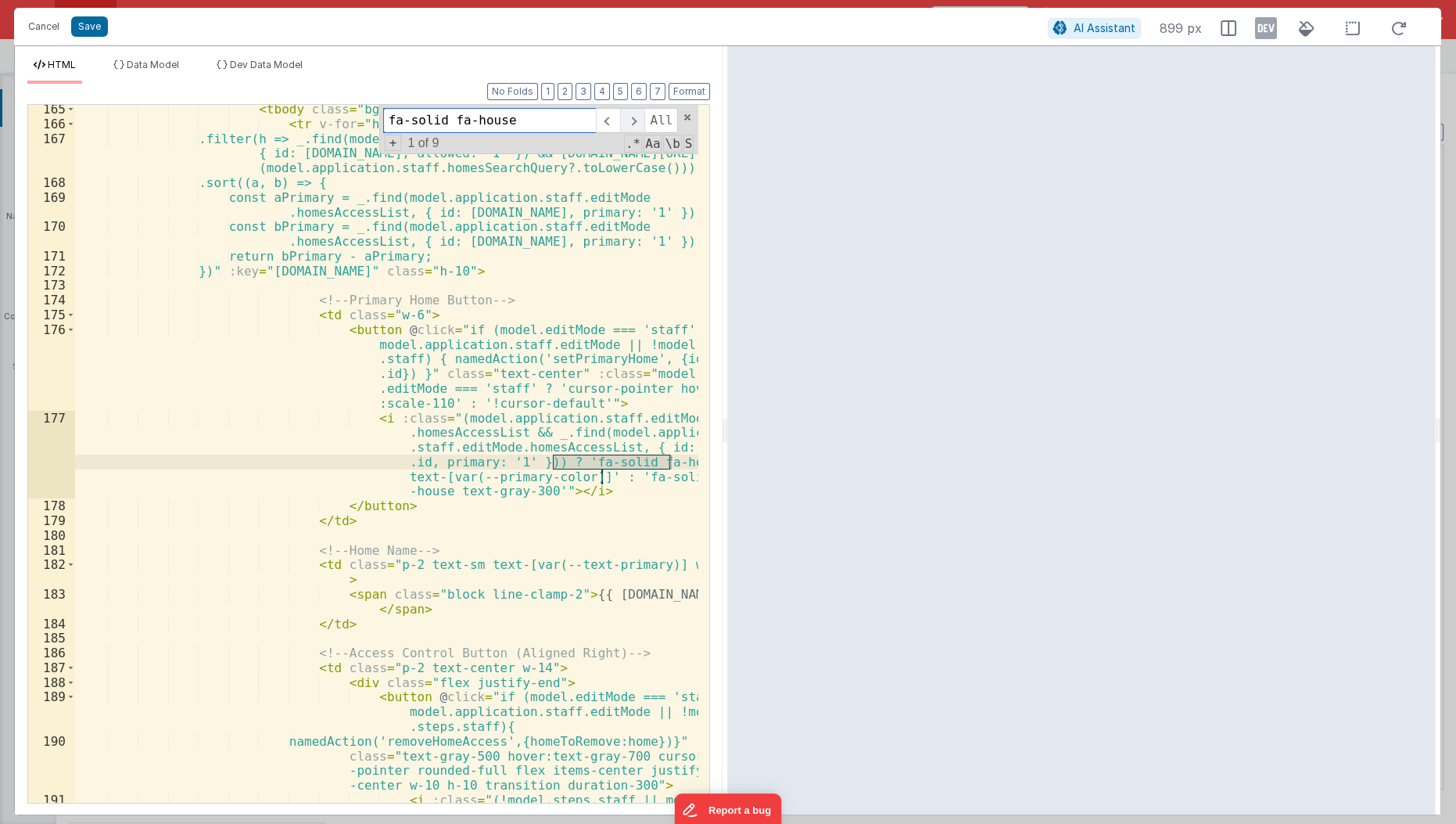
click at [635, 117] on span at bounding box center [632, 120] width 24 height 25
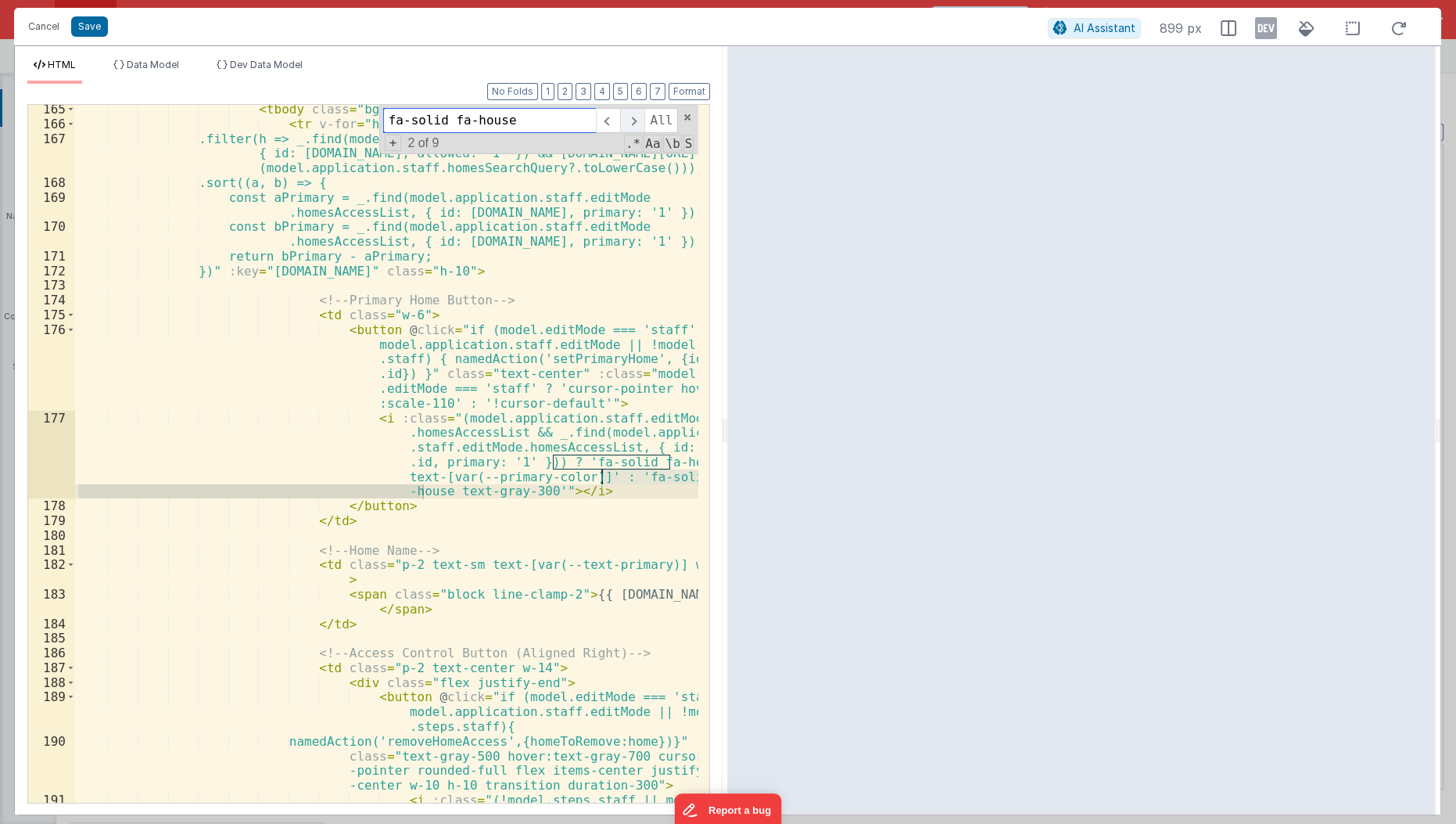
click at [635, 117] on span at bounding box center [632, 120] width 24 height 25
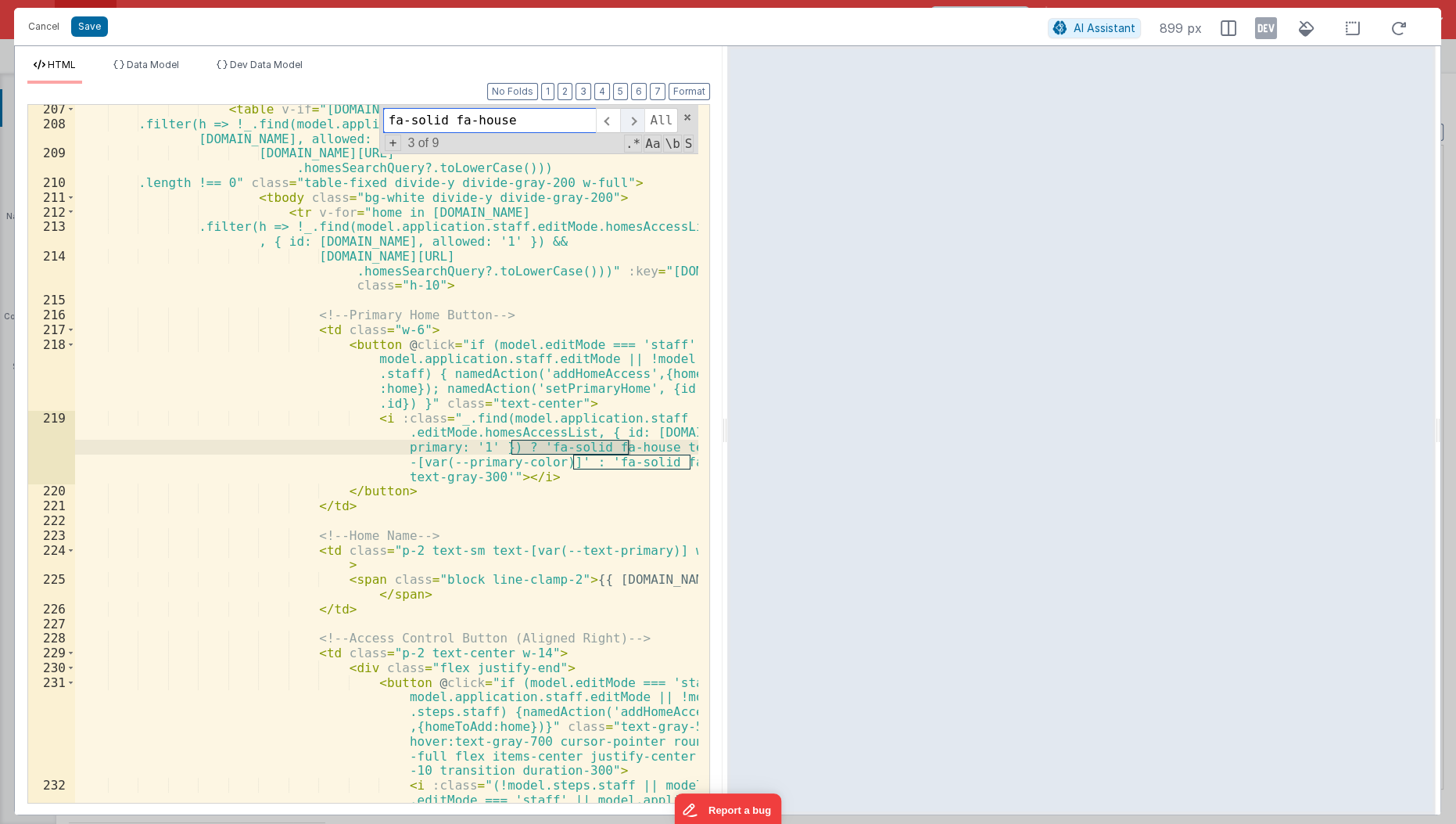
click at [635, 117] on span at bounding box center [632, 120] width 24 height 25
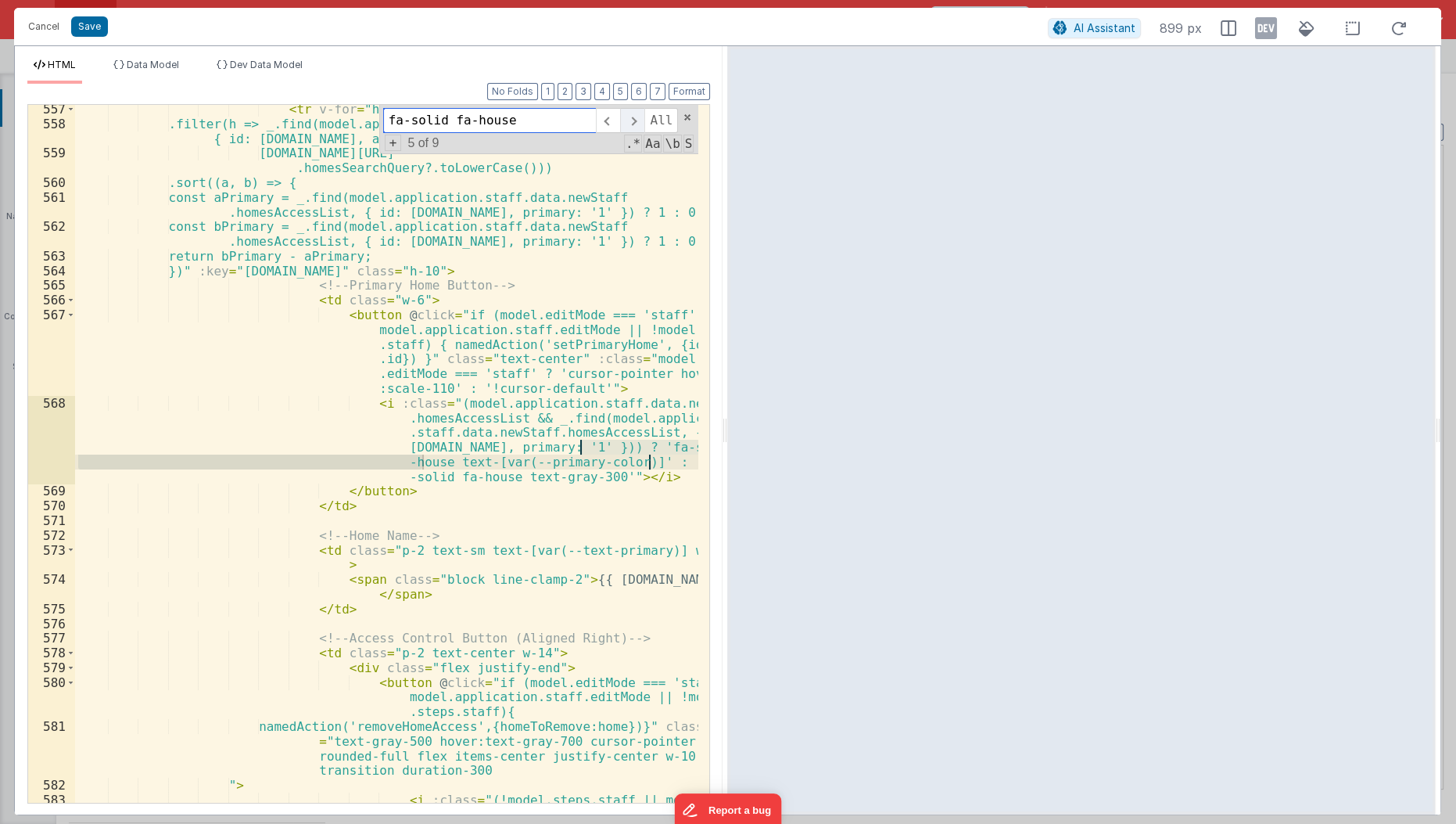
scroll to position [13934, 0]
click at [635, 117] on span at bounding box center [632, 120] width 24 height 25
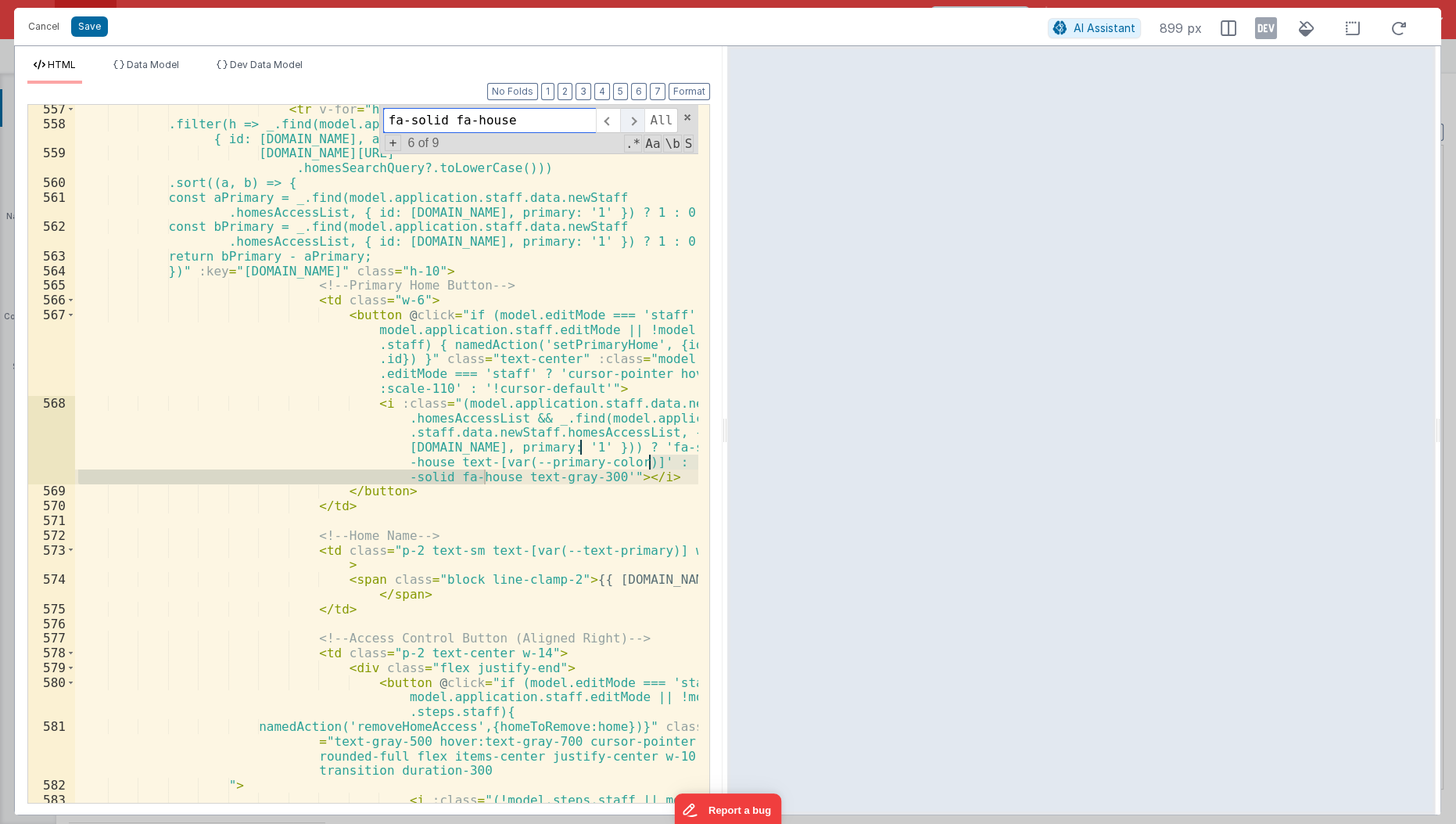
click at [635, 117] on span at bounding box center [632, 120] width 24 height 25
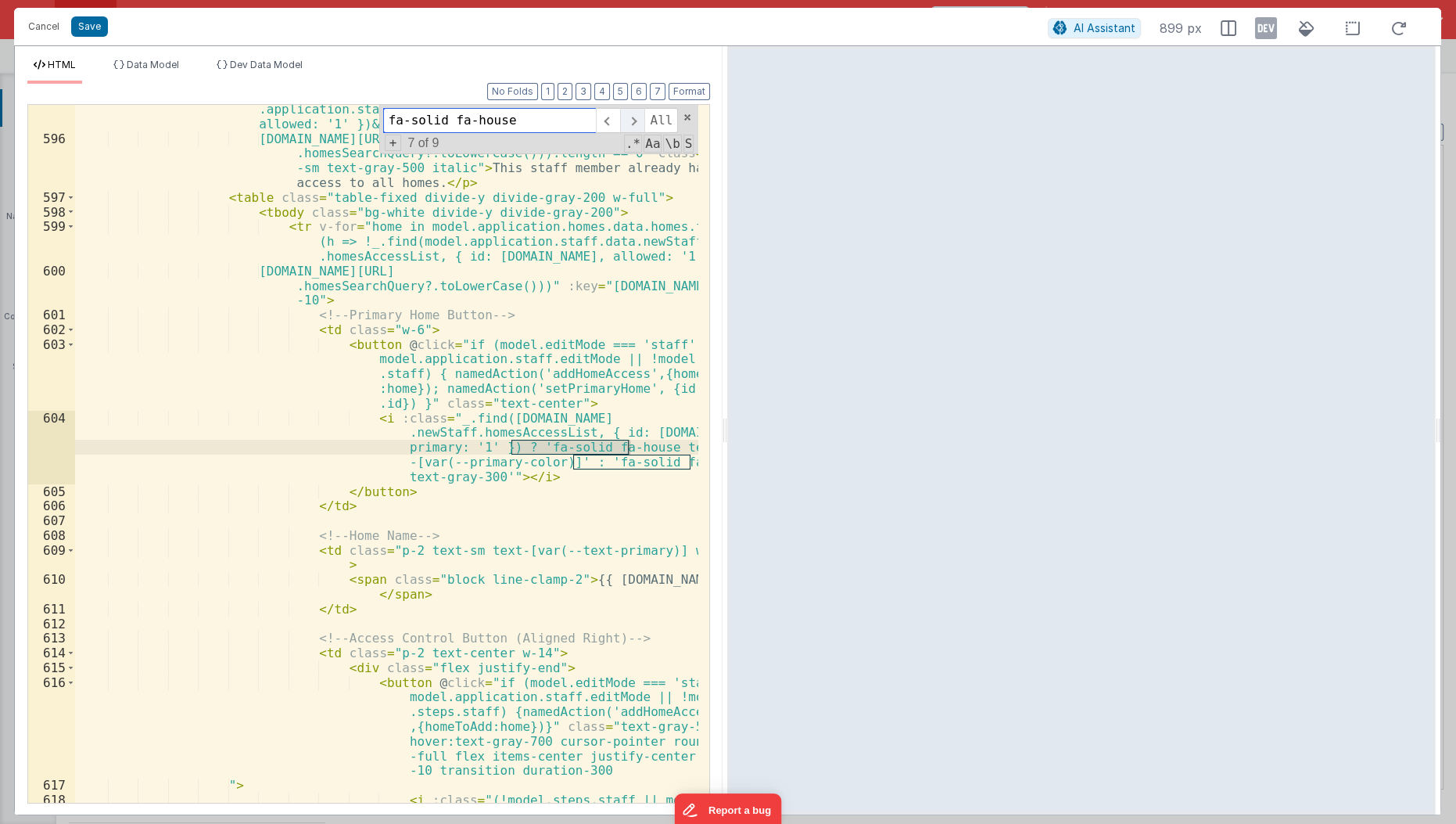
click at [635, 117] on span at bounding box center [632, 120] width 24 height 25
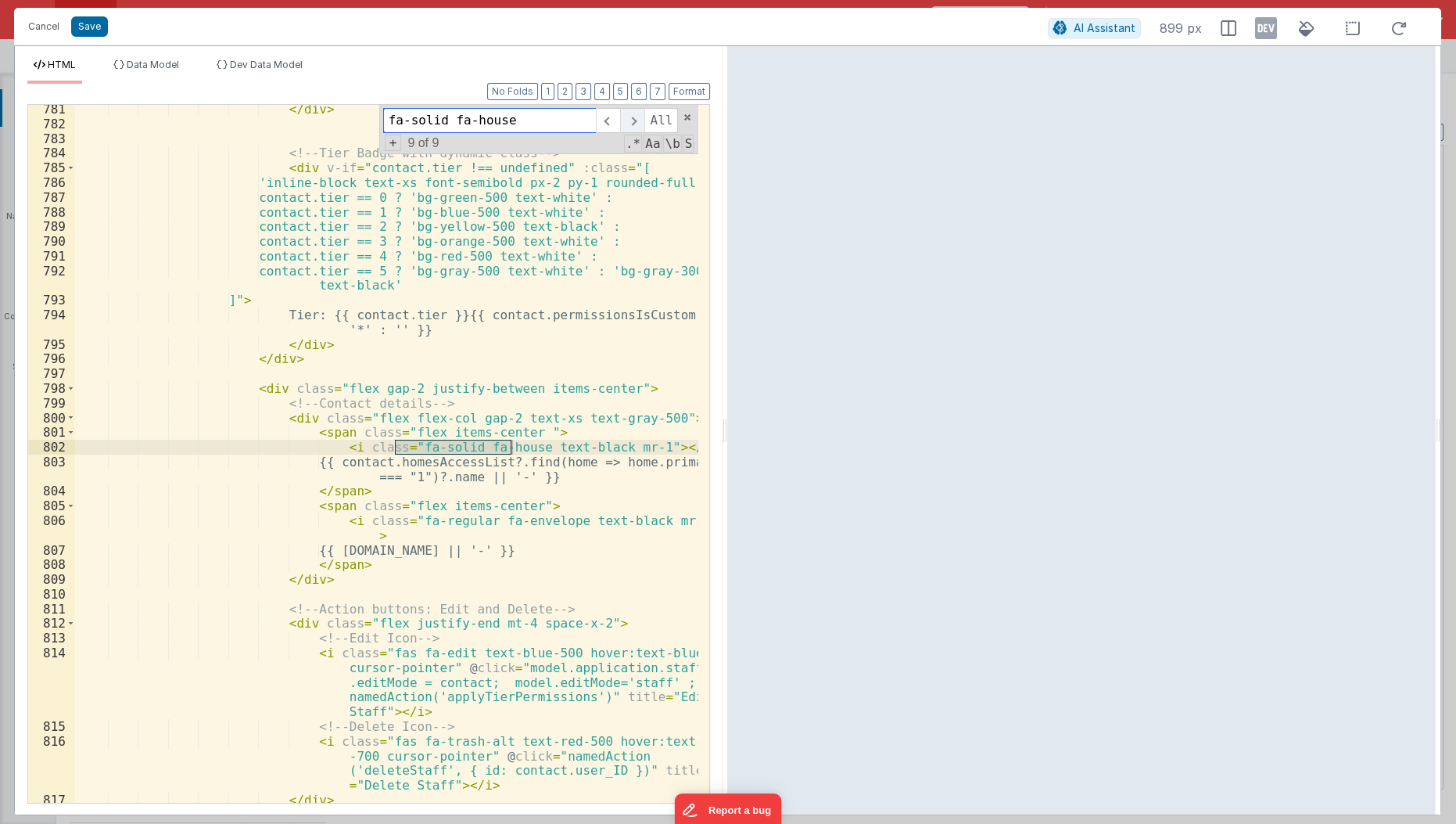
click at [635, 117] on span at bounding box center [632, 120] width 24 height 25
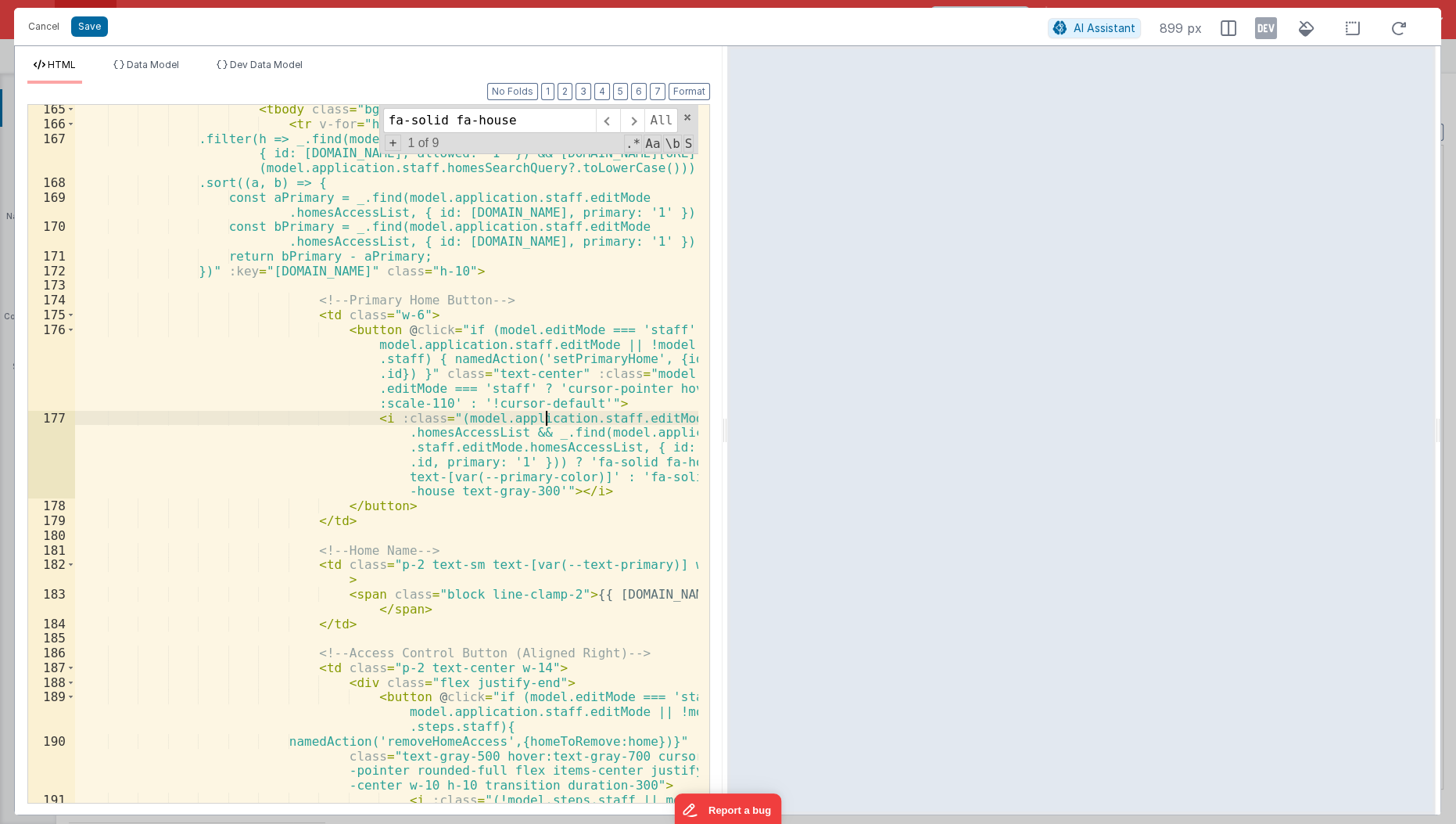
click at [546, 418] on div "< tbody class = "bg-white divide-y divide-gray-200" > < tr v-for = "home in mod…" at bounding box center [388, 488] width 625 height 773
click at [426, 417] on div "< tbody class = "bg-white divide-y divide-gray-200" > < tr v-for = "home in mod…" at bounding box center [388, 488] width 625 height 773
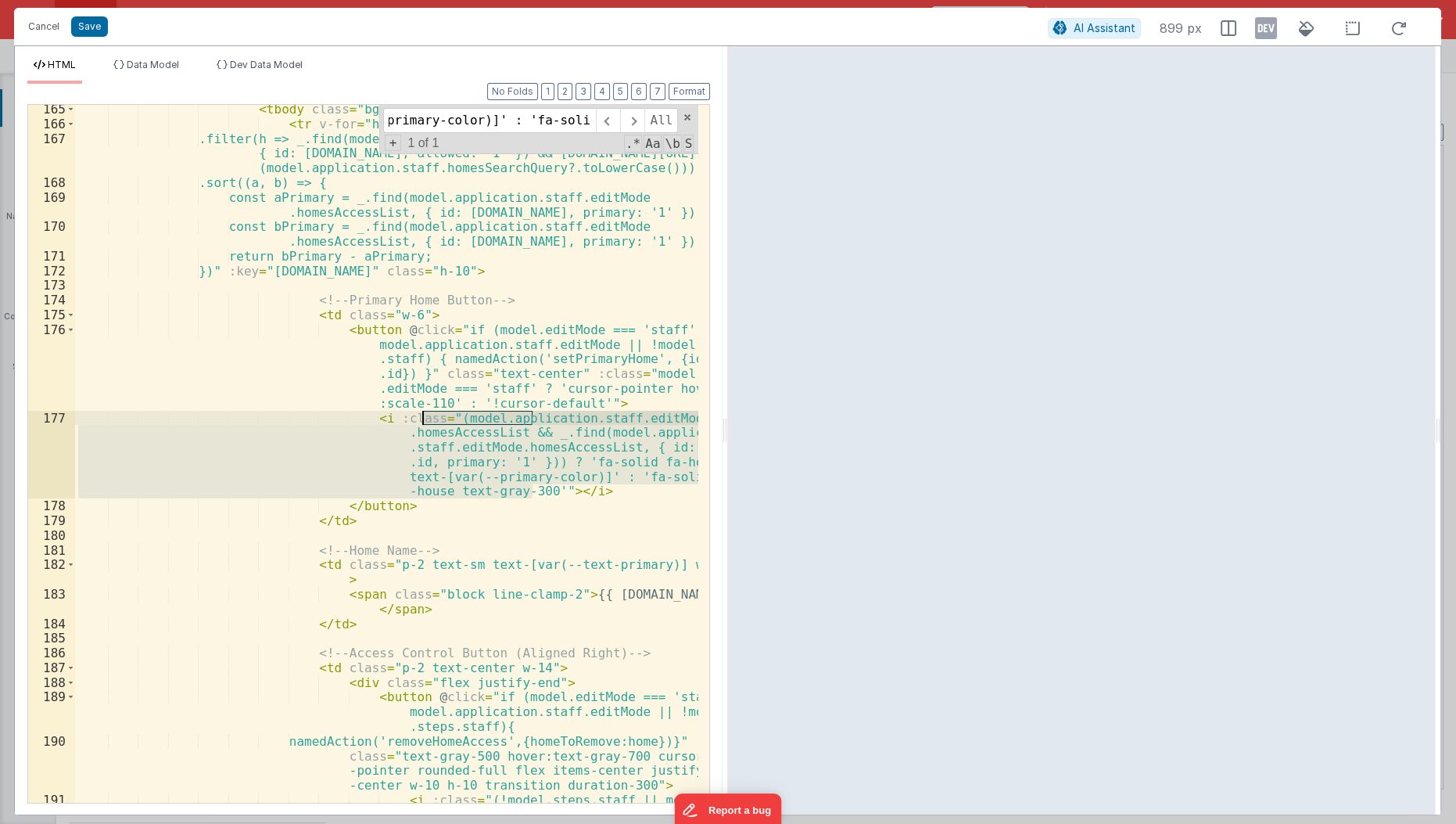
scroll to position [0, 0]
click at [434, 432] on div "< tbody class = "bg-white divide-y divide-gray-200" > < tr v-for = "home in mod…" at bounding box center [387, 453] width 623 height 698
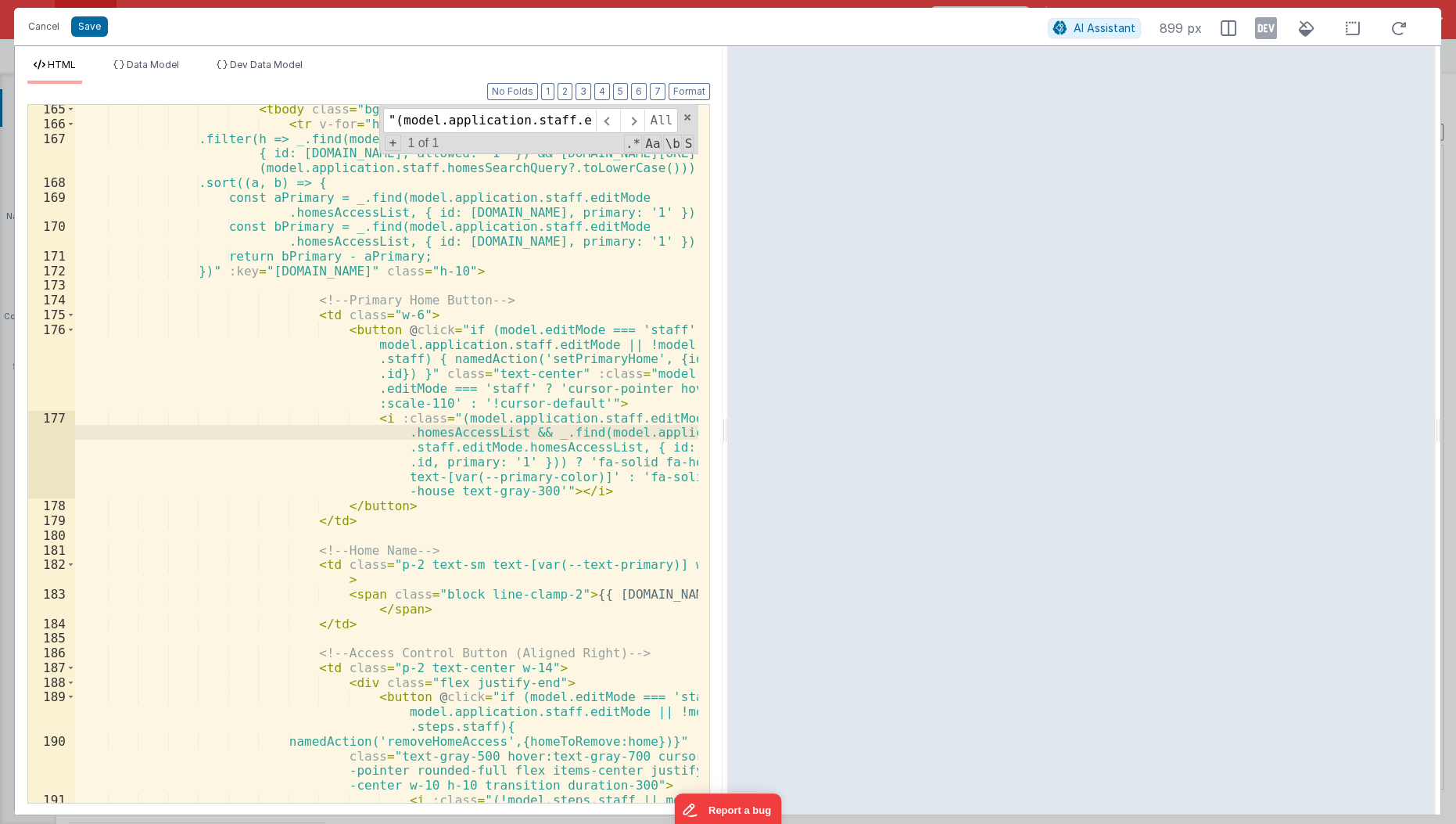
click at [434, 417] on div "< tbody class = "bg-white divide-y divide-gray-200" > < tr v-for = "home in mod…" at bounding box center [388, 488] width 625 height 773
type input "_.find(model.application.staff.editMode.homesAccessList"
click at [631, 123] on span at bounding box center [632, 120] width 24 height 25
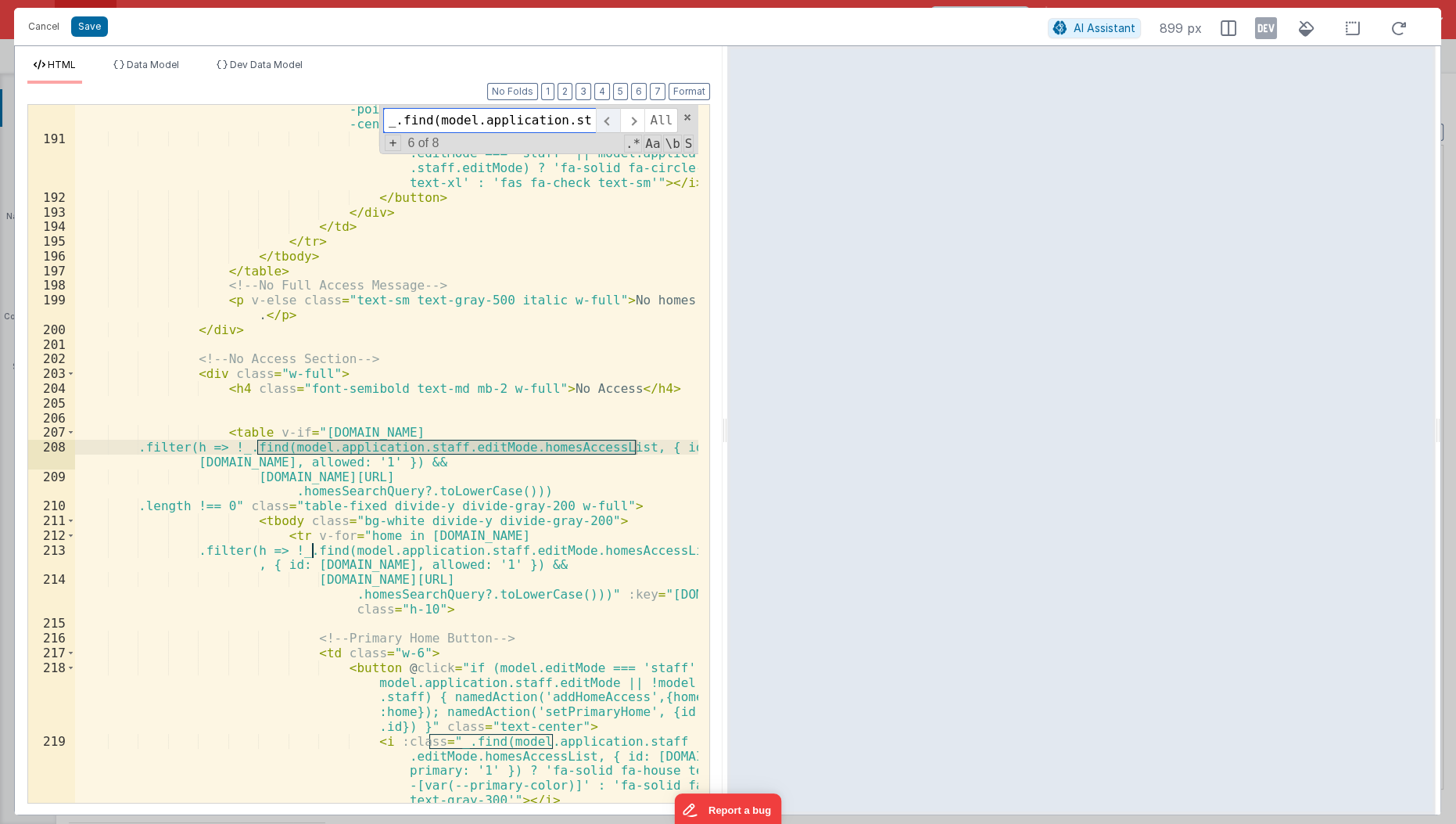
click at [618, 125] on span at bounding box center [608, 120] width 24 height 25
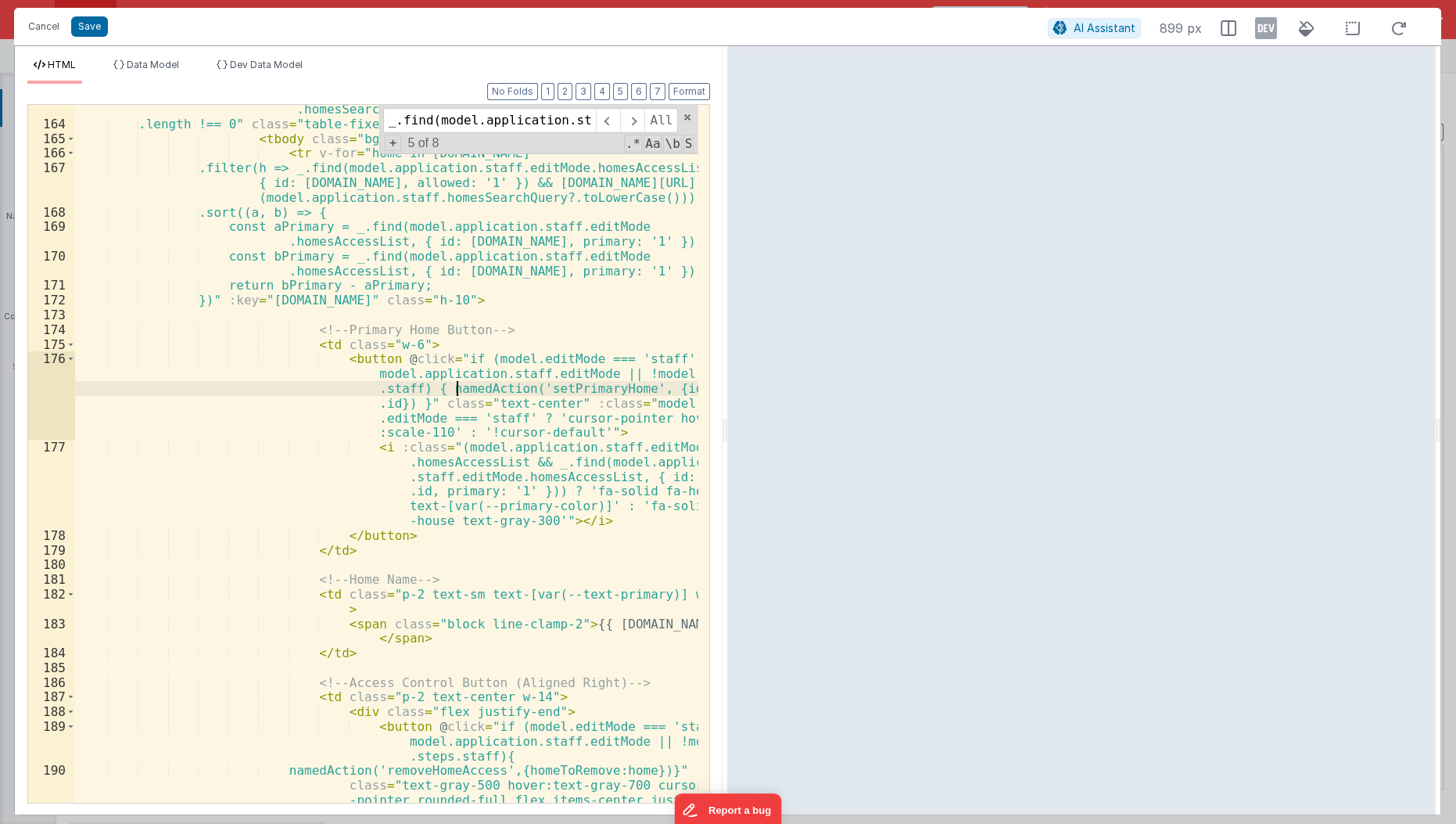
click at [458, 389] on div "h.name?.toLowerCase().includes(model.application.staff .homesSearchQuery?.toLow…" at bounding box center [388, 480] width 625 height 788
click at [98, 31] on button "Save" at bounding box center [89, 26] width 36 height 20
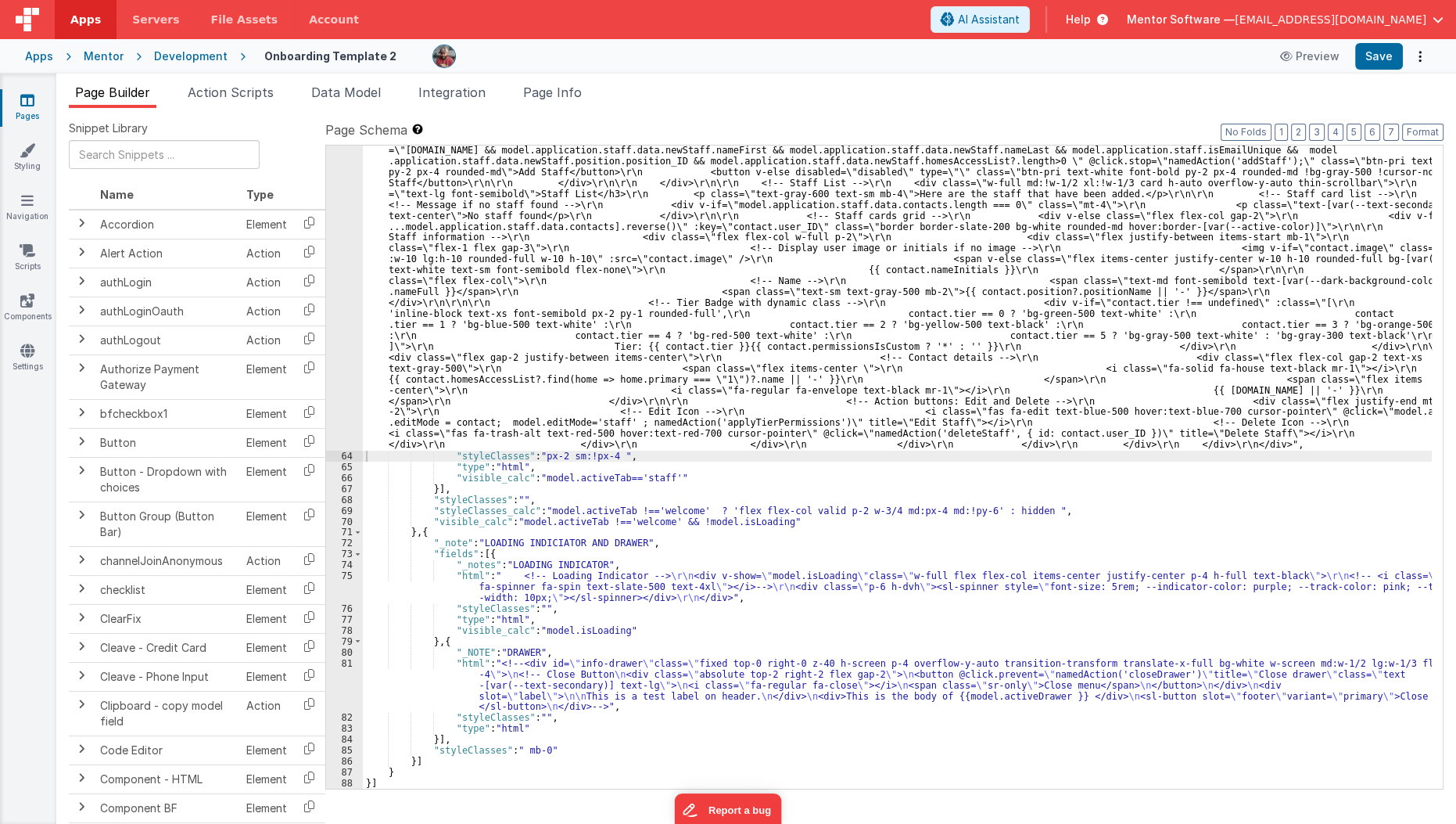
scroll to position [8264, 0]
click at [1379, 62] on button "Save" at bounding box center [1379, 56] width 48 height 27
click at [347, 95] on span "Data Model" at bounding box center [346, 91] width 70 height 15
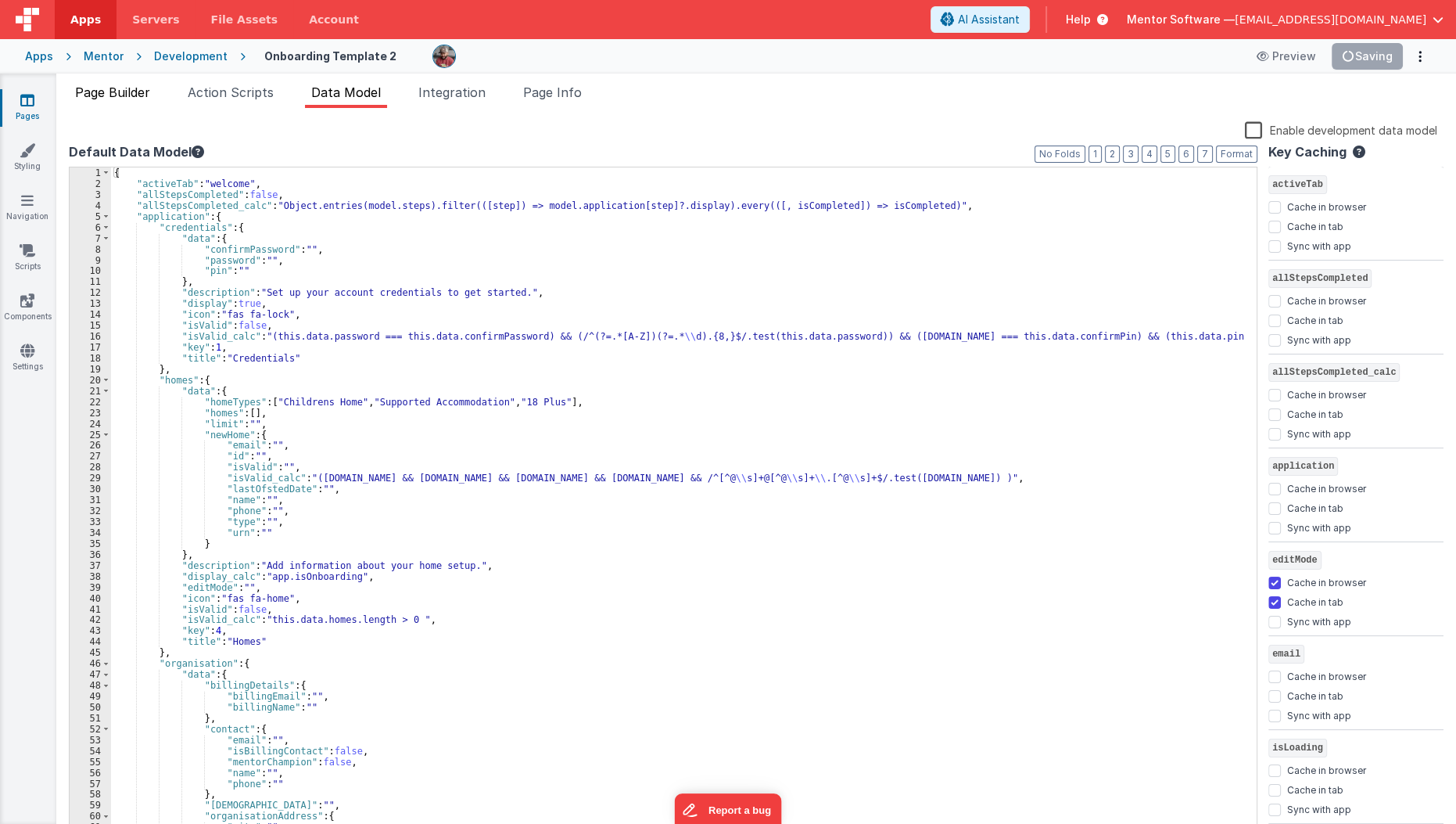
click at [138, 87] on span "Page Builder" at bounding box center [112, 91] width 75 height 15
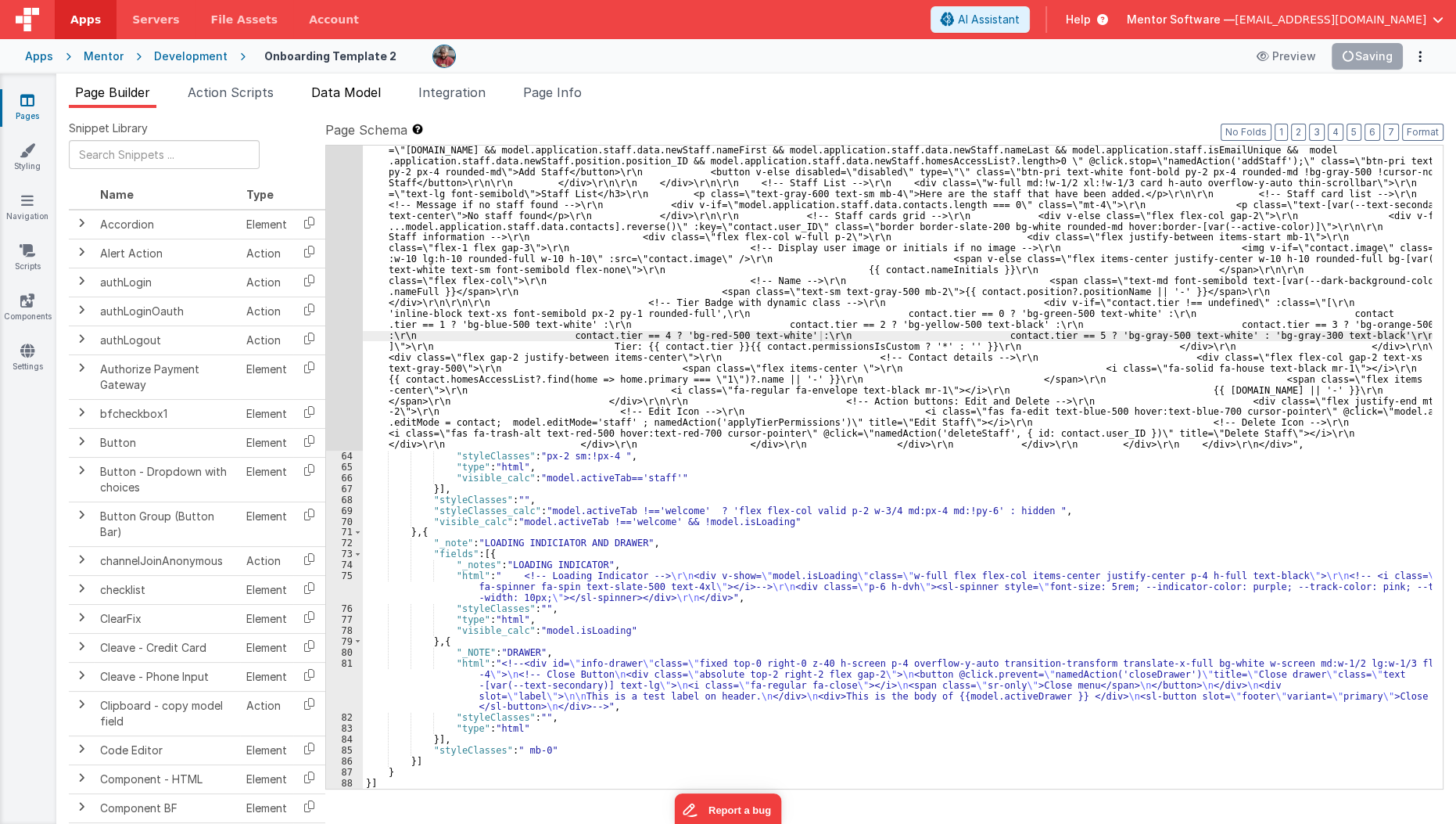
click at [363, 96] on span "Data Model" at bounding box center [346, 91] width 70 height 15
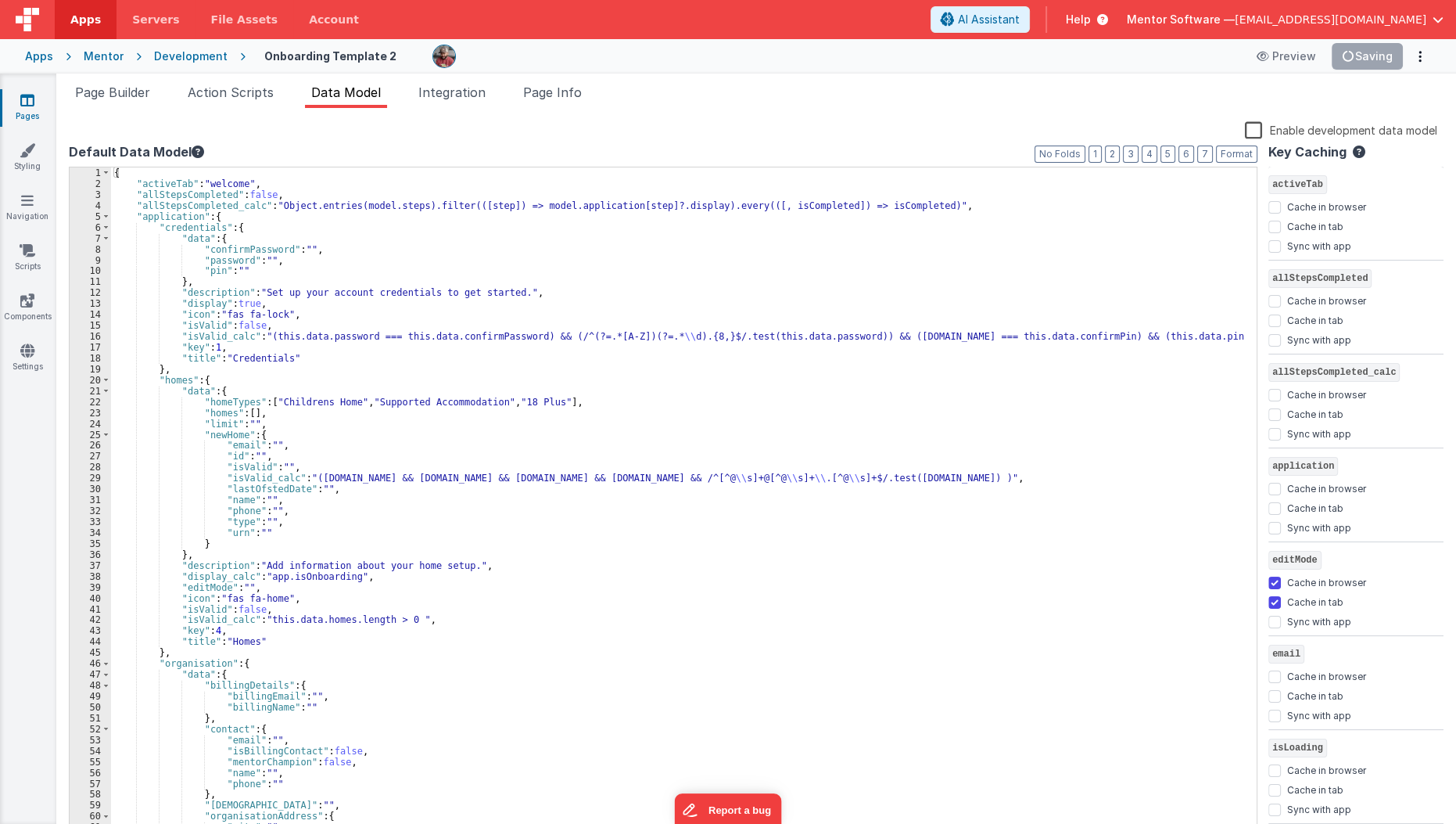
click at [1253, 130] on label "Enable development data model" at bounding box center [1341, 130] width 193 height 18
click at [0, 0] on input "Enable development data model" at bounding box center [0, 0] width 0 height 0
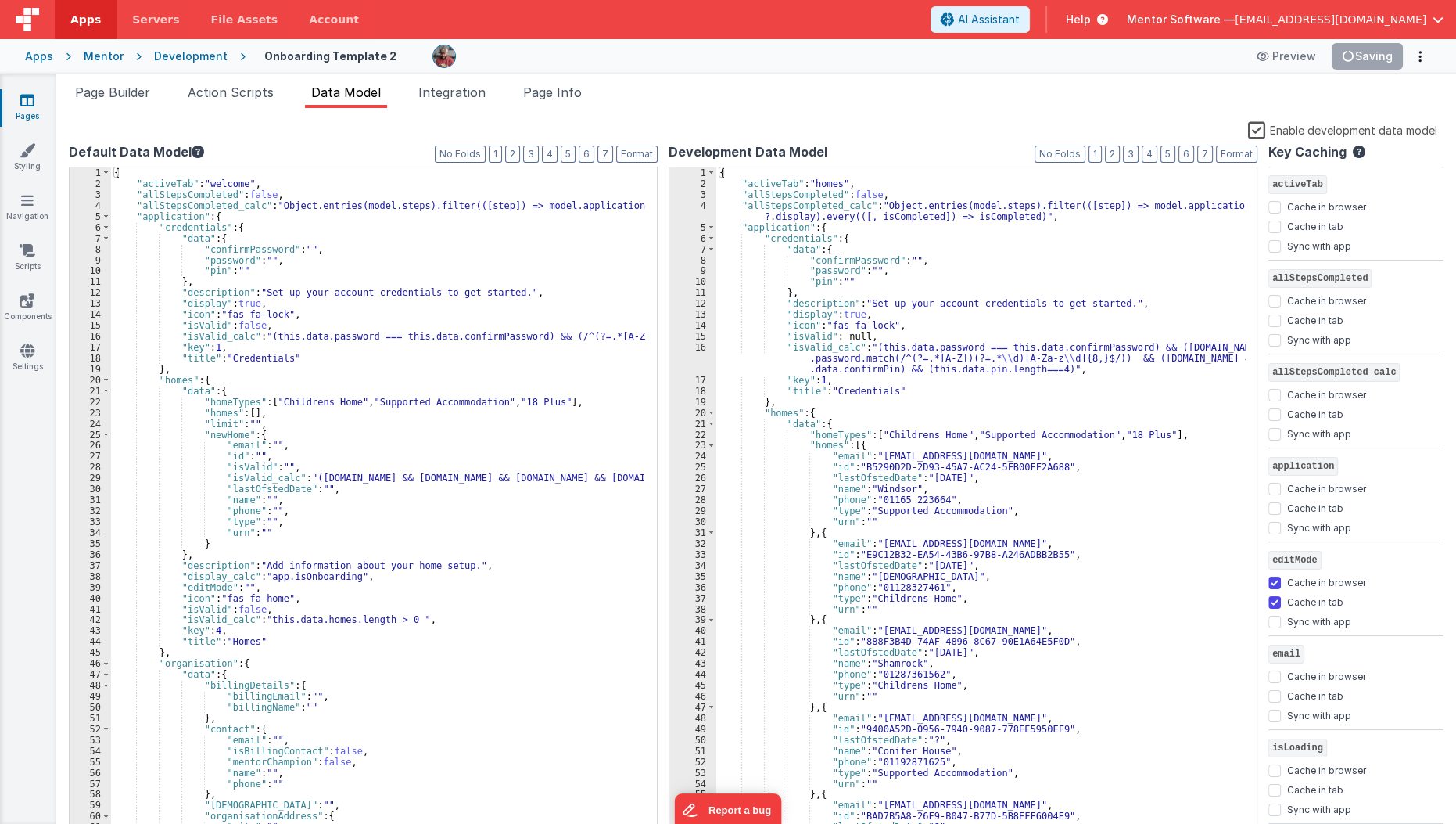
click at [720, 174] on div "{ "activeTab" : "homes" , "allStepsCompleted" : false , "allStepsCompleted_calc…" at bounding box center [981, 513] width 530 height 691
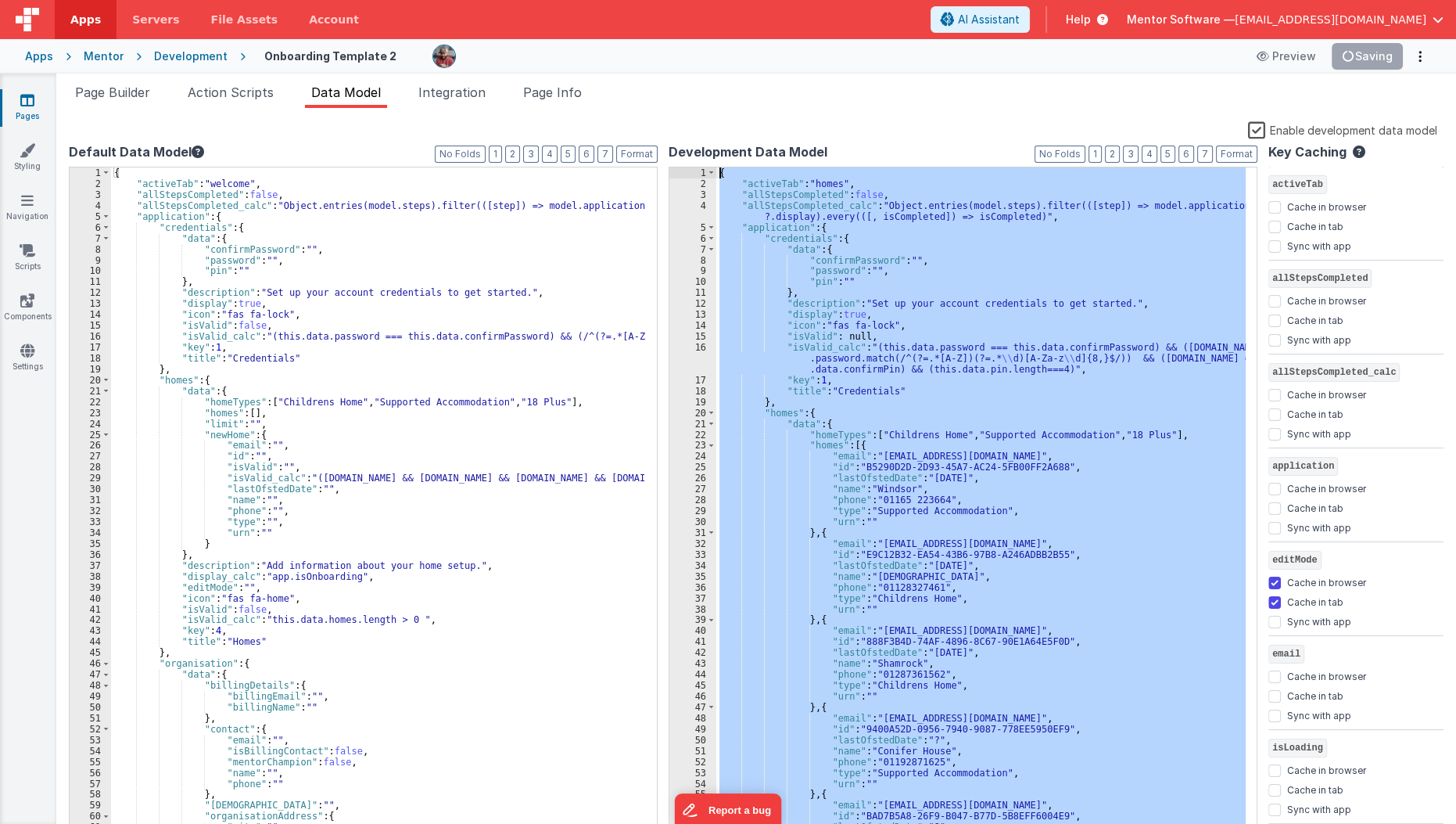
click at [720, 174] on div "{ "activeTab" : "homes" , "allStepsCompleted" : false , "allStepsCompleted_calc…" at bounding box center [981, 502] width 529 height 669
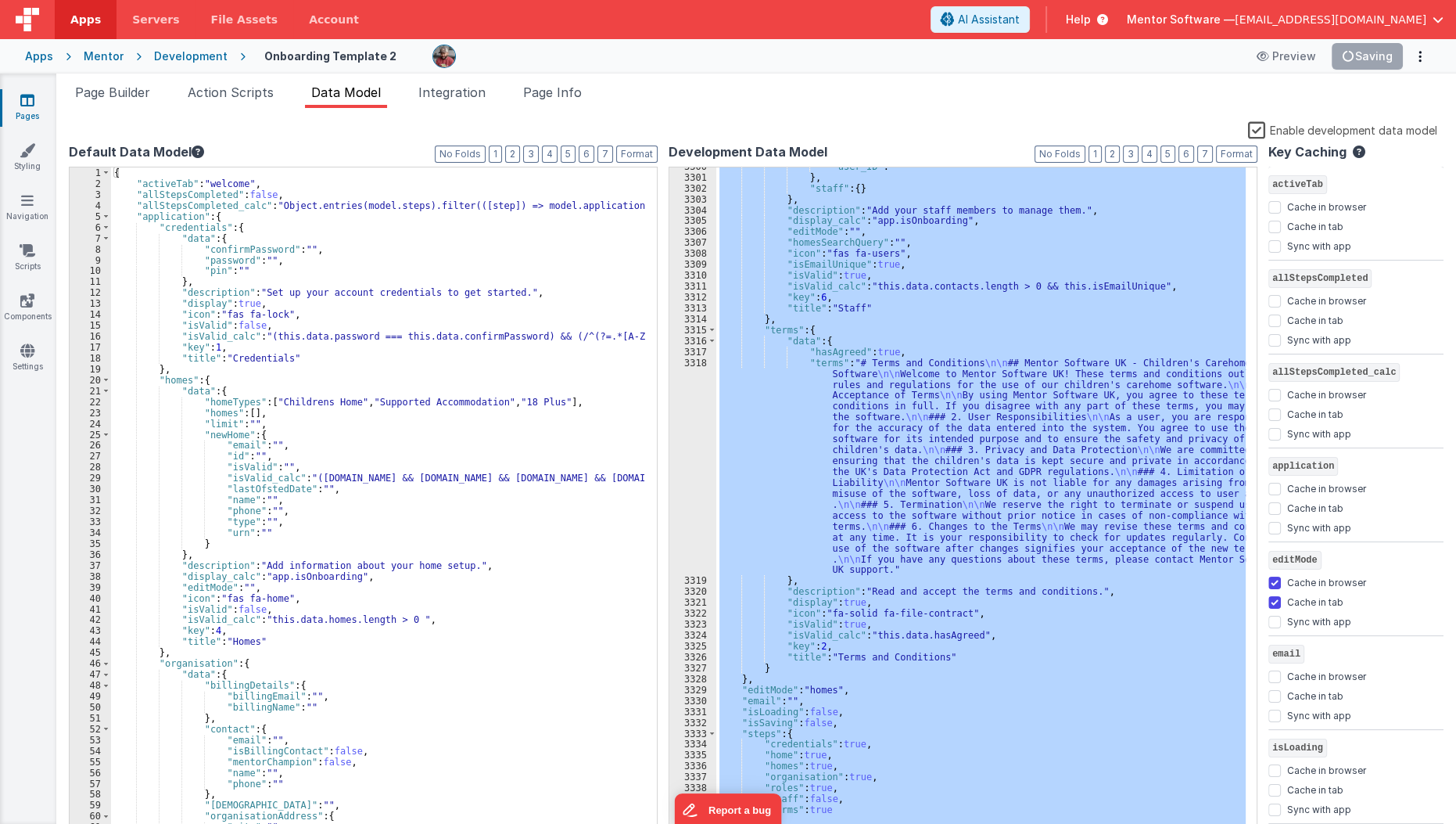
scroll to position [24960, 0]
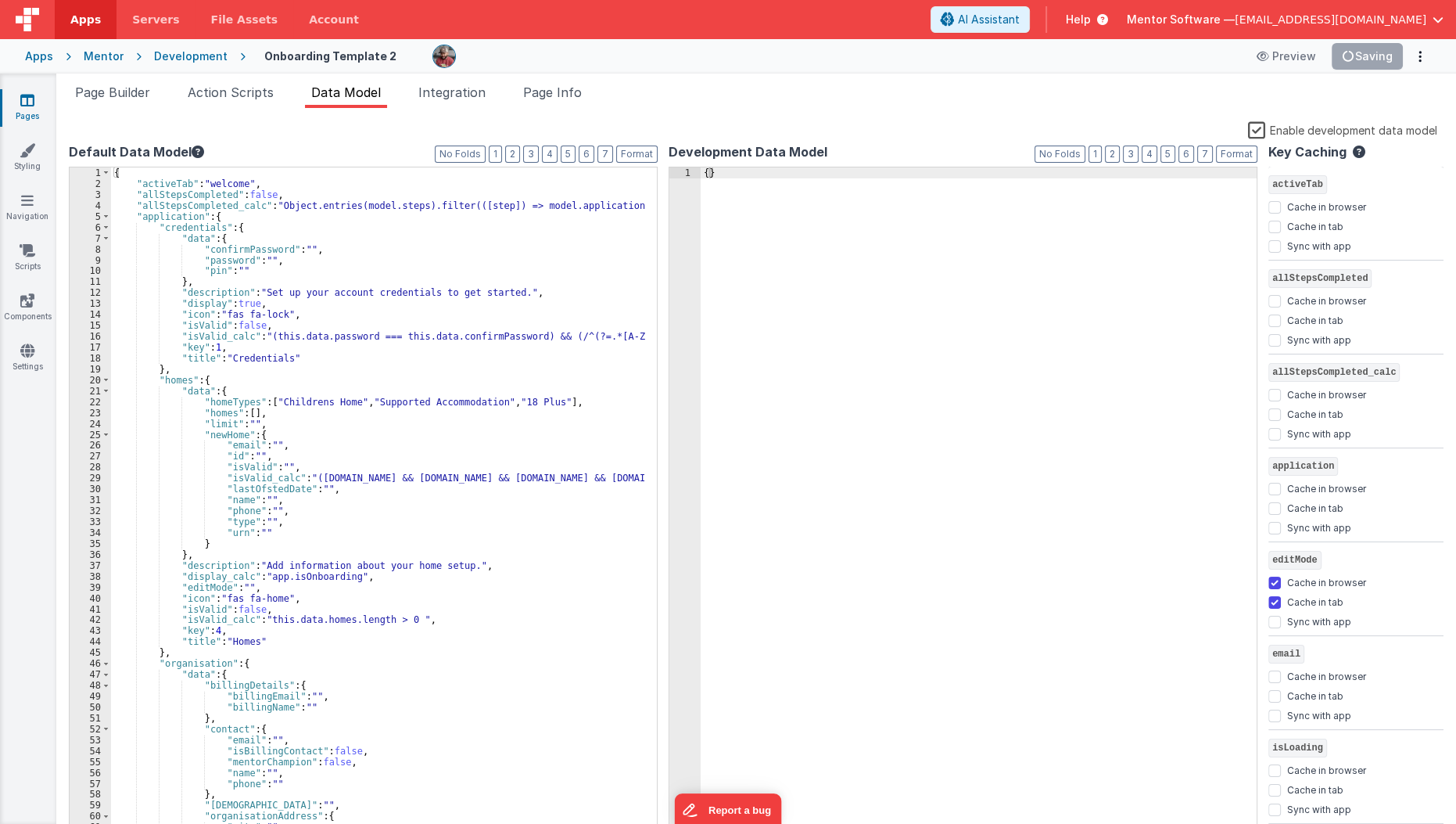
click at [1337, 85] on ul "Page Builder Action Scripts Data Model Integration Page Info" at bounding box center [757, 95] width 1400 height 25
click at [1142, 109] on div "Snippet Library Name Type Accordion Element Alert Action Action authLogin Actio…" at bounding box center [757, 478] width 1400 height 741
click at [1376, 57] on button "Save" at bounding box center [1379, 56] width 48 height 27
click at [1263, 128] on label "Enable development data model" at bounding box center [1343, 130] width 189 height 18
click at [0, 0] on input "Enable development data model" at bounding box center [0, 0] width 0 height 0
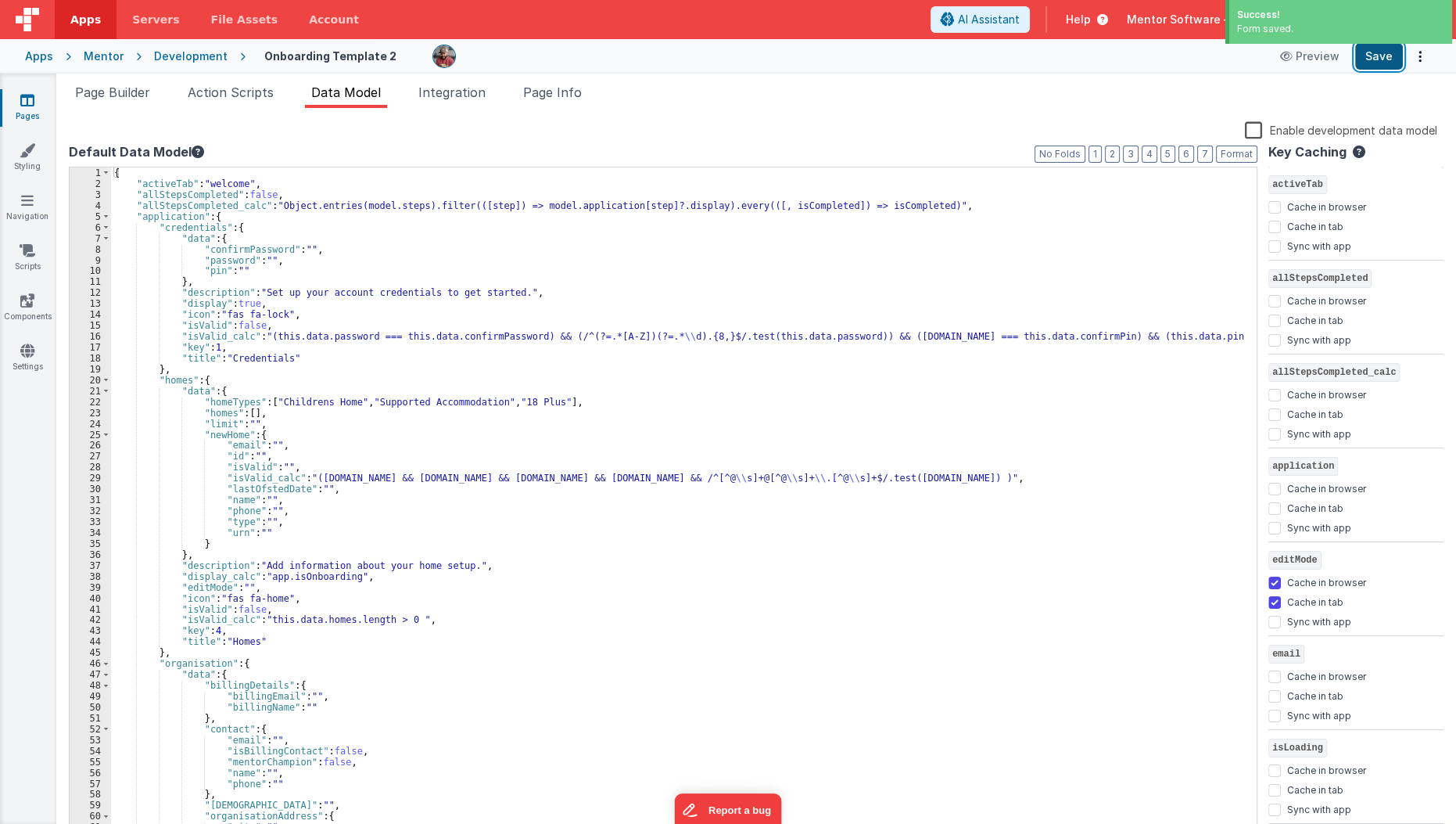
click at [1382, 60] on button "Save" at bounding box center [1379, 56] width 48 height 27
click at [134, 96] on span "Page Builder" at bounding box center [112, 91] width 75 height 15
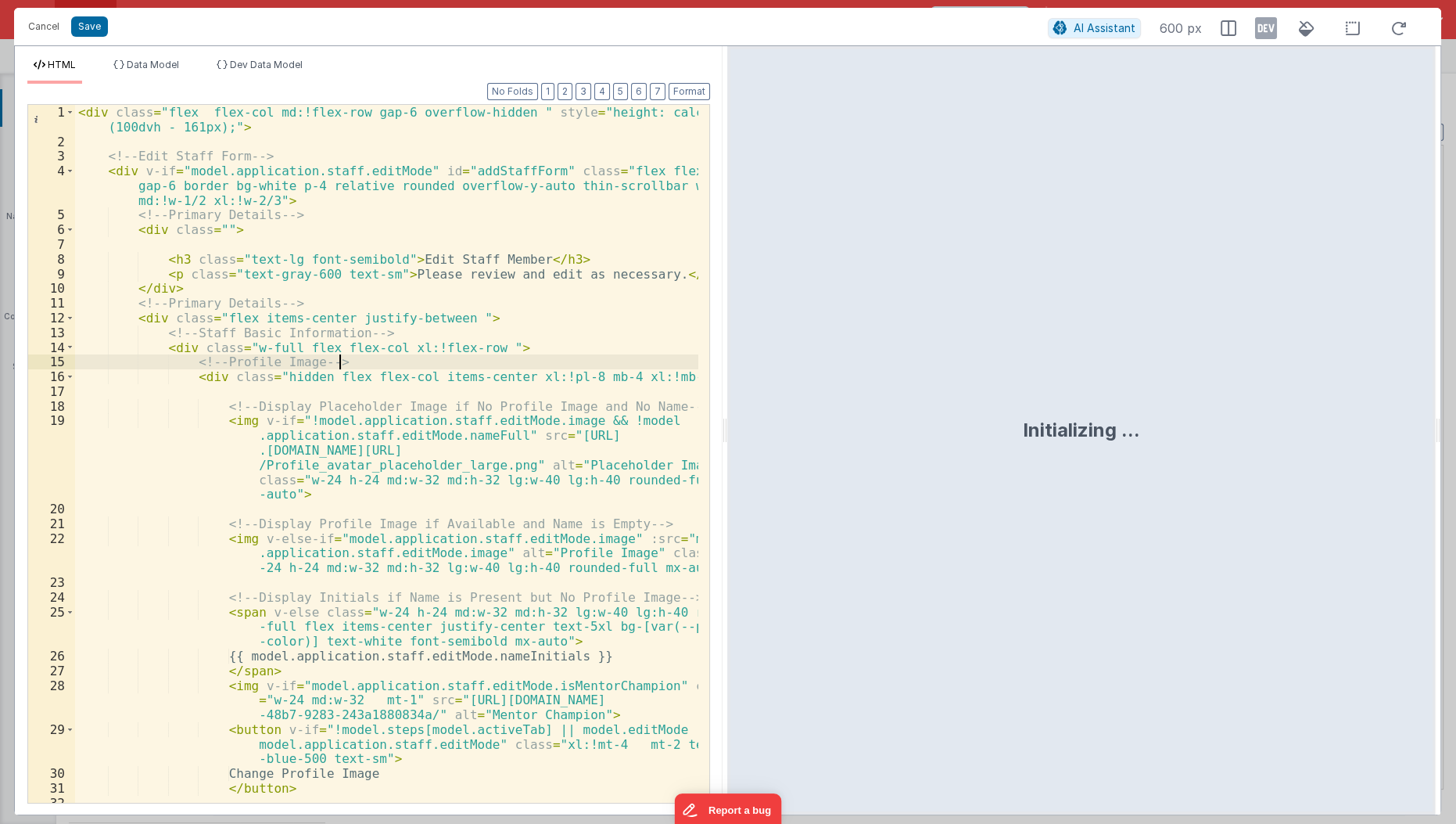
click at [347, 358] on div "< div class = "flex flex-col md:!flex-row gap-6 overflow-hidden " style = "heig…" at bounding box center [388, 476] width 625 height 743
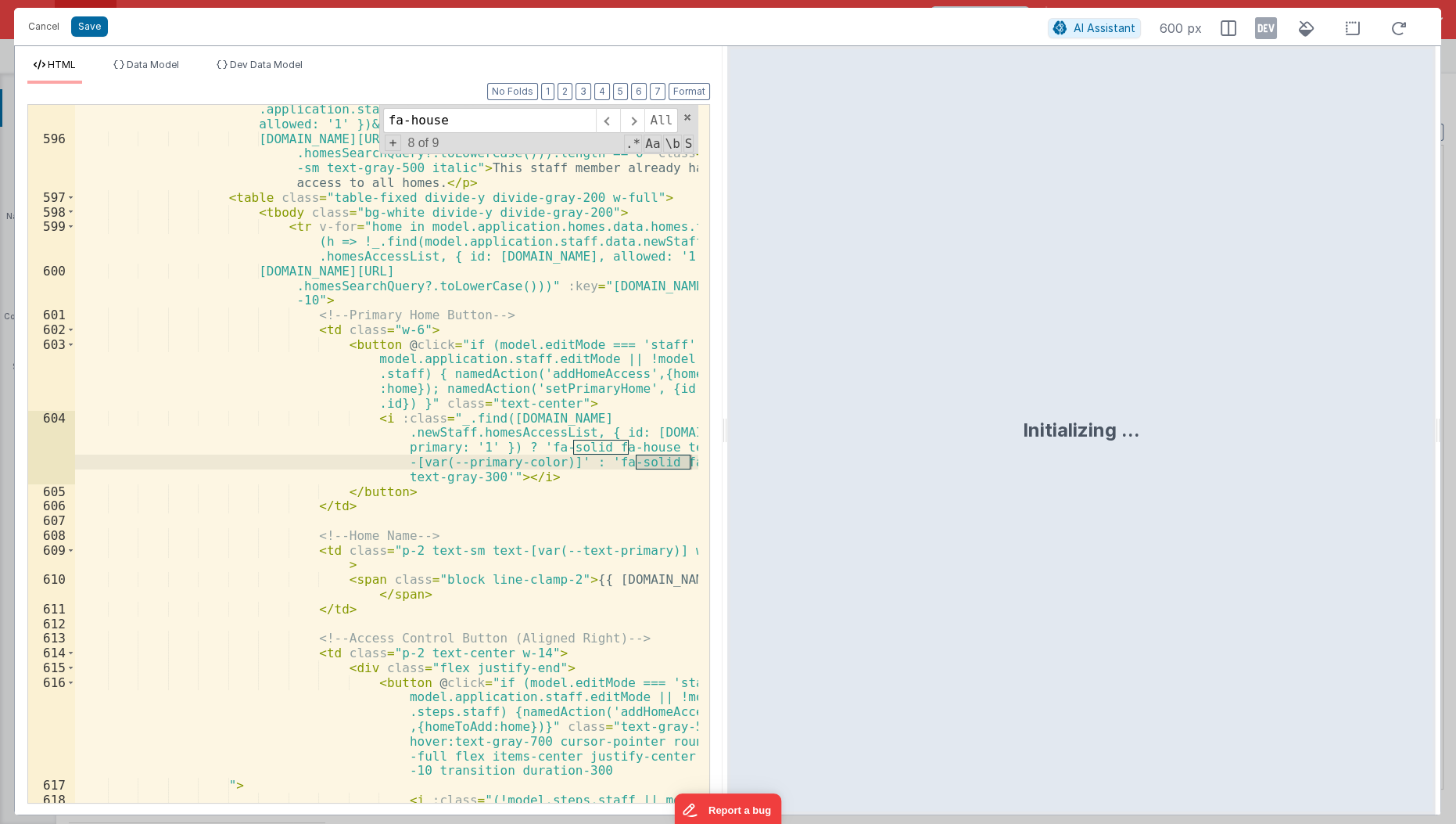
scroll to position [19136, 0]
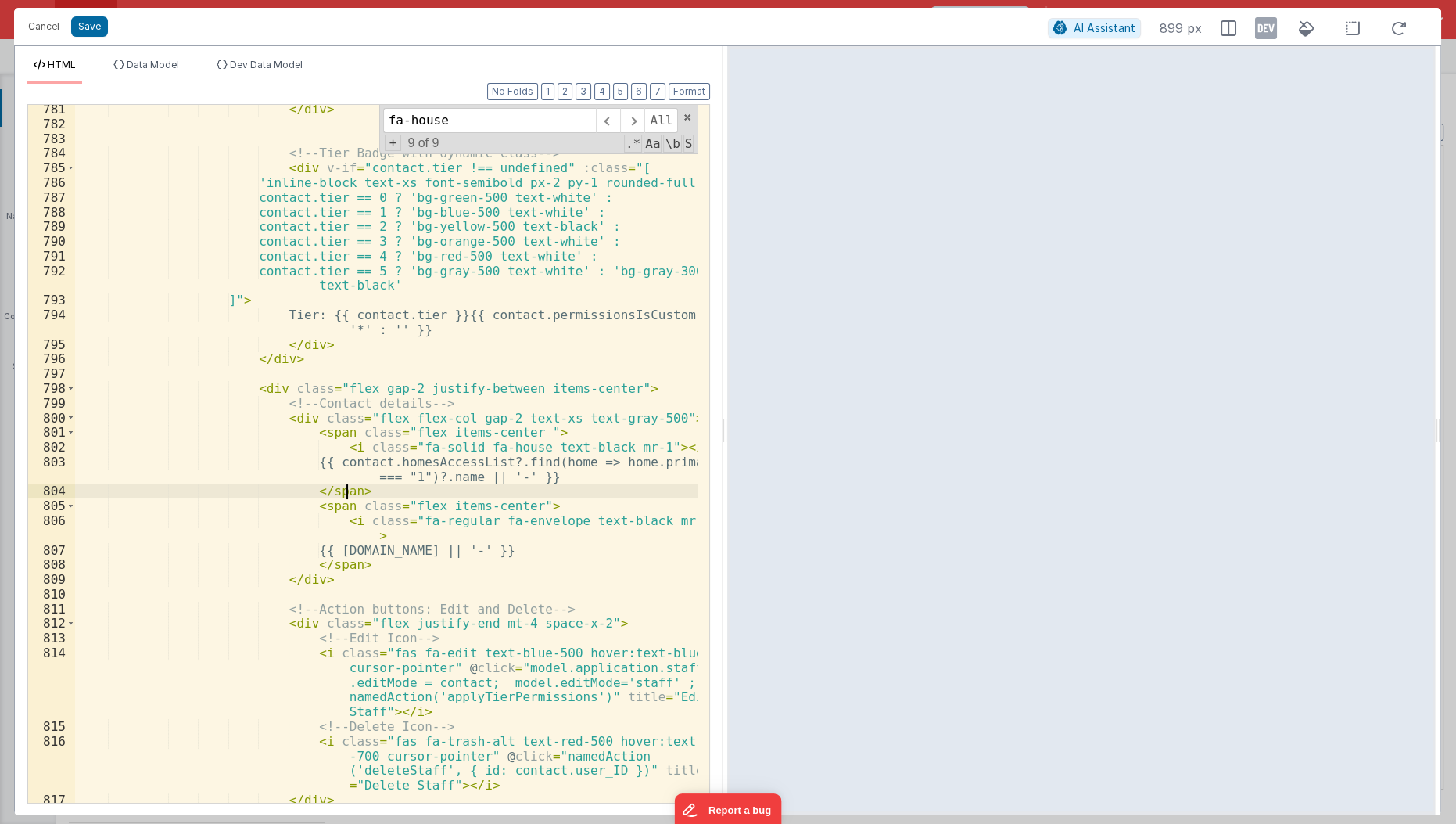
click at [361, 493] on div "</ div > <!-- Tier Badge with dynamic class --> < div v-if = "contact.tier !== …" at bounding box center [388, 466] width 625 height 729
click at [353, 458] on div "</ div > <!-- Tier Badge with dynamic class --> < div v-if = "contact.tier !== …" at bounding box center [388, 466] width 625 height 729
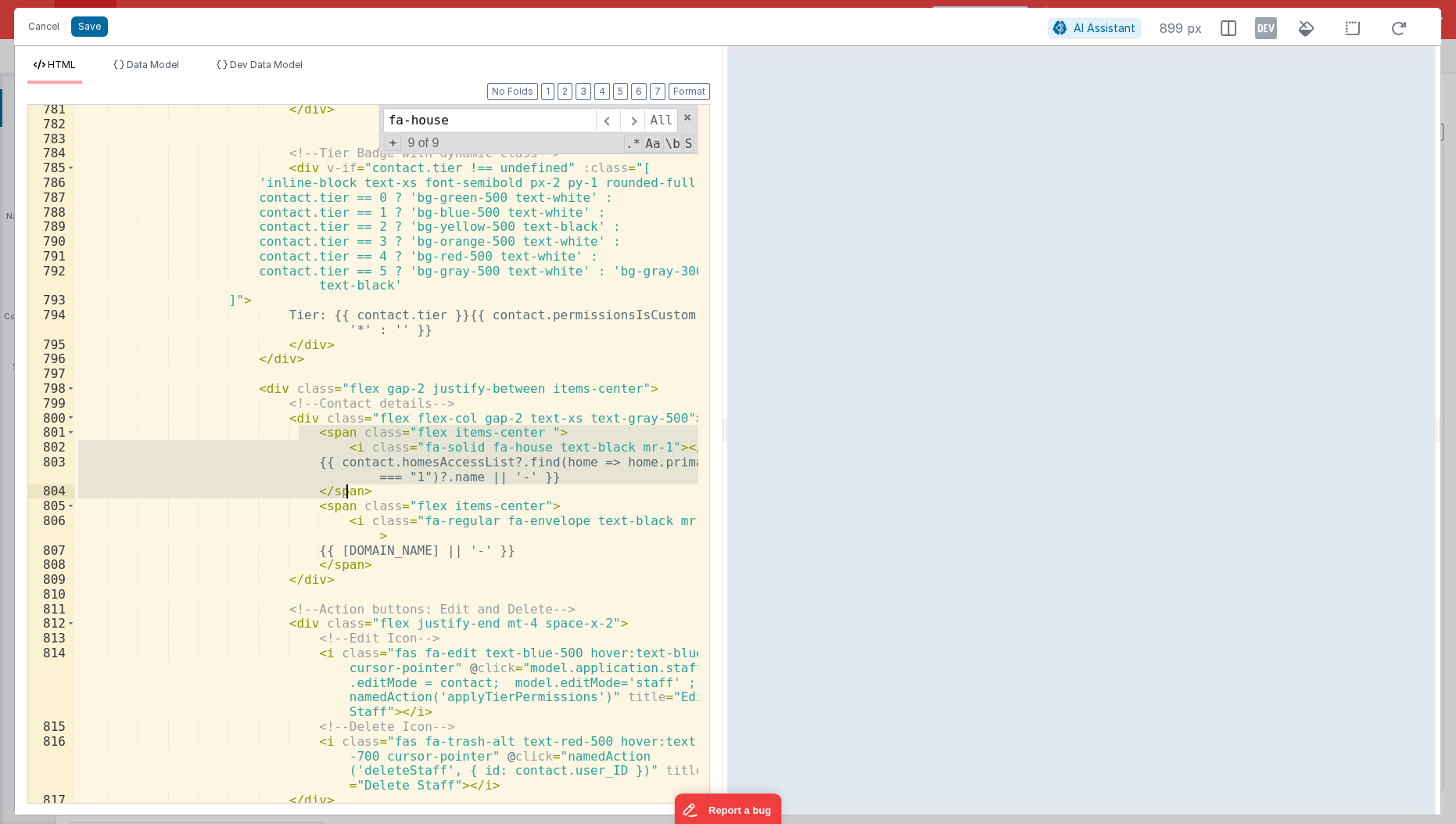
drag, startPoint x: 295, startPoint y: 427, endPoint x: 355, endPoint y: 488, distance: 85.6
click at [355, 488] on div "</ div > <!-- Tier Badge with dynamic class --> < div v-if = "contact.tier !== …" at bounding box center [388, 466] width 625 height 729
click at [430, 121] on input "fa-house" at bounding box center [489, 120] width 213 height 25
paste input "marked as their primary"
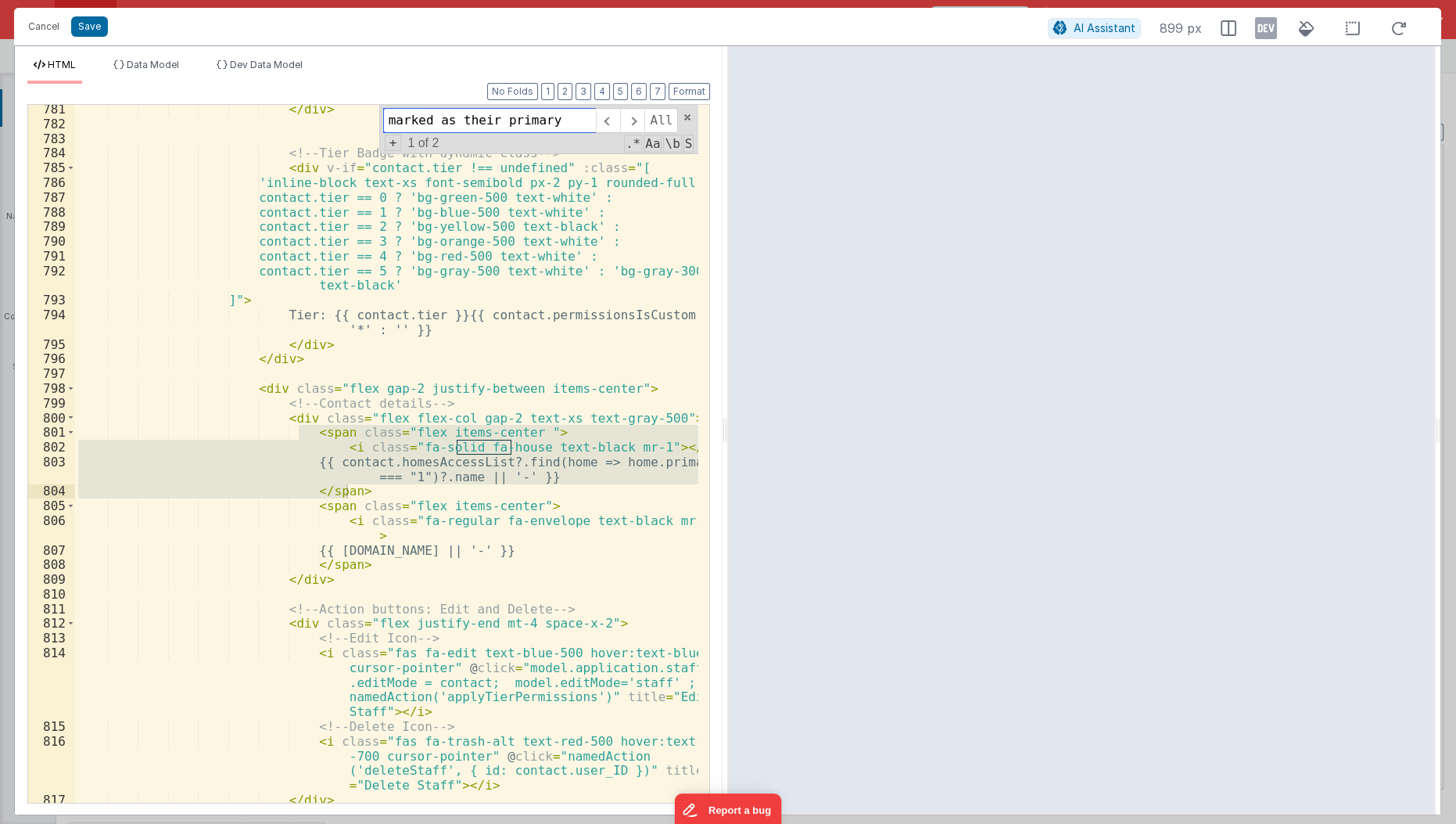
scroll to position [3426, 0]
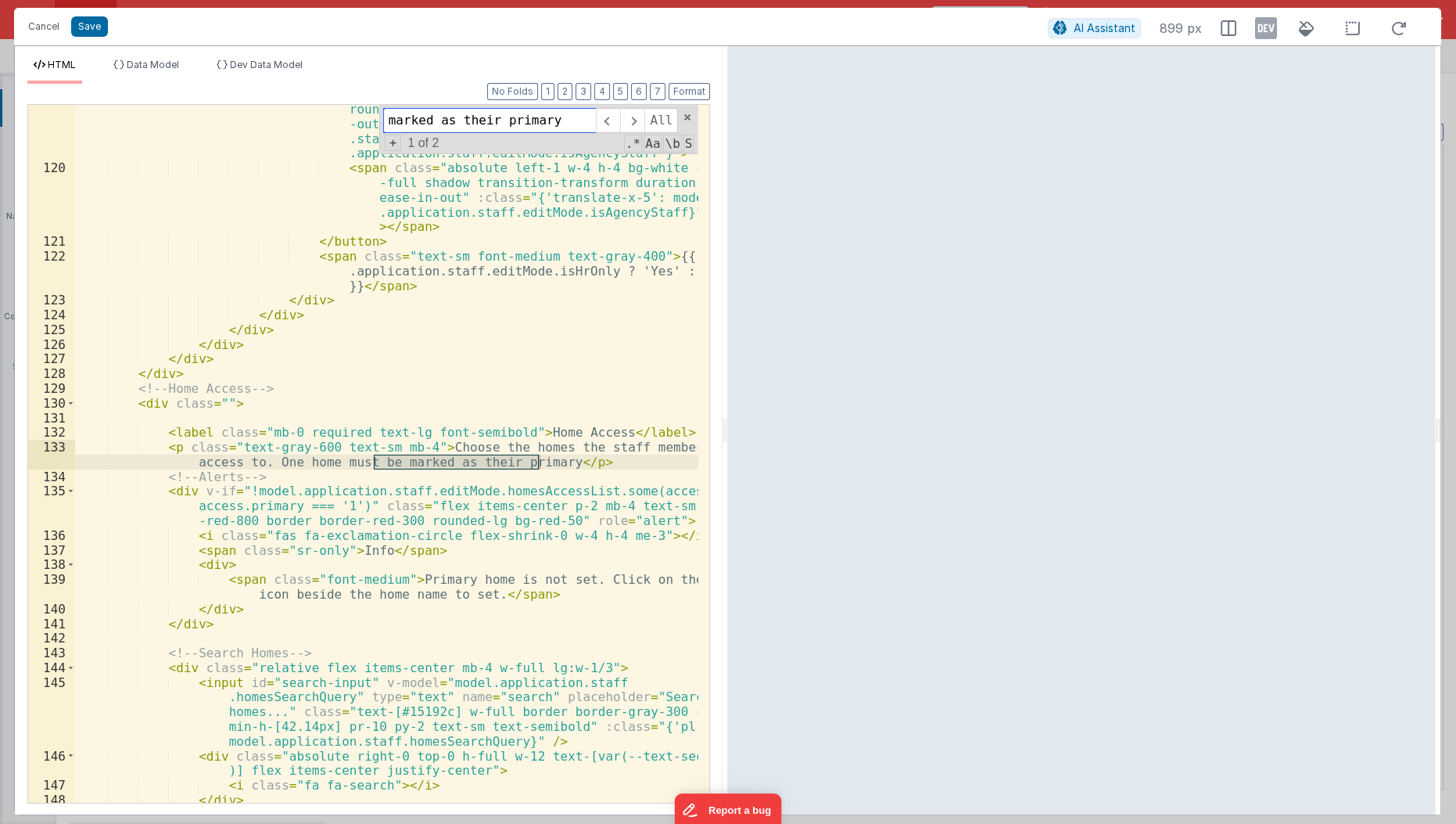
type input "marked as their primary"
click at [537, 462] on div "< button v-if = "!model.steps[model.activeTab] || model .editMode || model.appl…" at bounding box center [387, 453] width 623 height 698
click at [567, 125] on input "marked as their primary" at bounding box center [489, 120] width 213 height 25
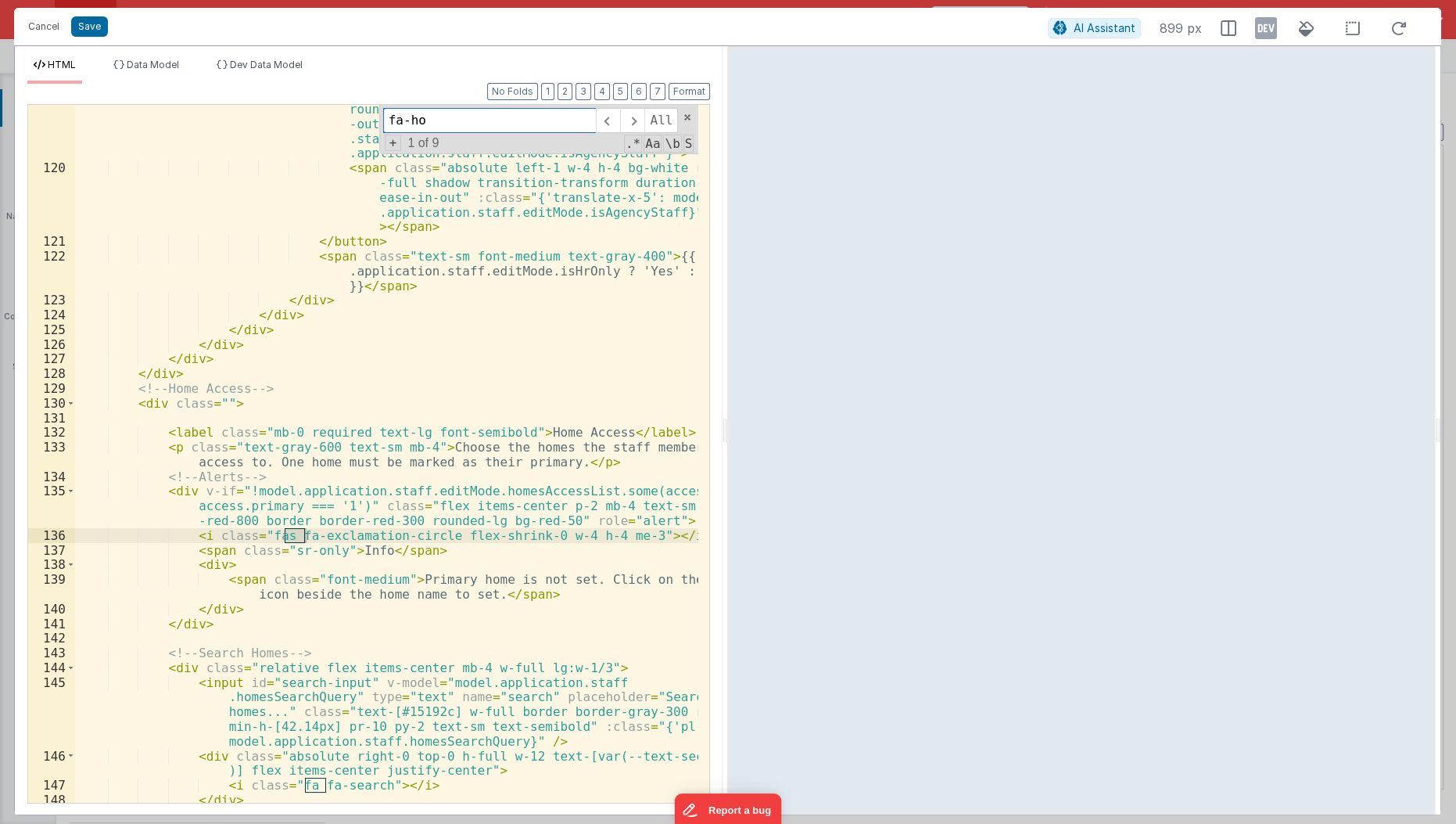
scroll to position [4470, 0]
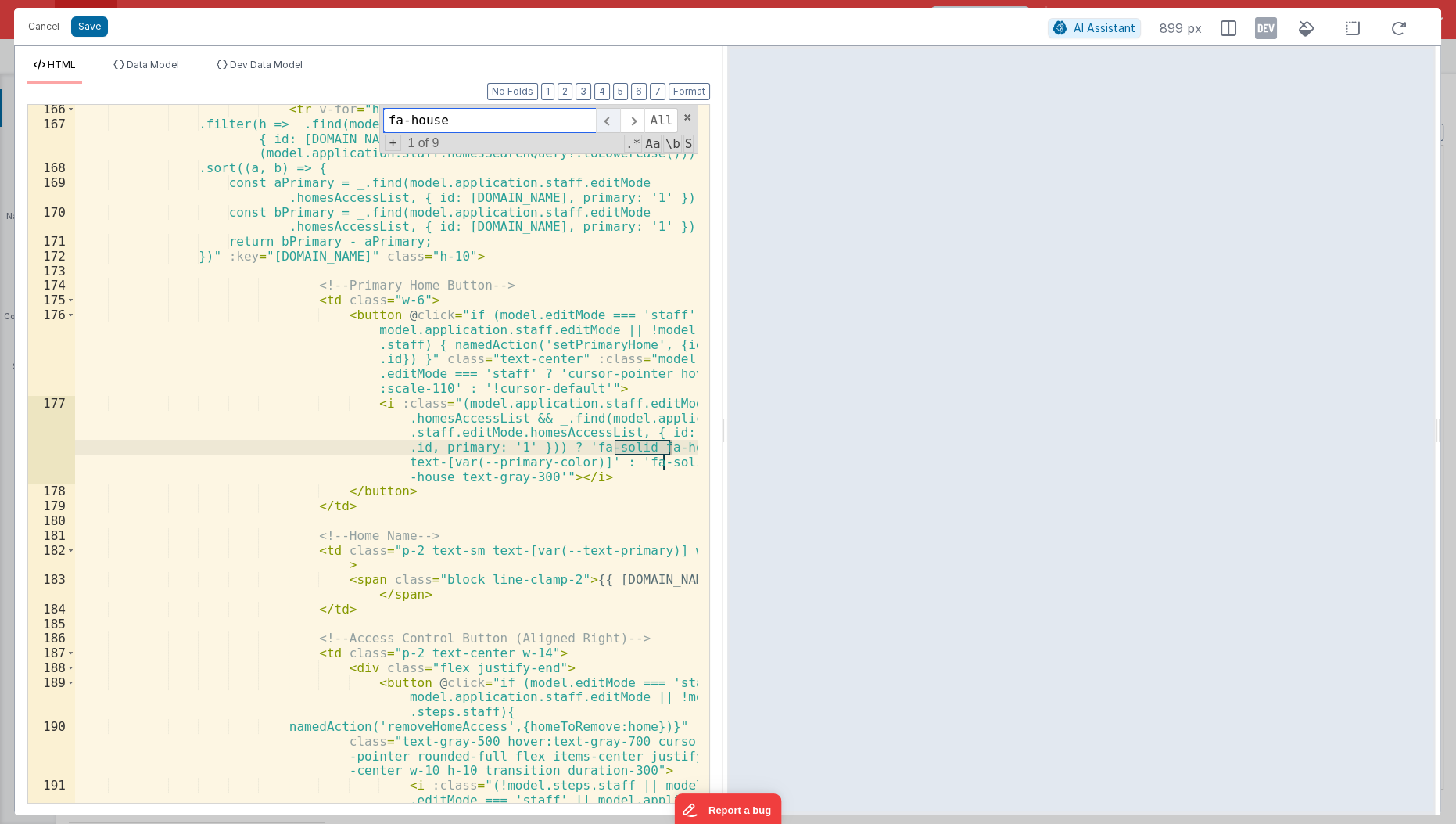
type input "fa-house"
click at [608, 120] on span at bounding box center [608, 120] width 24 height 25
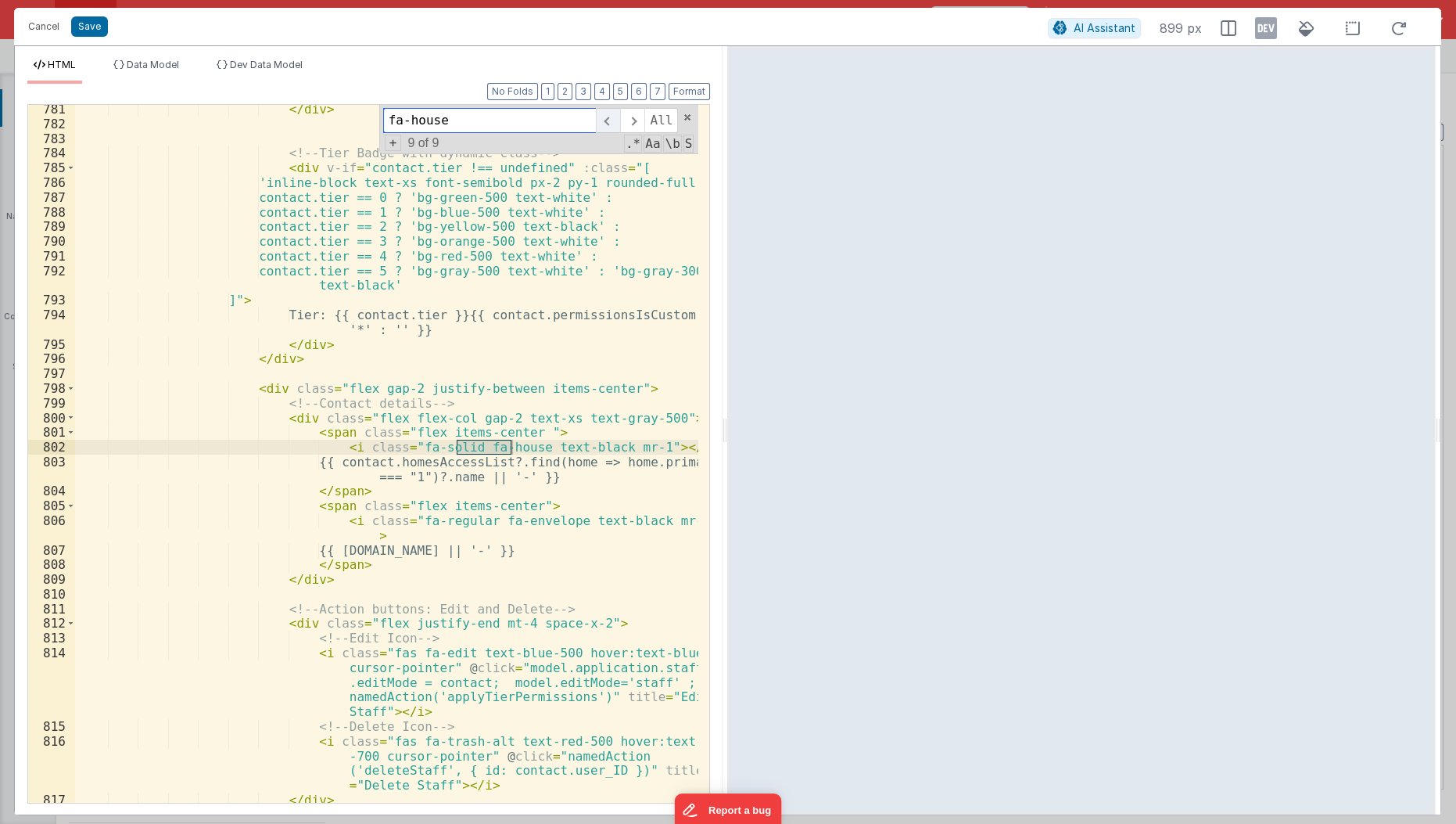
scroll to position [19136, 0]
click at [297, 434] on div "</ div > <!-- Tier Badge with dynamic class --> < div v-if = "contact.tier !== …" at bounding box center [388, 466] width 625 height 729
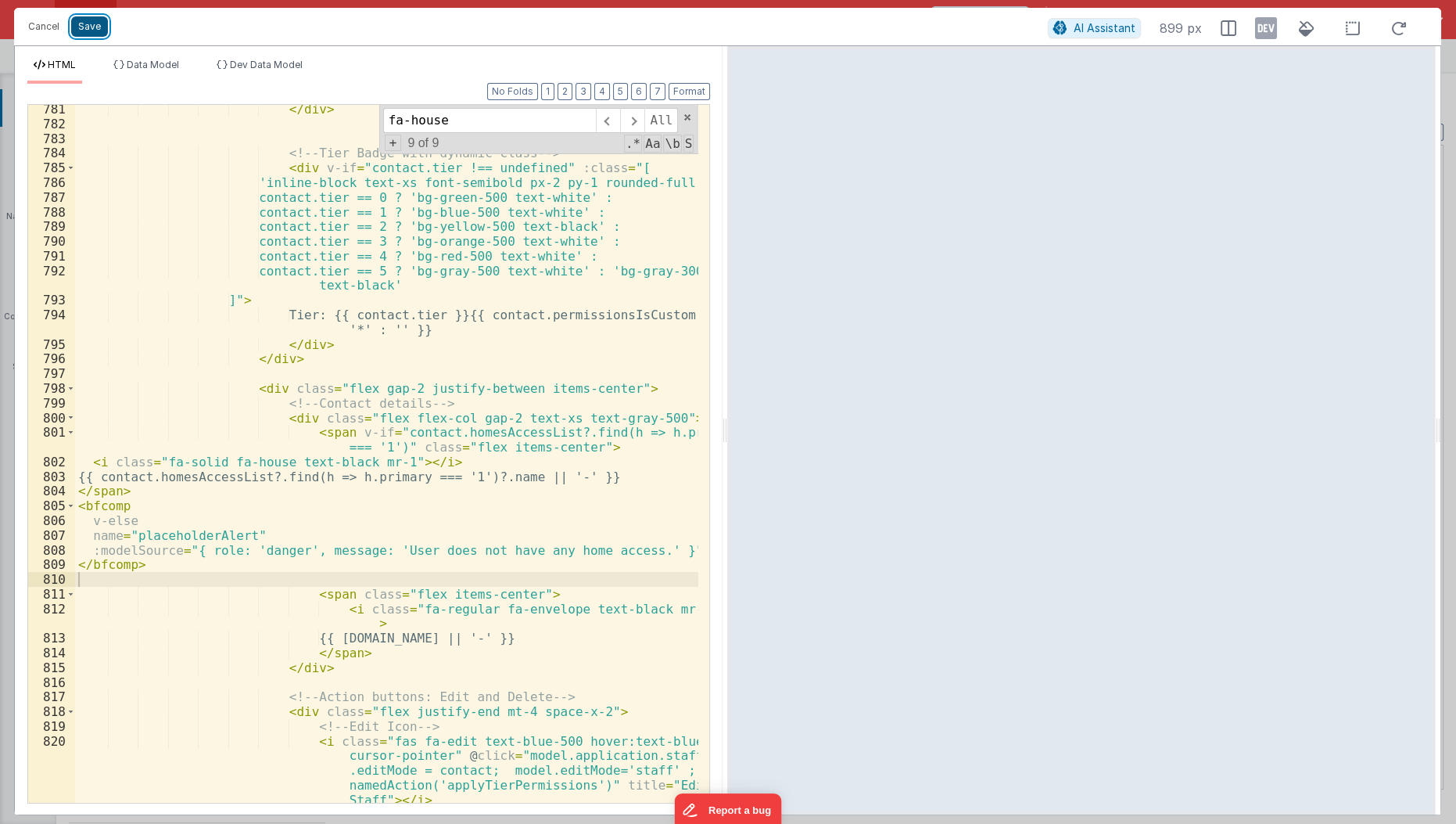
click at [87, 23] on button "Save" at bounding box center [89, 26] width 36 height 20
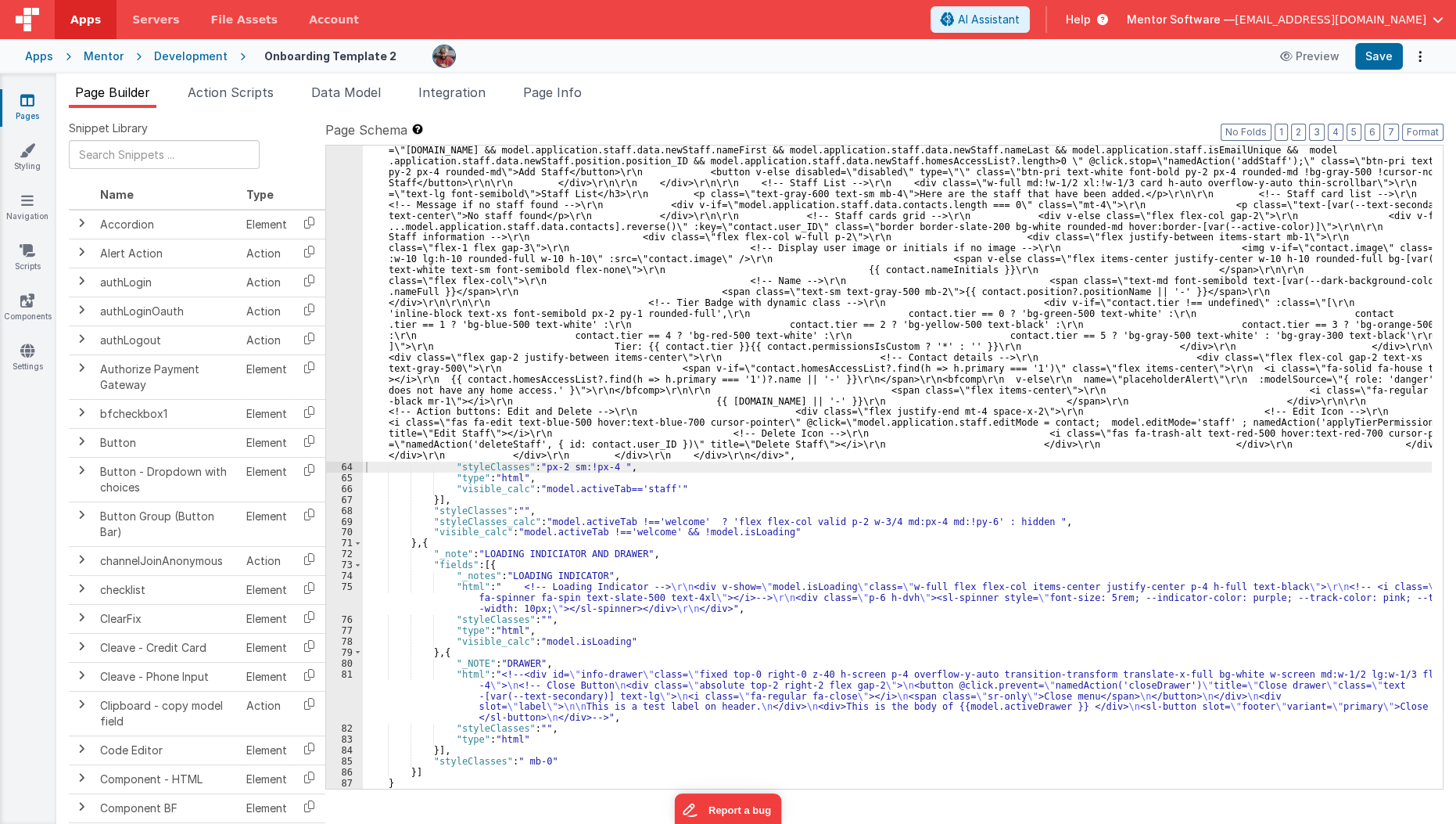
scroll to position [8264, 0]
click at [1389, 58] on button "Save" at bounding box center [1379, 56] width 48 height 27
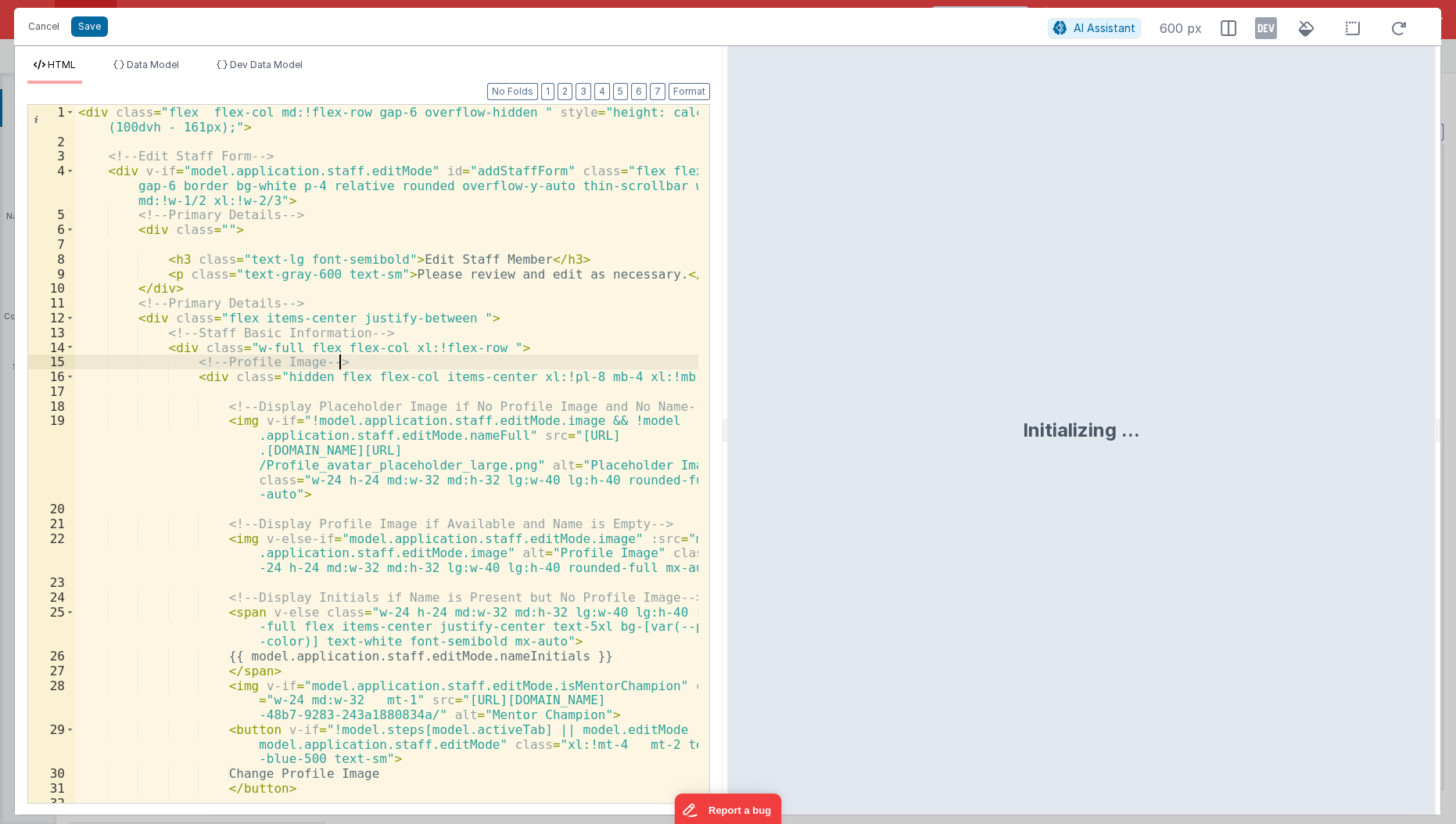
click at [338, 358] on div "< div class = "flex flex-col md:!flex-row gap-6 overflow-hidden " style = "heig…" at bounding box center [388, 476] width 625 height 743
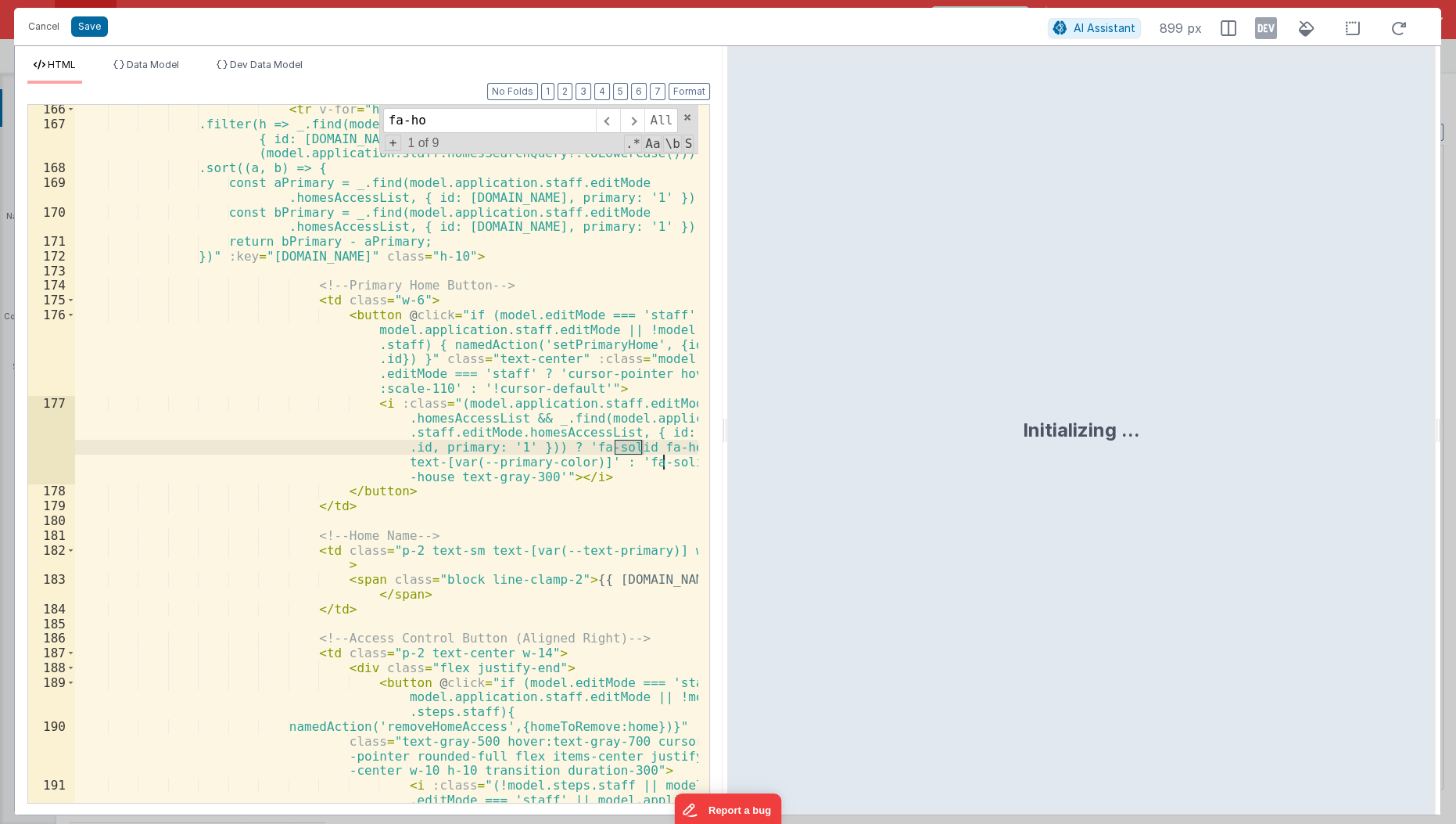
scroll to position [4470, 0]
type input "fa-house"
click at [379, 402] on div "< tr v-for = "home in model.application.homes.data.homes .filter(h => _.find(mo…" at bounding box center [388, 488] width 625 height 773
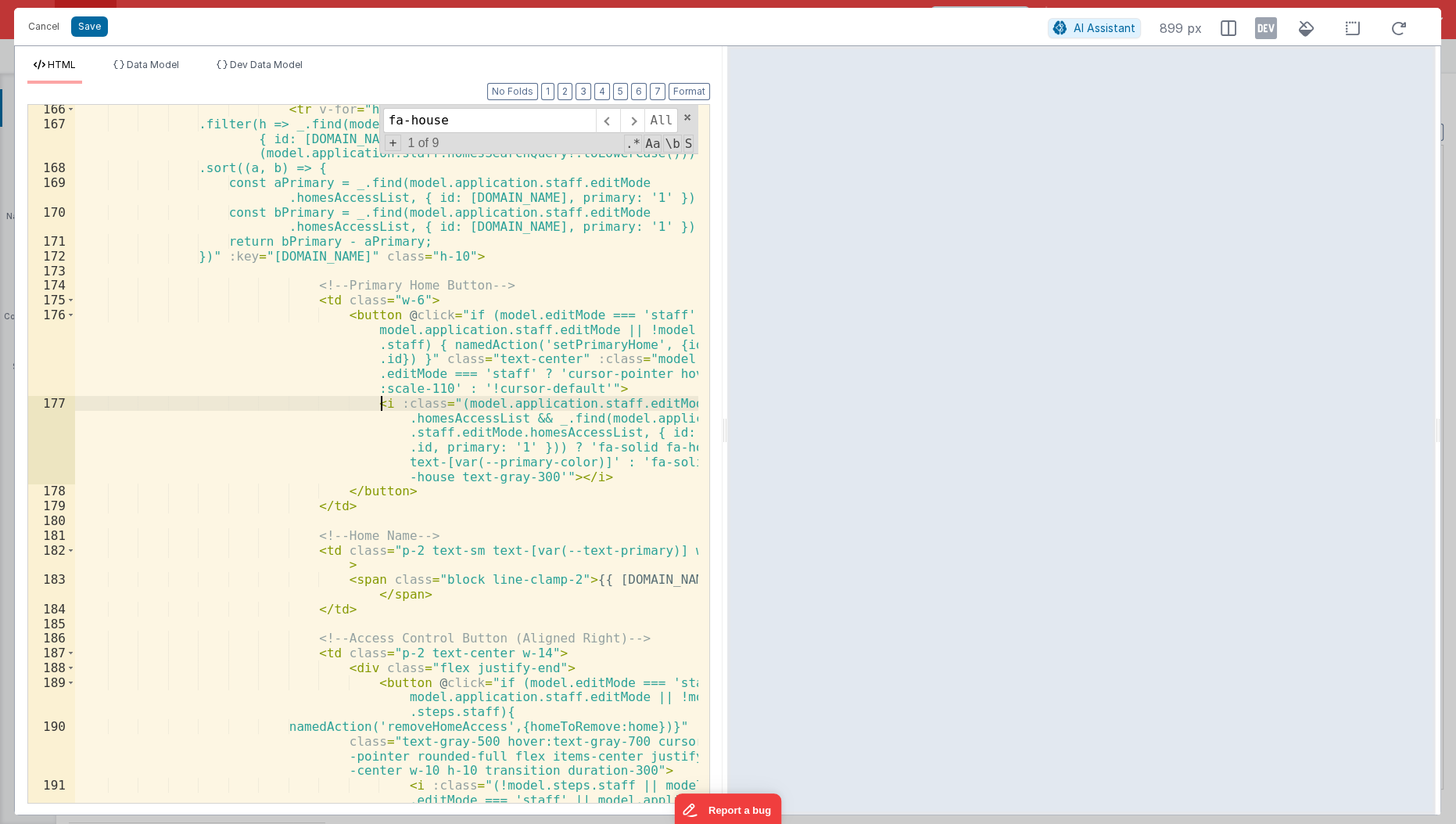
click at [375, 316] on div "< tr v-for = "home in model.application.homes.data.homes .filter(h => _.find(mo…" at bounding box center [388, 488] width 625 height 773
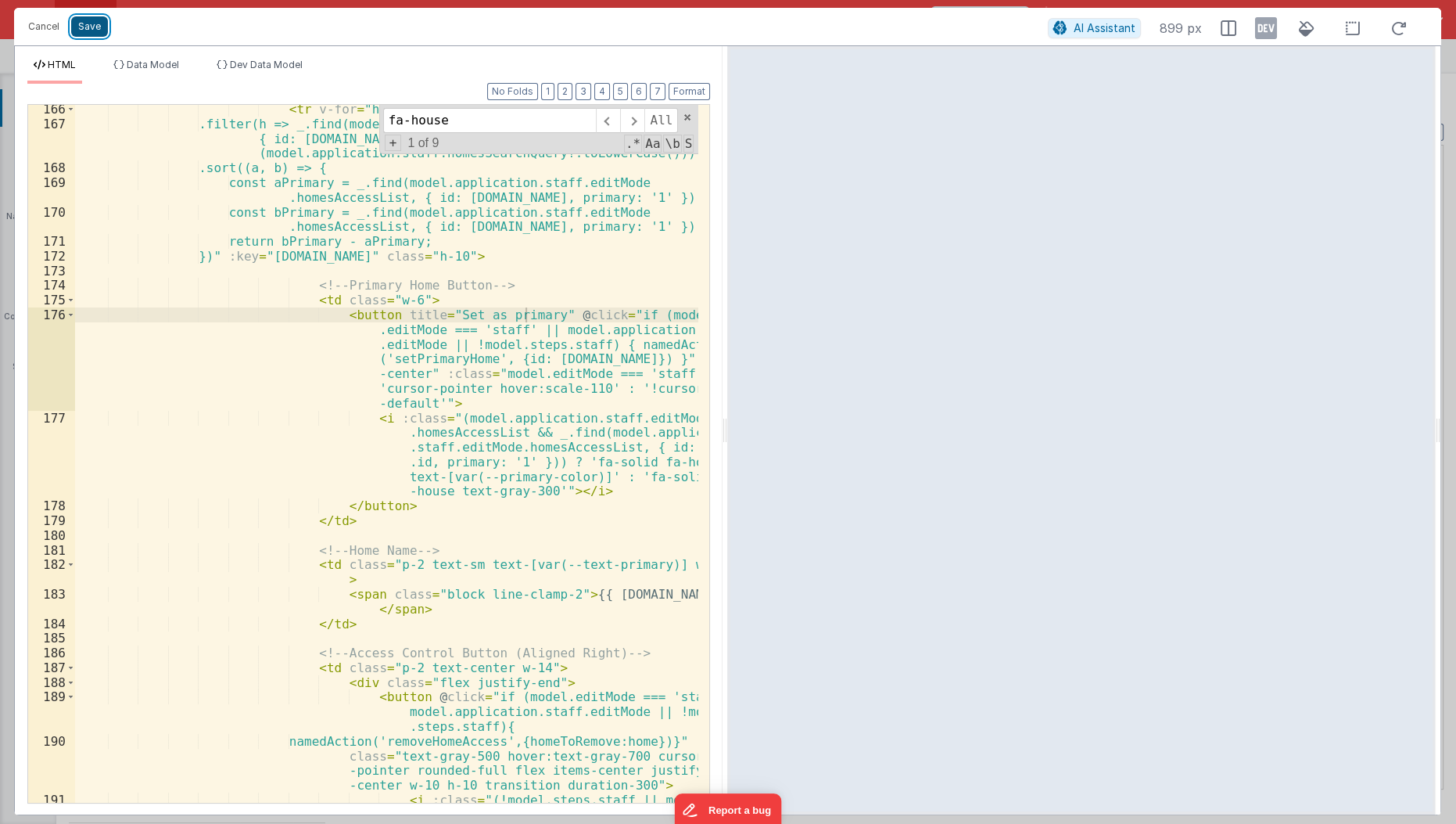
click at [86, 29] on button "Save" at bounding box center [89, 26] width 36 height 20
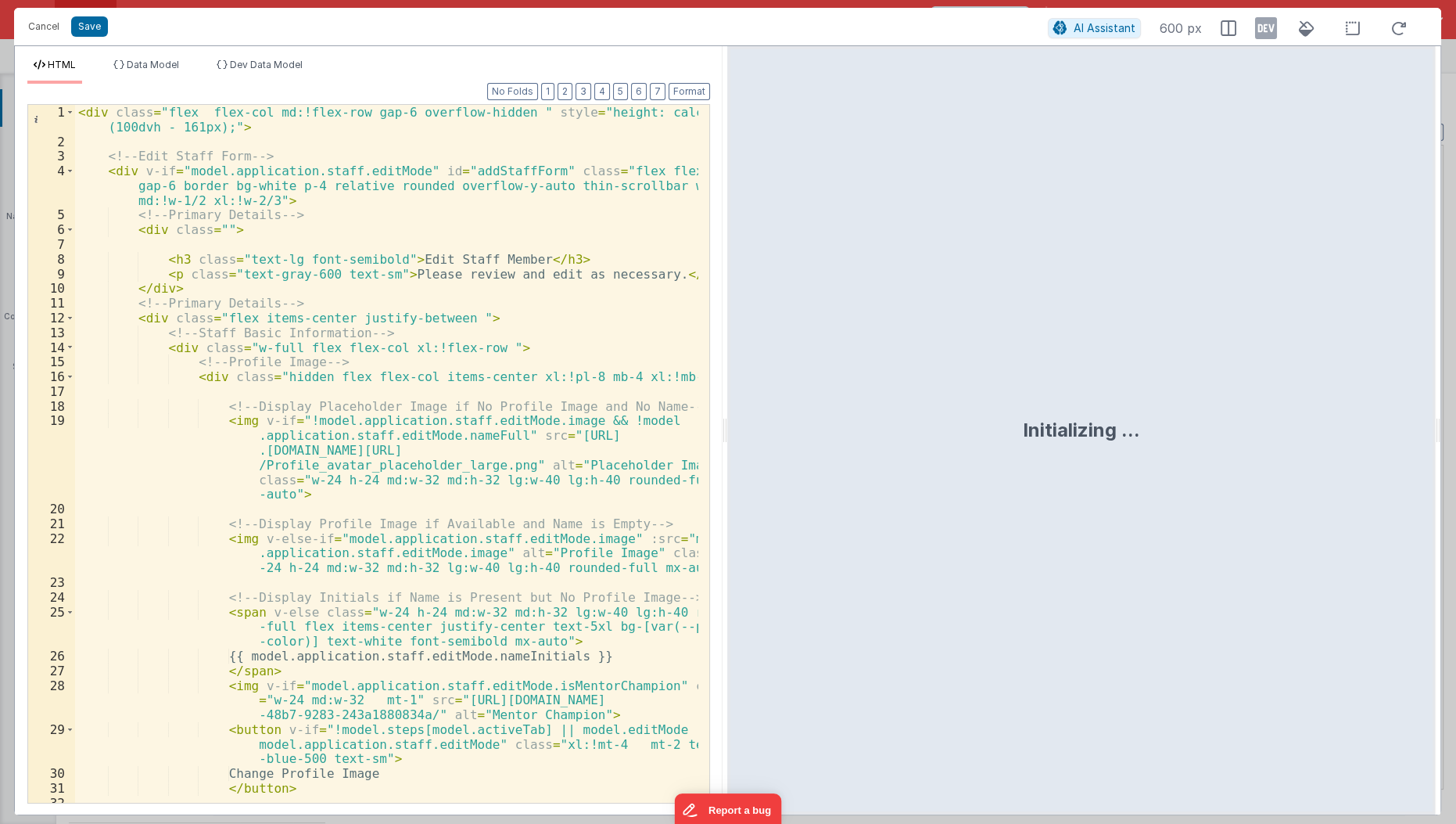
click at [344, 308] on div "< div class = "flex flex-col md:!flex-row gap-6 overflow-hidden " style = "heig…" at bounding box center [388, 476] width 625 height 743
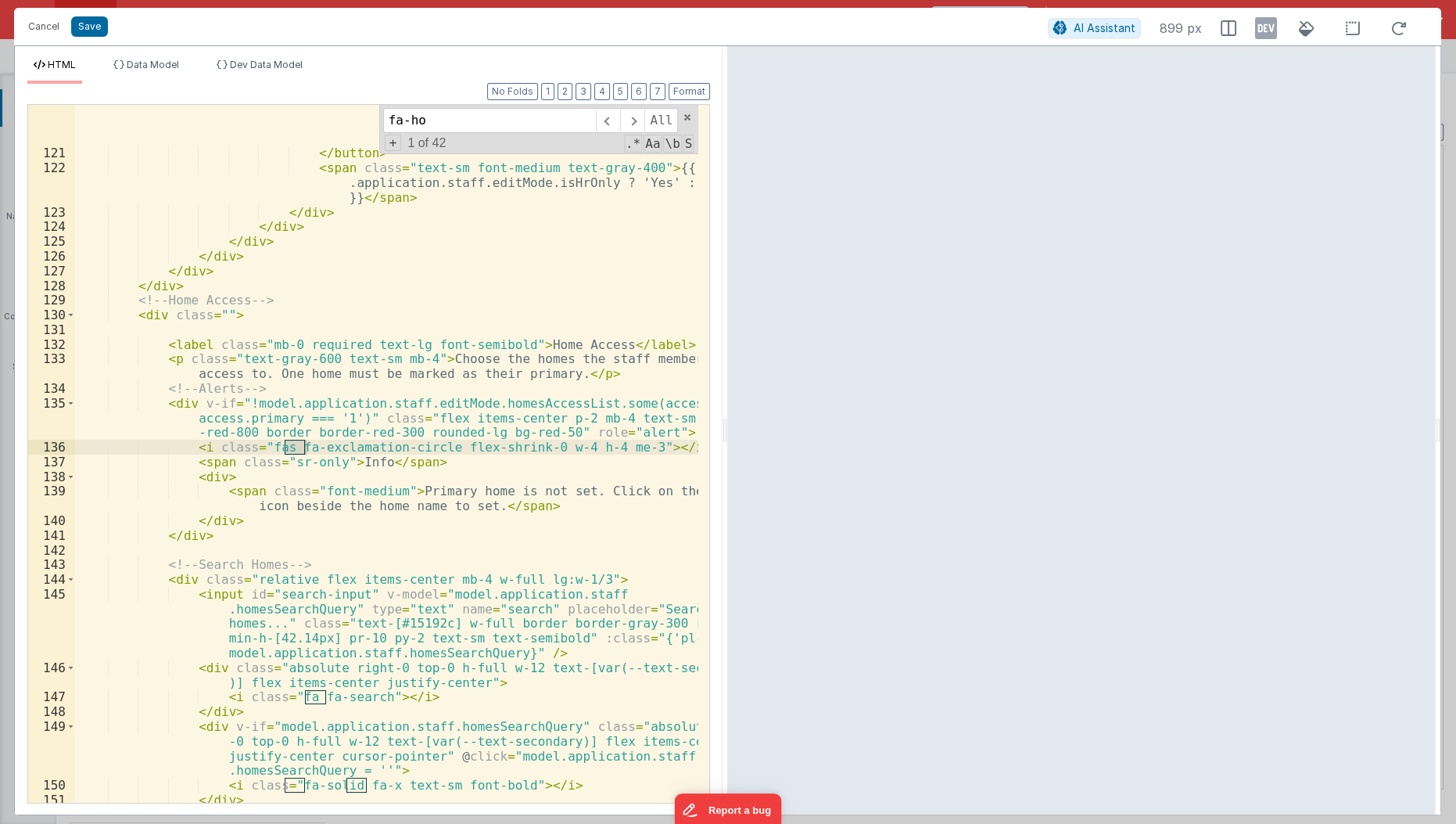
scroll to position [4484, 0]
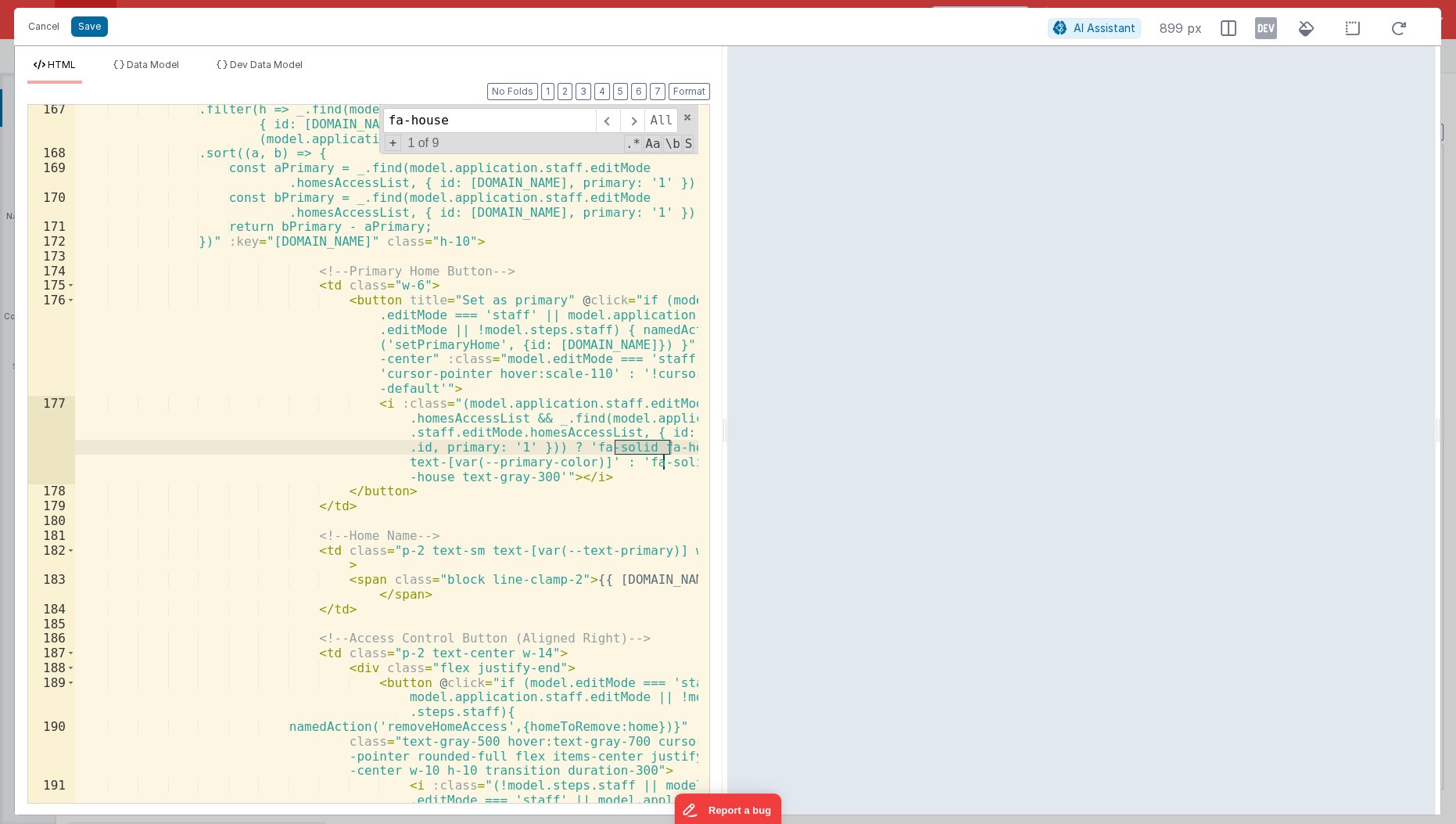
type input "fa-house"
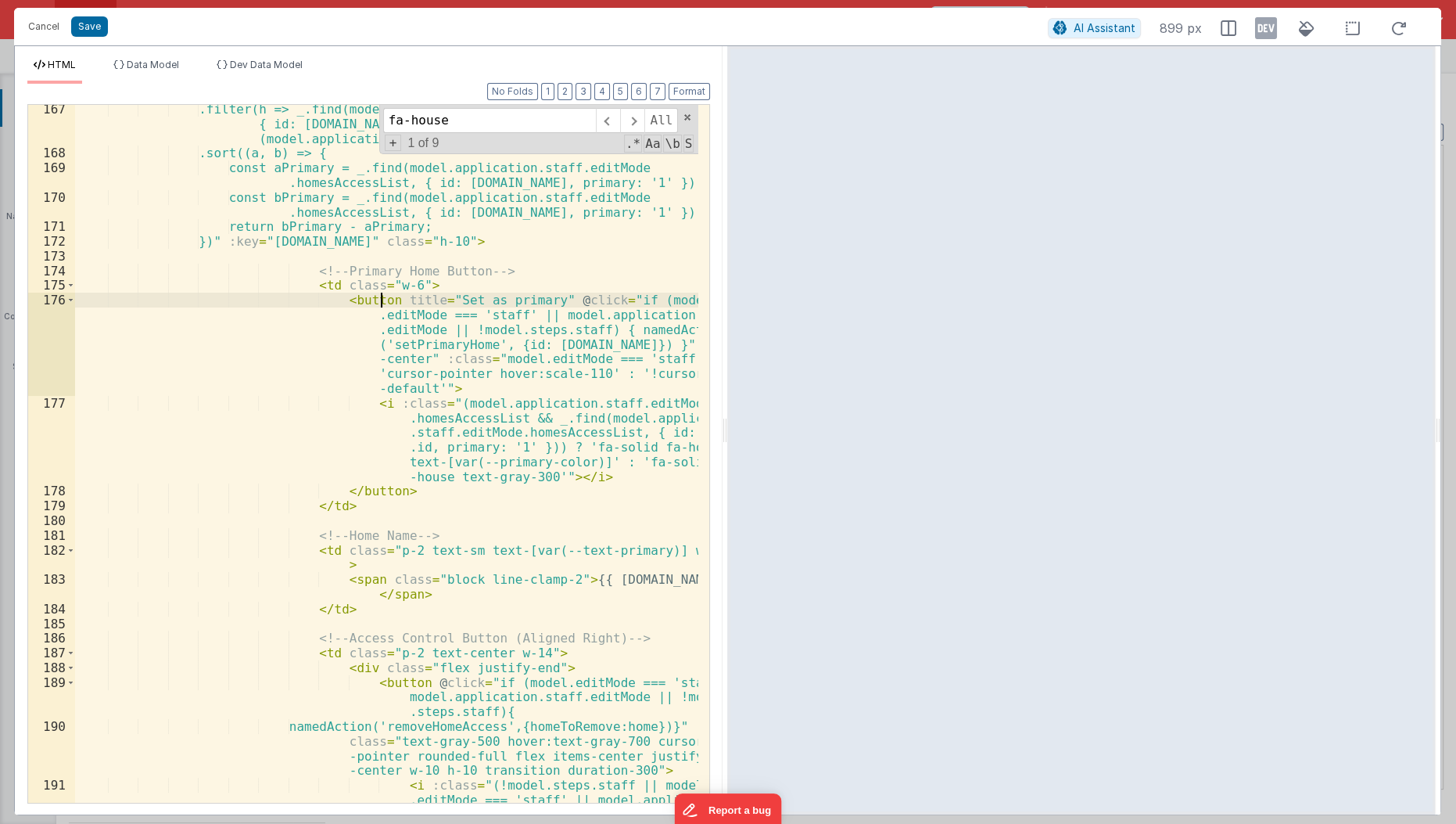
click at [383, 301] on div ".filter(h => _.find(model.application.staff.editMode.homesAccessList, { id: h.i…" at bounding box center [388, 503] width 625 height 802
click at [631, 111] on span at bounding box center [632, 120] width 24 height 25
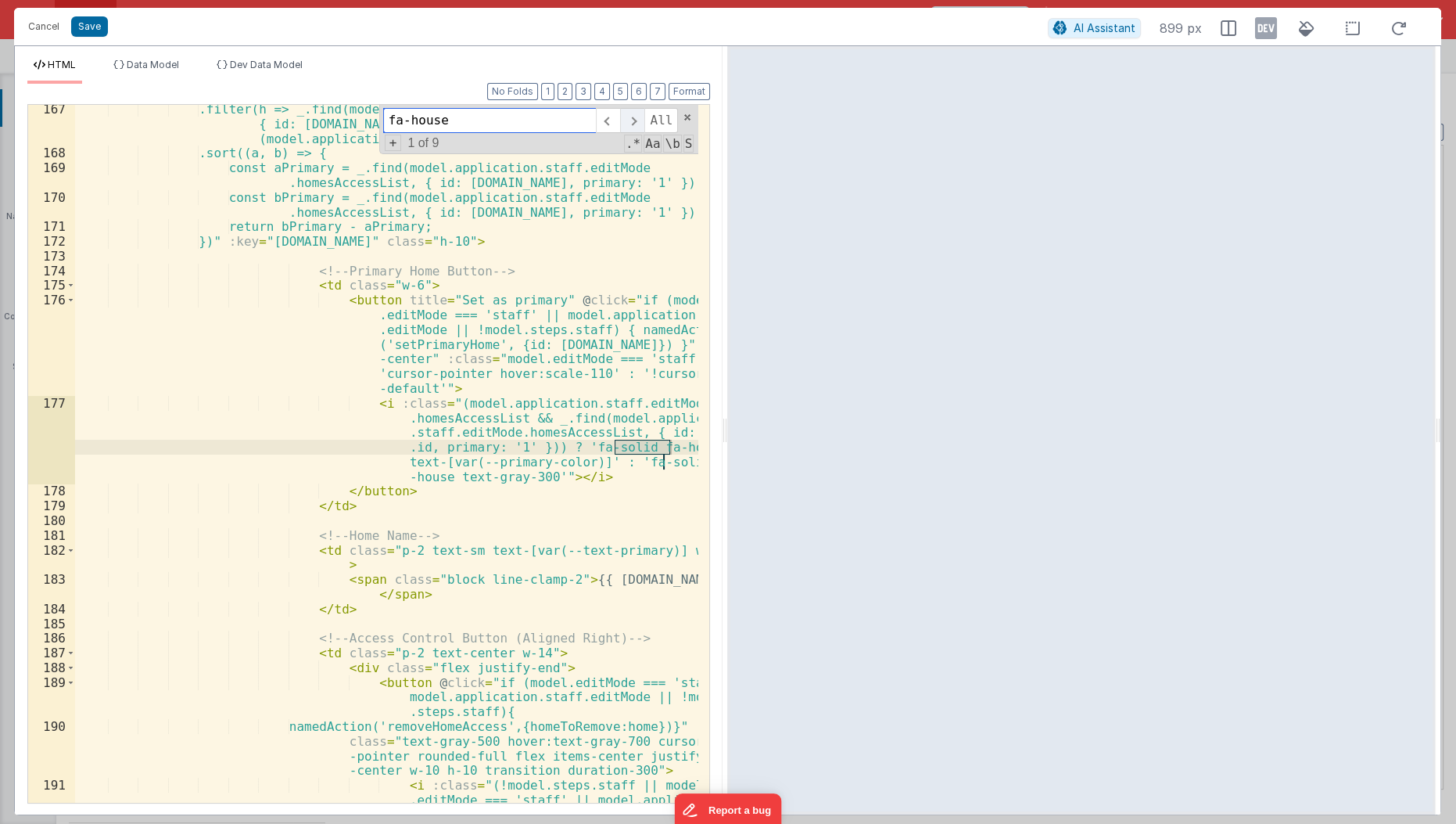
click at [631, 111] on span at bounding box center [632, 120] width 24 height 25
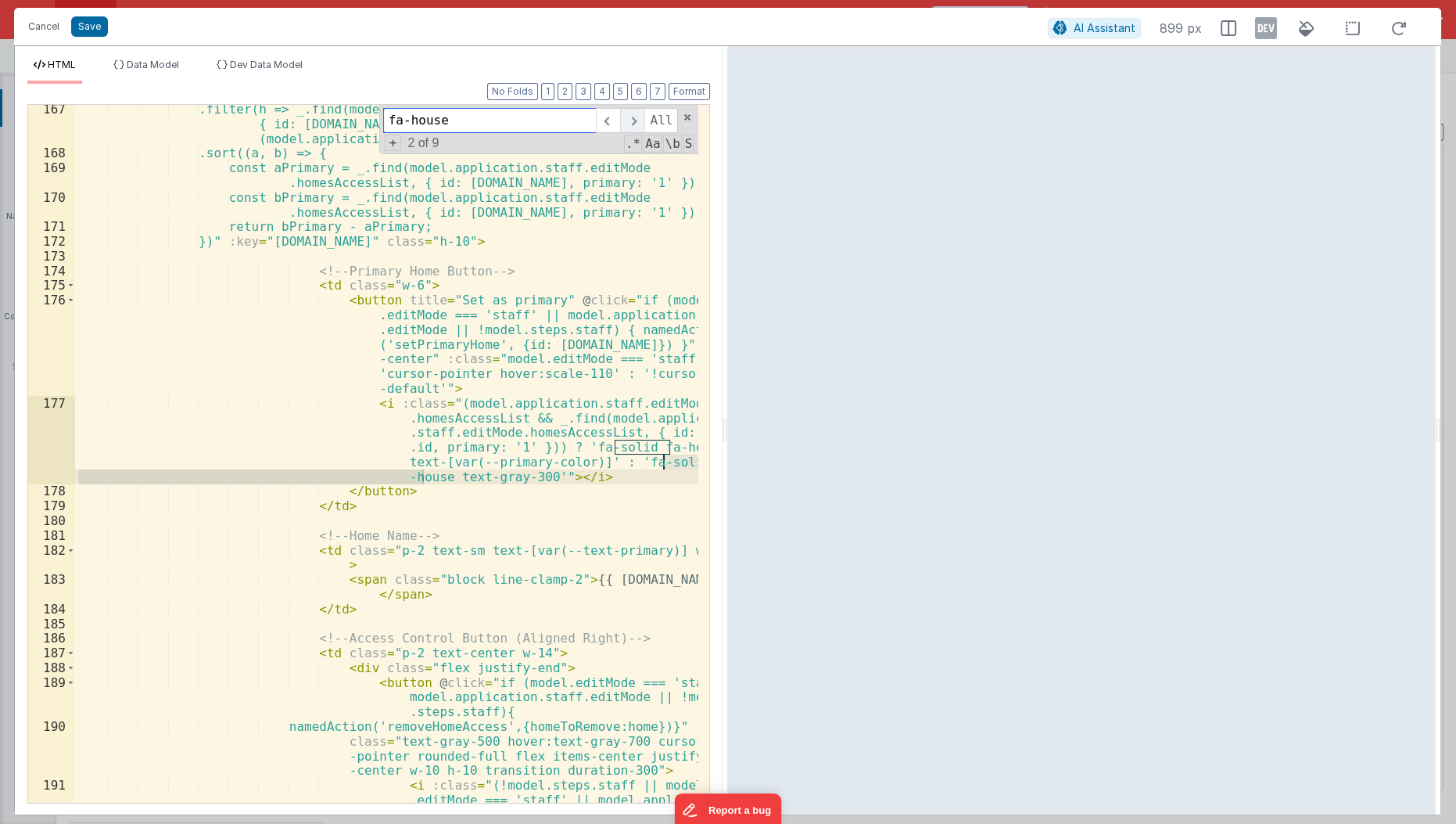
click at [631, 111] on span at bounding box center [632, 120] width 24 height 25
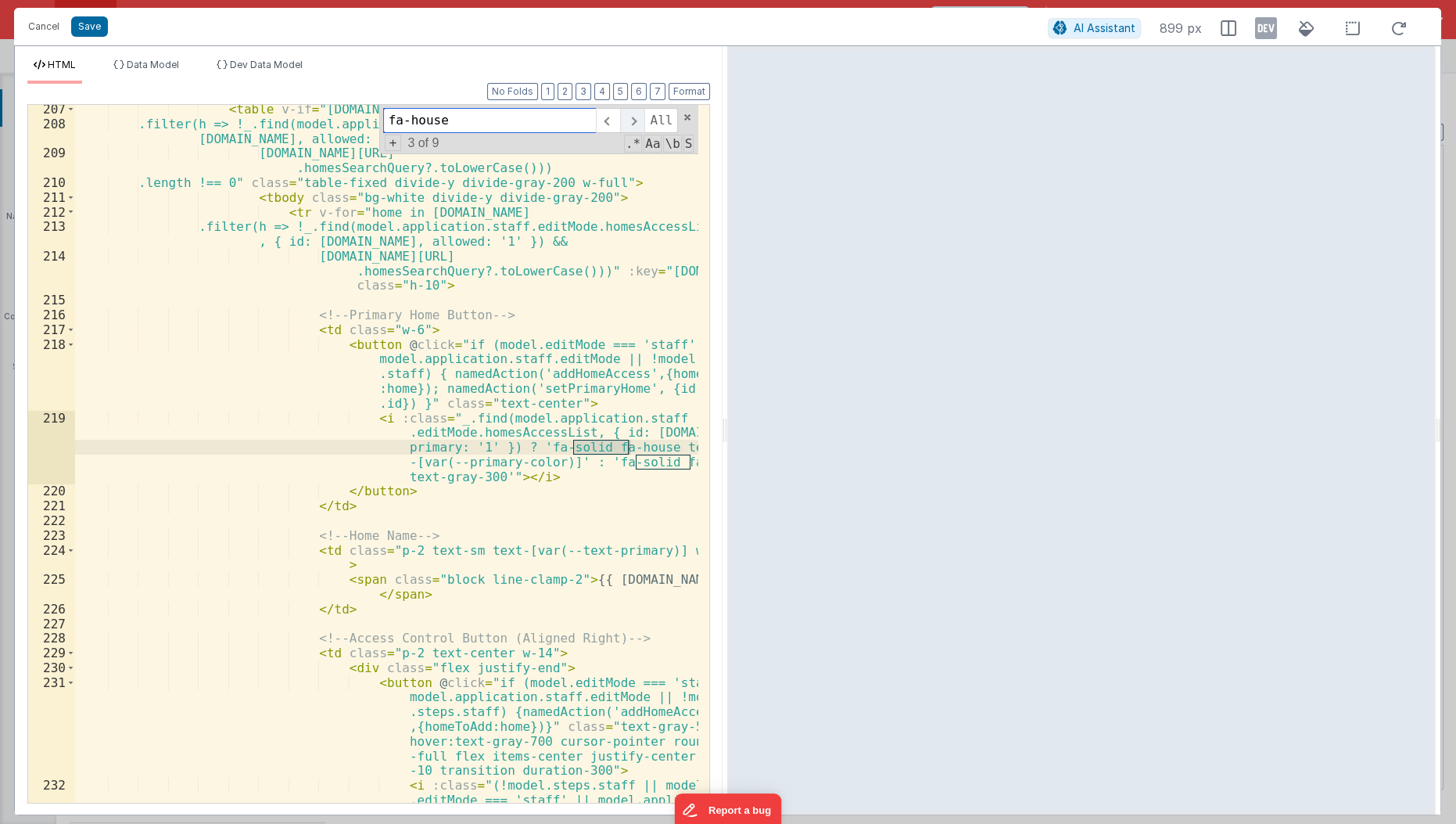
scroll to position [5454, 0]
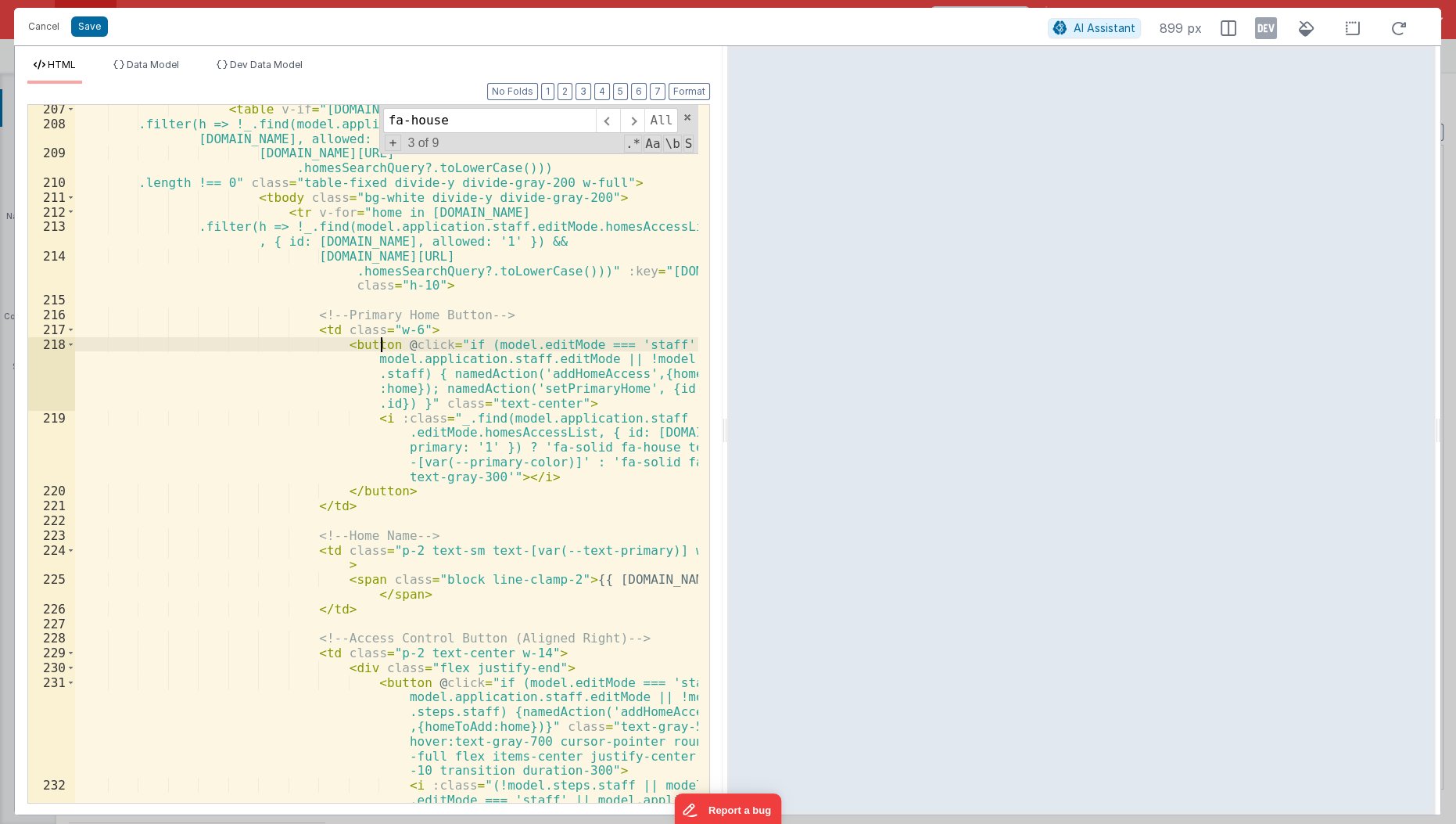
click at [378, 343] on div "< table v-if = "model.application.homes.data.homes .filter(h => !_.find(model.a…" at bounding box center [388, 488] width 625 height 773
paste textarea
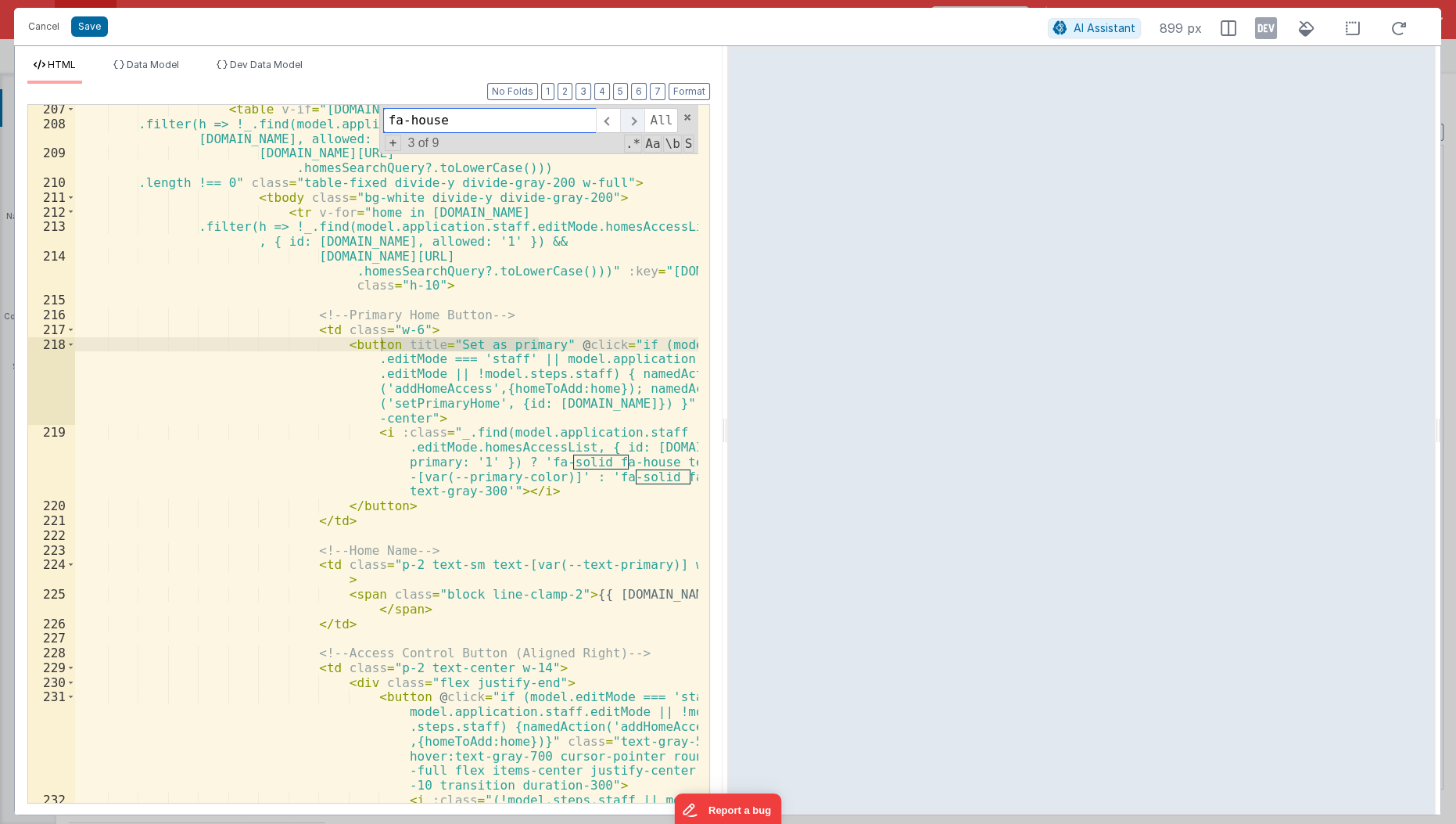
click at [640, 117] on span at bounding box center [632, 120] width 24 height 25
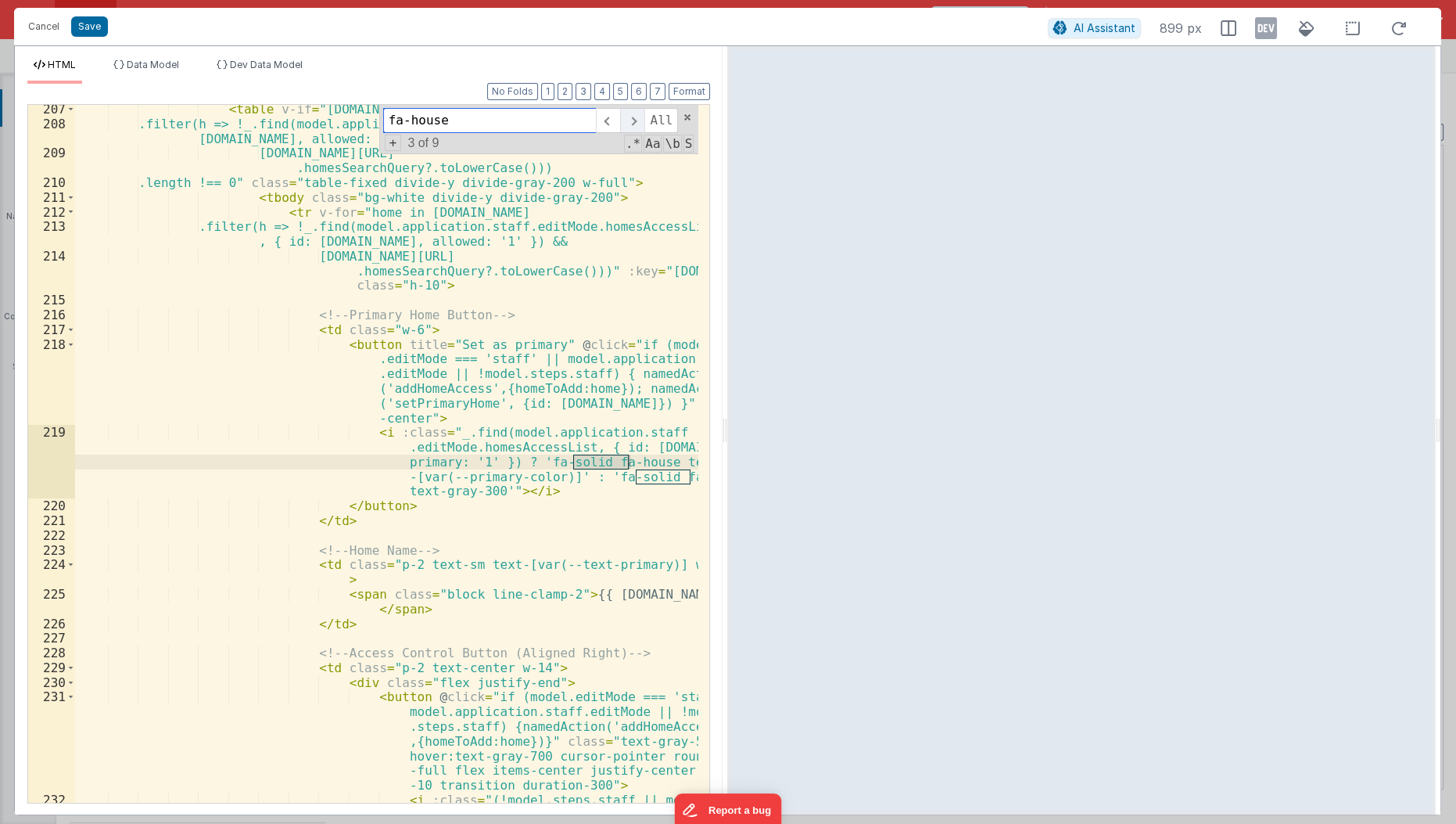
click at [640, 117] on span at bounding box center [632, 120] width 24 height 25
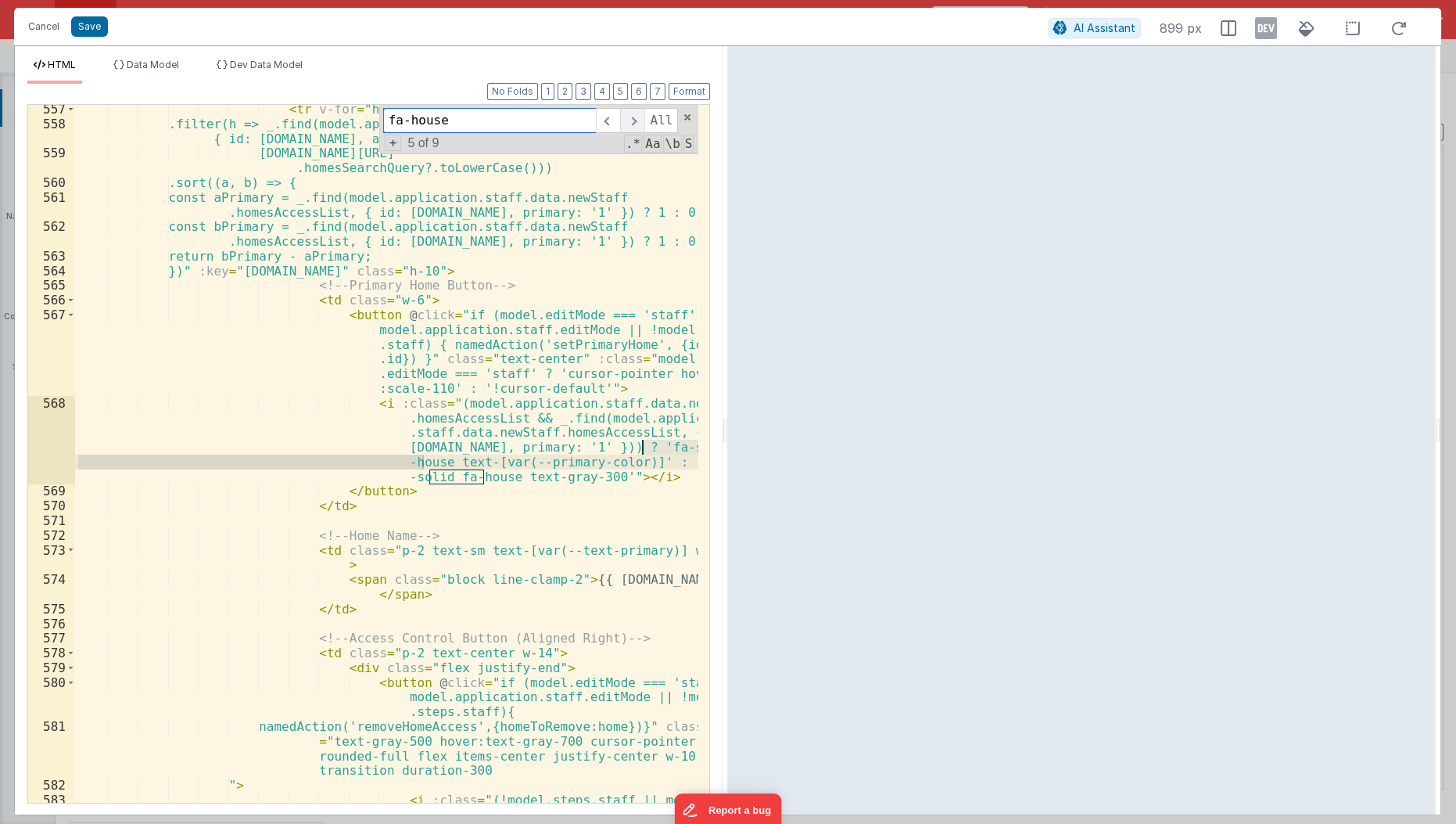
scroll to position [13963, 0]
click at [383, 316] on div "< tr v-for = "home in model.application.homes.data.homes .filter(h => _.find(mo…" at bounding box center [388, 488] width 625 height 773
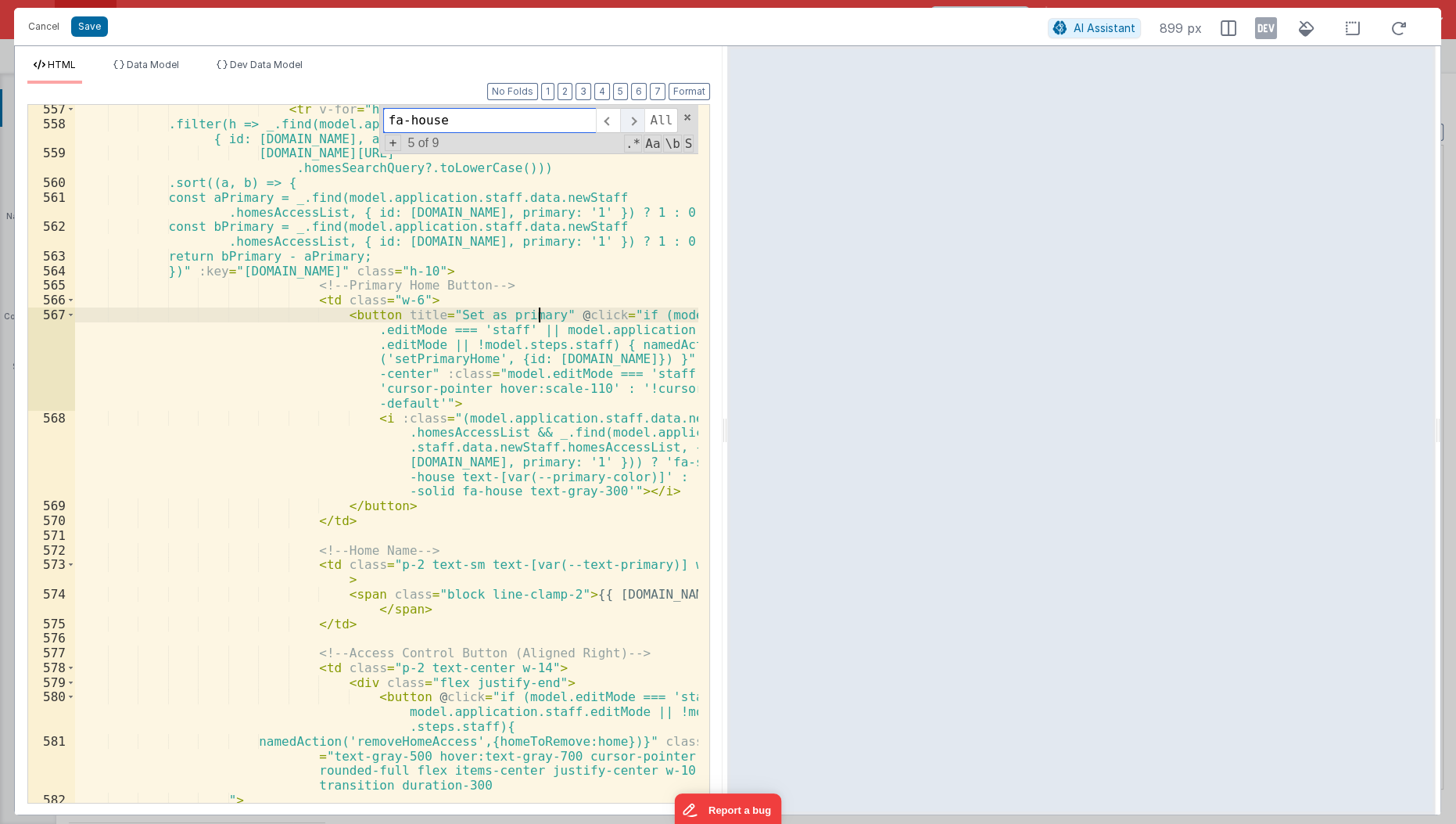
click at [635, 120] on span at bounding box center [632, 120] width 24 height 25
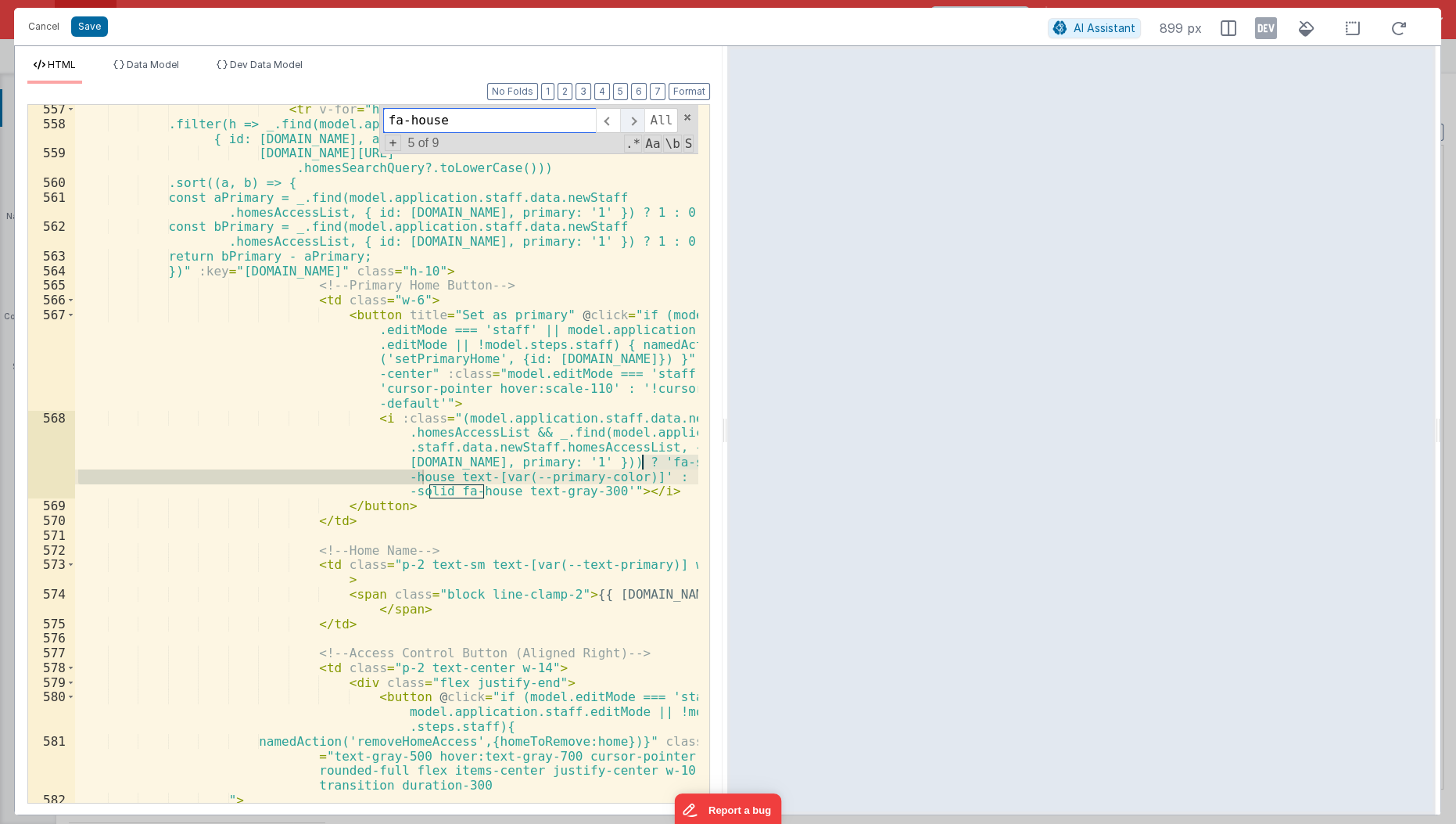
click at [635, 120] on span at bounding box center [632, 120] width 24 height 25
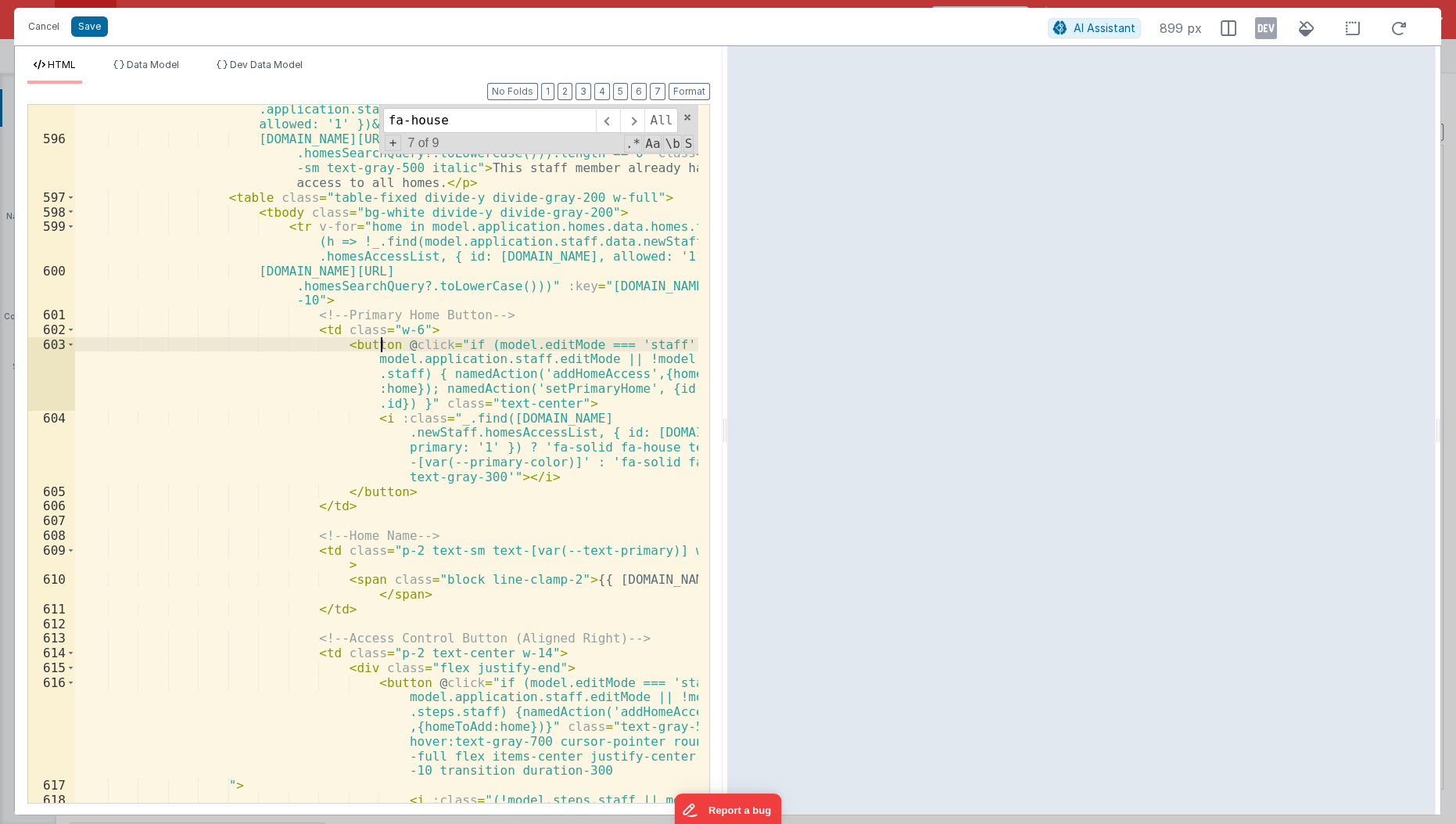
click at [380, 338] on div "< p v-if = "model.application.homes.data.homes.filter(h => !_.find(model .appli…" at bounding box center [388, 487] width 625 height 802
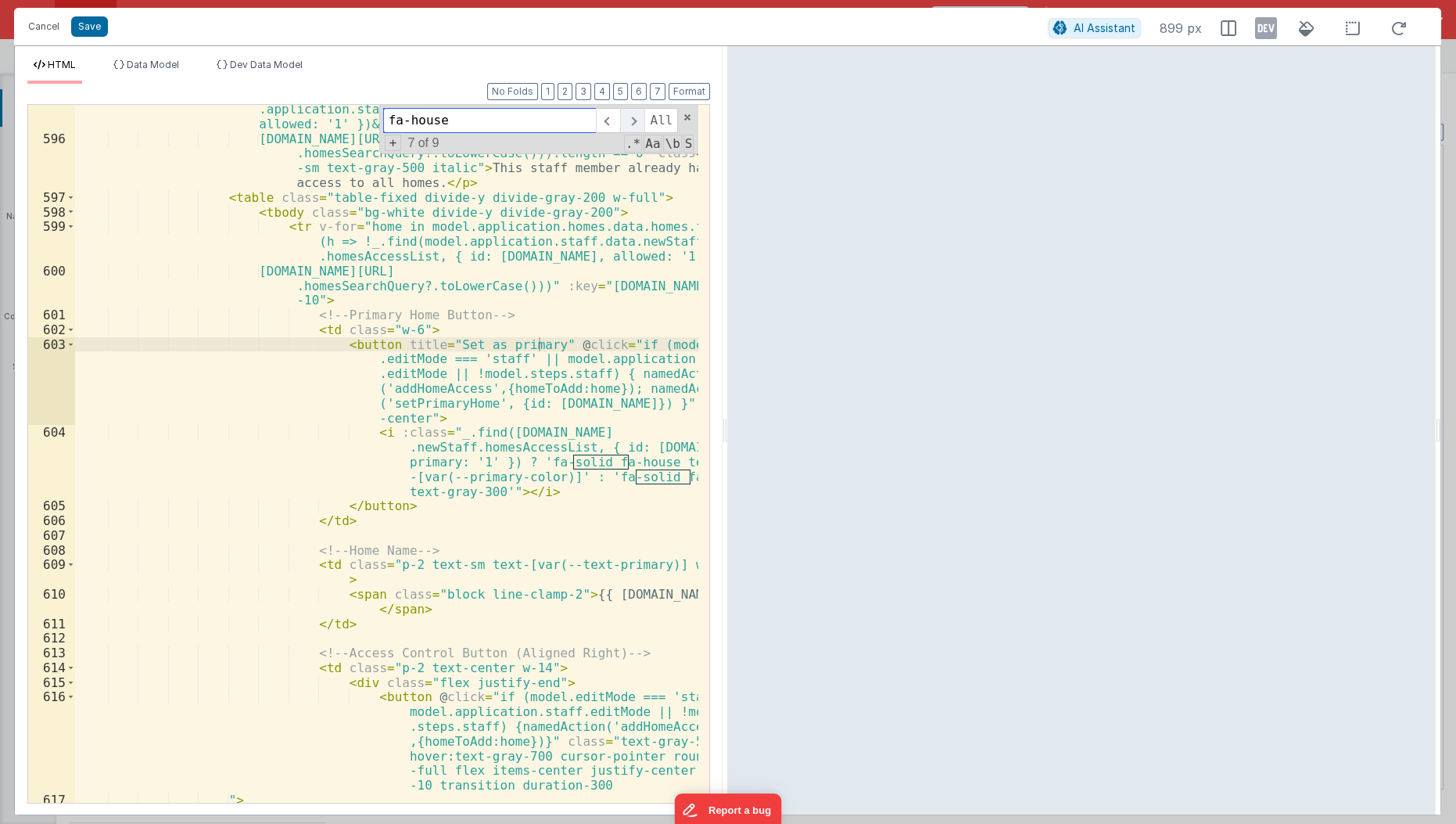
click at [637, 121] on span at bounding box center [632, 120] width 24 height 25
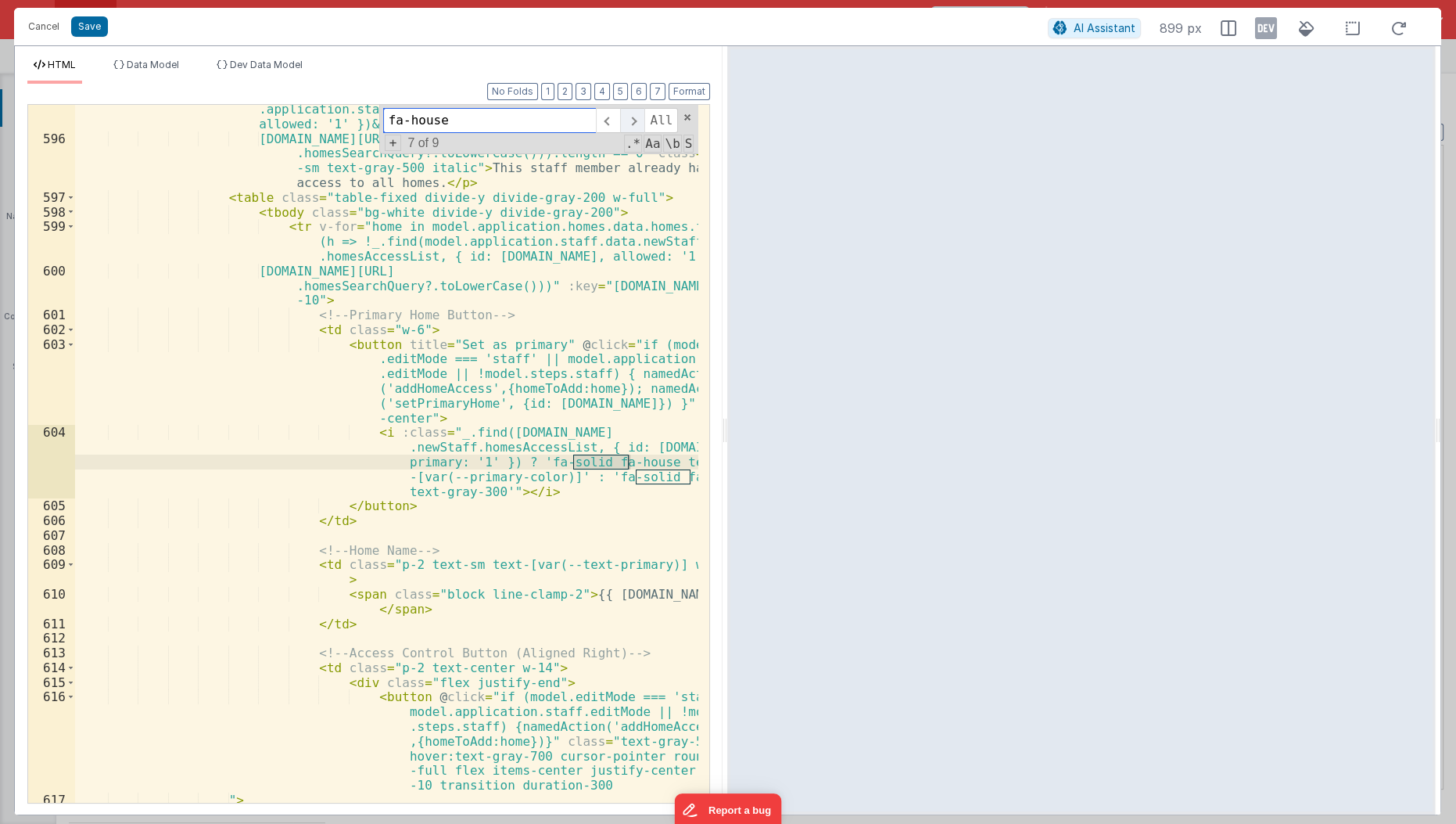
click at [637, 121] on span at bounding box center [632, 120] width 24 height 25
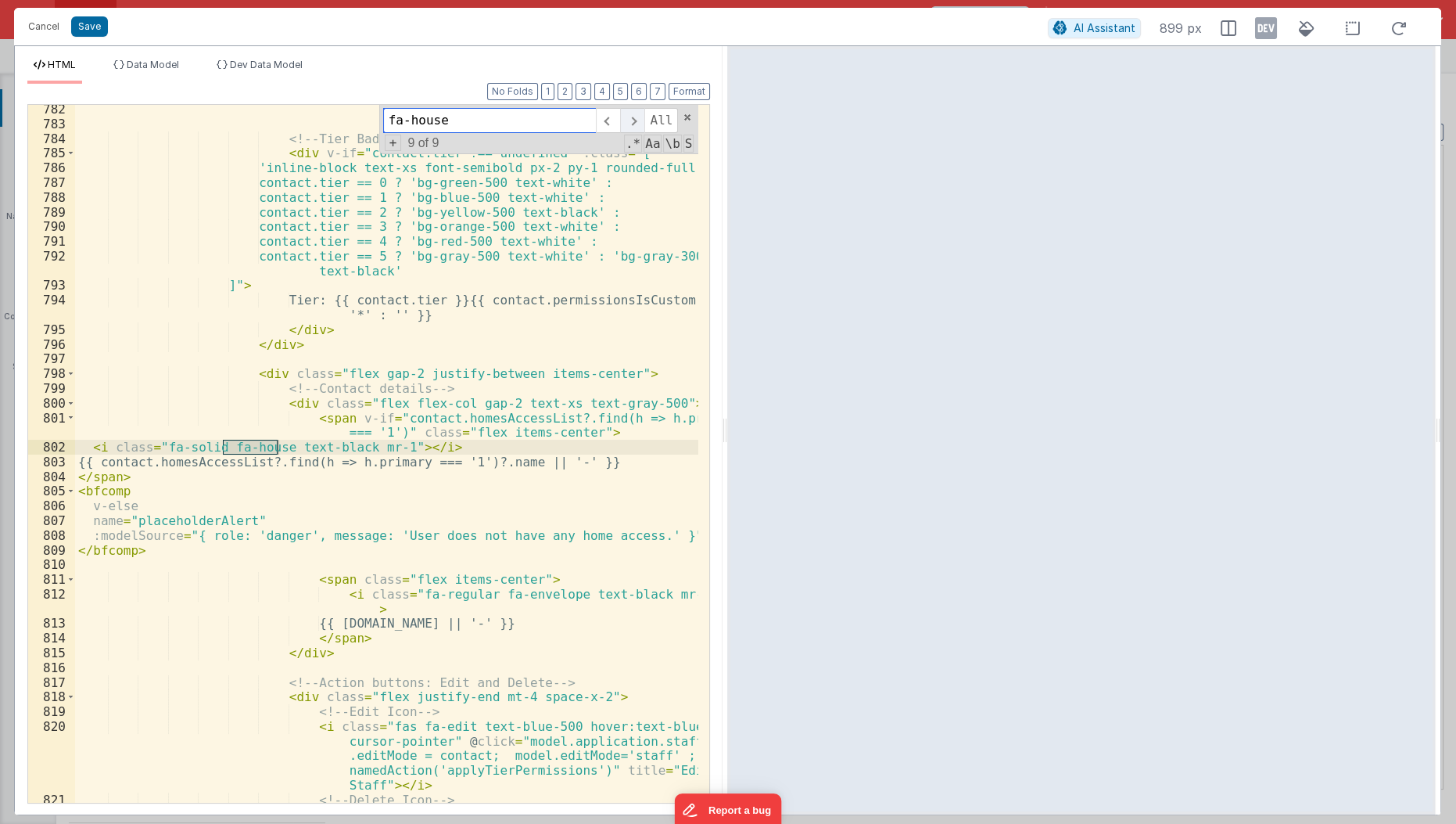
scroll to position [19209, 0]
click at [637, 121] on span at bounding box center [632, 120] width 24 height 25
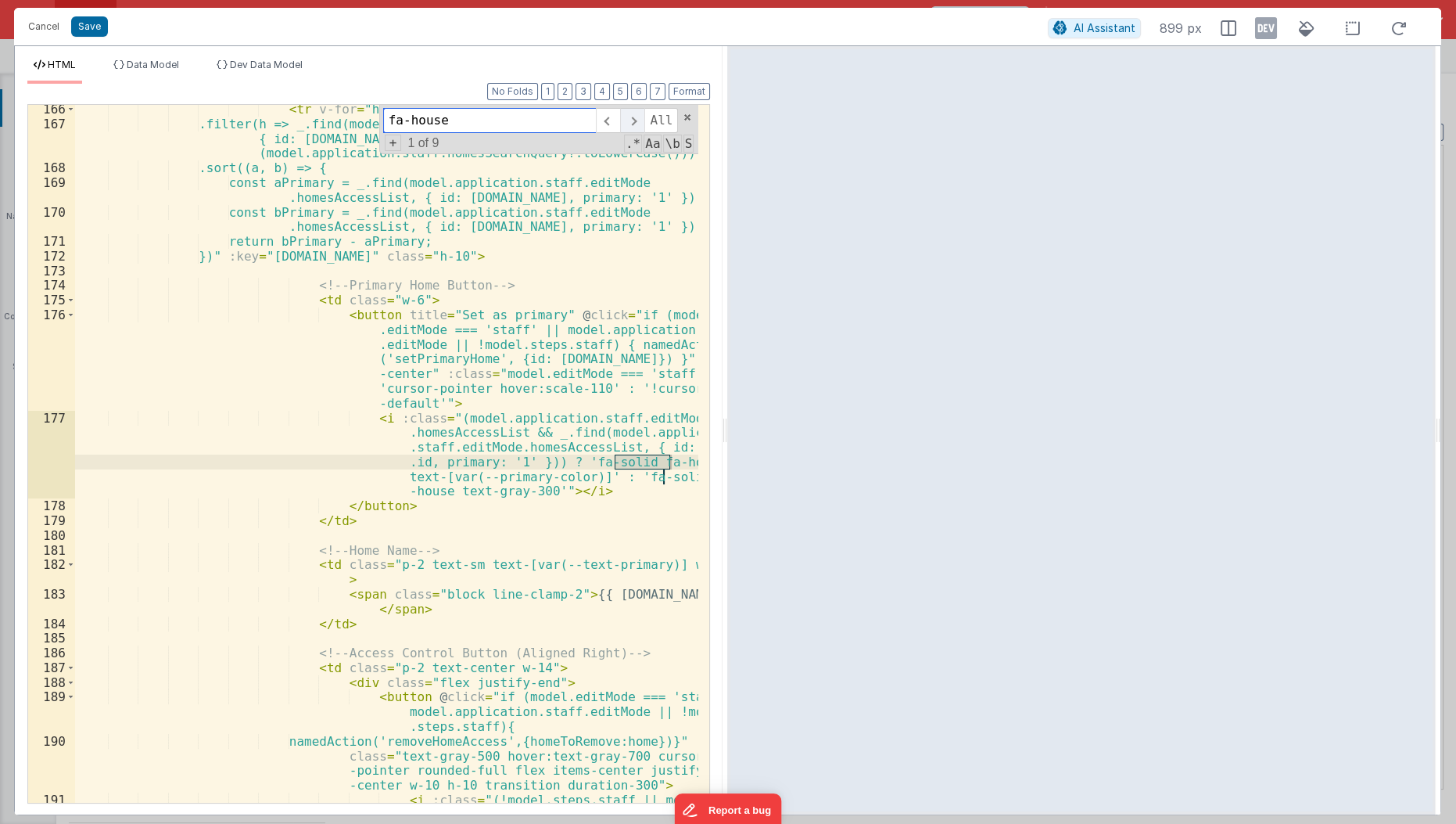
scroll to position [4470, 0]
click at [91, 28] on button "Save" at bounding box center [89, 26] width 36 height 20
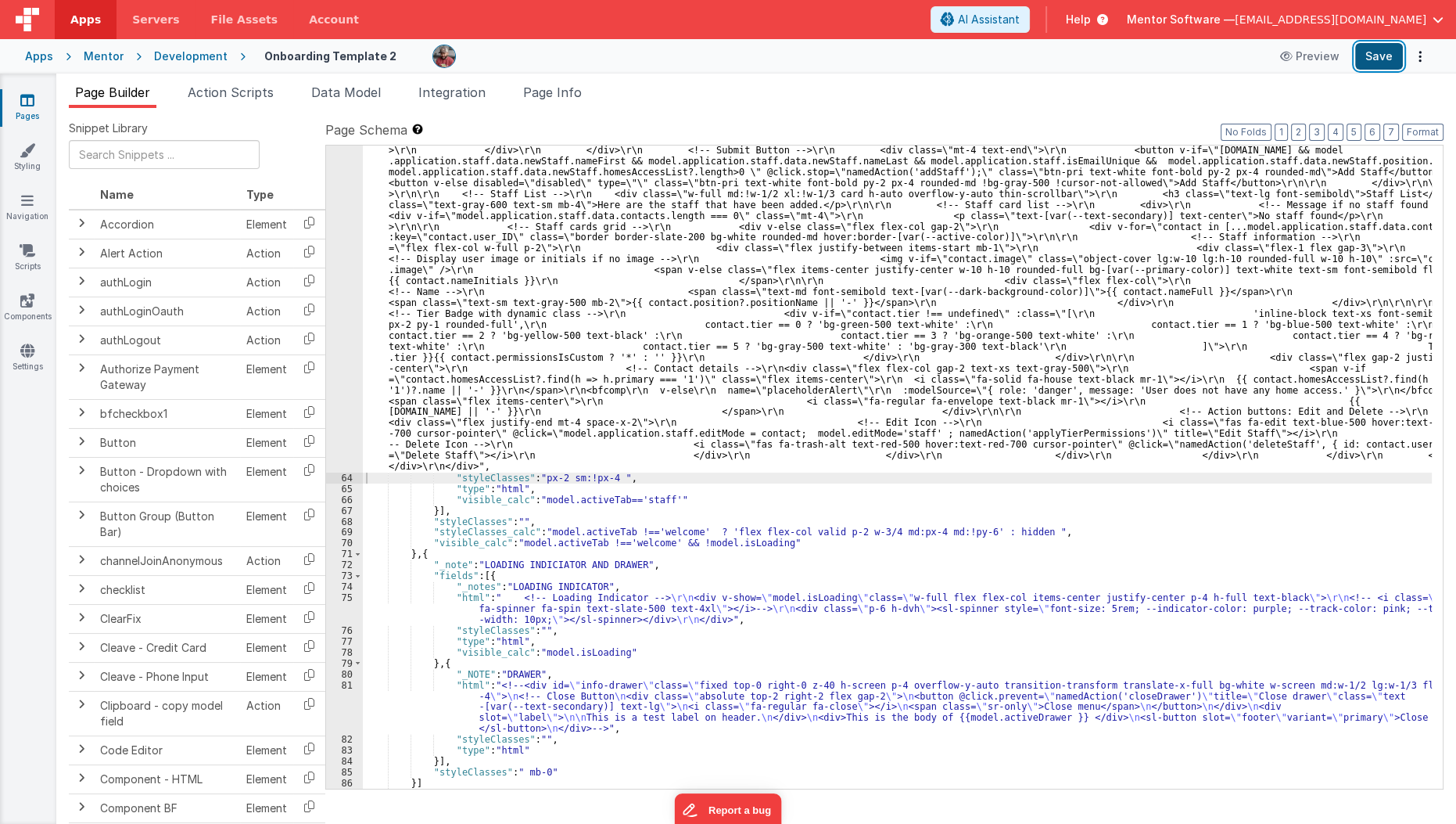
click at [1375, 49] on button "Save" at bounding box center [1379, 56] width 48 height 27
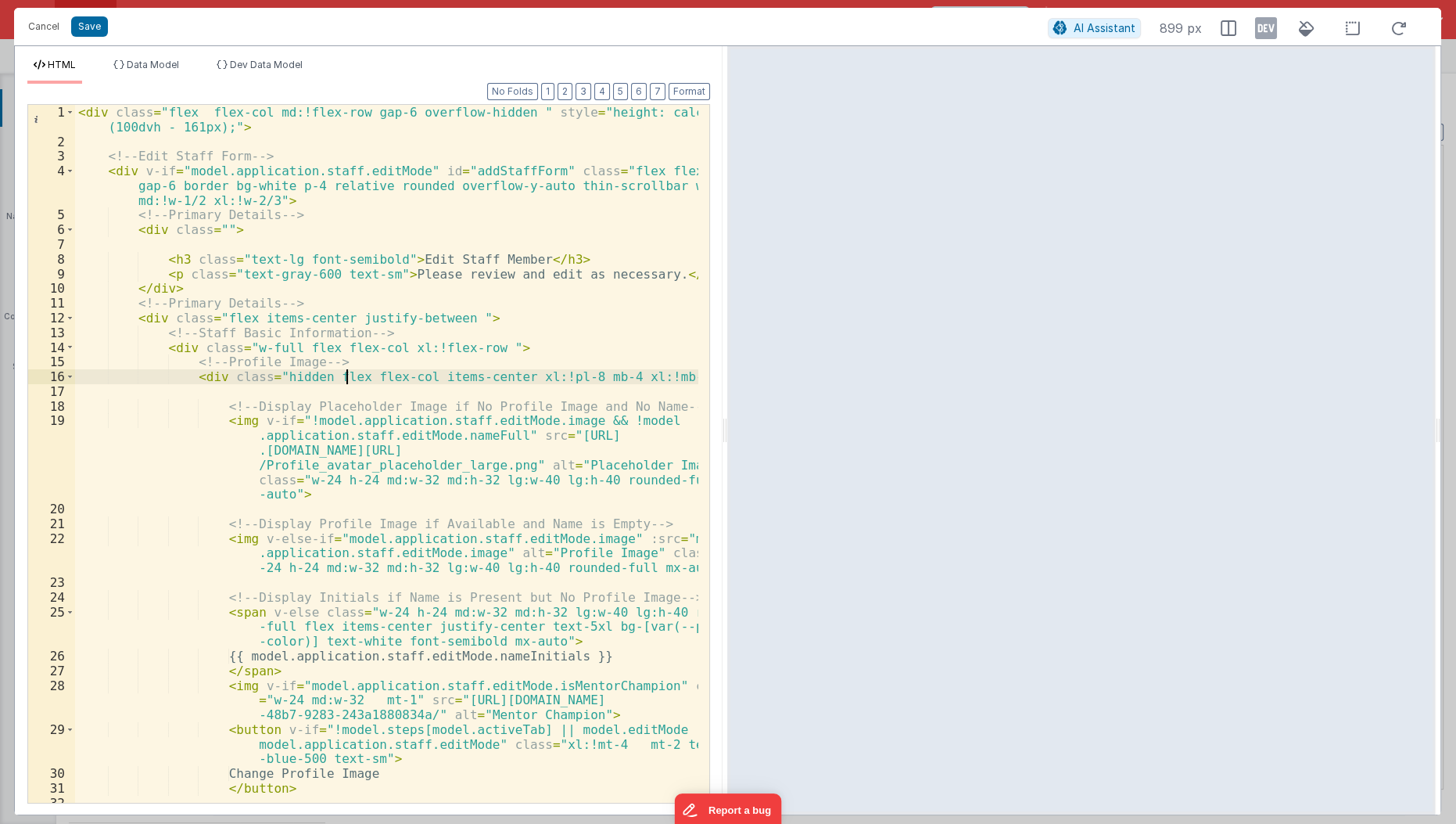
click at [344, 378] on div "< div class = "flex flex-col md:!flex-row gap-6 overflow-hidden " style = "heig…" at bounding box center [388, 476] width 625 height 743
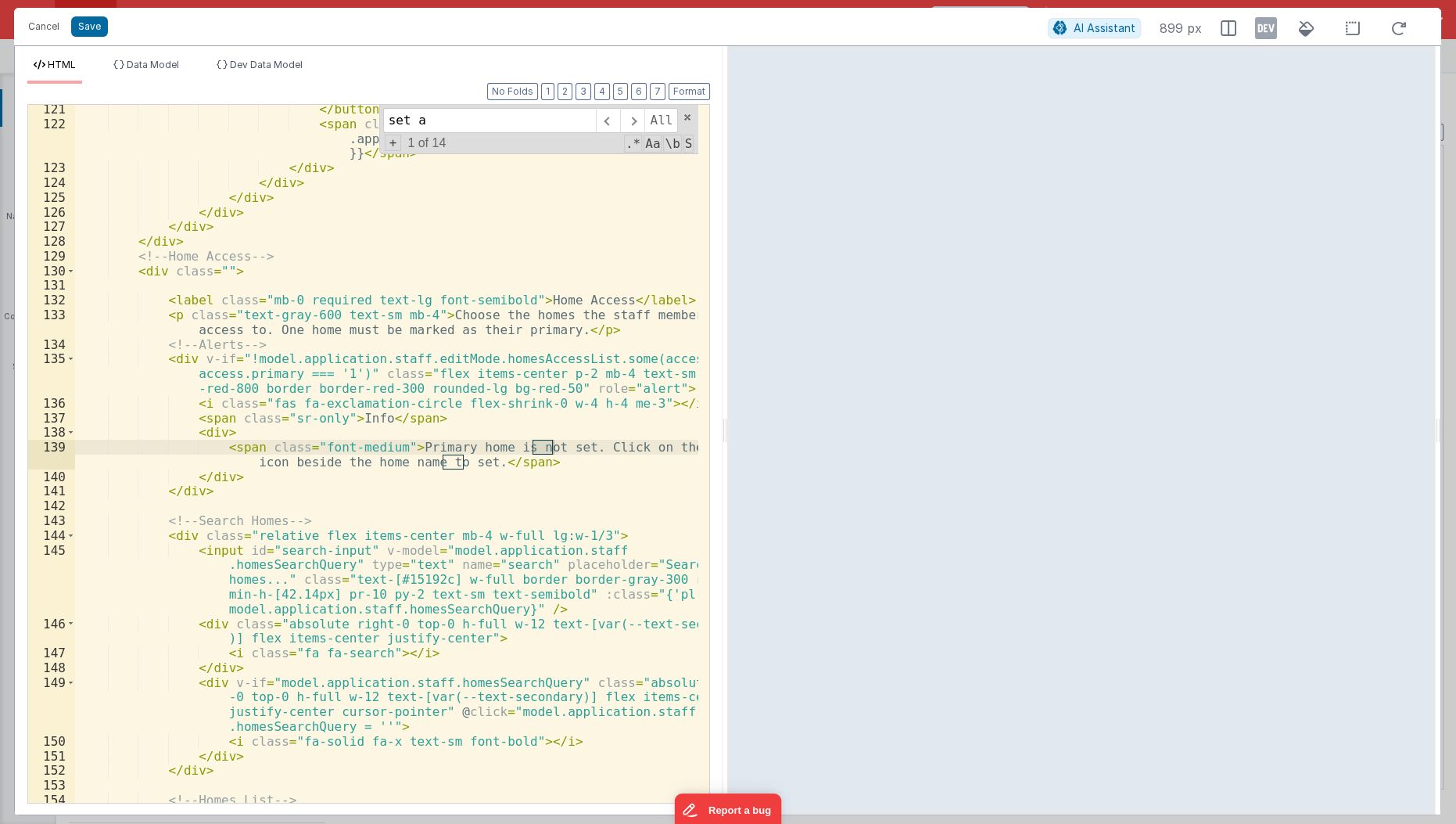
scroll to position [4338, 0]
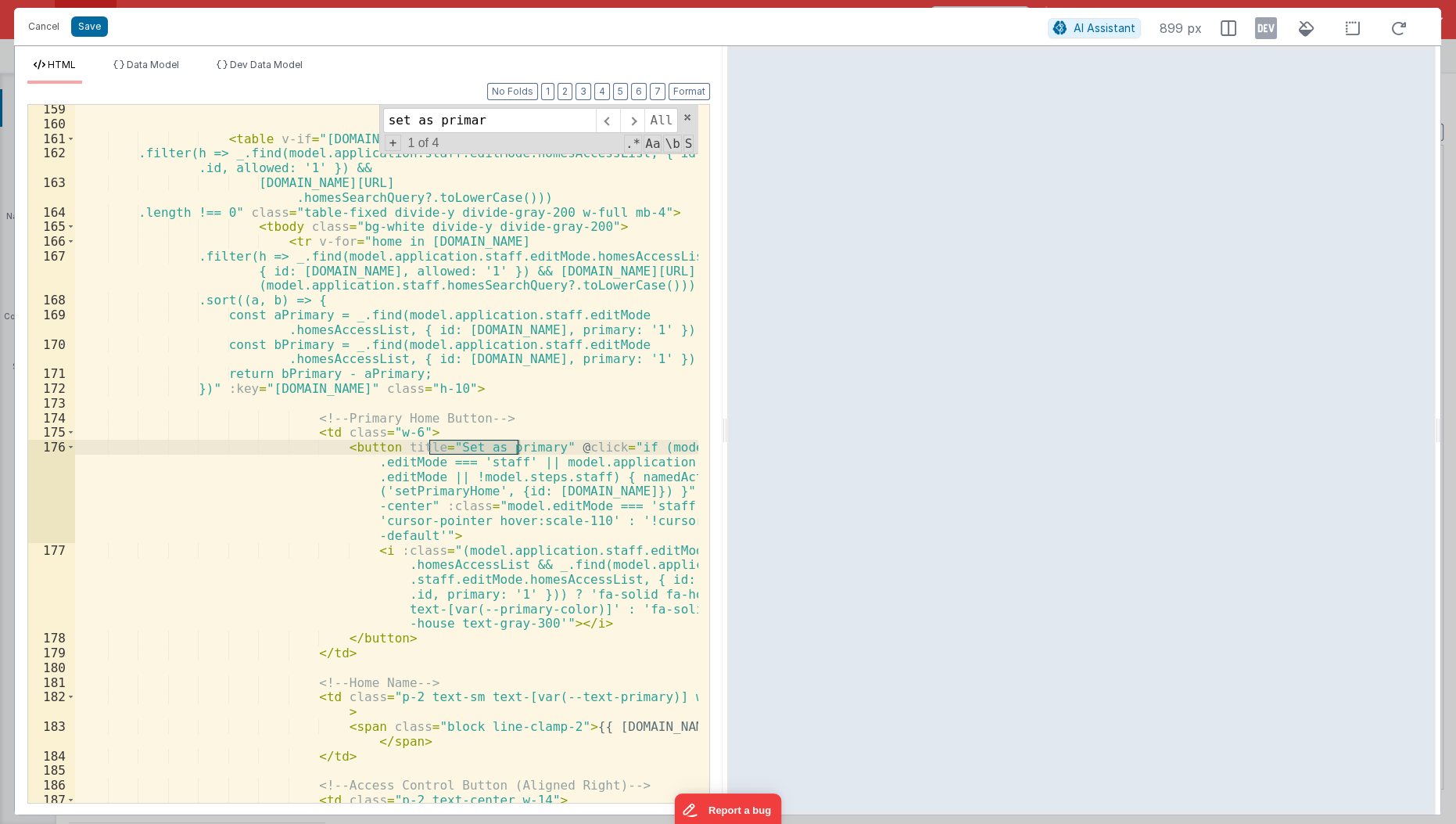
type input "set as primar"
click at [517, 626] on div "< table v-if = "model.application.homes.data.homes .filter(h => _.find(model.ap…" at bounding box center [388, 466] width 625 height 729
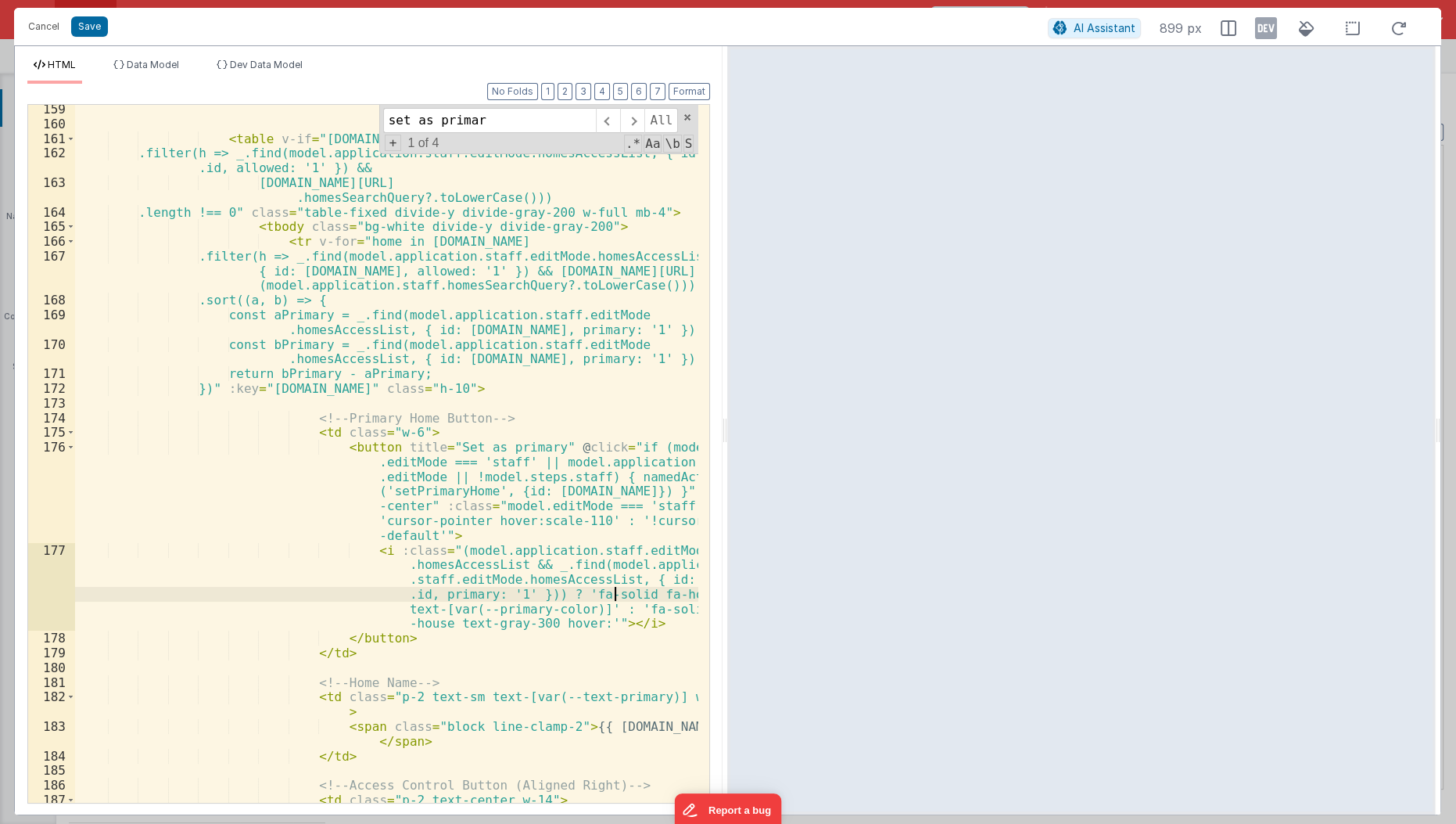
click at [617, 592] on div "< table v-if = "model.application.homes.data.homes .filter(h => _.find(model.ap…" at bounding box center [388, 466] width 625 height 729
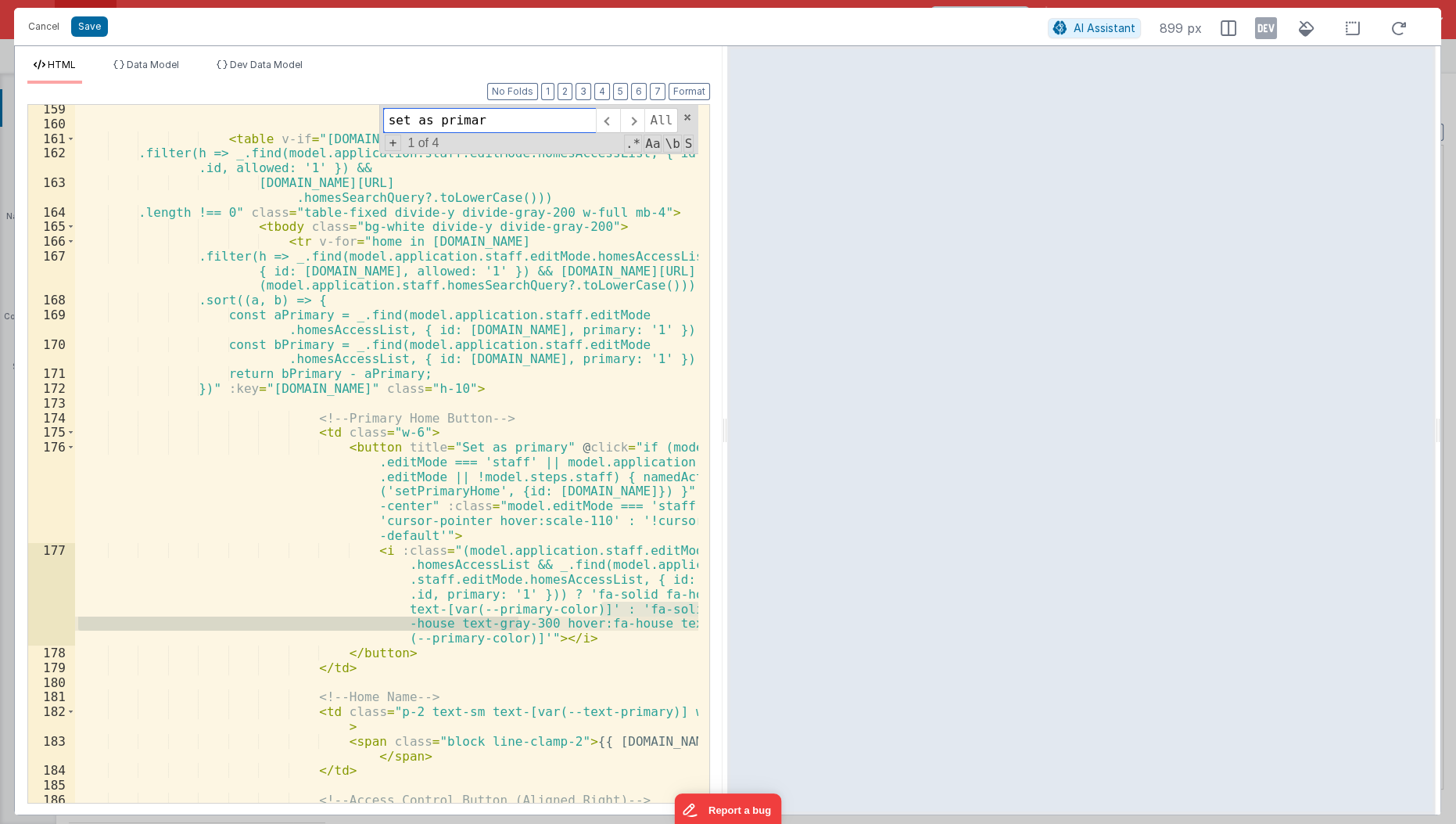
type input "fa-solid fa-house text-gray-300"
click at [398, 142] on span "+" at bounding box center [393, 142] width 17 height 16
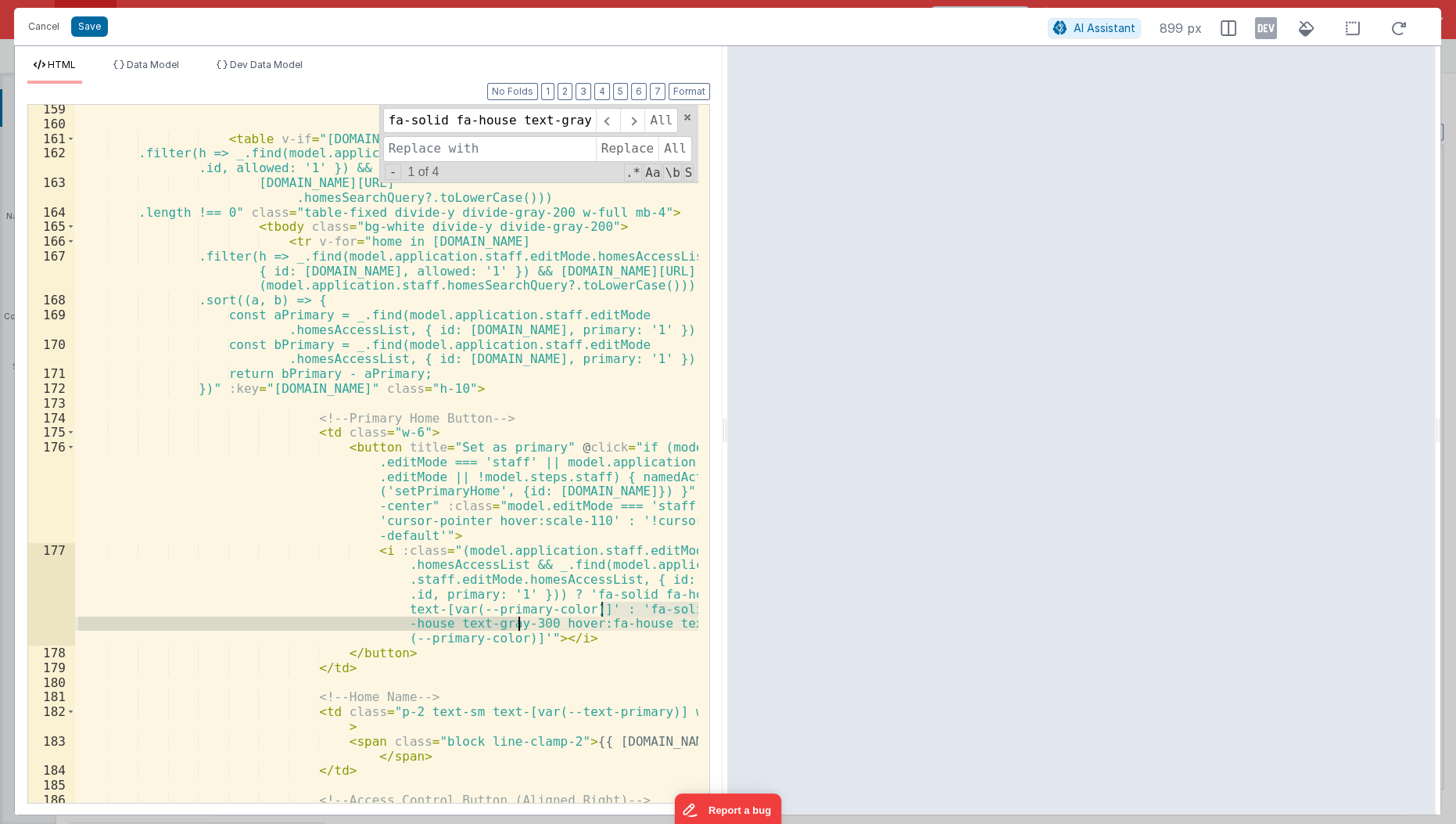
click at [605, 612] on div "< table v-if = "model.application.homes.data.homes .filter(h => _.find(model.ap…" at bounding box center [387, 453] width 623 height 698
click at [558, 121] on input "fa-solid fa-house text-gray-300" at bounding box center [489, 120] width 213 height 25
click at [505, 637] on div "< table v-if = "model.application.homes.data.homes .filter(h => _.find(model.ap…" at bounding box center [387, 453] width 623 height 698
click at [508, 151] on input at bounding box center [489, 148] width 213 height 25
click at [637, 123] on span at bounding box center [632, 120] width 24 height 25
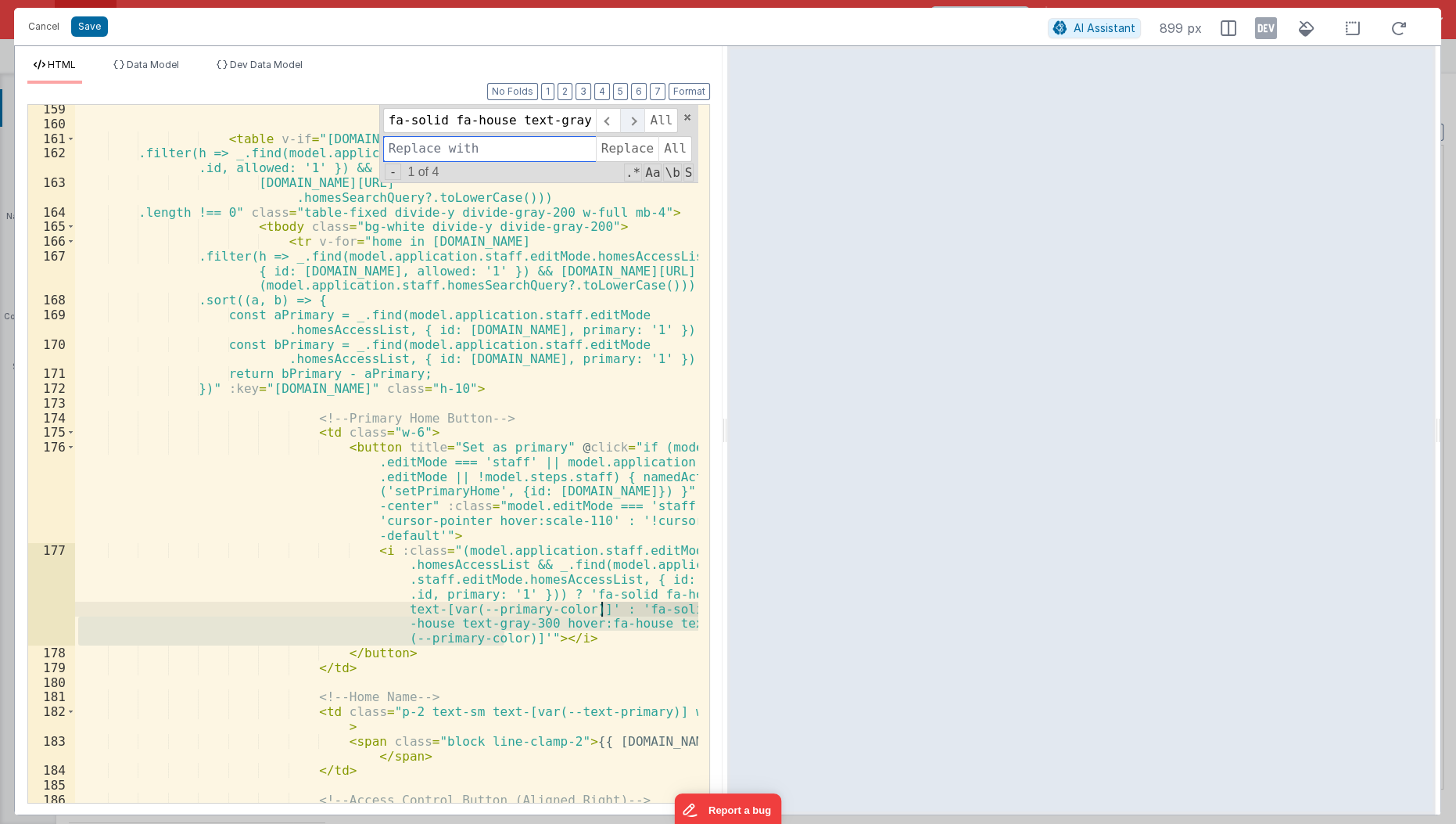
scroll to position [5498, 0]
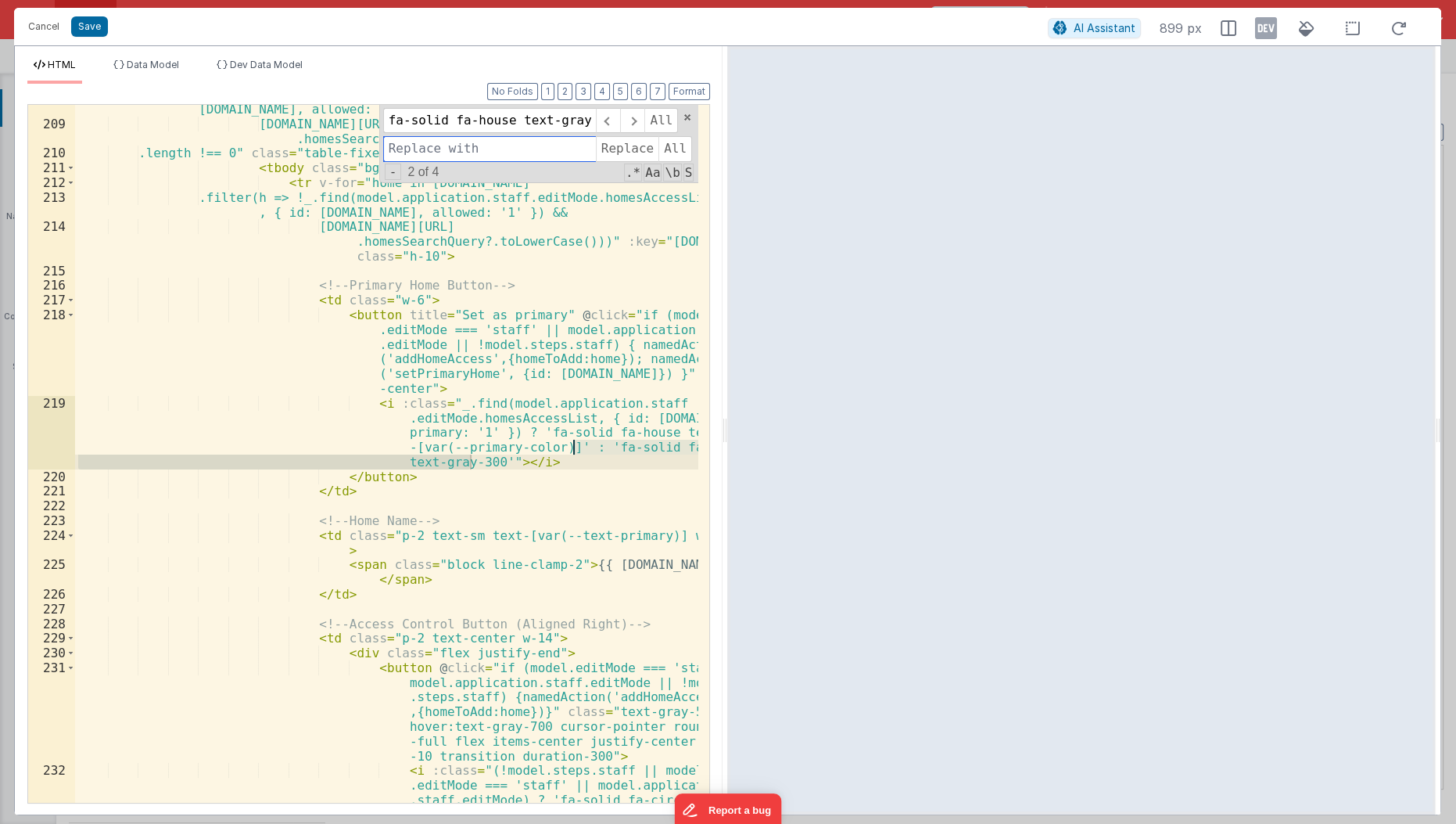
click at [562, 143] on input at bounding box center [489, 148] width 213 height 25
paste input "fa-solid fa-house text-gray-300 hover:fa-house text-[var(--primary-color)]"
type input "fa-solid fa-house text-gray-300 hover:fa-house text-[var(--primary-color)]"
click at [608, 148] on span "Replace" at bounding box center [626, 148] width 62 height 25
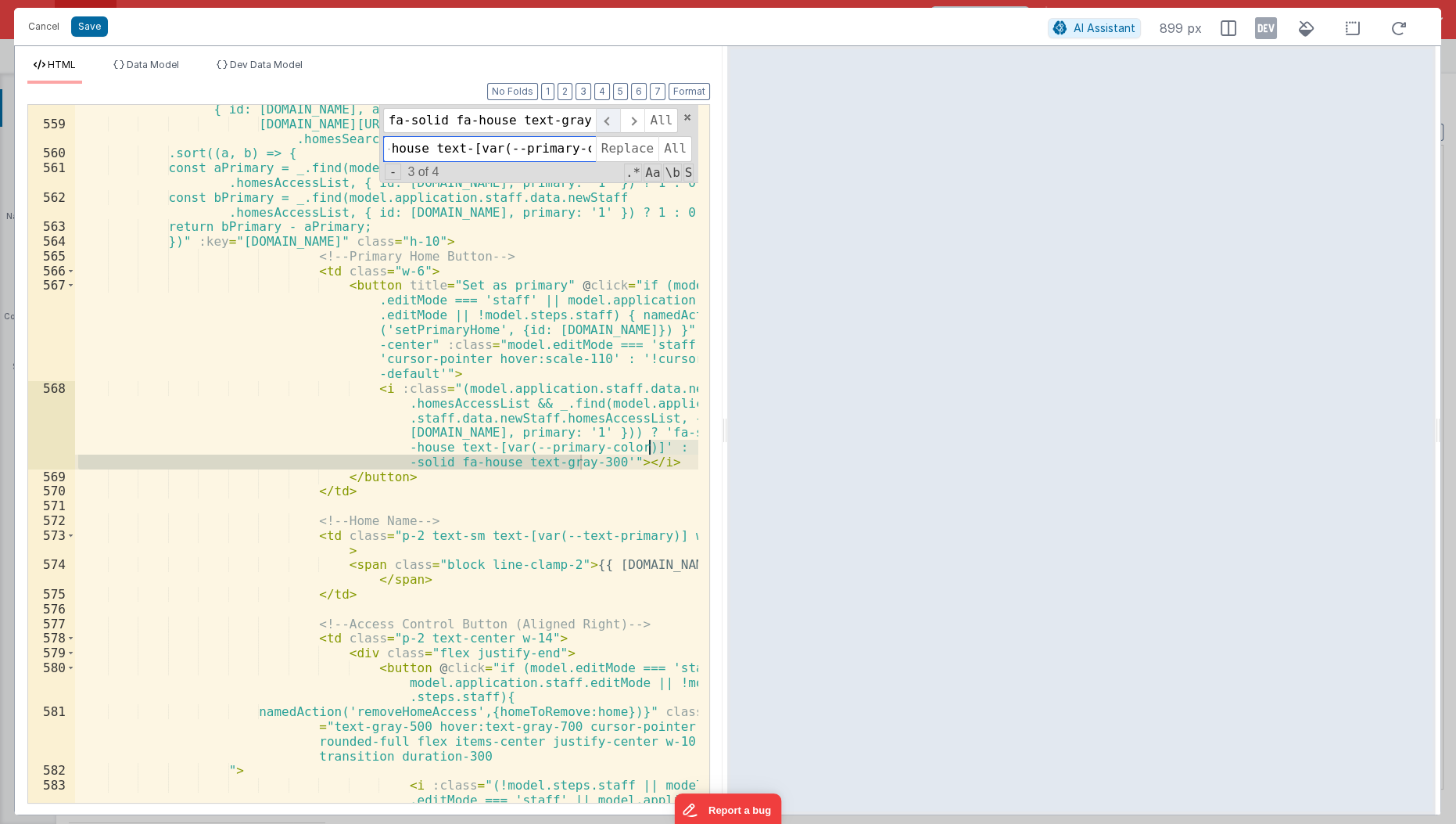
click at [611, 128] on span at bounding box center [608, 120] width 24 height 25
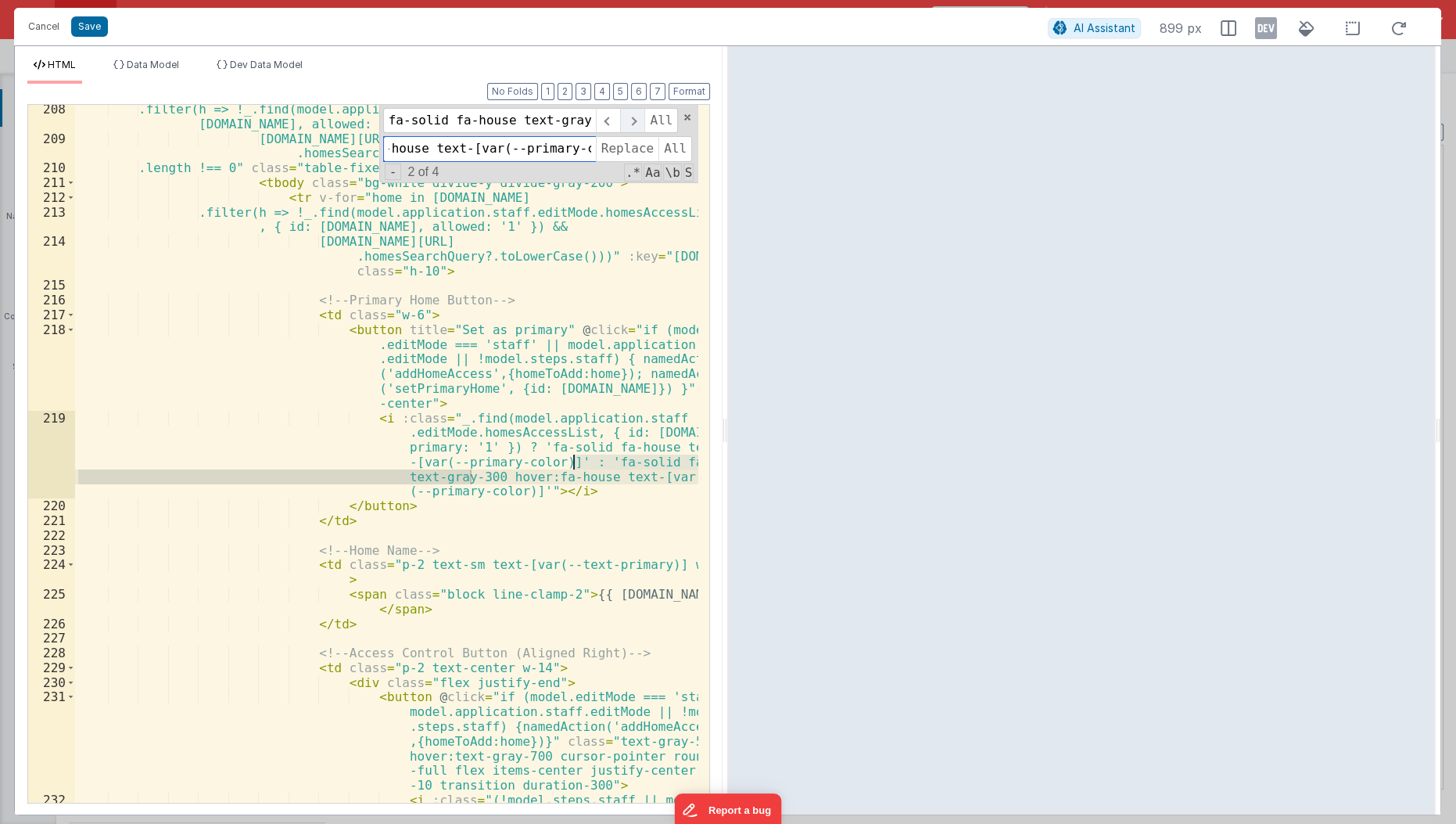
click at [638, 120] on span at bounding box center [632, 120] width 24 height 25
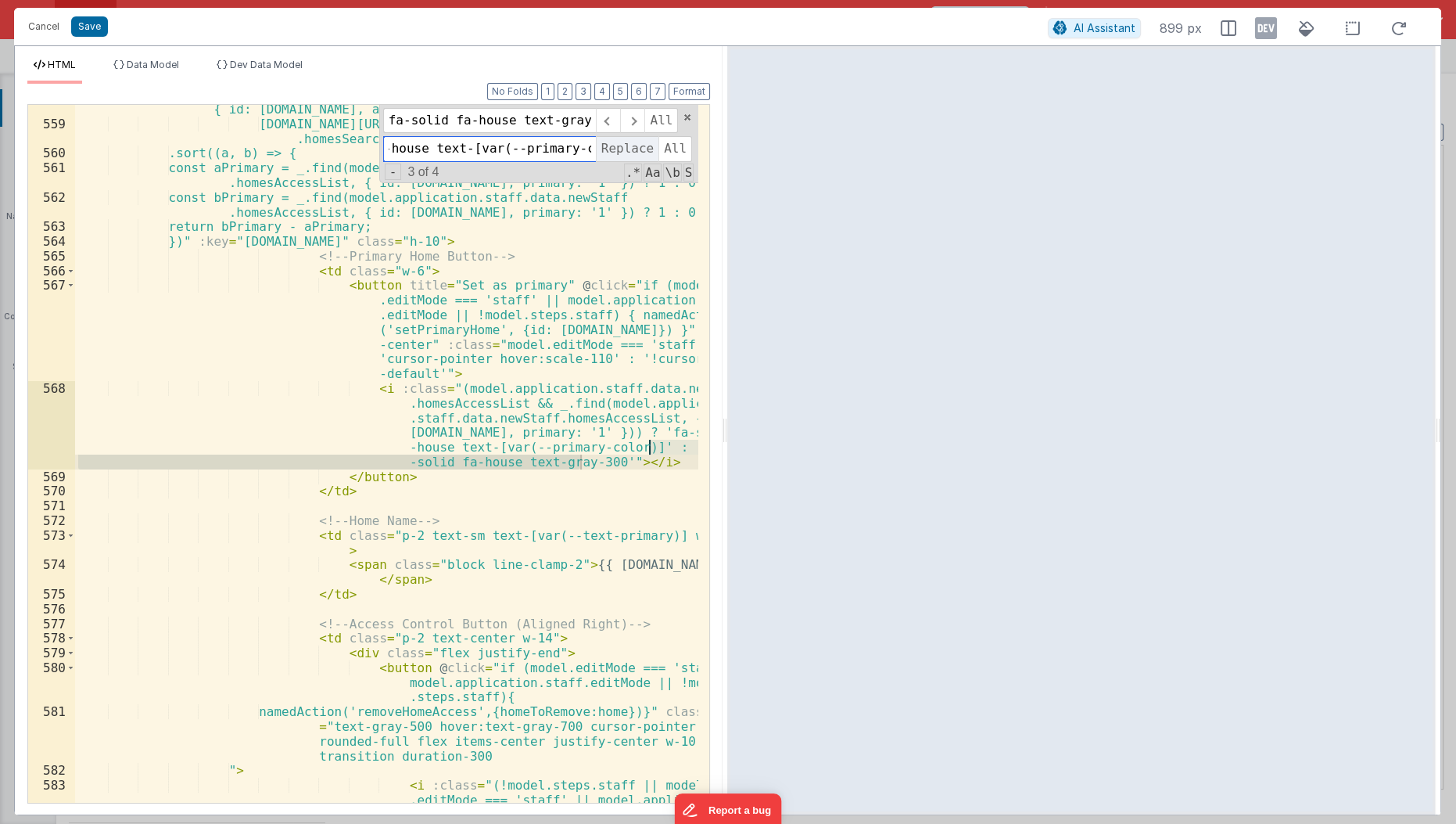
click at [630, 144] on span "Replace" at bounding box center [626, 148] width 62 height 25
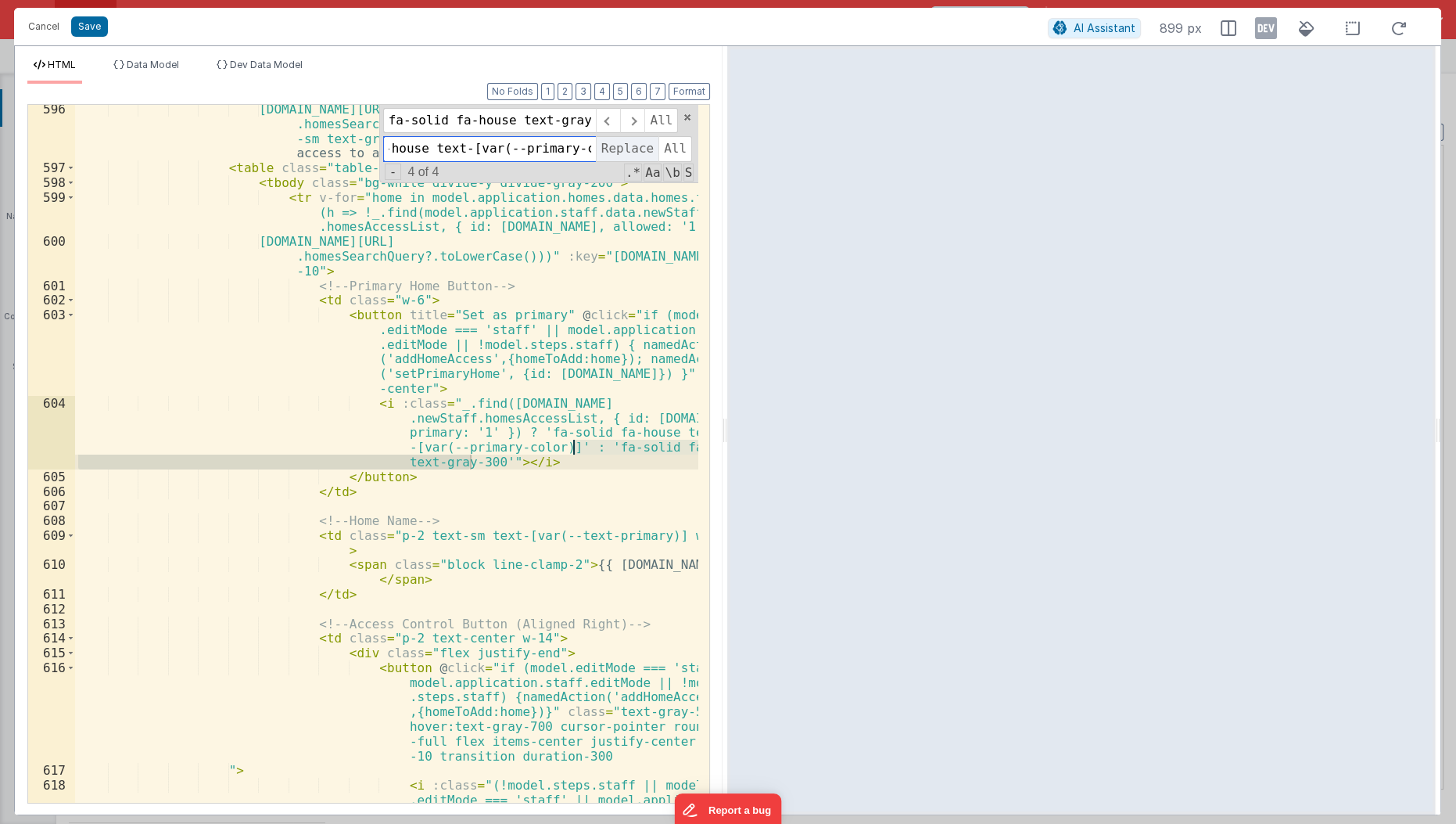
click at [630, 144] on span "Replace" at bounding box center [626, 148] width 62 height 25
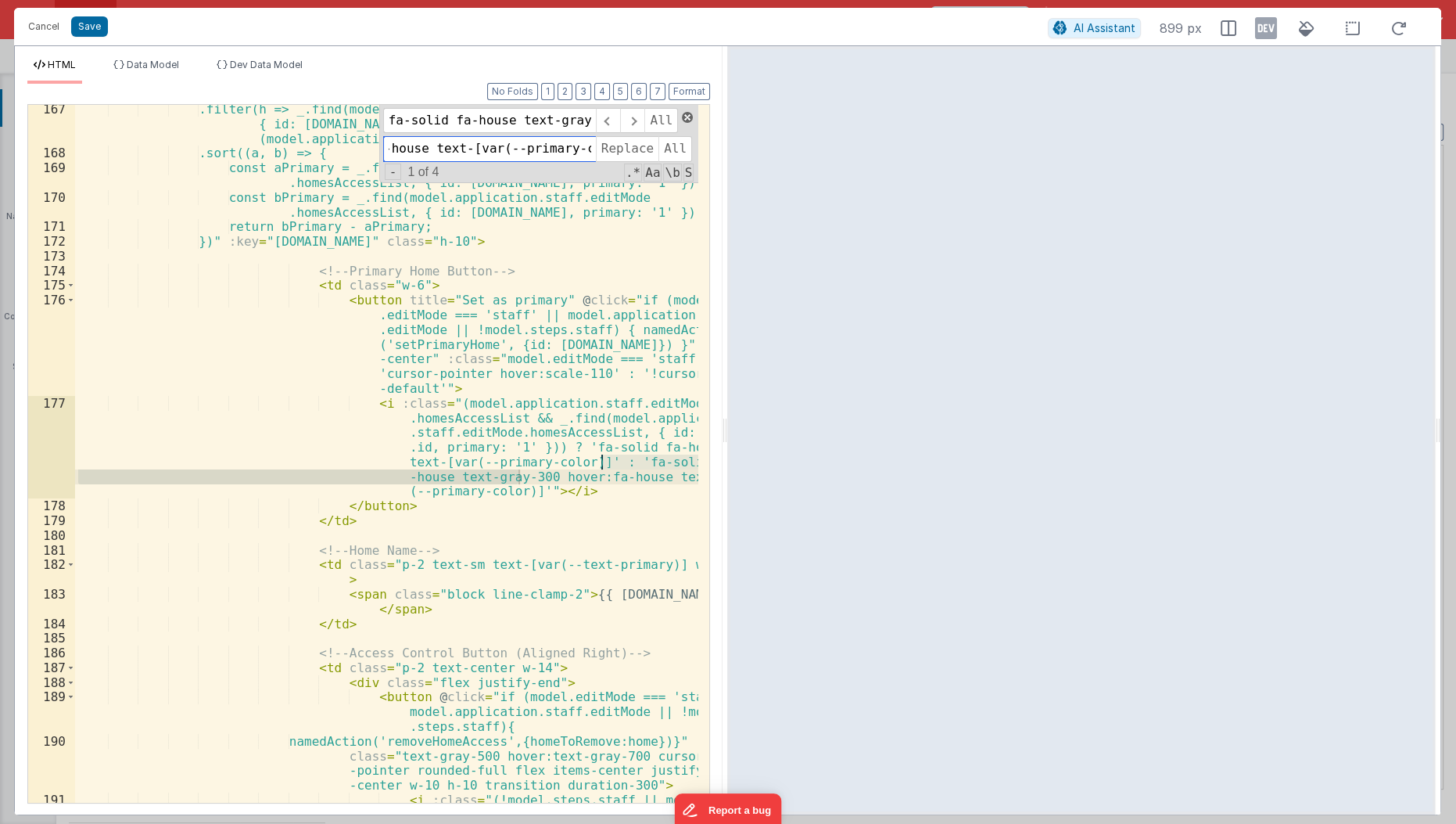
click at [690, 114] on span at bounding box center [688, 117] width 11 height 11
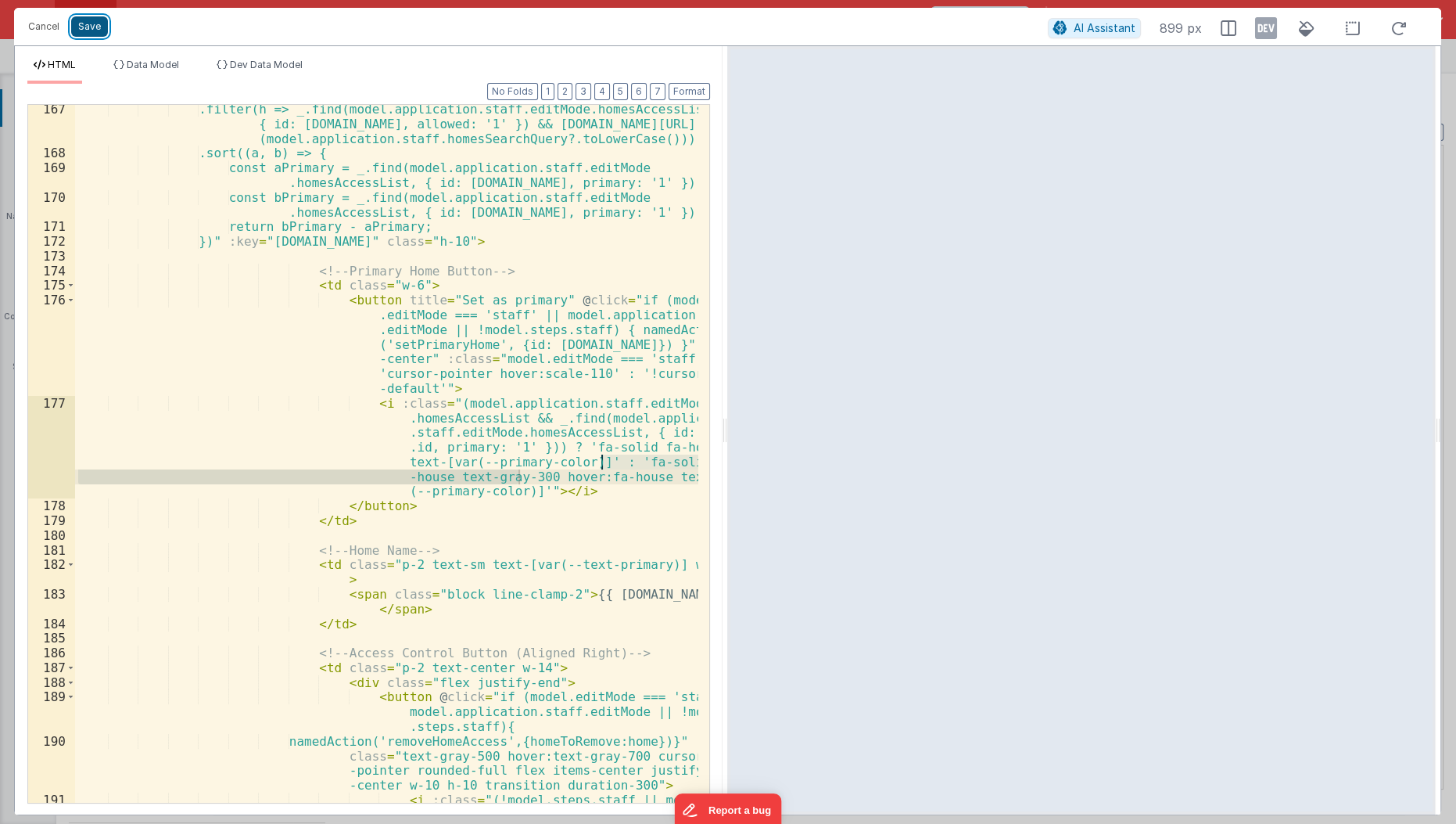
click at [95, 35] on button "Save" at bounding box center [89, 26] width 36 height 20
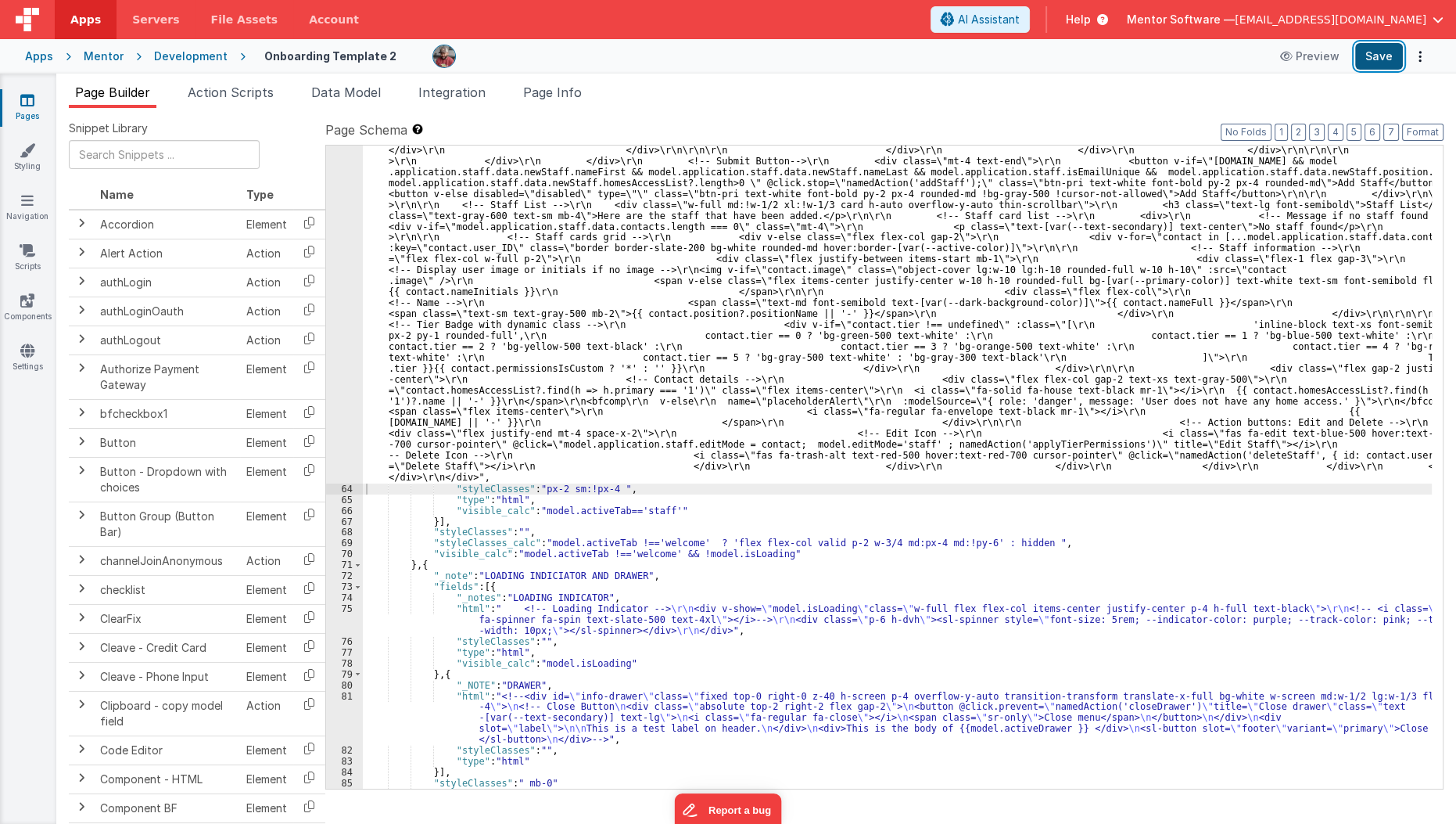
click at [1373, 61] on button "Save" at bounding box center [1379, 56] width 48 height 27
click at [38, 108] on link "Pages" at bounding box center [28, 108] width 57 height 32
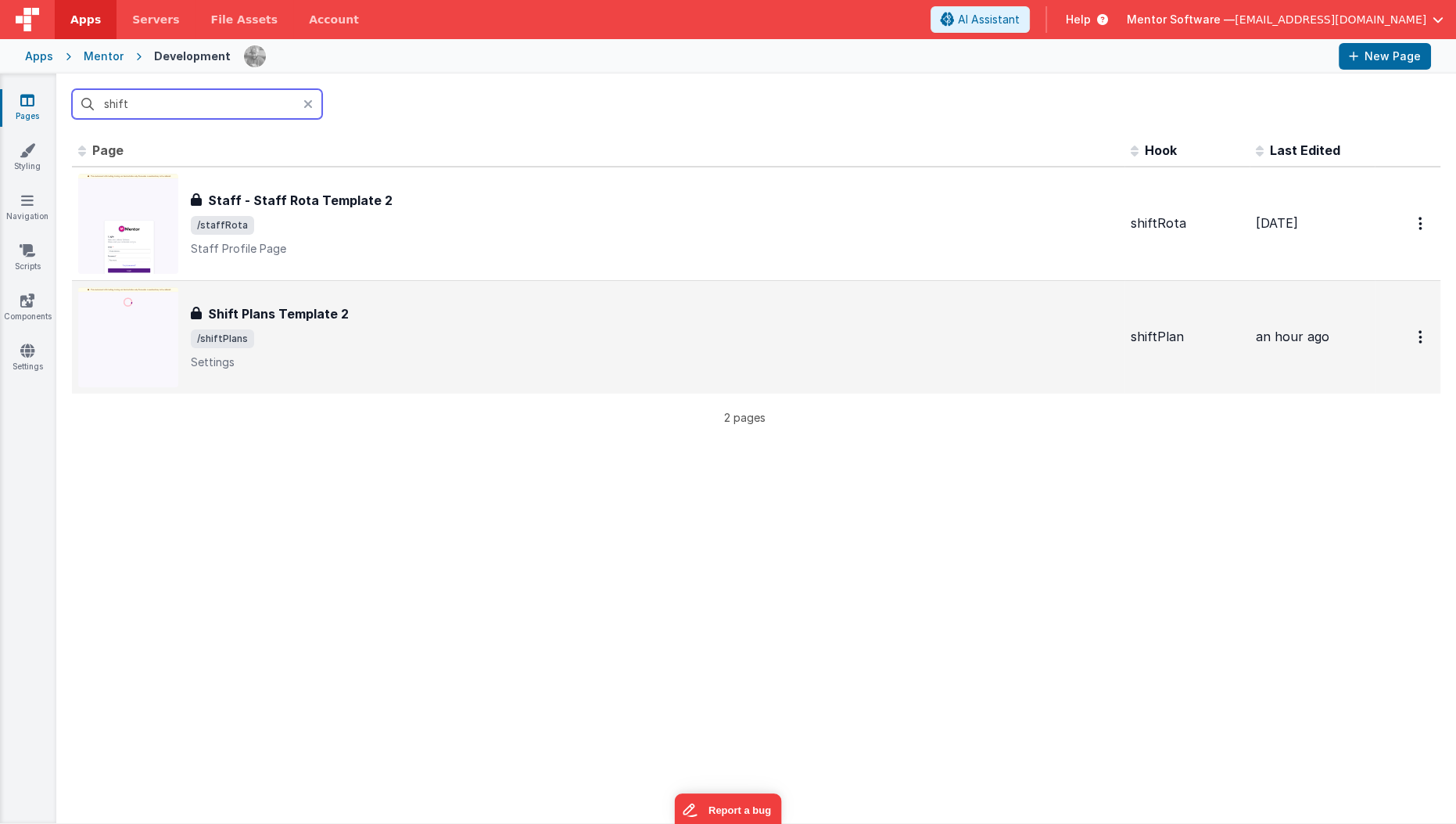
type input "shift"
click at [372, 305] on div "Shift Plans Template 2" at bounding box center [655, 313] width 928 height 19
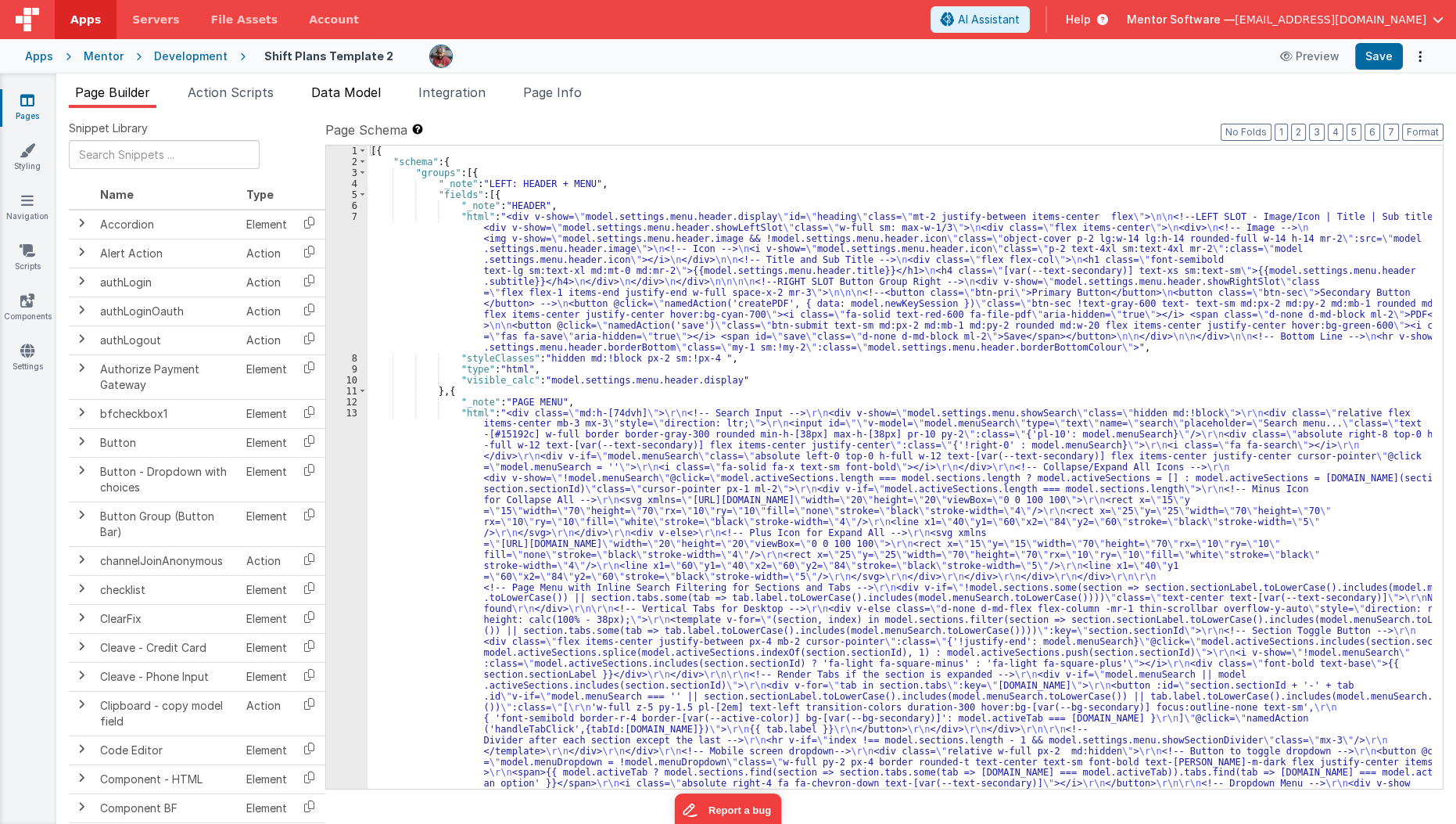
click at [345, 94] on span "Data Model" at bounding box center [346, 91] width 70 height 15
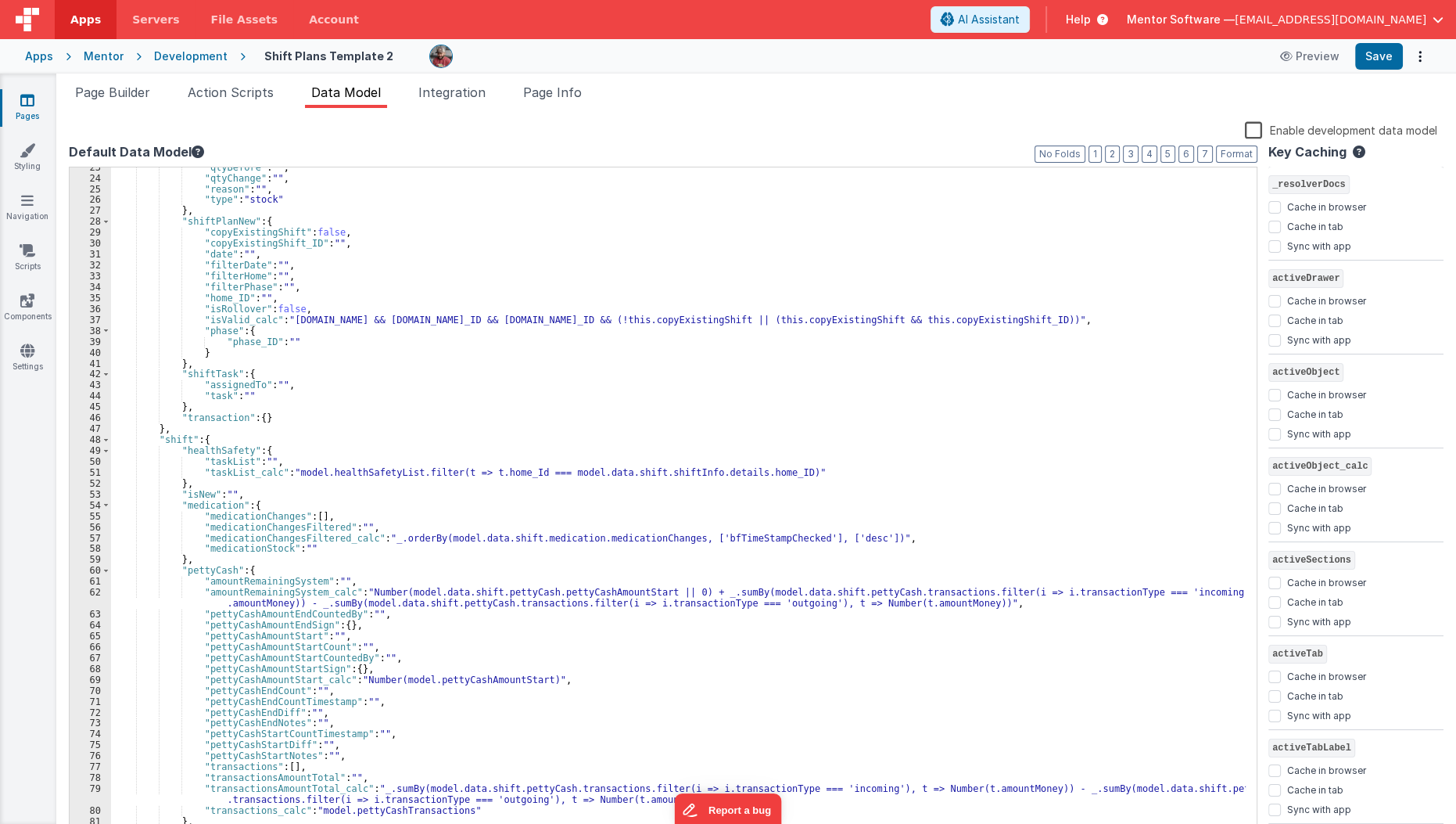
scroll to position [246, 0]
click at [128, 94] on span "Page Builder" at bounding box center [112, 91] width 75 height 15
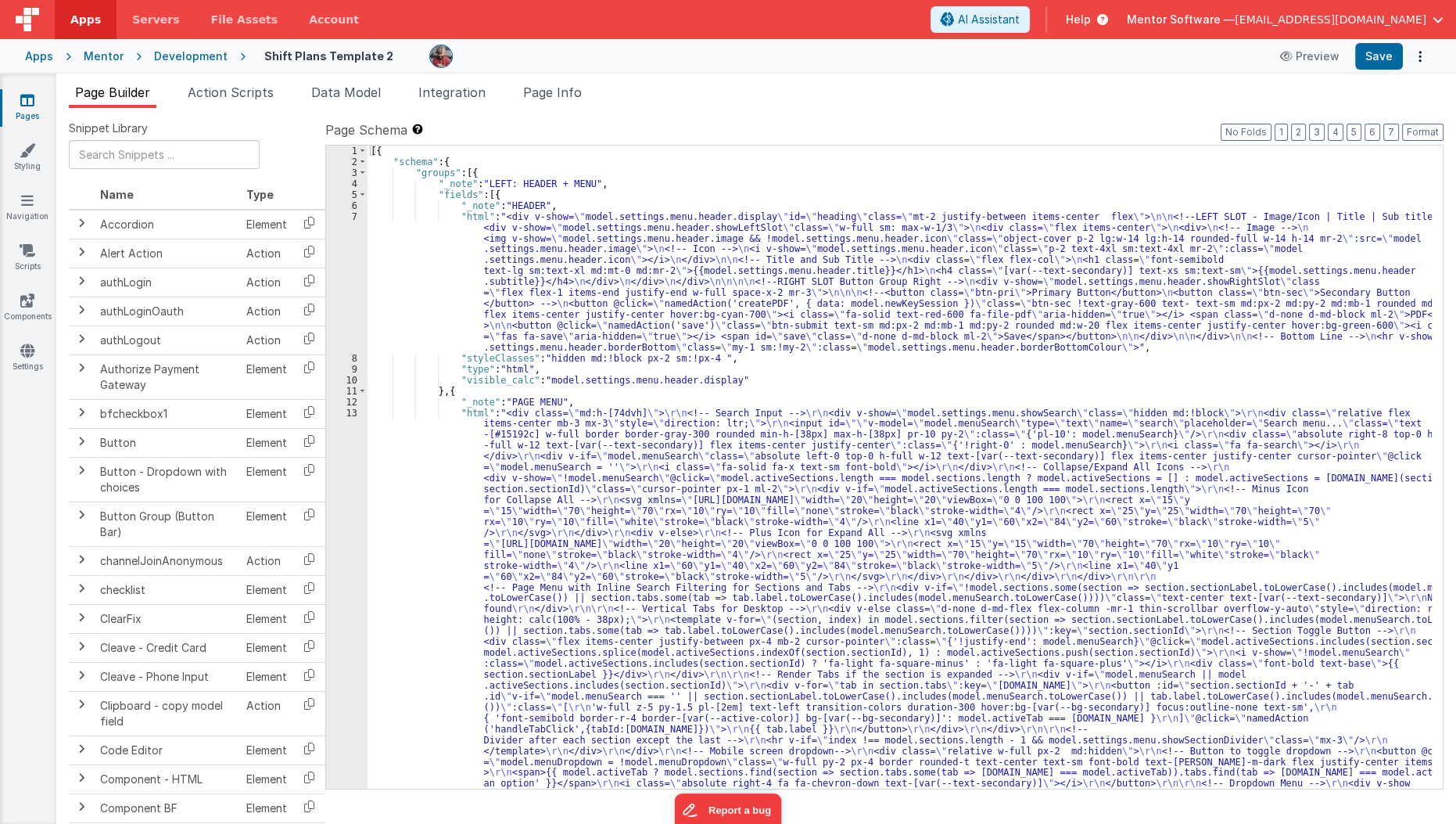
click at [379, 443] on div "[{ "schema" : { "groups" : [{ "_note" : "LEFT: HEADER + MENU" , "fields" : [{ "…" at bounding box center [900, 745] width 1065 height 1199
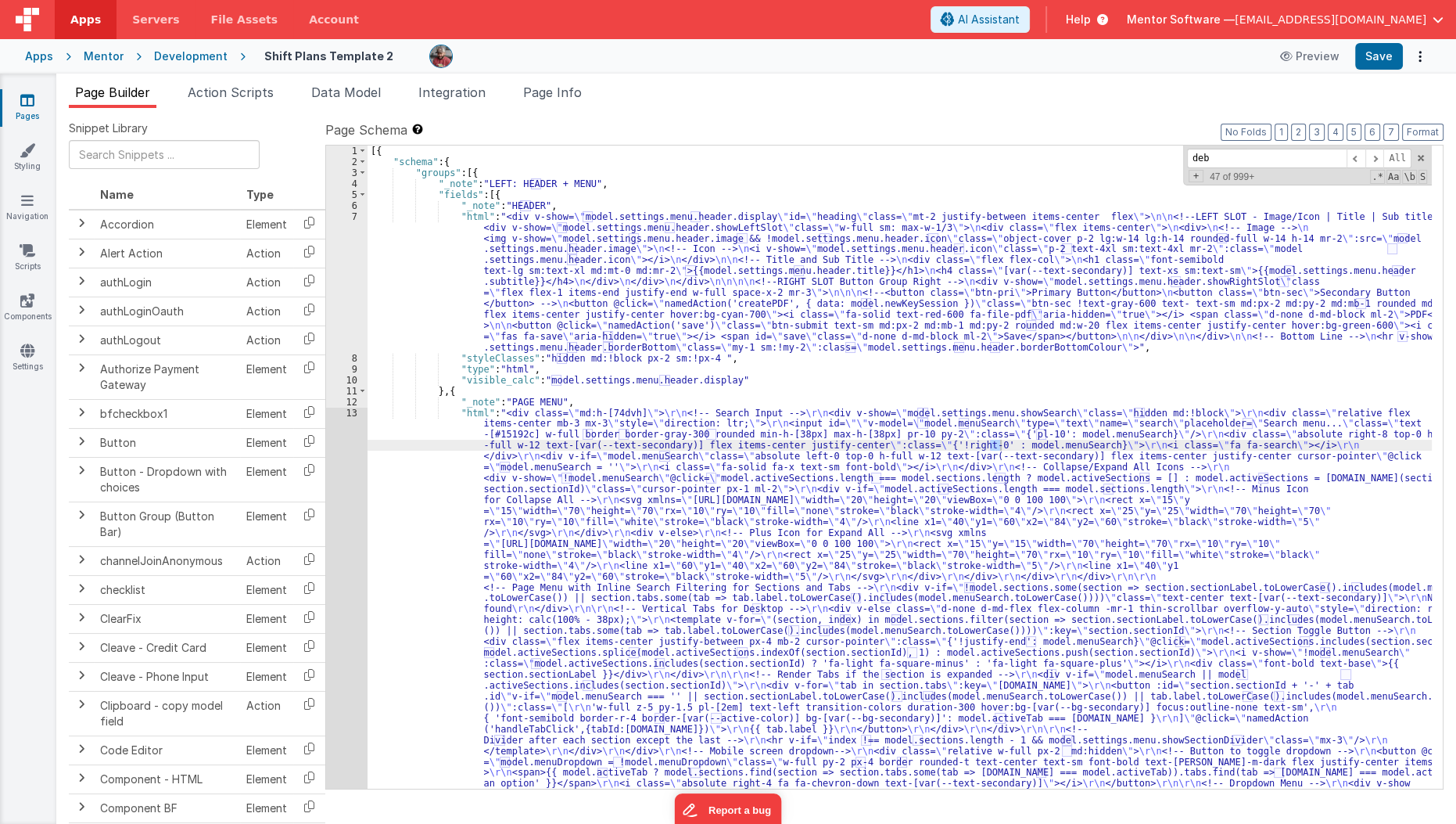
scroll to position [7081, 0]
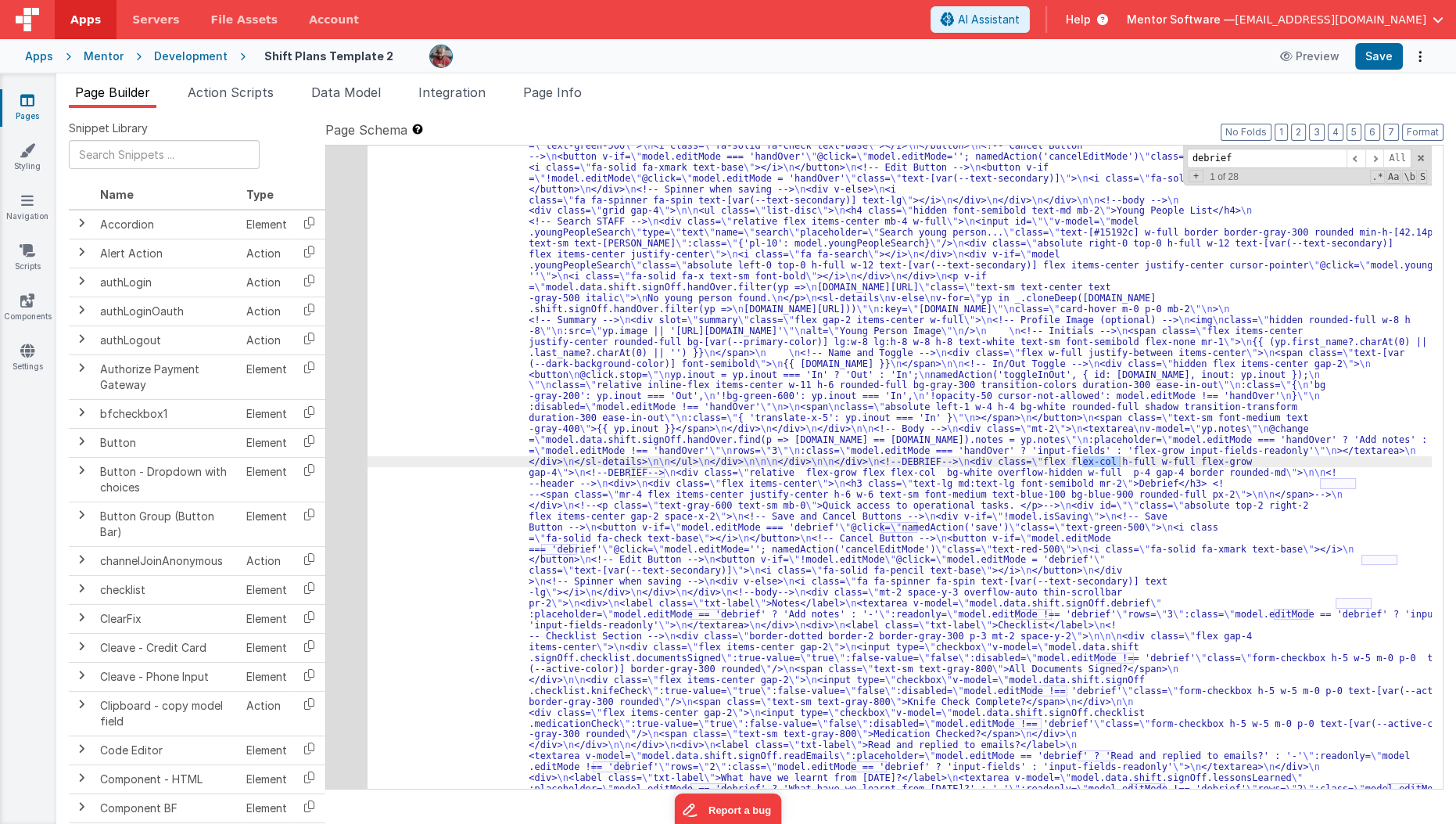
type input "debrief"
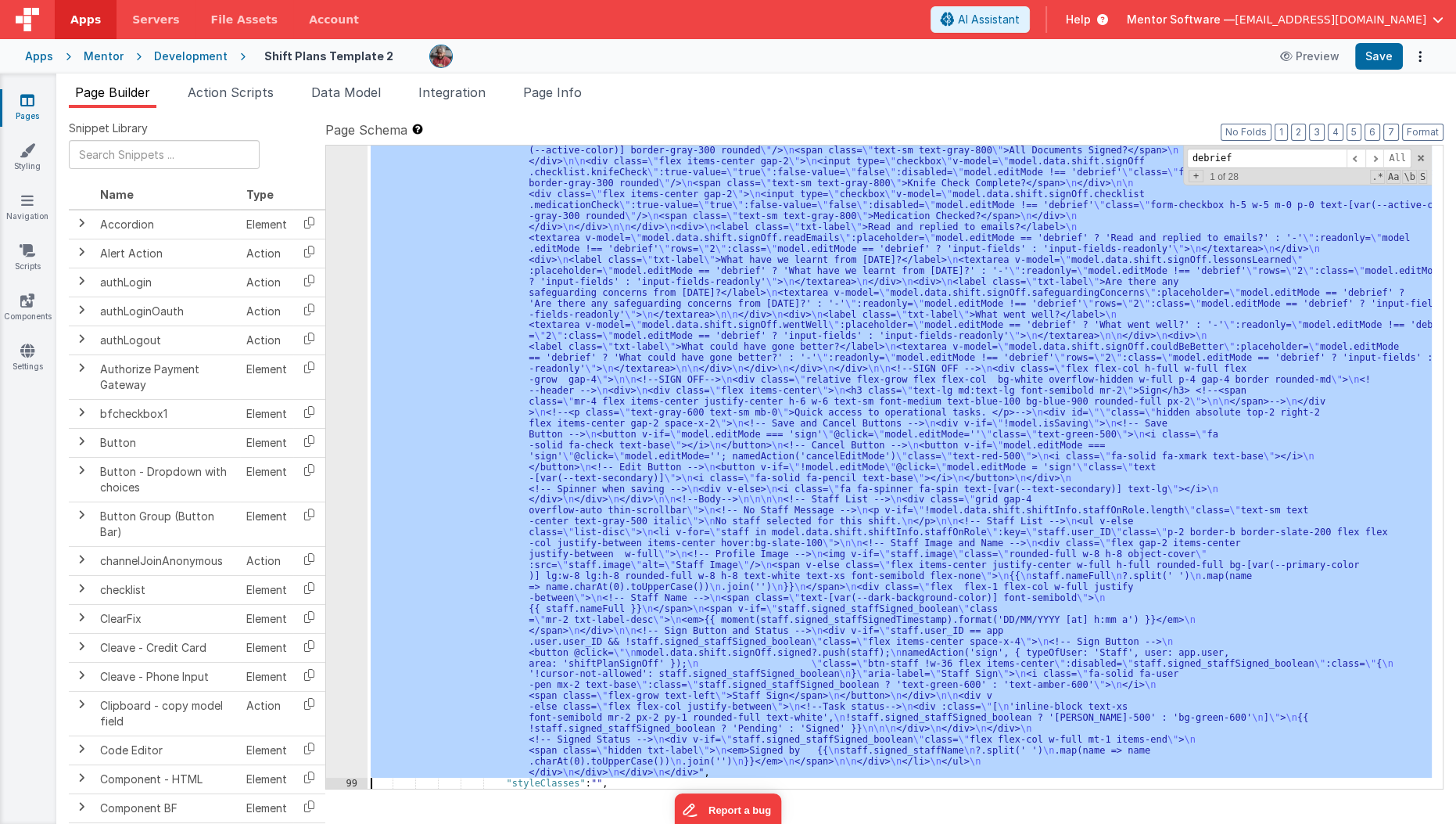
scroll to position [7600, 0]
click at [337, 450] on div "98" at bounding box center [346, 162] width 41 height 1232
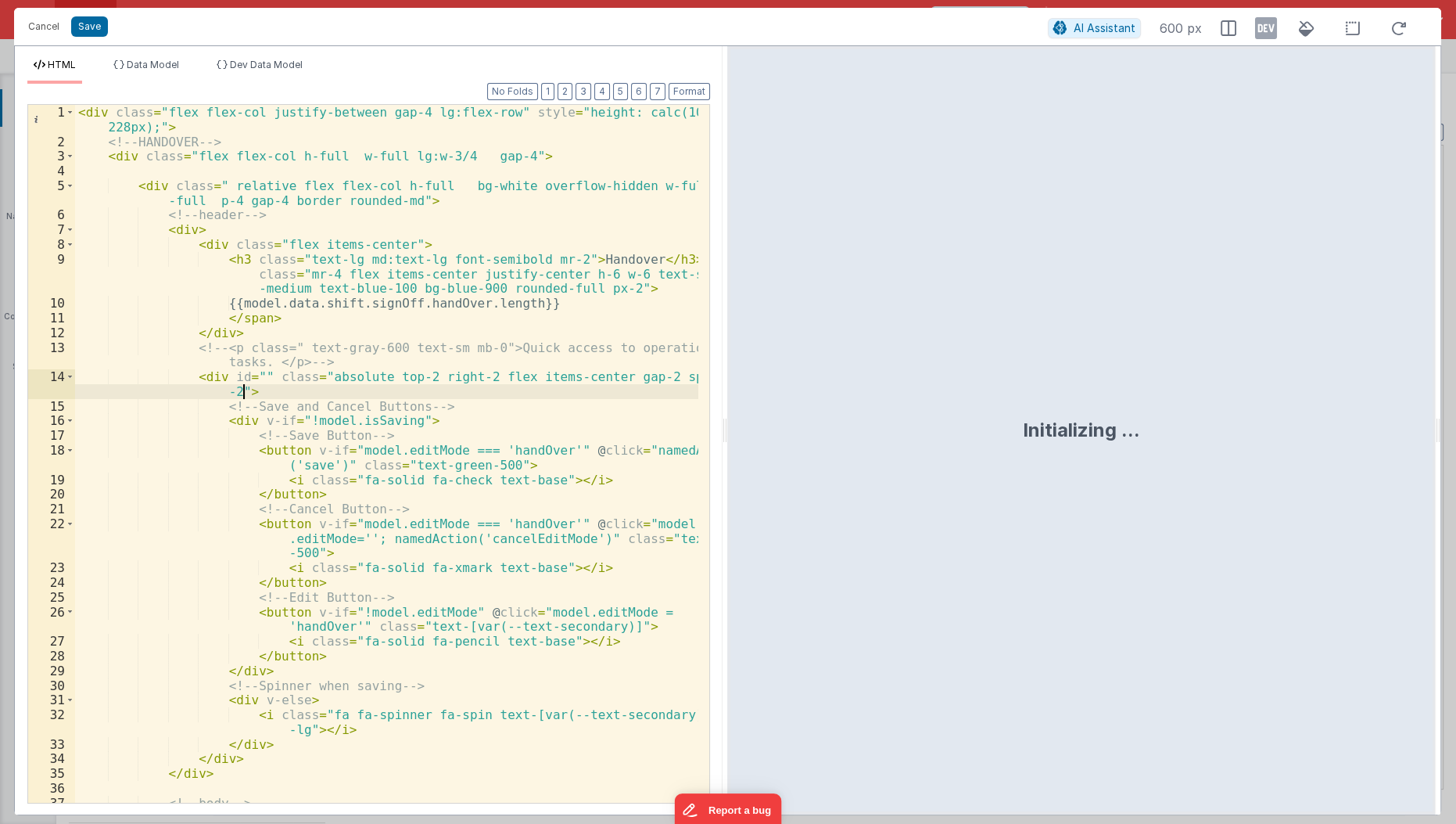
click at [365, 389] on div "< div class = "flex flex-col justify-between gap-4 lg:flex-row" style = "height…" at bounding box center [388, 476] width 625 height 743
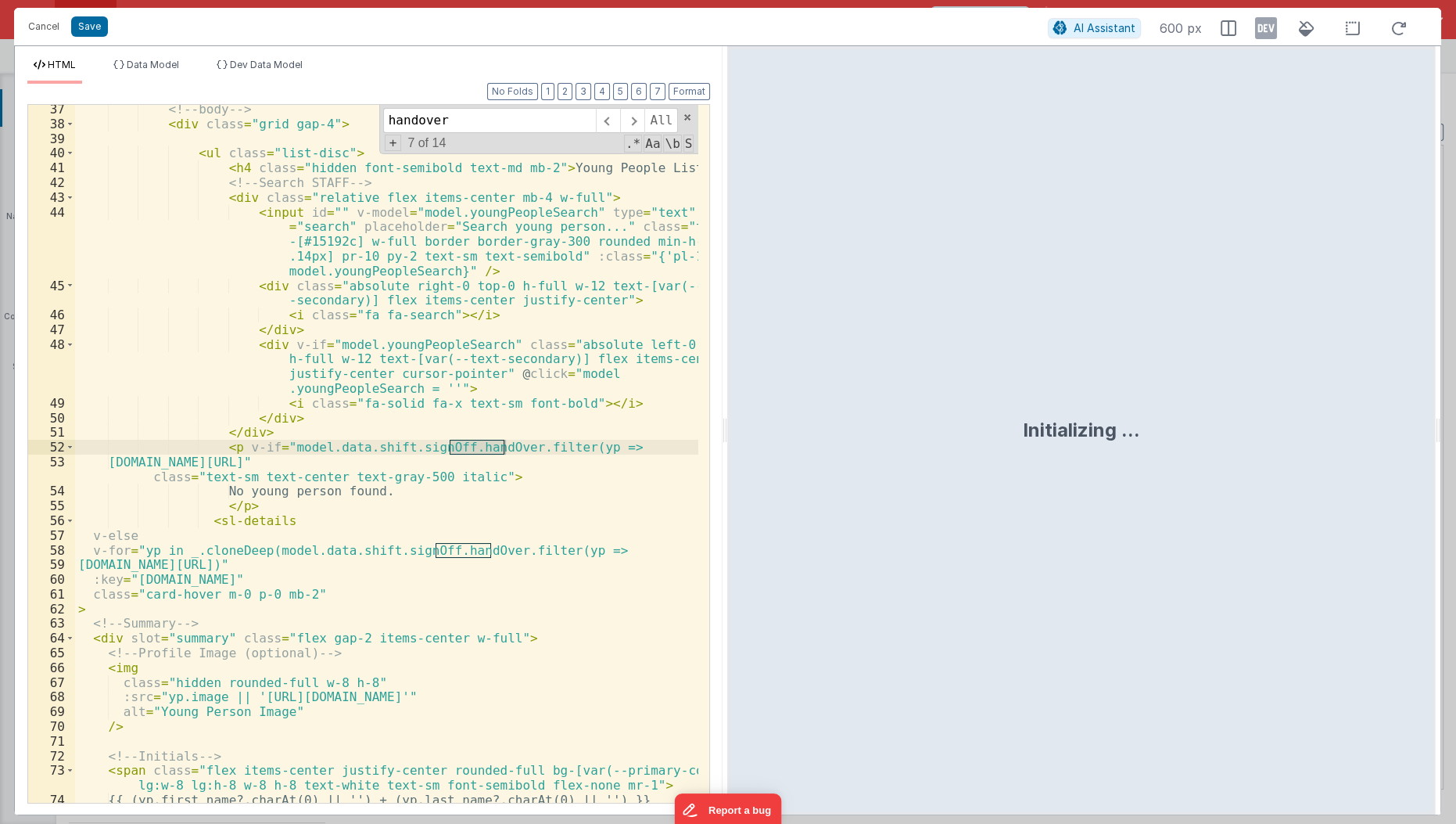
scroll to position [693, 0]
type input "handover"
click at [364, 596] on div "<!-- body --> < div class = "grid gap-4" > < ul class = "list-disc" > < h4 clas…" at bounding box center [388, 466] width 625 height 729
click at [43, 33] on button "Cancel" at bounding box center [44, 26] width 47 height 22
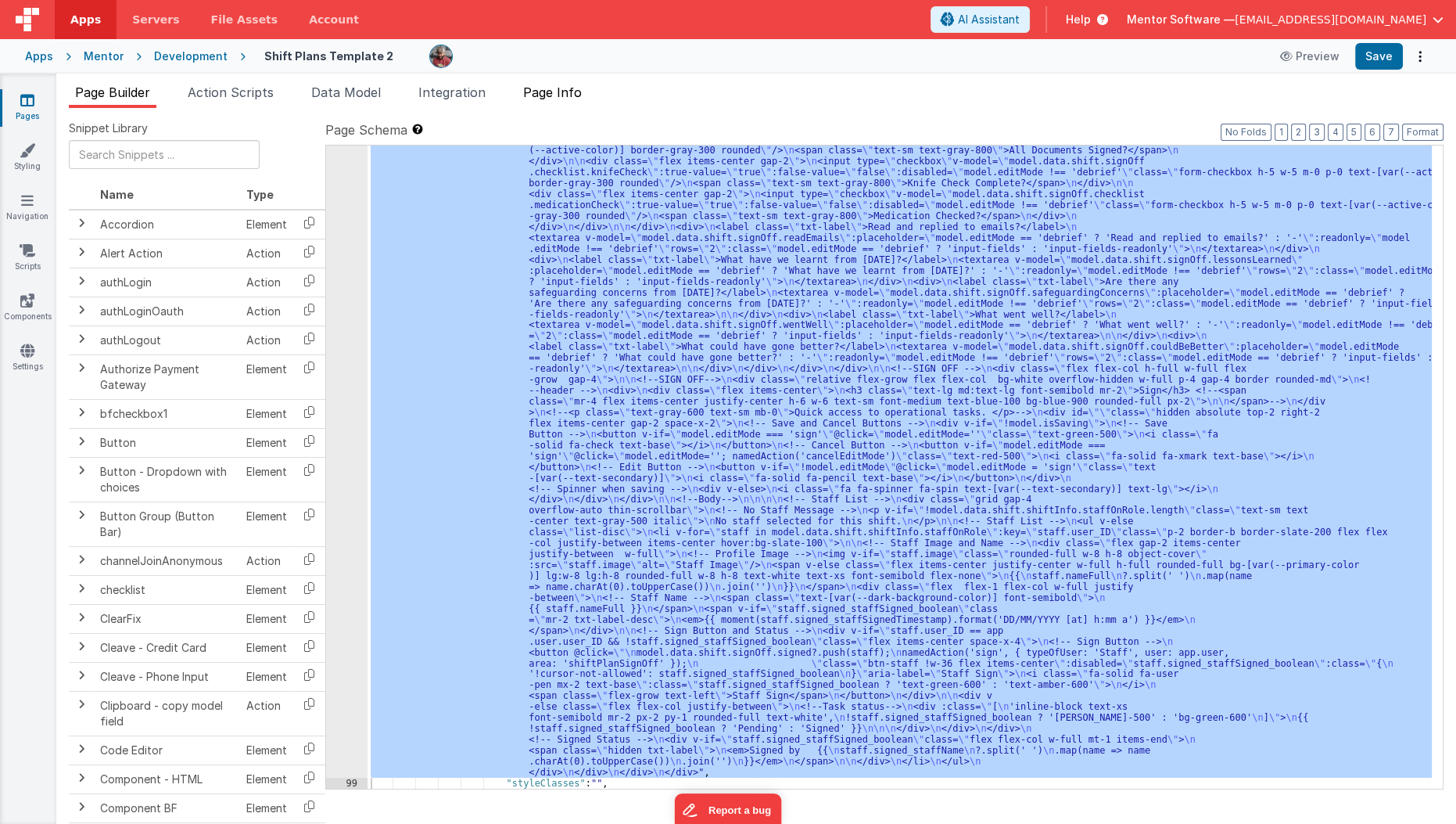
click at [540, 88] on span "Page Info" at bounding box center [552, 91] width 58 height 15
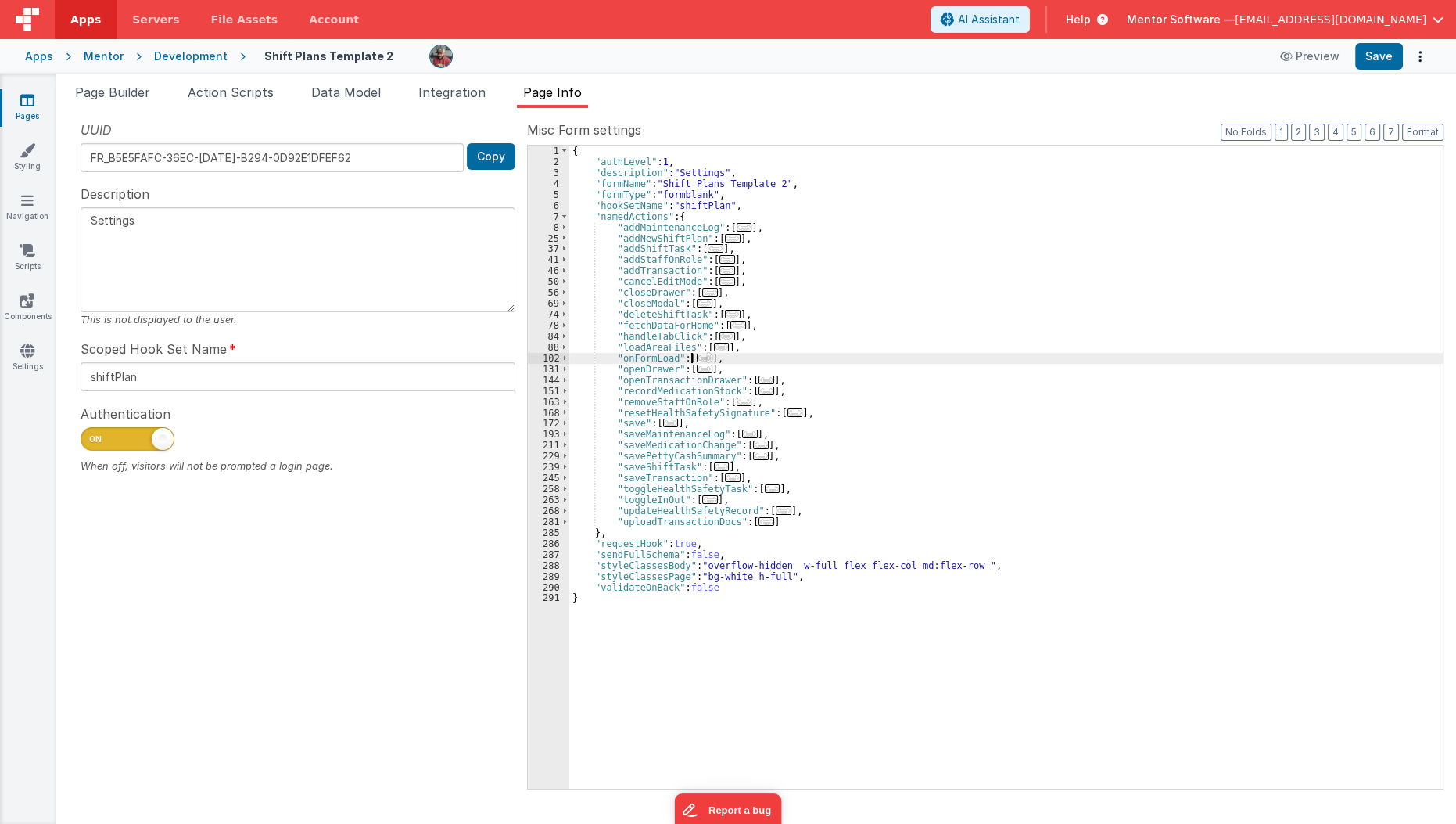
click at [697, 358] on span "..." at bounding box center [704, 358] width 15 height 9
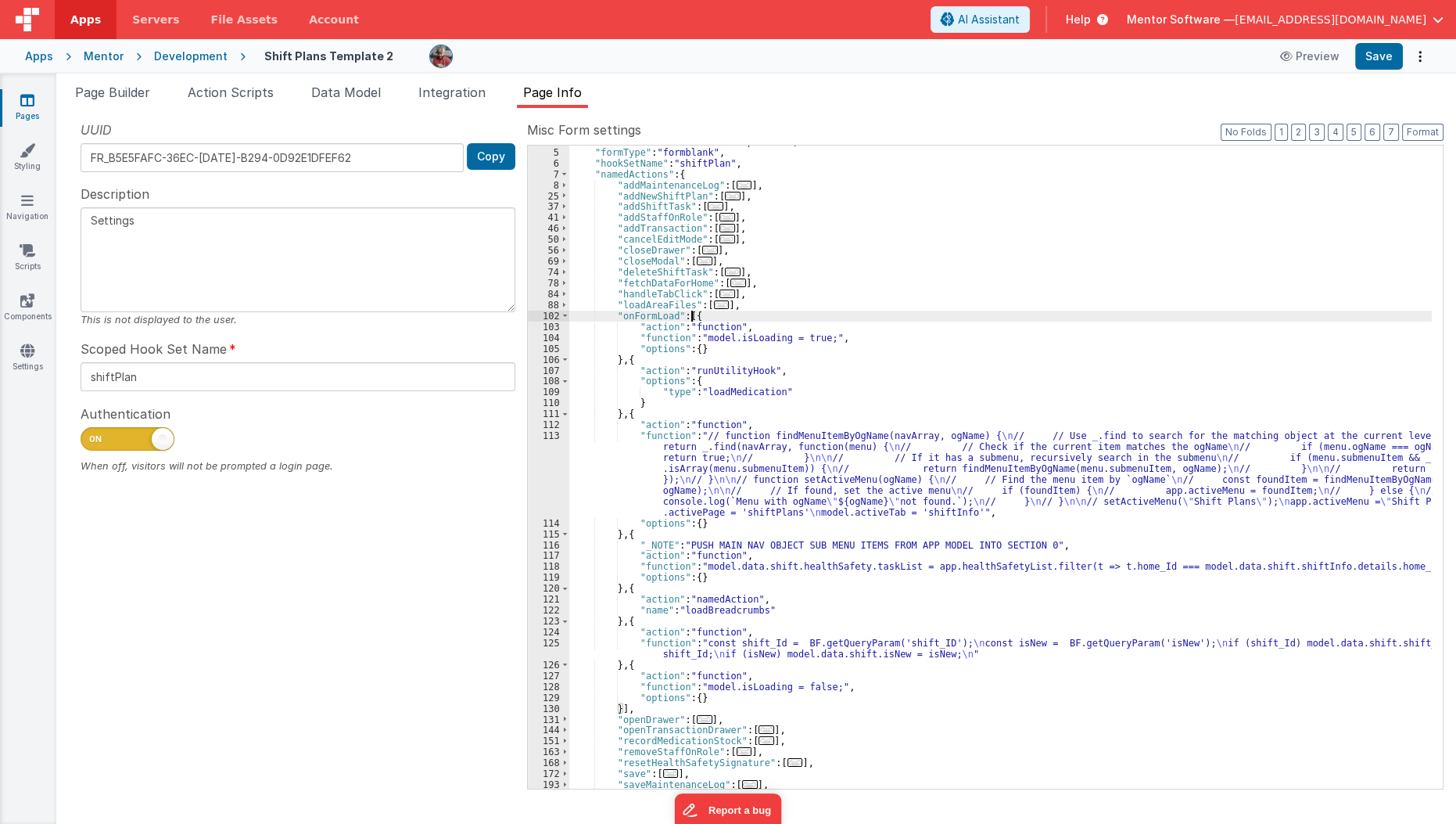
scroll to position [42, 0]
click at [731, 285] on span "..." at bounding box center [738, 282] width 15 height 9
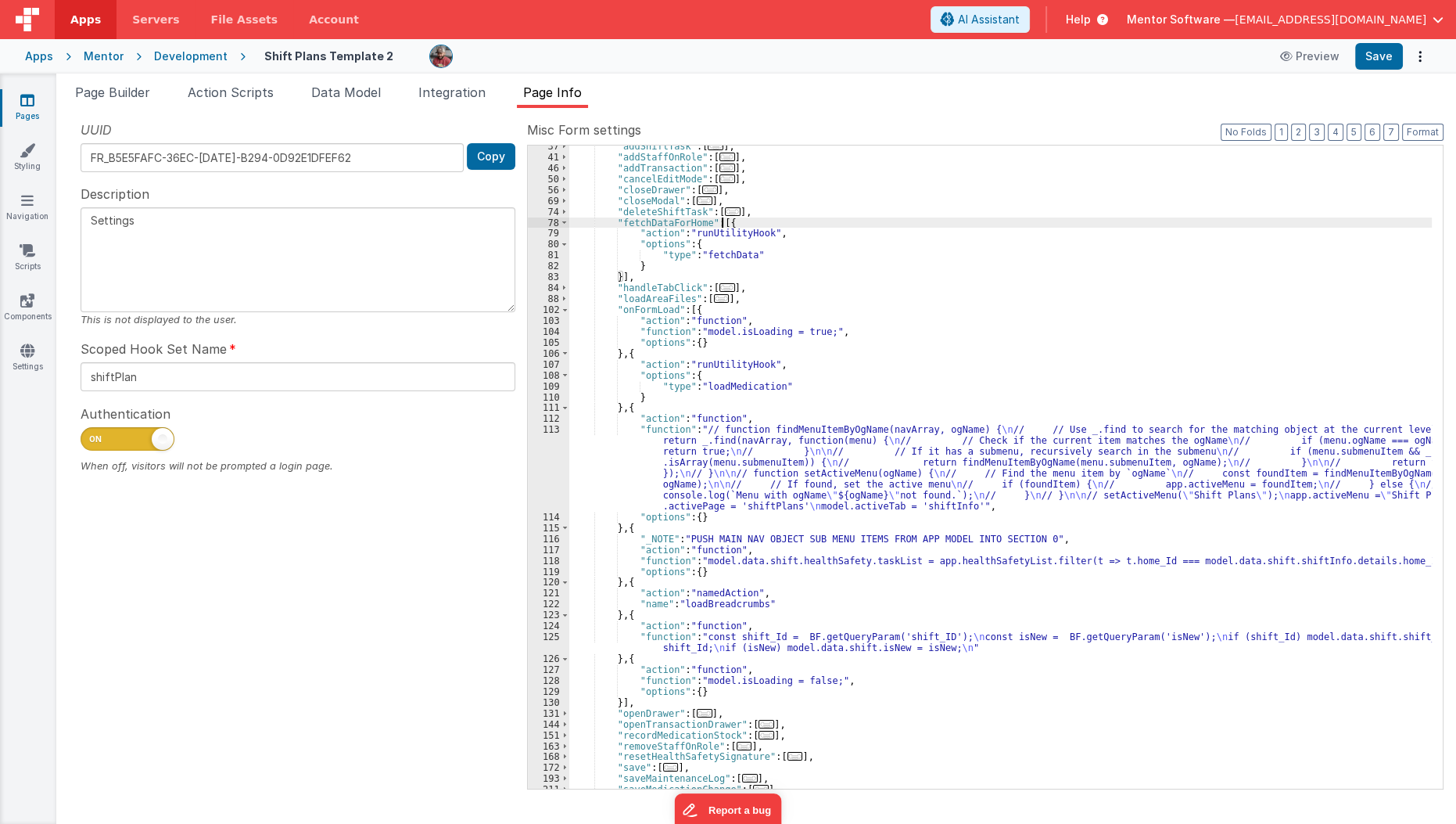
scroll to position [104, 0]
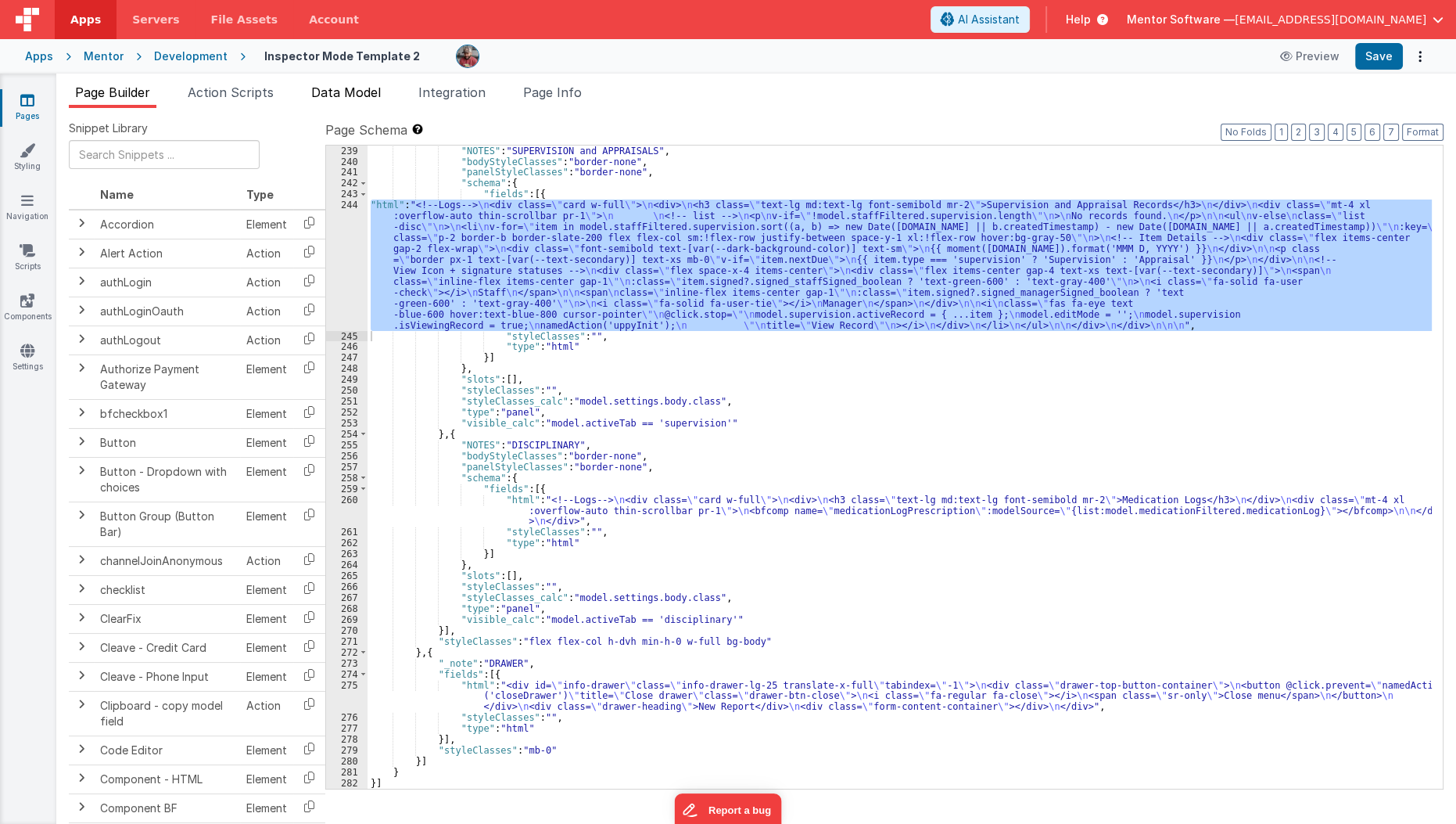
click at [387, 85] on li "Data Model" at bounding box center [346, 95] width 82 height 25
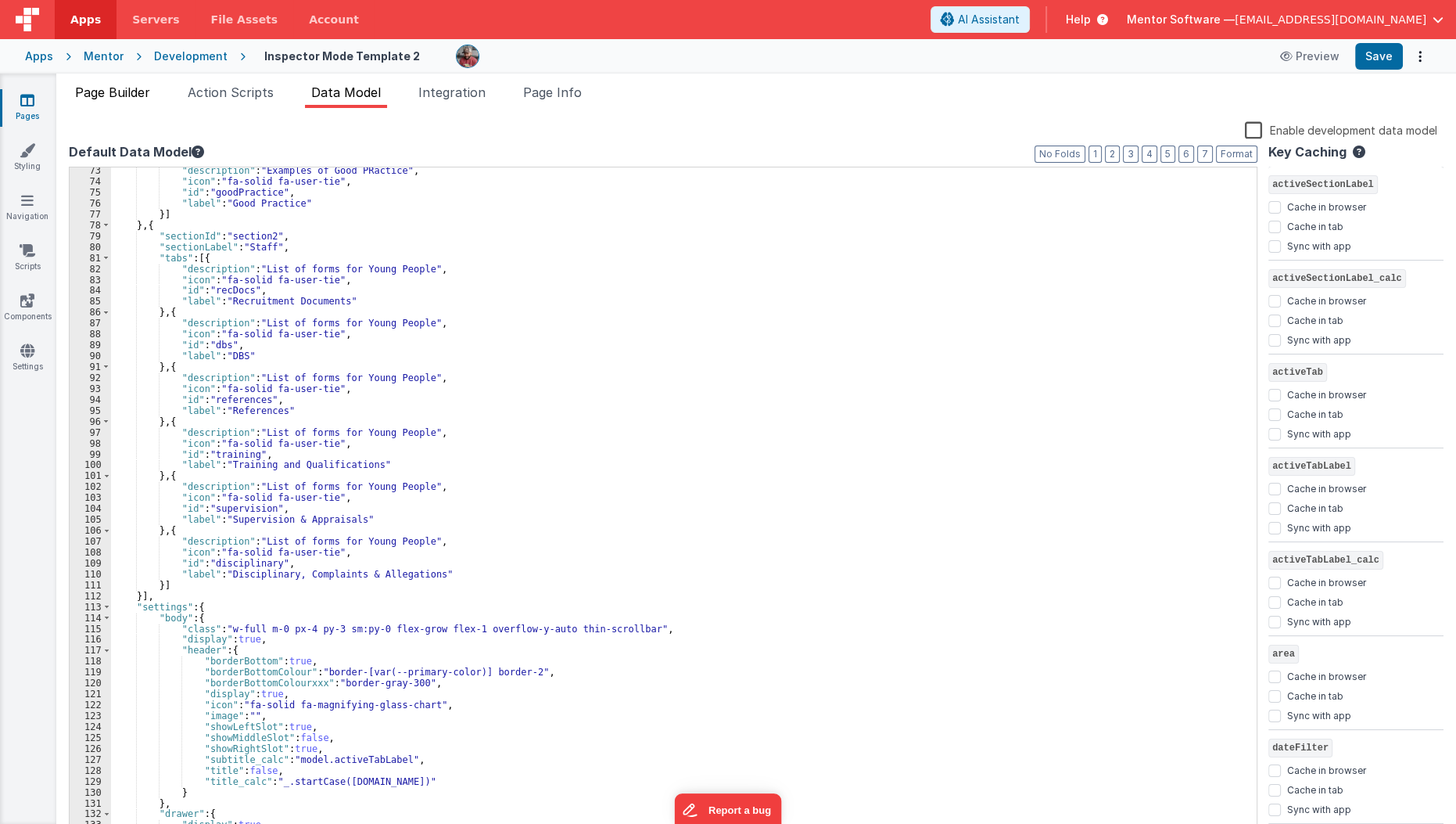
click at [104, 95] on span "Page Builder" at bounding box center [112, 91] width 75 height 15
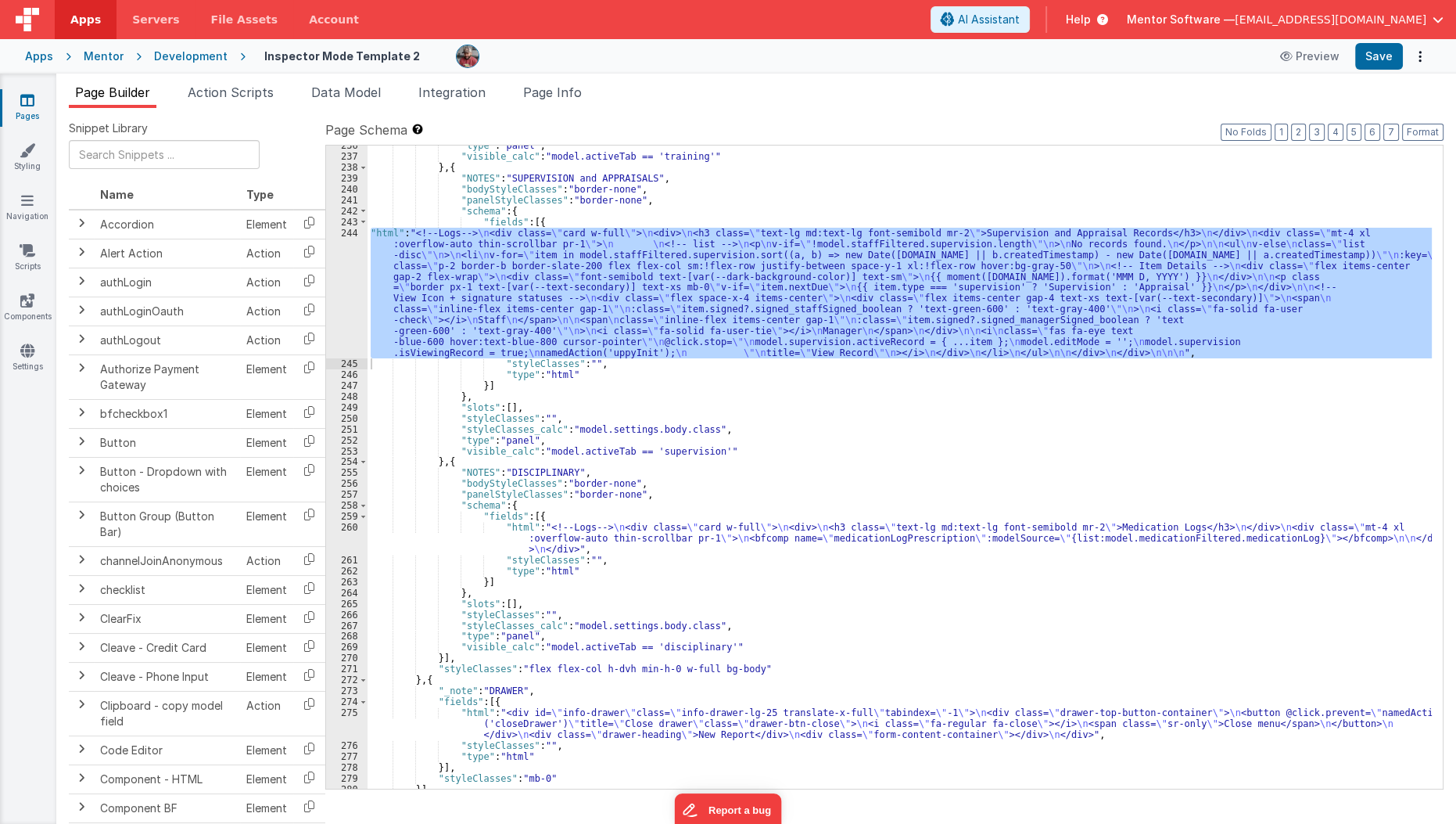
scroll to position [4977, 0]
click at [501, 308] on div ""type" : "panel" , "visible_calc" : "model.activeTab == 'training'" } , { "NOTE…" at bounding box center [899, 467] width 1064 height 643
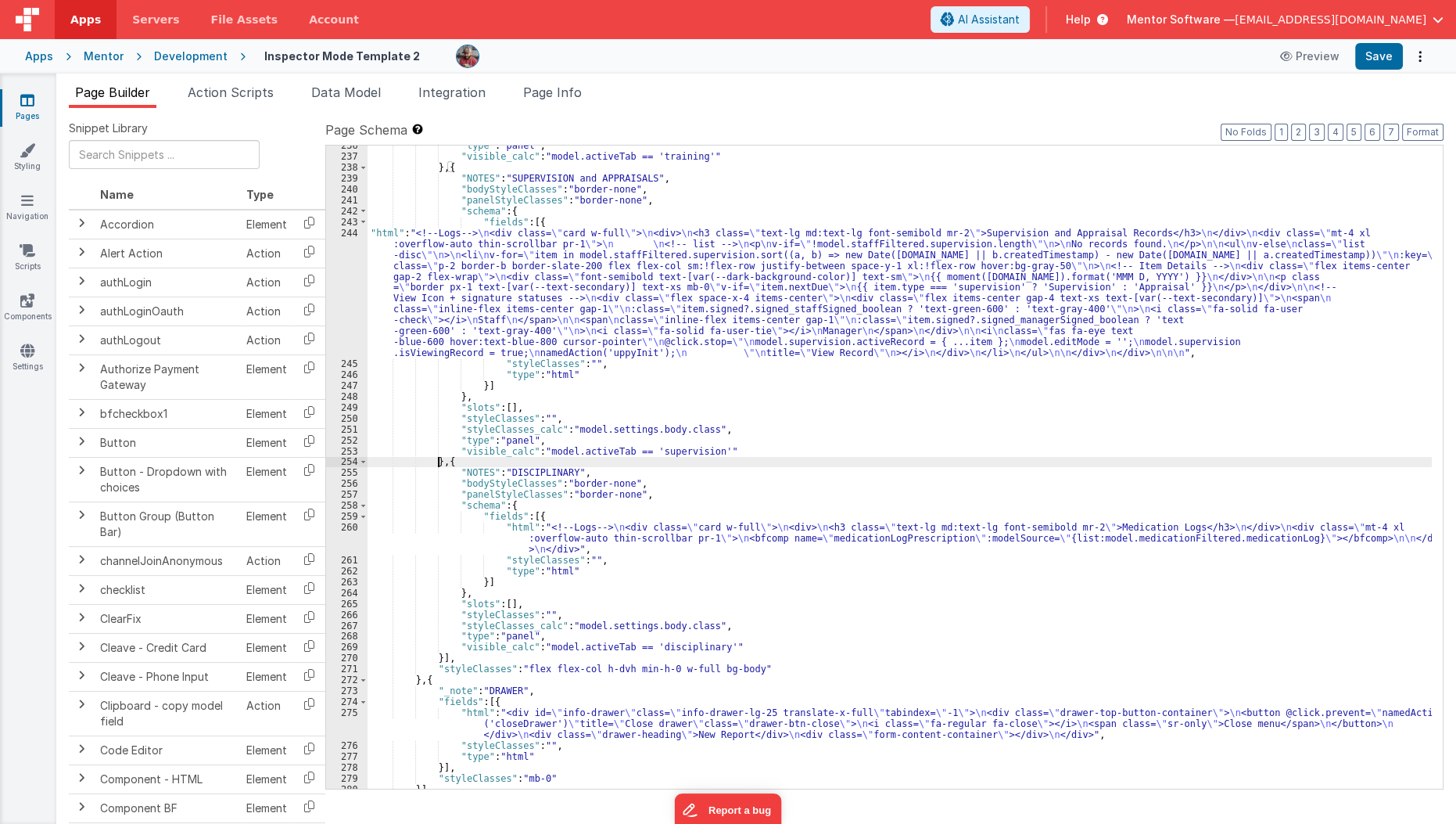
click at [439, 455] on div ""type" : "panel" , "visible_calc" : "model.activeTab == 'training'" } , { "NOTE…" at bounding box center [900, 472] width 1065 height 665
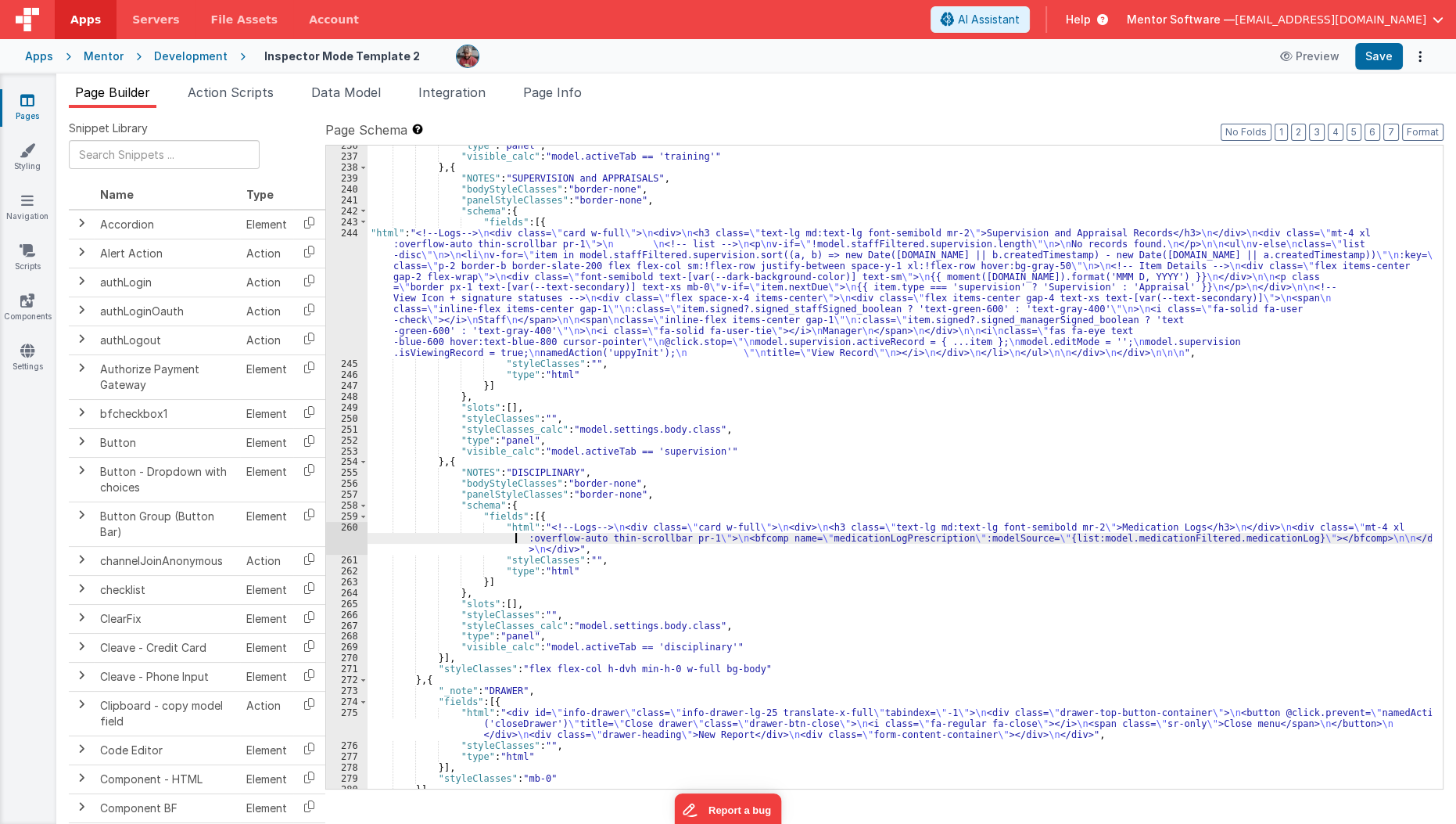
click at [434, 533] on div ""type" : "panel" , "visible_calc" : "model.activeTab == 'training'" } , { "NOTE…" at bounding box center [900, 472] width 1065 height 665
click at [346, 536] on div "260" at bounding box center [346, 538] width 41 height 33
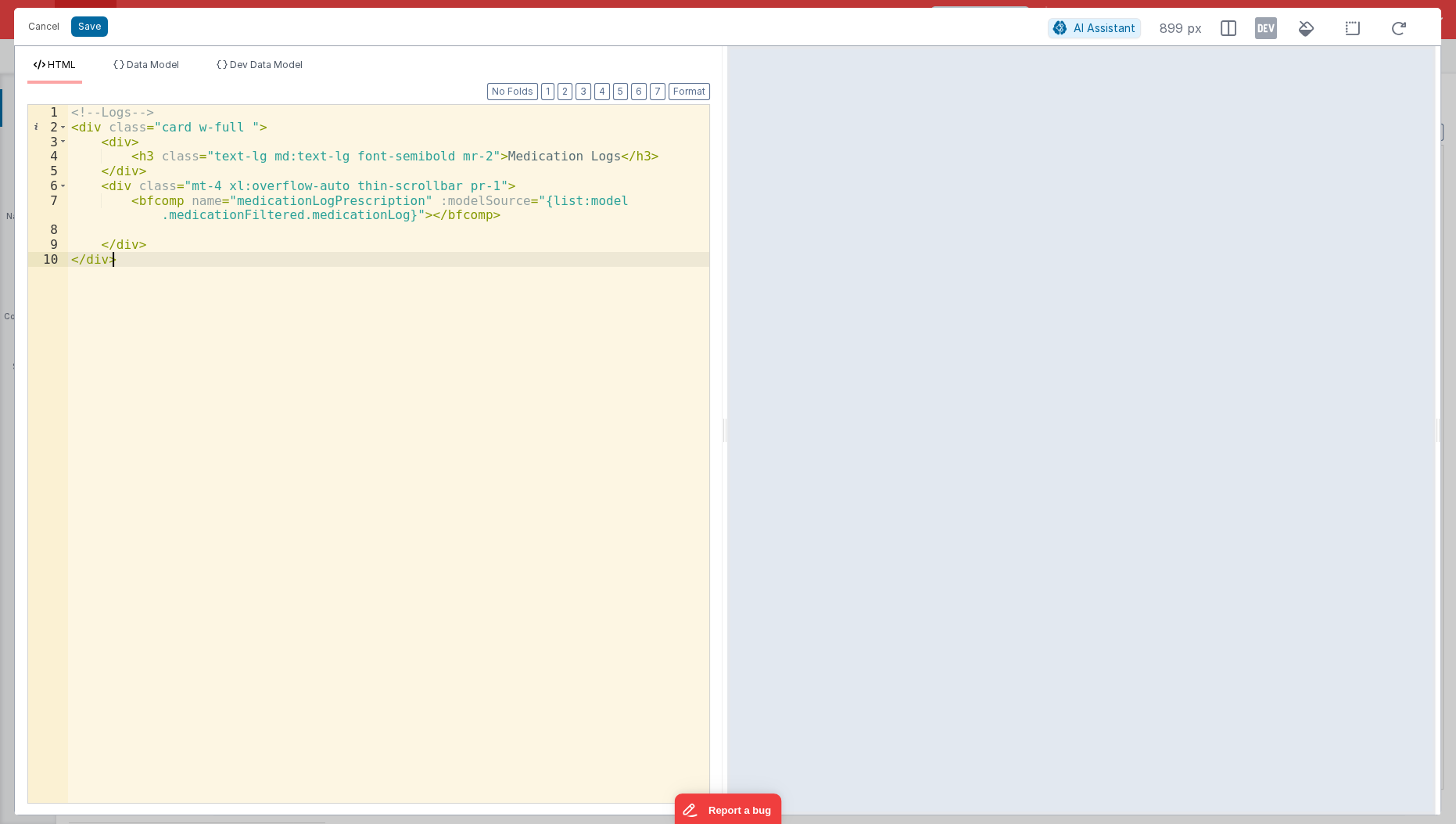
click at [465, 155] on div "<!-- Logs --> < div class = "card w-full " > < div > < h3 class = "text-lg md:t…" at bounding box center [389, 469] width 643 height 729
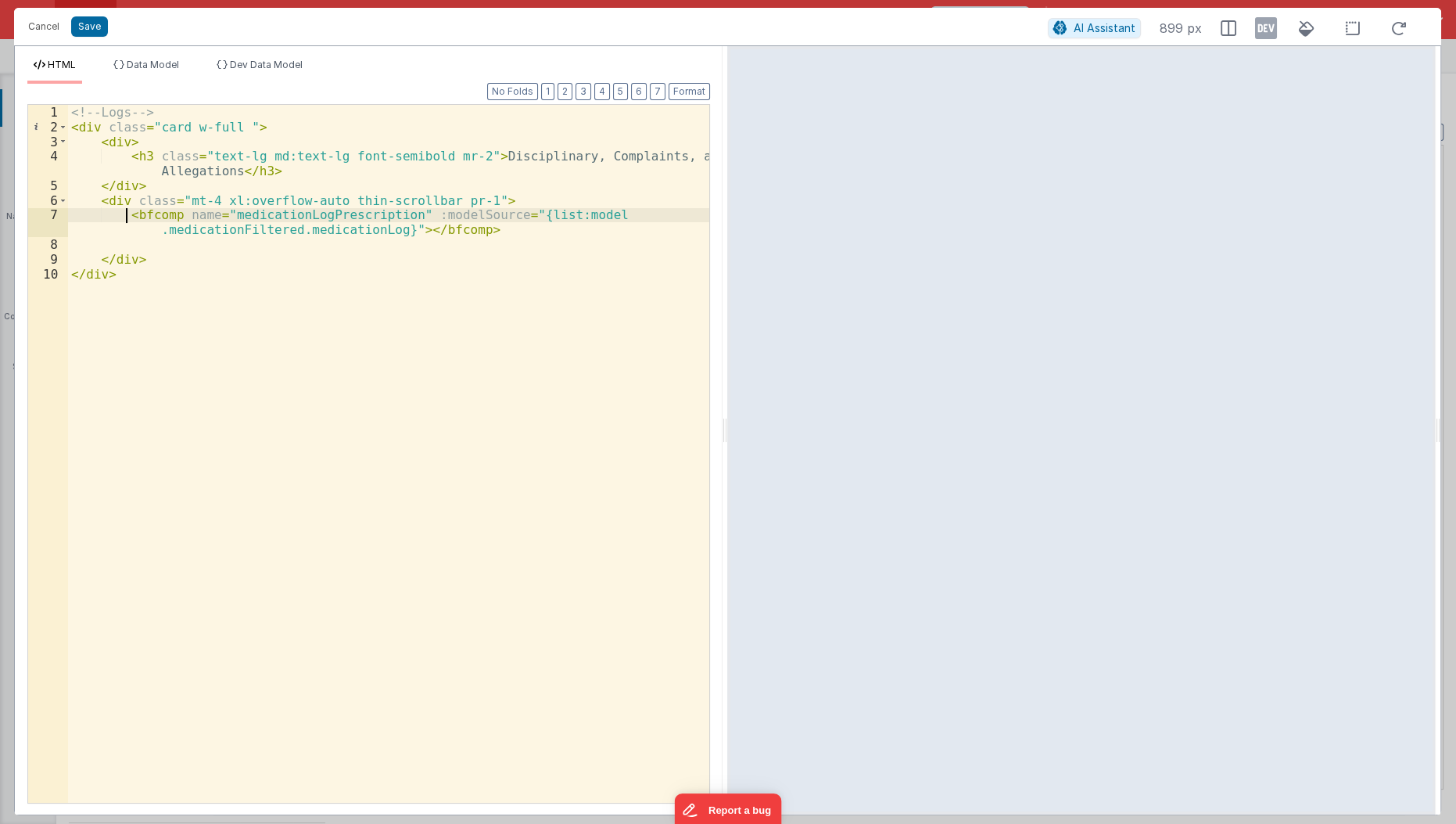
click at [128, 217] on div "<!-- Logs --> < div class = "card w-full " > < div > < h3 class = "text-lg md:t…" at bounding box center [389, 469] width 643 height 729
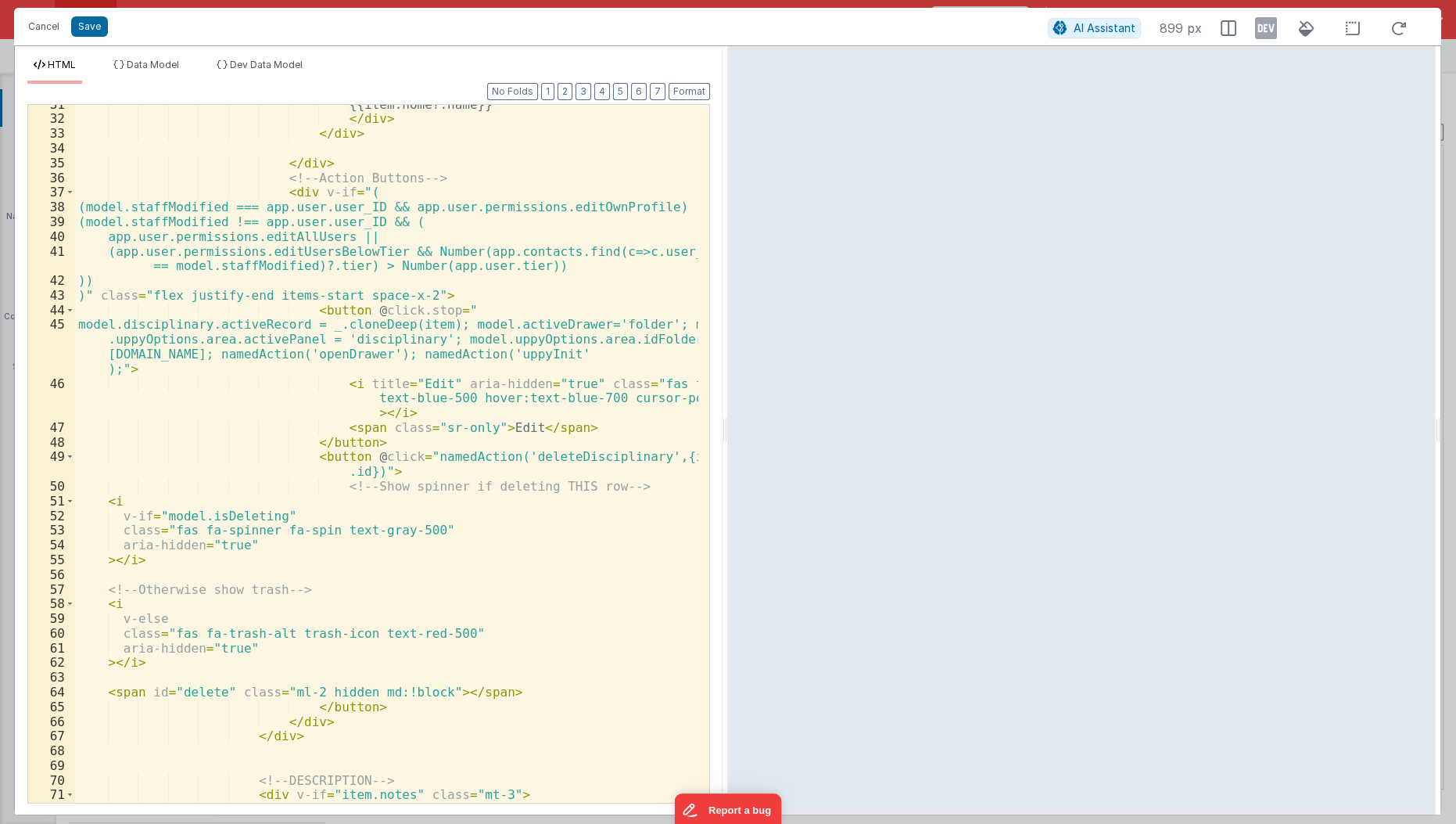
scroll to position [563, 0]
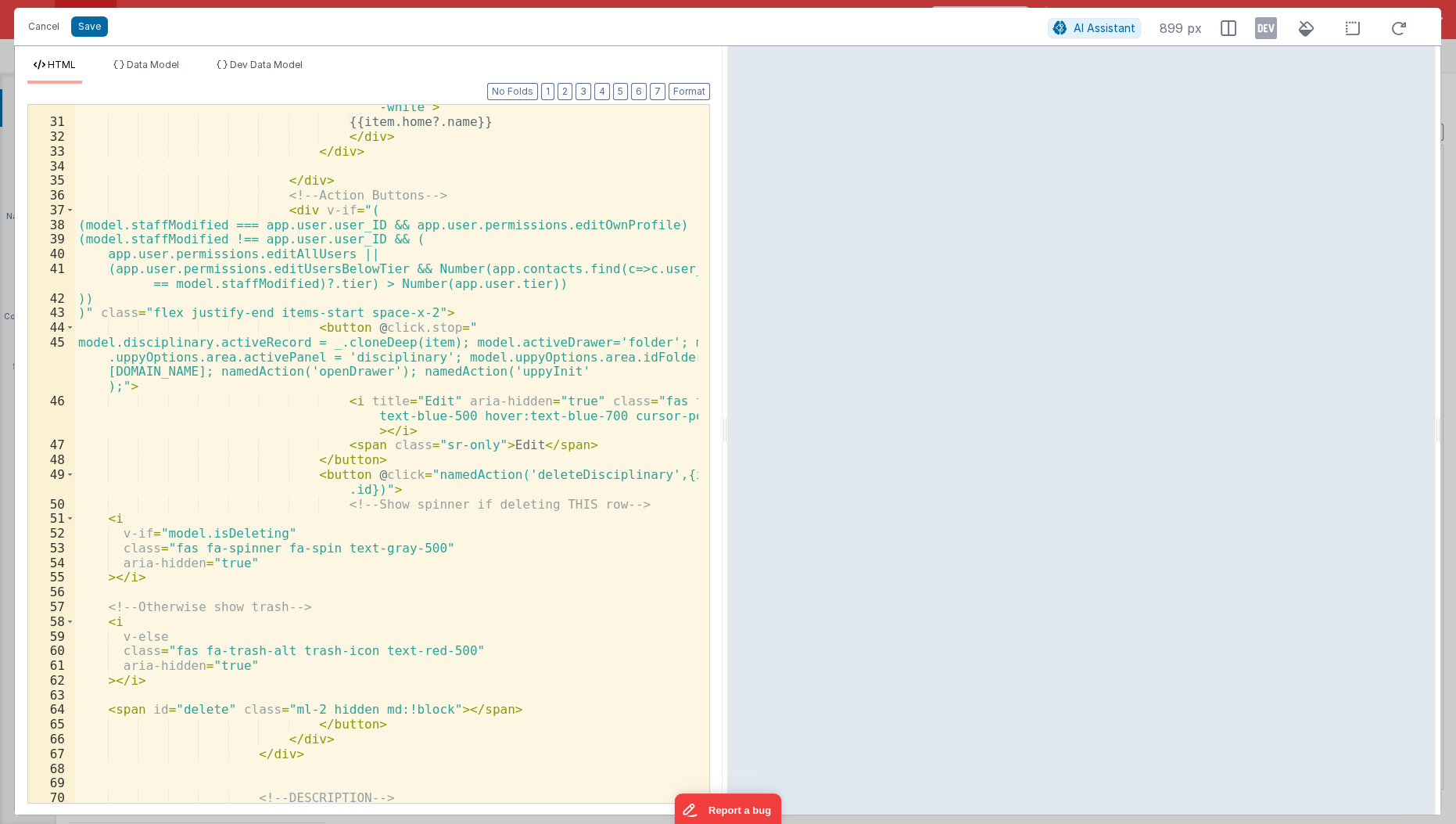
click at [65, 218] on div "38" at bounding box center [52, 225] width 47 height 15
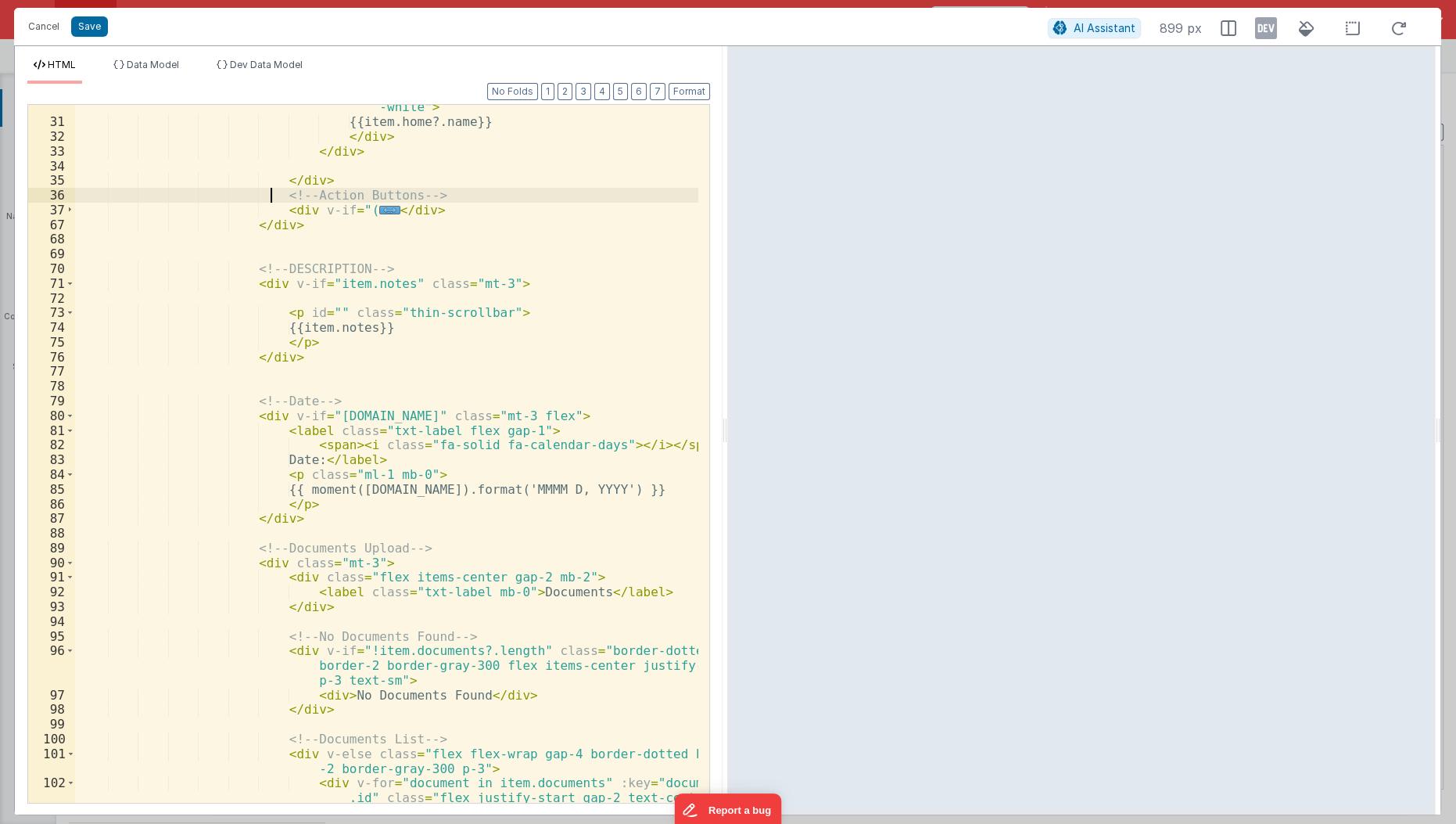
click at [271, 201] on div "< div class = "text-2xs font-semibold mr-2 px-2 py-1 rounded-full cursor-pointe…" at bounding box center [388, 471] width 625 height 802
click at [272, 207] on div "< div class = "text-2xs font-semibold mr-2 px-2 py-1 rounded-full cursor-pointe…" at bounding box center [388, 471] width 625 height 802
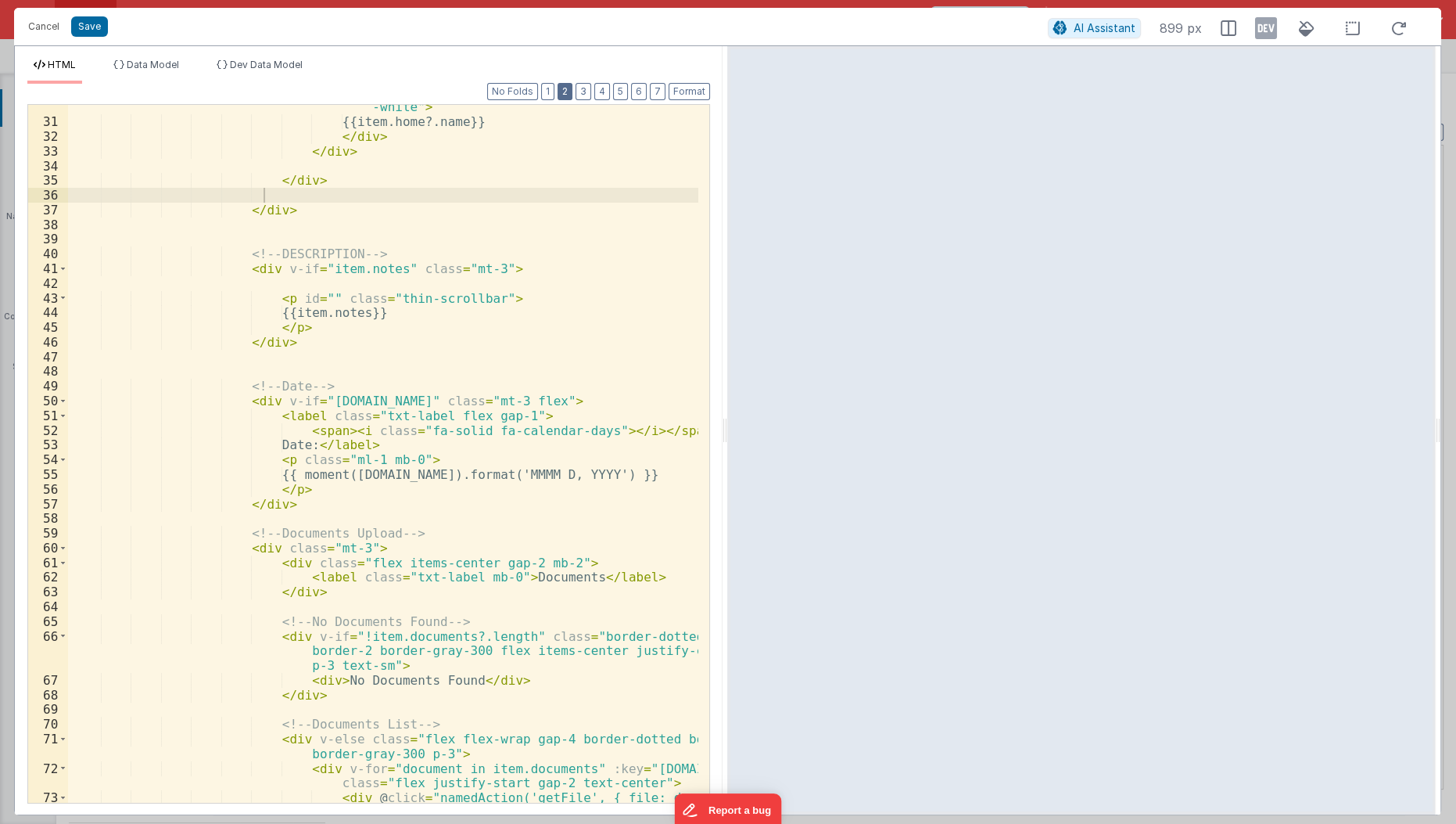
click at [569, 88] on button "2" at bounding box center [565, 91] width 15 height 17
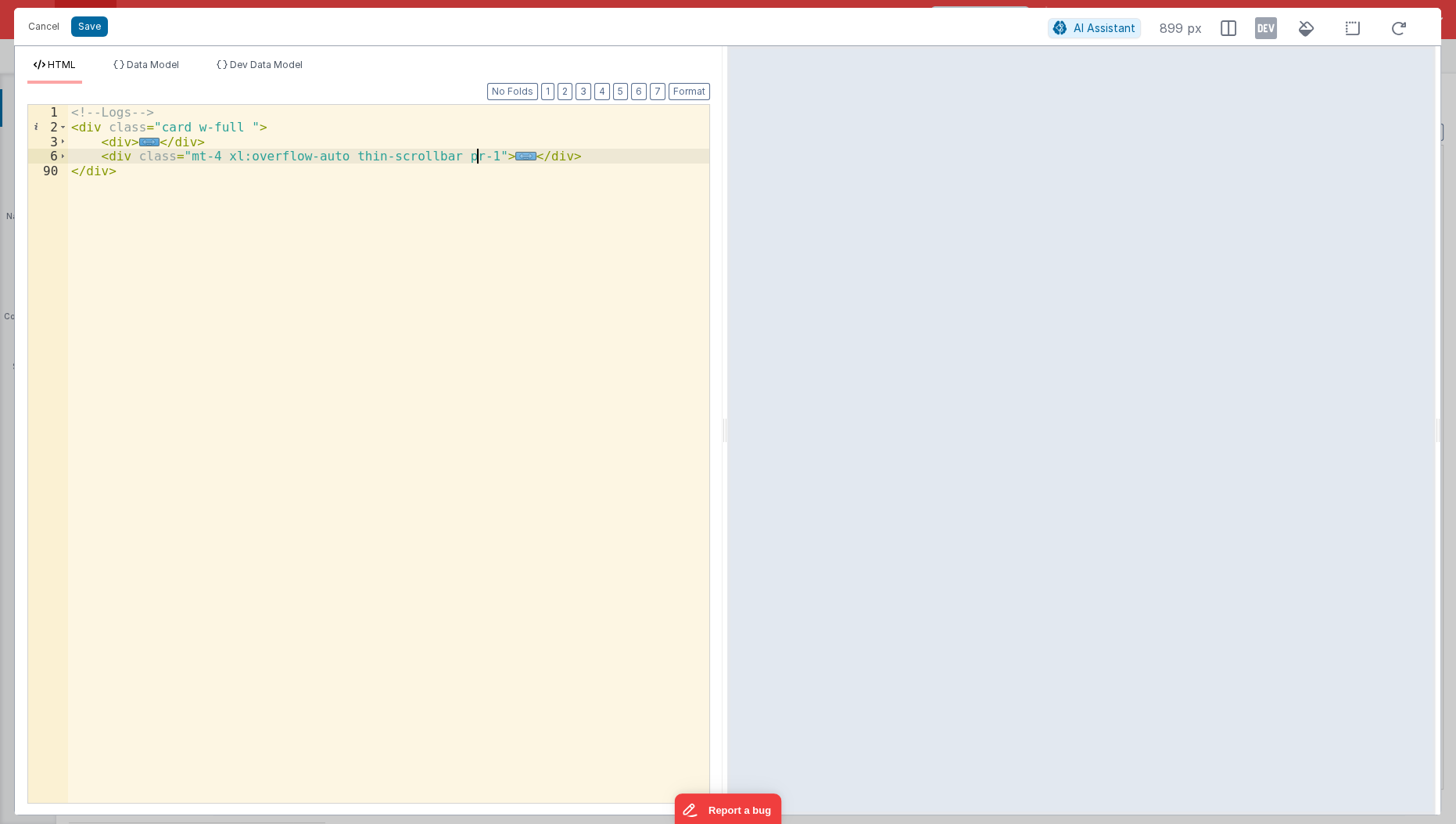
click at [516, 155] on span "..." at bounding box center [525, 155] width 20 height 9
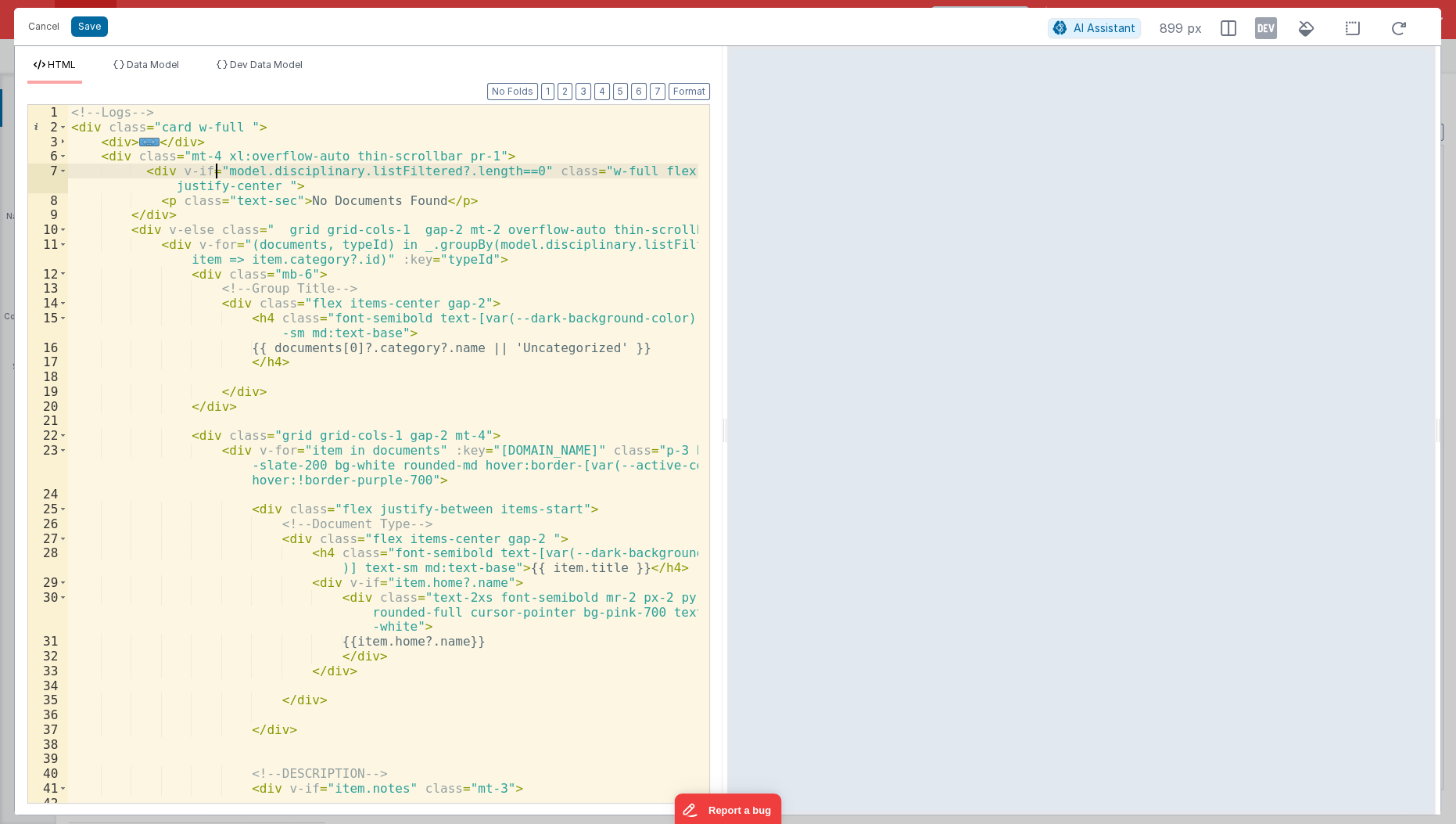
click at [219, 174] on div "<!-- Logs --> < div class = "card w-full " > < div > ... </ div > < div class =…" at bounding box center [384, 469] width 632 height 729
click at [308, 166] on div "<!-- Logs --> < div class = "card w-full " > < div > ... </ div > < div class =…" at bounding box center [384, 469] width 632 height 729
click at [407, 169] on div "<!-- Logs --> < div class = "card w-full " > < div > ... </ div > < div class =…" at bounding box center [384, 469] width 632 height 729
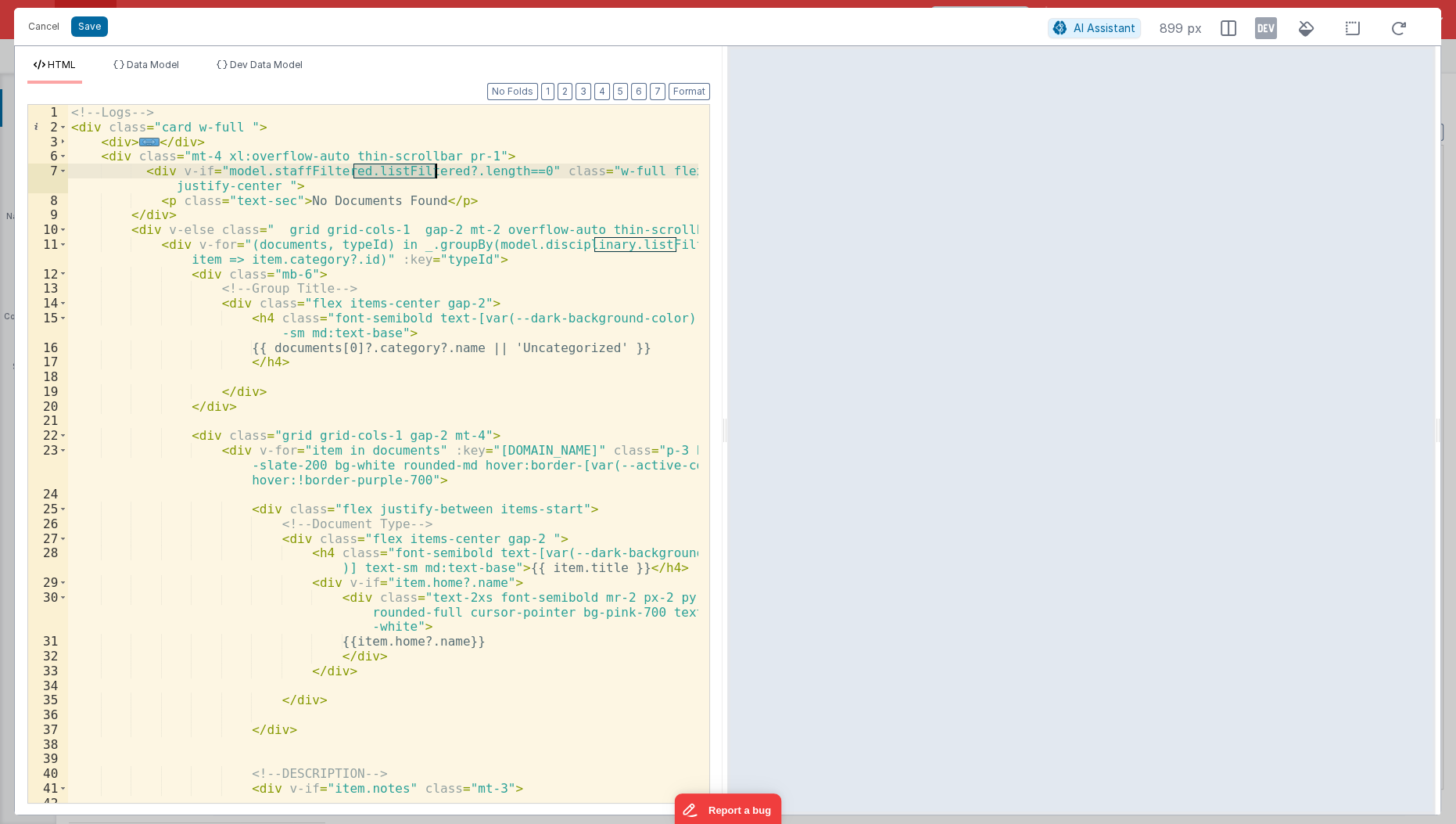
click at [407, 169] on div "<!-- Logs --> < div class = "card w-full " > < div > ... </ div > < div class =…" at bounding box center [384, 469] width 632 height 729
click at [408, 175] on div "<!-- Logs --> < div class = "card w-full " > < div > ... </ div > < div class =…" at bounding box center [383, 453] width 630 height 698
click at [408, 175] on div "<!-- Logs --> < div class = "card w-full " > < div > ... </ div > < div class =…" at bounding box center [384, 469] width 632 height 729
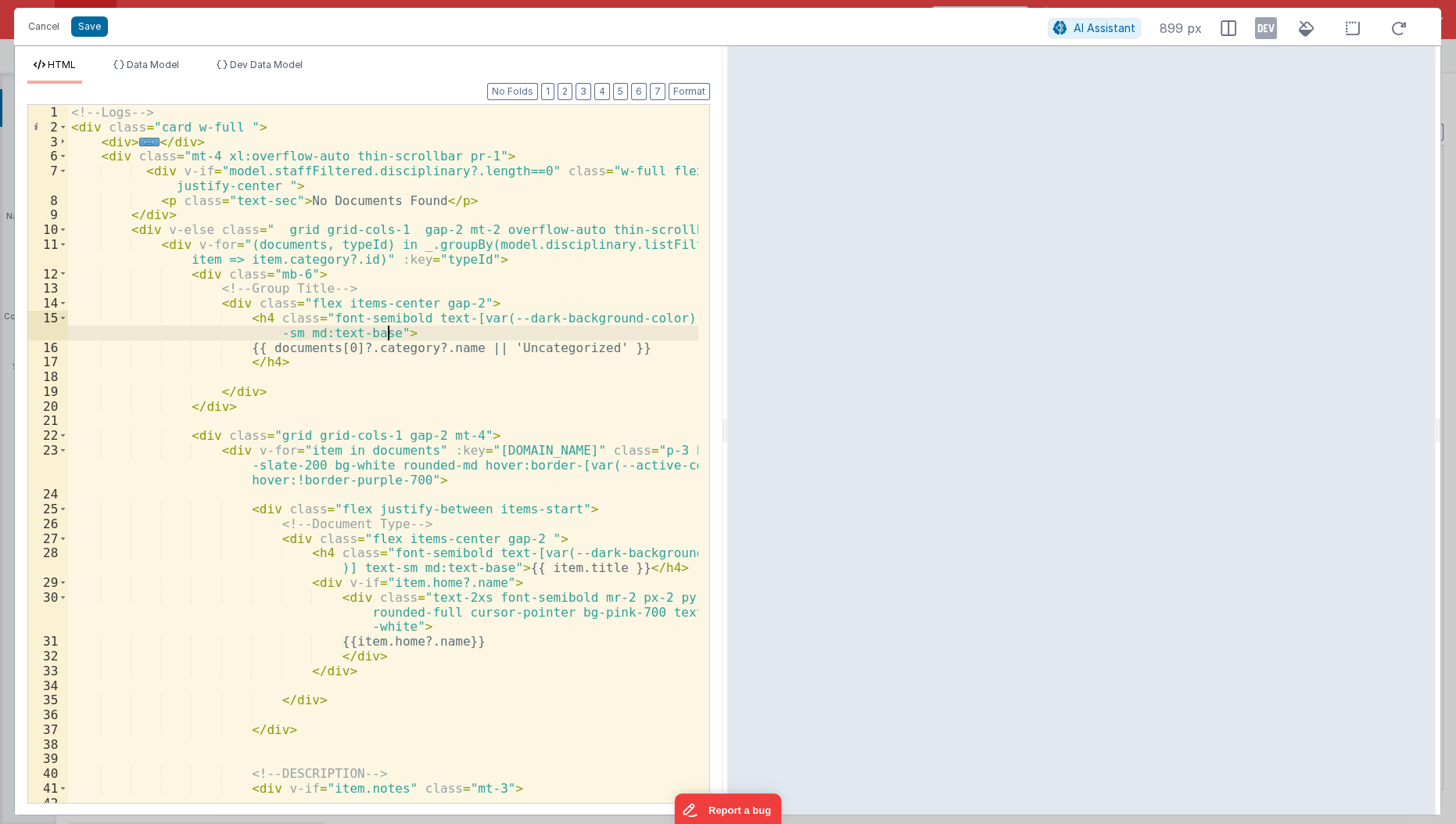
click at [420, 333] on div "<!-- Logs --> < div class = "card w-full " > < div > ... </ div > < div class =…" at bounding box center [384, 469] width 632 height 729
click at [437, 172] on div "<!-- Logs --> < div class = "card w-full " > < div > ... </ div > < div class =…" at bounding box center [384, 469] width 632 height 729
click at [456, 239] on div "<!-- Logs --> < div class = "card w-full " > < div > ... </ div > < div class =…" at bounding box center [384, 469] width 632 height 729
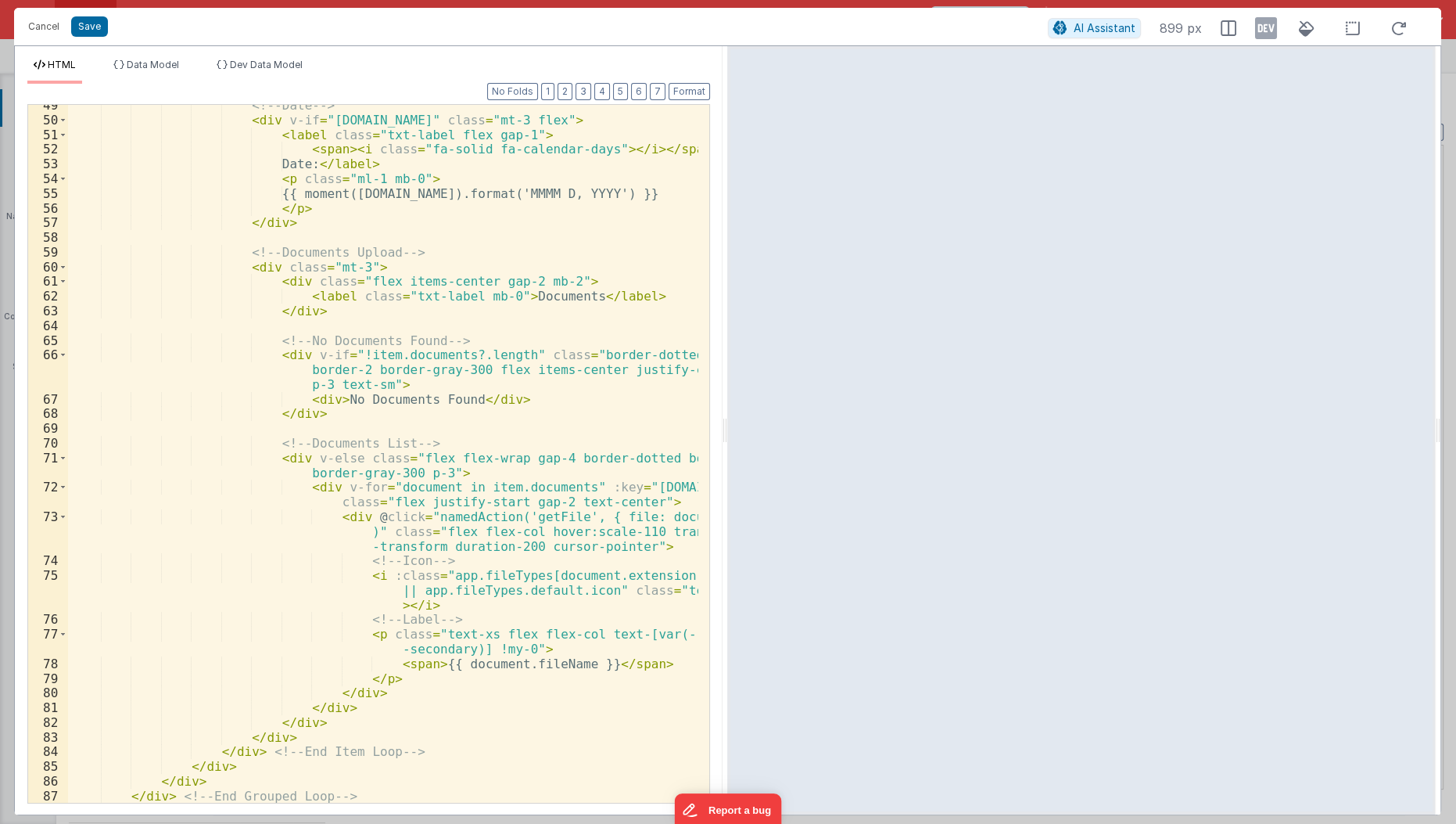
scroll to position [843, 0]
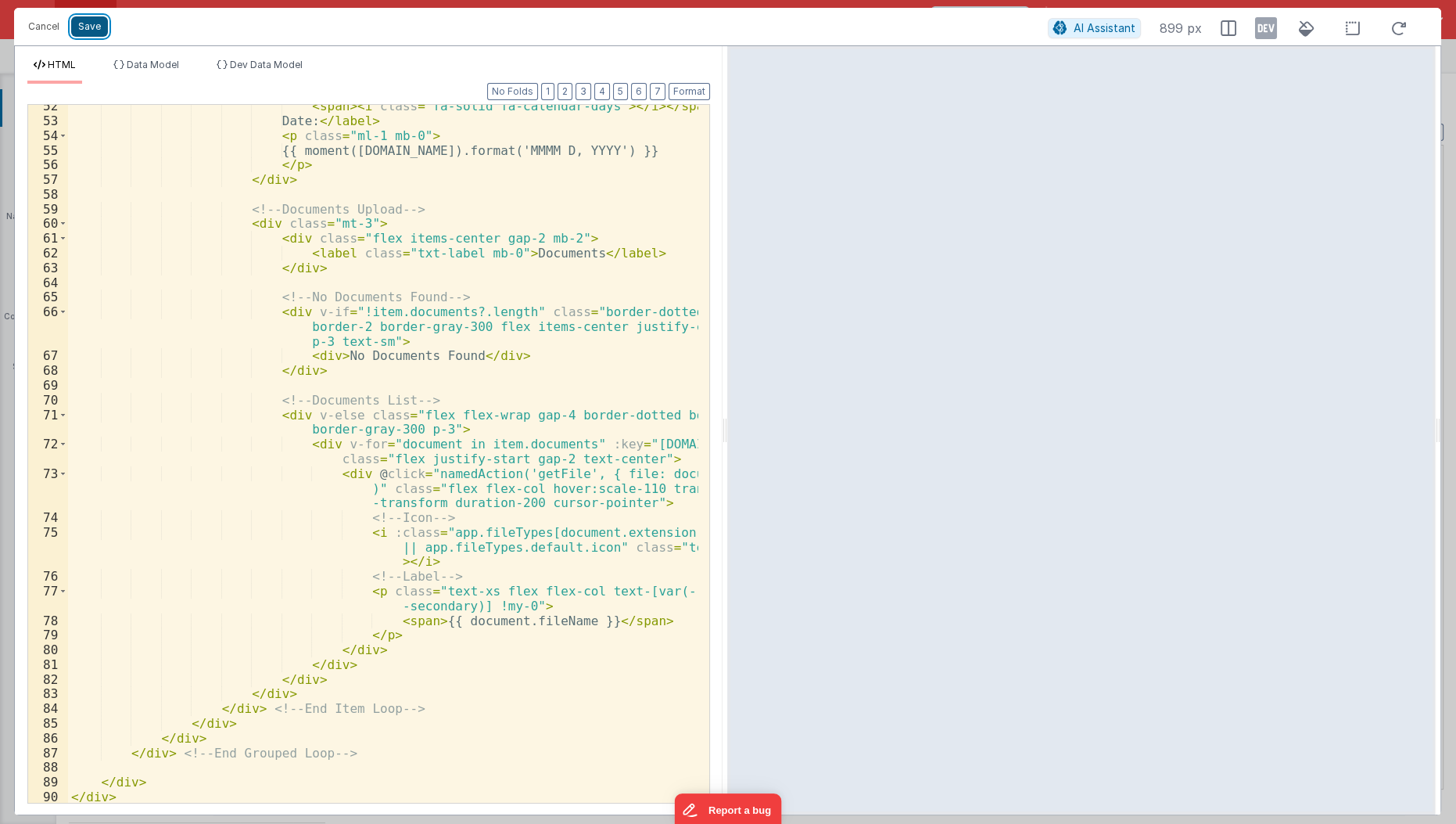
click at [95, 24] on button "Save" at bounding box center [89, 26] width 36 height 20
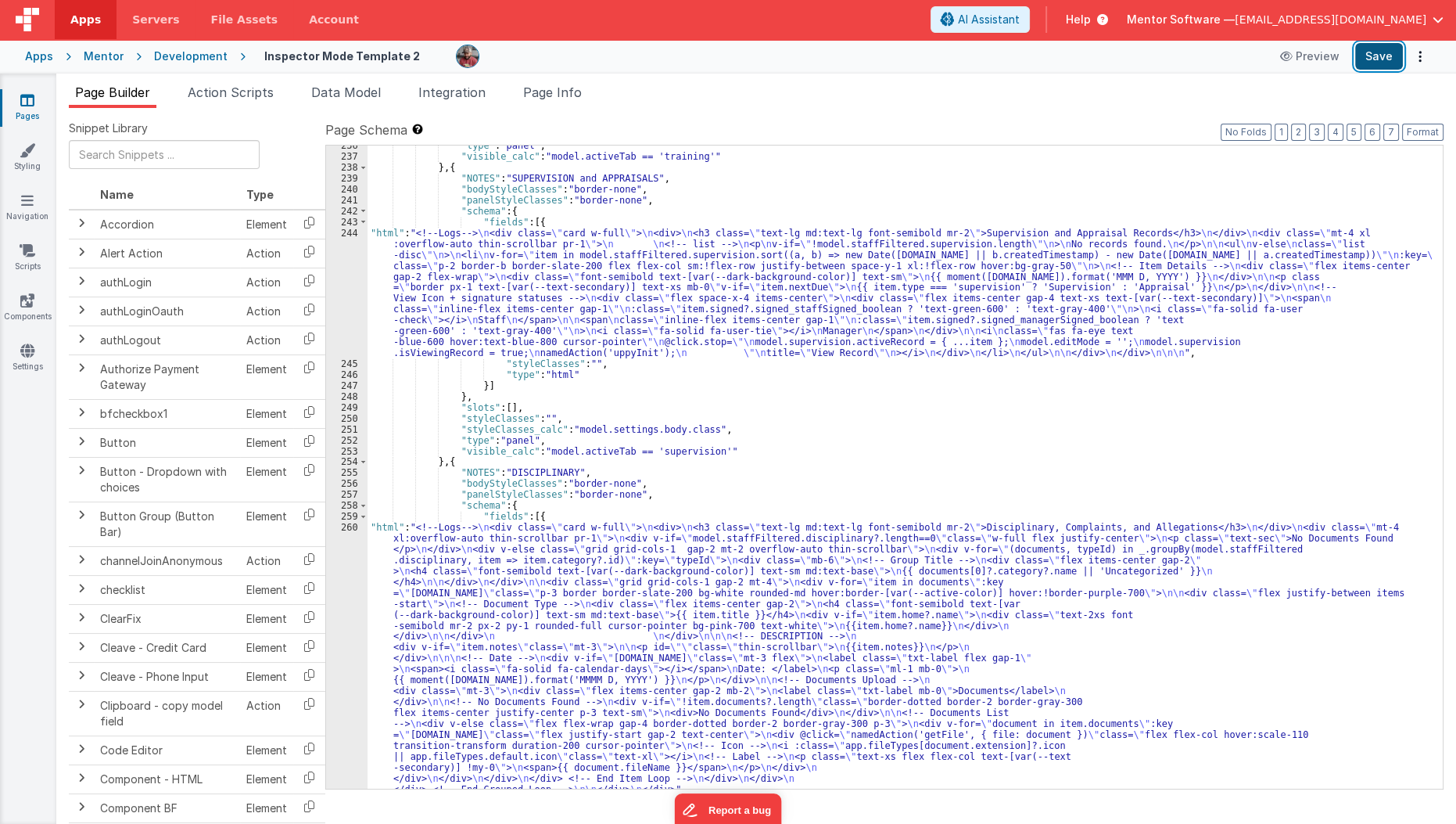
click at [1375, 54] on button "Save" at bounding box center [1379, 56] width 48 height 27
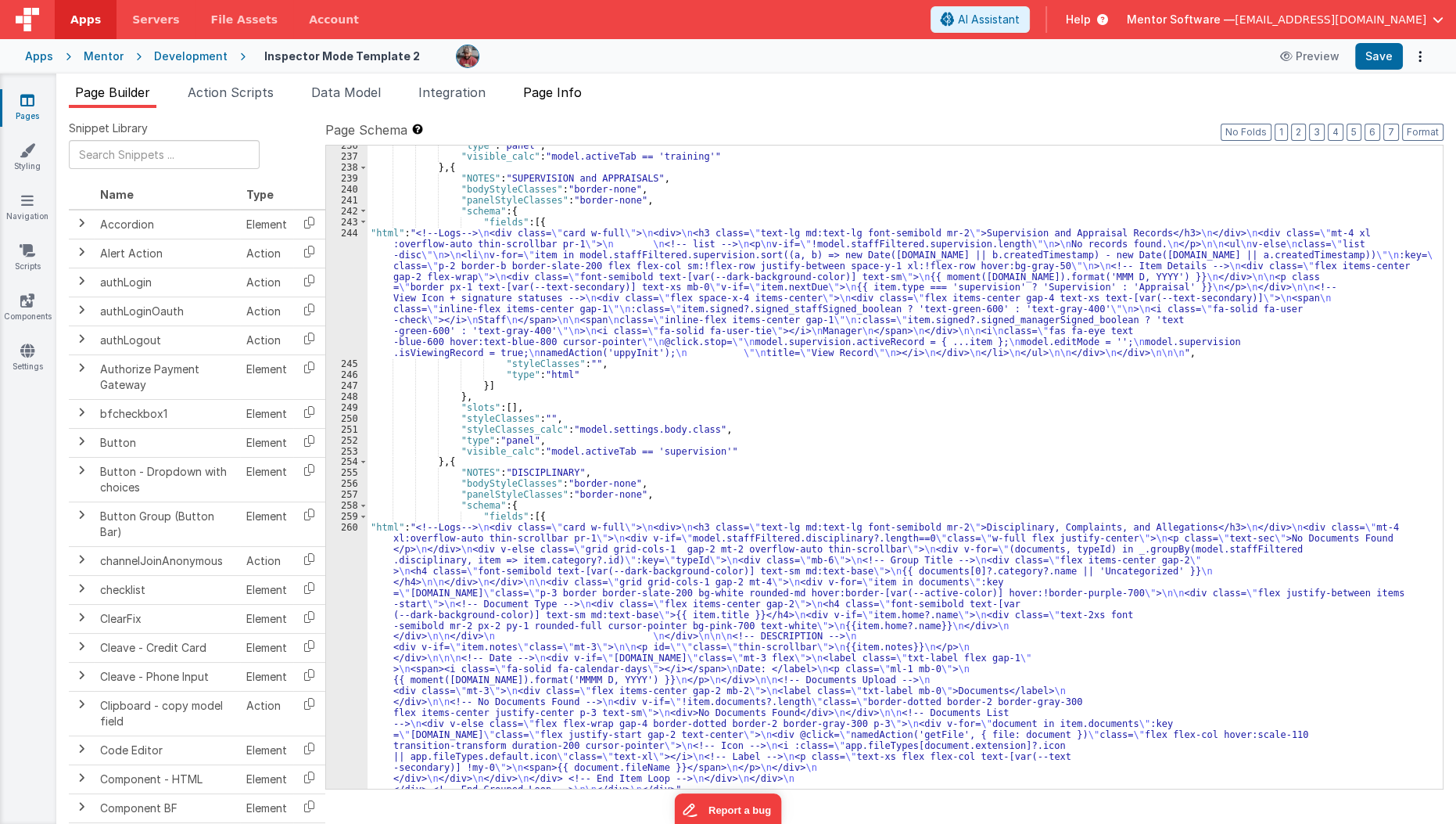
click at [559, 87] on span "Page Info" at bounding box center [552, 91] width 58 height 15
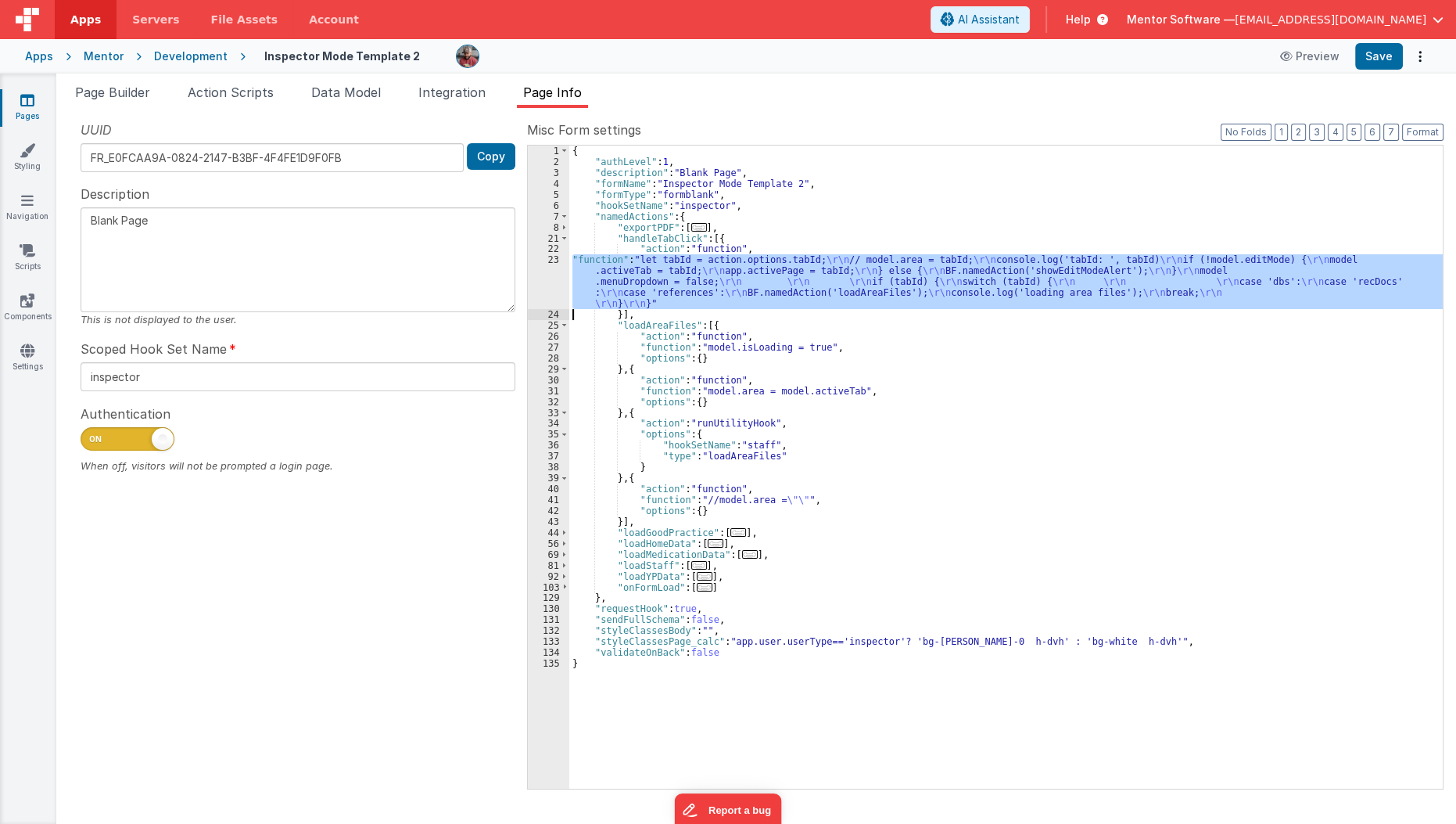
click at [666, 286] on div "{ "authLevel" : 1 , "description" : "Blank Page" , "formName" : "Inspector Mode…" at bounding box center [1005, 467] width 873 height 643
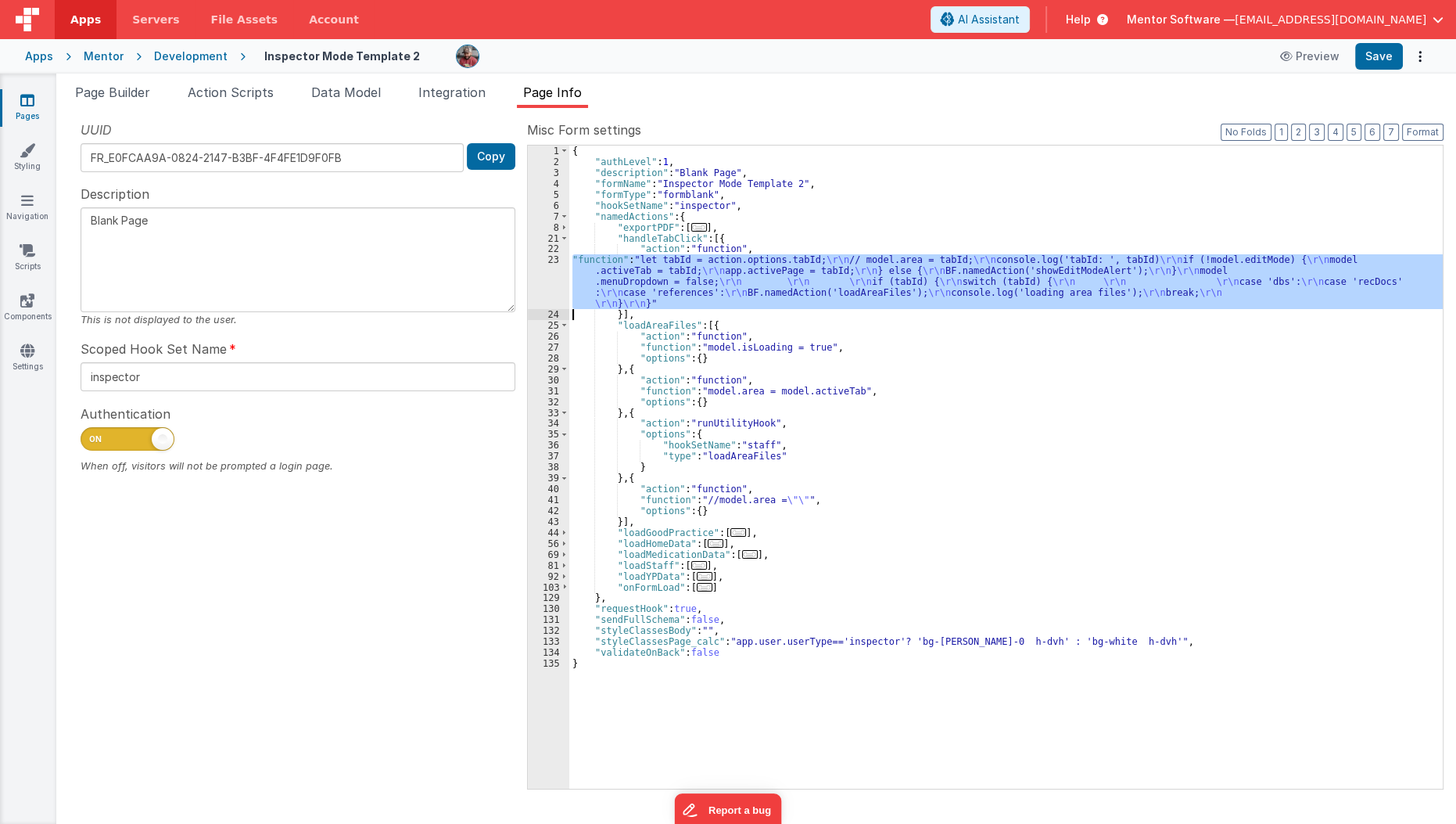
click at [550, 270] on div "23" at bounding box center [548, 282] width 41 height 55
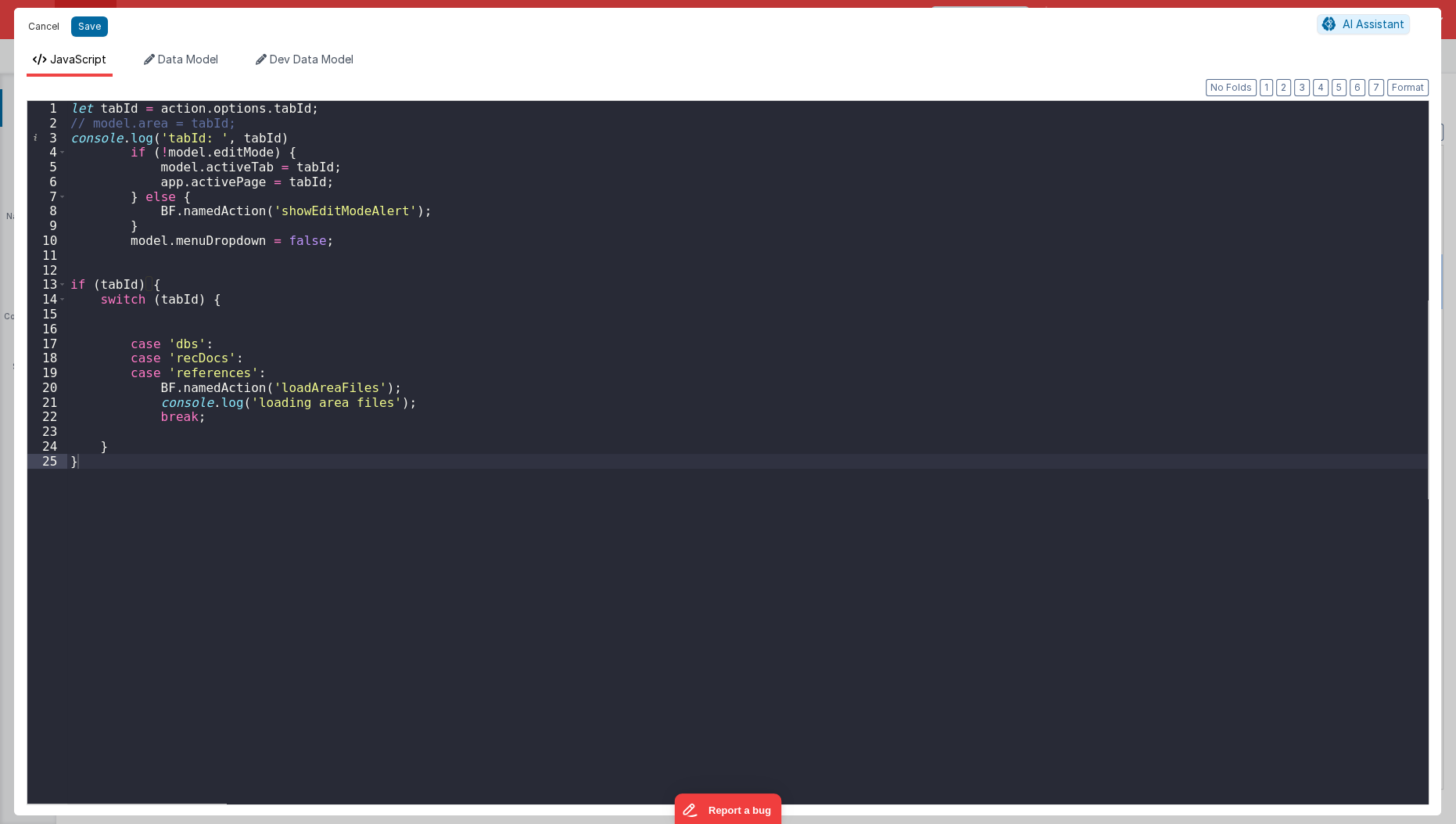
click at [53, 30] on button "Cancel" at bounding box center [44, 26] width 47 height 22
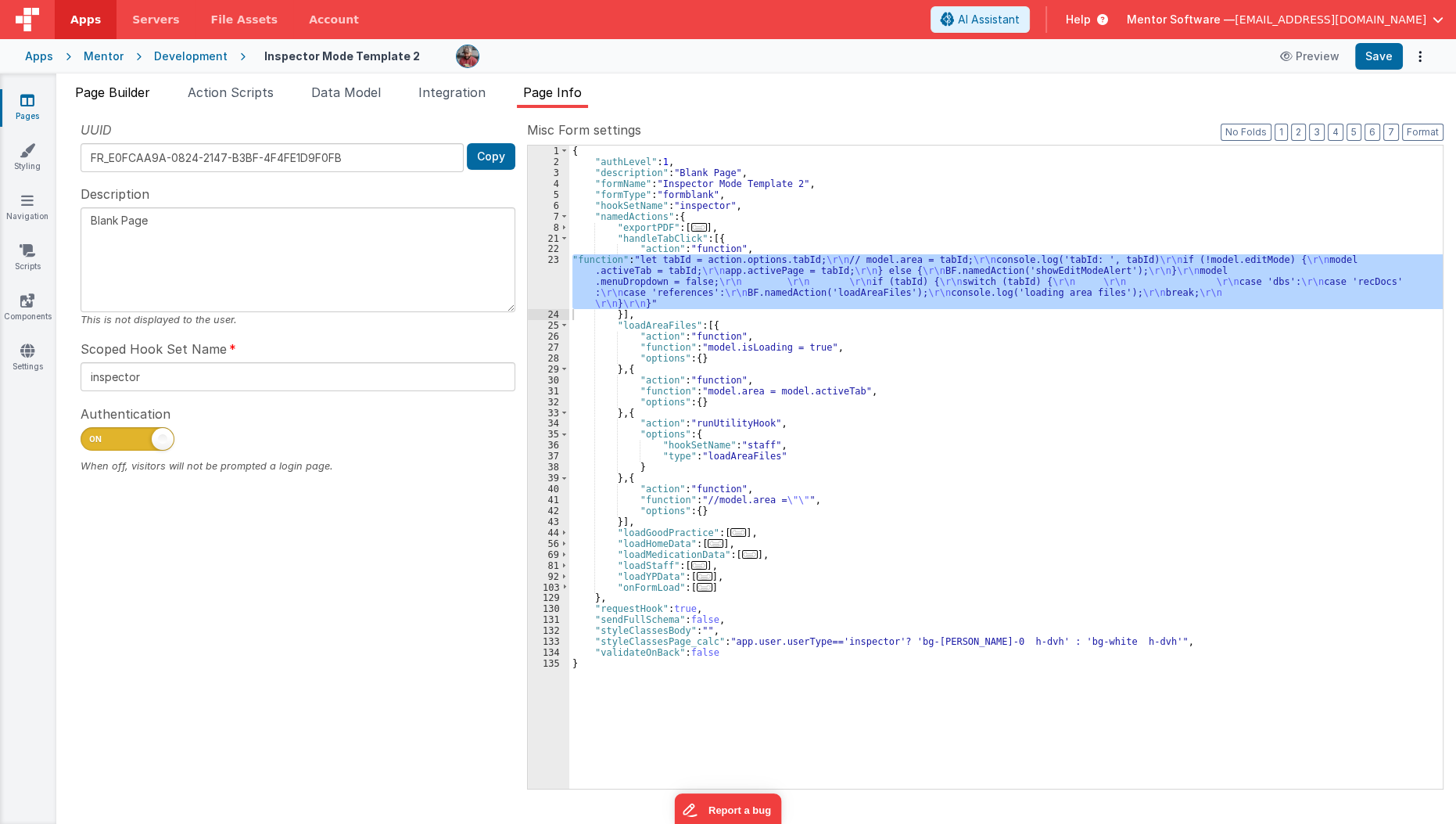
click at [117, 104] on li "Page Builder" at bounding box center [112, 95] width 87 height 25
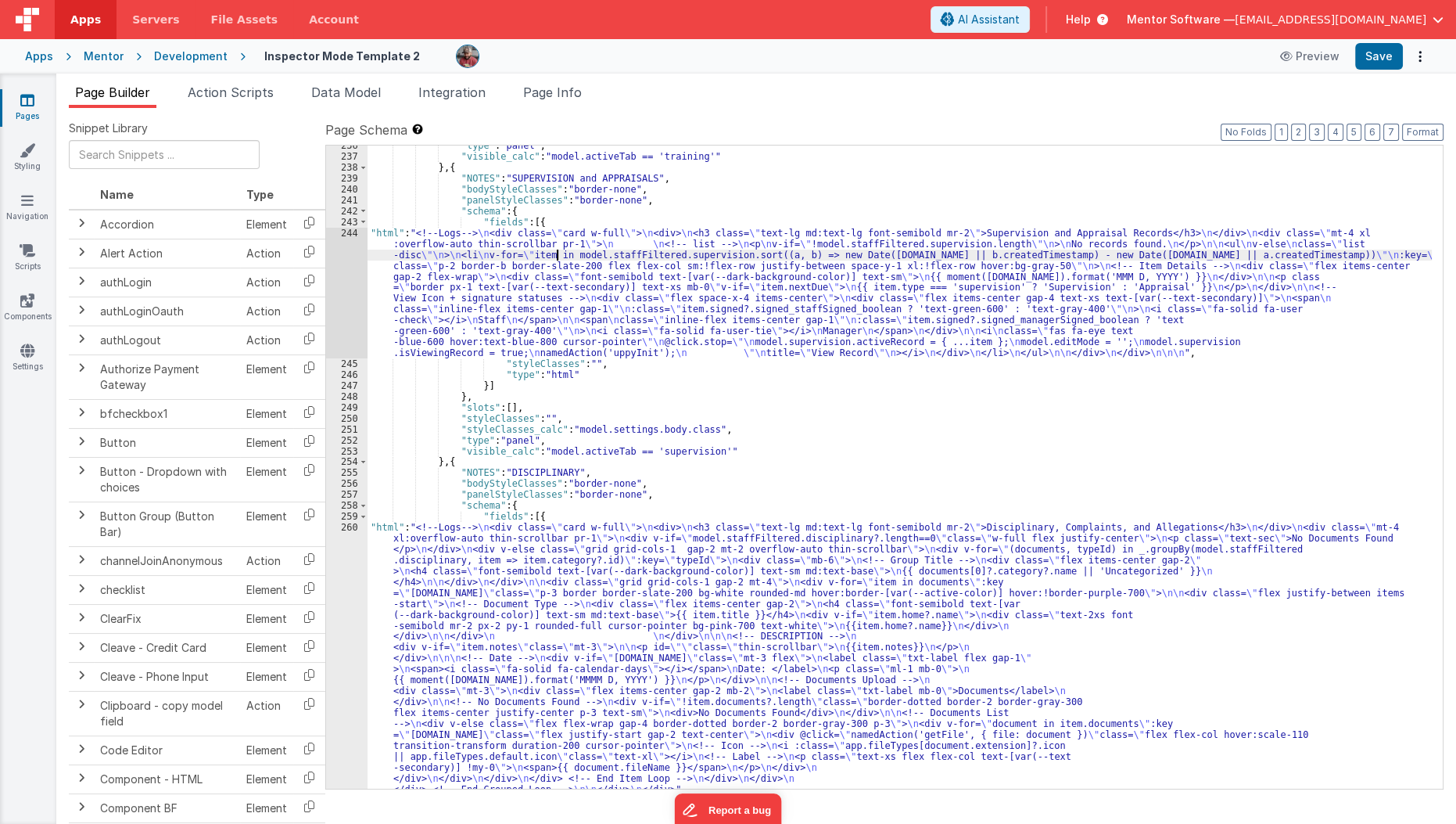
click at [558, 258] on div ""type" : "panel" , "visible_calc" : "model.activeTab == 'training'" } , { "NOTE…" at bounding box center [900, 603] width 1065 height 926
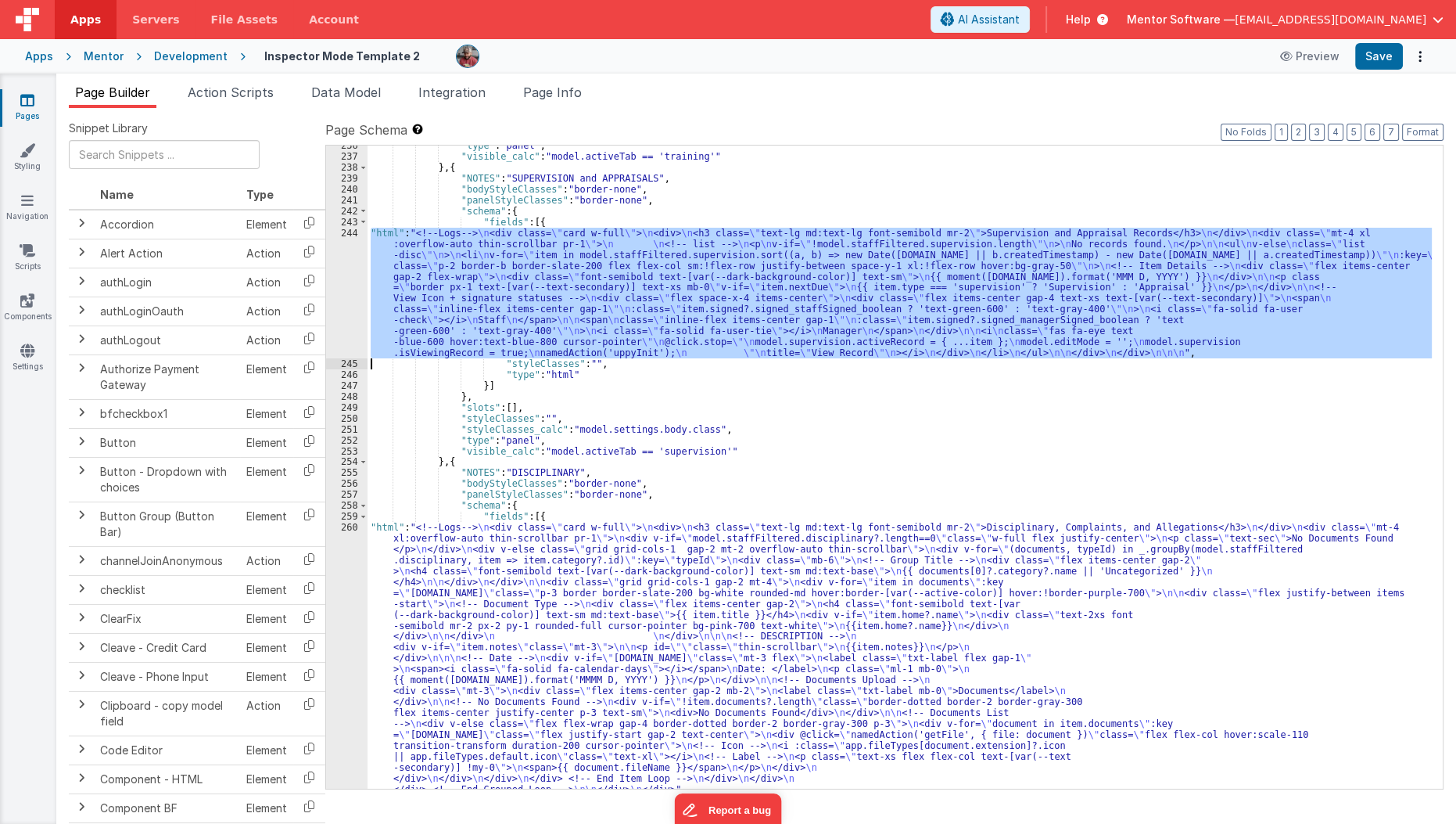
click at [342, 300] on div "244" at bounding box center [346, 292] width 41 height 130
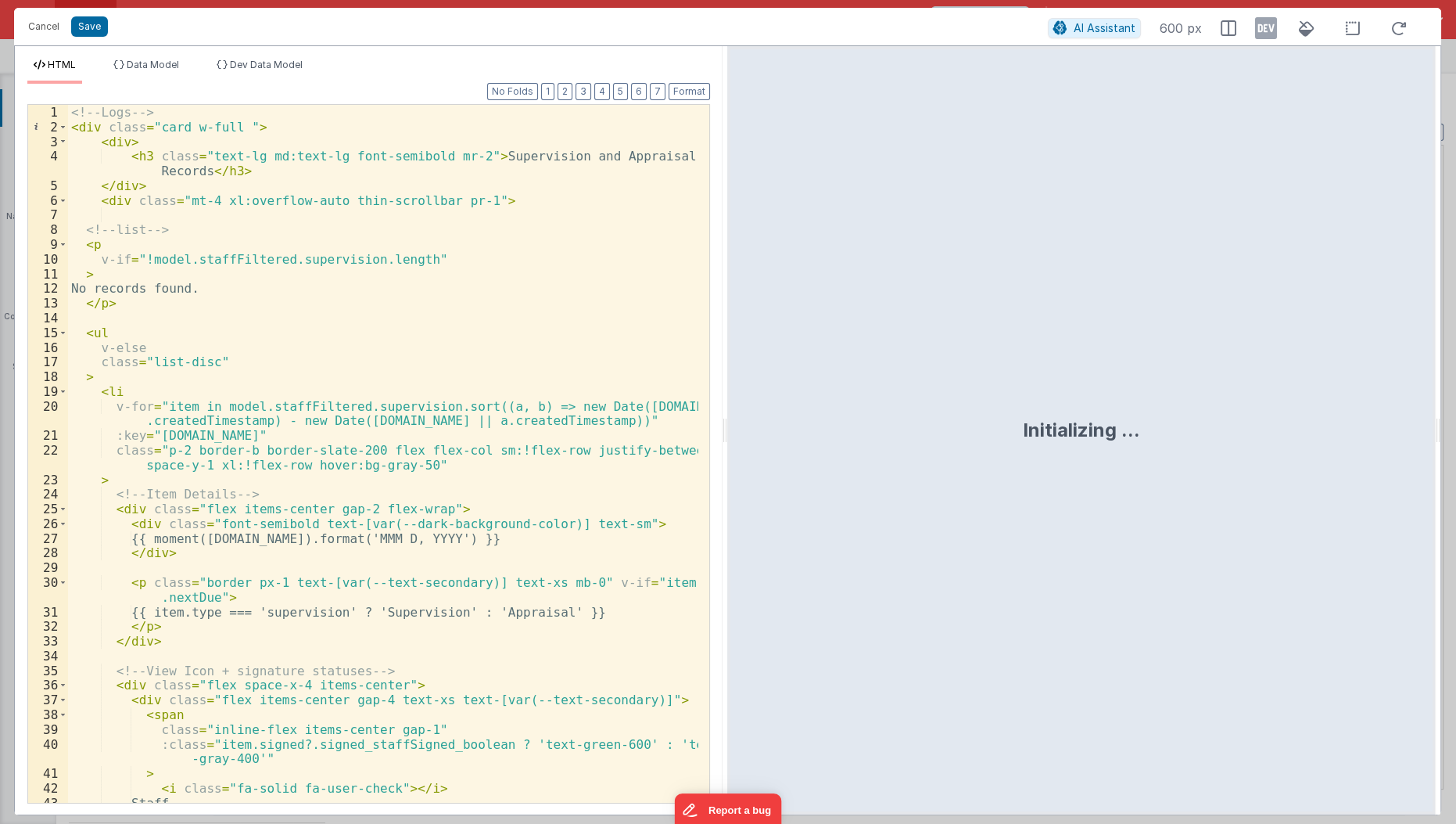
click at [342, 300] on div "<!-- Logs --> < div class = "card w-full " > < div > < h3 class = "text-lg md:t…" at bounding box center [384, 469] width 632 height 729
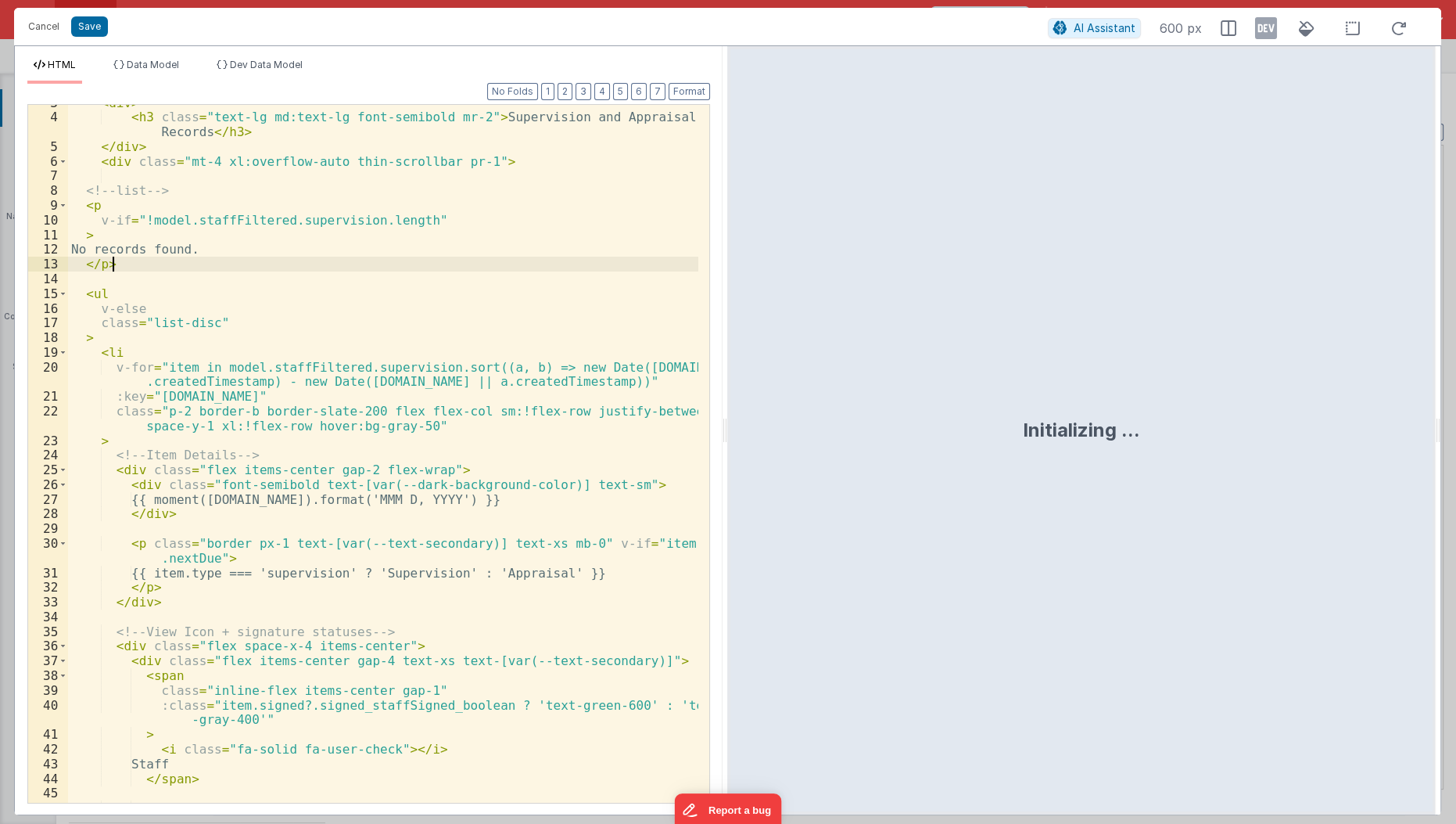
scroll to position [120, 0]
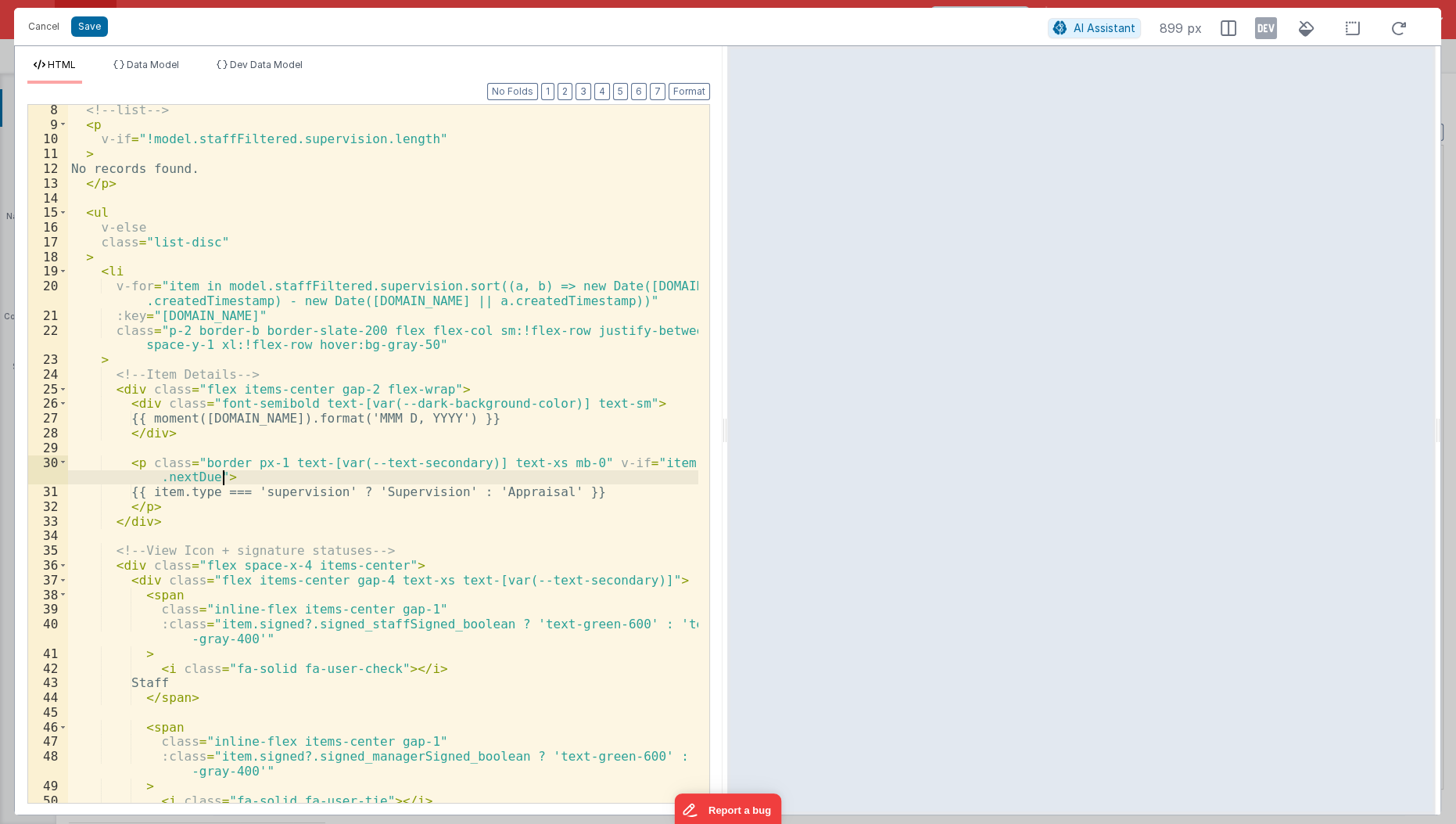
click at [392, 478] on div "<!-- list --> < p v-if = "!model.staffFiltered.supervision.length" > No records…" at bounding box center [384, 467] width 632 height 729
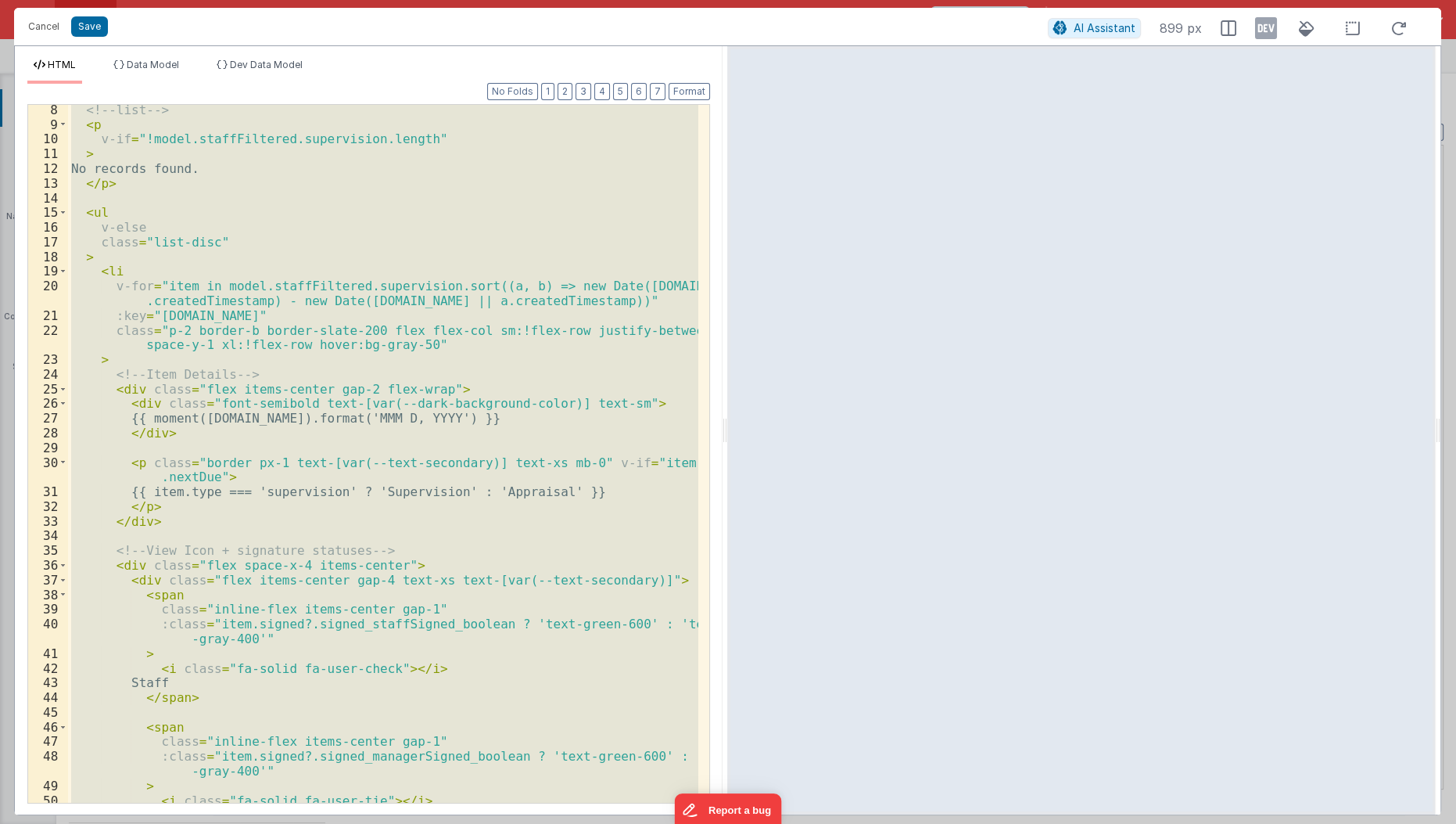
click at [389, 315] on div "<!-- list --> < p v-if = "!model.staffFiltered.supervision.length" > No records…" at bounding box center [383, 453] width 630 height 698
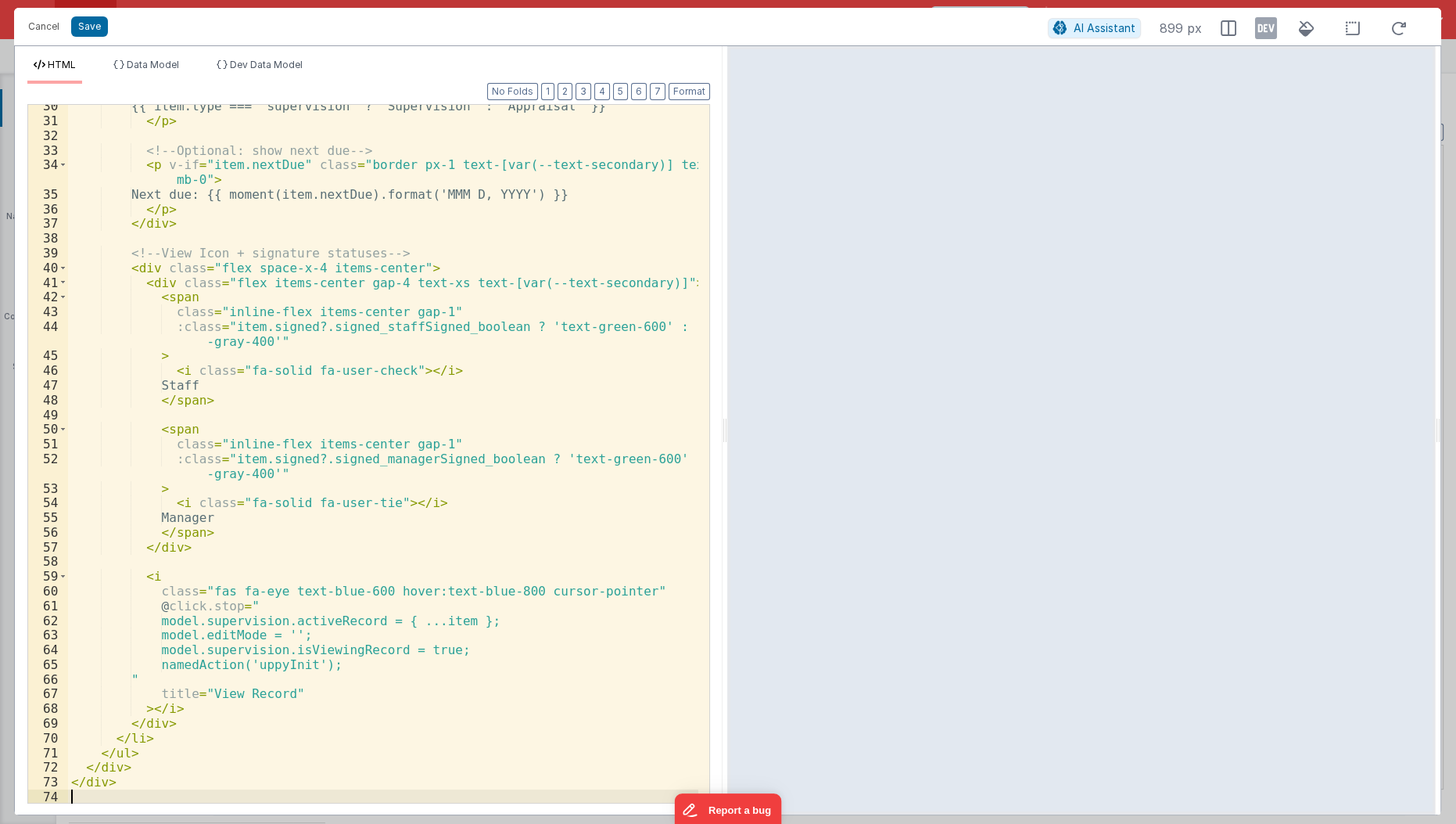
scroll to position [461, 0]
click at [88, 27] on button "Save" at bounding box center [89, 26] width 36 height 20
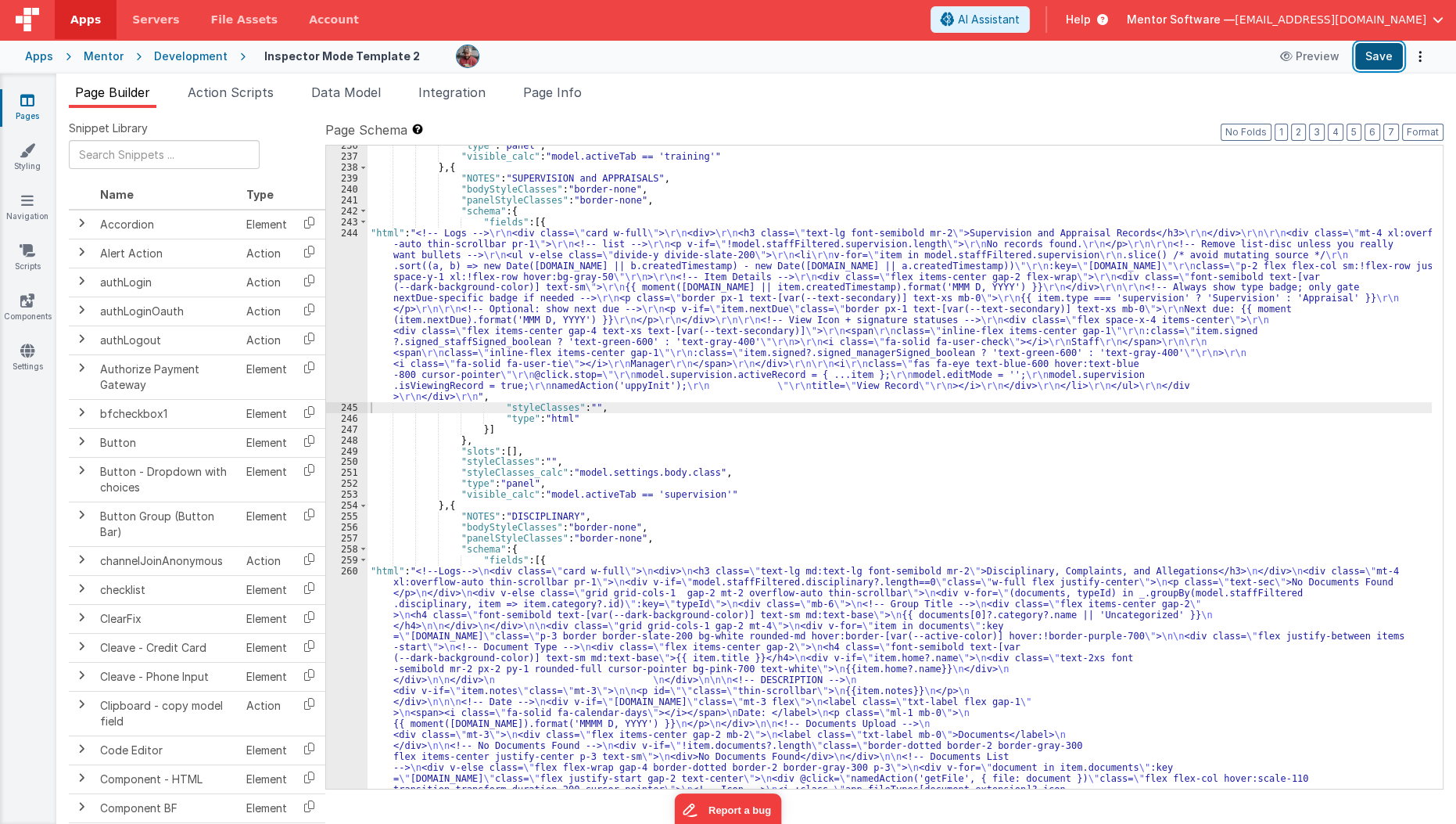
click at [1375, 59] on button "Save" at bounding box center [1379, 56] width 48 height 27
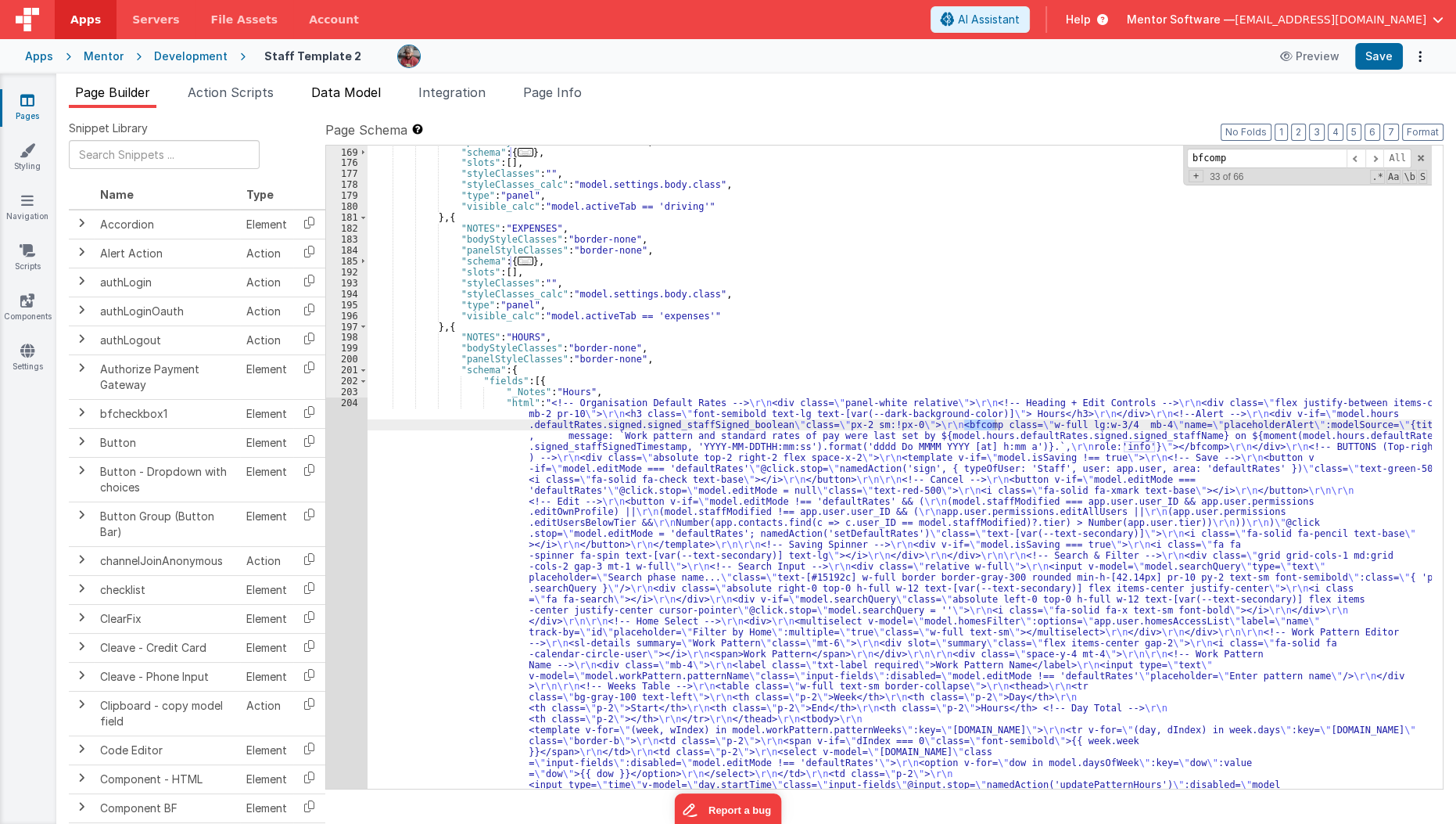
scroll to position [4458, 0]
click at [322, 88] on span "Data Model" at bounding box center [346, 91] width 70 height 15
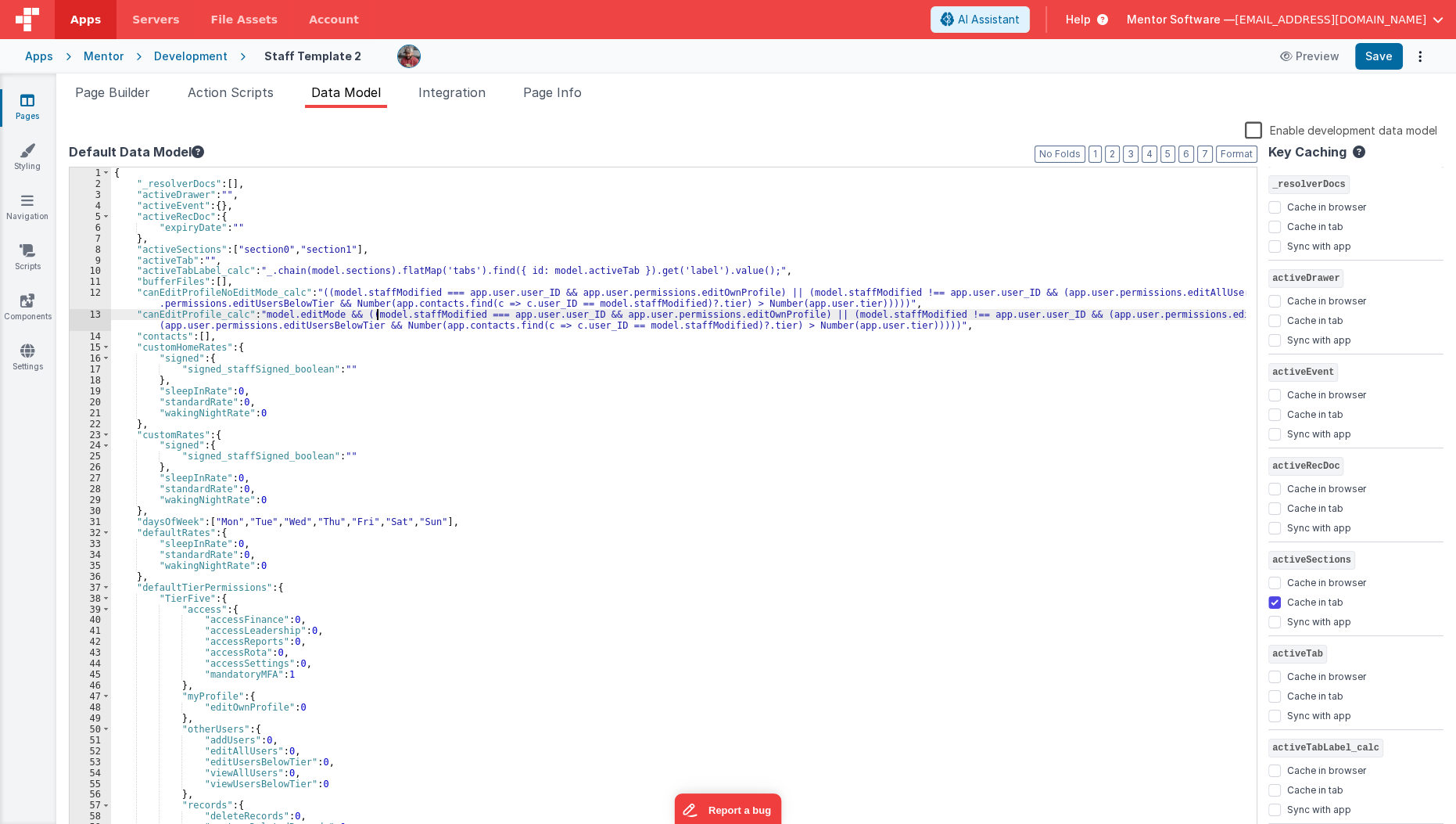
click at [375, 313] on div "{ "_resolverDocs" : [ ] , "activeDrawer" : "" , "activeEvent" : { } , "activeRe…" at bounding box center [678, 513] width 1136 height 691
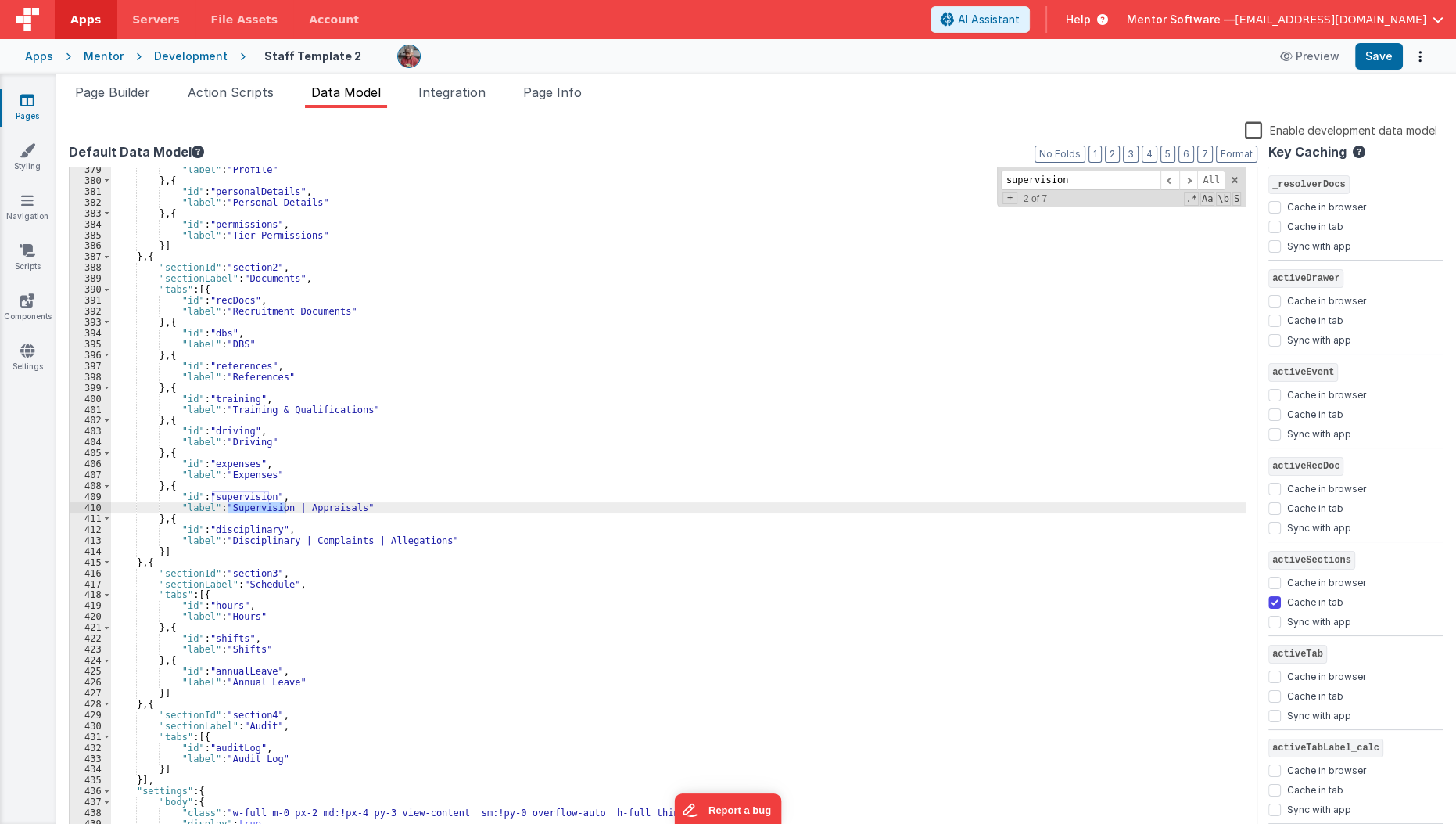
scroll to position [5095, 0]
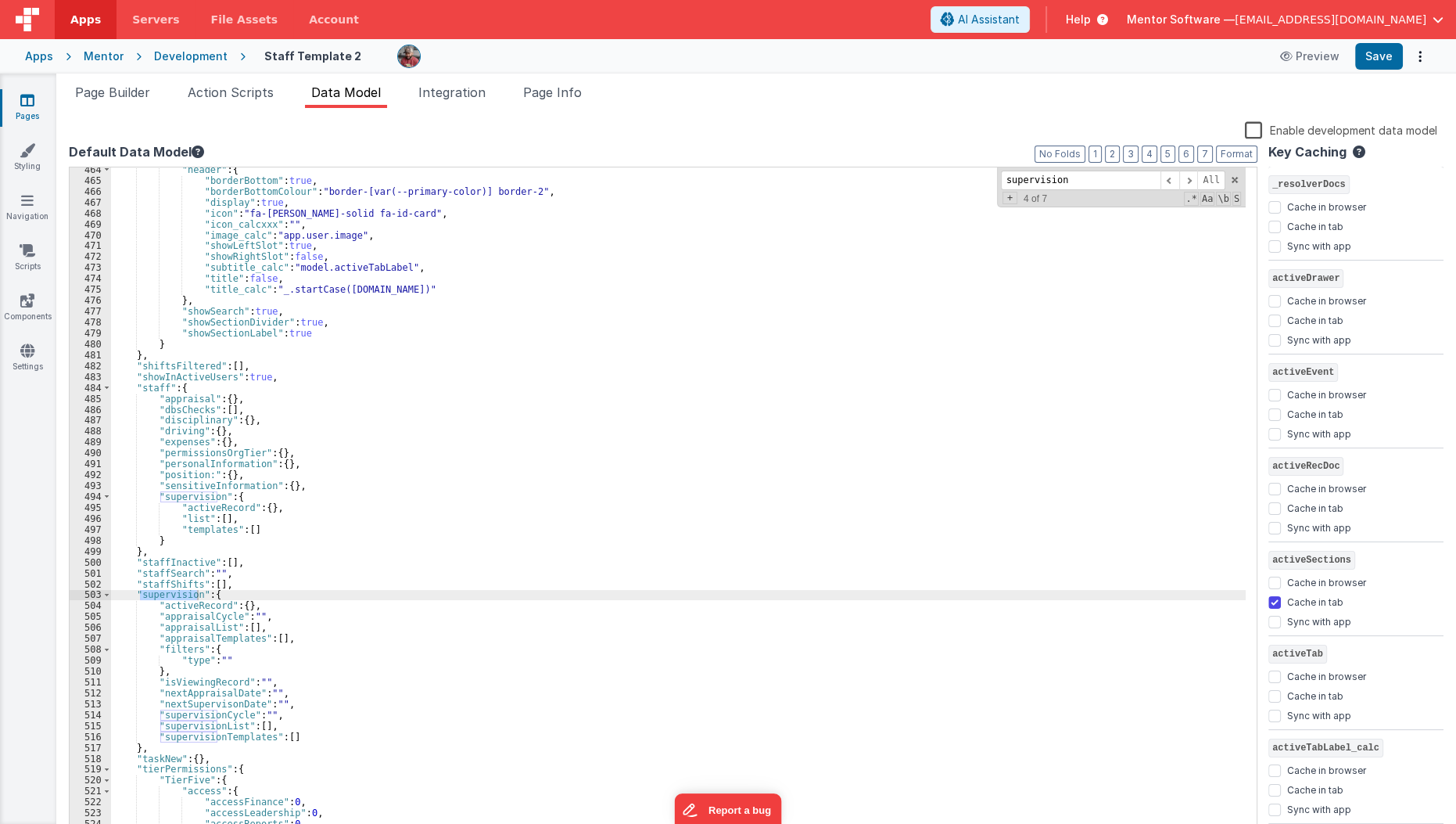
type input "supervision"
click at [117, 85] on span "Page Builder" at bounding box center [112, 91] width 75 height 15
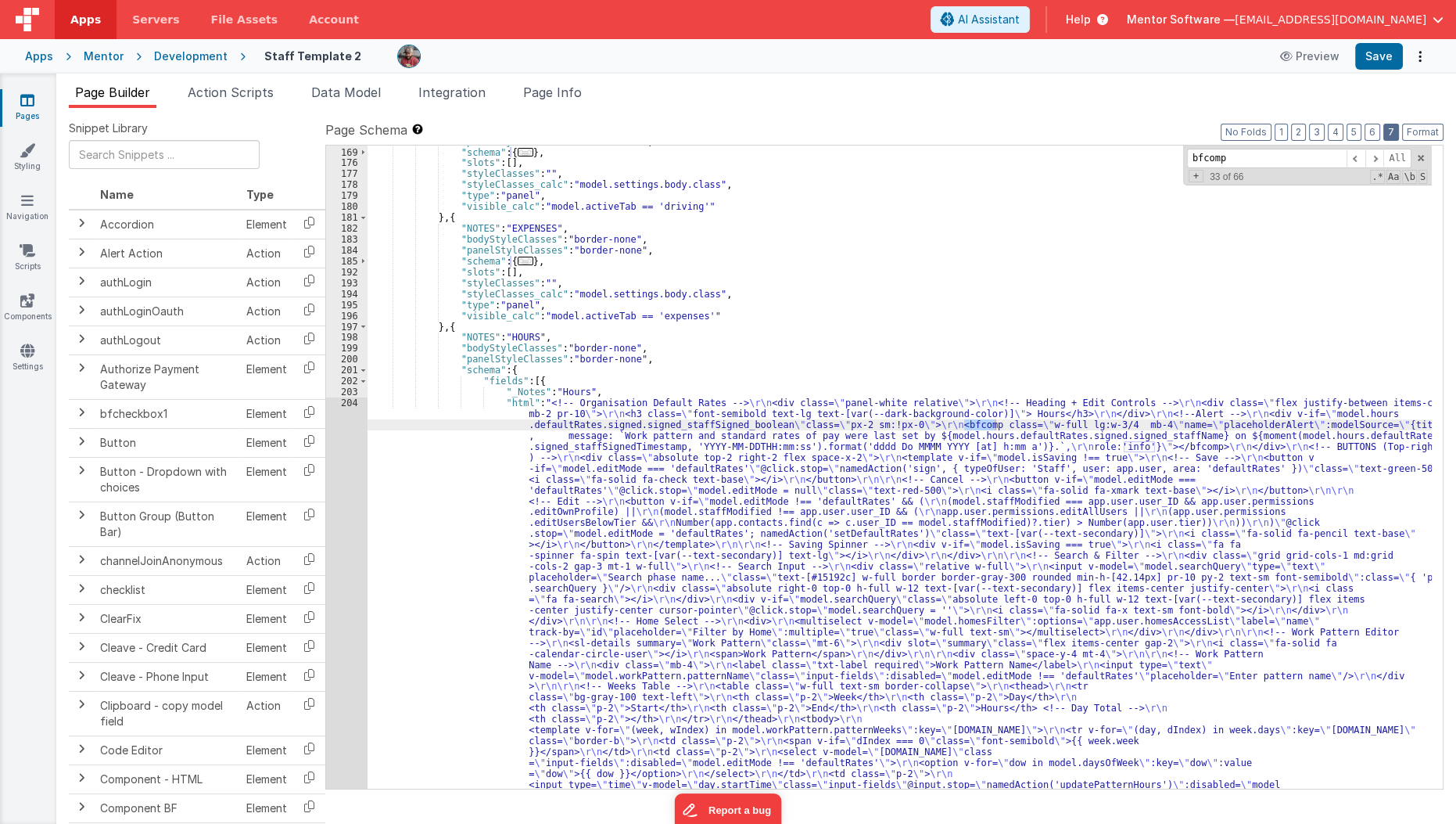
click at [1389, 129] on button "7" at bounding box center [1390, 132] width 15 height 17
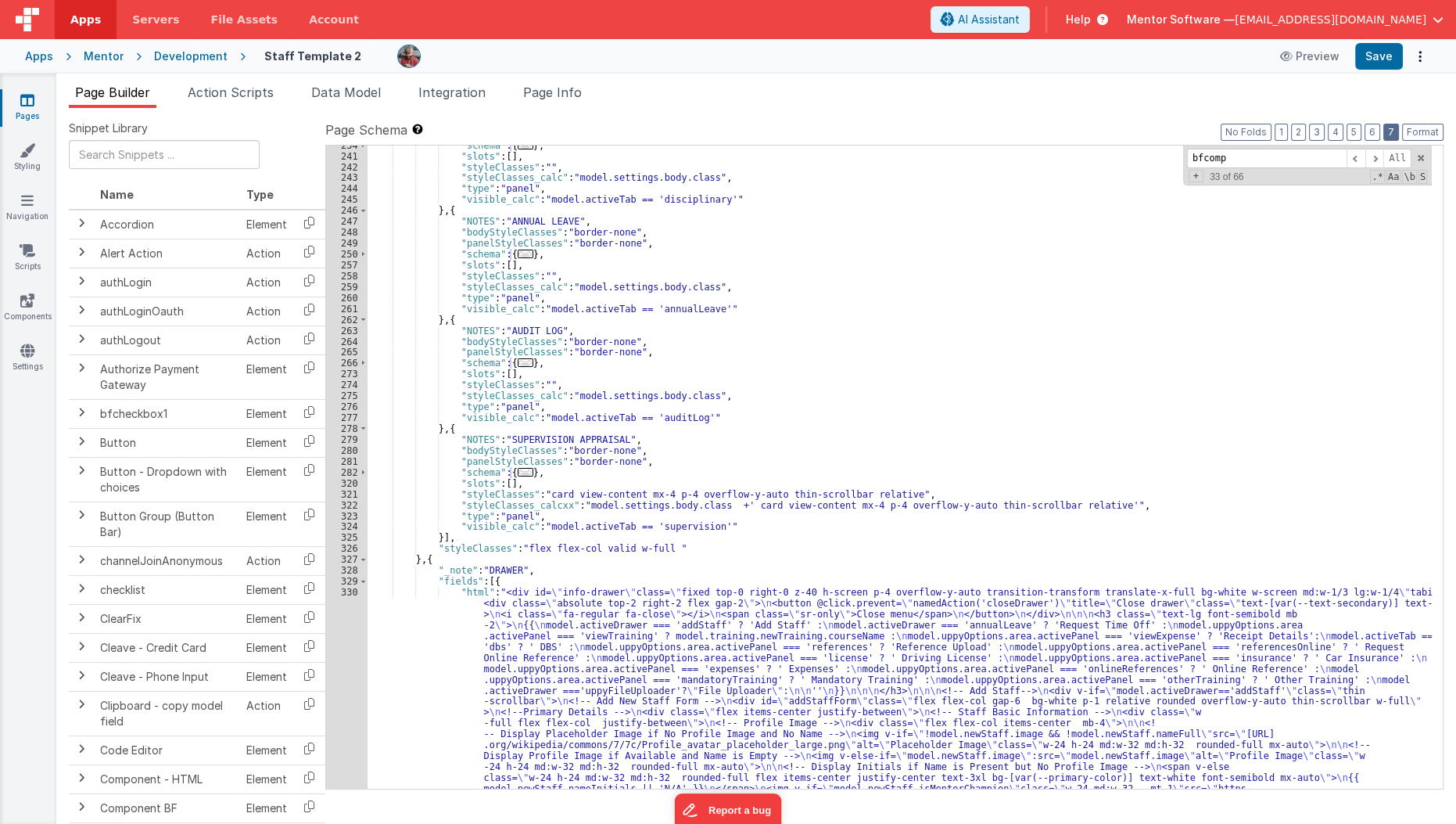
scroll to position [2916, 0]
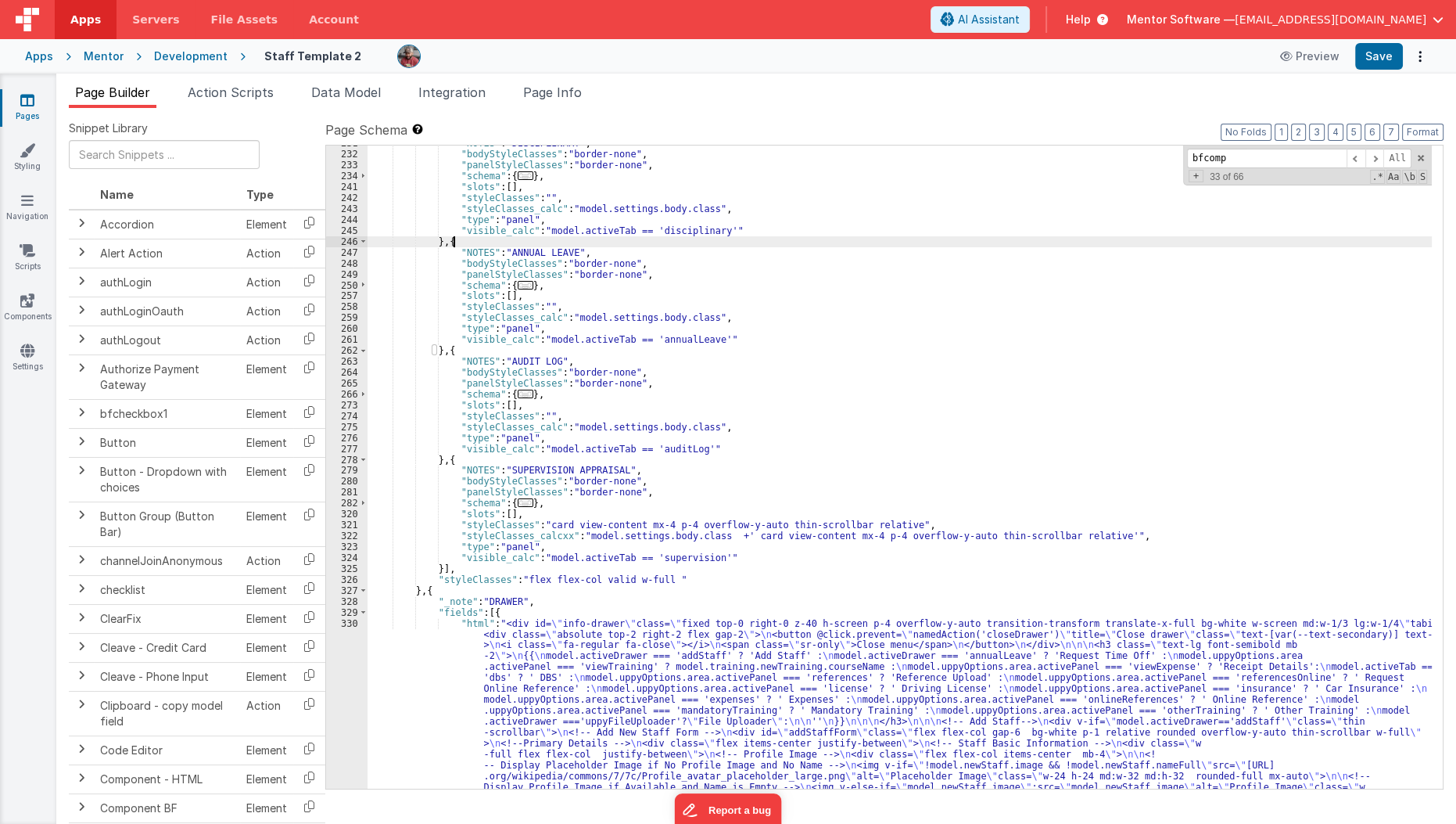
scroll to position [2886, 0]
click at [519, 176] on span "..." at bounding box center [525, 176] width 15 height 9
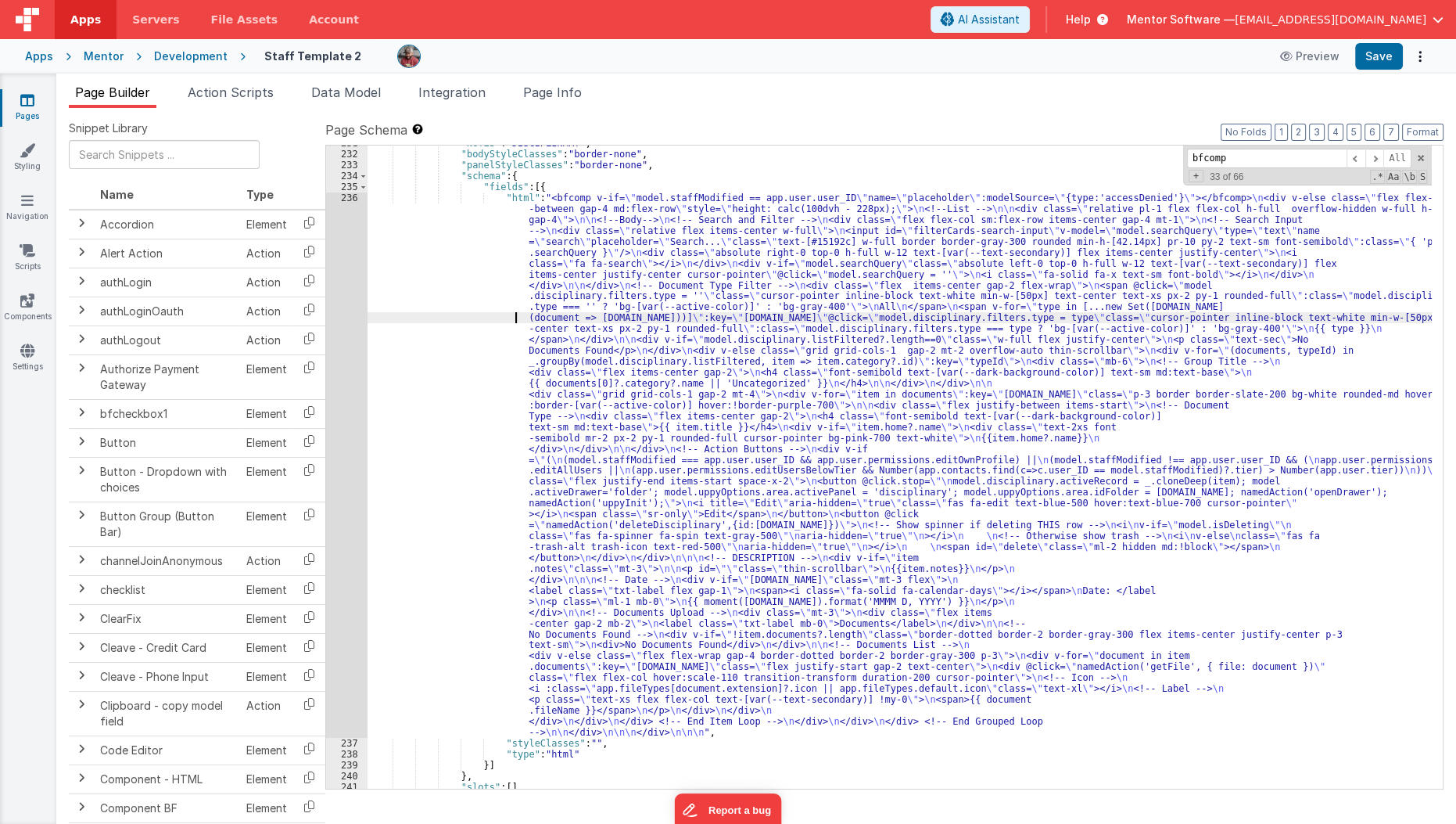
click at [495, 314] on div ""NOTES" : "DISCIPLINARY" , "bodyStyleClasses" : "border-none" , "panelStyleClas…" at bounding box center [900, 469] width 1065 height 665
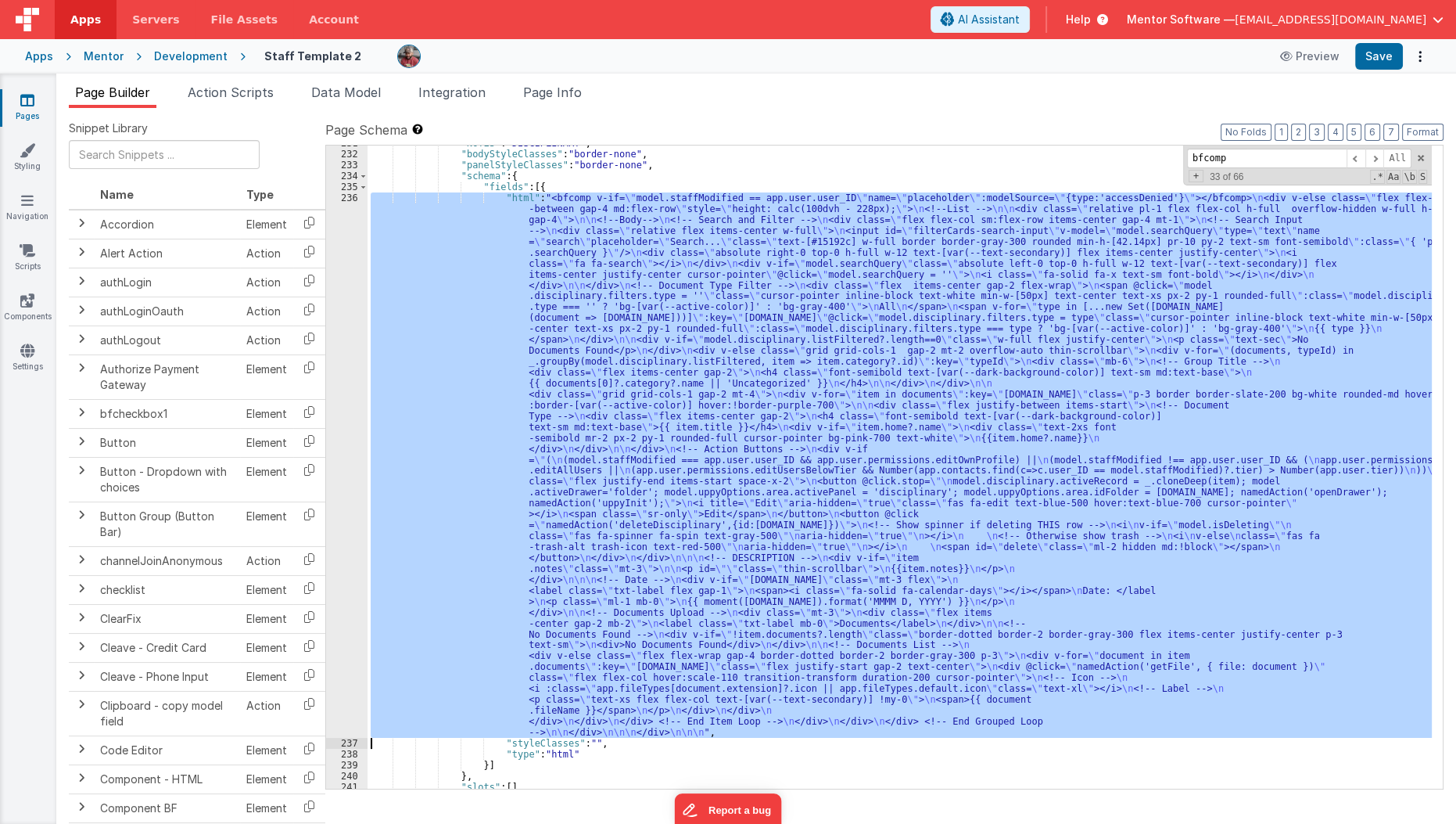
click at [354, 363] on div "236" at bounding box center [346, 465] width 41 height 546
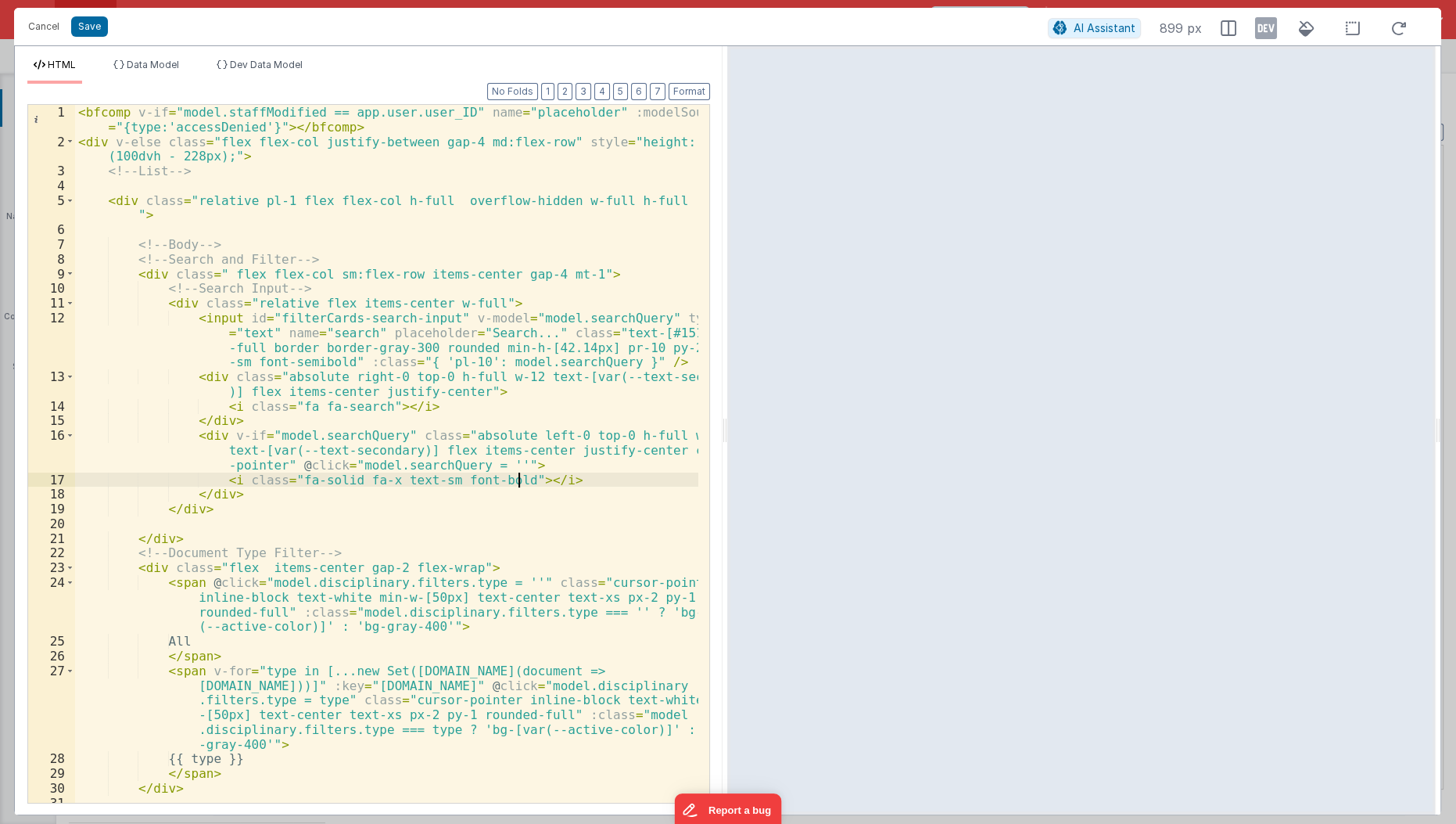
click at [518, 484] on div "< bfcomp v-if = "model.staffModified == app.user.user_ID" name = "placeholder" …" at bounding box center [388, 483] width 625 height 758
click at [47, 29] on button "Cancel" at bounding box center [44, 26] width 47 height 22
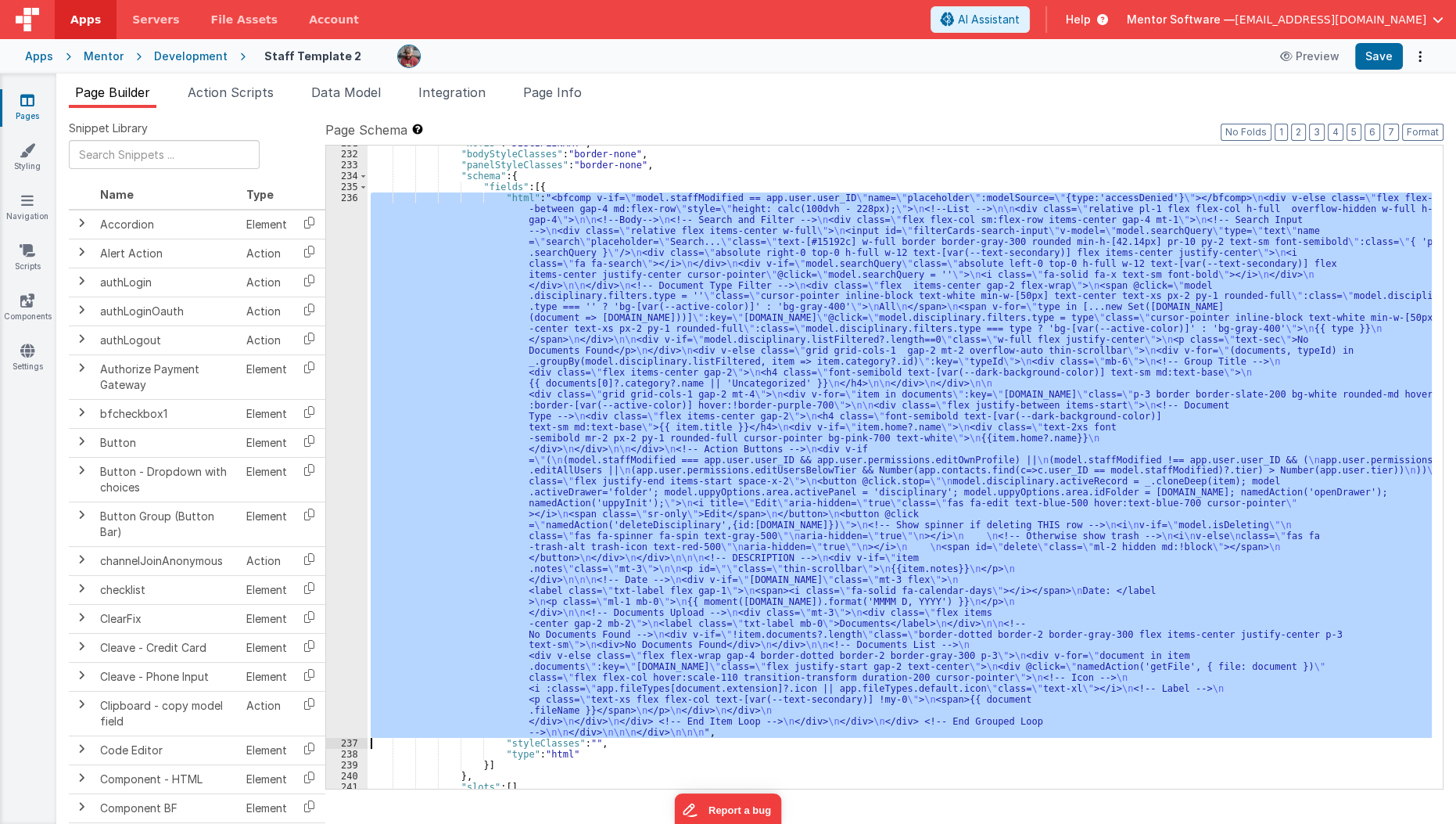
click at [376, 422] on div ""NOTES" : "DISCIPLINARY" , "bodyStyleClasses" : "border-none" , "panelStyleClas…" at bounding box center [899, 467] width 1064 height 643
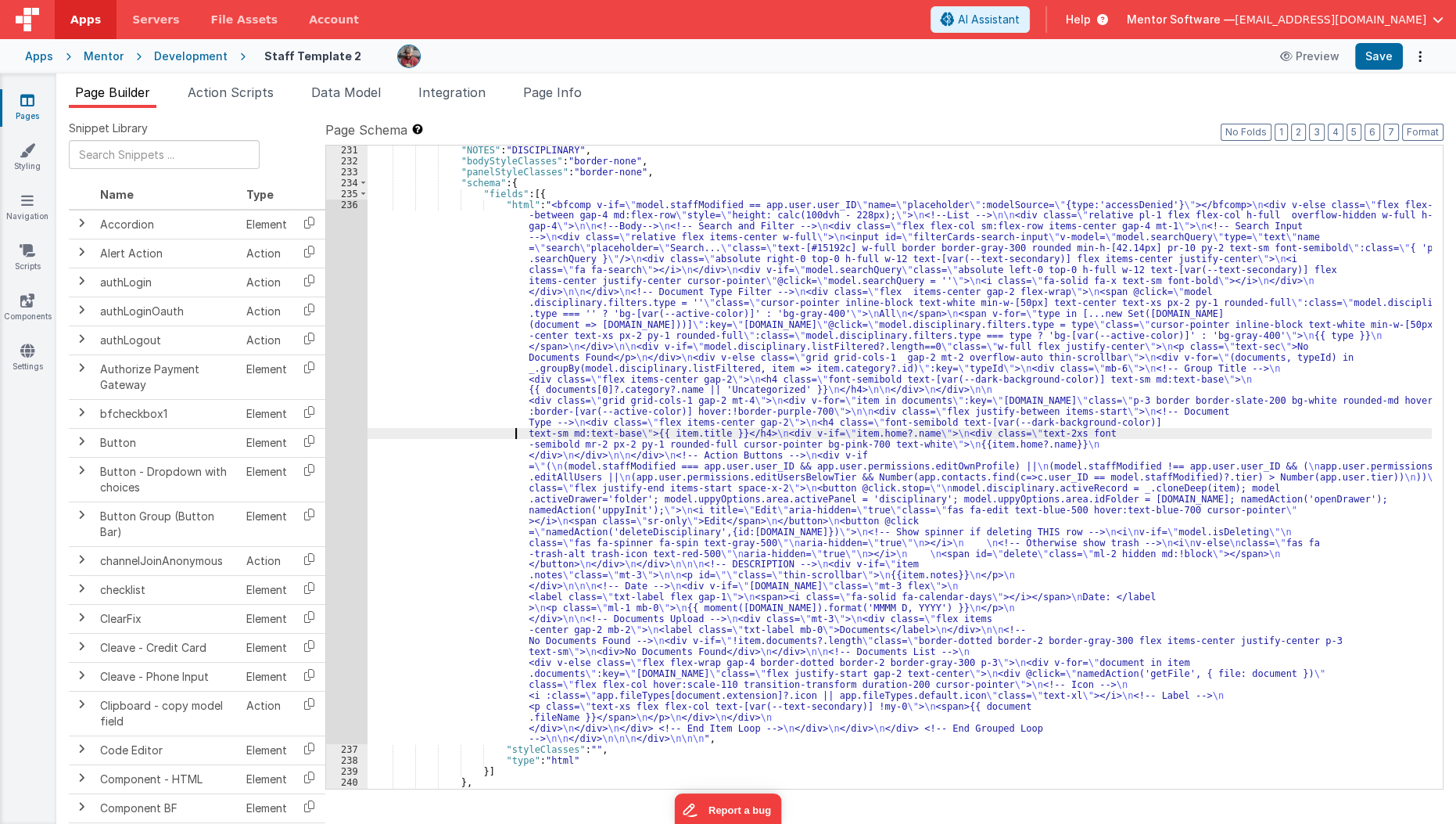
scroll to position [2874, 0]
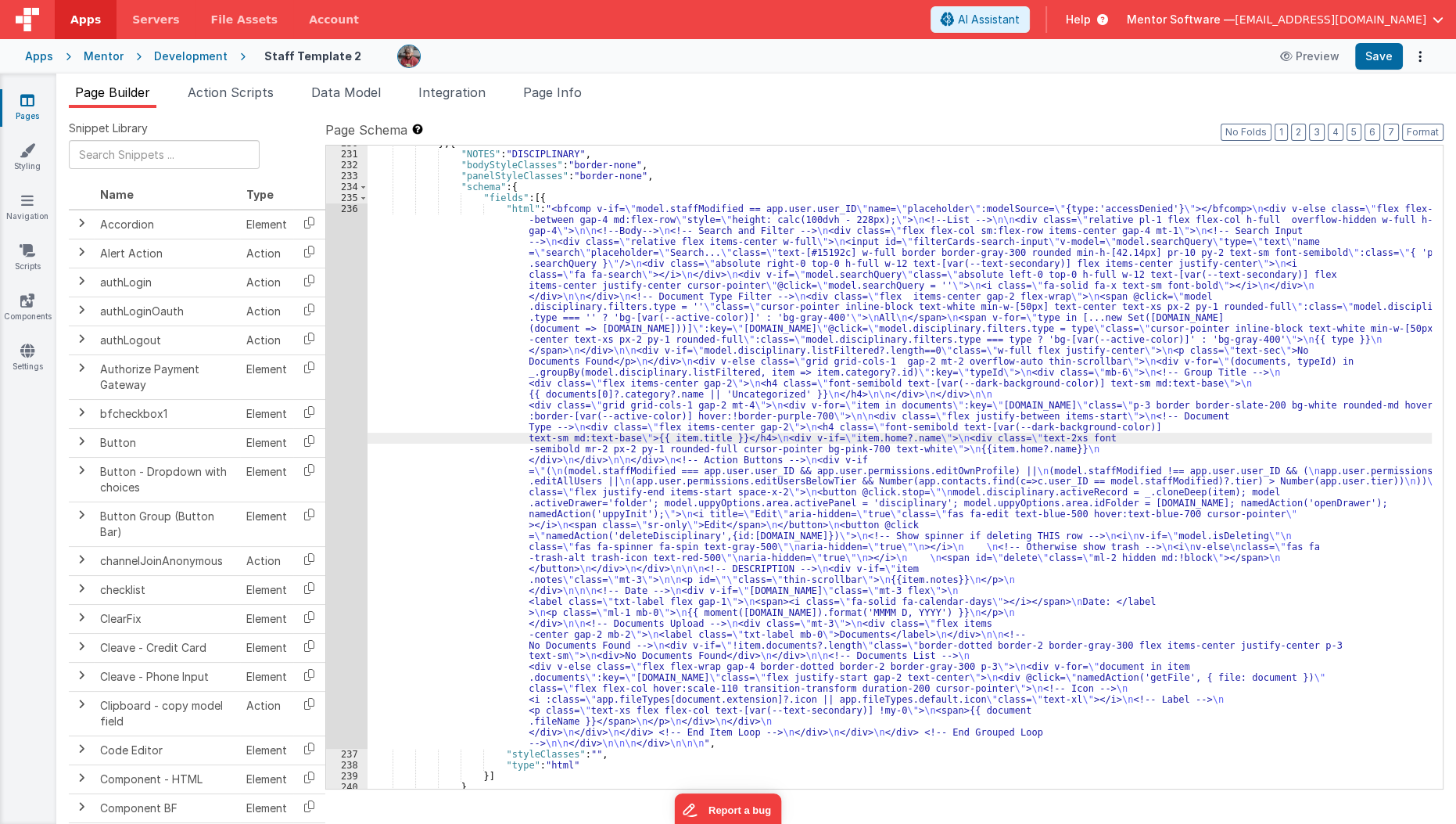
click at [337, 424] on div "236" at bounding box center [346, 476] width 41 height 546
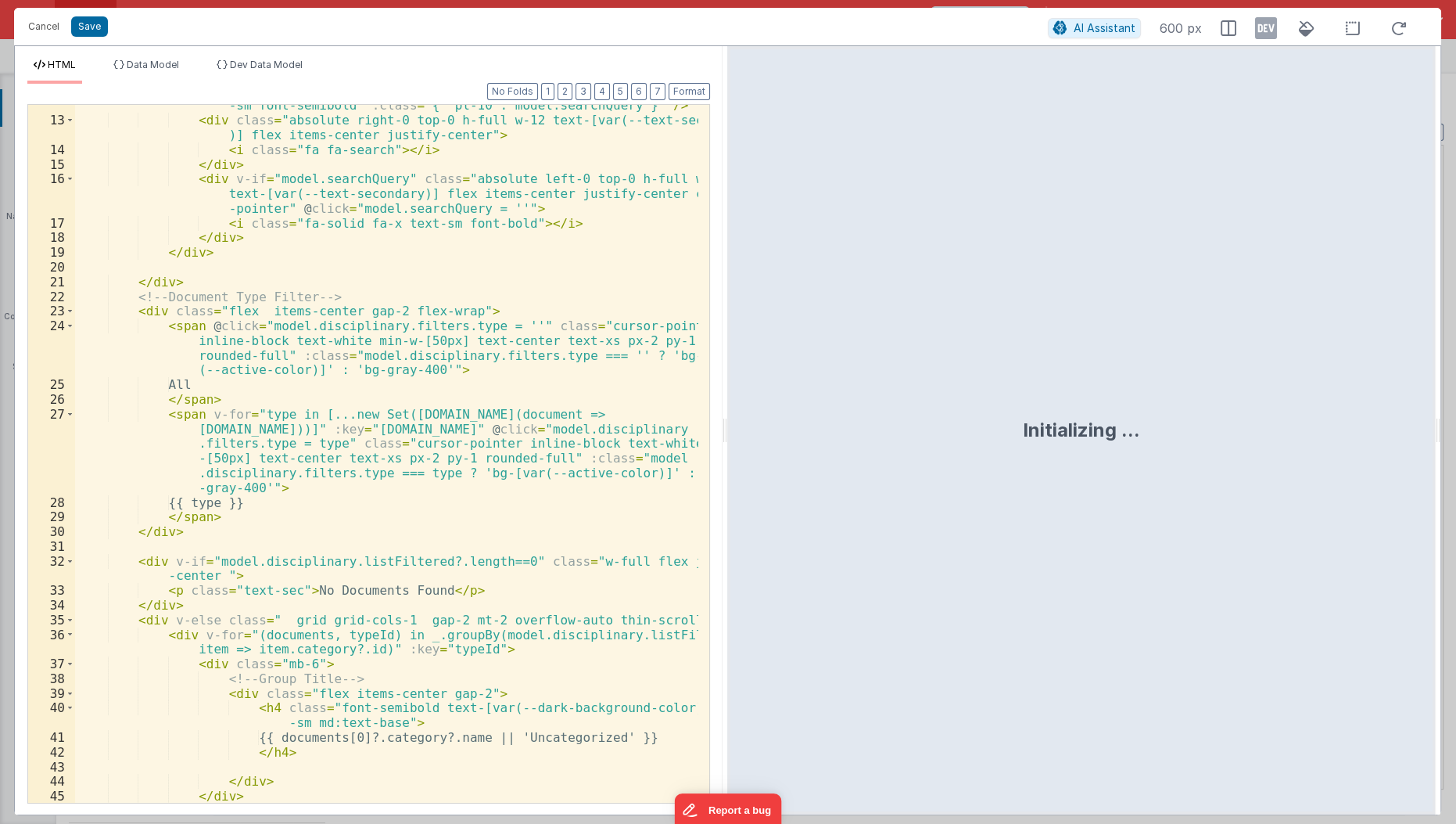
scroll to position [366, 0]
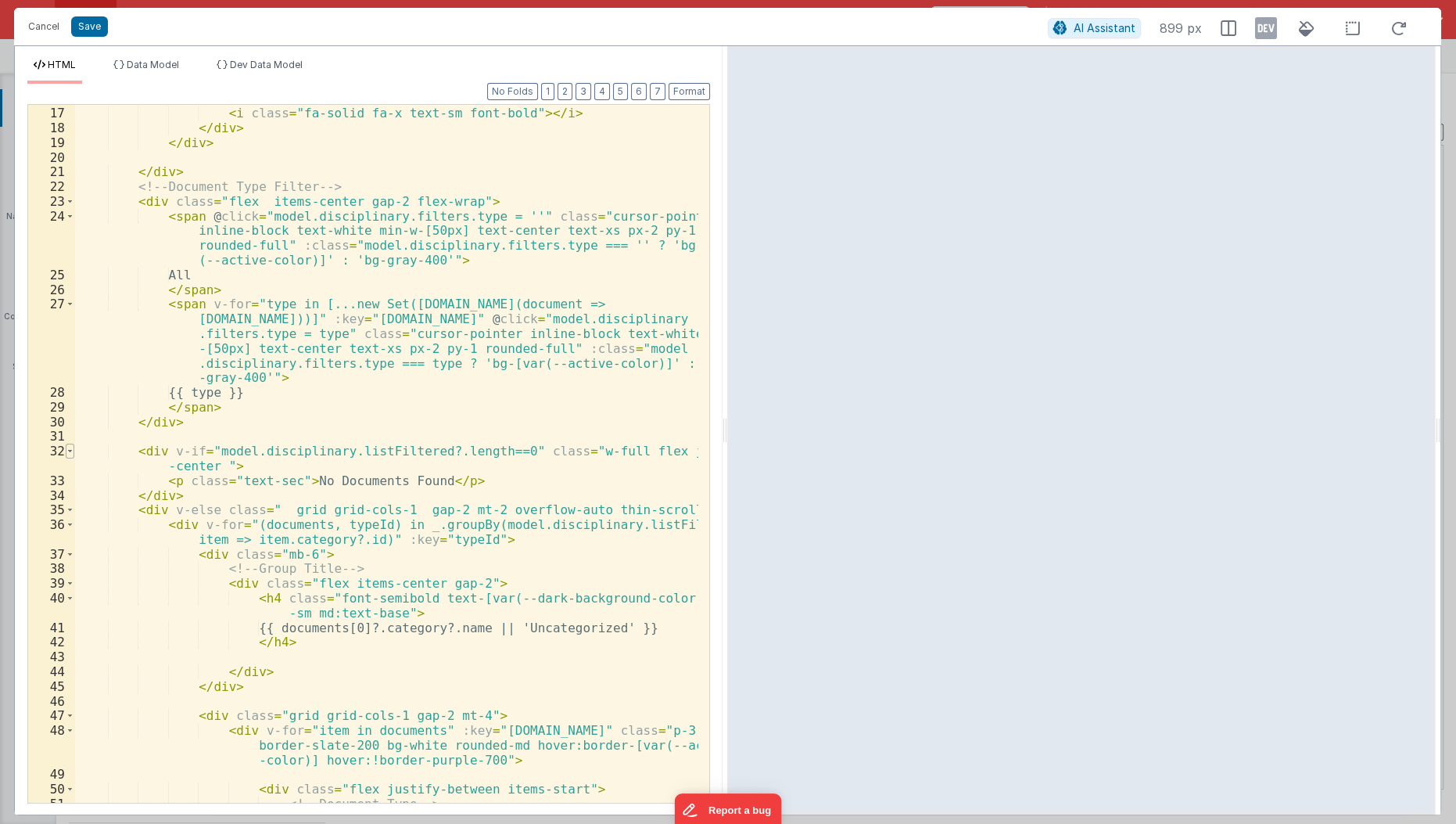
click at [70, 448] on span at bounding box center [70, 451] width 9 height 15
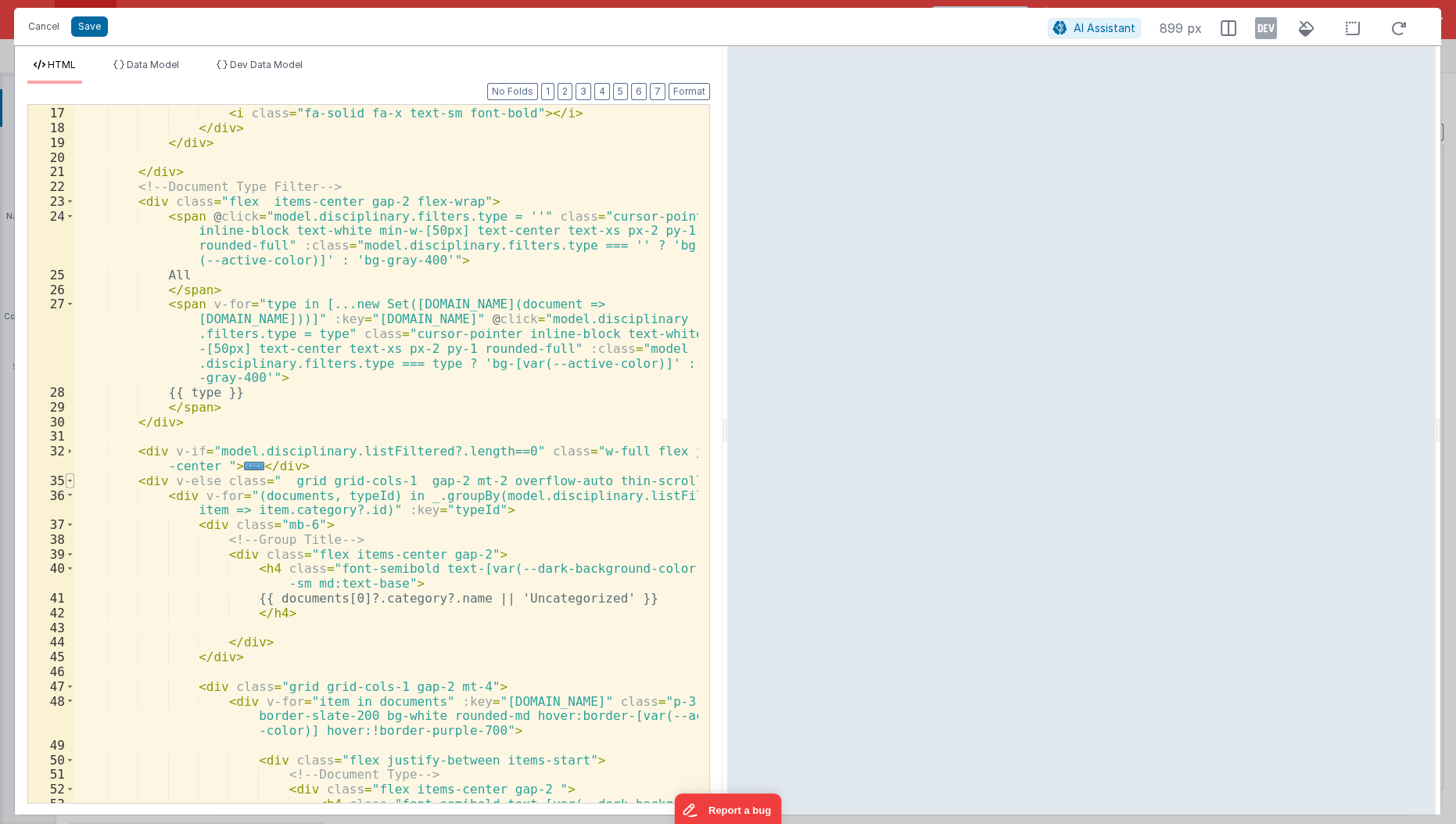
click at [70, 483] on span at bounding box center [70, 481] width 9 height 15
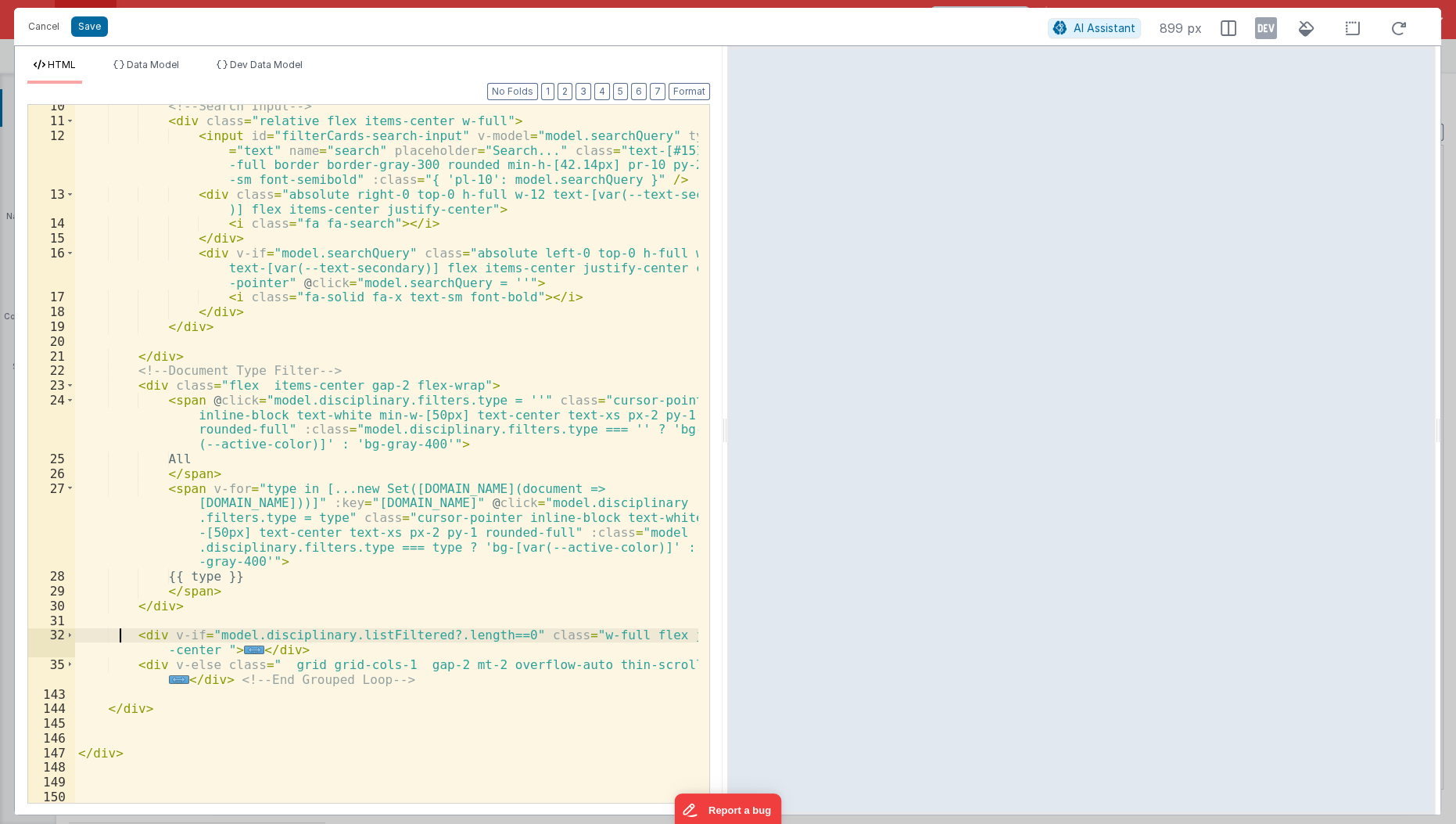
click at [116, 630] on div "<!-- Search Input --> < div class = "relative flex items-center w-full" > < inp…" at bounding box center [388, 463] width 625 height 729
